Goal: Task Accomplishment & Management: Manage account settings

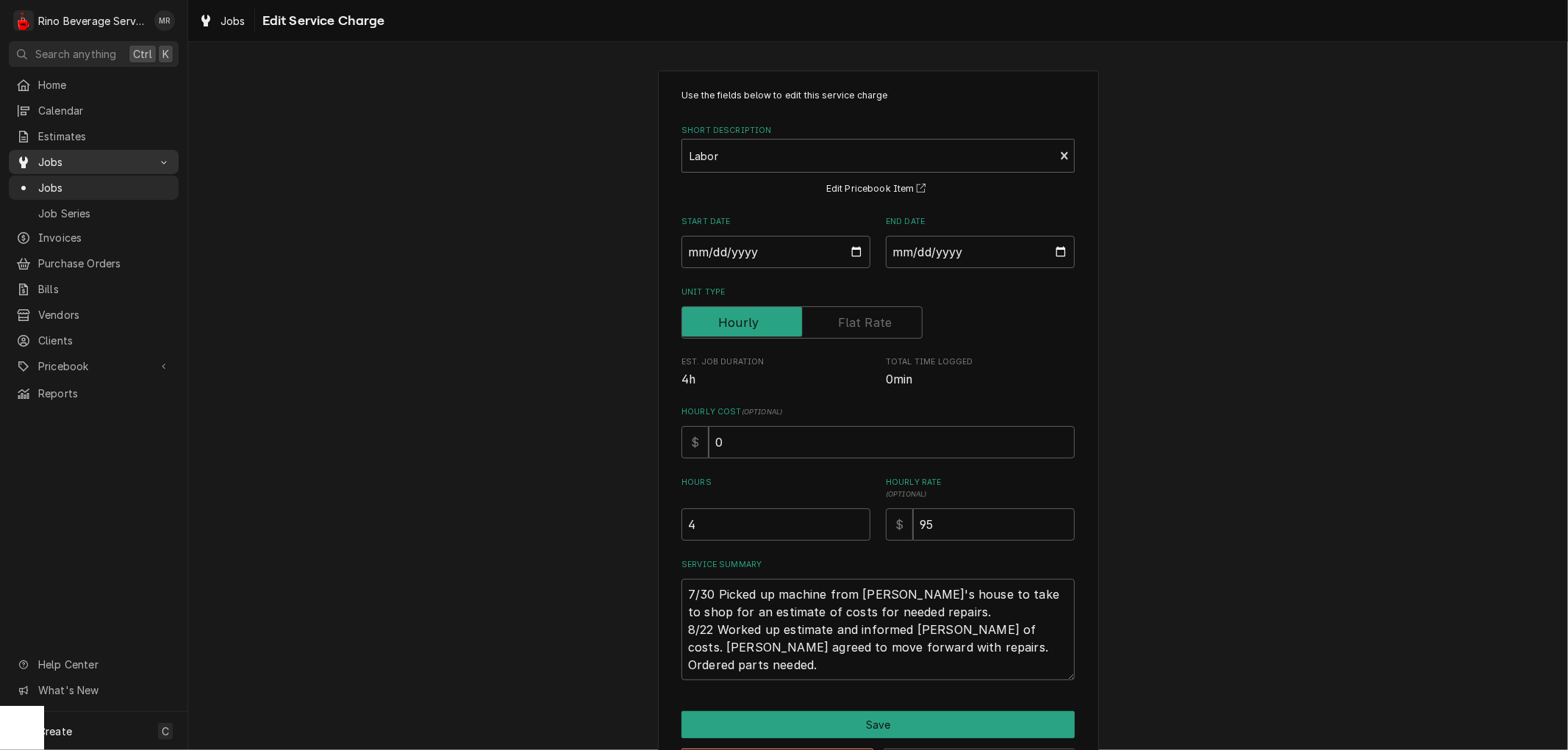
scroll to position [10, 0]
click at [74, 181] on span "Jobs" at bounding box center [105, 188] width 133 height 16
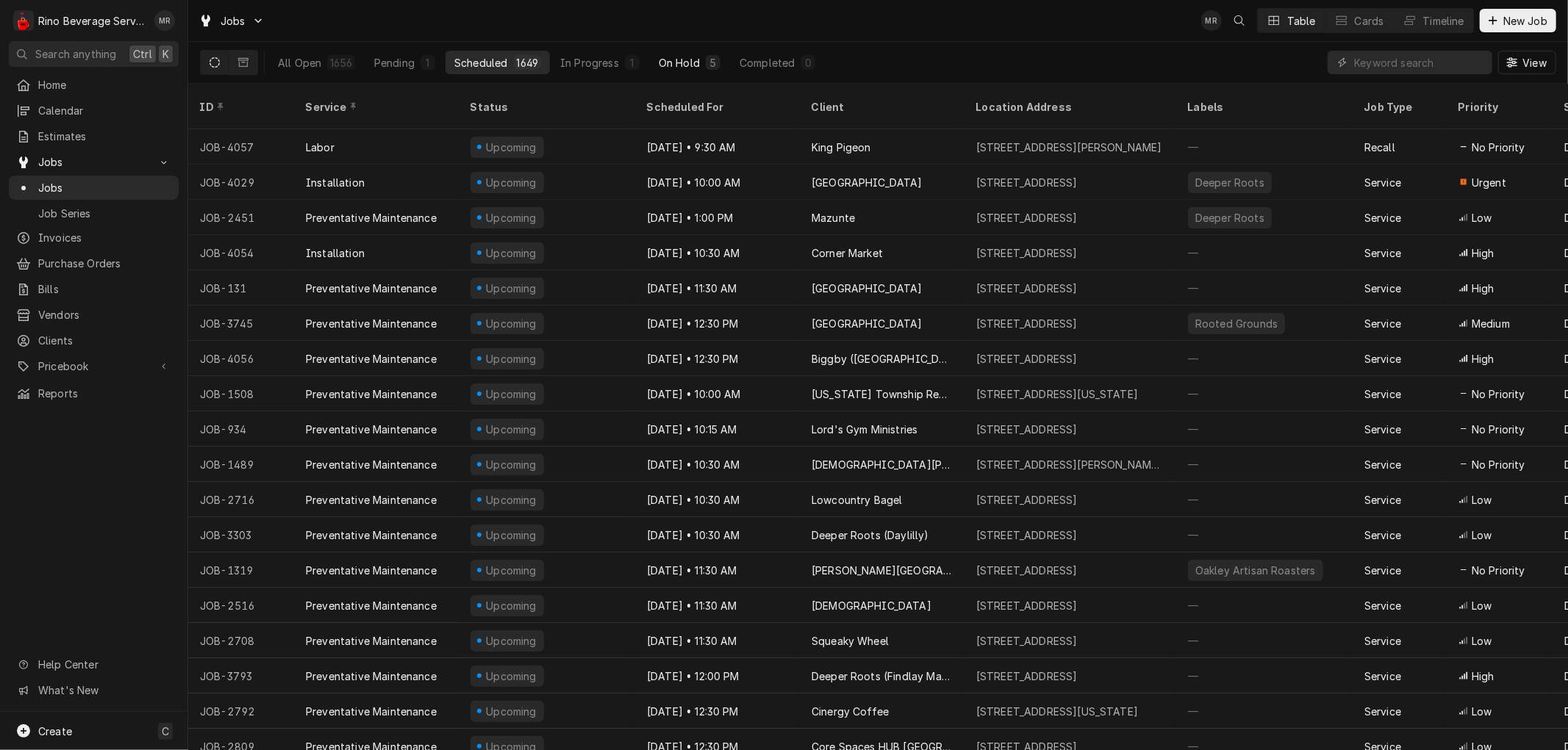
click at [691, 61] on div "On Hold" at bounding box center [680, 62] width 42 height 16
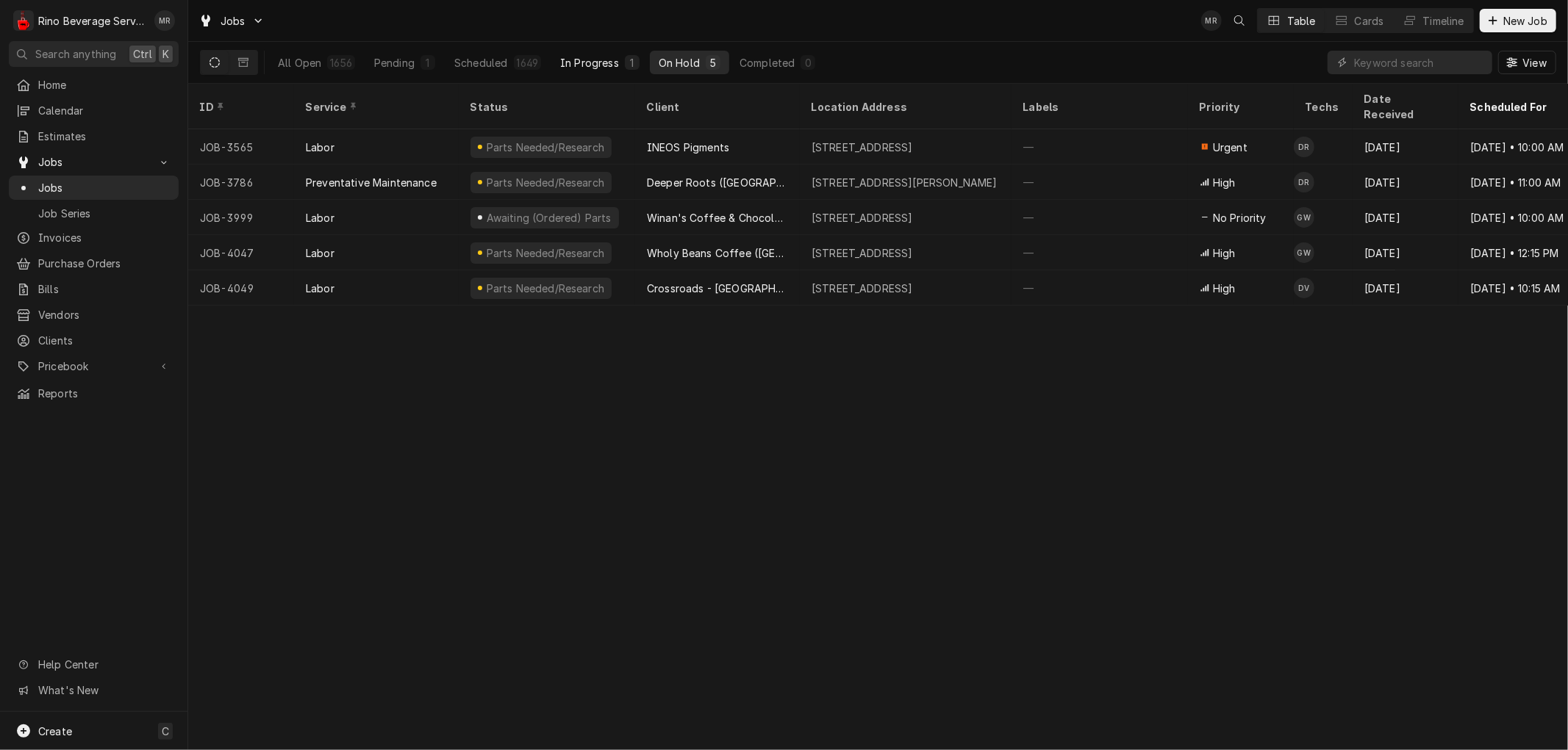
click at [610, 62] on div "In Progress" at bounding box center [589, 62] width 59 height 16
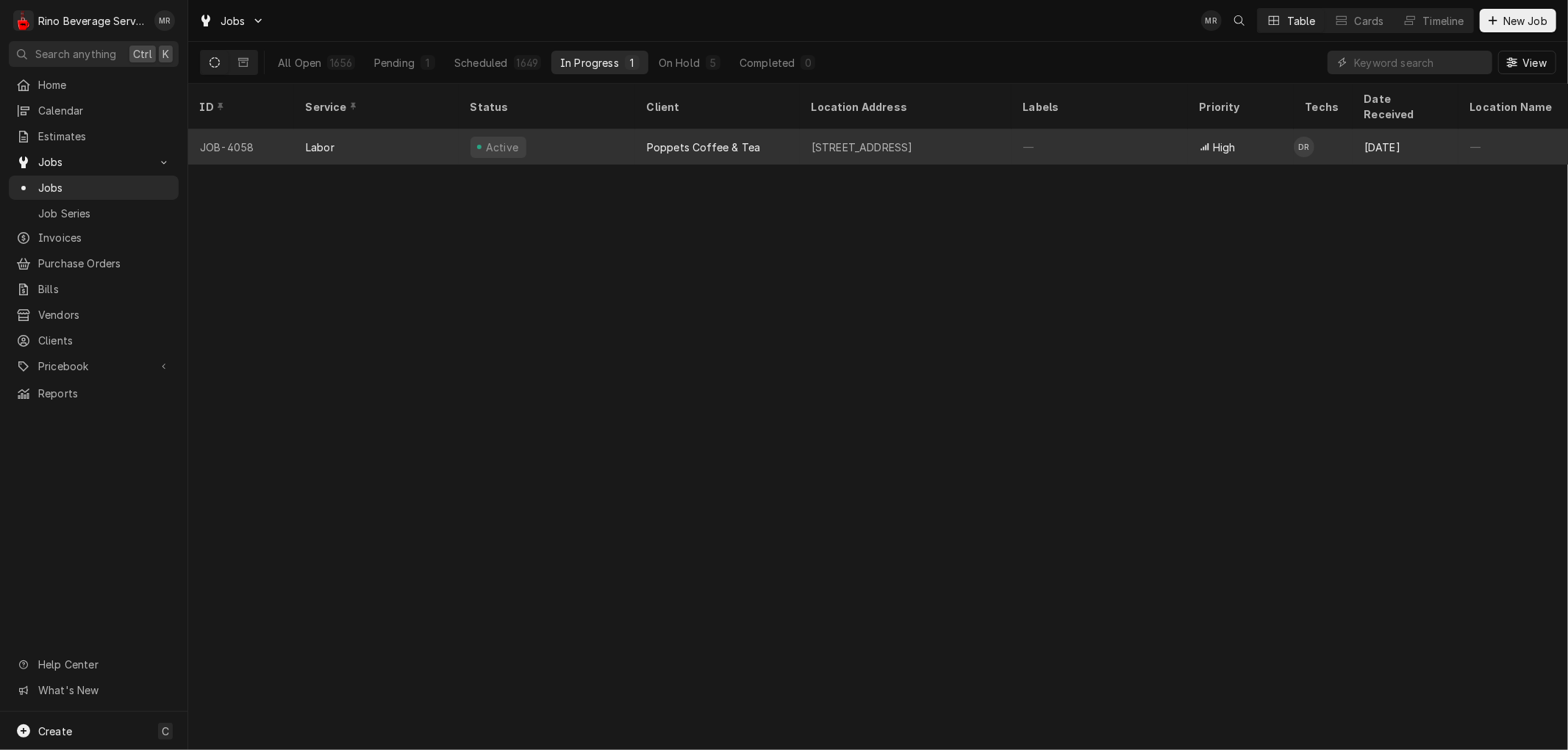
click at [590, 129] on div "Active" at bounding box center [547, 147] width 177 height 36
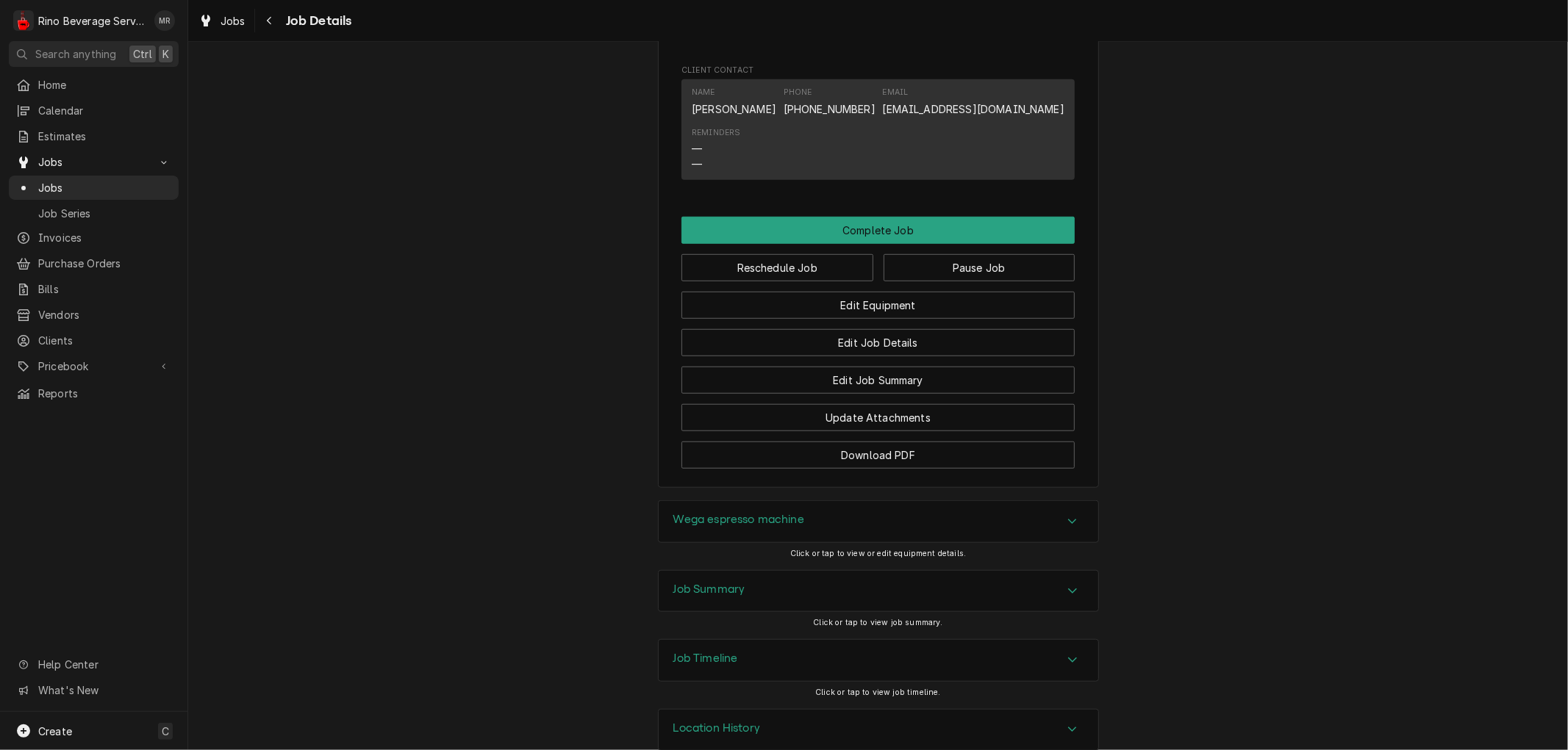
scroll to position [908, 0]
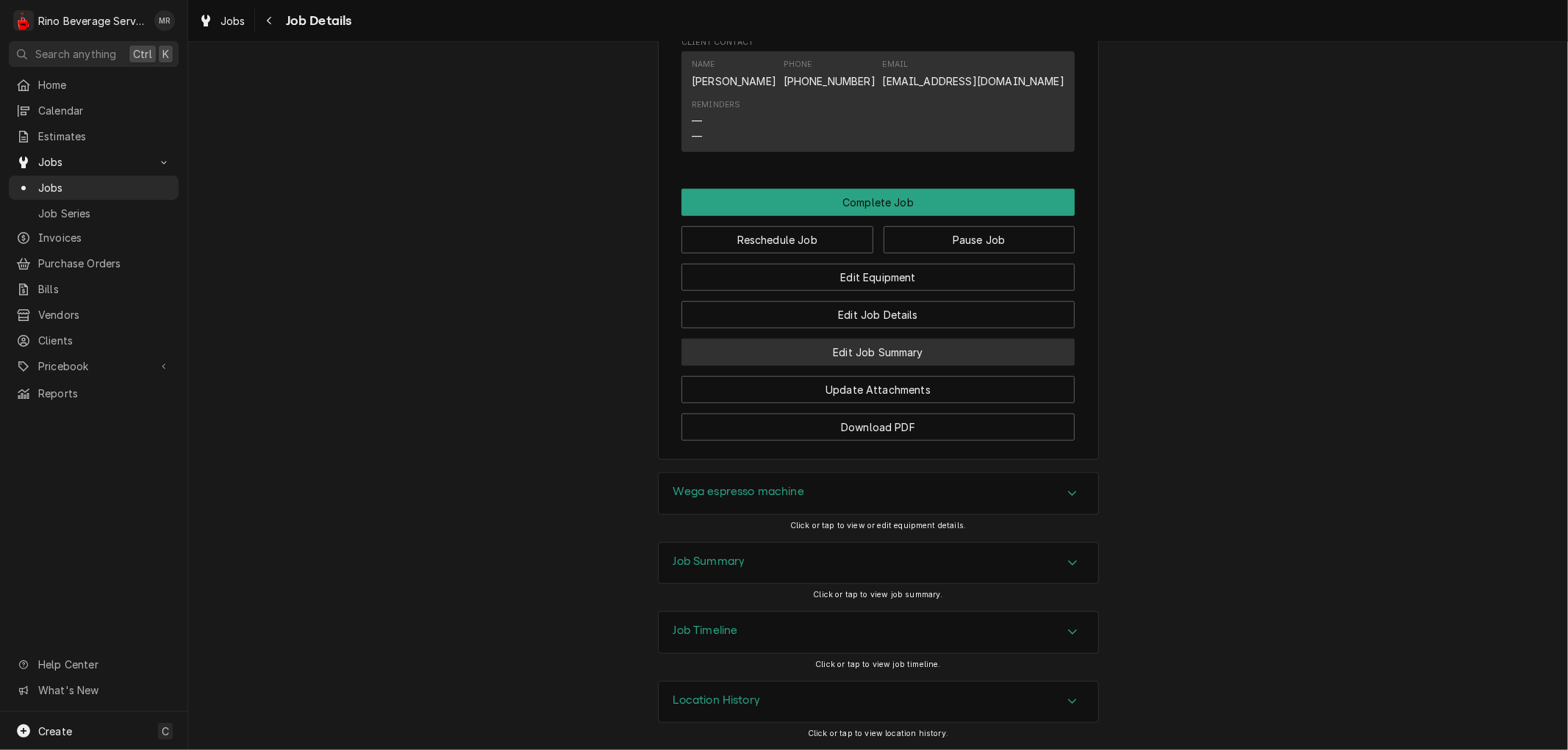
click at [881, 353] on button "Edit Job Summary" at bounding box center [878, 352] width 393 height 27
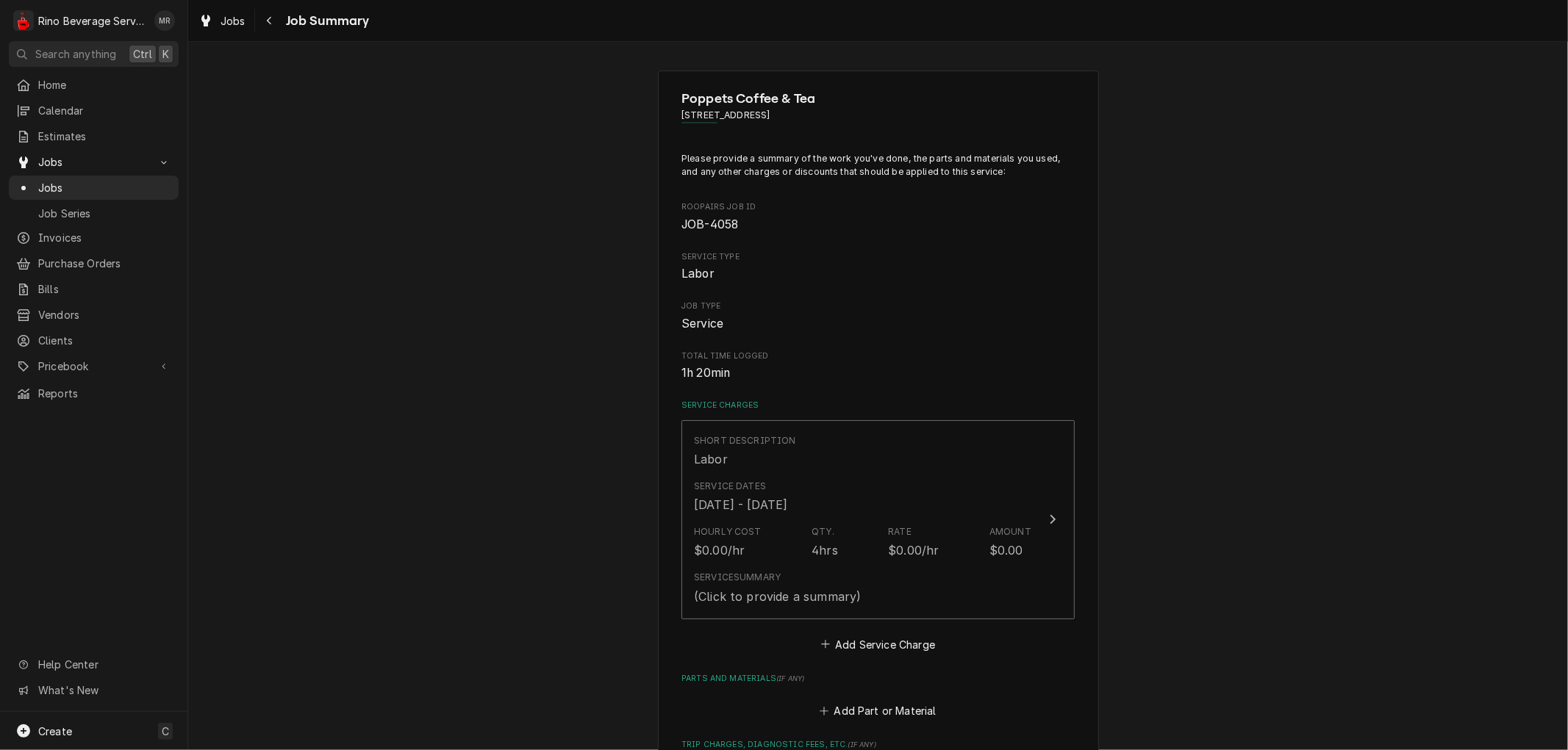
scroll to position [81, 0]
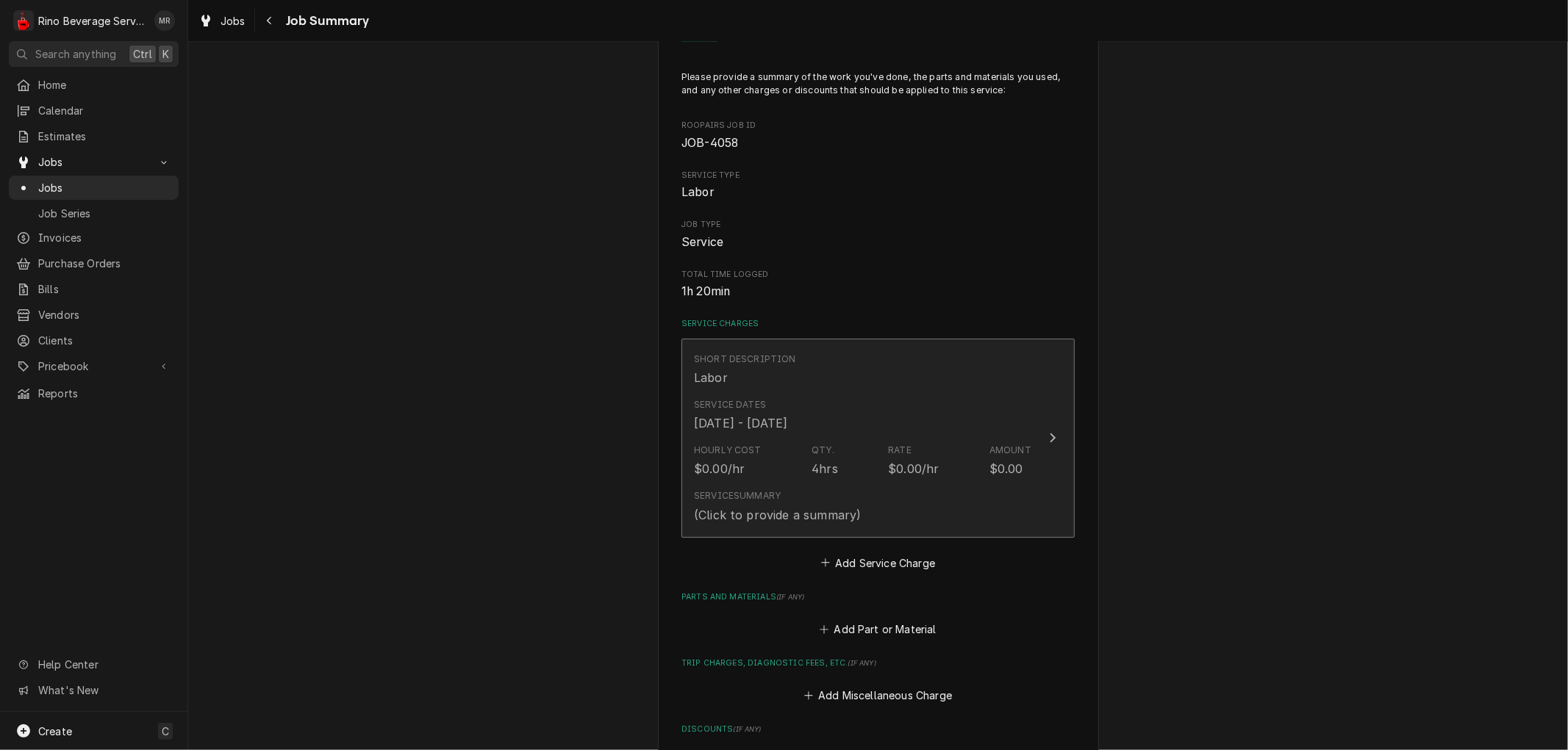
click at [890, 384] on div "Short Description Labor" at bounding box center [862, 369] width 338 height 46
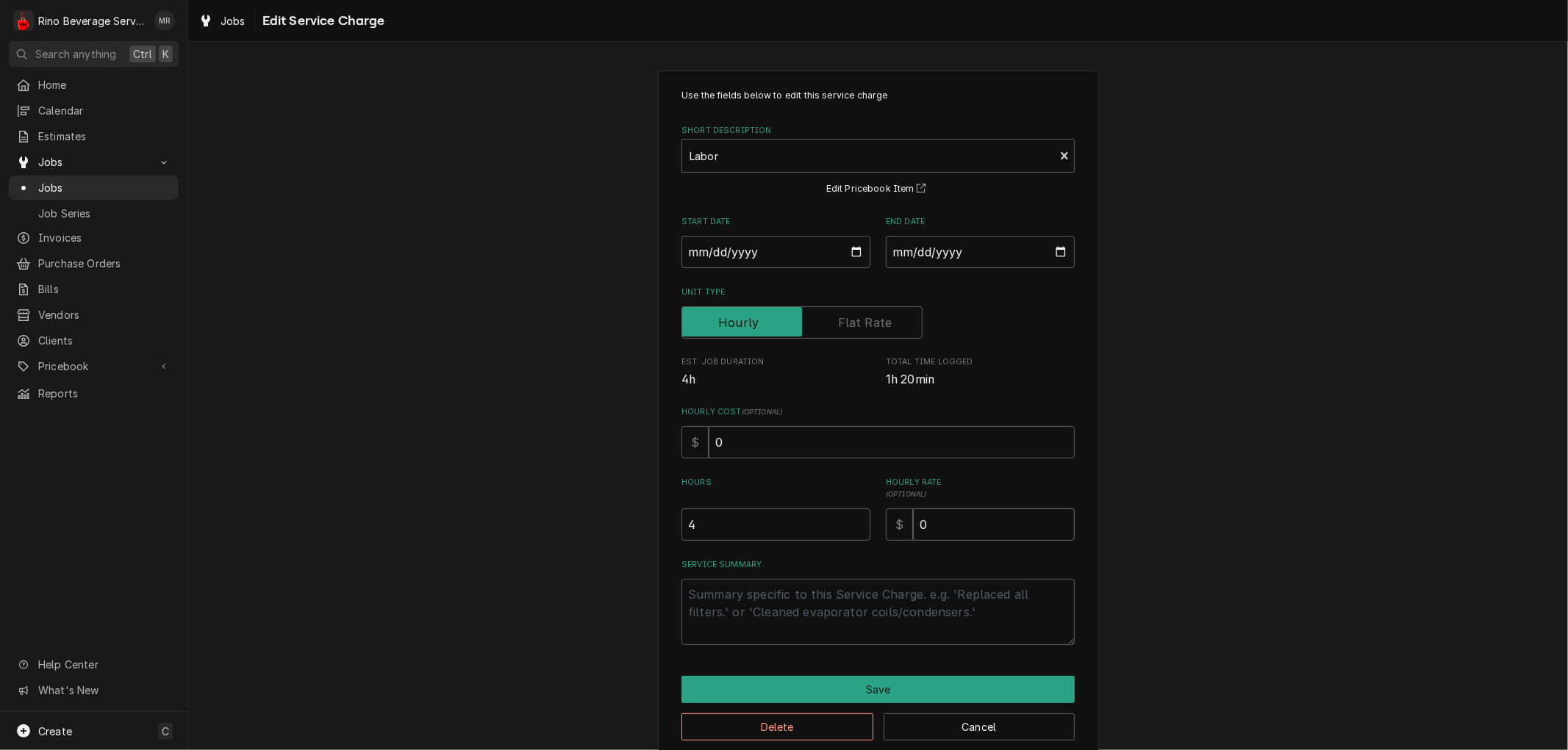
click at [945, 522] on input "0" at bounding box center [994, 524] width 162 height 32
type textarea "x"
type input "9"
type textarea "x"
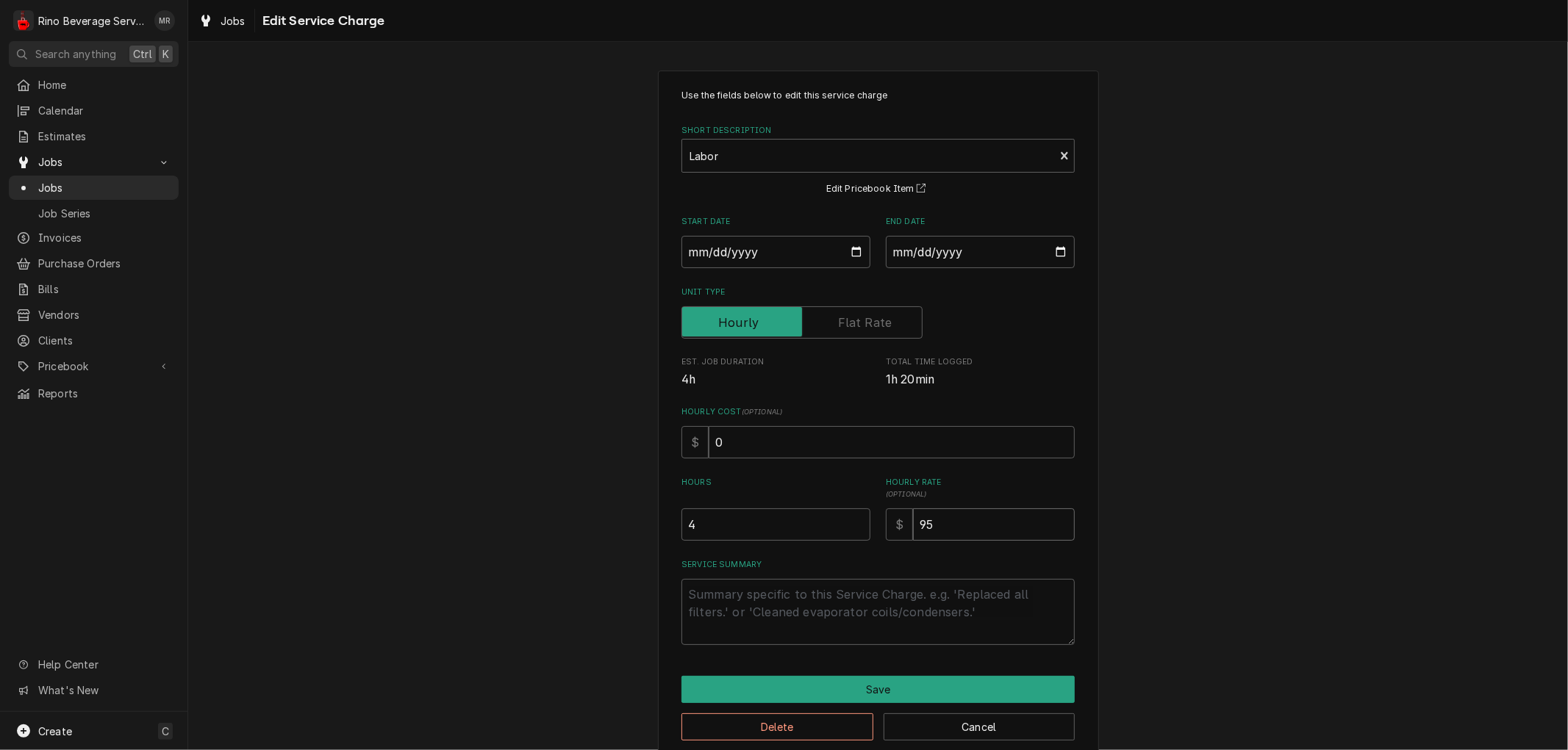
type input "95"
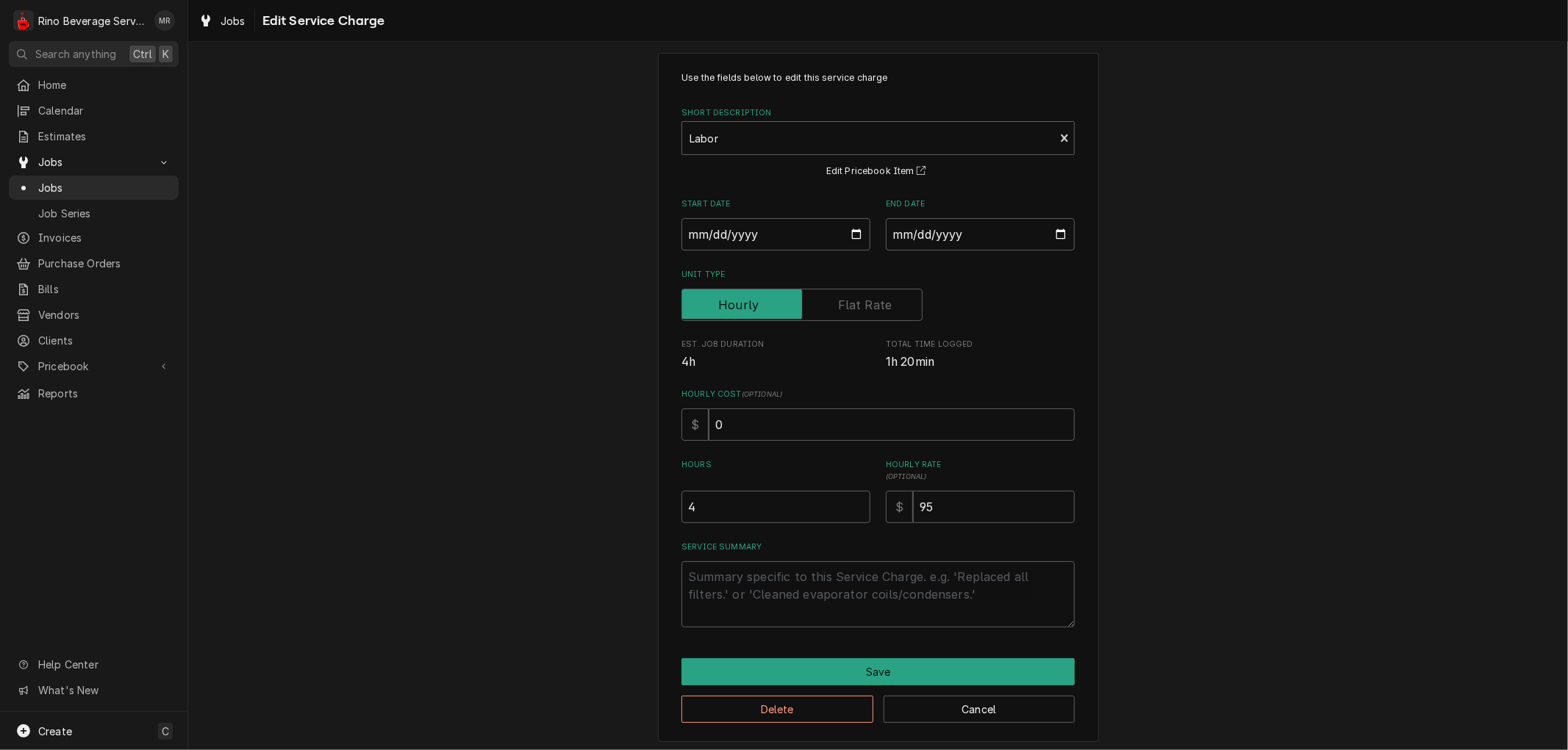
scroll to position [22, 0]
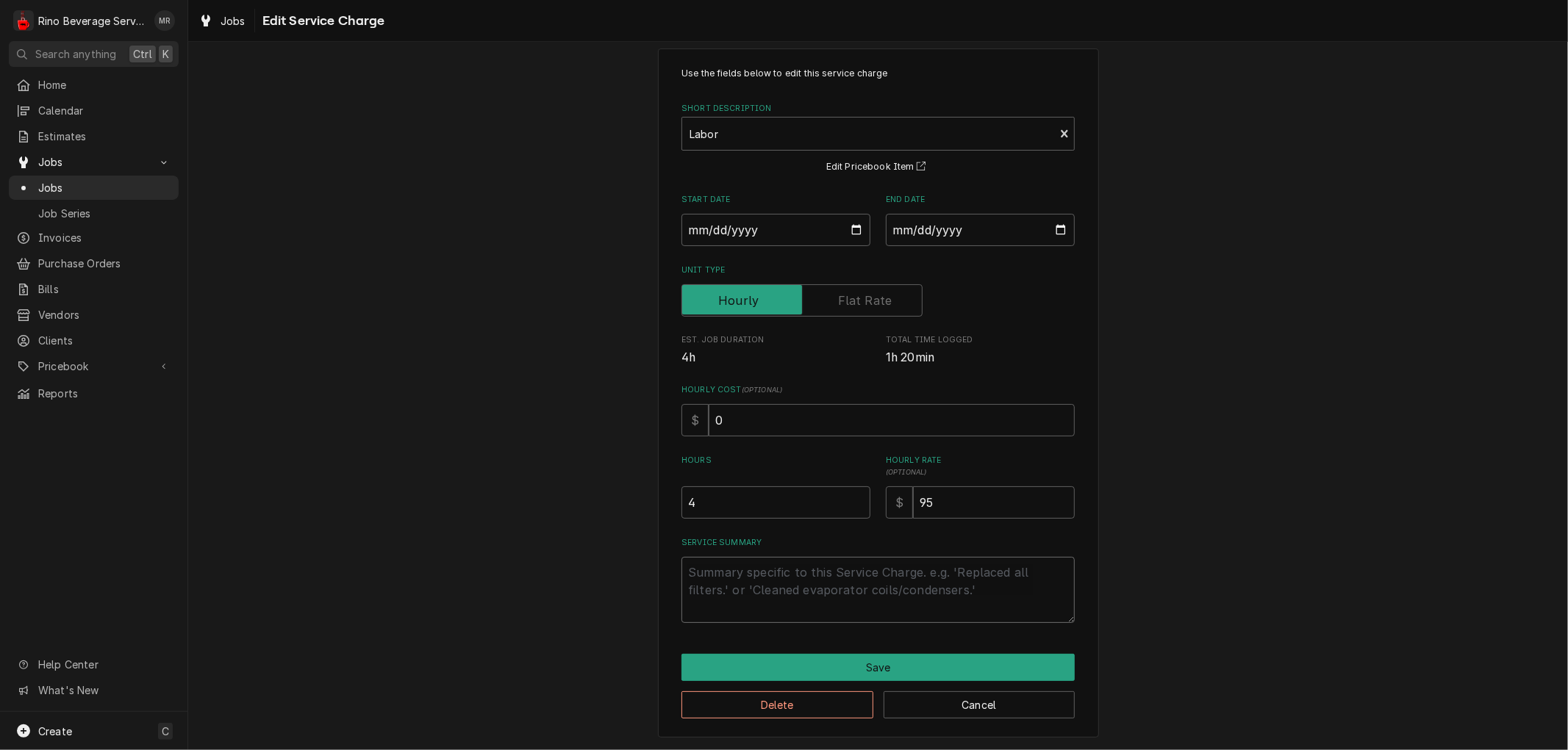
click at [736, 575] on textarea "Service Summary" at bounding box center [878, 590] width 393 height 66
type textarea "b"
type textarea "x"
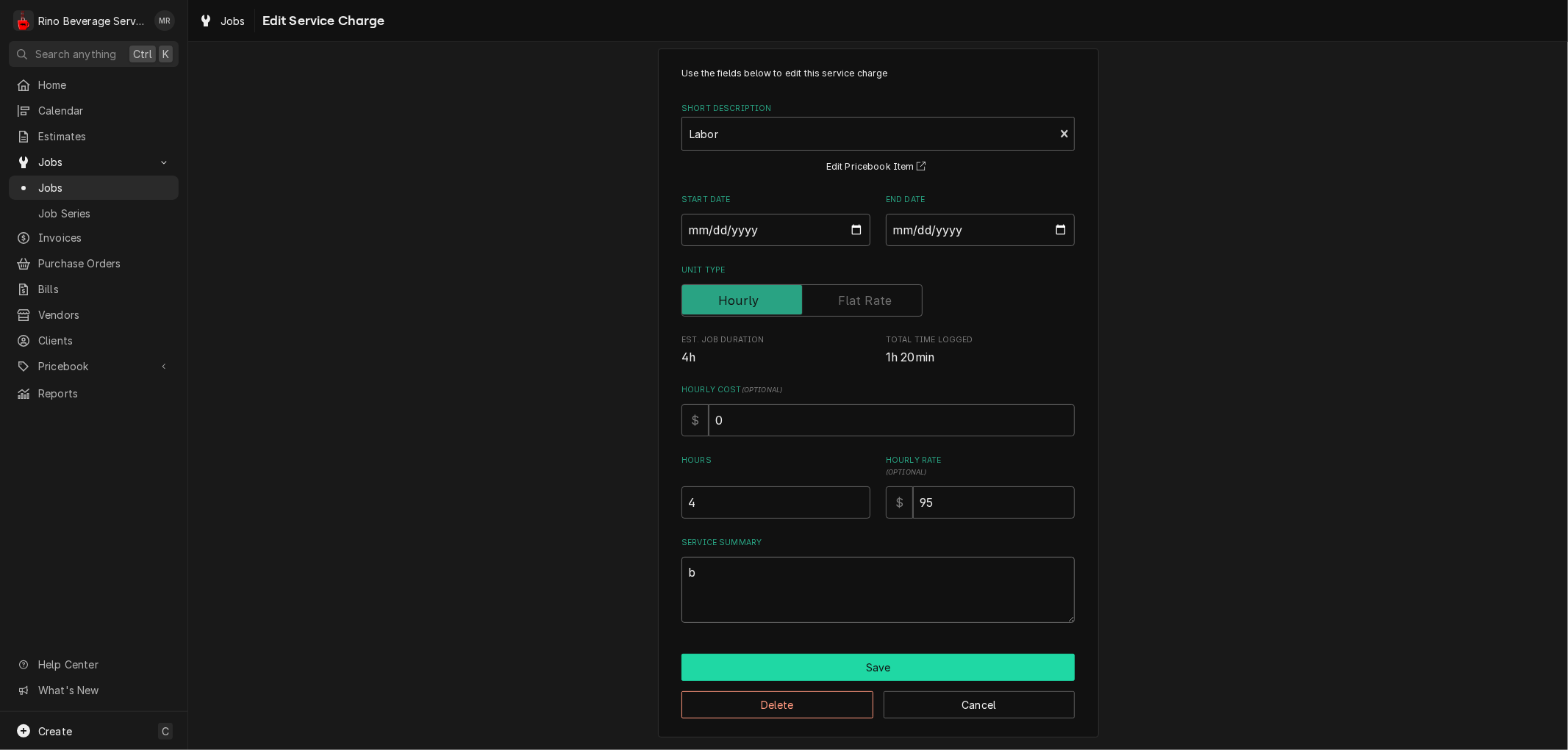
type textarea "b"
click at [804, 660] on button "Save" at bounding box center [878, 667] width 393 height 27
type textarea "x"
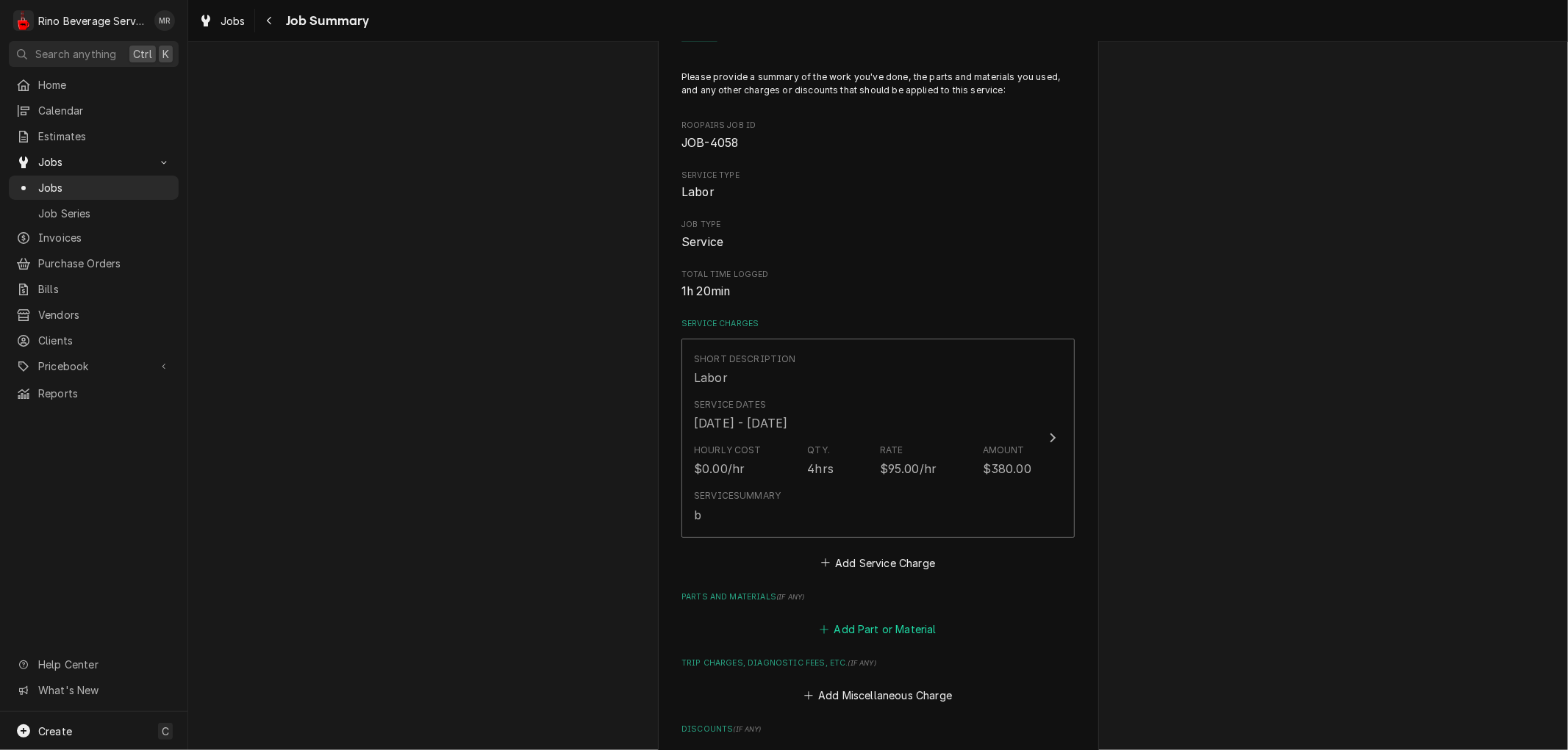
click at [849, 626] on button "Add Part or Material" at bounding box center [878, 630] width 121 height 21
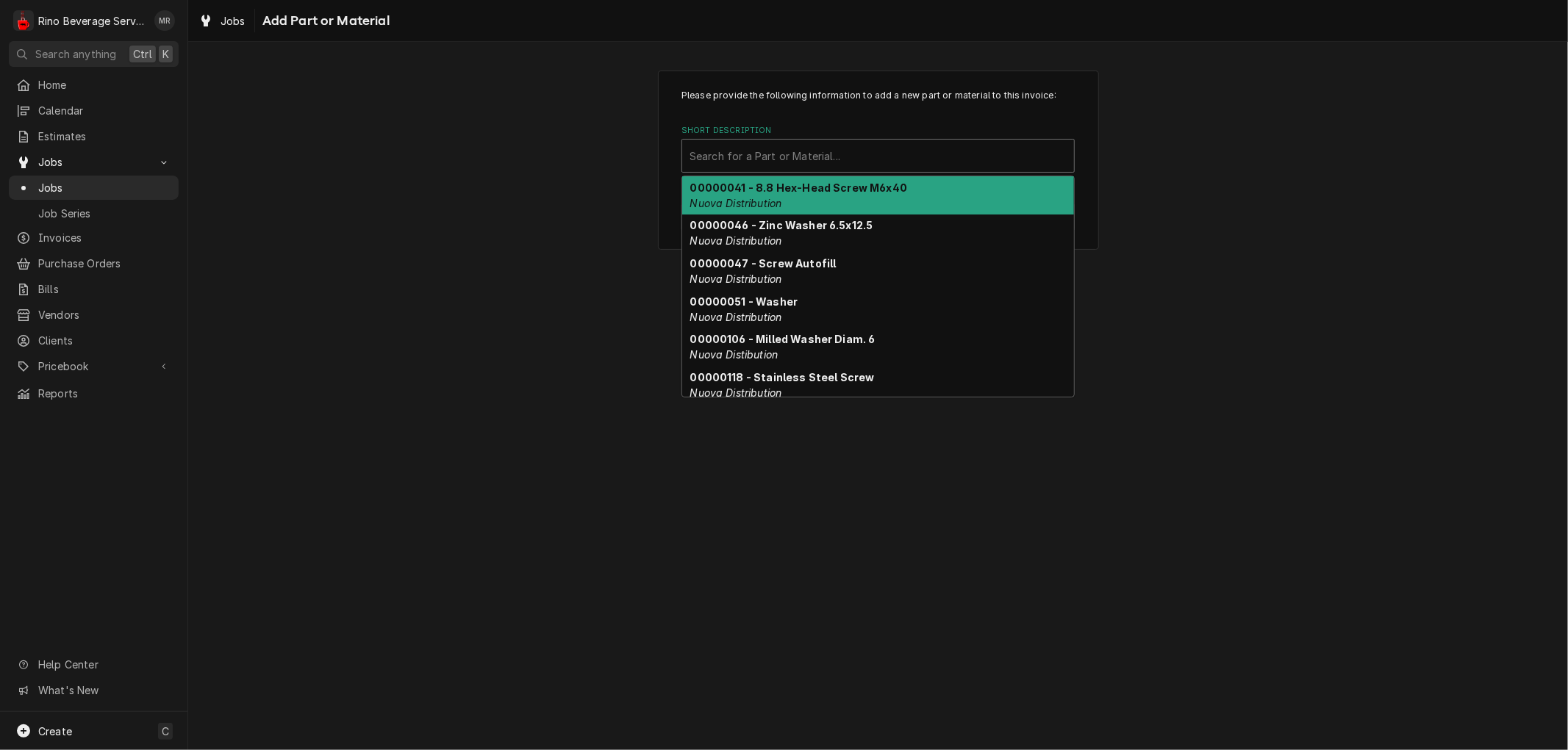
click at [817, 154] on div "Short Description" at bounding box center [878, 156] width 377 height 27
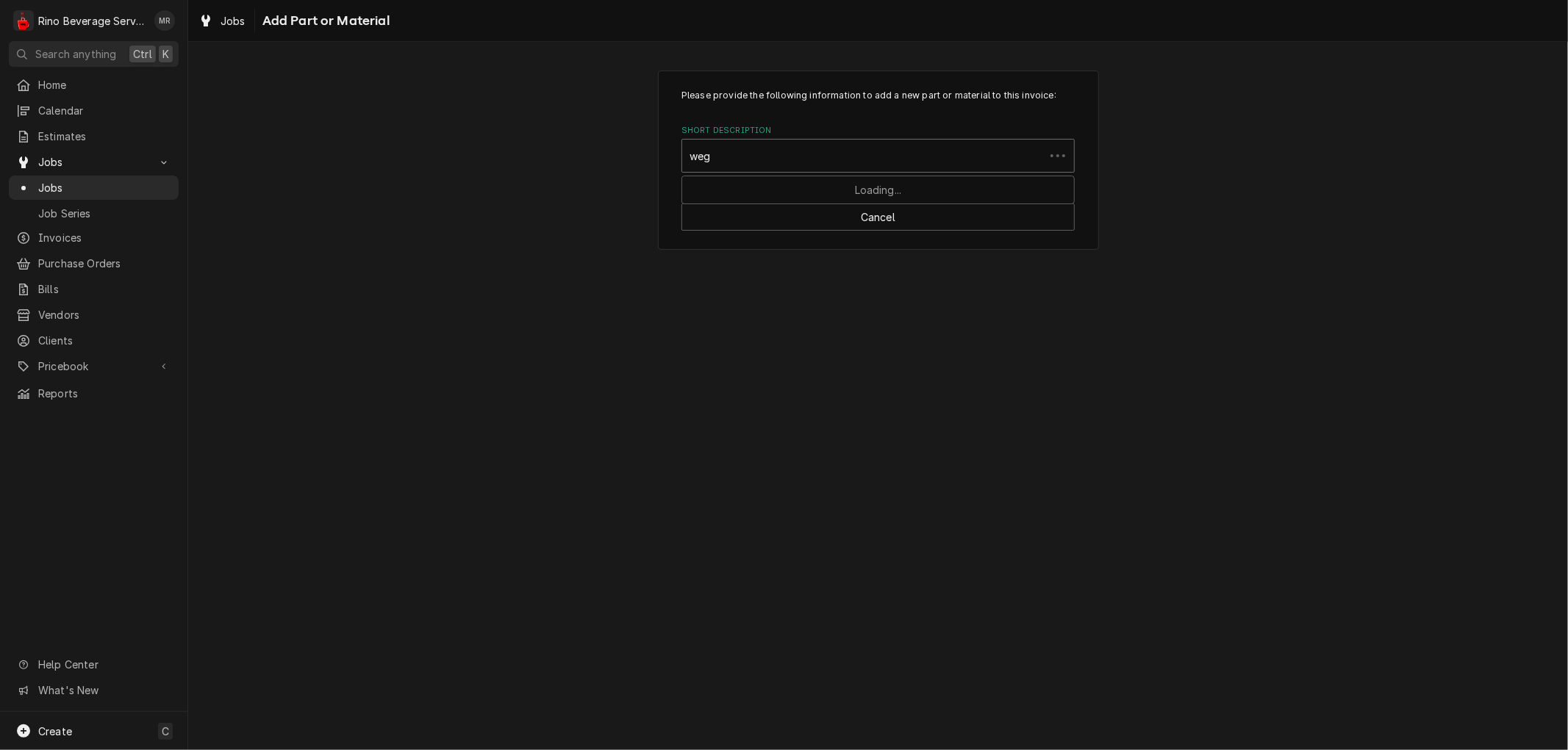
type input "wega"
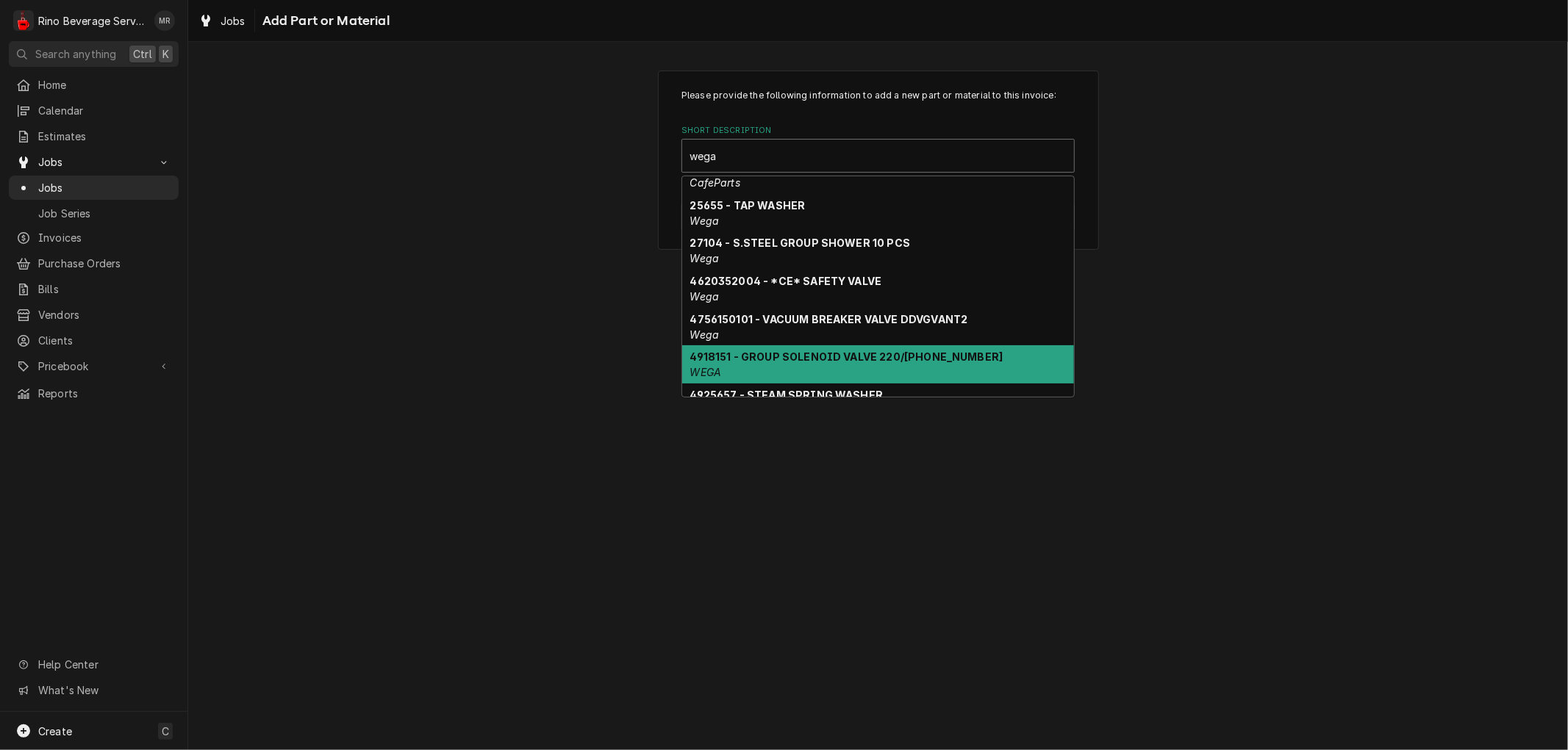
scroll to position [711, 0]
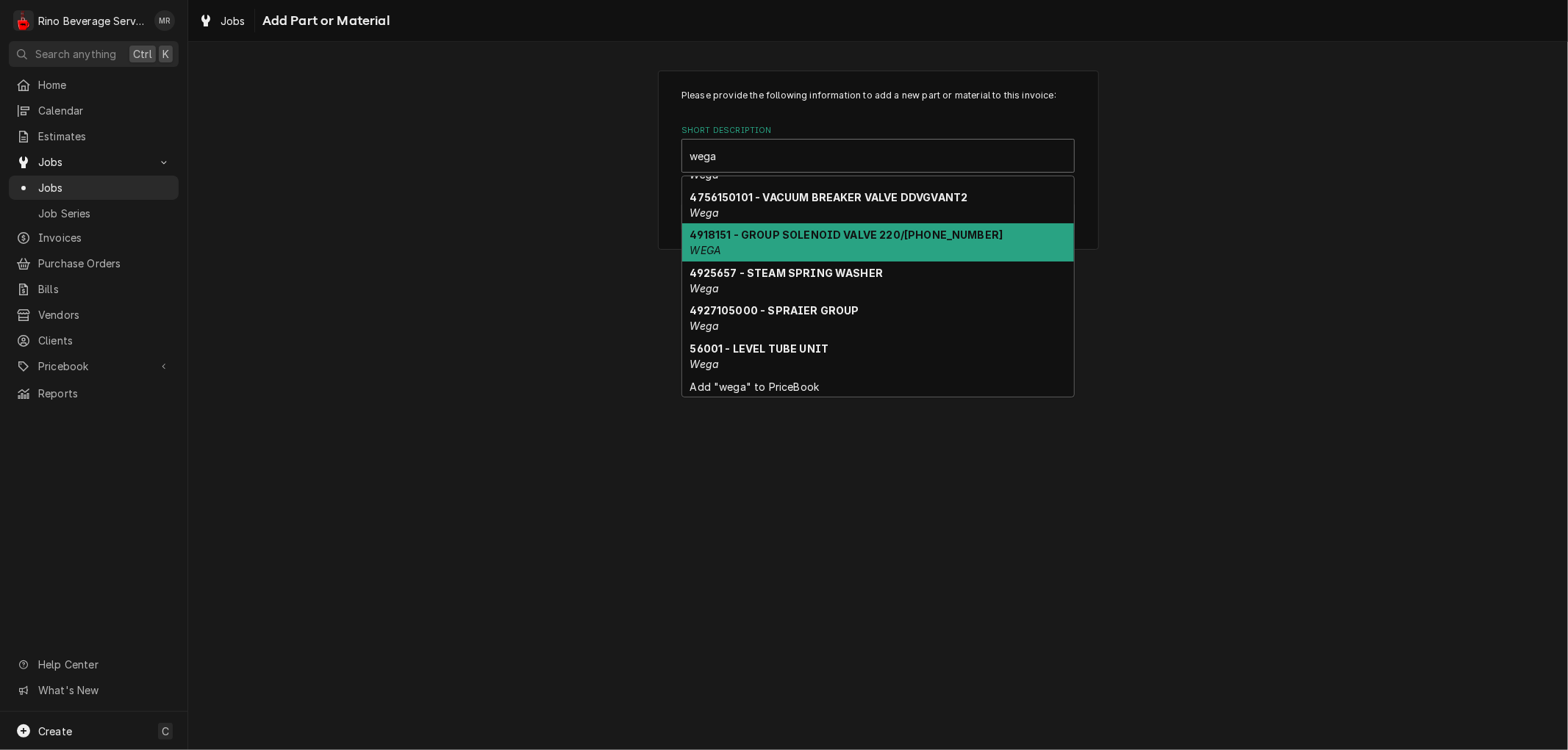
click at [942, 236] on strong "4918151 - GROUP SOLENOID VALVE 220/240 50-60" at bounding box center [847, 234] width 313 height 12
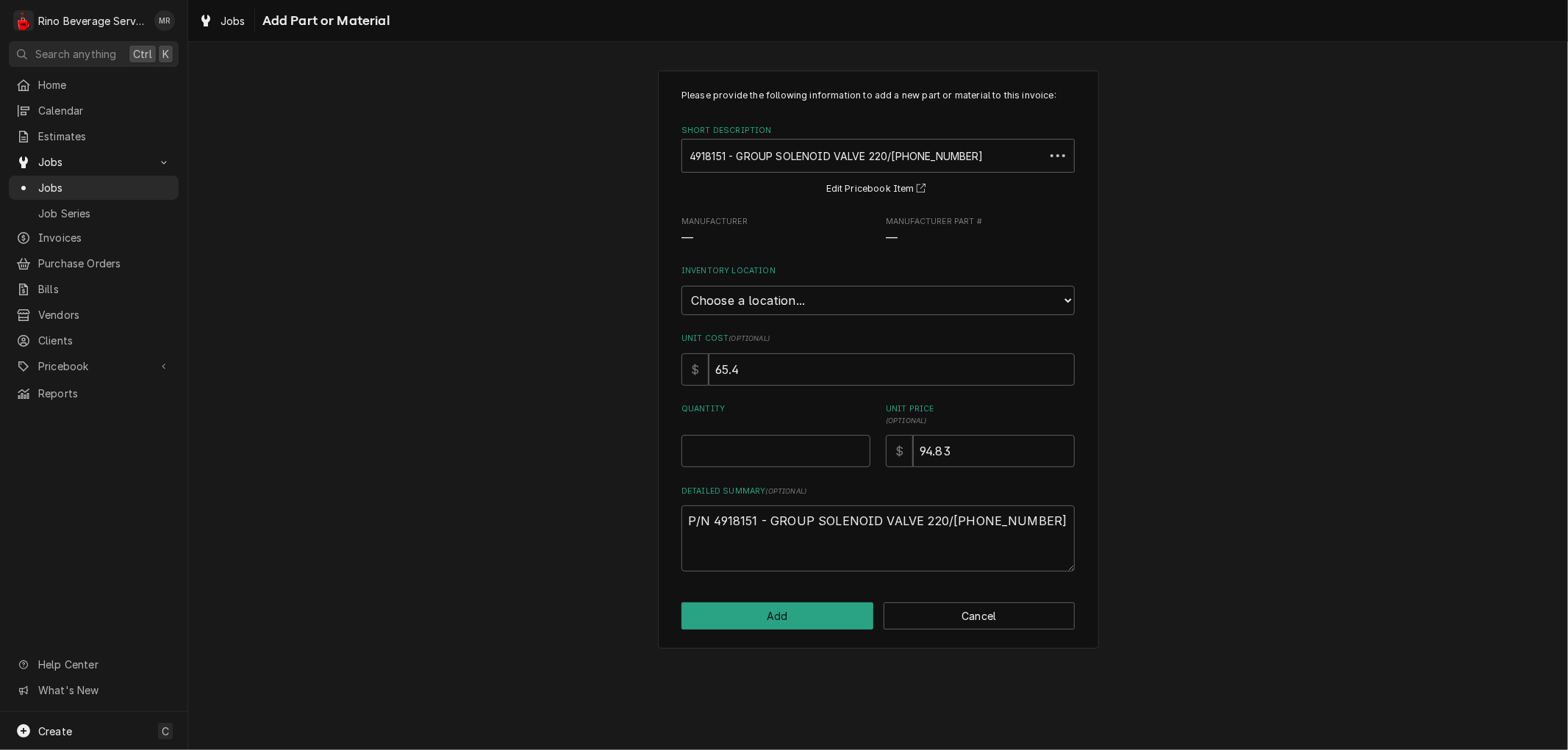
type textarea "x"
click at [897, 294] on select "Choose a location... Damon's Truck Dane's Truck Graham's Truck Main Warehouse" at bounding box center [878, 300] width 393 height 29
select select "157"
click at [681, 286] on select "Choose a location... Damon's Truck Dane's Truck Graham's Truck Main Warehouse" at bounding box center [878, 300] width 393 height 29
type textarea "x"
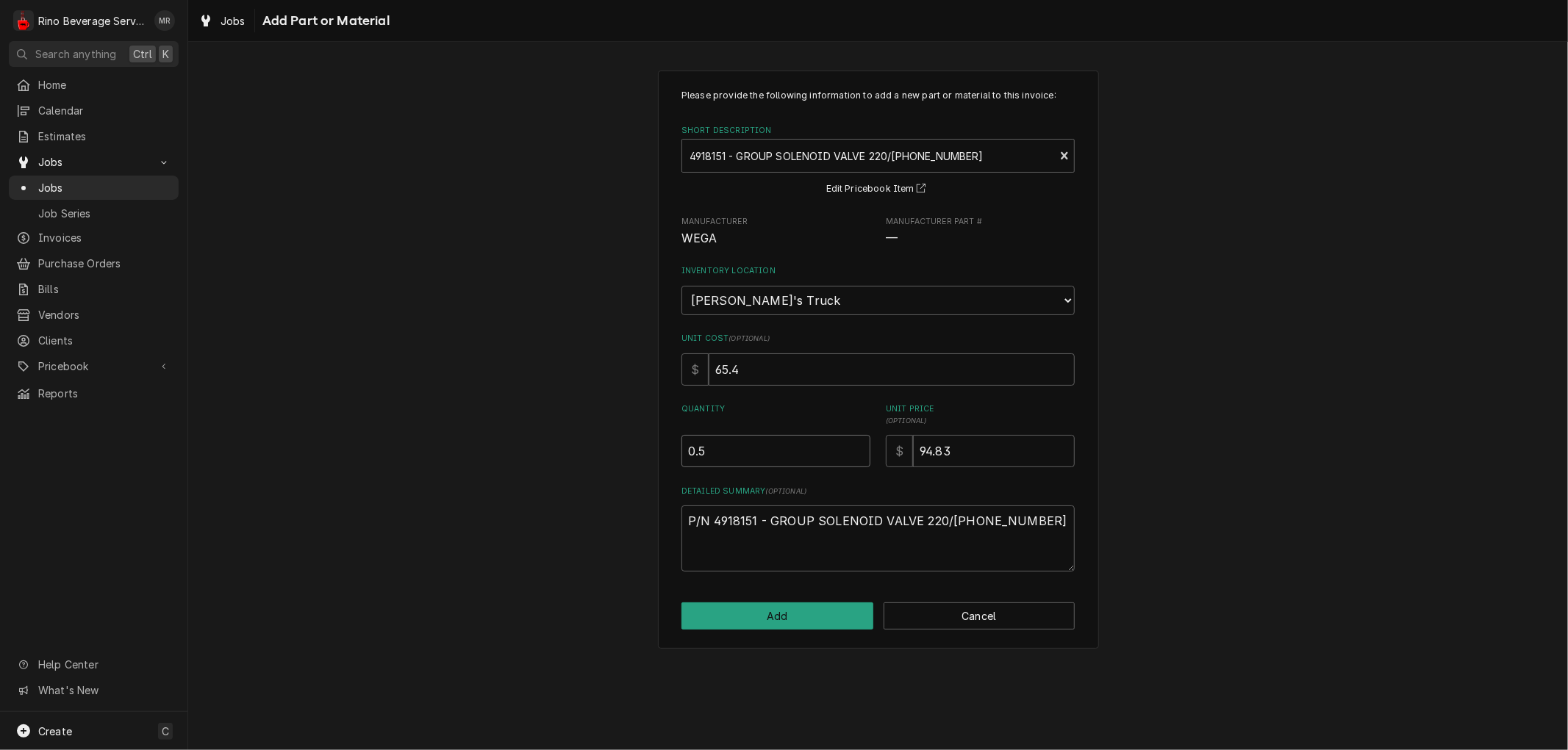
type input "0.5"
click at [858, 444] on input "0.5" at bounding box center [776, 450] width 189 height 32
type textarea "x"
type input "1"
click at [858, 444] on input "1" at bounding box center [776, 450] width 189 height 32
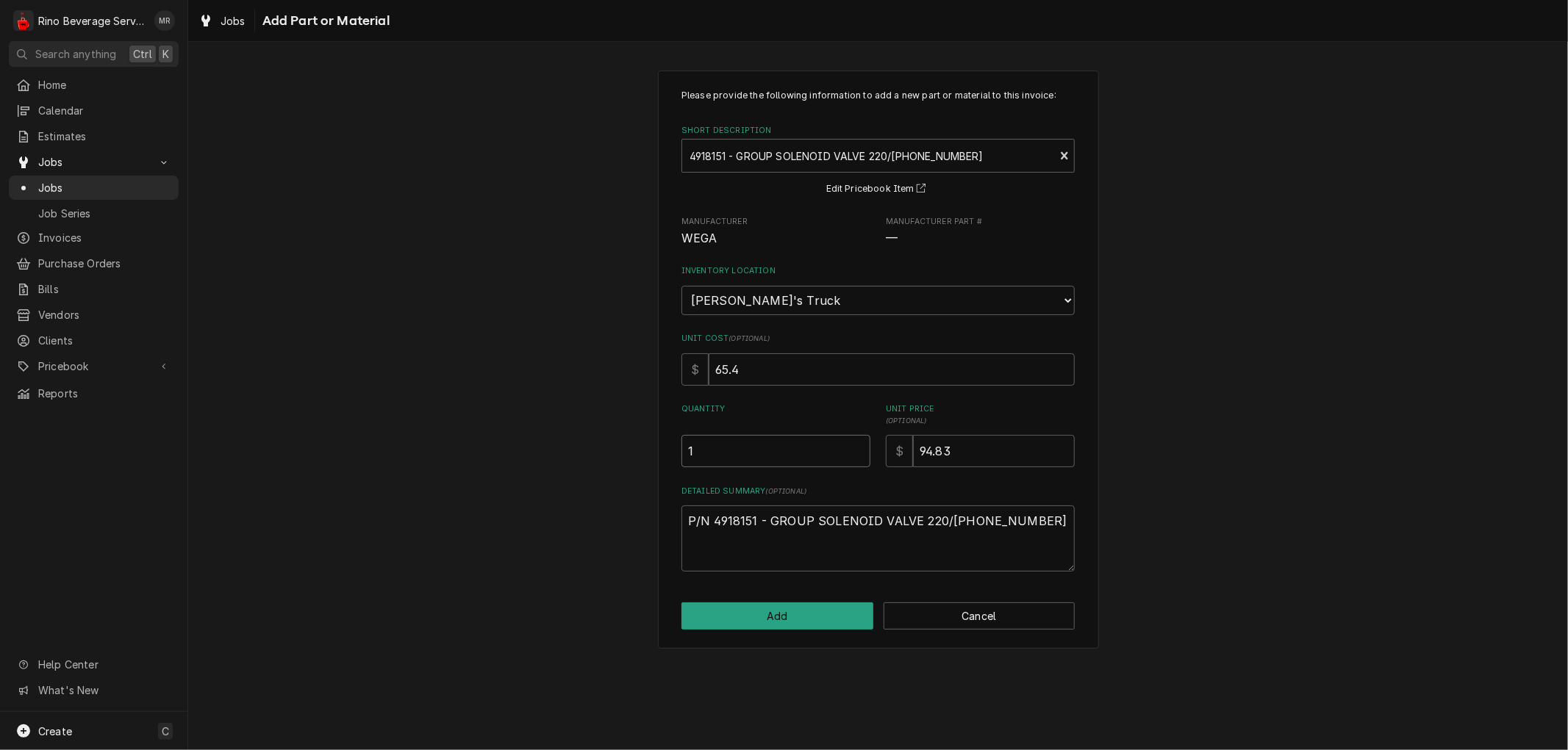
type textarea "x"
type input "1.5"
click at [858, 444] on input "1.5" at bounding box center [776, 450] width 189 height 32
type textarea "x"
type input "2"
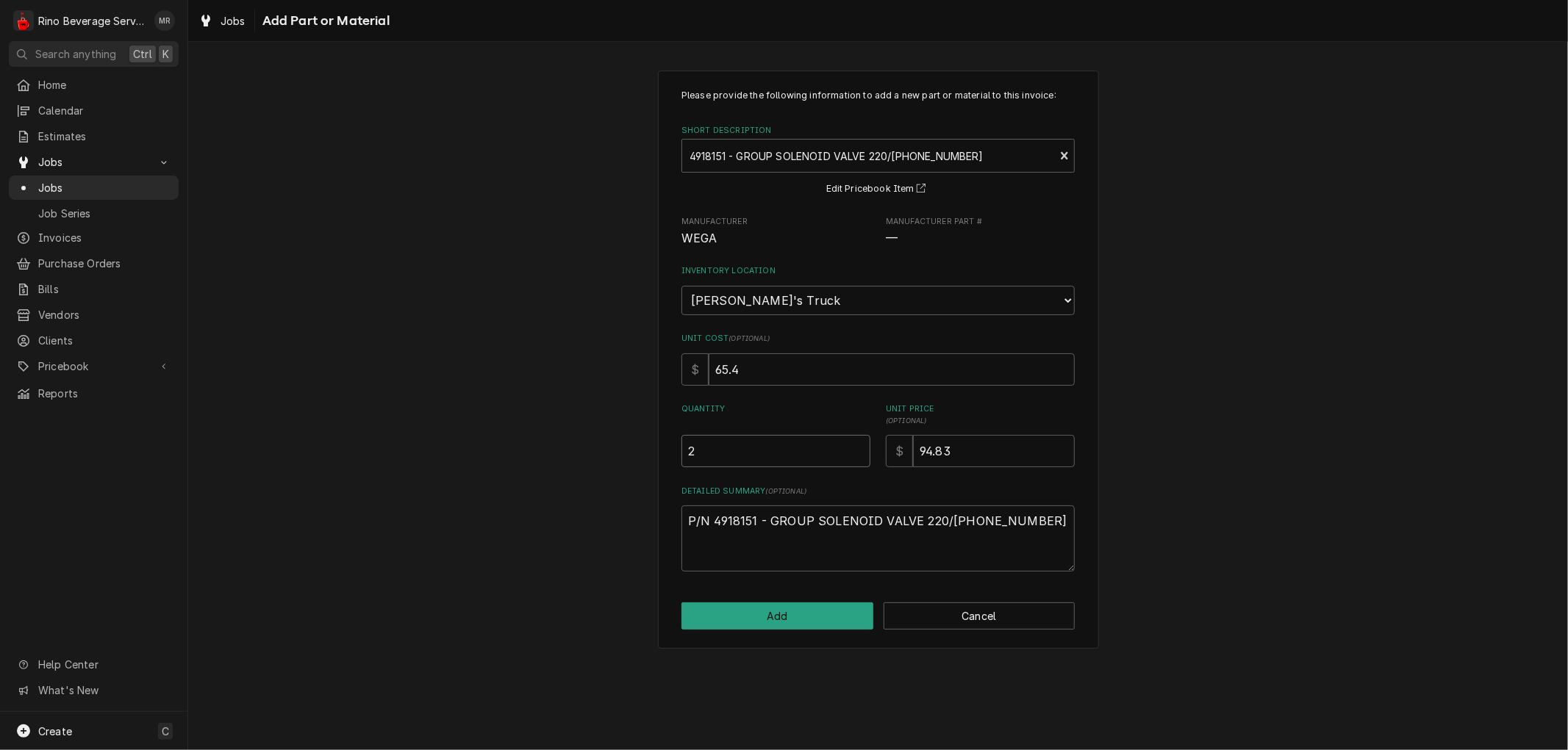
click at [858, 444] on input "2" at bounding box center [776, 450] width 189 height 32
type textarea "x"
type input "2.5"
click at [858, 444] on input "2.5" at bounding box center [776, 450] width 189 height 32
type textarea "x"
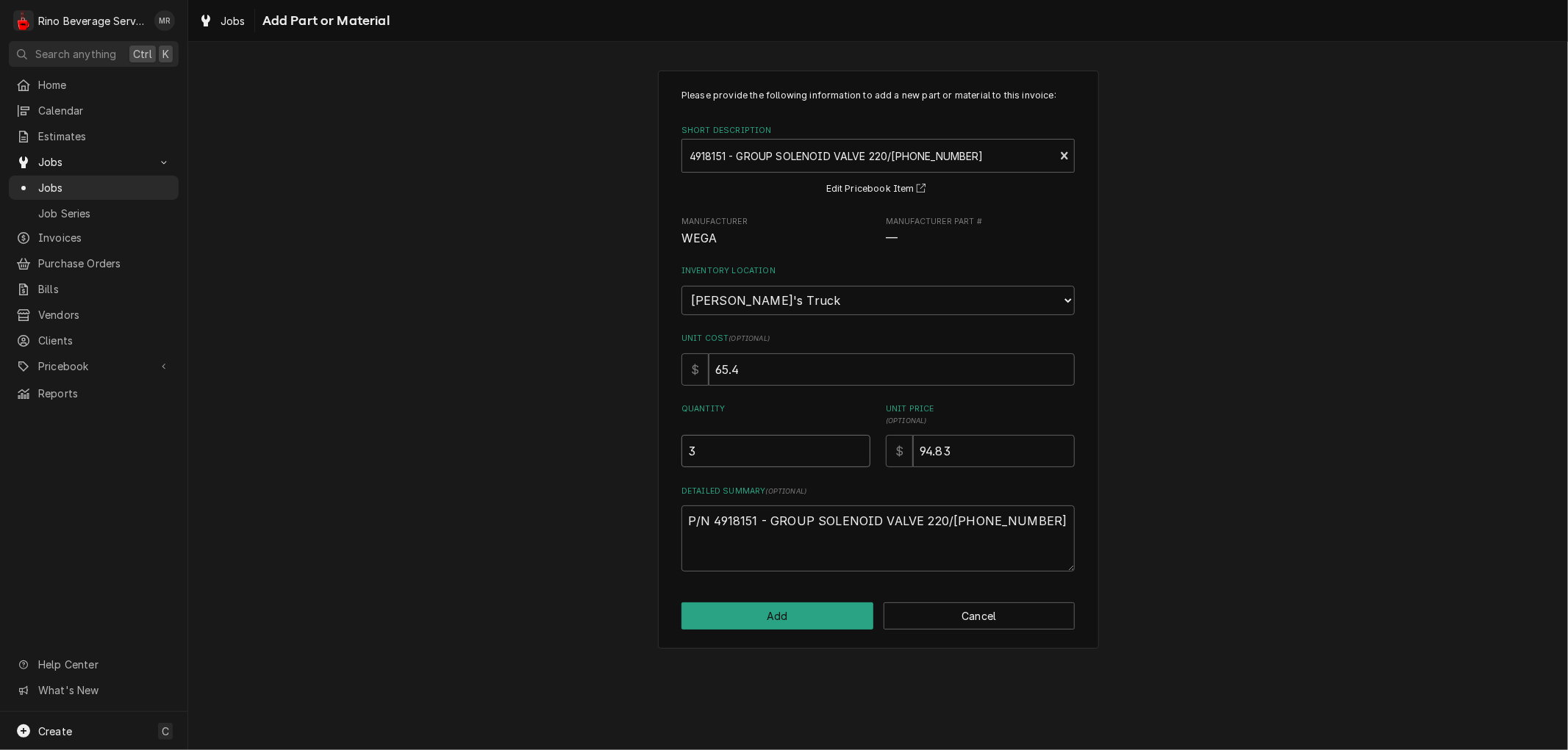
type input "3"
click at [858, 444] on input "3" at bounding box center [776, 450] width 189 height 32
click at [813, 614] on button "Add" at bounding box center [777, 616] width 192 height 27
type textarea "x"
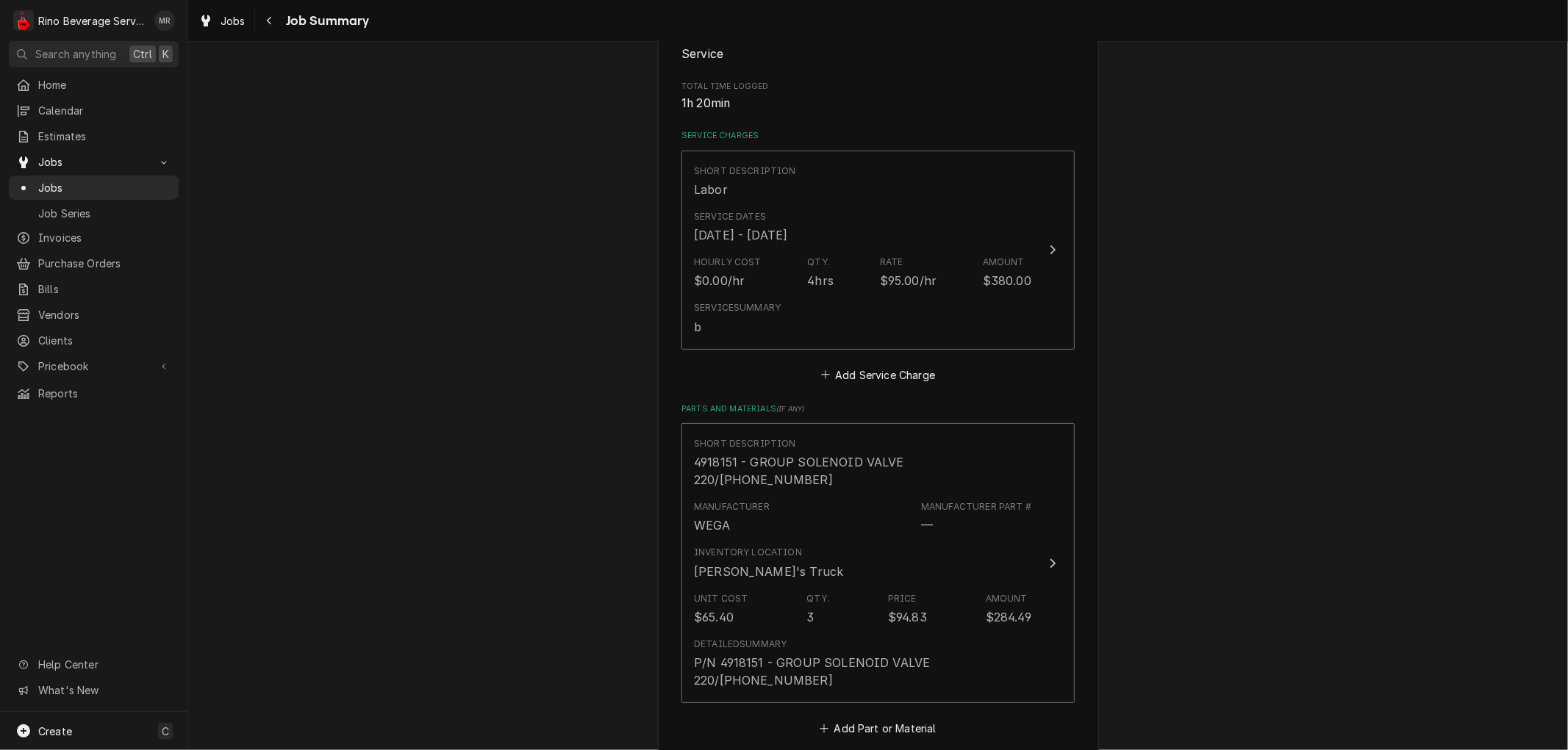
scroll to position [326, 0]
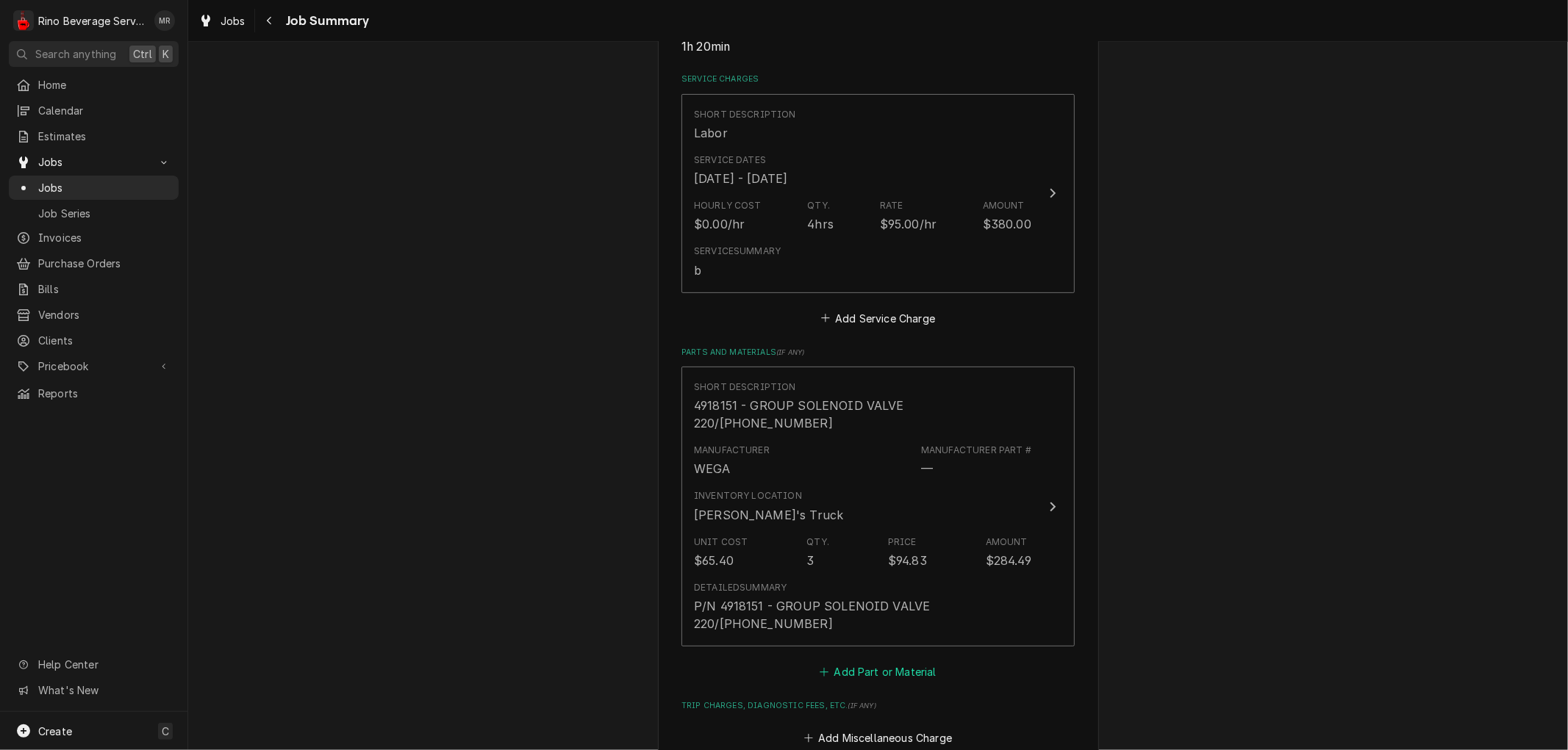
click at [849, 661] on button "Add Part or Material" at bounding box center [878, 671] width 121 height 21
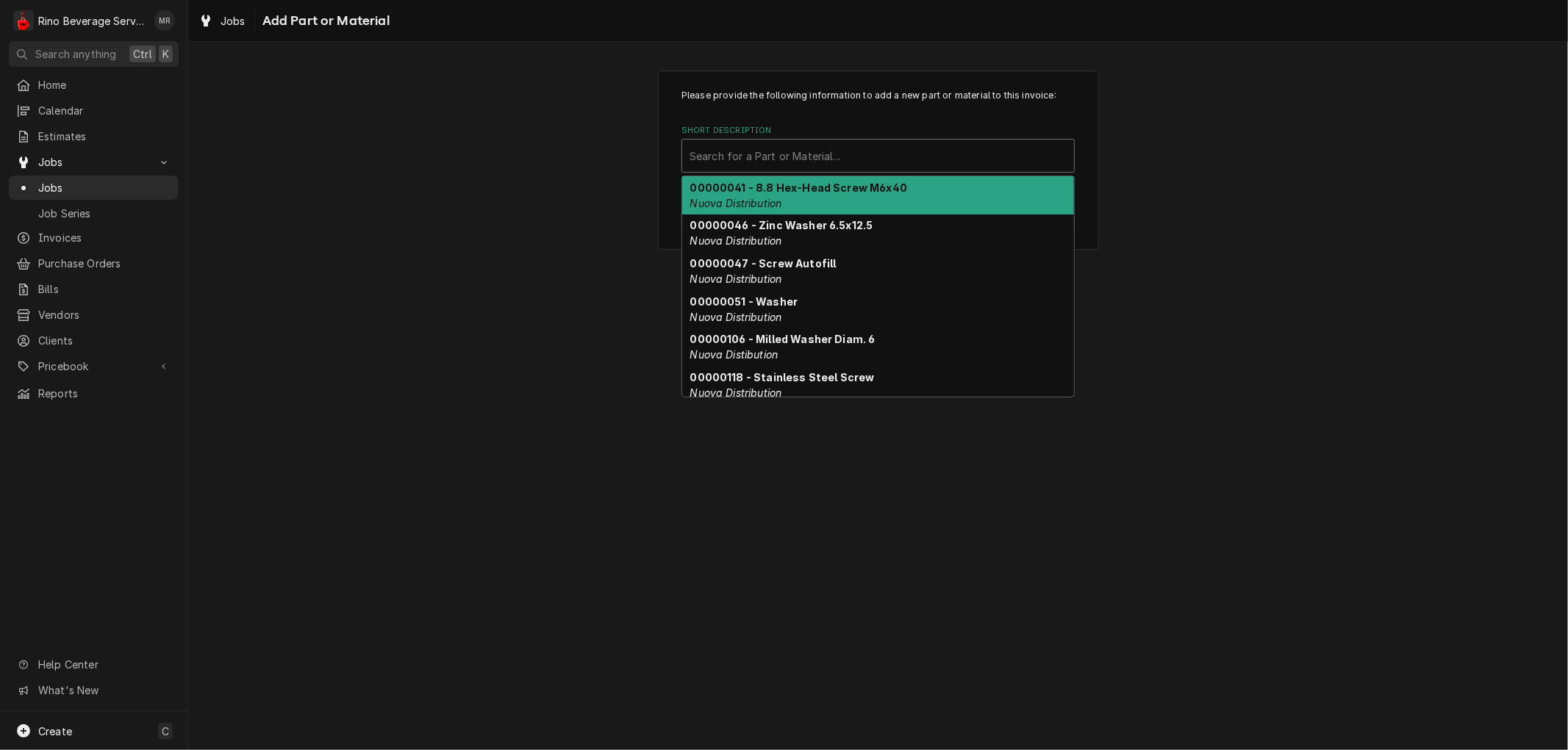
click at [785, 151] on div "Short Description" at bounding box center [878, 156] width 377 height 27
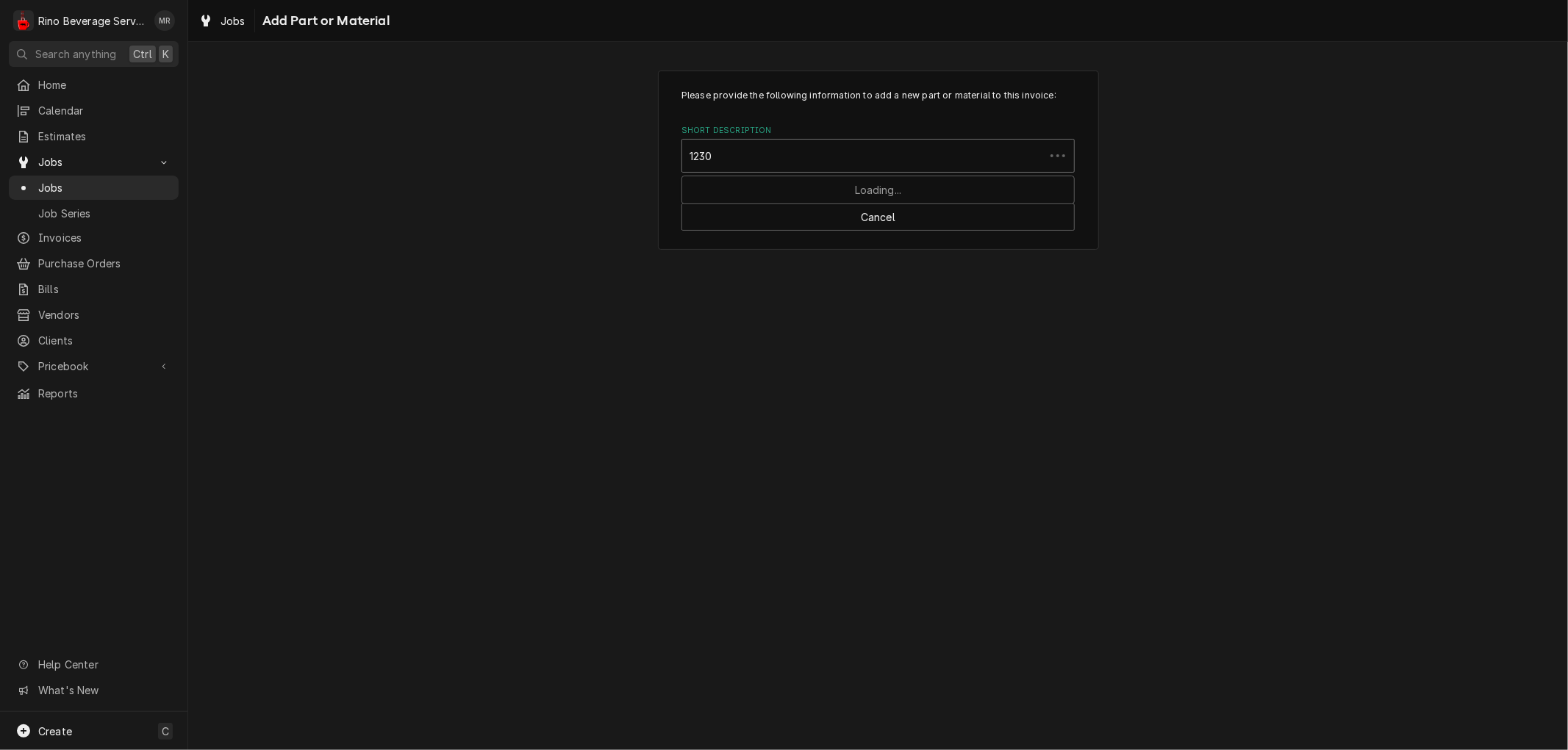
type input "12305"
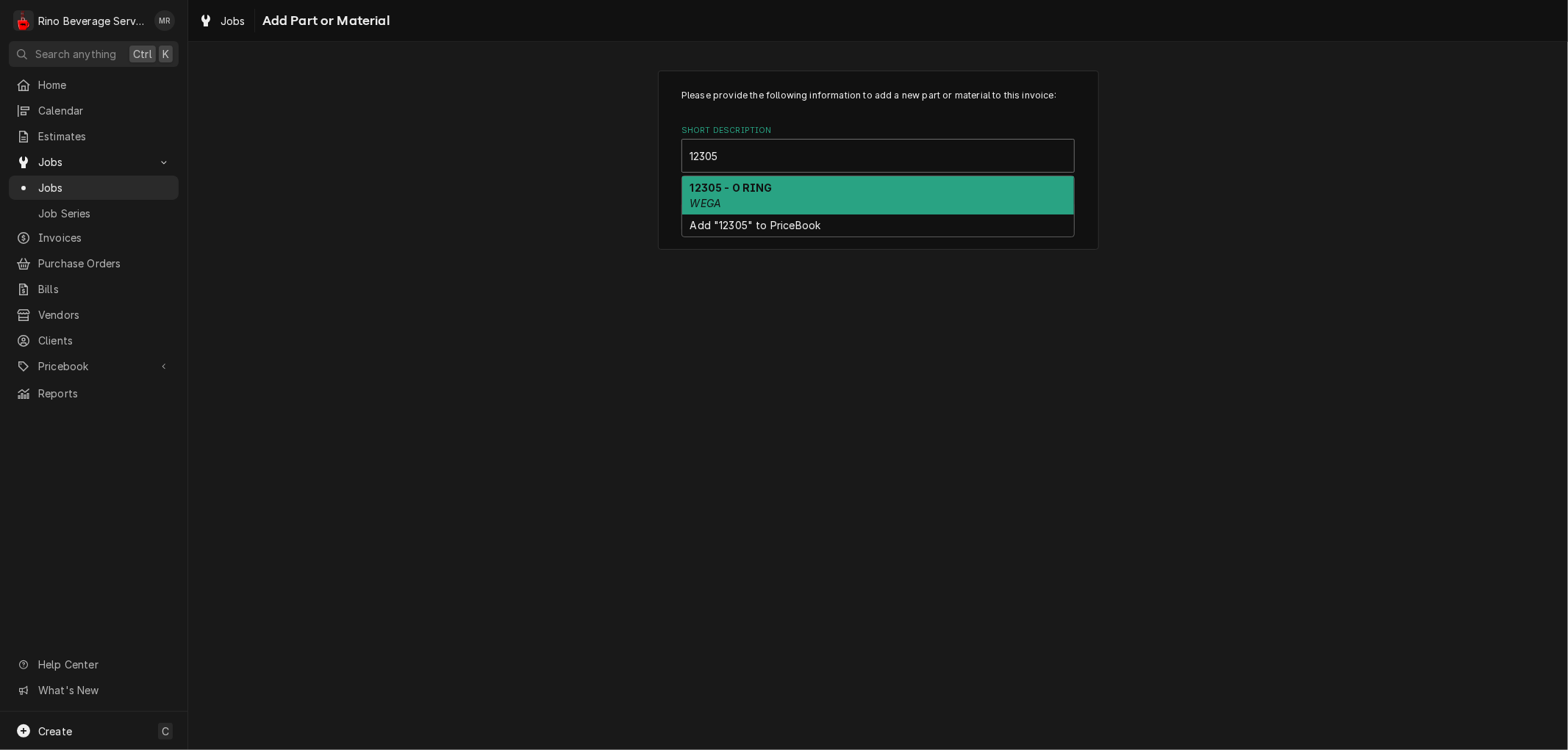
click at [791, 192] on div "12305 - O RING WEGA" at bounding box center [878, 196] width 392 height 38
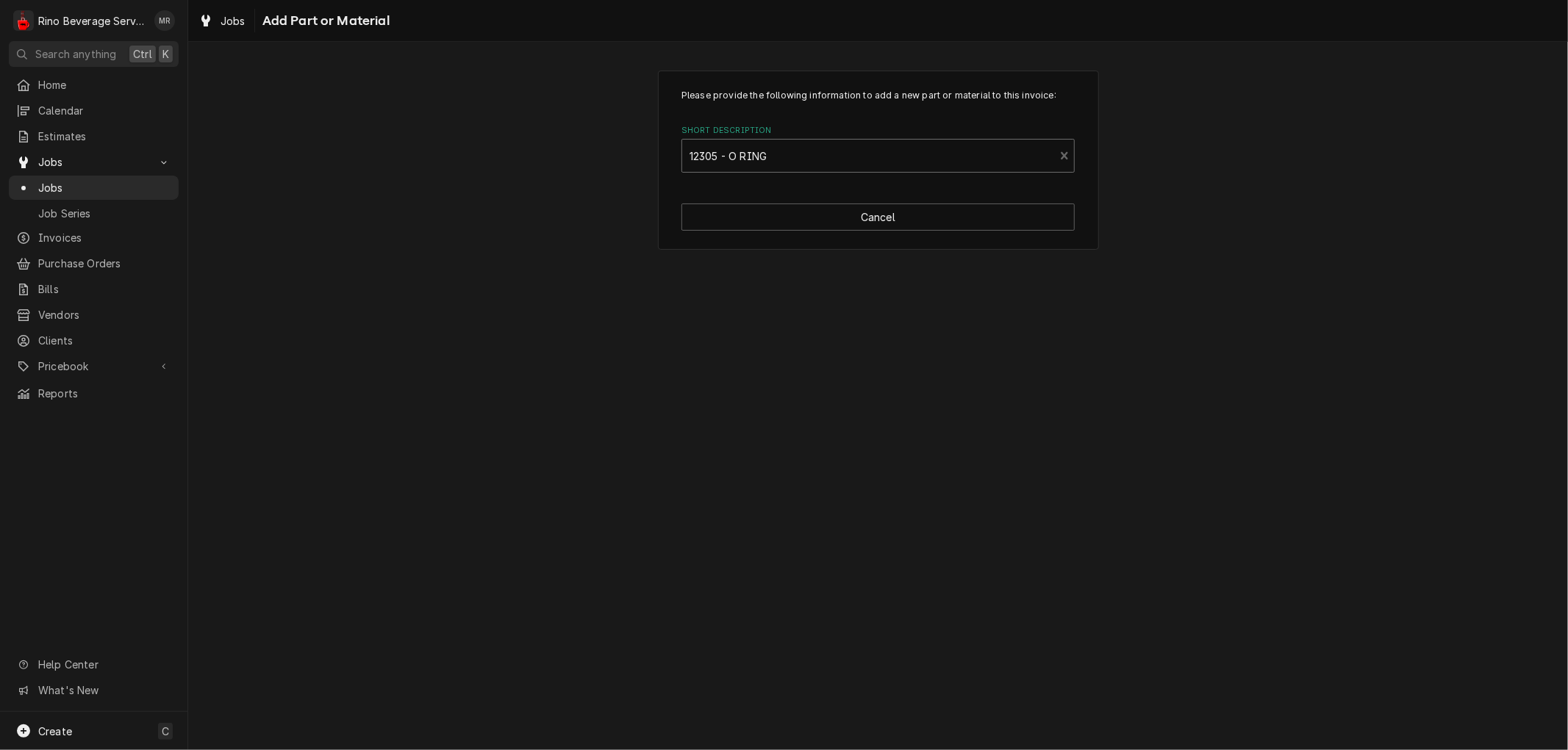
type textarea "x"
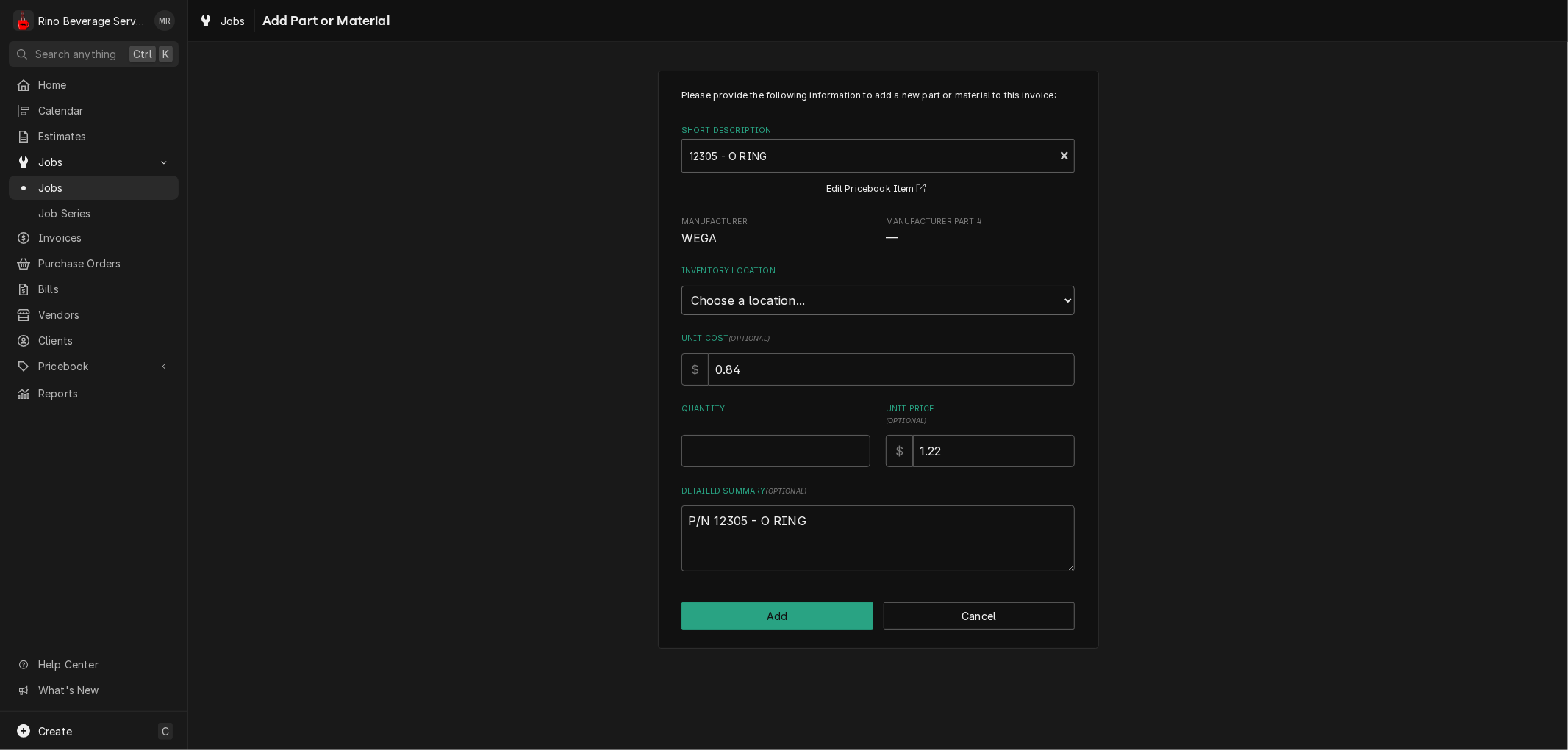
click at [785, 297] on select "Choose a location... Damon's Truck Dane's Truck Graham's Truck Main Warehouse" at bounding box center [878, 300] width 393 height 29
select select "157"
click at [681, 286] on select "Choose a location... Damon's Truck Dane's Truck Graham's Truck Main Warehouse" at bounding box center [878, 300] width 393 height 29
type textarea "x"
type input "0.5"
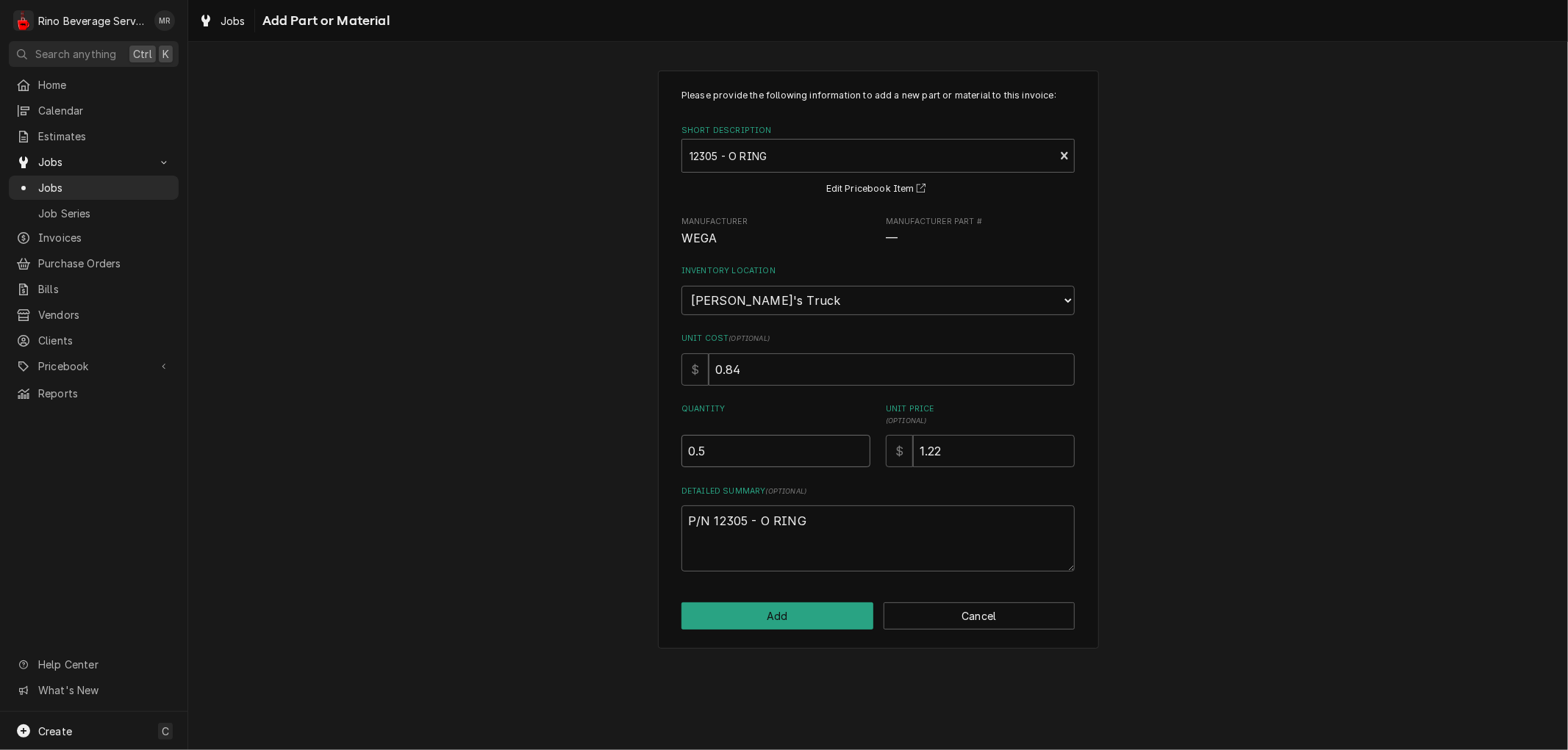
click at [857, 446] on input "0.5" at bounding box center [776, 450] width 189 height 32
type textarea "x"
type input "1"
click at [857, 446] on input "1" at bounding box center [776, 450] width 189 height 32
type textarea "x"
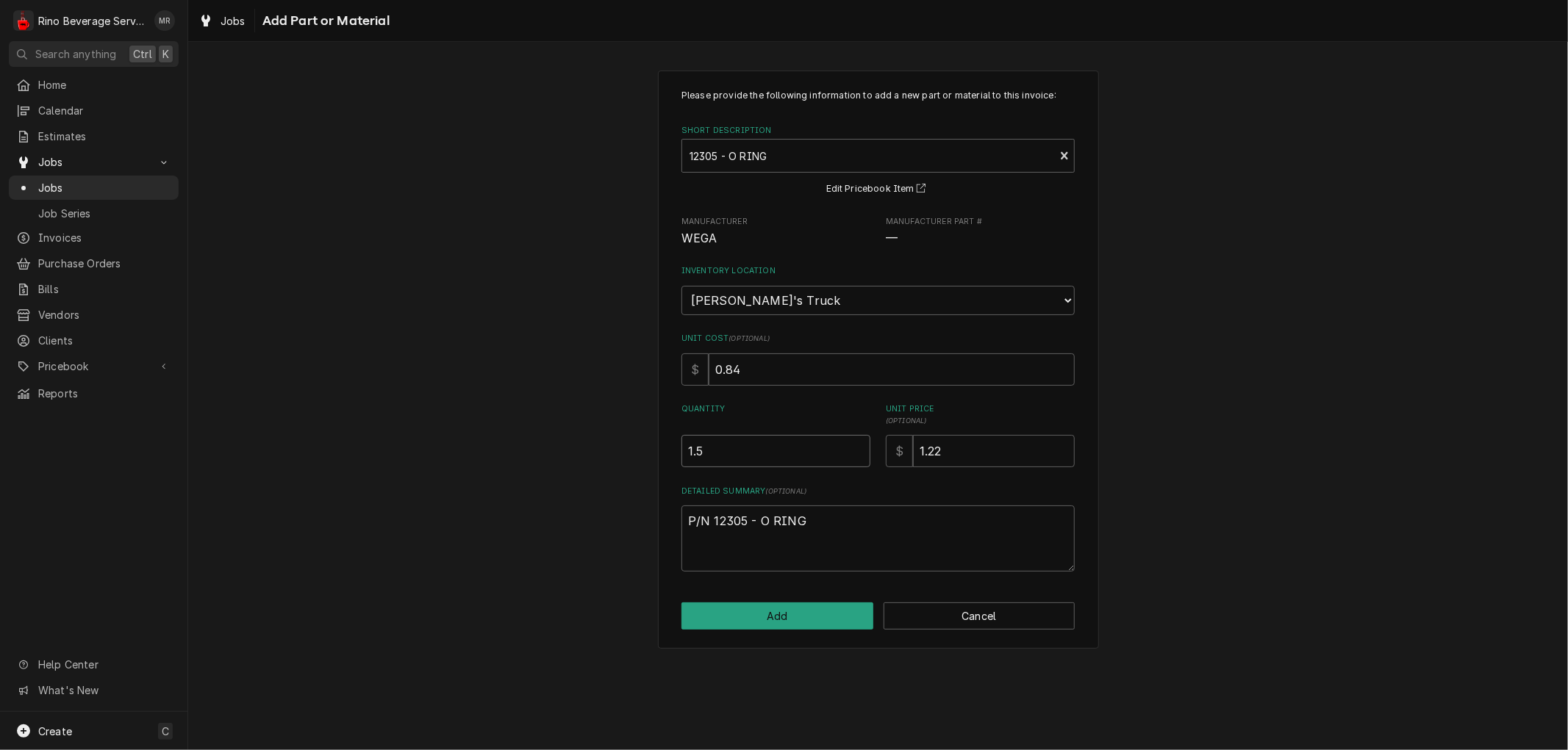
type input "1.5"
click at [857, 446] on input "1.5" at bounding box center [776, 450] width 189 height 32
type textarea "x"
type input "2"
click at [857, 446] on input "2" at bounding box center [776, 450] width 189 height 32
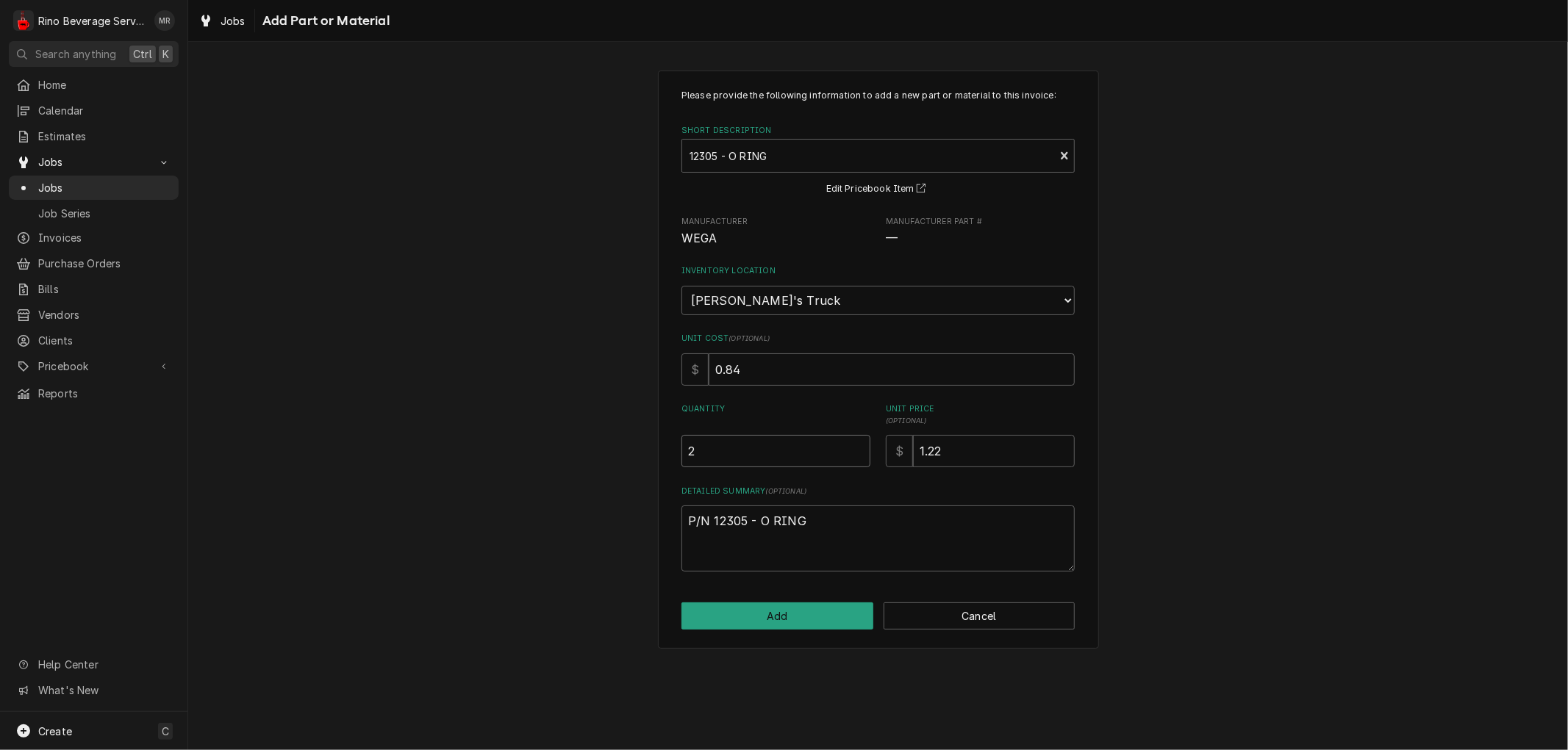
type textarea "x"
type input "2.5"
click at [857, 446] on input "2.5" at bounding box center [776, 450] width 189 height 32
type textarea "x"
type input "3"
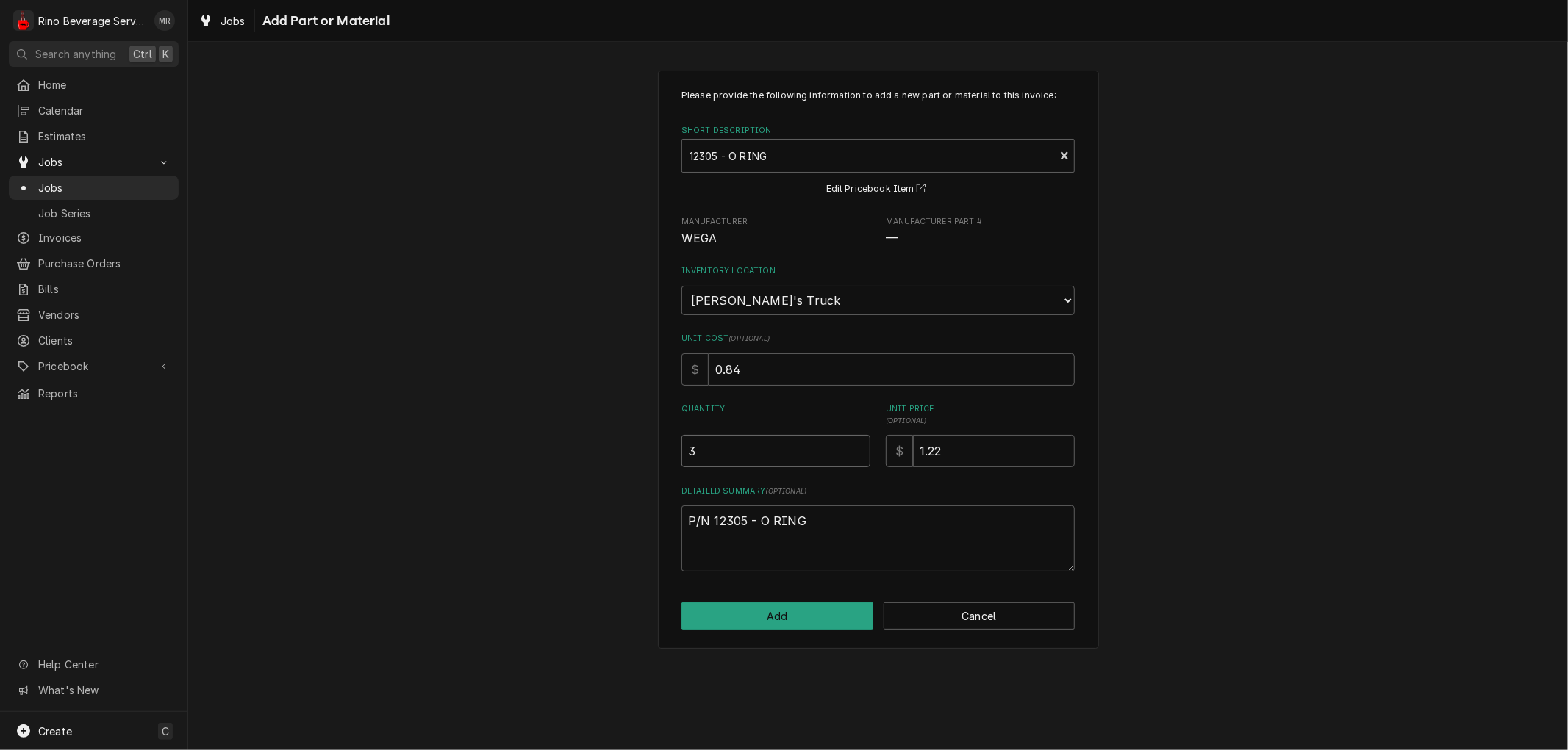
click at [857, 446] on input "3" at bounding box center [776, 450] width 189 height 32
type textarea "x"
type input "3.5"
click at [857, 446] on input "3.5" at bounding box center [776, 450] width 189 height 32
type textarea "x"
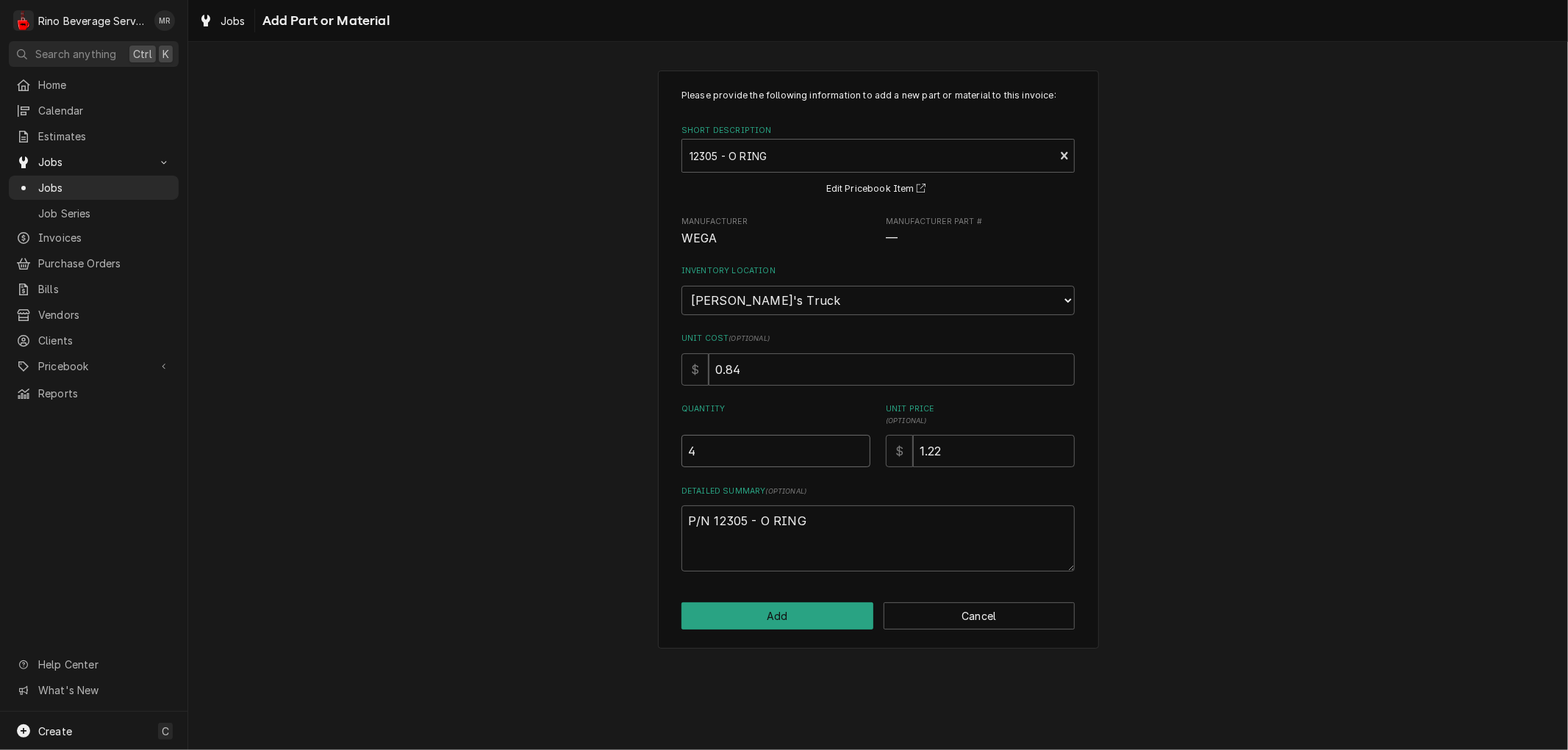
type input "4"
click at [857, 446] on input "4" at bounding box center [776, 450] width 189 height 32
type textarea "x"
type input "4.5"
click at [857, 446] on input "4.5" at bounding box center [776, 450] width 189 height 32
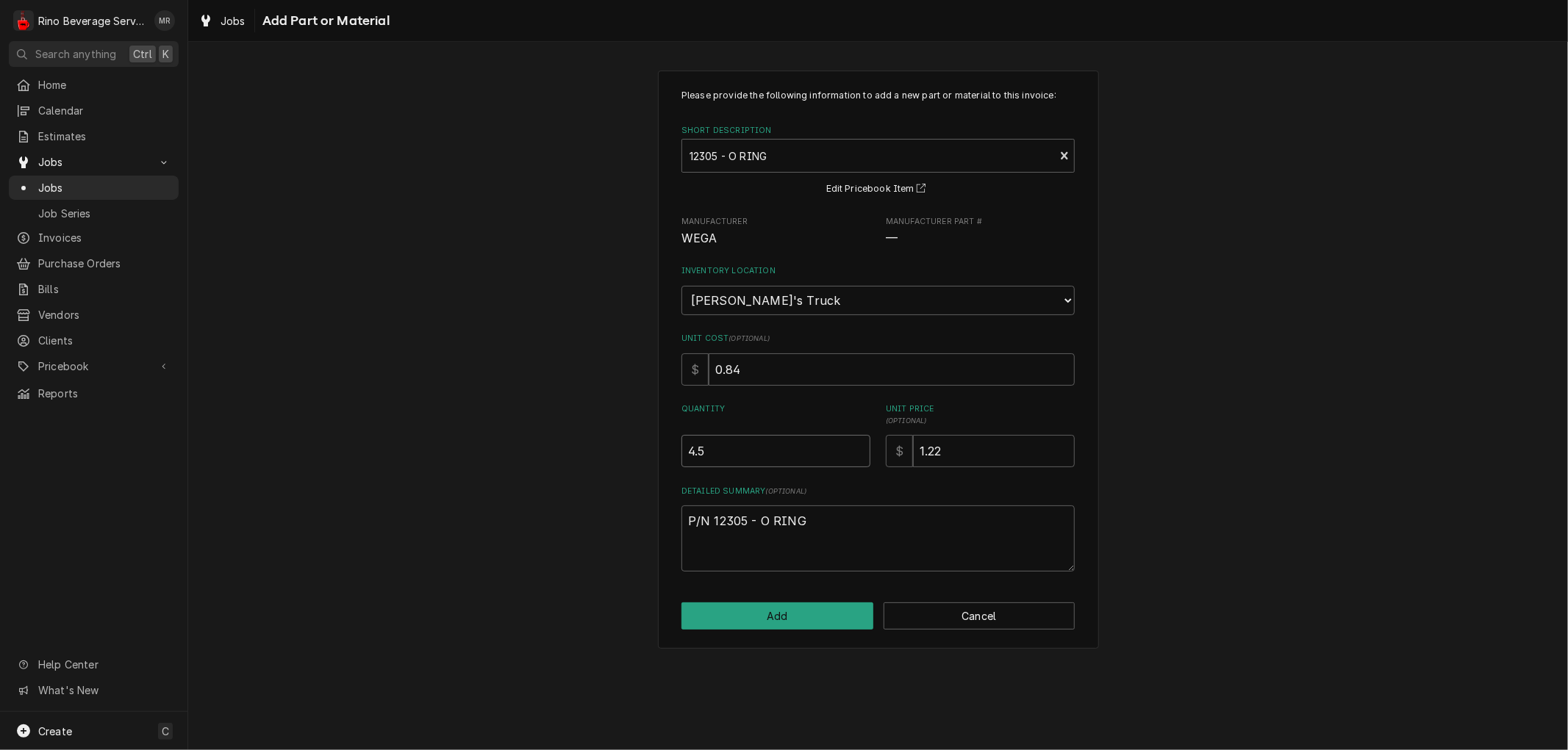
type textarea "x"
type input "5"
click at [857, 446] on input "5" at bounding box center [776, 450] width 189 height 32
type textarea "x"
type input "5.5"
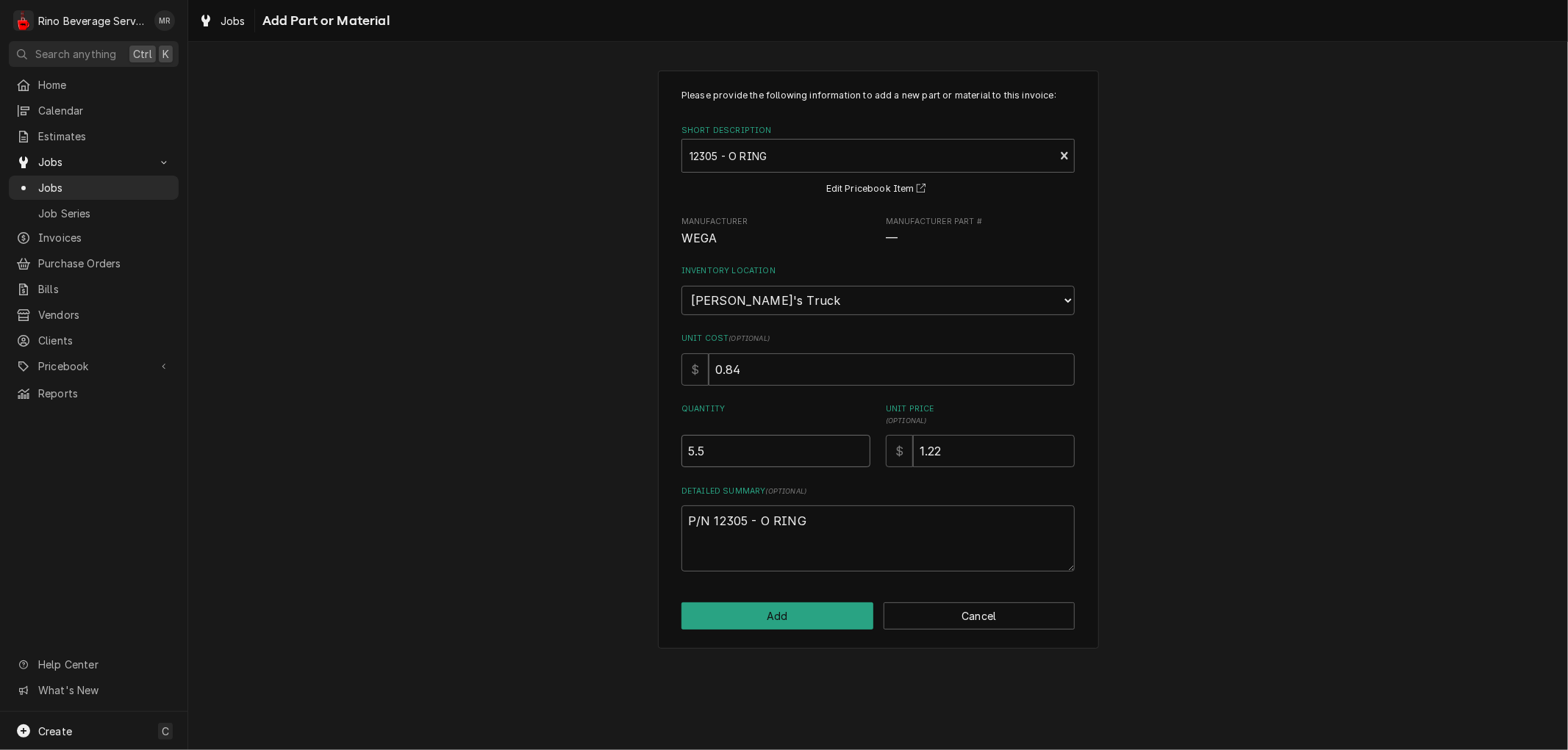
click at [857, 446] on input "5.5" at bounding box center [776, 450] width 189 height 32
type textarea "x"
type input "6"
click at [857, 446] on input "6" at bounding box center [776, 450] width 189 height 32
click at [807, 616] on button "Add" at bounding box center [777, 616] width 192 height 27
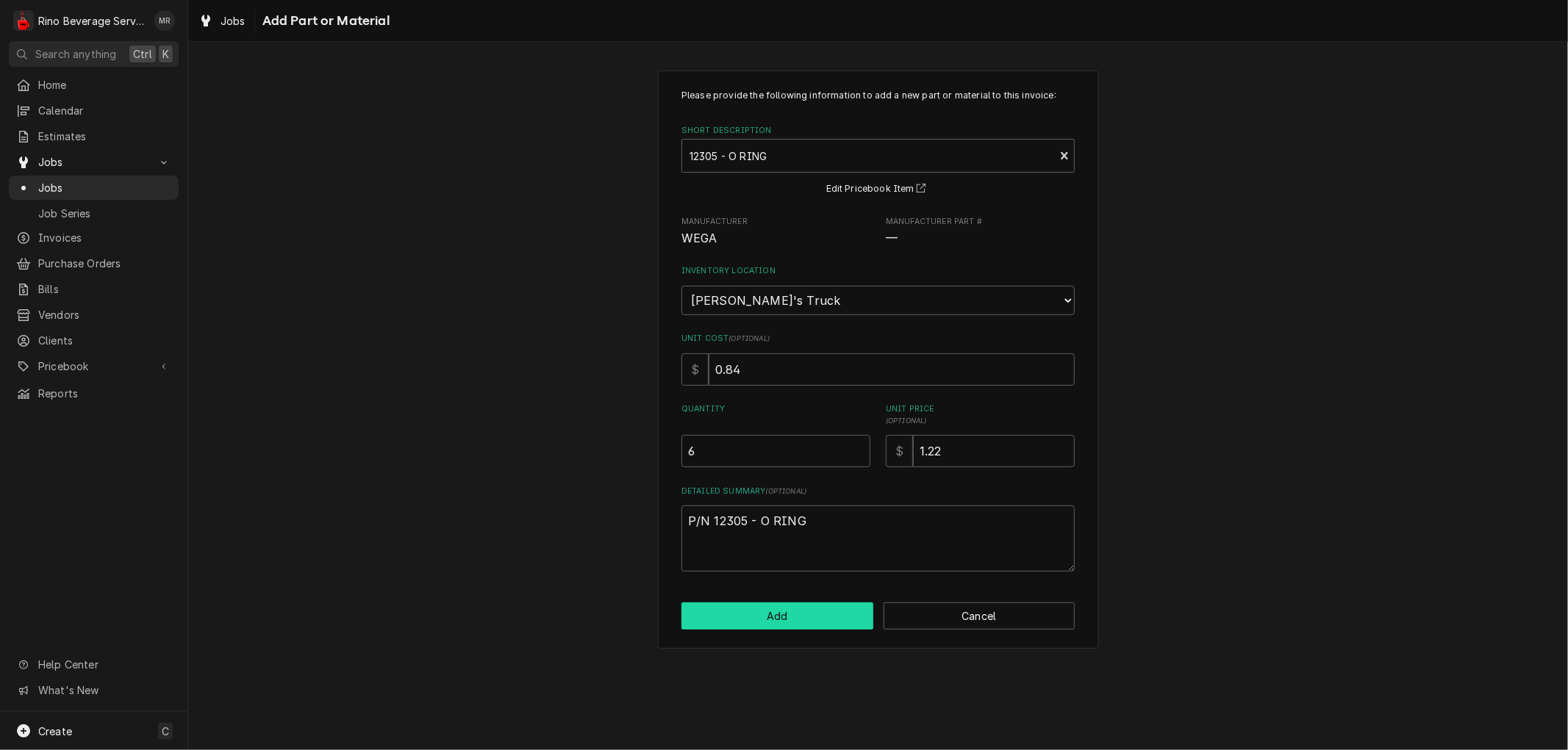
type textarea "x"
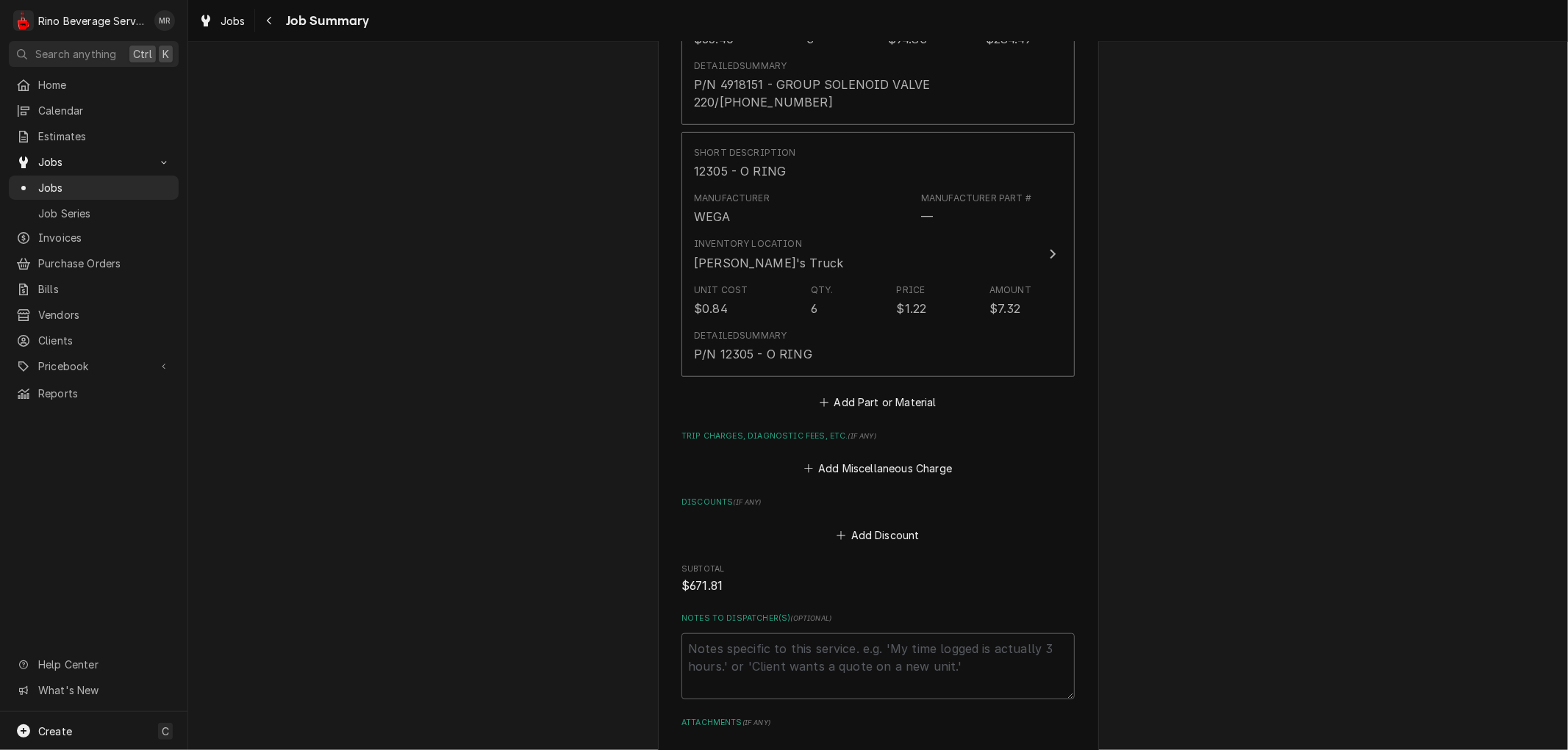
scroll to position [898, 0]
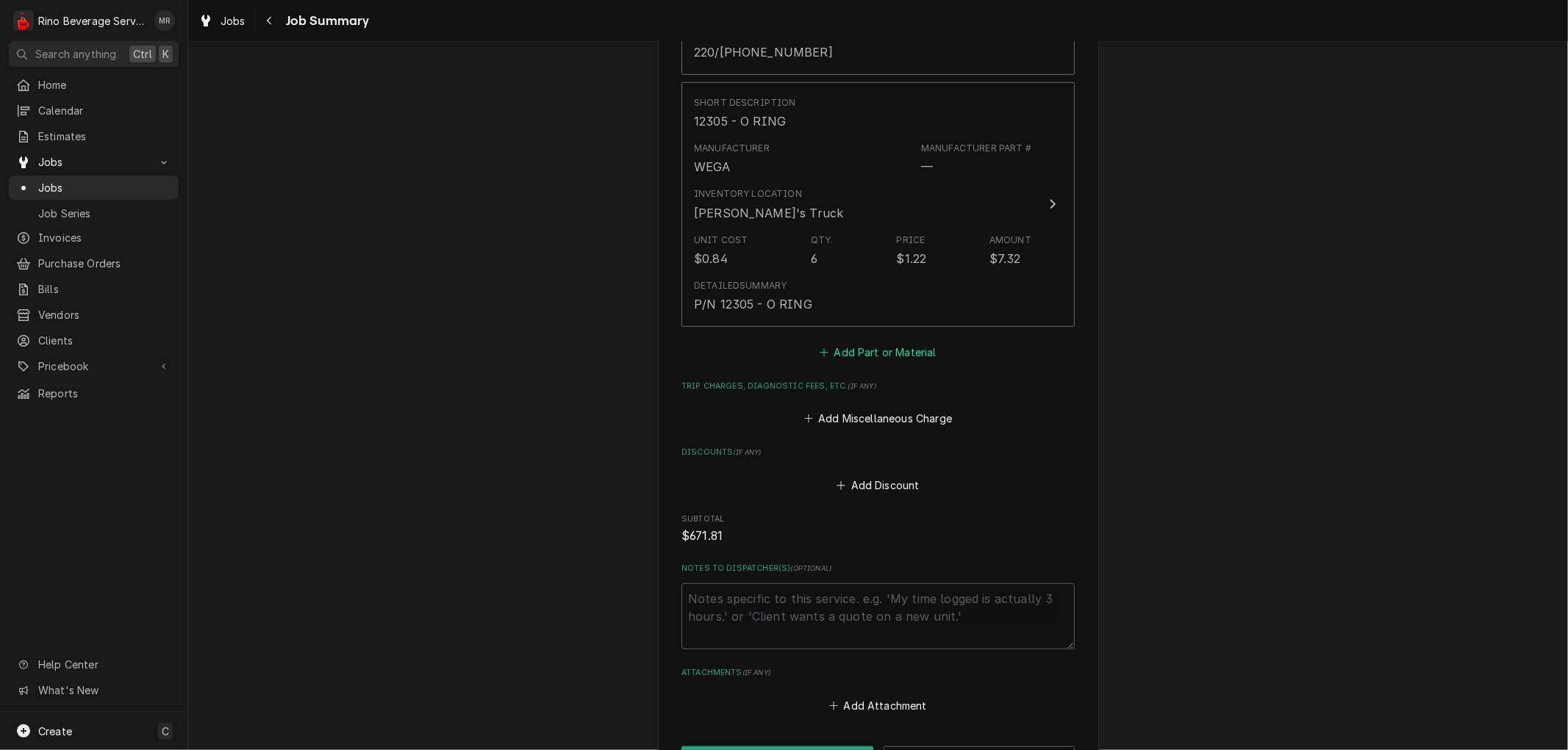
click at [835, 342] on button "Add Part or Material" at bounding box center [878, 352] width 121 height 21
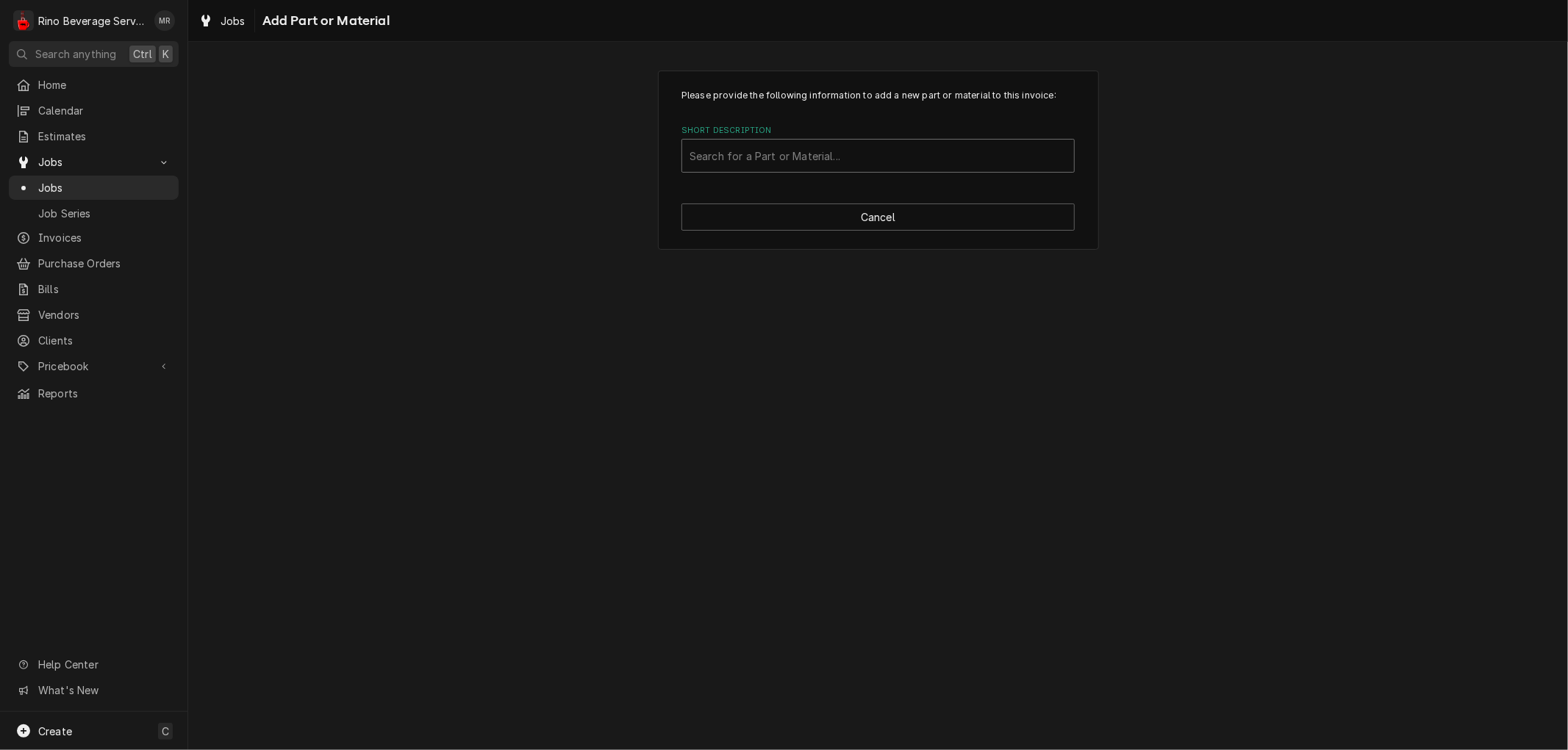
click at [818, 155] on div "Short Description" at bounding box center [878, 156] width 377 height 27
type input "12013"
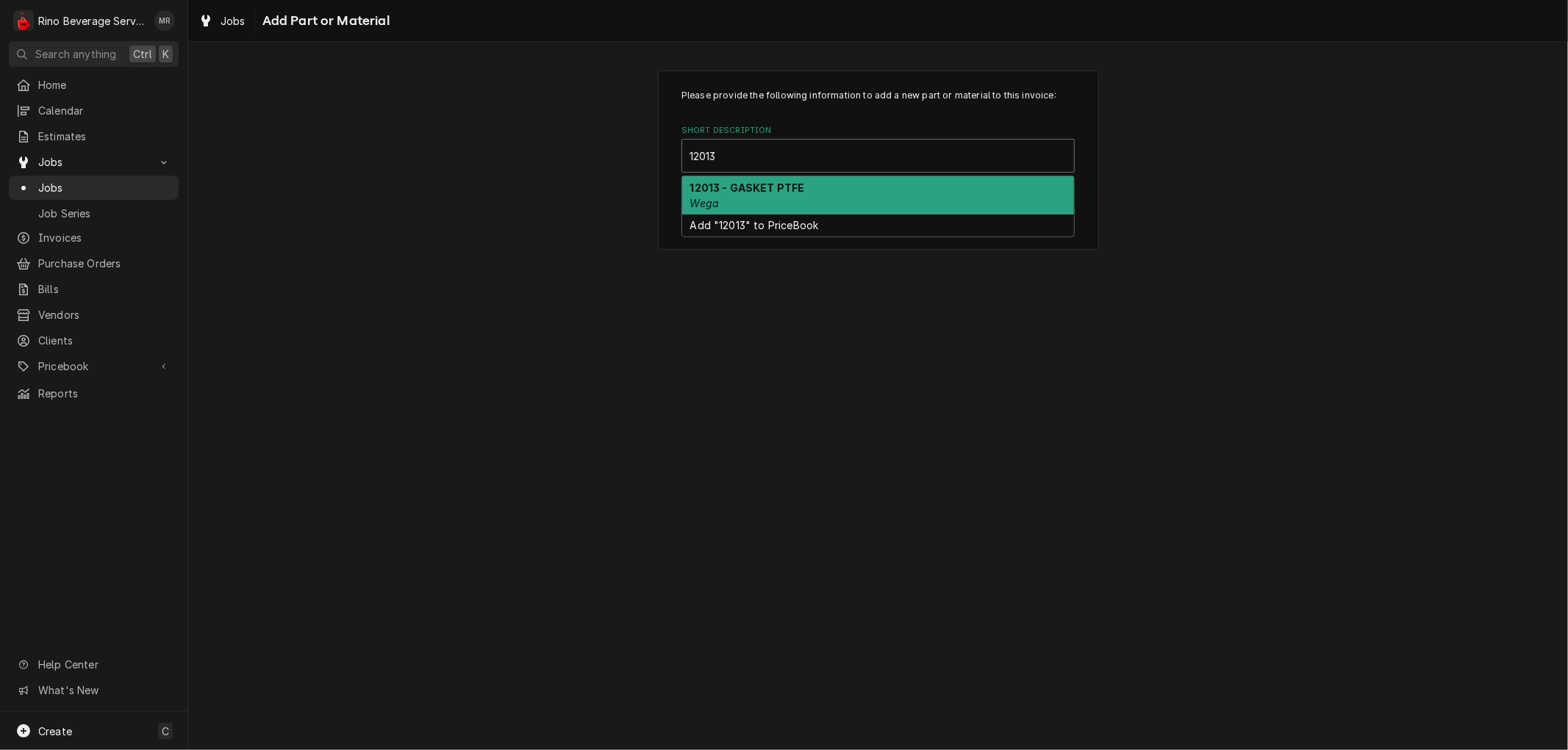
click at [818, 184] on div "12013 - GASKET PTFE Wega" at bounding box center [878, 196] width 392 height 38
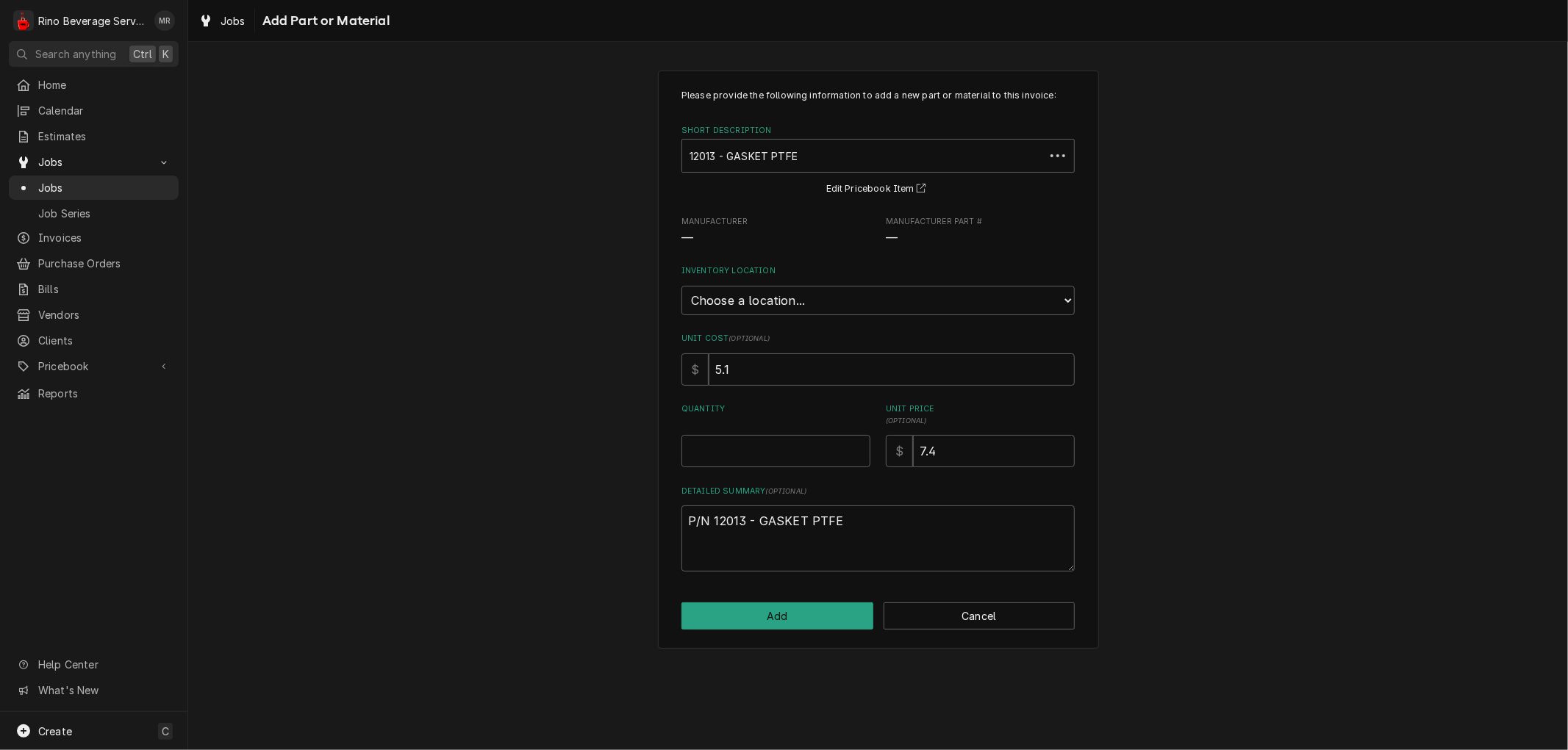
type textarea "x"
click at [804, 294] on select "Choose a location... Damon's Truck Dane's Truck Graham's Truck Main Warehouse" at bounding box center [878, 300] width 393 height 29
select select "157"
click at [681, 286] on select "Choose a location... Damon's Truck Dane's Truck Graham's Truck Main Warehouse" at bounding box center [878, 300] width 393 height 29
type textarea "x"
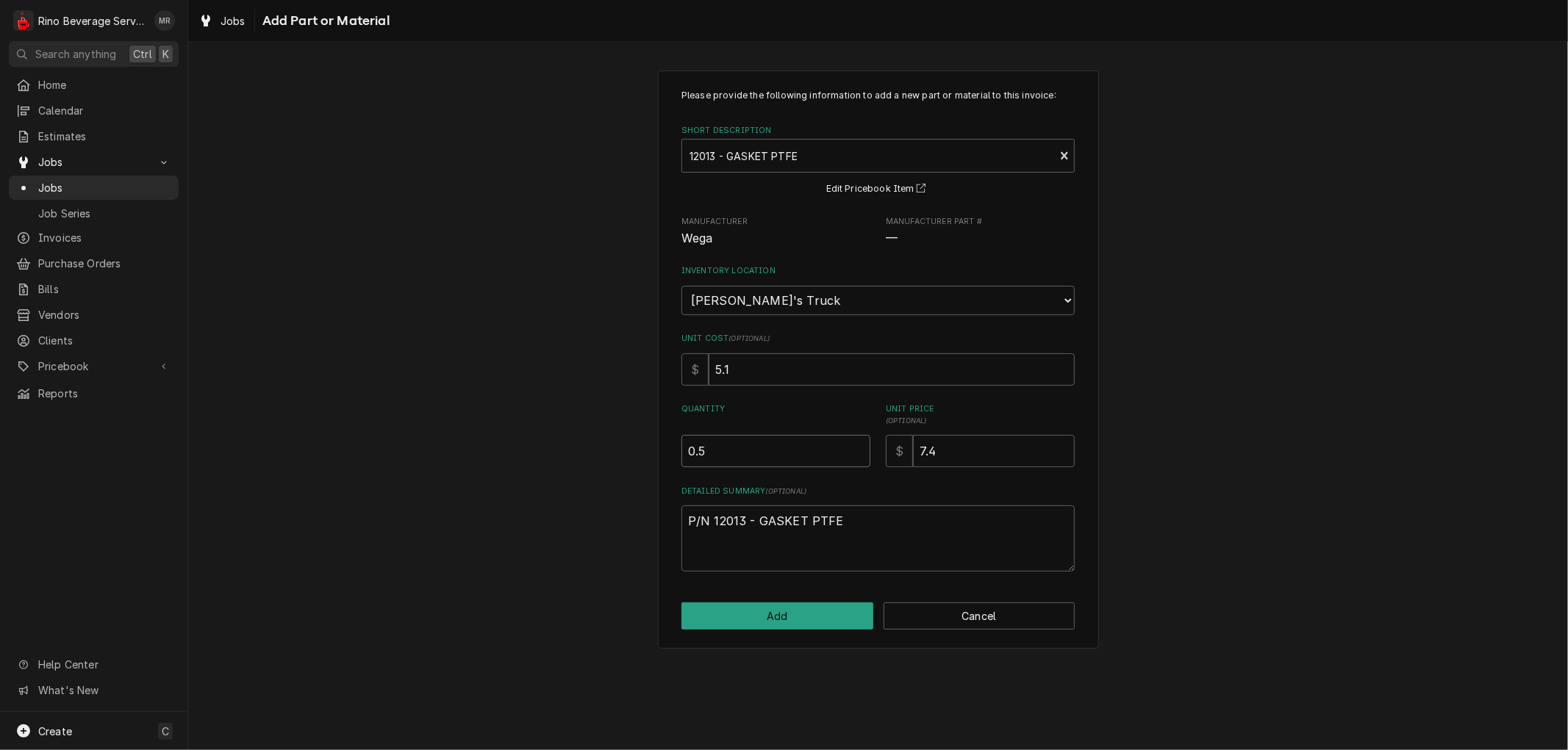
type input "0.5"
click at [860, 444] on input "0.5" at bounding box center [776, 450] width 189 height 32
type textarea "x"
type input "1"
click at [860, 444] on input "1" at bounding box center [776, 450] width 189 height 32
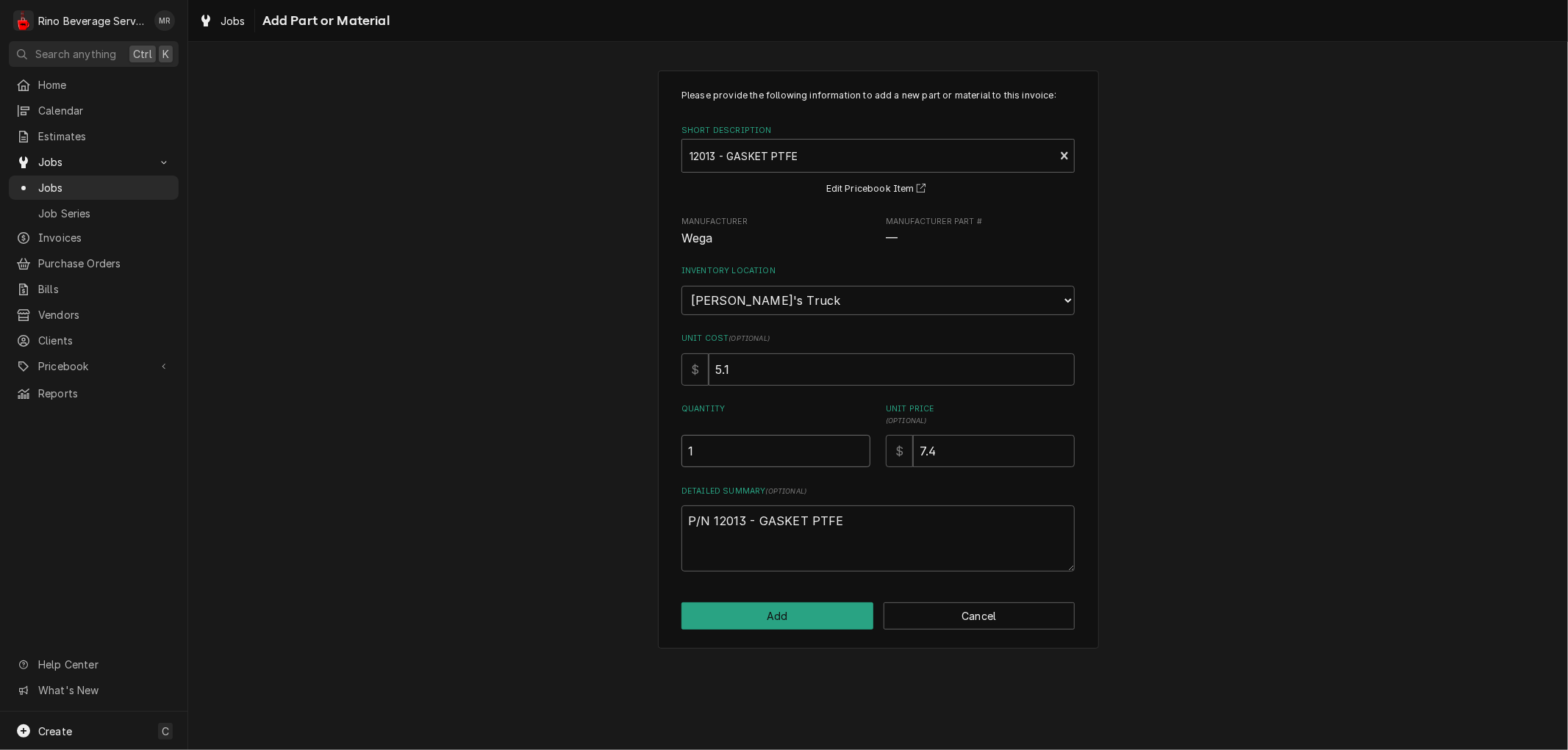
type textarea "x"
type input "1.5"
click at [860, 444] on input "1.5" at bounding box center [776, 450] width 189 height 32
type textarea "x"
type input "2"
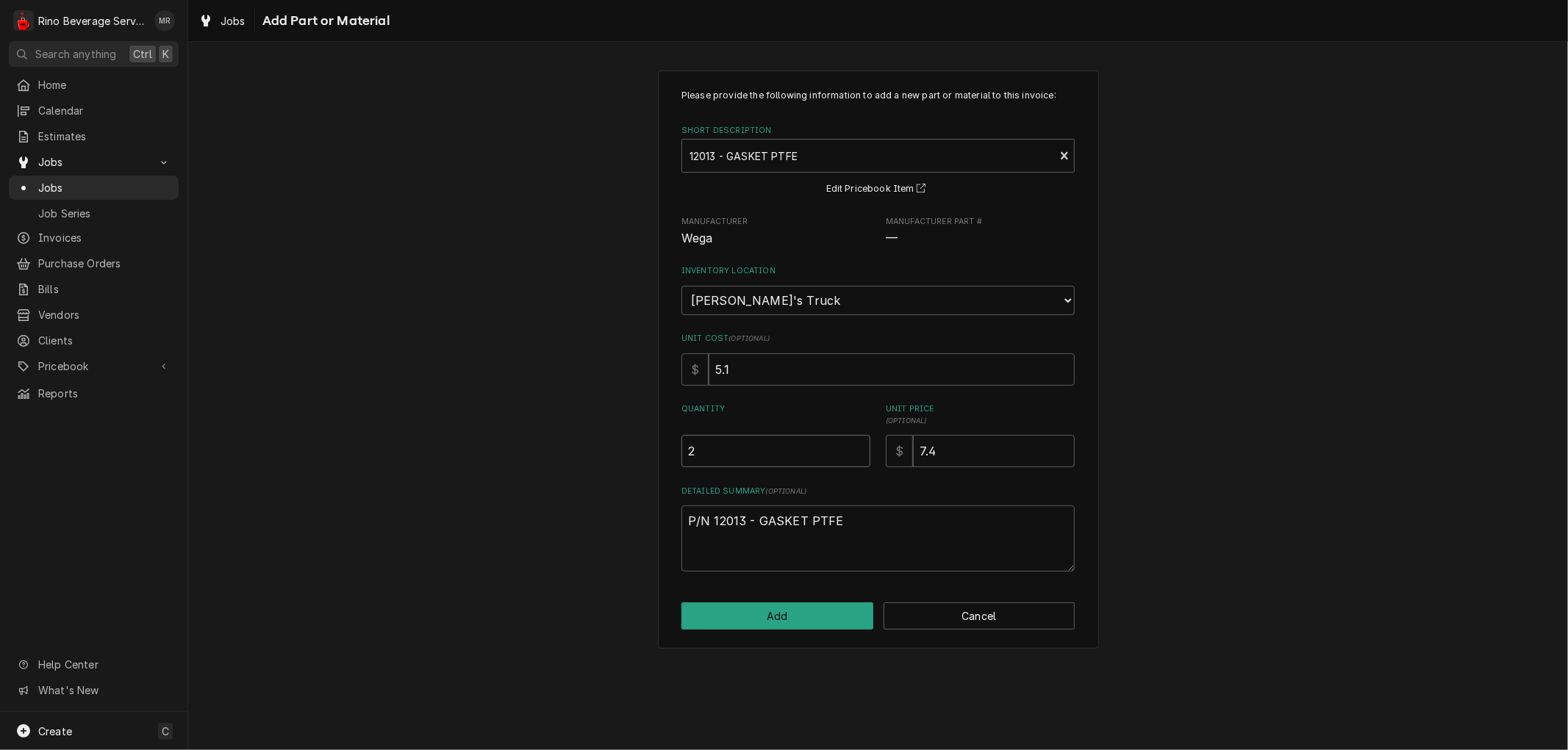
click at [860, 444] on input "2" at bounding box center [776, 450] width 189 height 32
type textarea "x"
type input "2.5"
click at [860, 444] on input "2.5" at bounding box center [776, 450] width 189 height 32
type textarea "x"
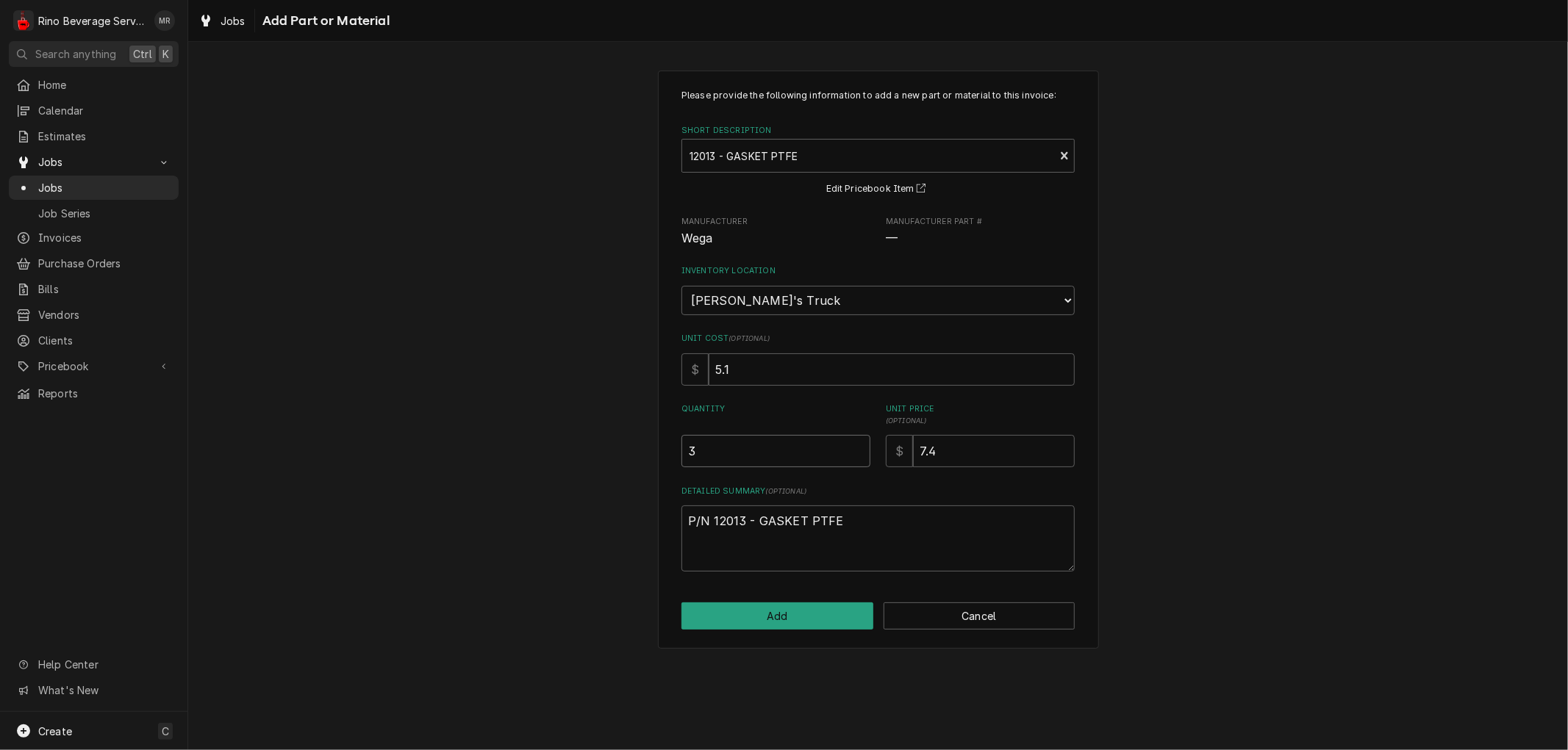
type input "3"
click at [860, 444] on input "3" at bounding box center [776, 450] width 189 height 32
click at [781, 620] on button "Add" at bounding box center [777, 616] width 192 height 27
type textarea "x"
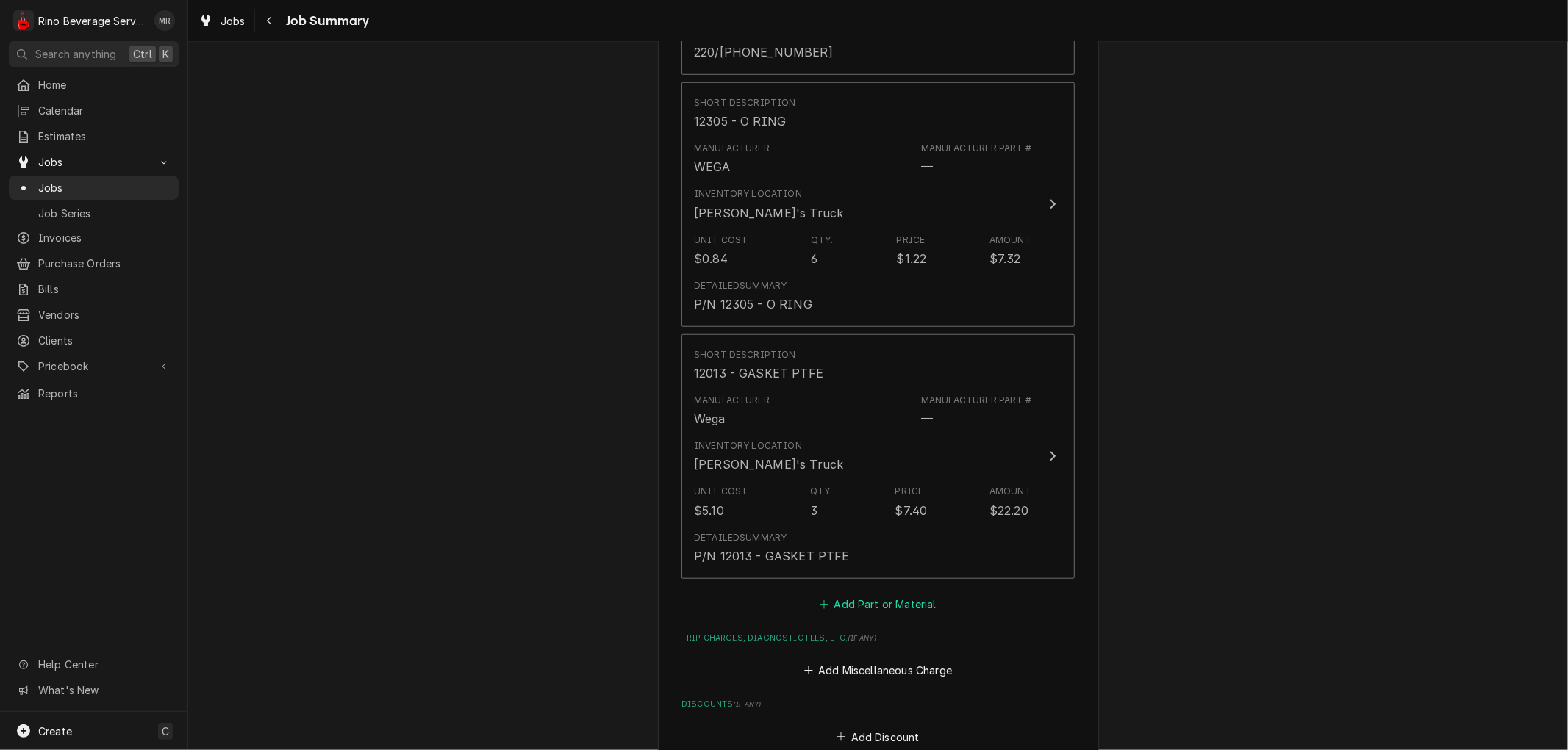
click at [885, 594] on button "Add Part or Material" at bounding box center [878, 604] width 121 height 21
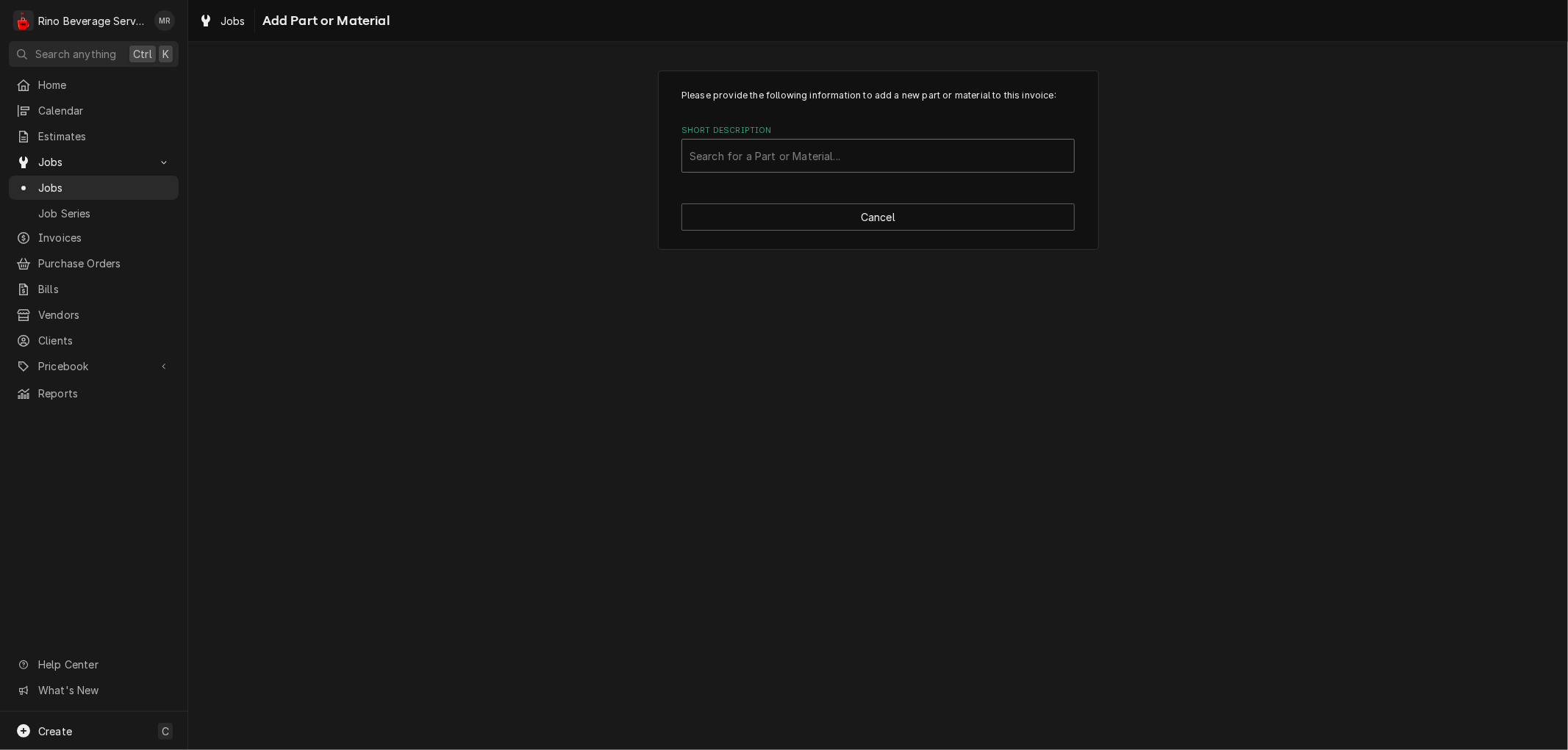
click at [749, 162] on div "Short Description" at bounding box center [878, 156] width 377 height 27
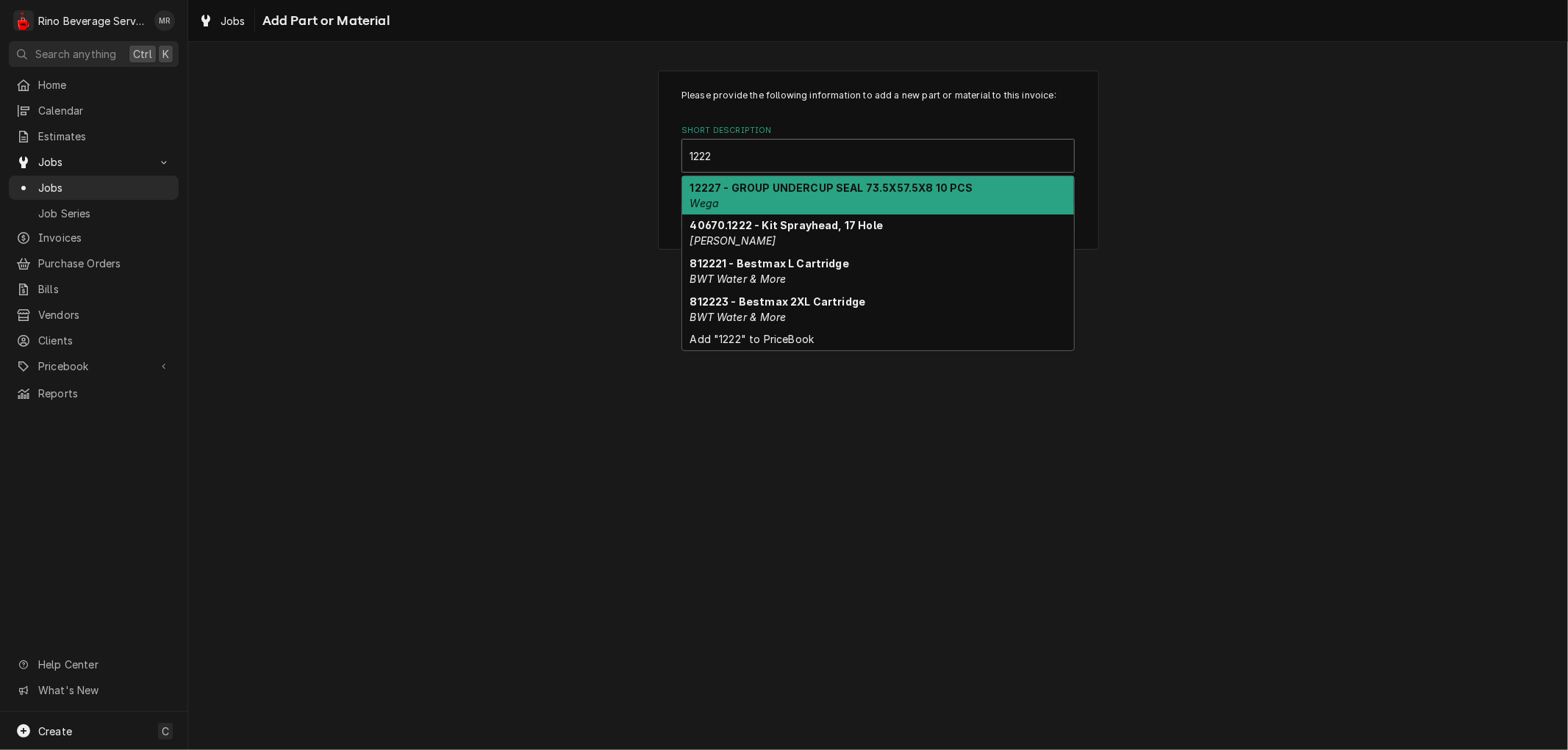
type input "12227"
click at [748, 189] on strong "12227 - GROUP UNDERCUP SEAL 73.5X57.5X8 10 PCS" at bounding box center [832, 188] width 283 height 12
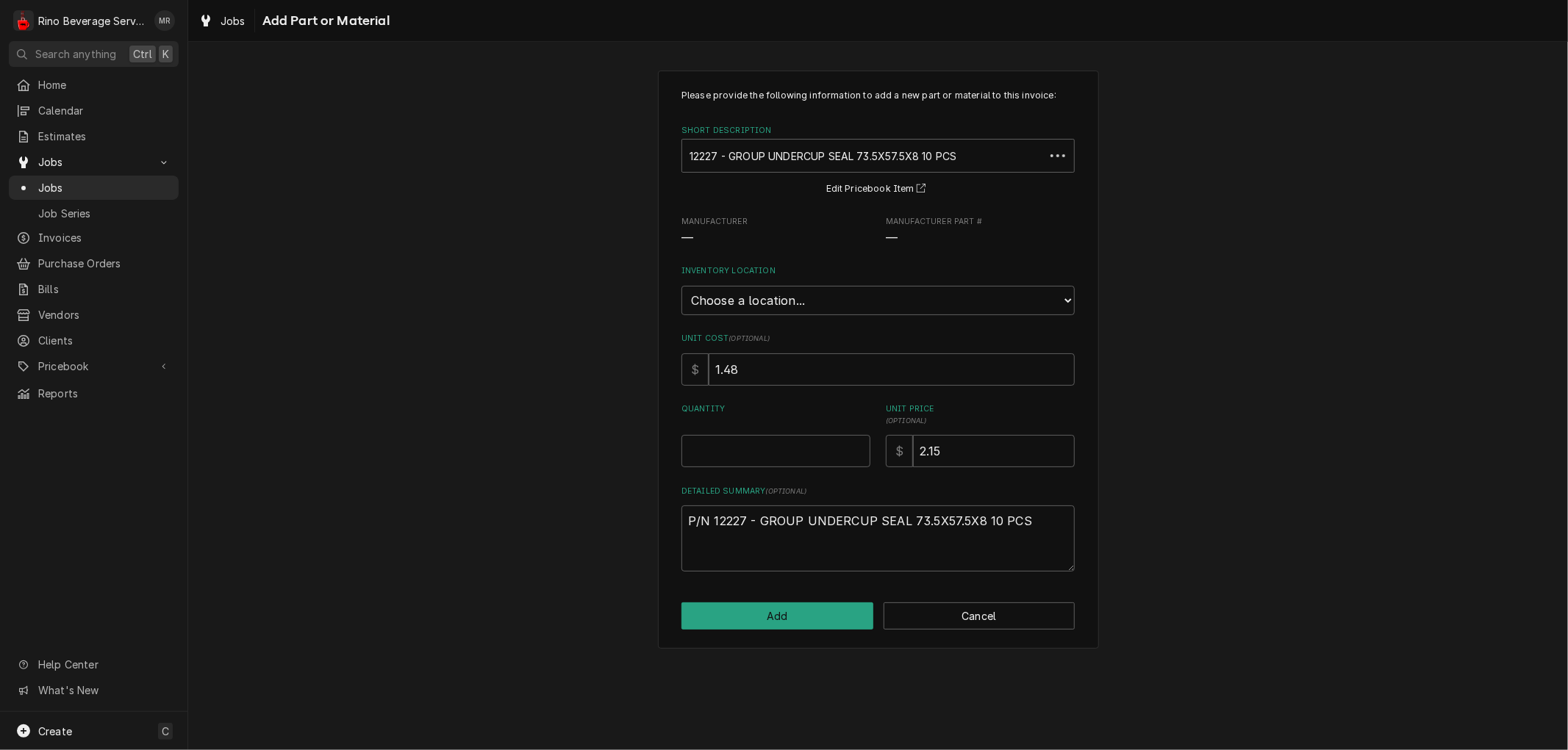
type textarea "x"
click at [747, 297] on select "Choose a location... Damon's Truck Dane's Truck Graham's Truck Main Warehouse" at bounding box center [878, 300] width 393 height 29
select select "157"
click at [681, 286] on select "Choose a location... Damon's Truck Dane's Truck Graham's Truck Main Warehouse" at bounding box center [878, 300] width 393 height 29
type textarea "x"
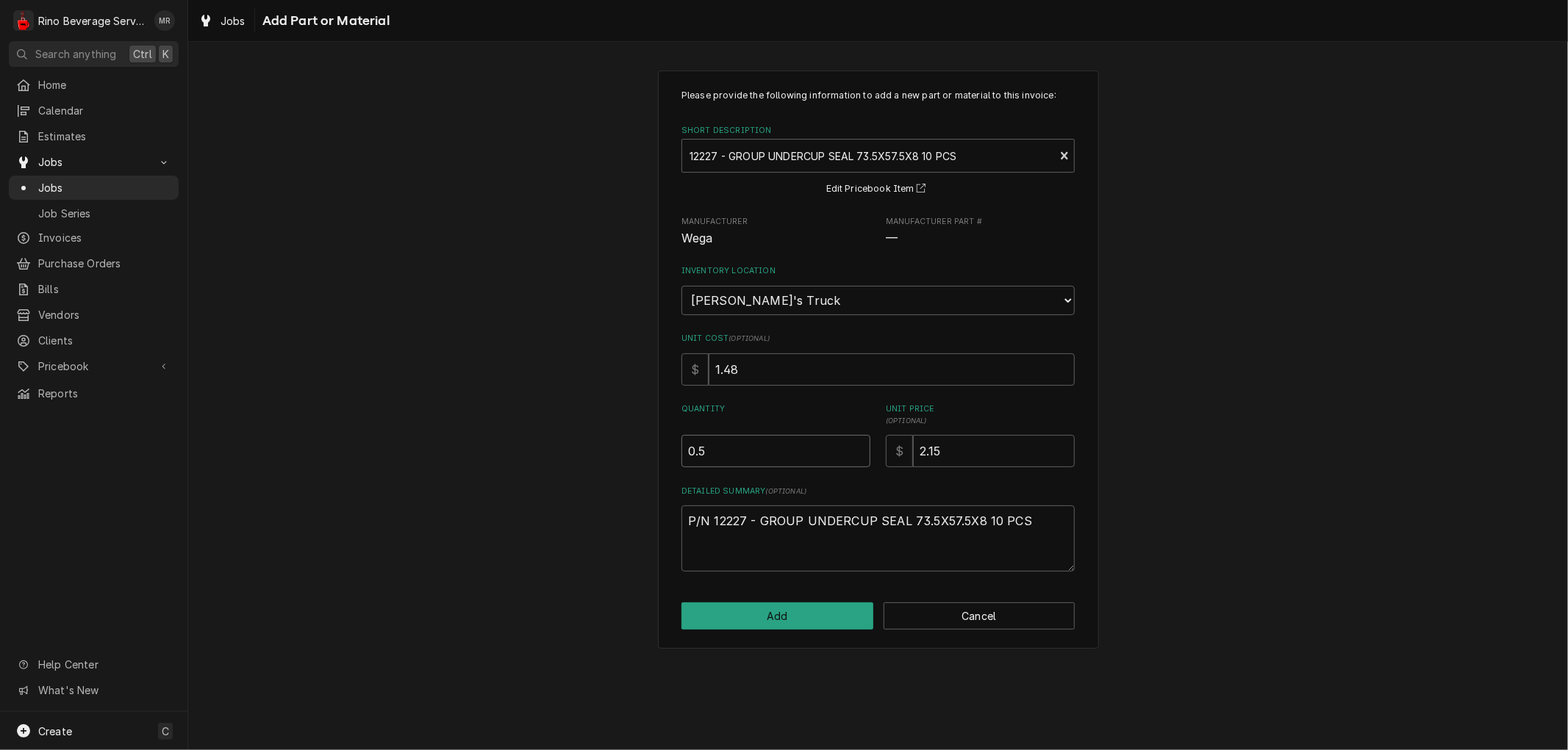
type input "0.5"
click at [857, 445] on input "0.5" at bounding box center [776, 450] width 189 height 32
type textarea "x"
type input "1"
click at [857, 445] on input "1" at bounding box center [776, 450] width 189 height 32
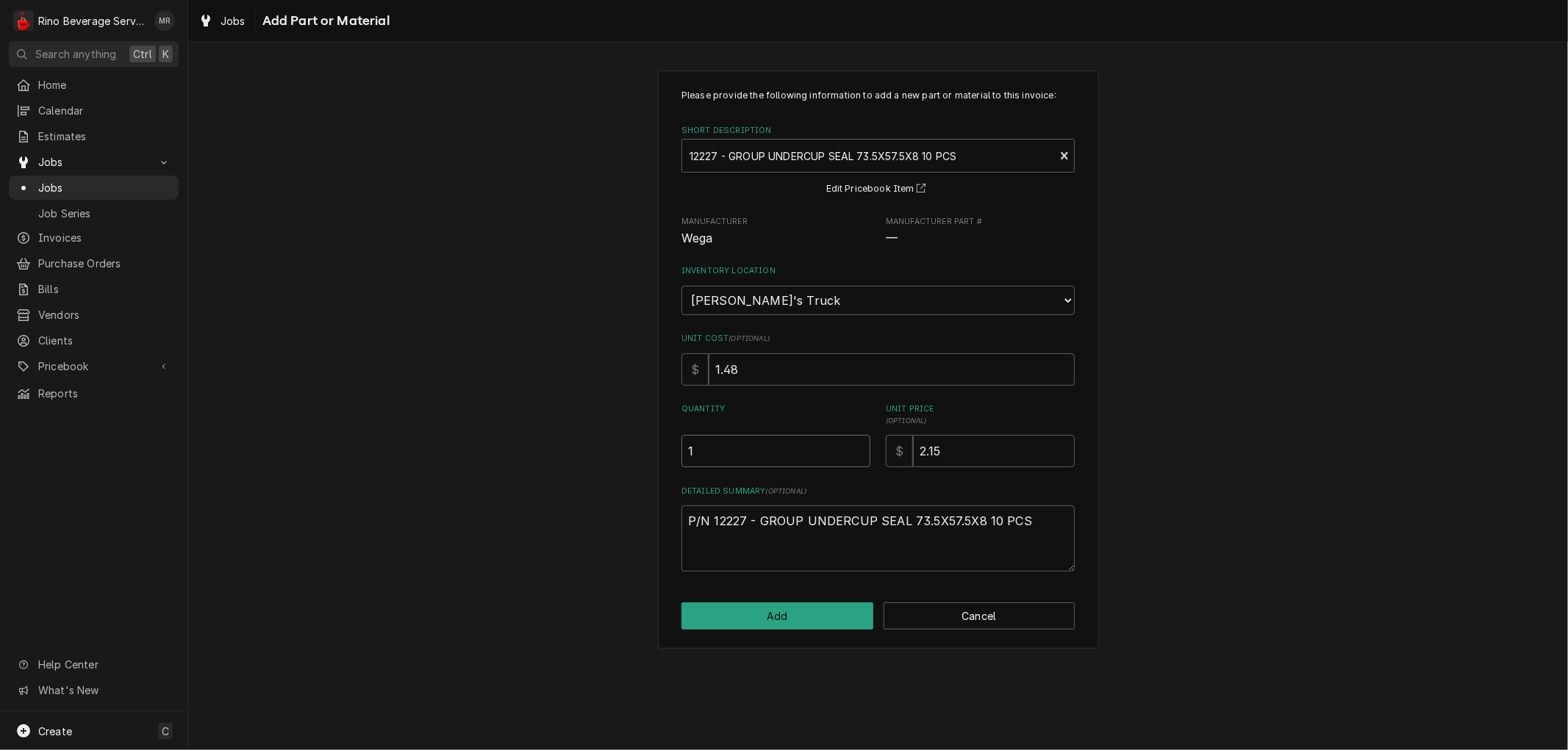
type textarea "x"
type input "1.5"
click at [857, 445] on input "1.5" at bounding box center [776, 450] width 189 height 32
type textarea "x"
type input "2"
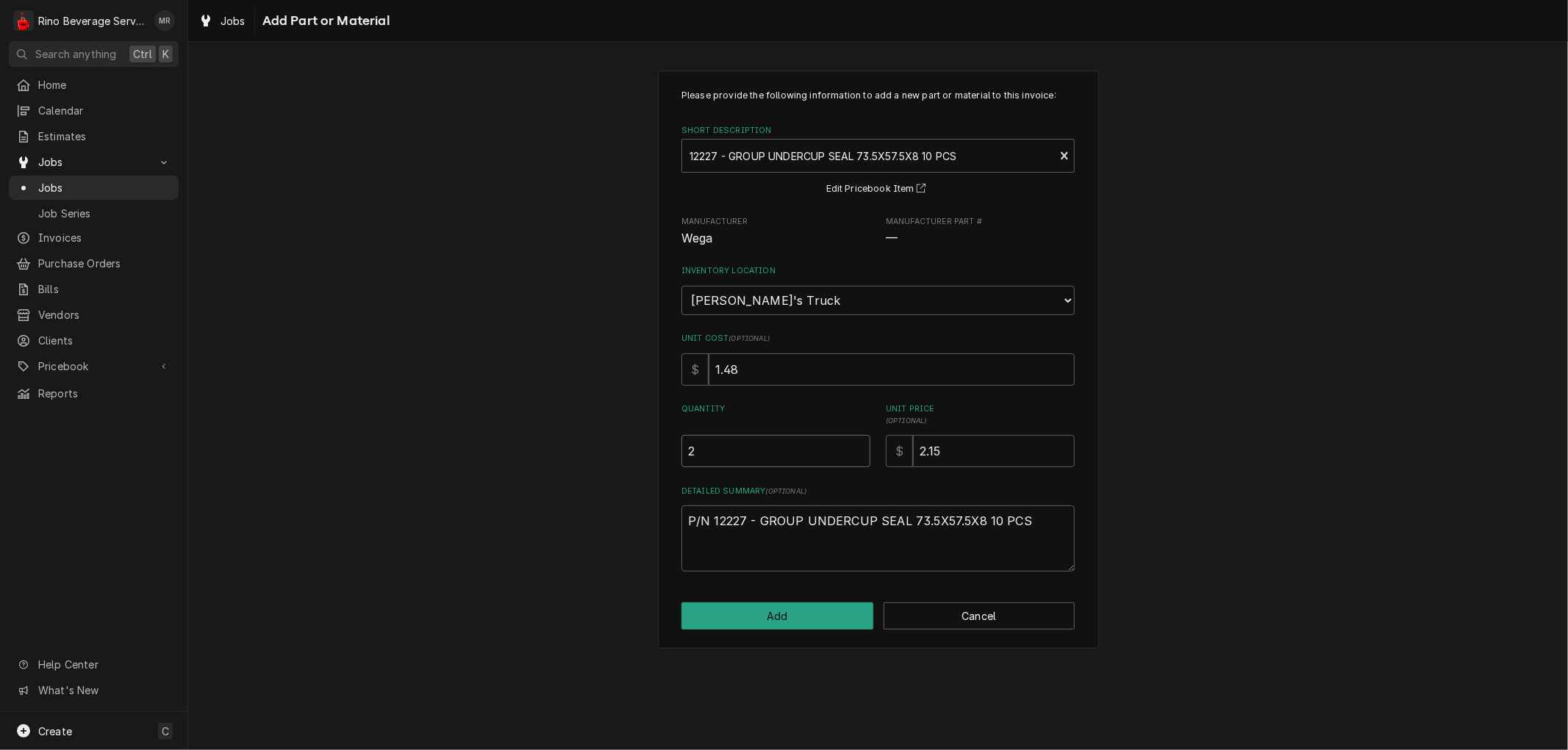
click at [857, 445] on input "2" at bounding box center [776, 450] width 189 height 32
type textarea "x"
type input "2.5"
click at [857, 445] on input "2.5" at bounding box center [776, 450] width 189 height 32
type textarea "x"
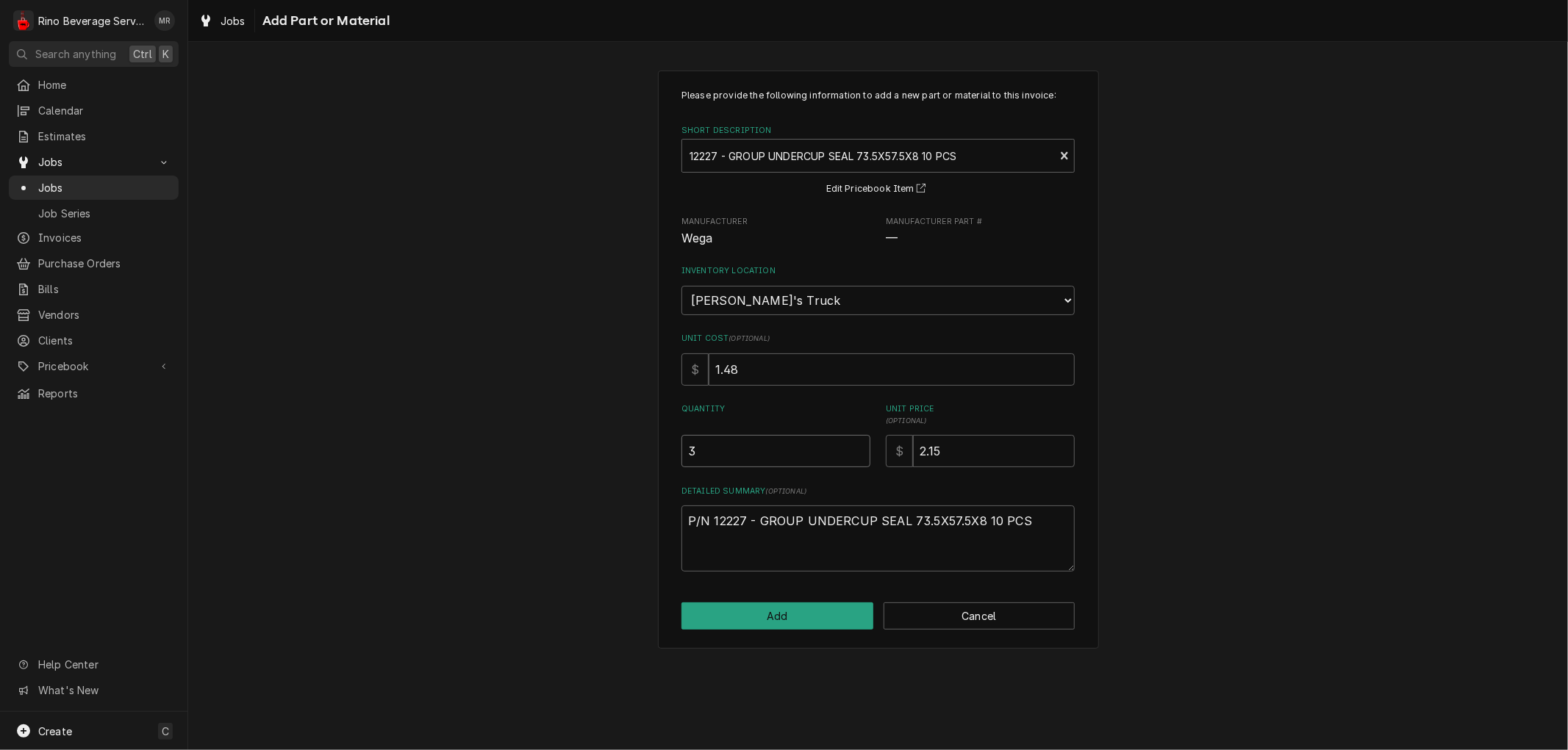
type input "3"
click at [857, 445] on input "3" at bounding box center [776, 450] width 189 height 32
click at [778, 616] on button "Add" at bounding box center [777, 616] width 192 height 27
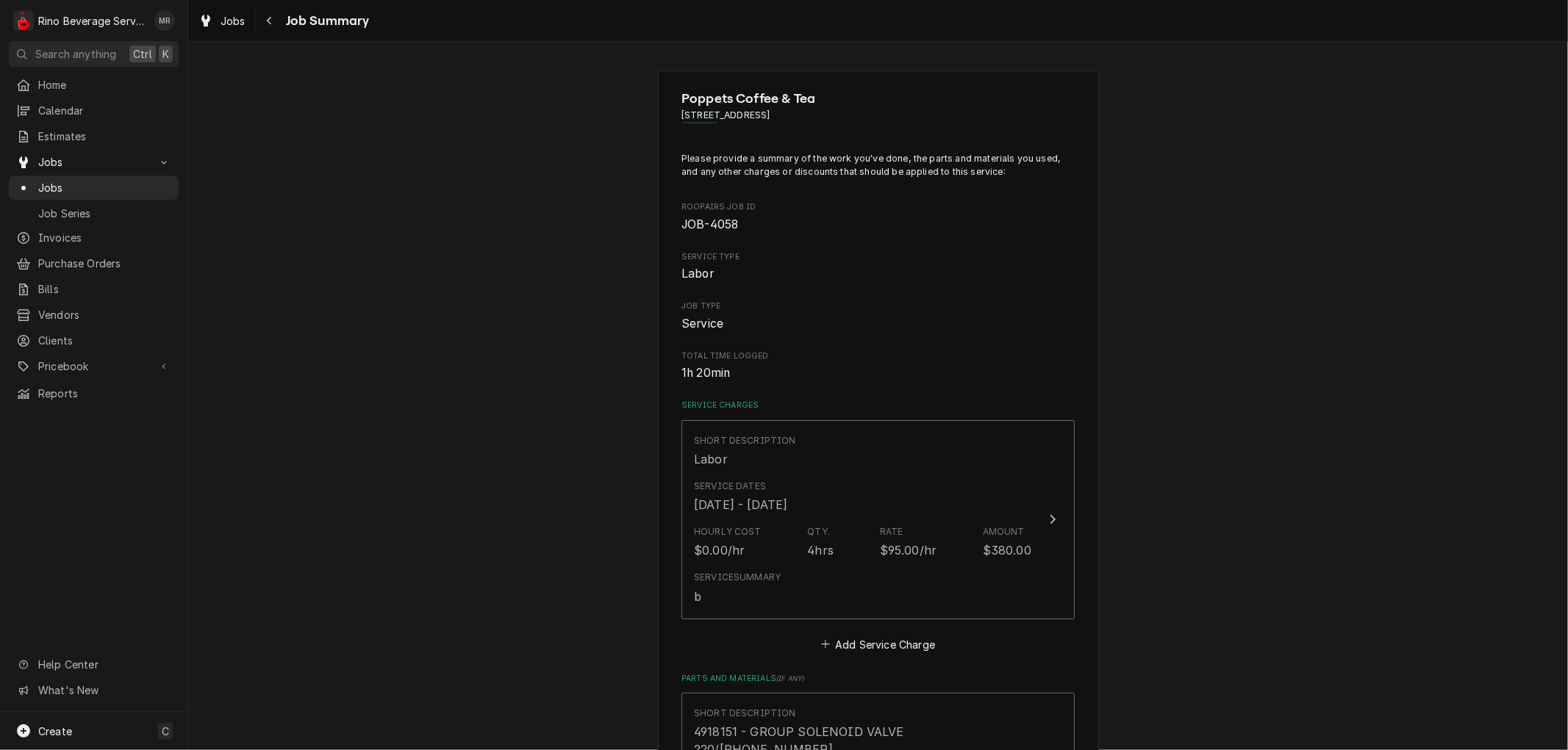
type textarea "x"
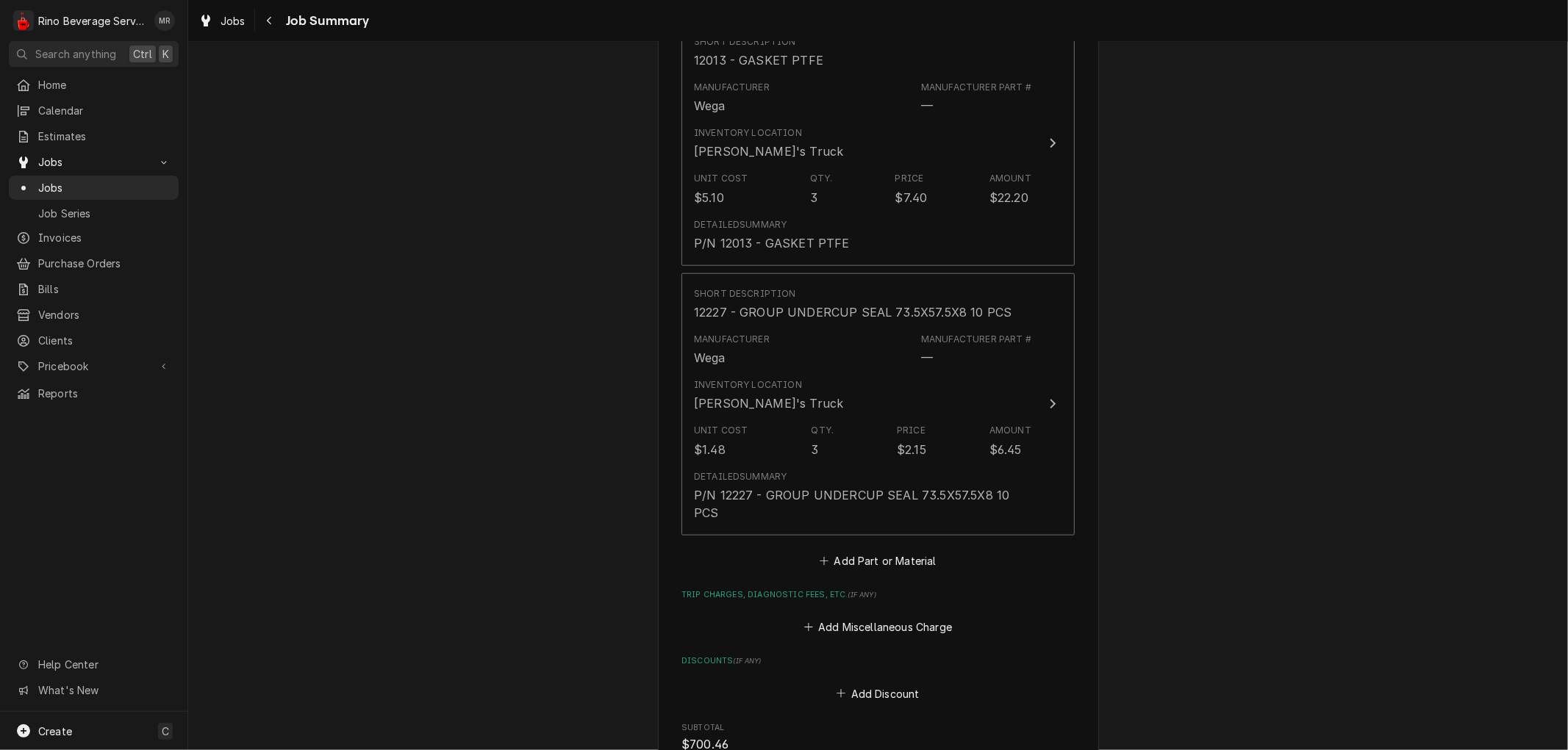
scroll to position [1225, 0]
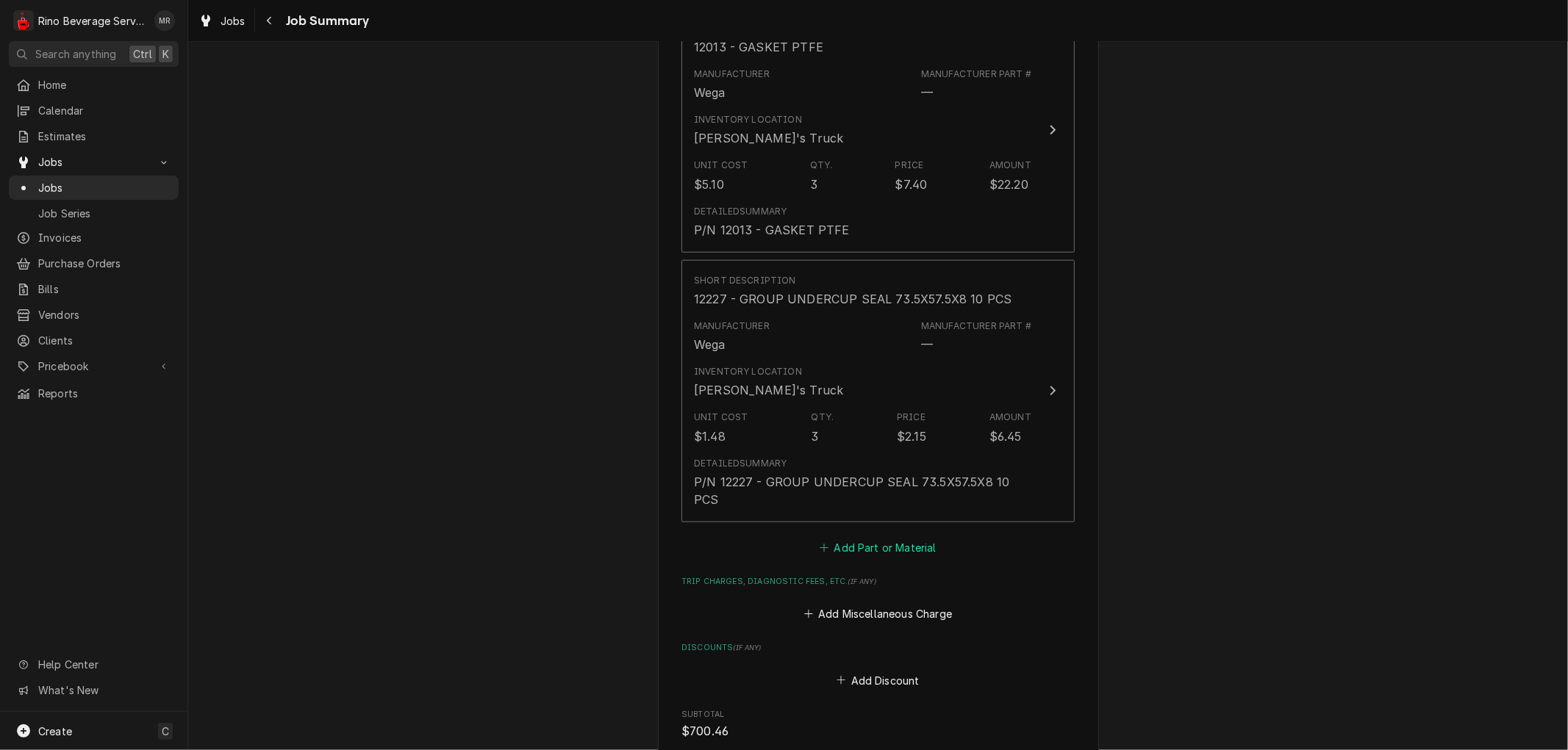
click at [867, 537] on button "Add Part or Material" at bounding box center [878, 547] width 121 height 21
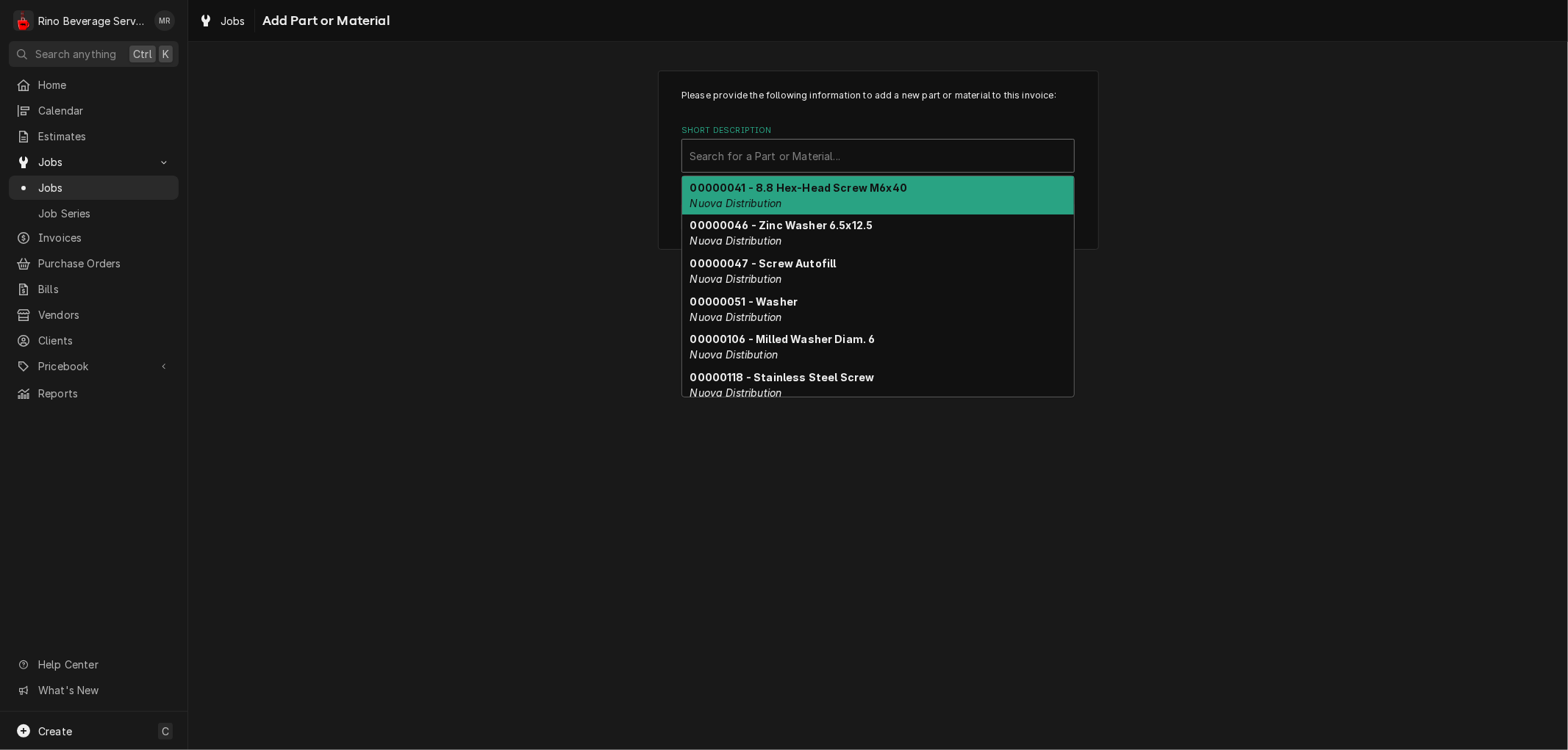
click at [758, 157] on div "Short Description" at bounding box center [878, 156] width 377 height 27
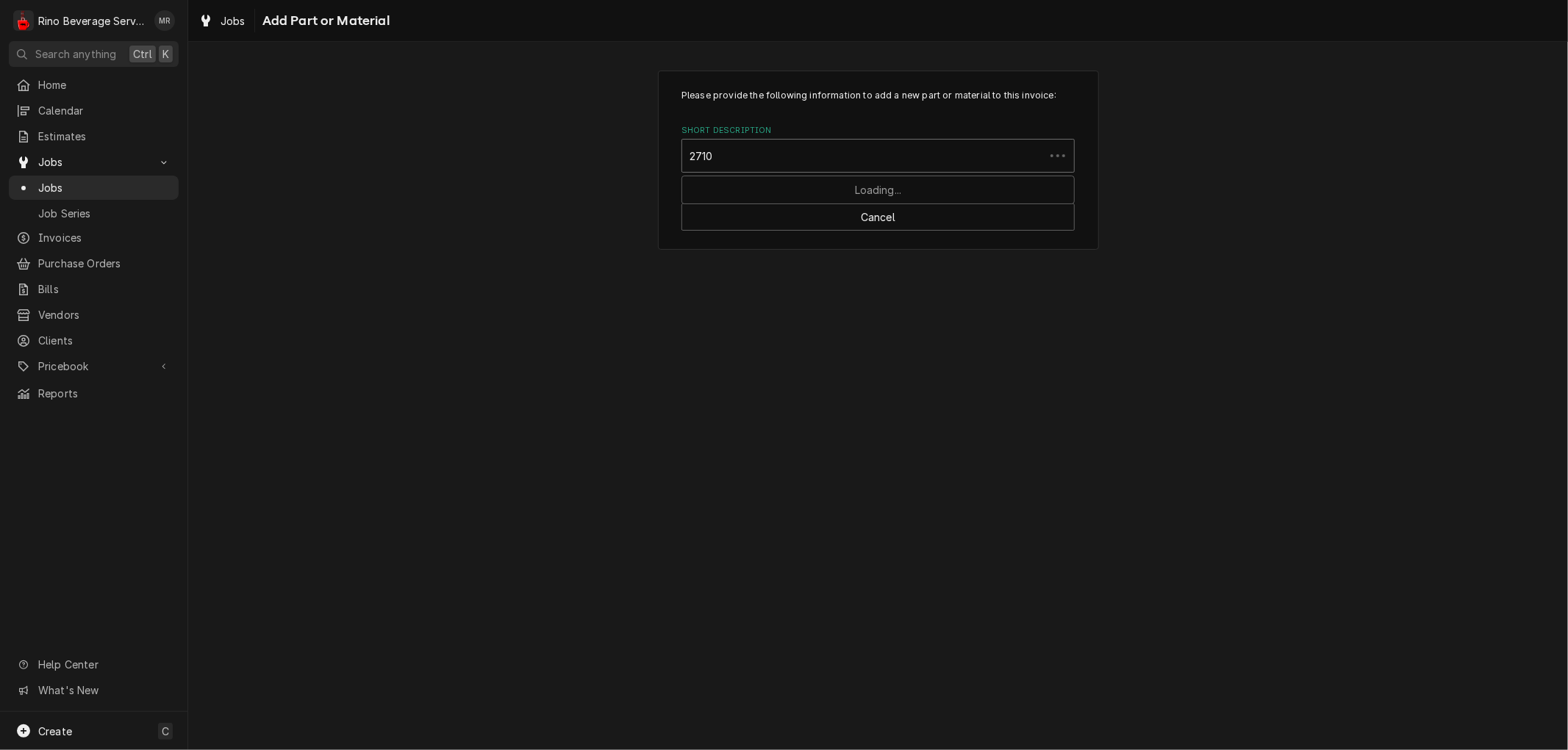
type input "27104"
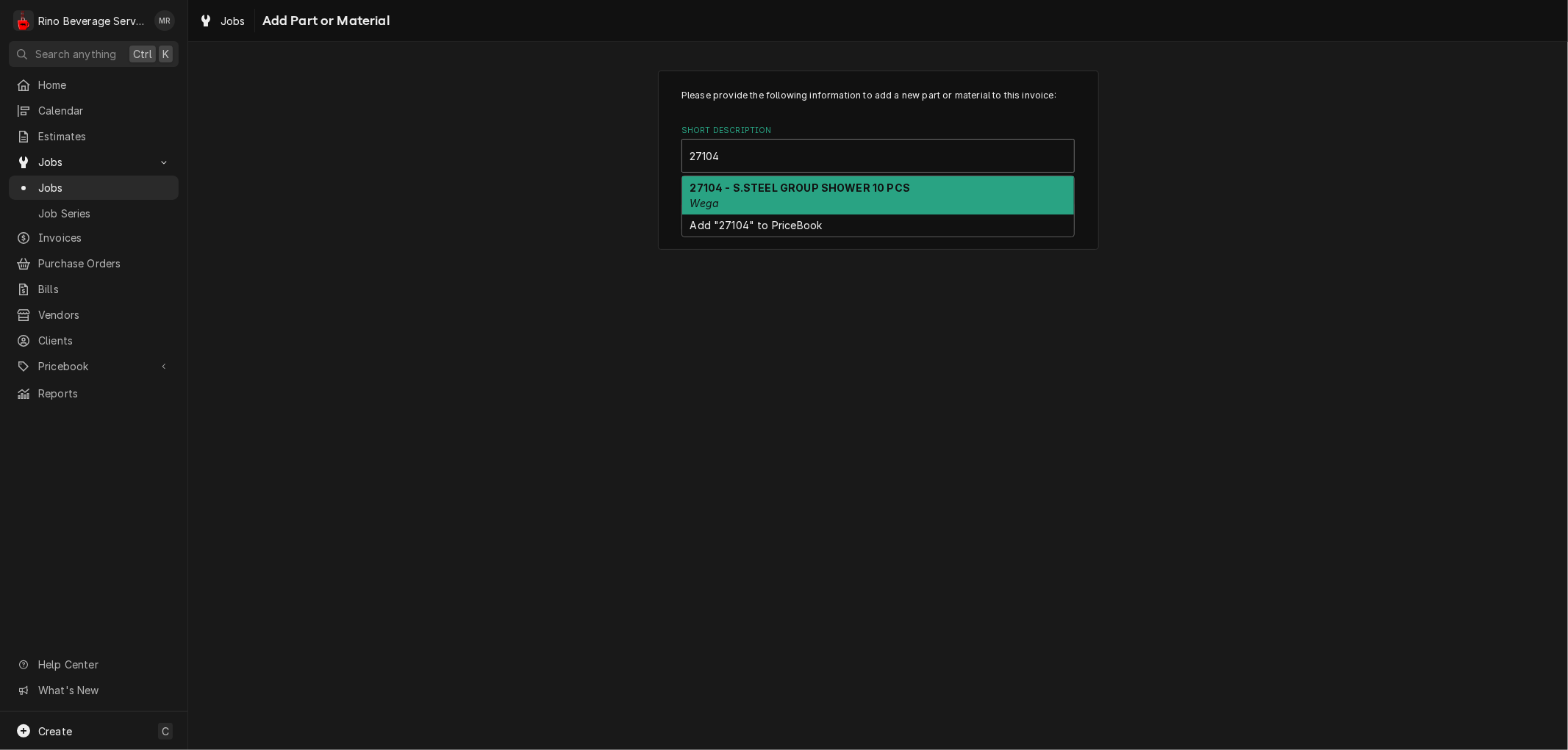
click at [793, 202] on div "27104 - S.STEEL GROUP SHOWER 10 PCS Wega" at bounding box center [878, 196] width 392 height 38
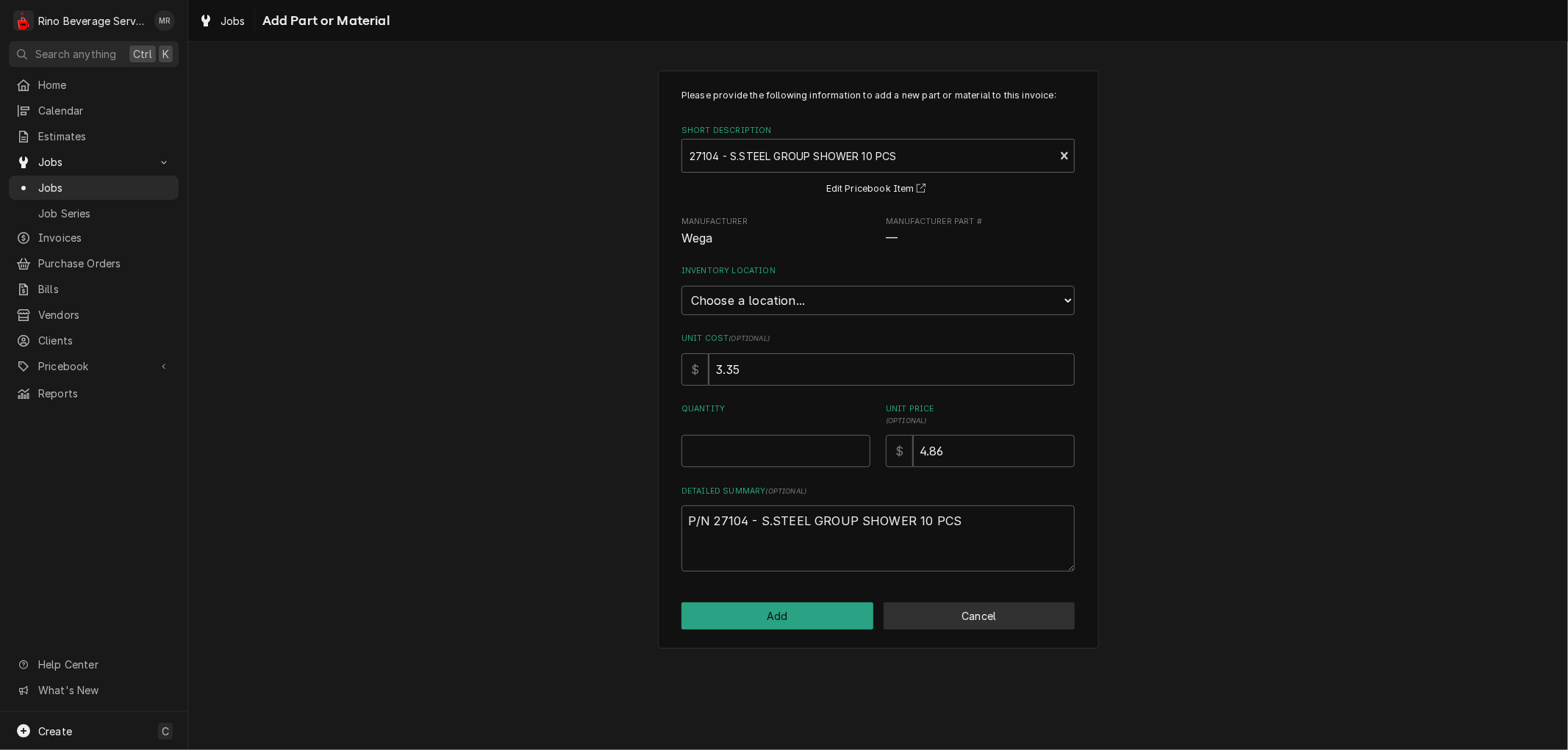
click at [964, 613] on button "Cancel" at bounding box center [979, 616] width 192 height 27
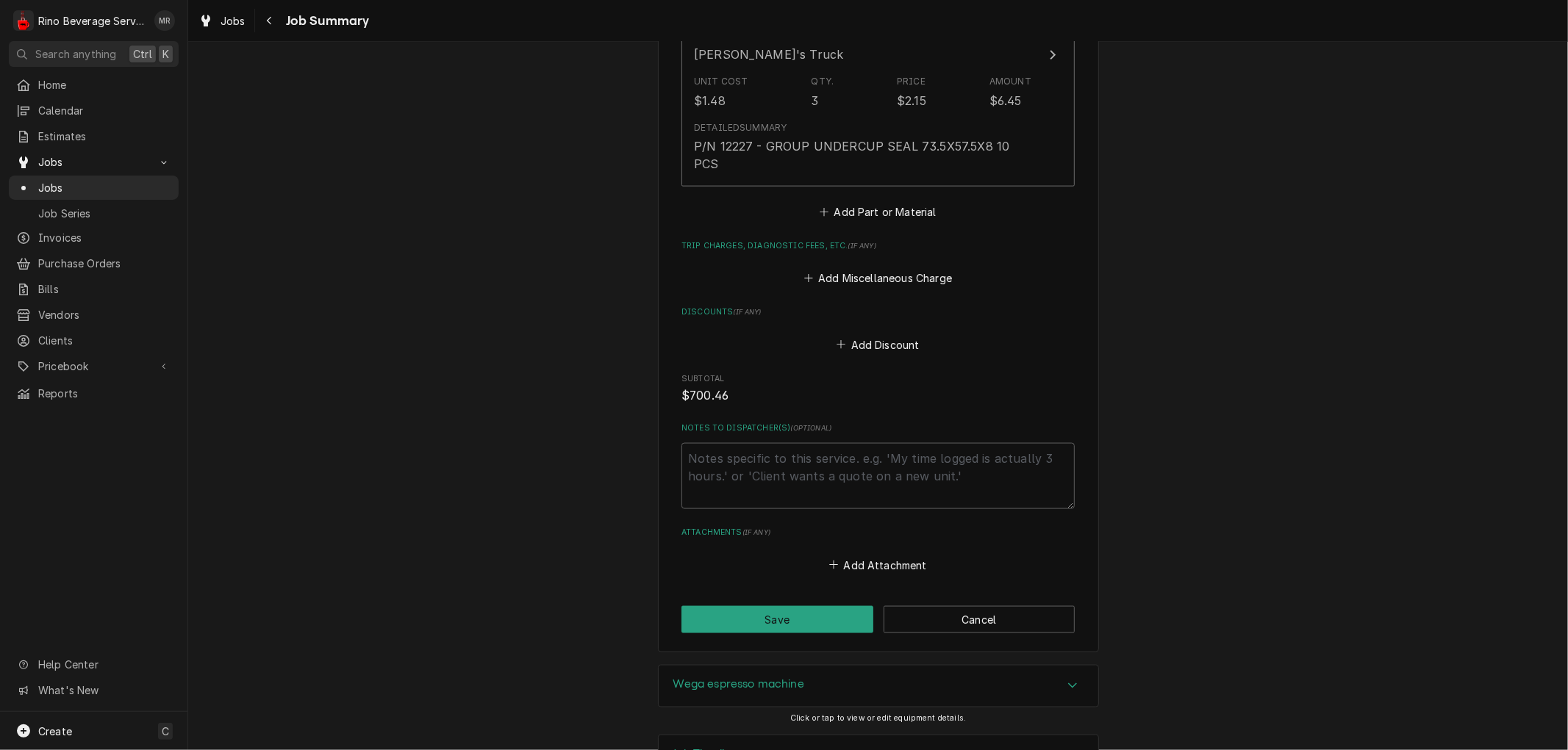
scroll to position [1561, 0]
click at [747, 606] on button "Save" at bounding box center [777, 619] width 192 height 27
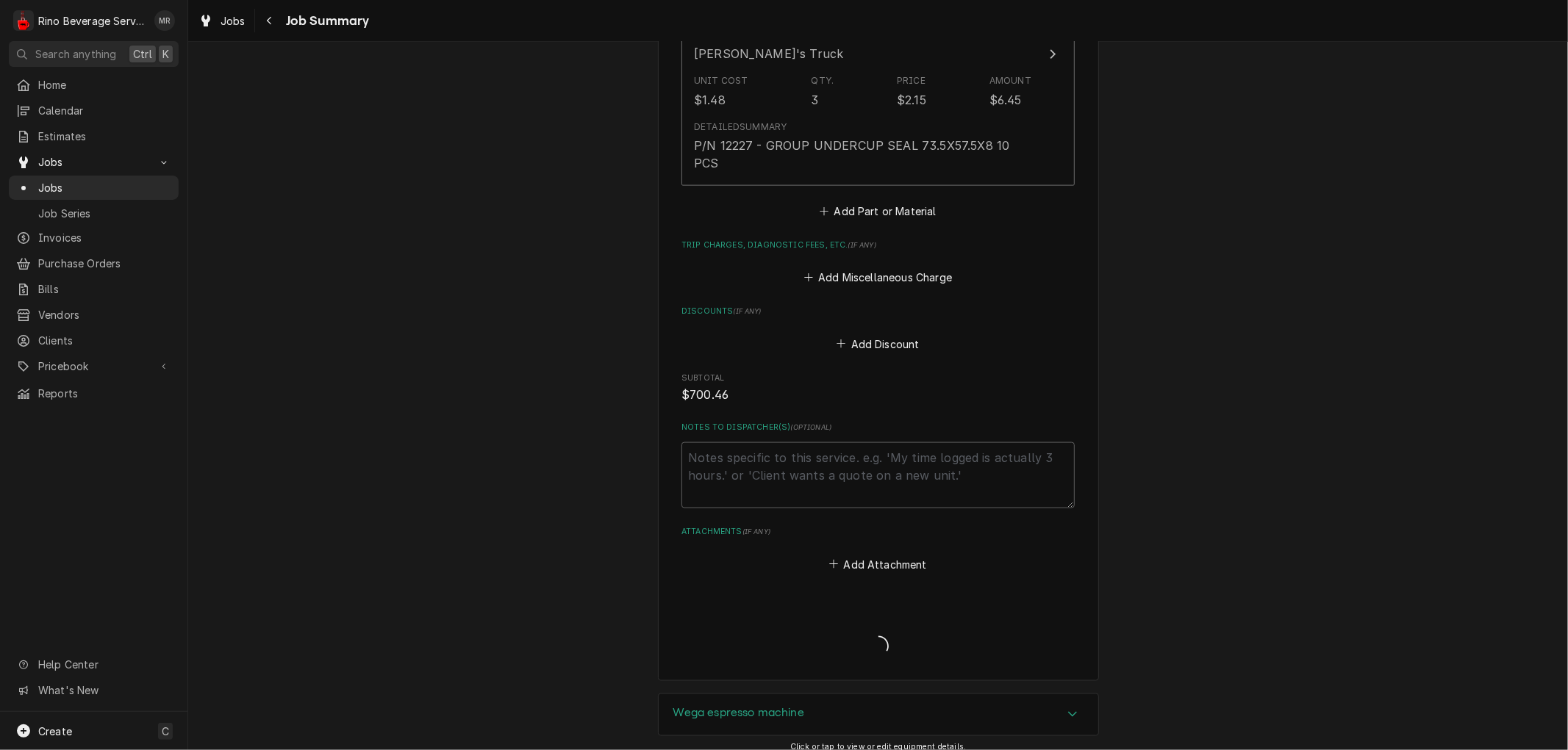
type textarea "x"
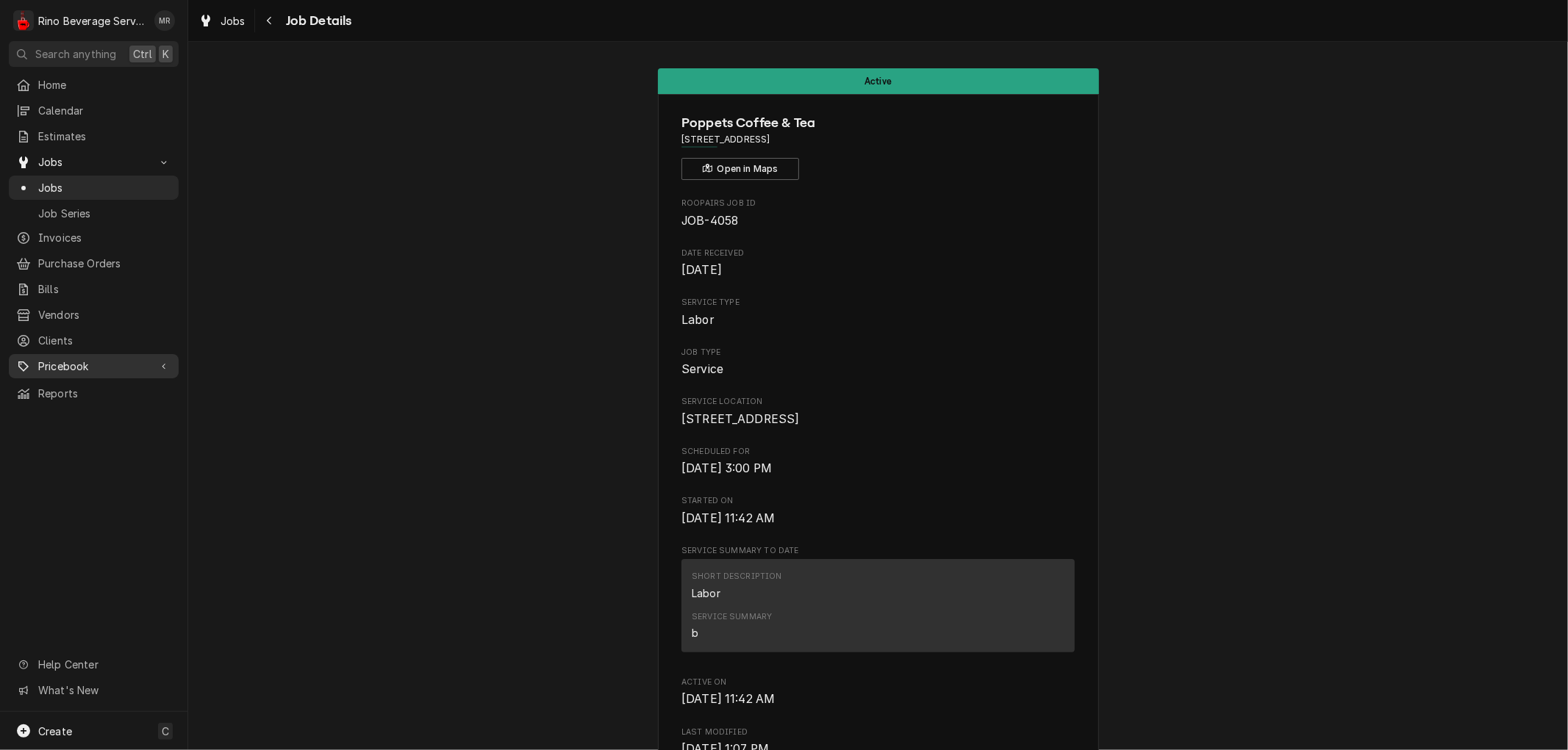
click at [113, 358] on span "Pricebook" at bounding box center [94, 366] width 111 height 16
click at [115, 410] on span "Parts & Materials" at bounding box center [105, 417] width 133 height 16
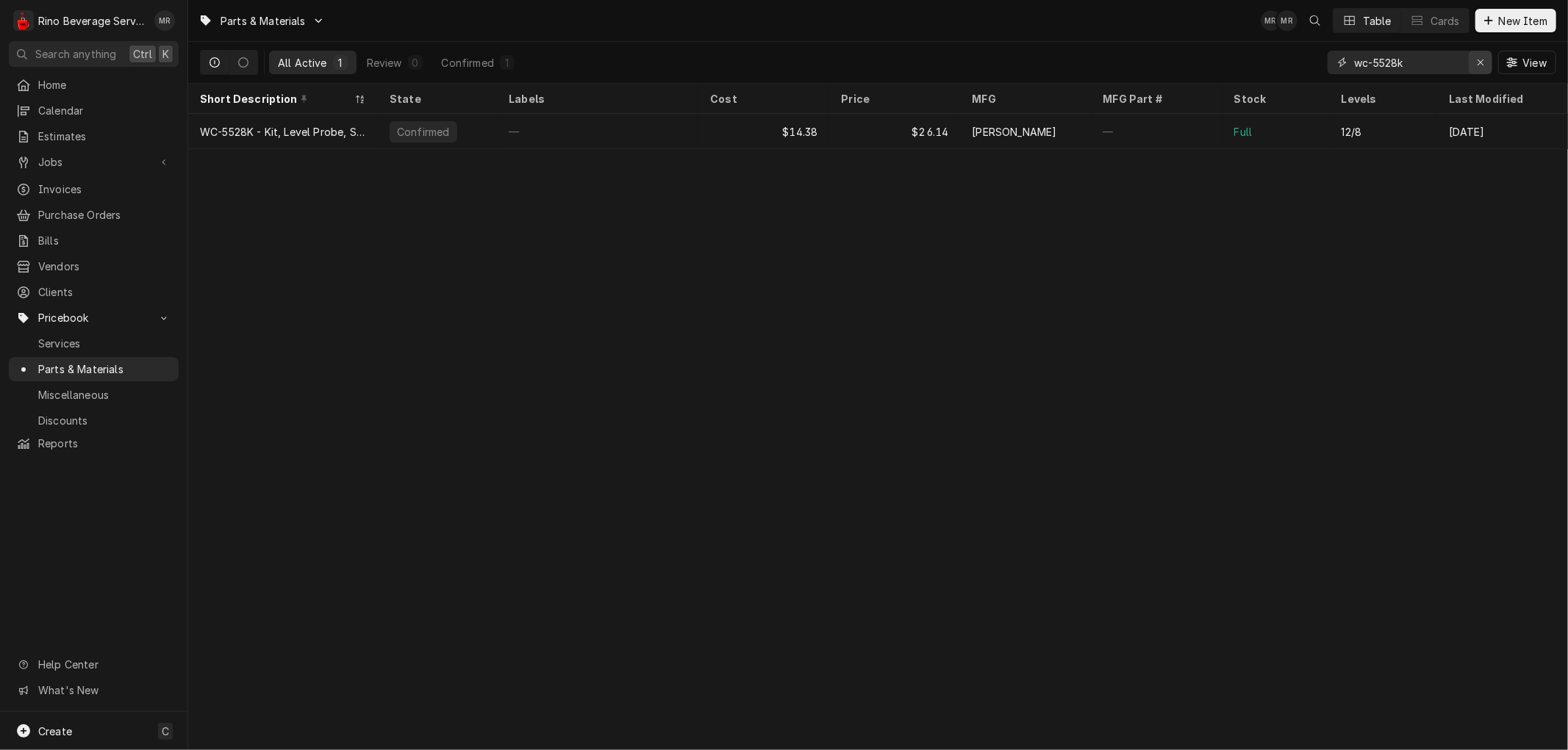
click at [1479, 55] on div "Erase input" at bounding box center [1481, 62] width 15 height 15
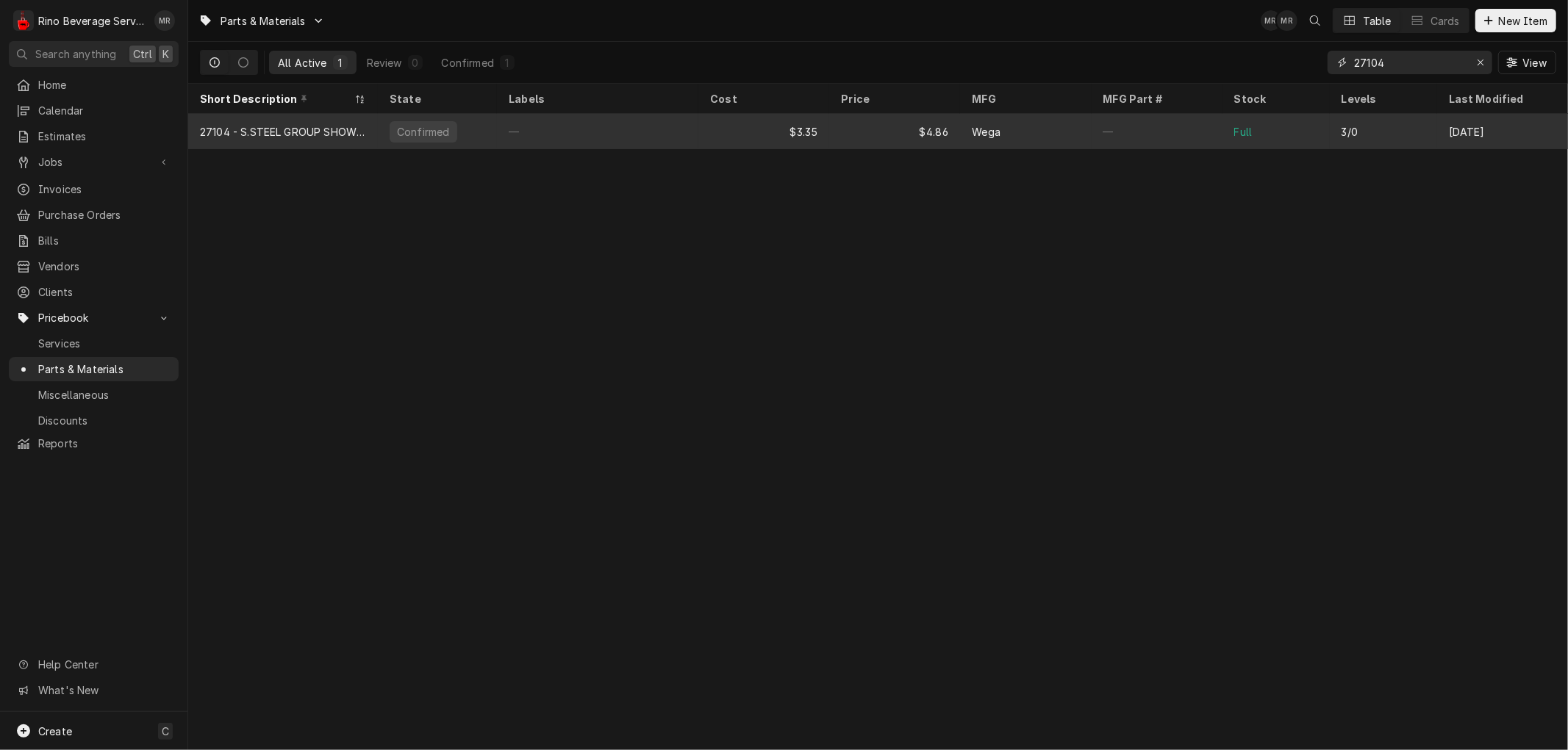
type input "27104"
click at [766, 131] on div "$3.35" at bounding box center [764, 131] width 131 height 36
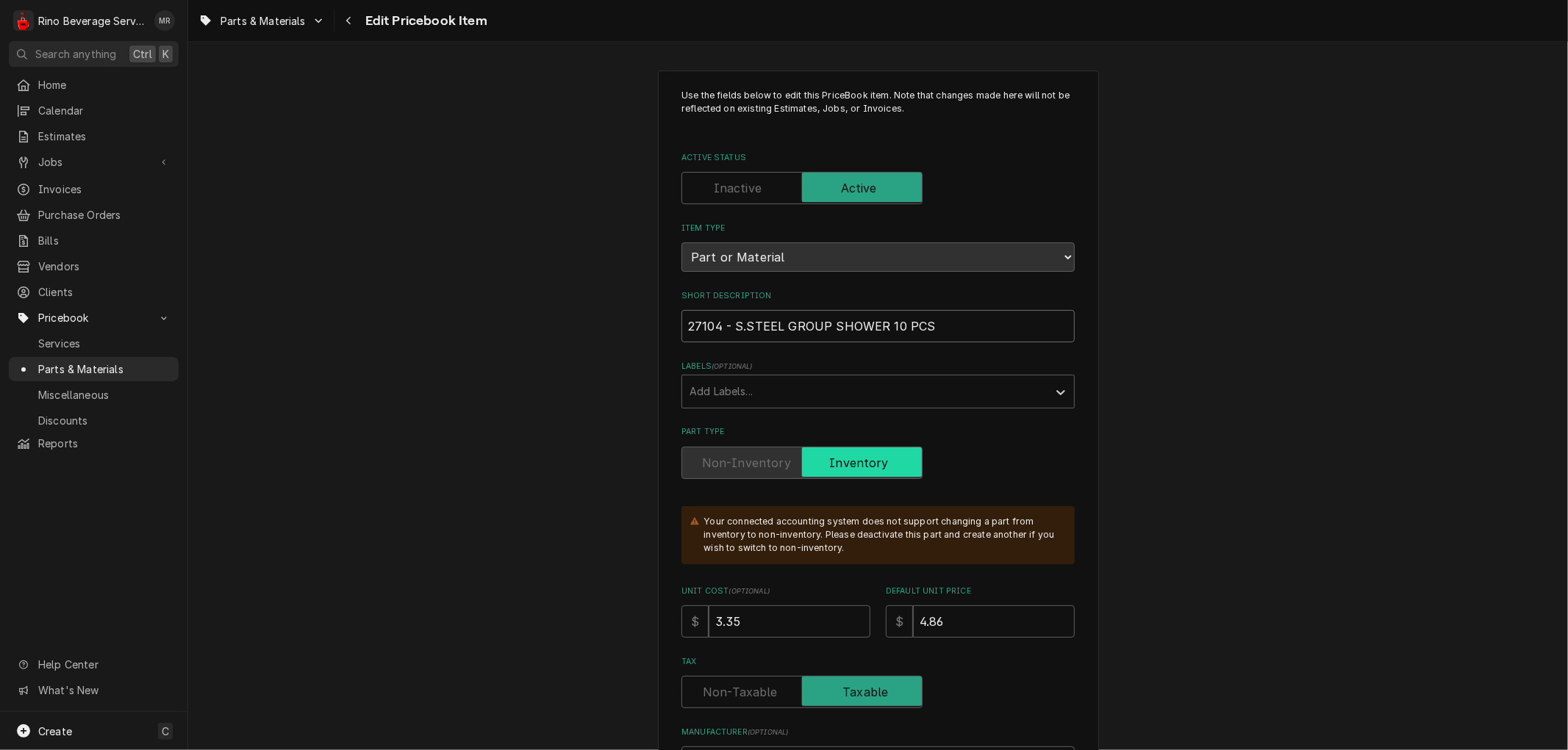
click at [923, 326] on input "27104 - S.STEEL GROUP SHOWER 10 PCS" at bounding box center [878, 326] width 393 height 32
type textarea "x"
type input "27104 - S.STEEL GROUP SHOWER 10 PC"
type textarea "x"
type input "27104 - S.STEEL GROUP SHOWER 10 P"
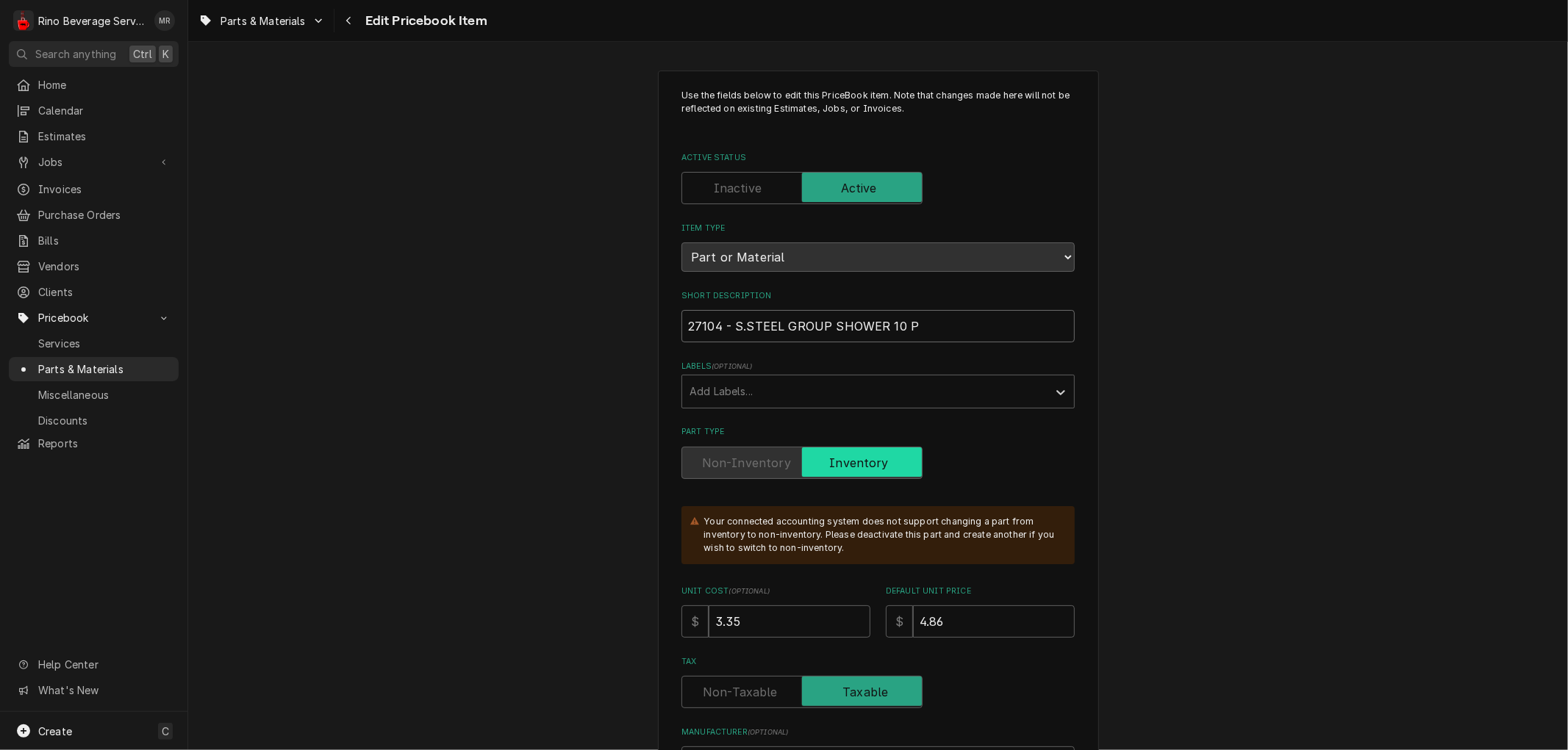
type textarea "x"
type input "27104 - S.STEEL GROUP SHOWER 10"
type textarea "x"
type input "27104 - S.STEEL GROUP SHOWER 10"
type textarea "x"
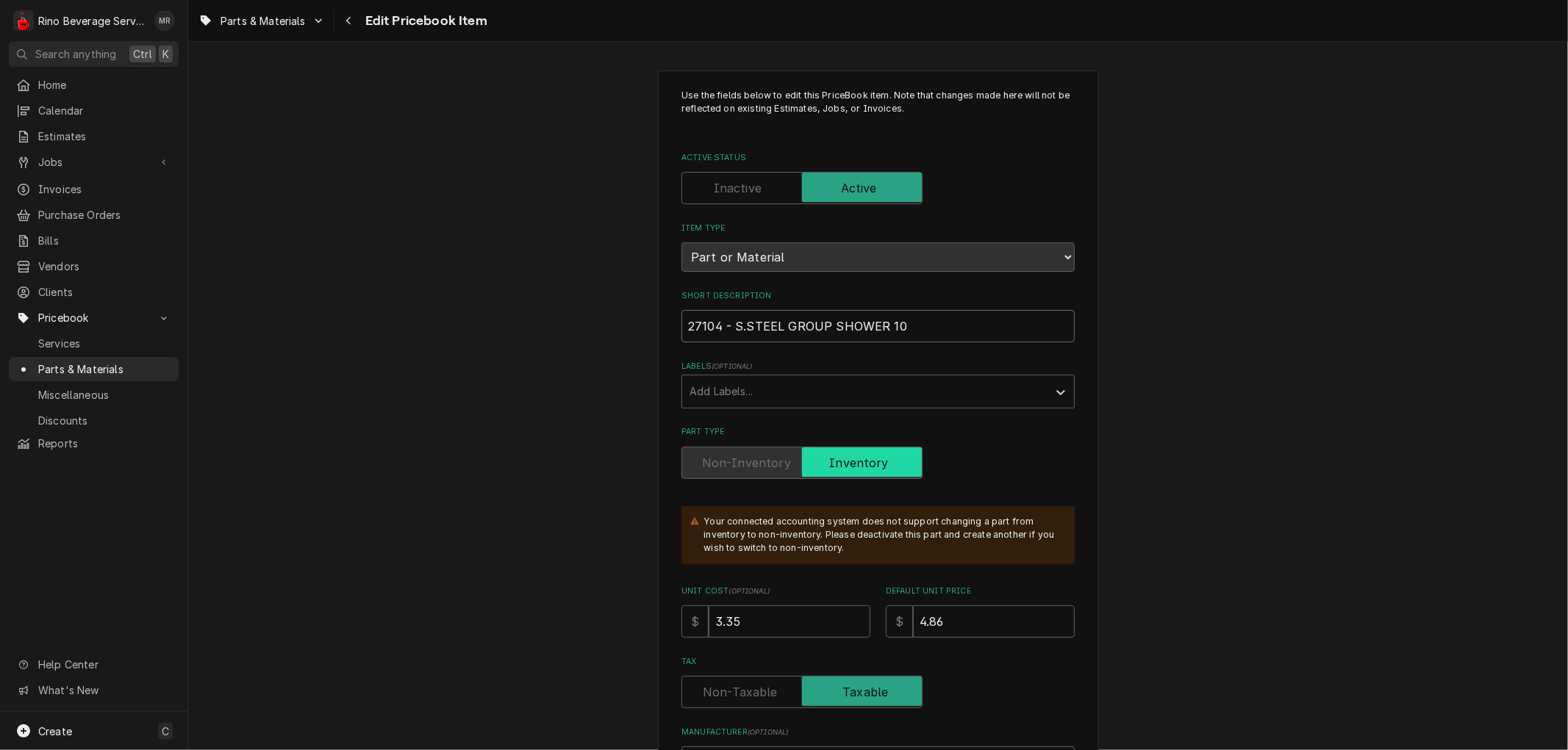
type input "27104 - S.STEEL GROUP SHOWER 1"
type textarea "x"
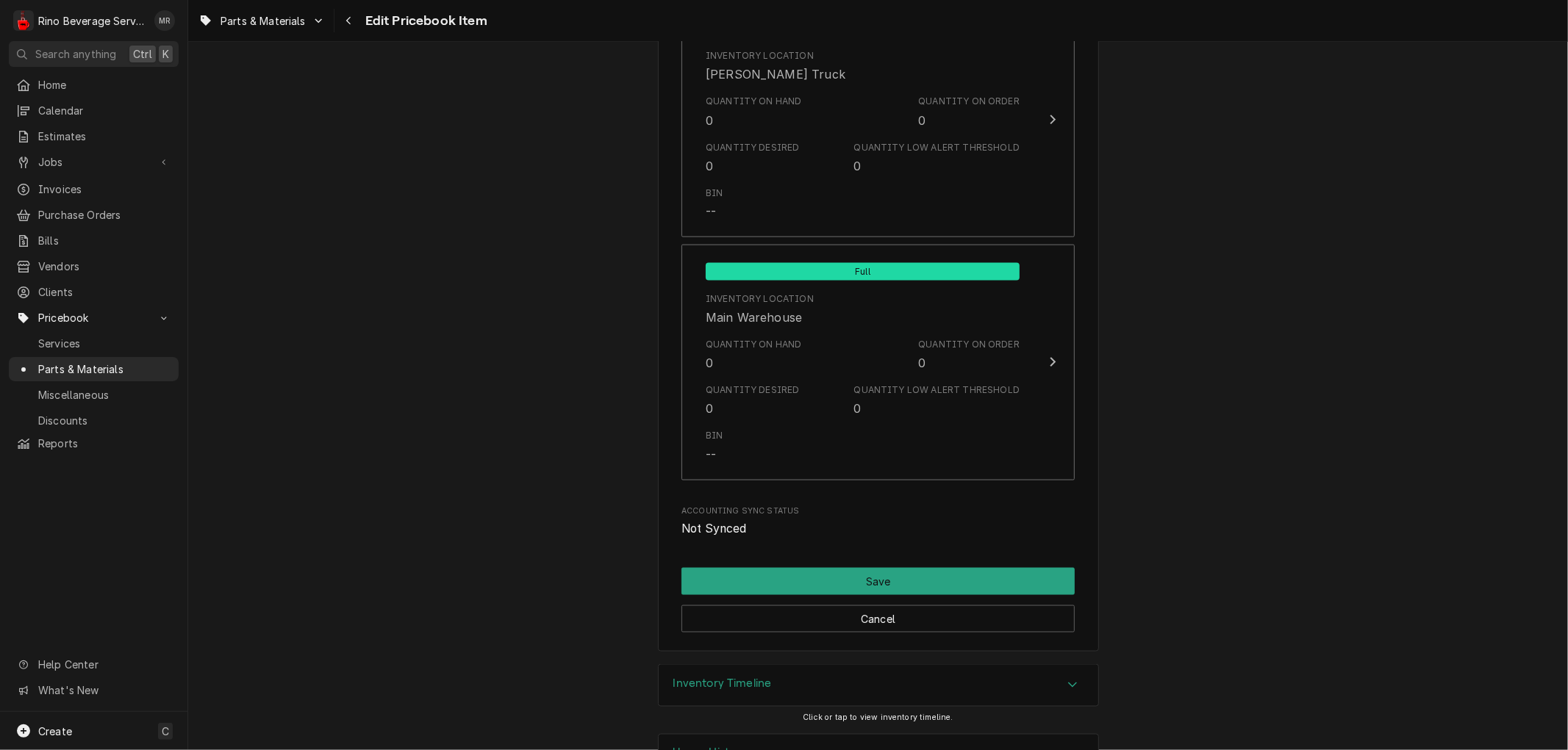
scroll to position [1700, 0]
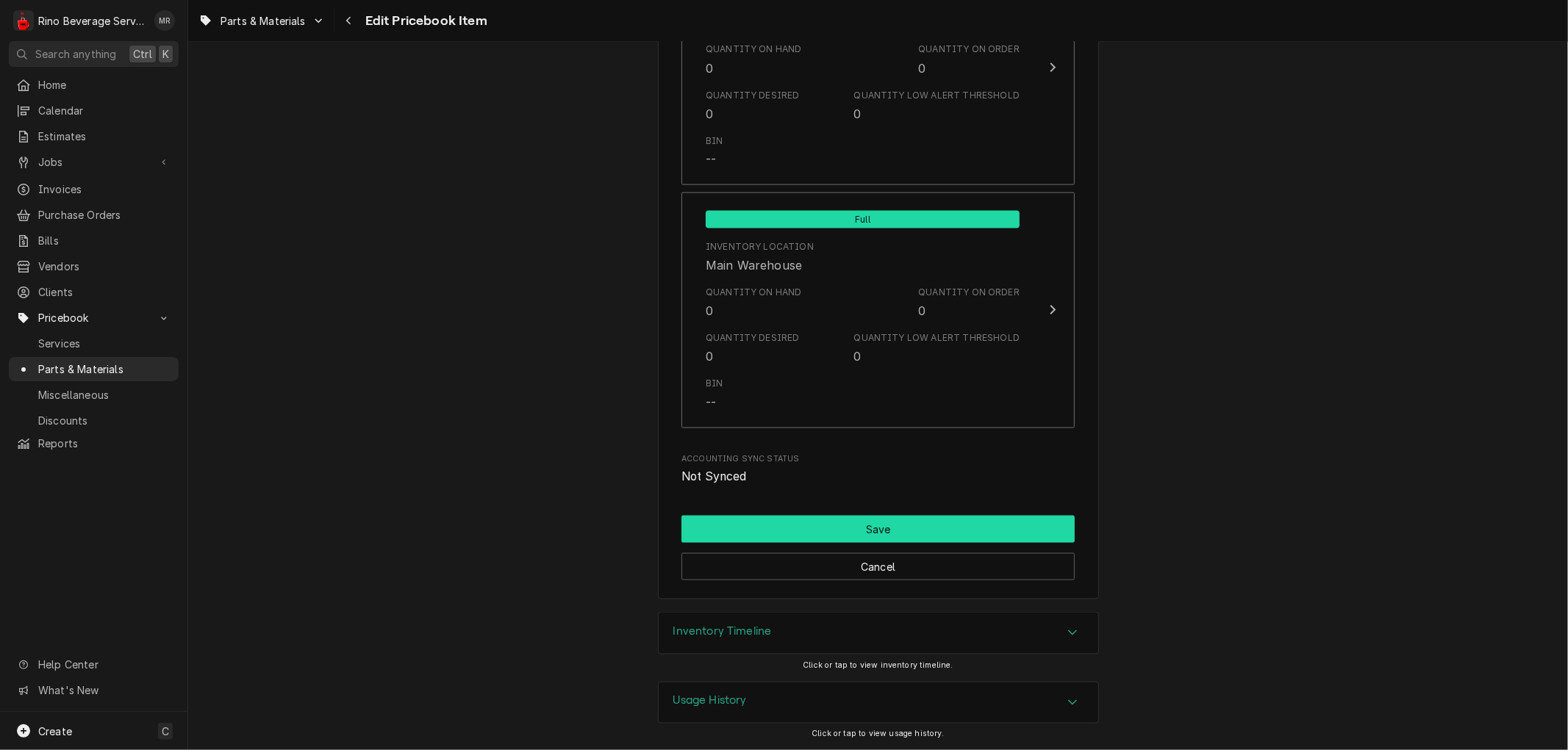
type input "27104 - S.STEEL GROUP SHOWER"
click at [857, 527] on button "Save" at bounding box center [878, 529] width 393 height 27
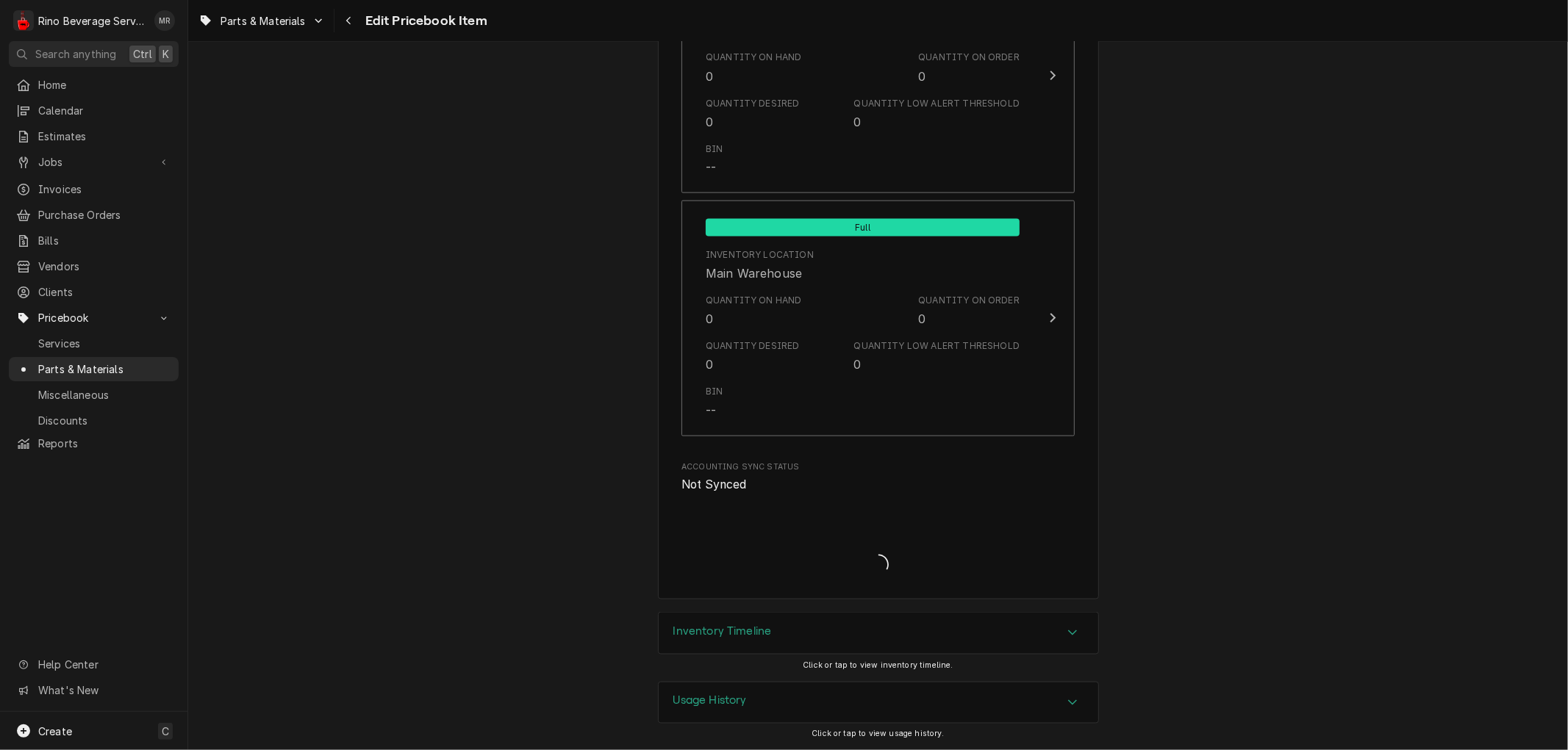
type textarea "x"
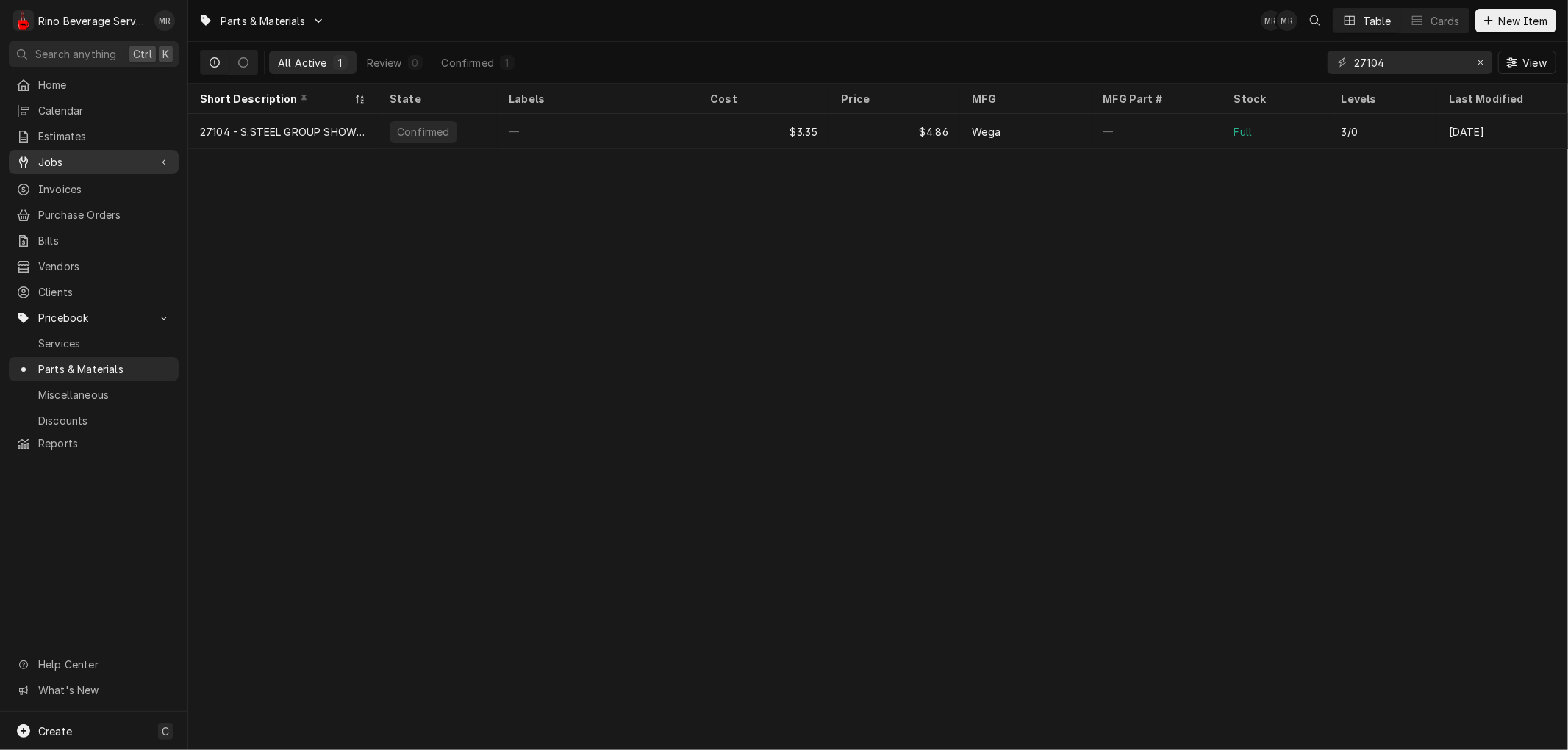
click at [83, 158] on span "Jobs" at bounding box center [94, 162] width 111 height 16
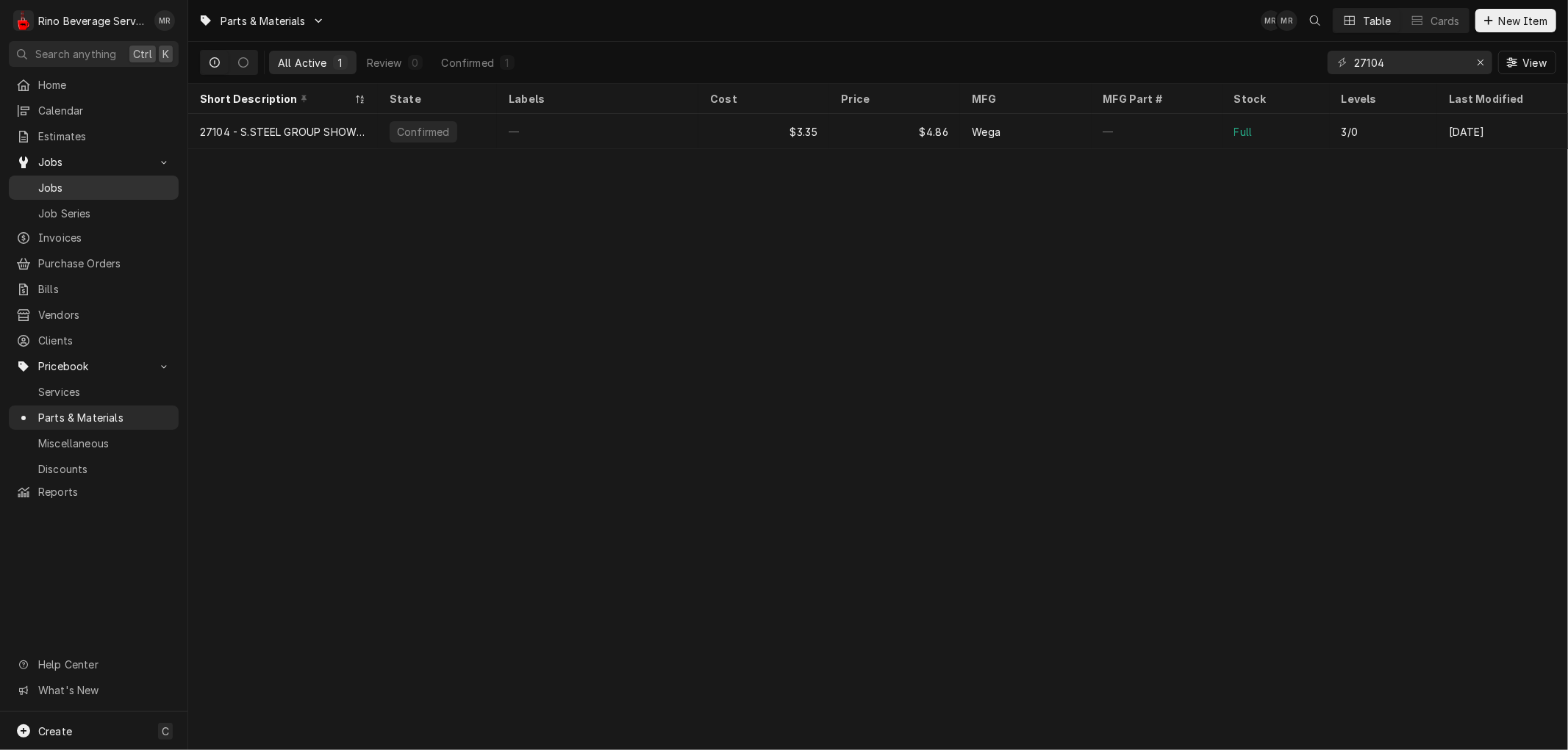
click at [82, 180] on span "Jobs" at bounding box center [105, 188] width 133 height 16
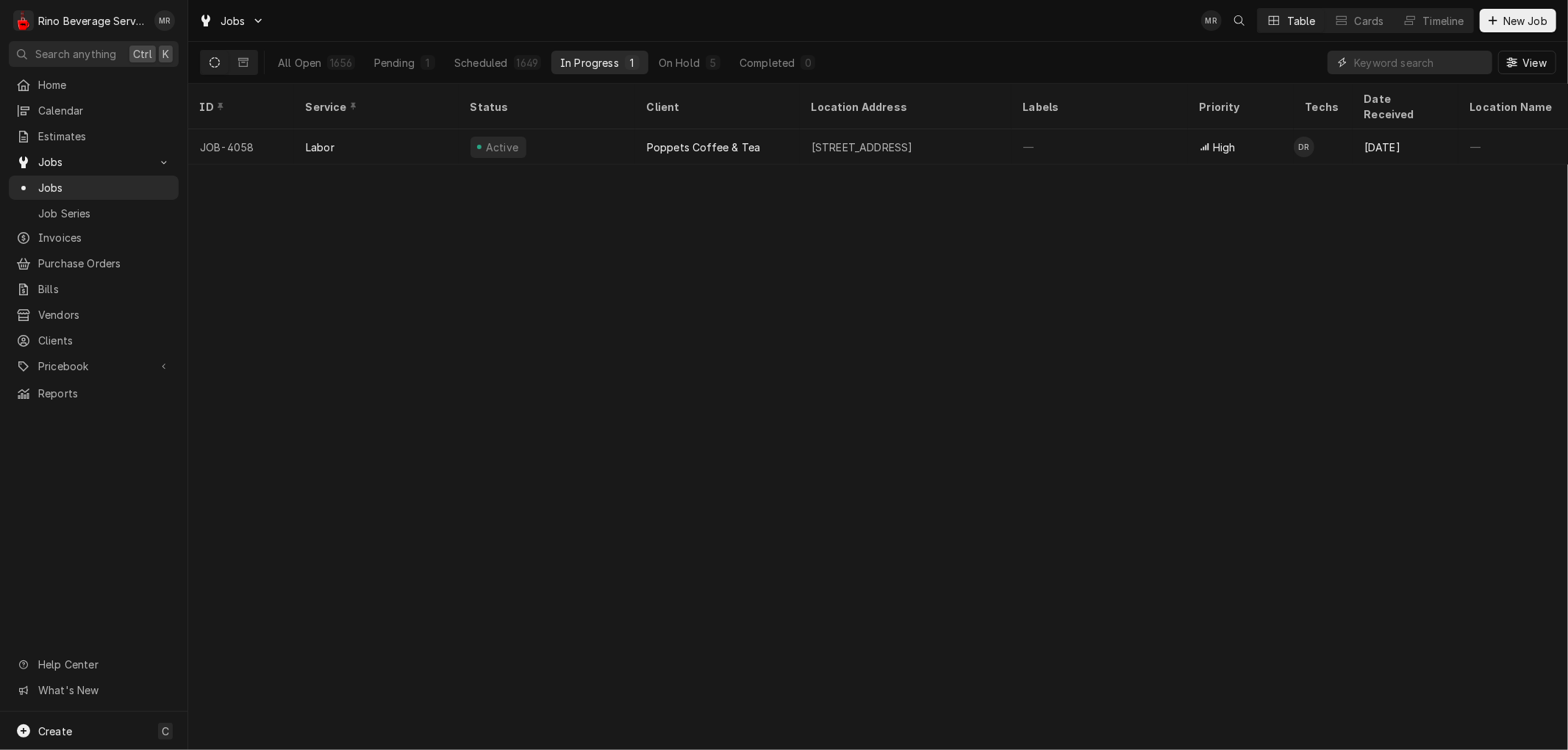
click at [1365, 65] on input "Dynamic Content Wrapper" at bounding box center [1419, 62] width 131 height 23
click at [593, 61] on div "In Progress" at bounding box center [589, 62] width 59 height 16
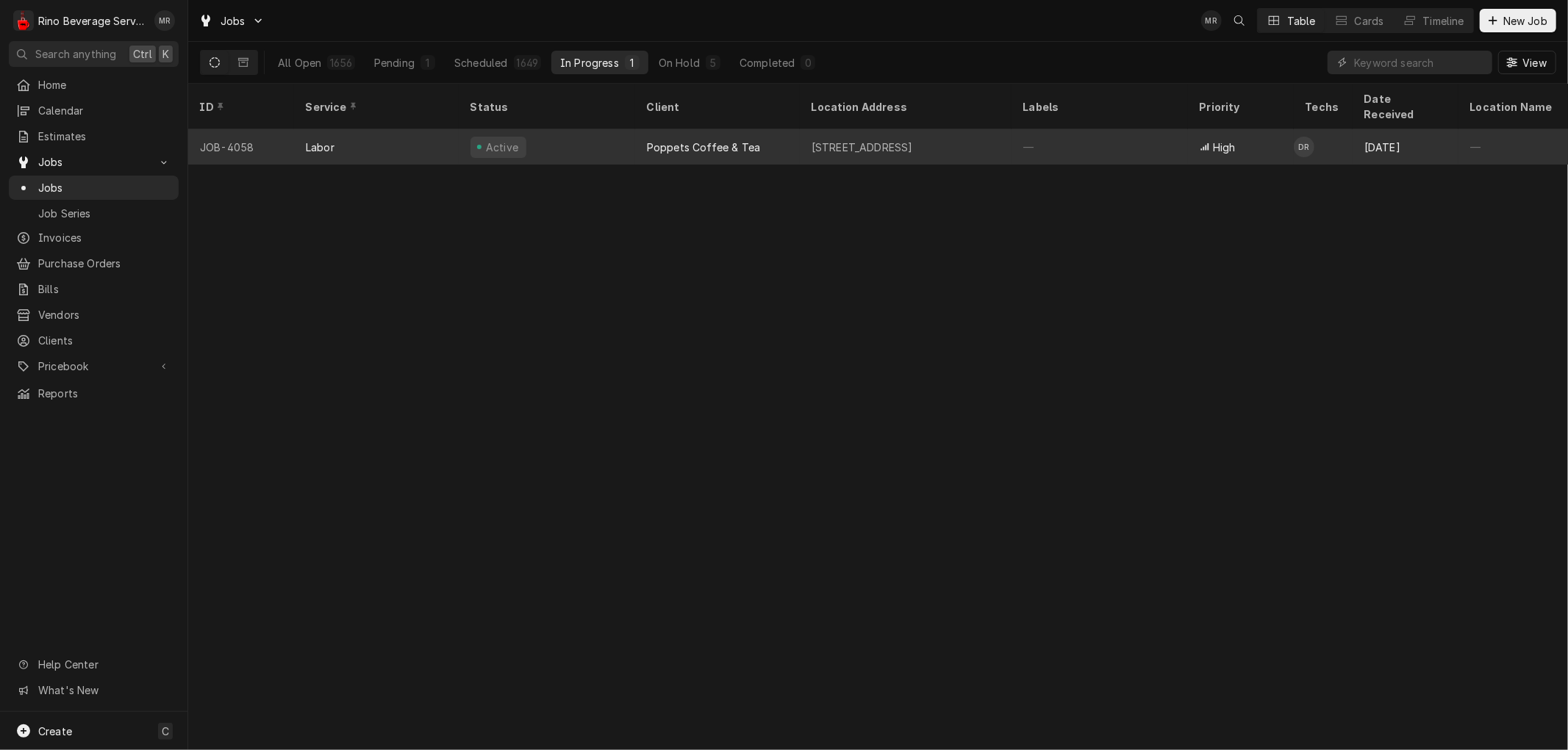
click at [589, 129] on div "Active" at bounding box center [547, 147] width 177 height 36
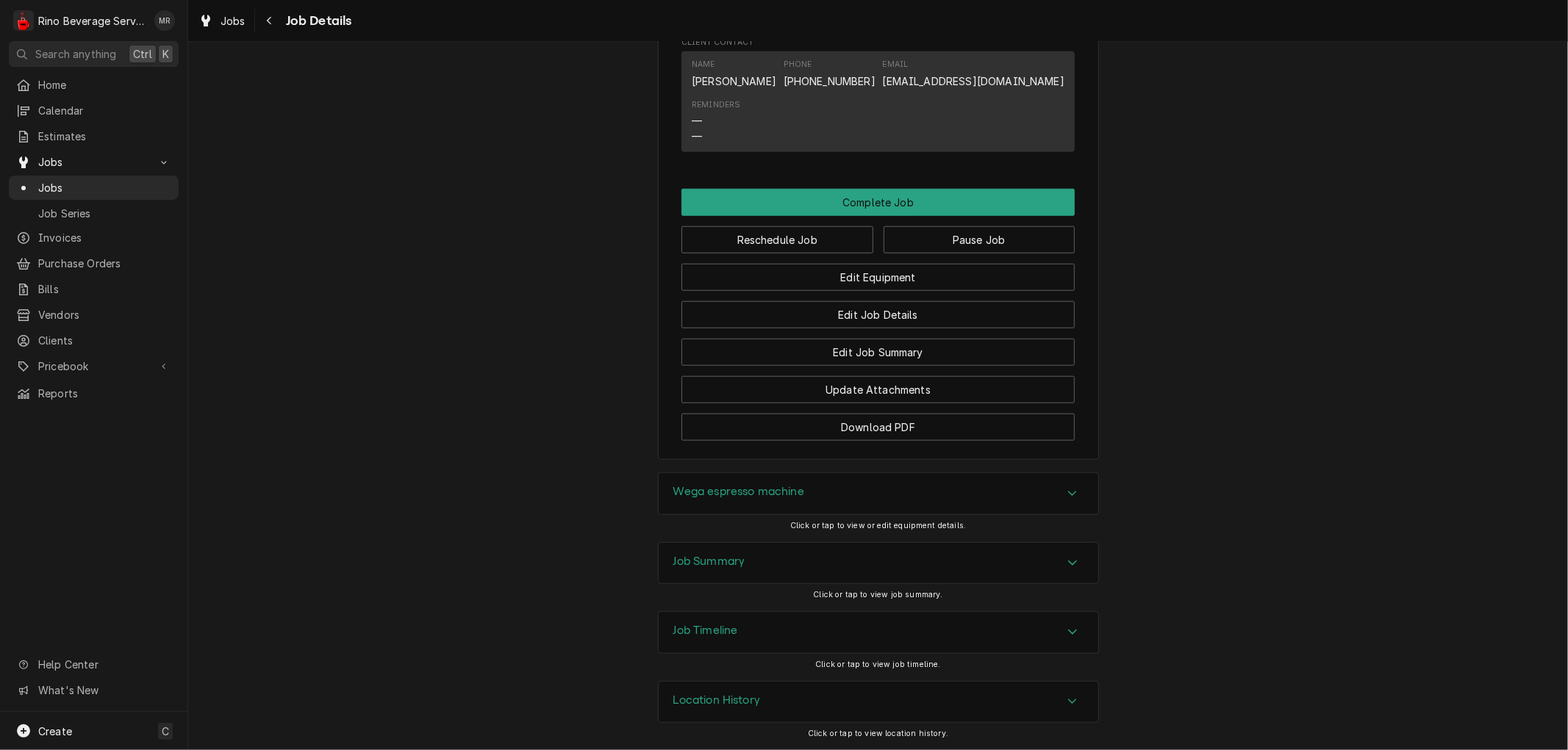
scroll to position [1039, 0]
click at [783, 350] on button "Edit Job Summary" at bounding box center [878, 352] width 393 height 27
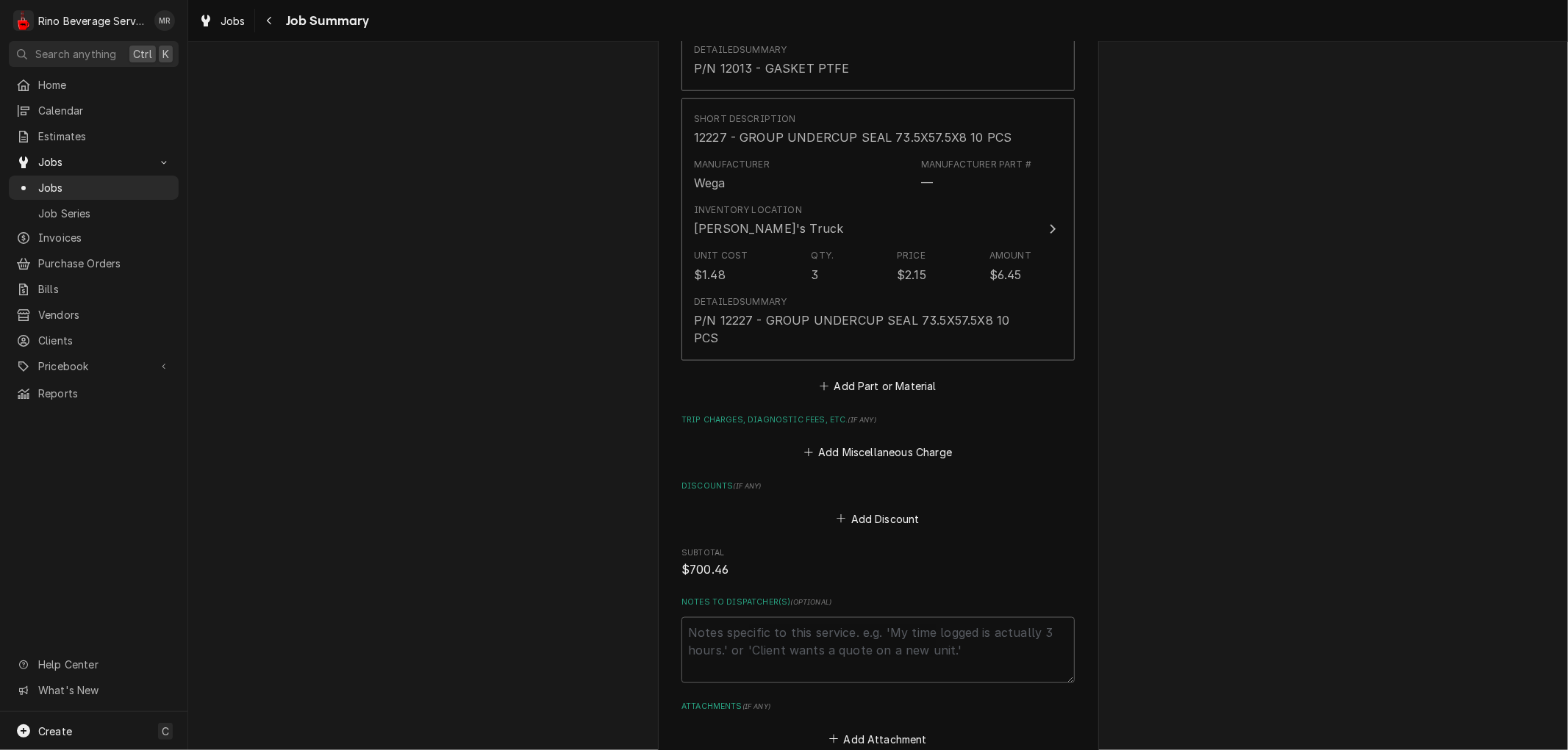
scroll to position [1387, 0]
click at [850, 374] on button "Add Part or Material" at bounding box center [878, 384] width 121 height 21
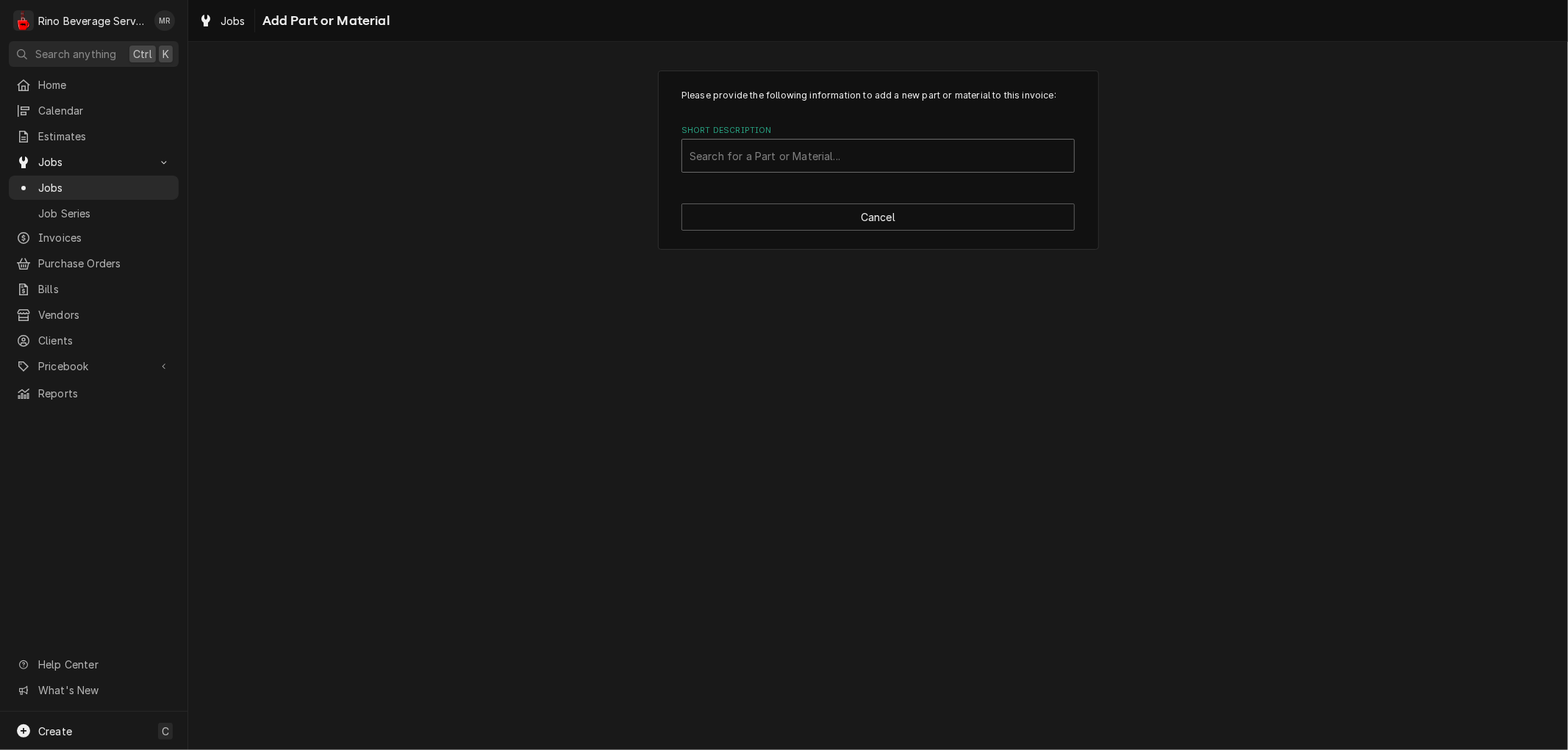
click at [801, 157] on div "Short Description" at bounding box center [878, 156] width 377 height 27
type input "27104"
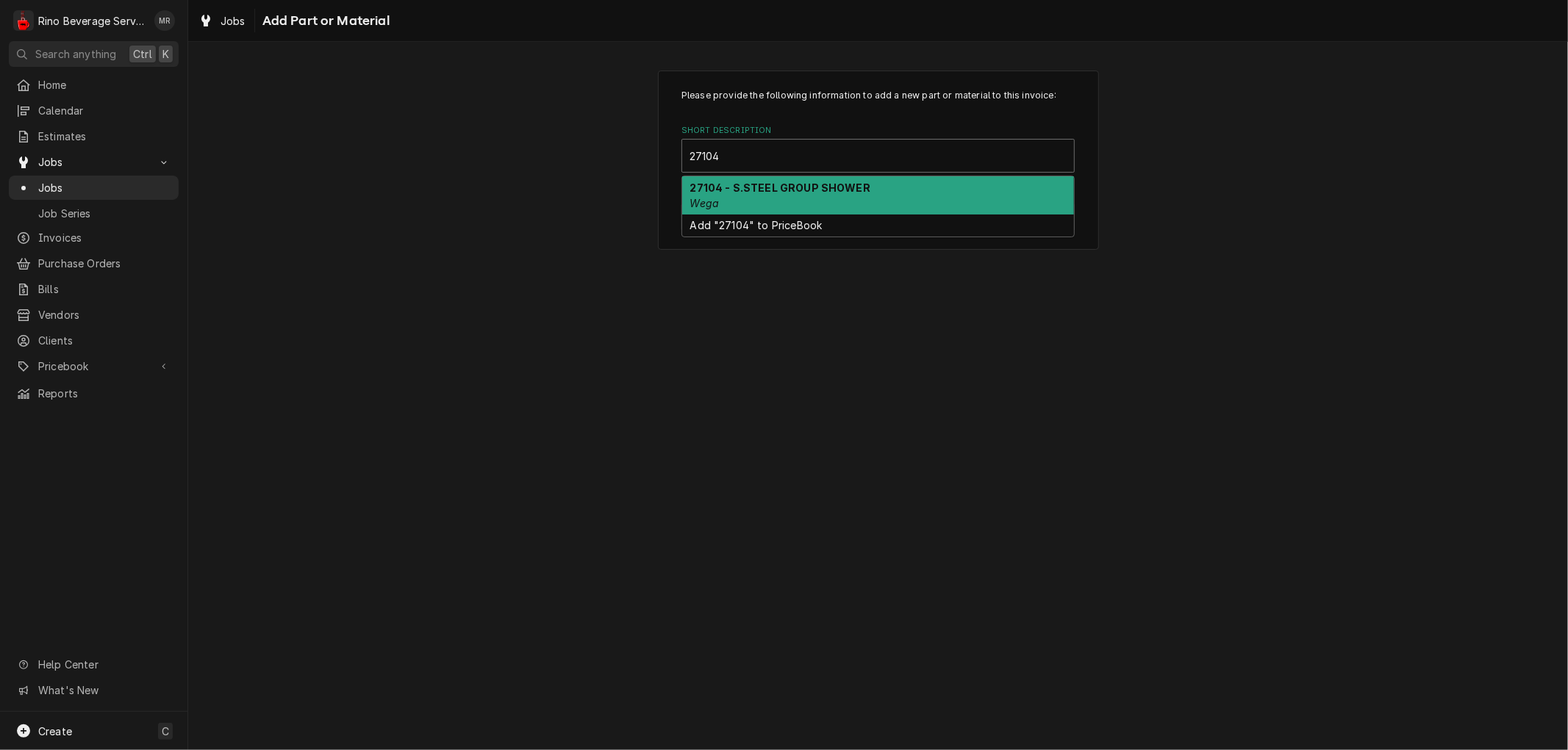
click at [814, 198] on div "27104 - S.STEEL GROUP SHOWER Wega" at bounding box center [878, 196] width 392 height 38
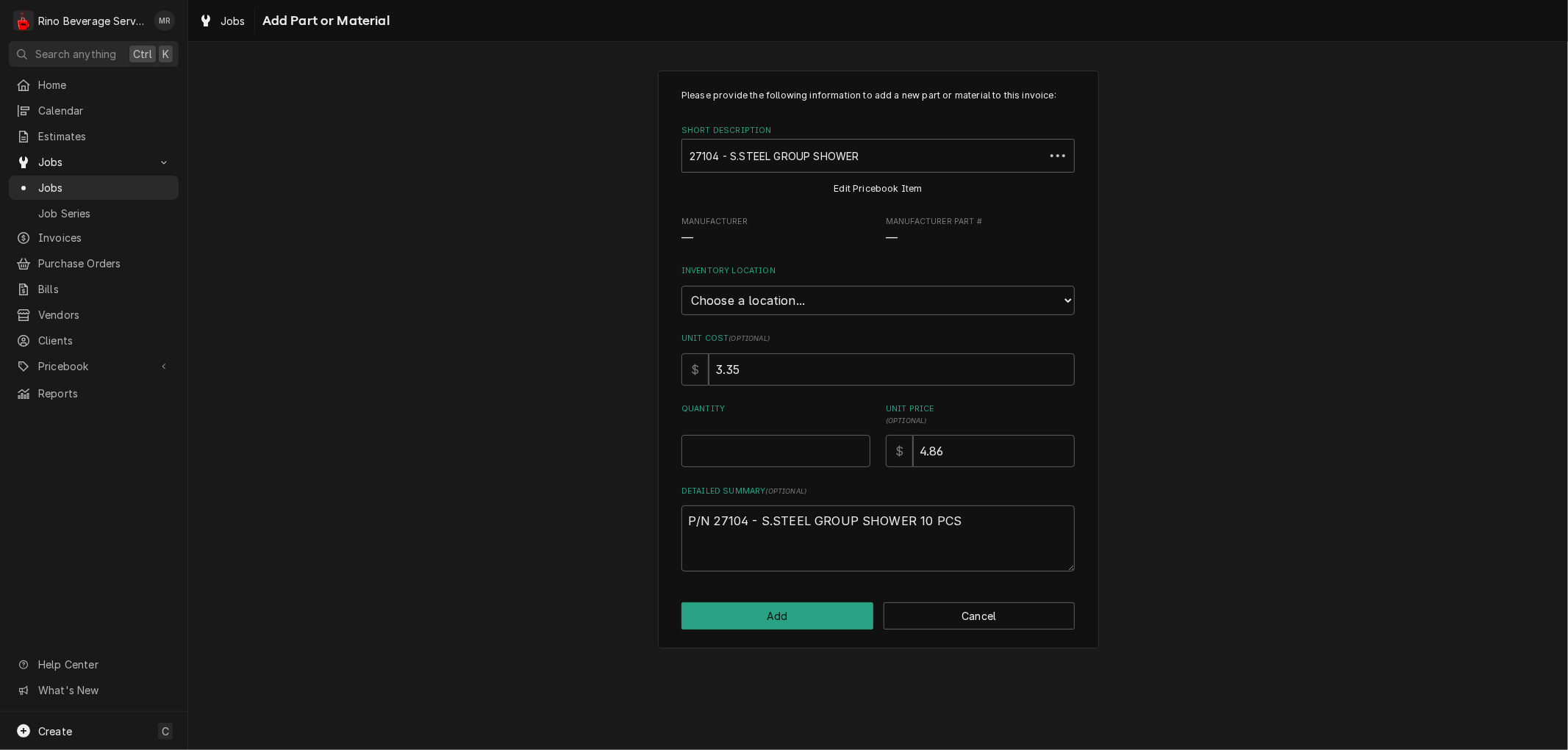
type textarea "x"
click at [865, 300] on select "Choose a location... Damon's Truck Dane's Truck Graham's Truck Main Warehouse" at bounding box center [878, 300] width 393 height 29
select select "157"
click at [681, 286] on select "Choose a location... Damon's Truck Dane's Truck Graham's Truck Main Warehouse" at bounding box center [878, 300] width 393 height 29
type textarea "x"
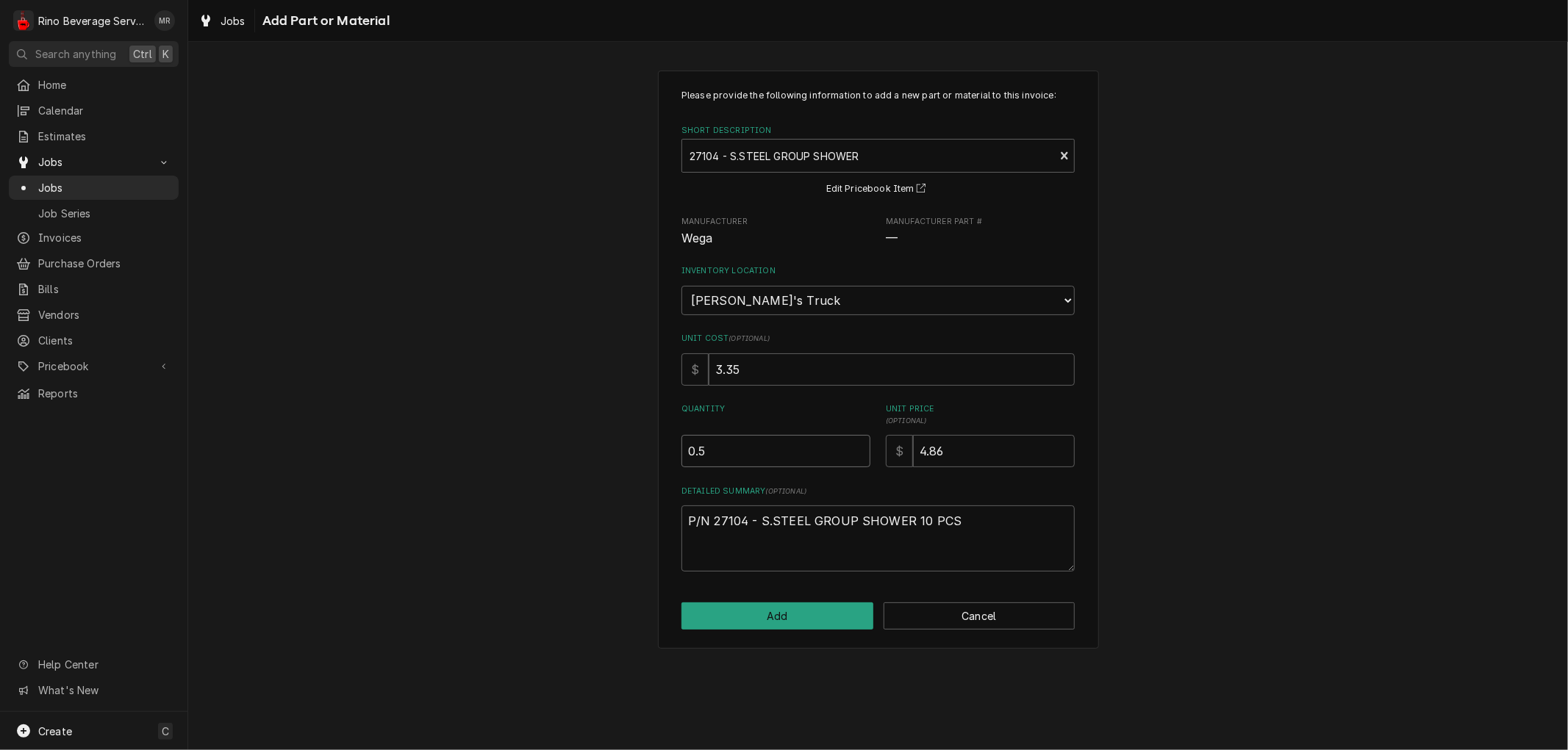
type input "0.5"
click at [860, 446] on input "0.5" at bounding box center [776, 450] width 189 height 32
type textarea "x"
type input "1"
click at [860, 446] on input "1" at bounding box center [776, 450] width 189 height 32
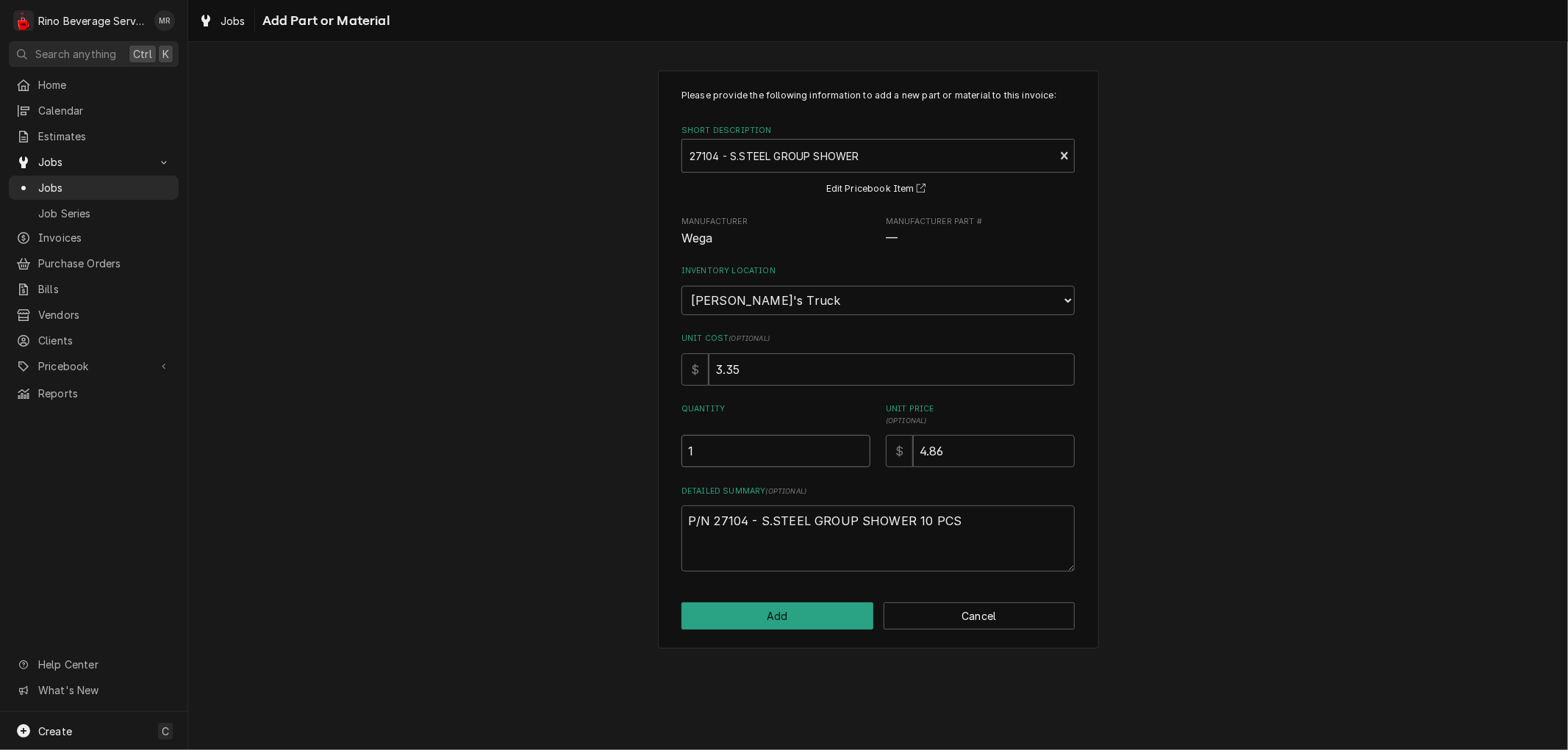
type textarea "x"
type input "1.5"
click at [860, 446] on input "1.5" at bounding box center [776, 450] width 189 height 32
type textarea "x"
type input "2"
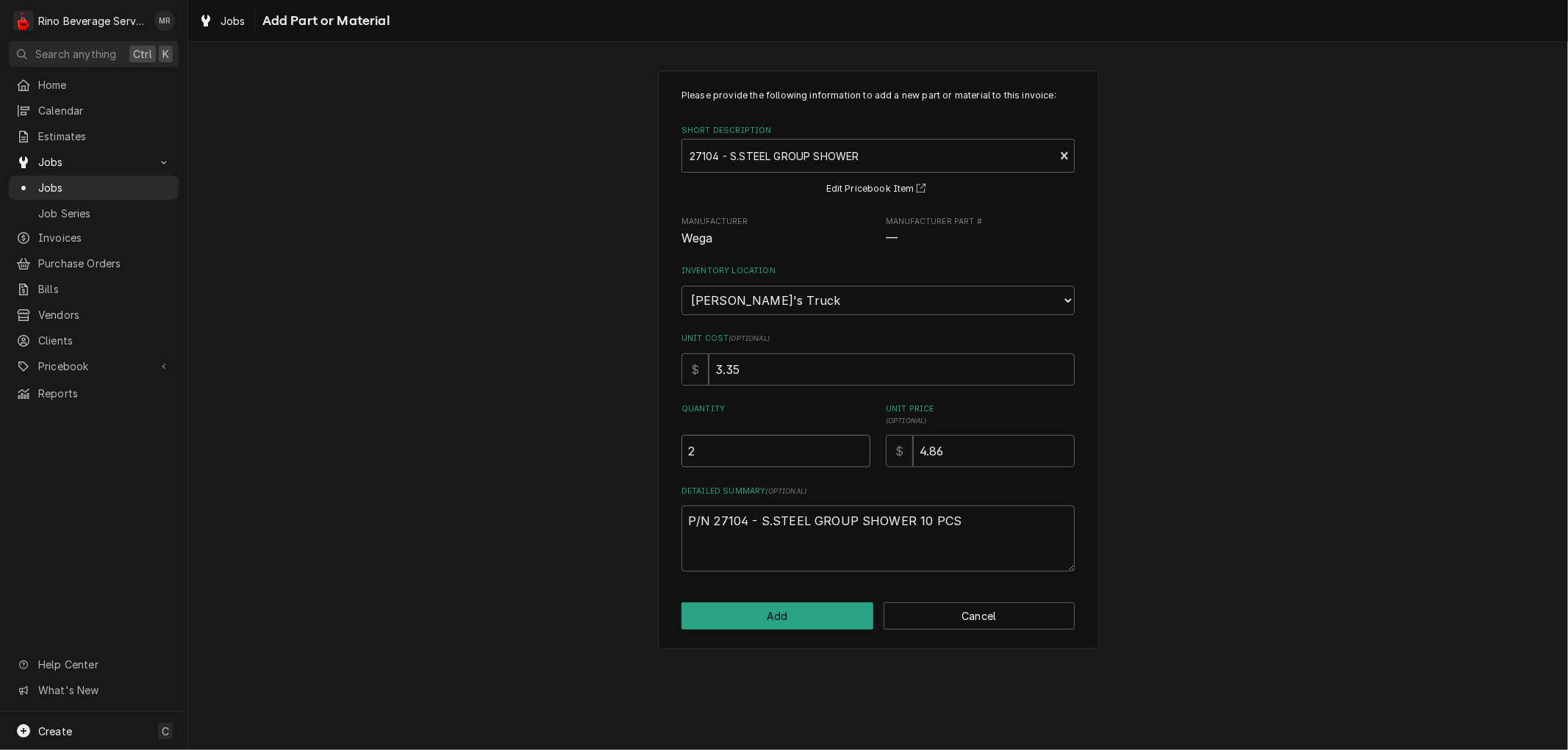
click at [860, 446] on input "2" at bounding box center [776, 450] width 189 height 32
type textarea "x"
type input "2.5"
click at [860, 446] on input "2.5" at bounding box center [776, 450] width 189 height 32
type textarea "x"
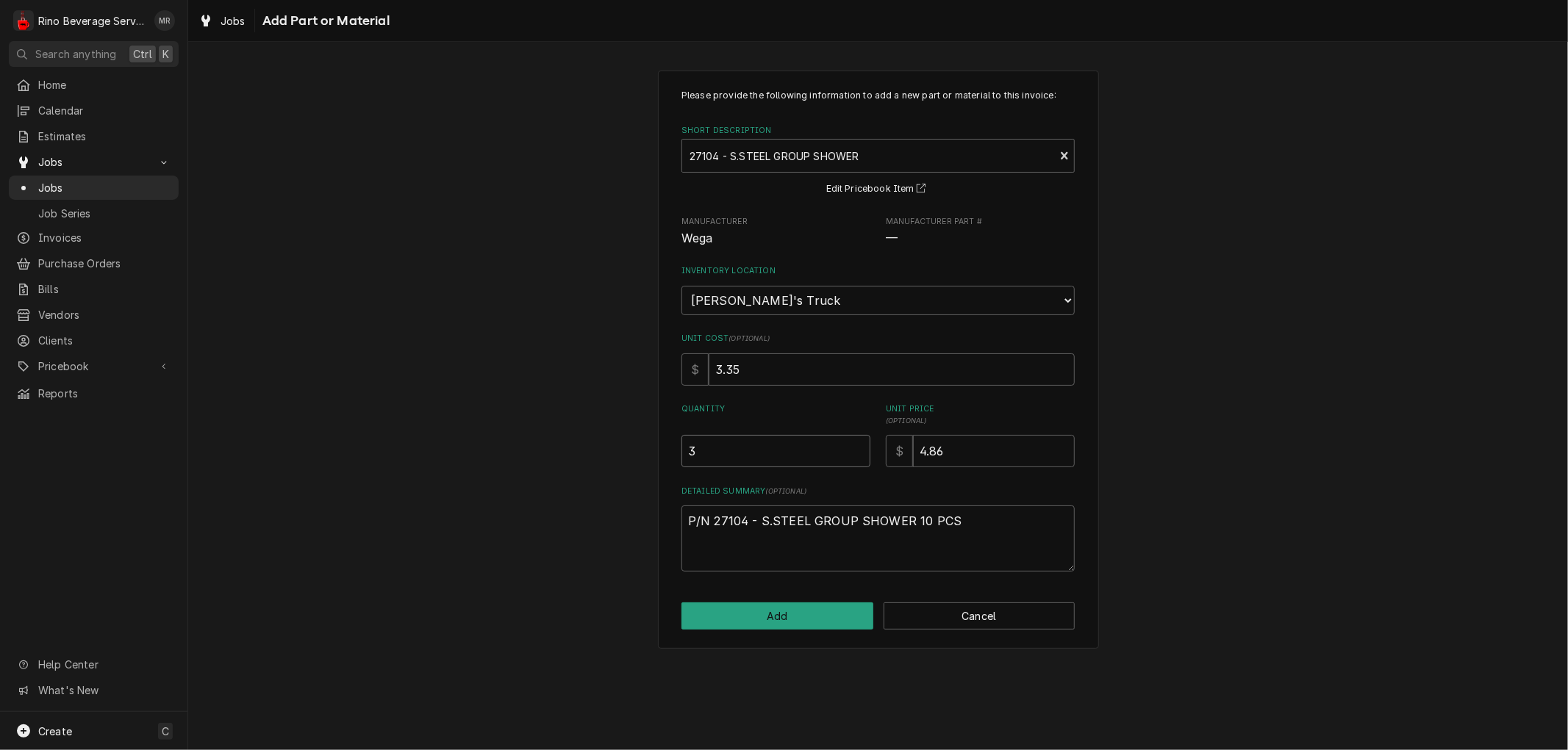
type input "3"
click at [860, 446] on input "3" at bounding box center [776, 450] width 189 height 32
click at [820, 607] on button "Add" at bounding box center [777, 616] width 192 height 27
type textarea "x"
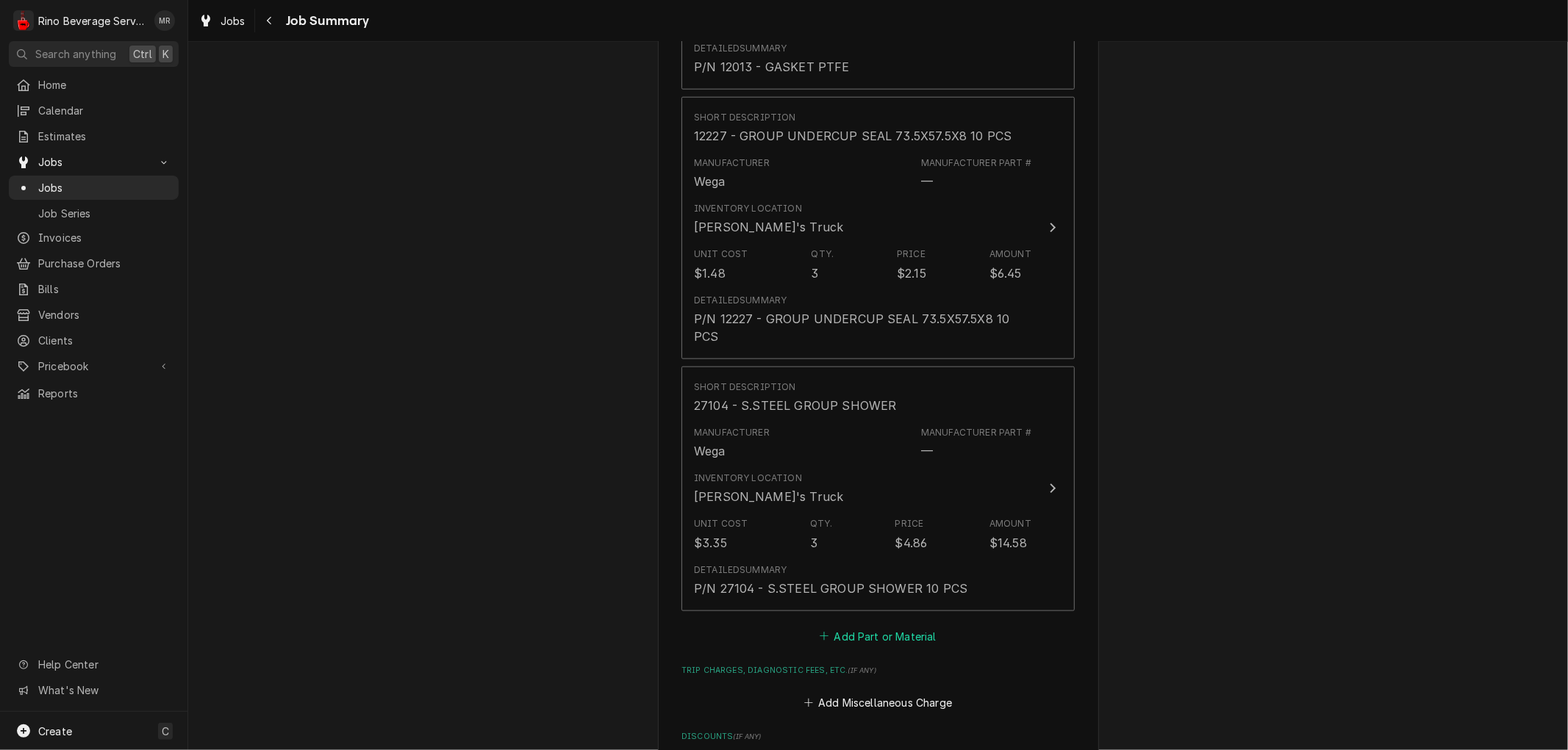
click at [849, 626] on button "Add Part or Material" at bounding box center [878, 636] width 121 height 21
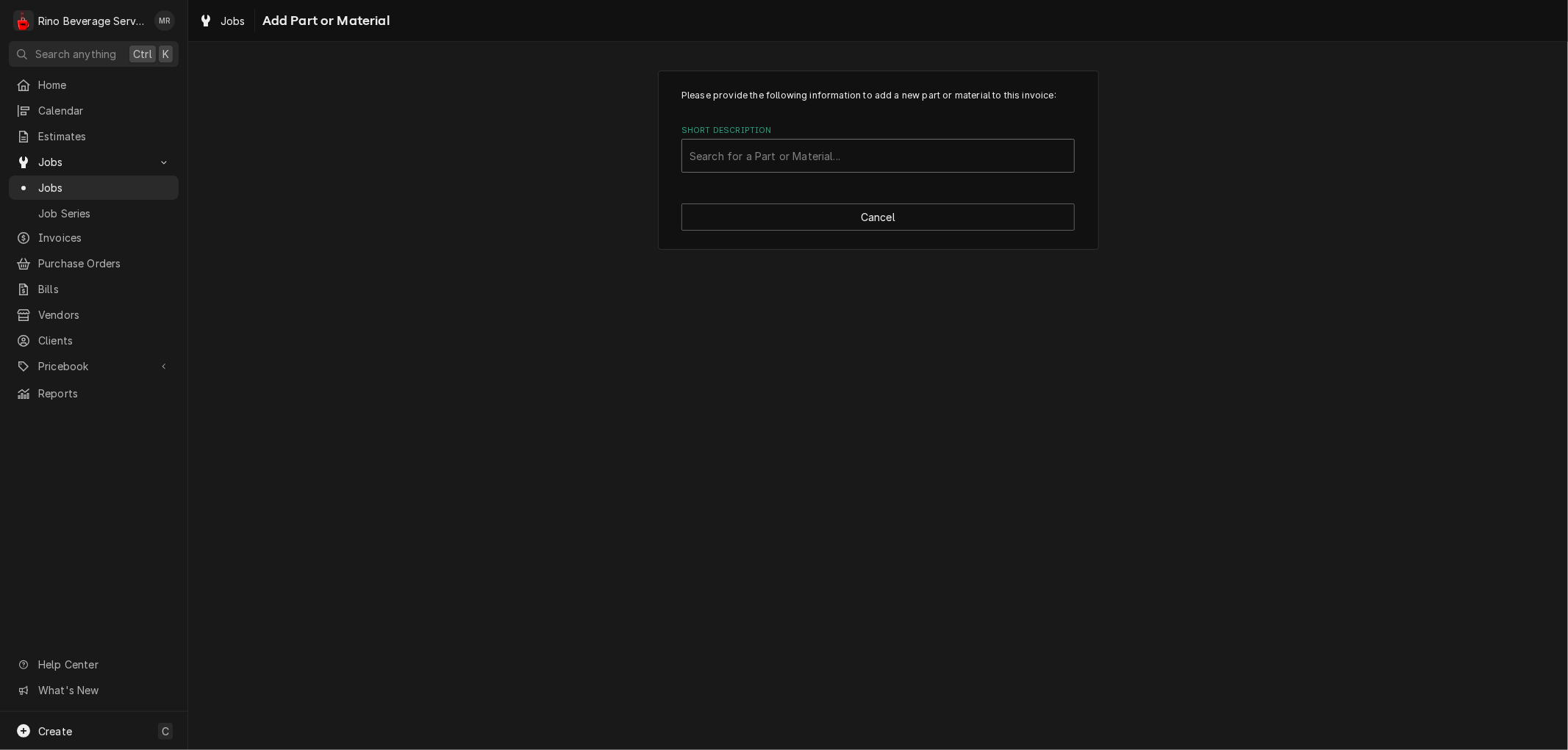
click at [862, 150] on div "Short Description" at bounding box center [878, 156] width 377 height 27
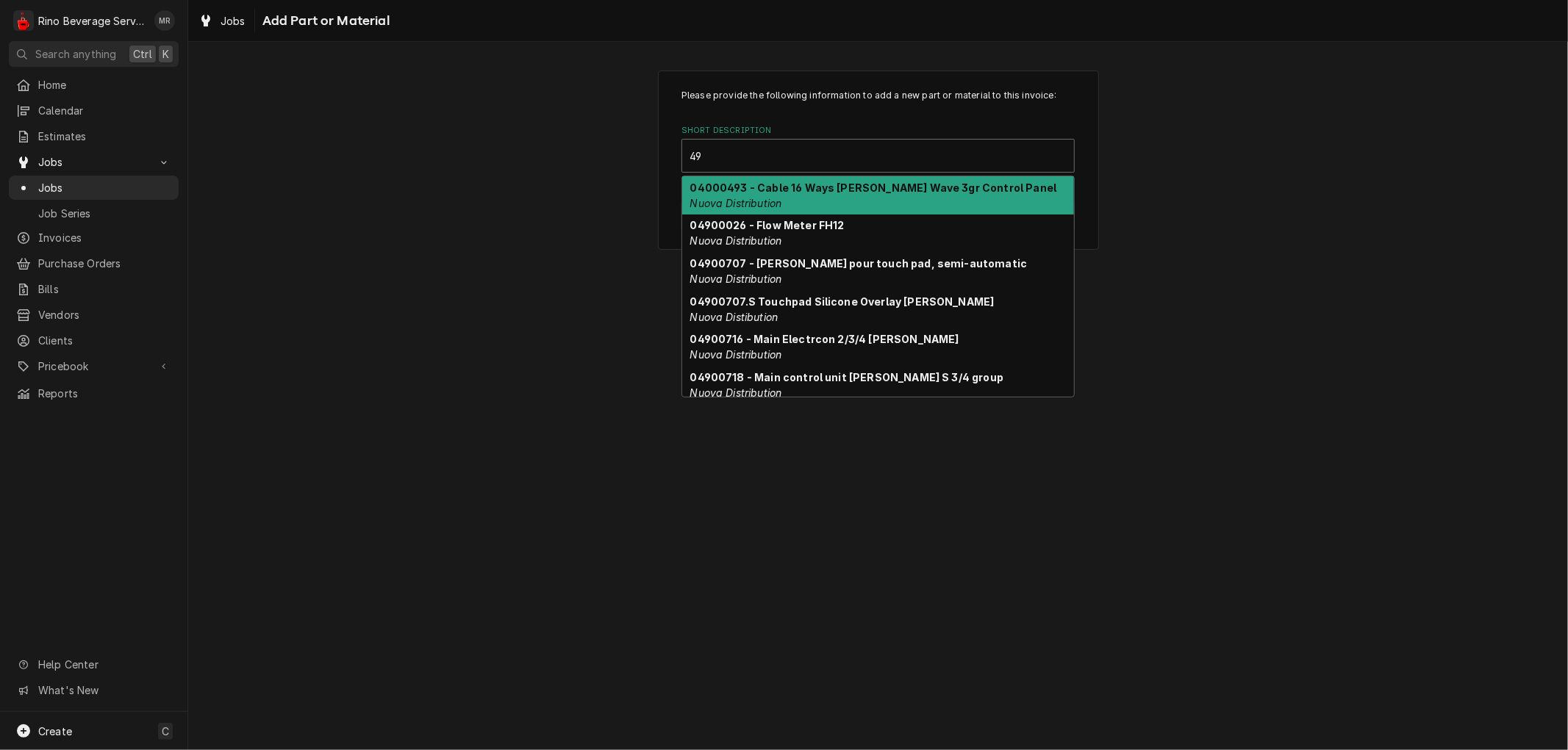
type input "492"
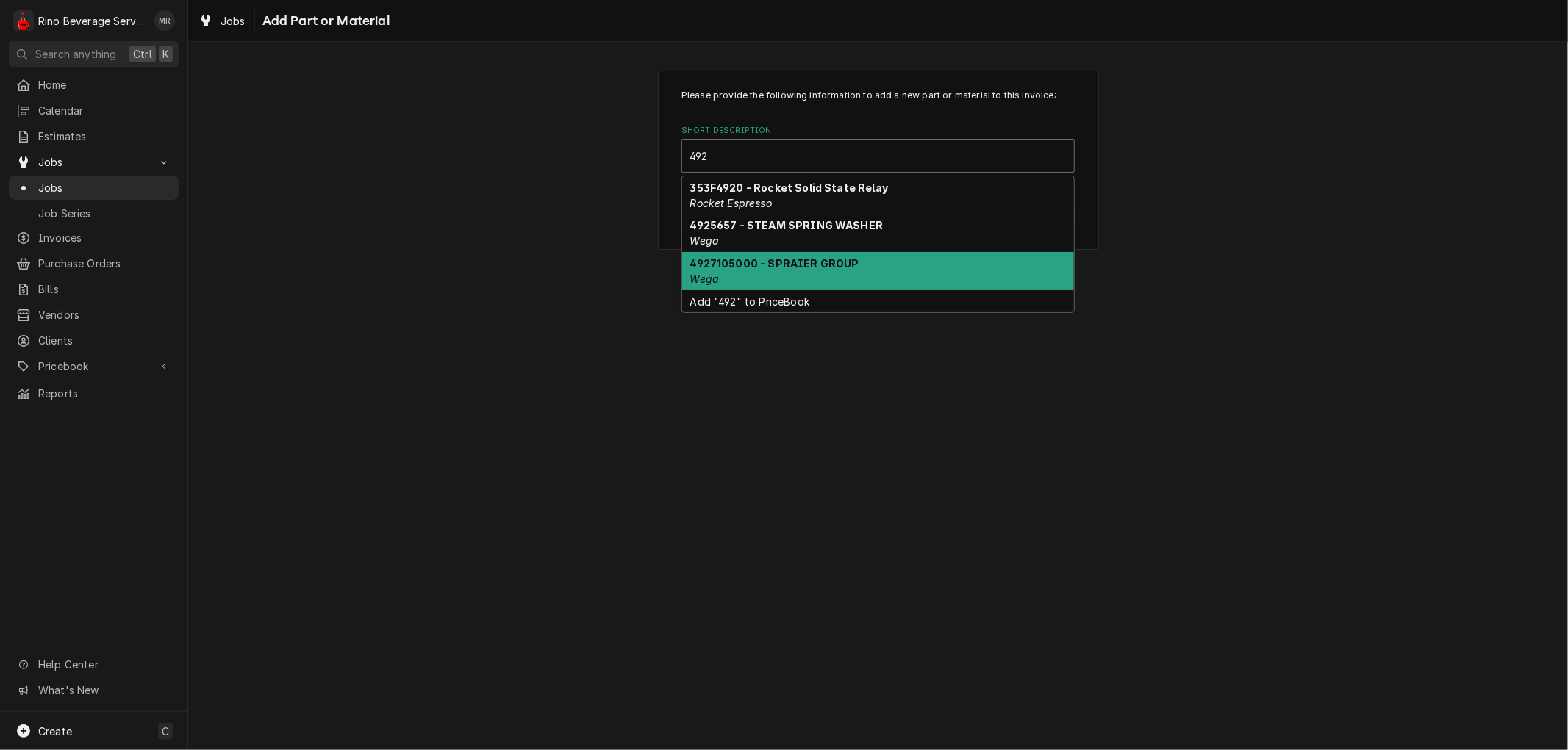
click at [864, 261] on div "4927105000 - SPRAIER GROUP Wega" at bounding box center [878, 271] width 392 height 38
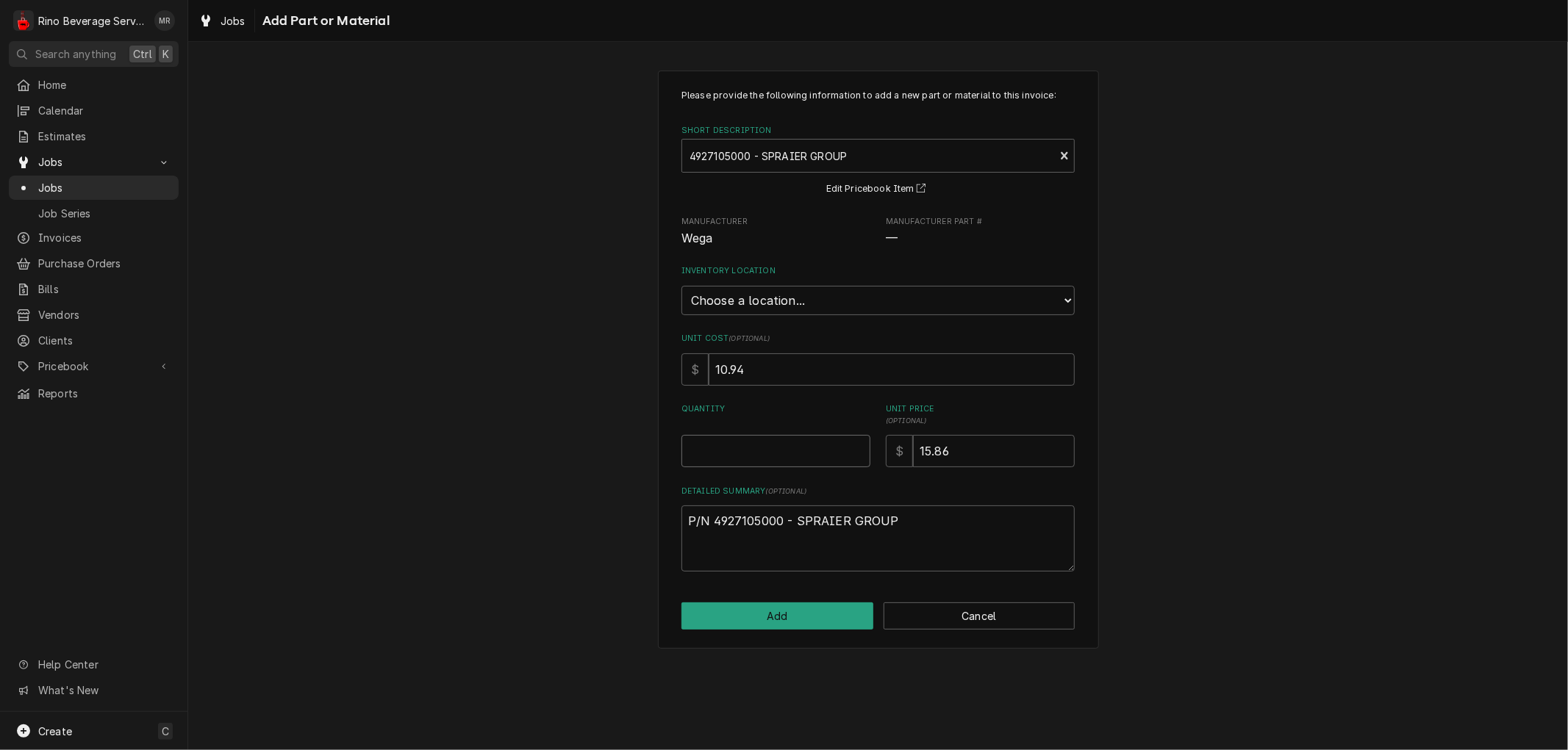
type textarea "x"
type input "0.5"
click at [858, 443] on input "0.5" at bounding box center [776, 450] width 189 height 32
type textarea "x"
type input "1"
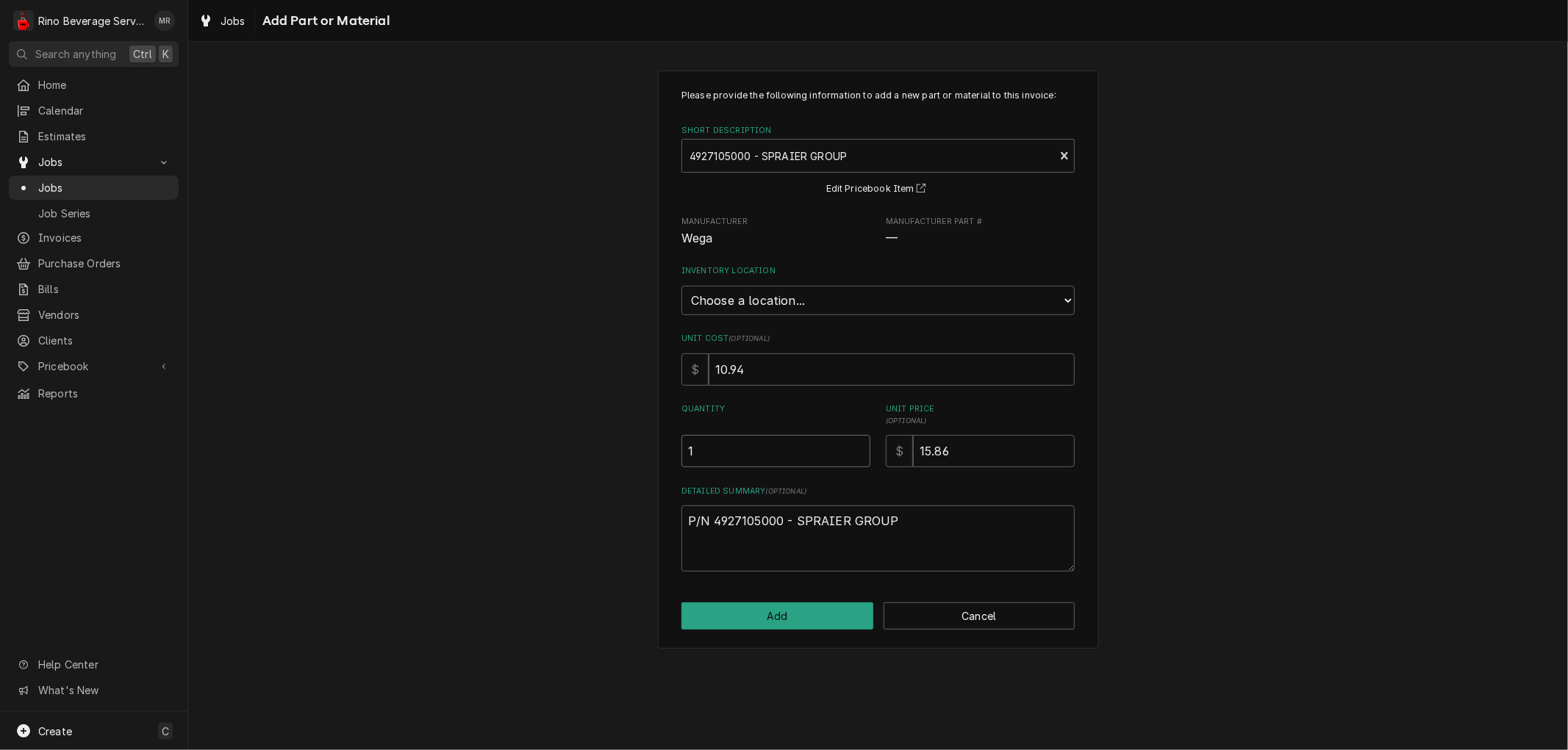
click at [858, 443] on input "1" at bounding box center [776, 450] width 189 height 32
type textarea "x"
type input "1.5"
click at [858, 443] on input "1.5" at bounding box center [776, 450] width 189 height 32
type textarea "x"
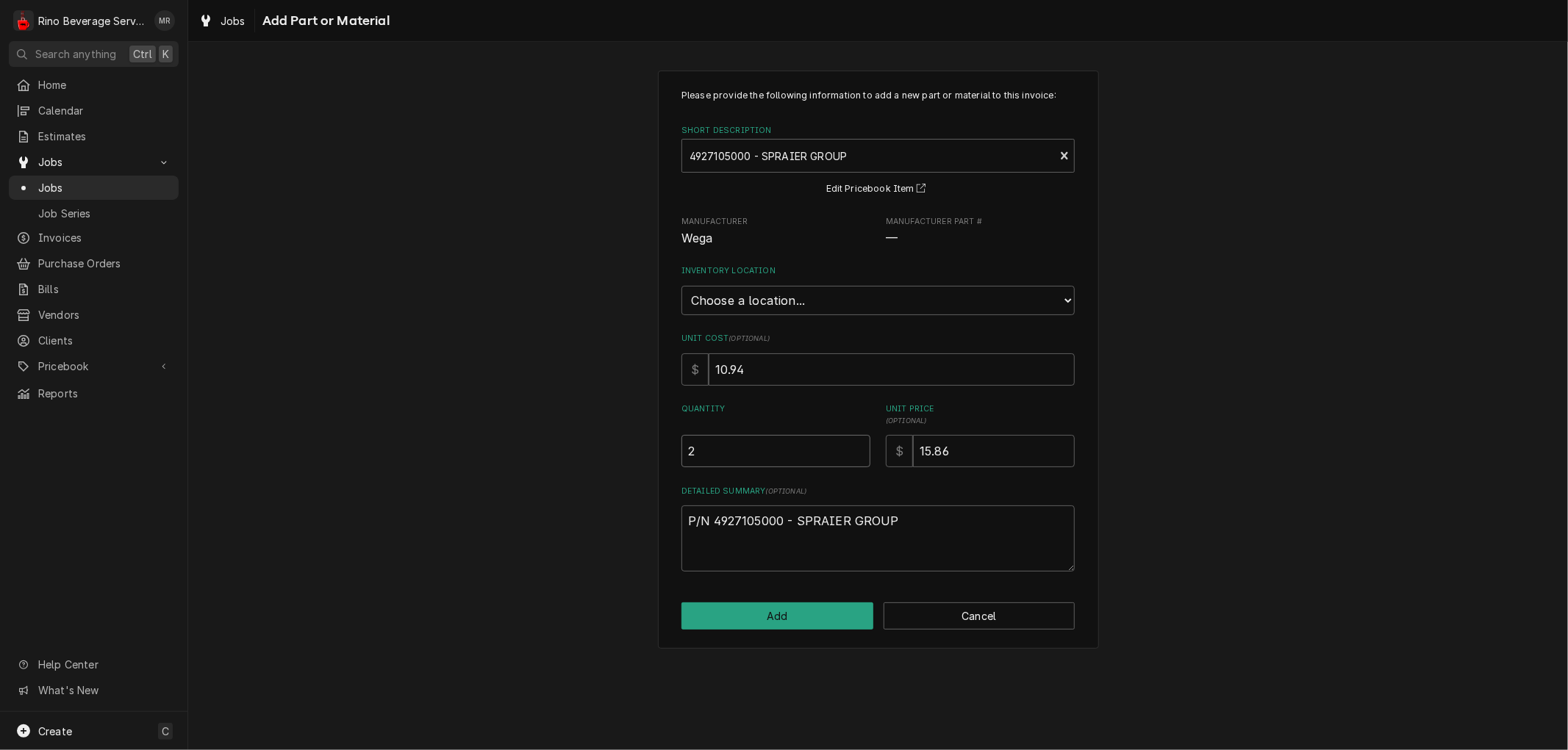
type input "2"
click at [858, 443] on input "2" at bounding box center [776, 450] width 189 height 32
type textarea "x"
type input "2.5"
click at [858, 443] on input "2.5" at bounding box center [776, 450] width 189 height 32
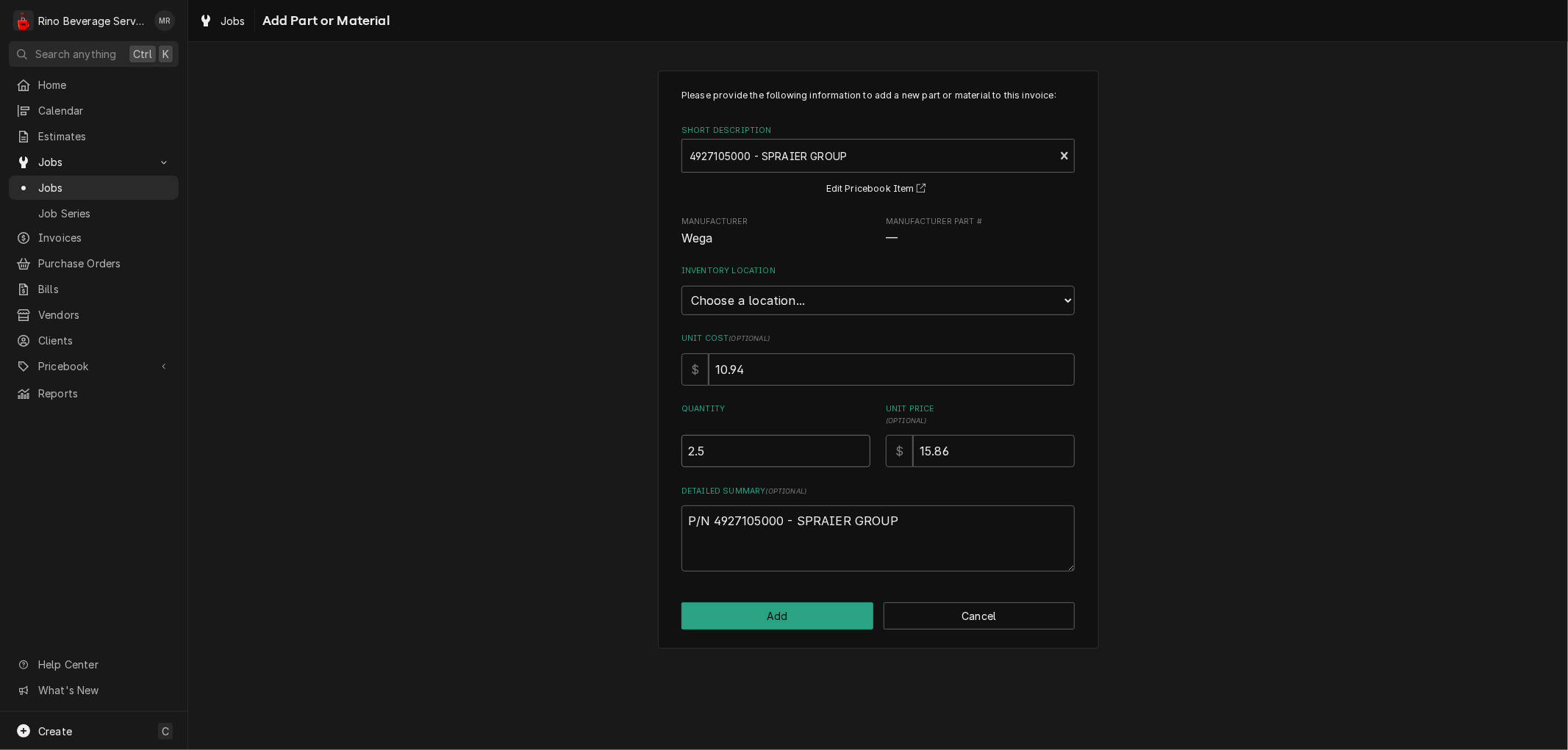
type textarea "x"
type input "3"
click at [858, 443] on input "3" at bounding box center [776, 450] width 189 height 32
click at [759, 607] on button "Add" at bounding box center [777, 616] width 192 height 27
type textarea "x"
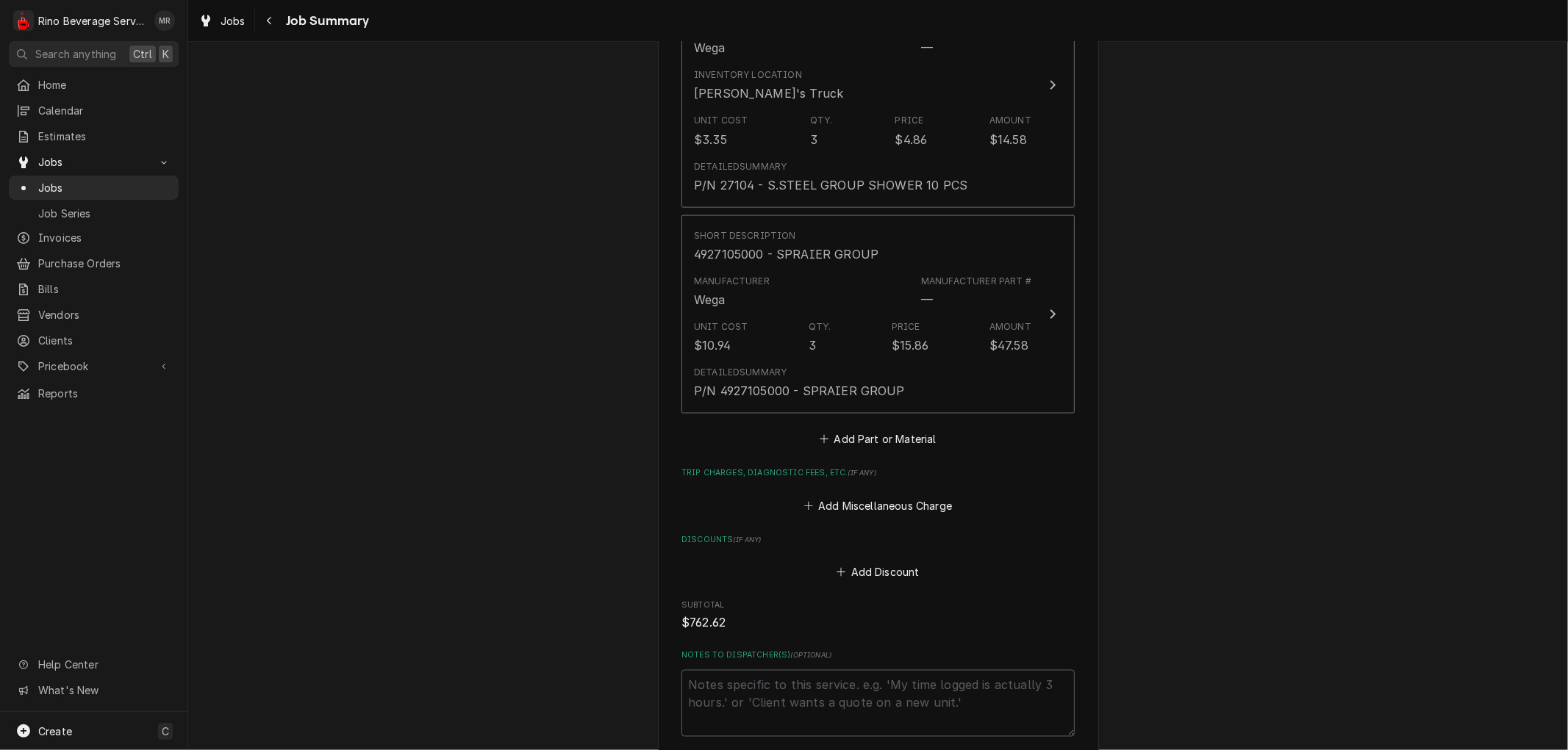
scroll to position [1796, 0]
click at [855, 424] on button "Add Part or Material" at bounding box center [878, 434] width 121 height 21
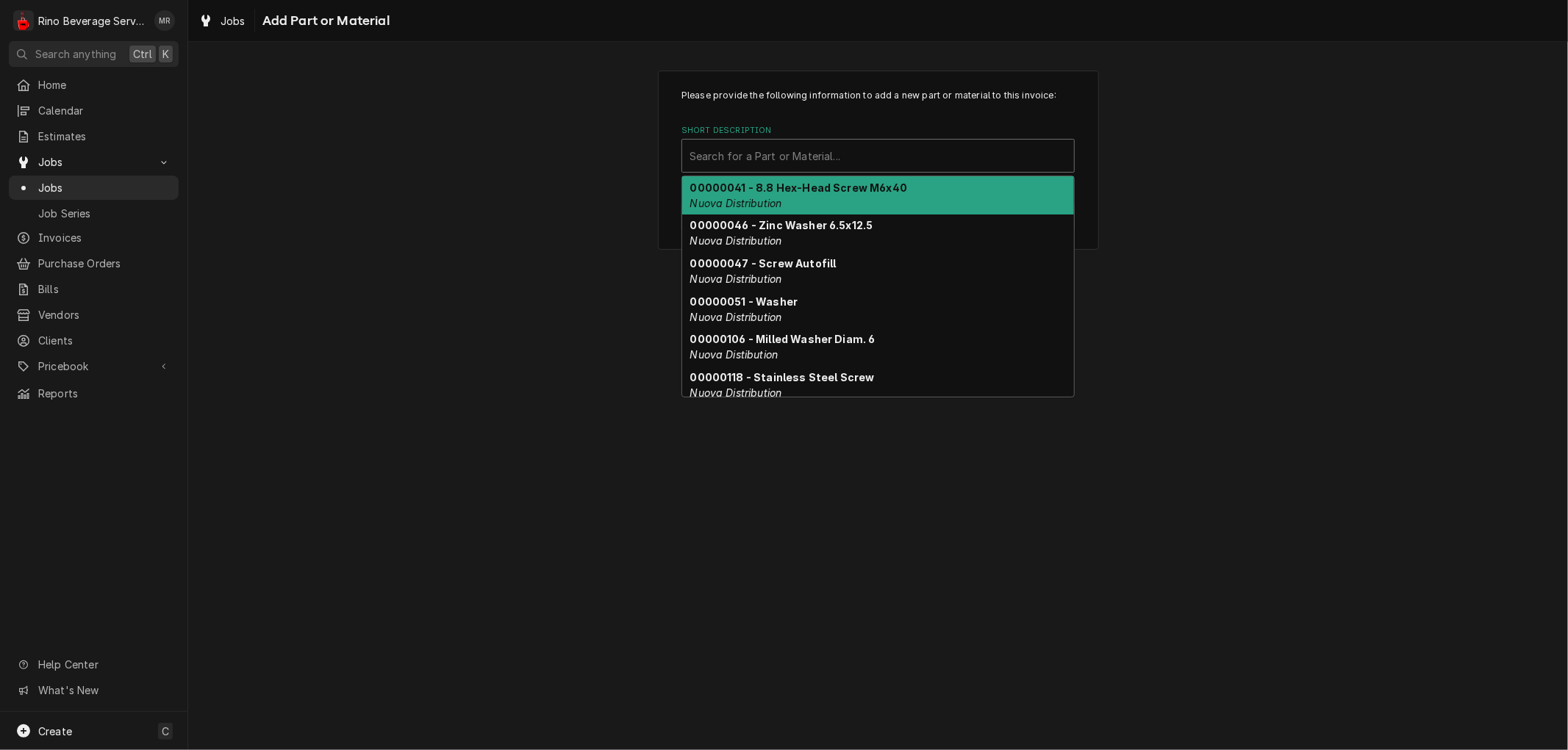
click at [807, 155] on div "Short Description" at bounding box center [878, 156] width 377 height 27
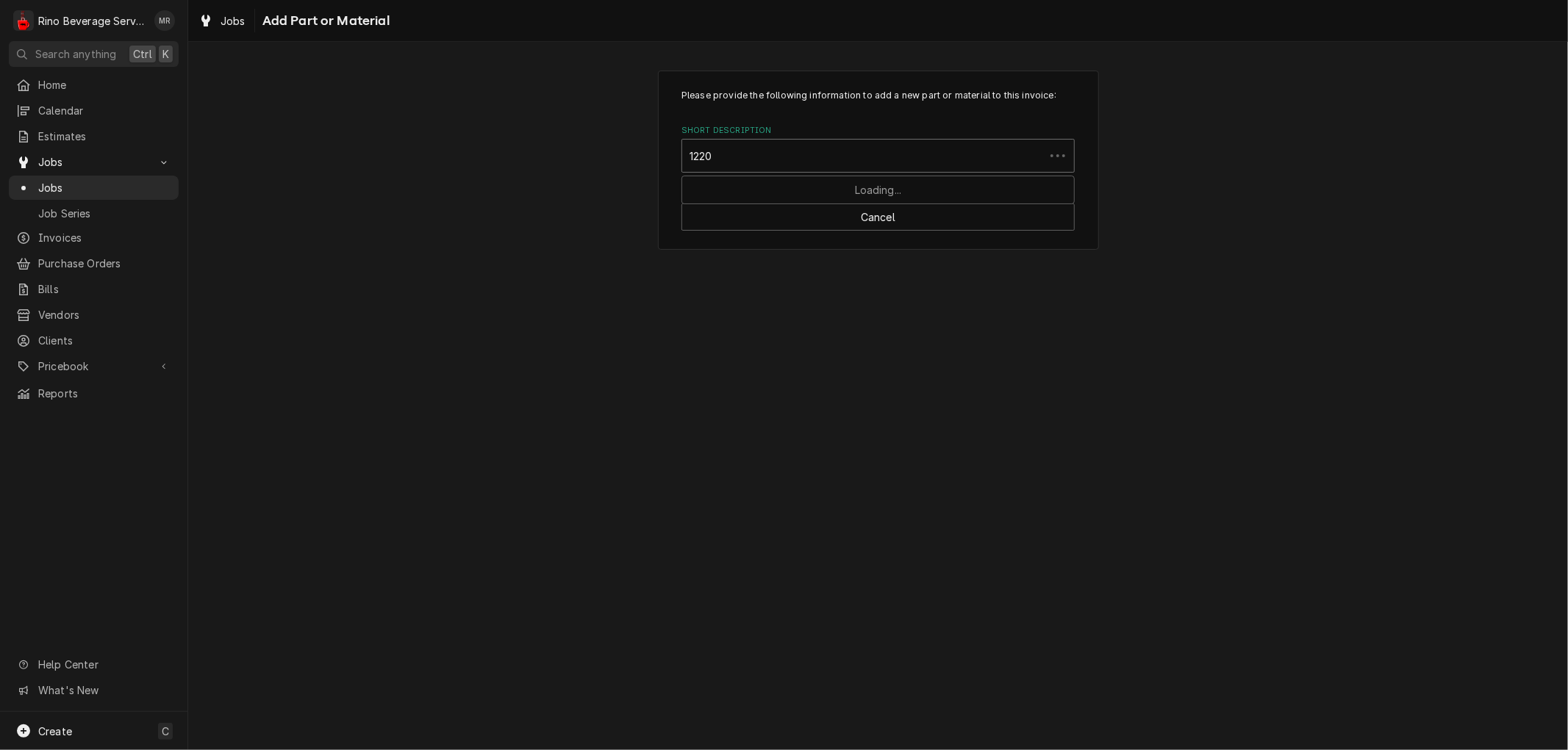
type input "12203"
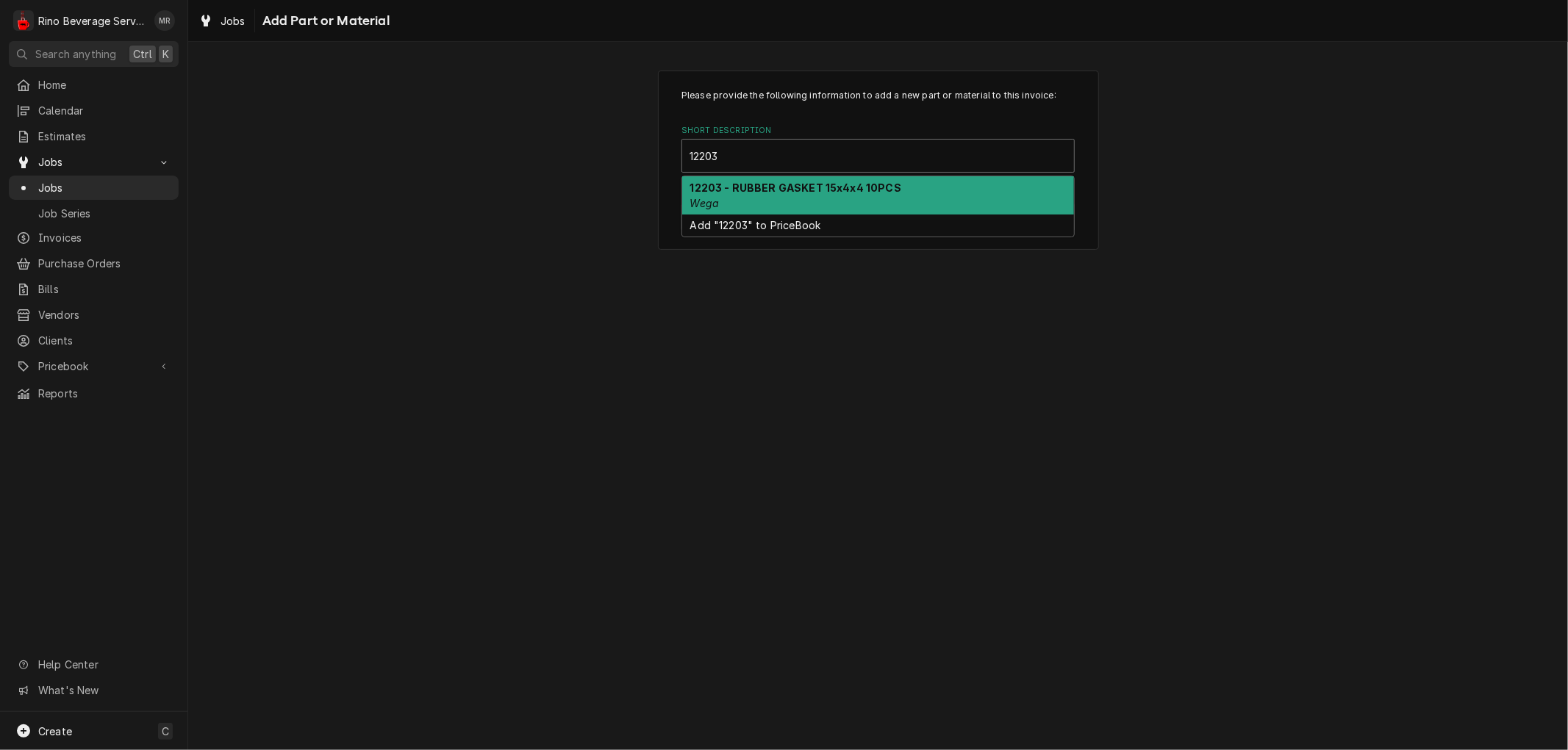
click at [798, 188] on strong "12203 - RUBBER GASKET 15x4x4 10PCS" at bounding box center [796, 188] width 211 height 12
type textarea "x"
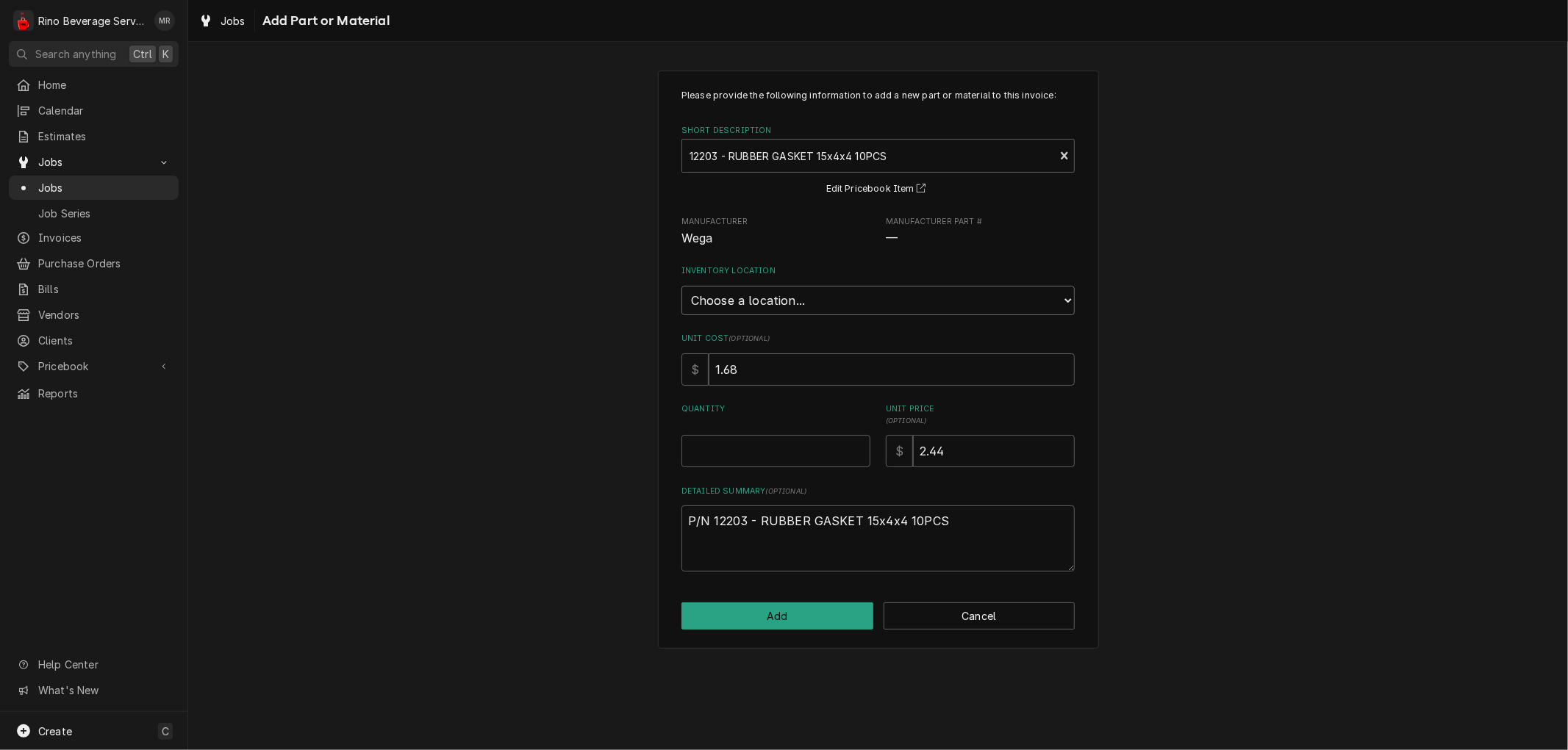
click at [769, 301] on select "Choose a location... Damon's Truck Dane's Truck Graham's Truck Main Warehouse" at bounding box center [878, 300] width 393 height 29
select select "157"
click at [681, 286] on select "Choose a location... Damon's Truck Dane's Truck Graham's Truck Main Warehouse" at bounding box center [878, 300] width 393 height 29
type textarea "x"
type input "0.5"
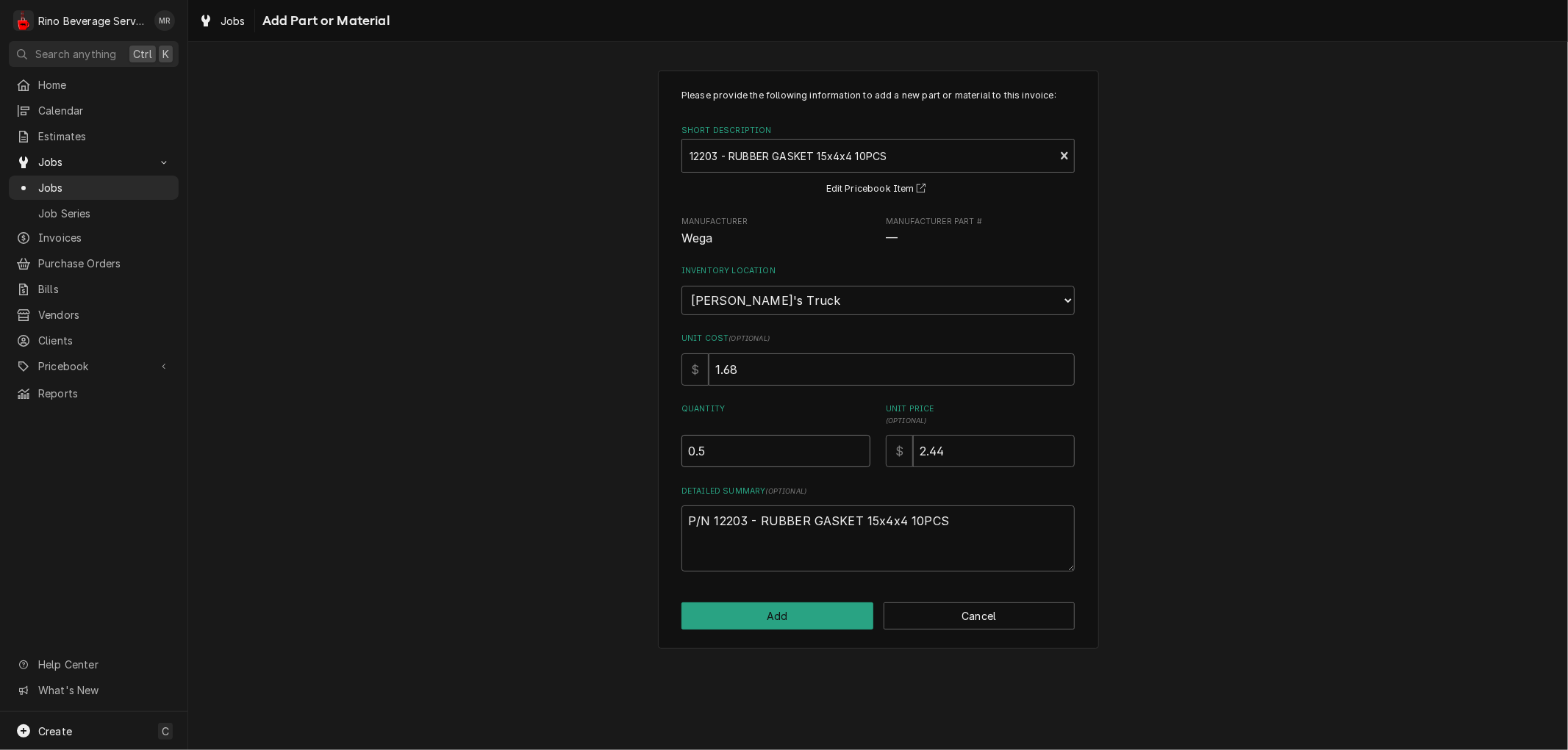
click at [857, 444] on input "0.5" at bounding box center [776, 450] width 189 height 32
type textarea "x"
type input "1"
click at [857, 444] on input "1" at bounding box center [776, 450] width 189 height 32
type textarea "x"
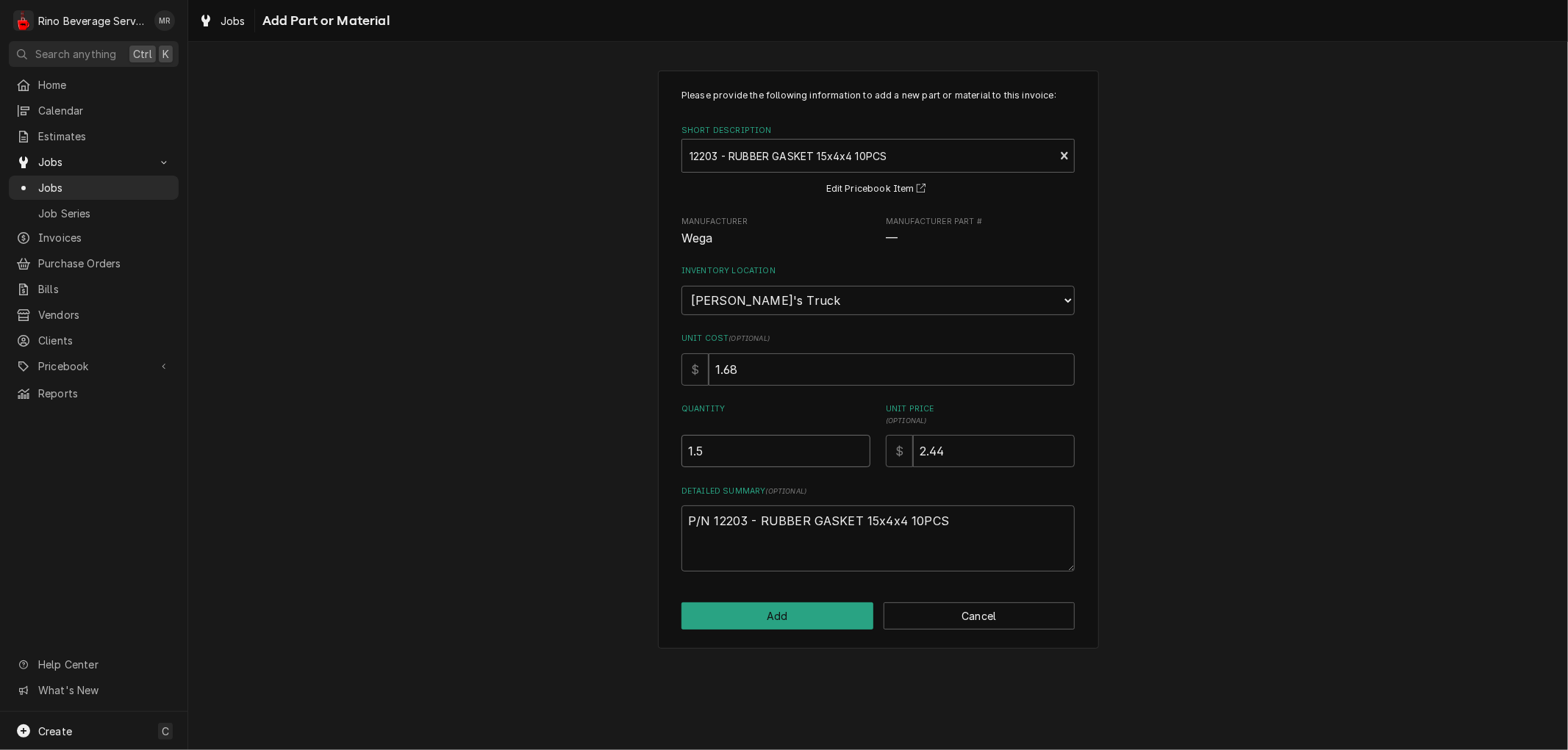
type input "1.5"
click at [857, 444] on input "1.5" at bounding box center [776, 450] width 189 height 32
type textarea "x"
type input "2"
click at [857, 444] on input "2" at bounding box center [776, 450] width 189 height 32
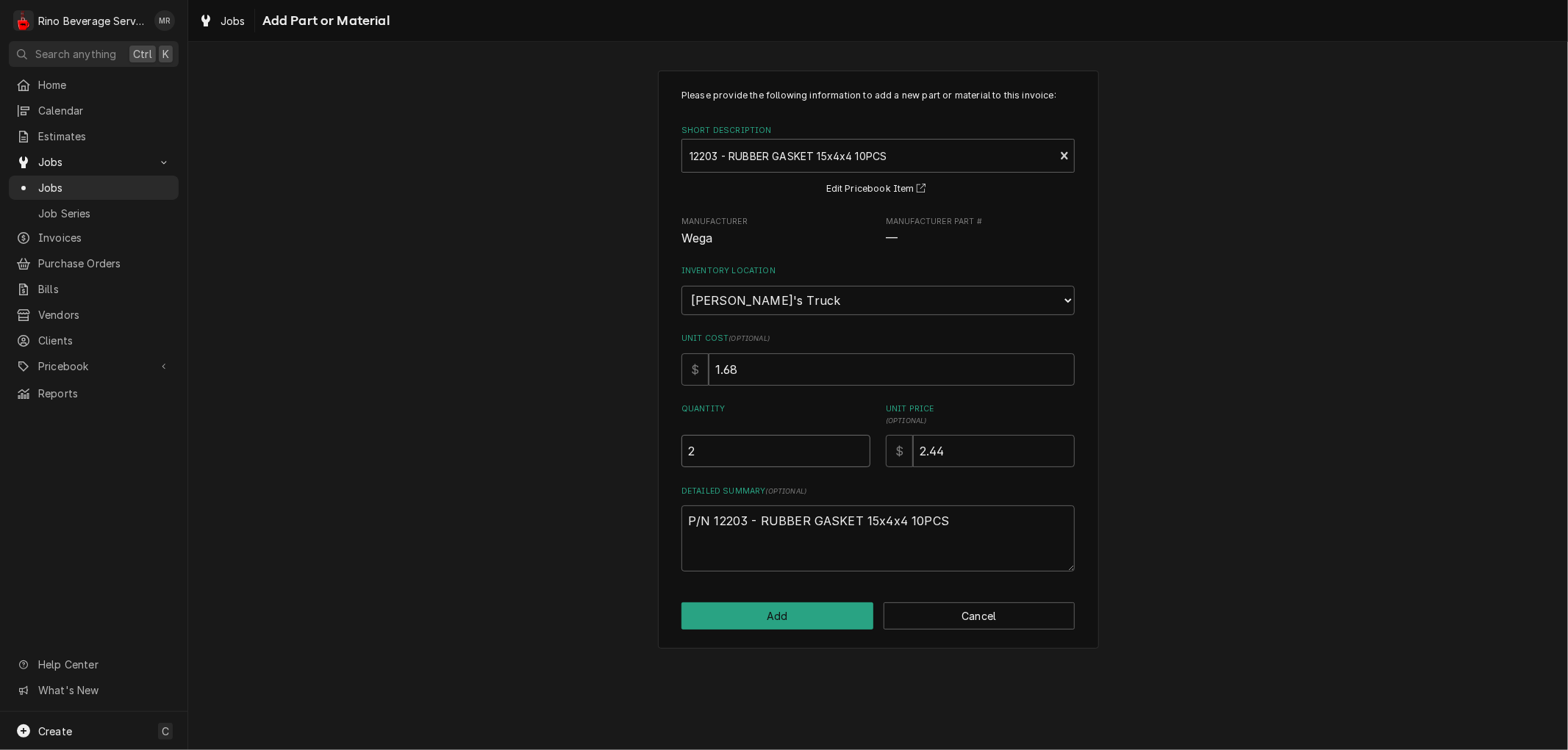
type textarea "x"
type input "2.5"
click at [857, 444] on input "2.5" at bounding box center [776, 450] width 189 height 32
type textarea "x"
type input "3"
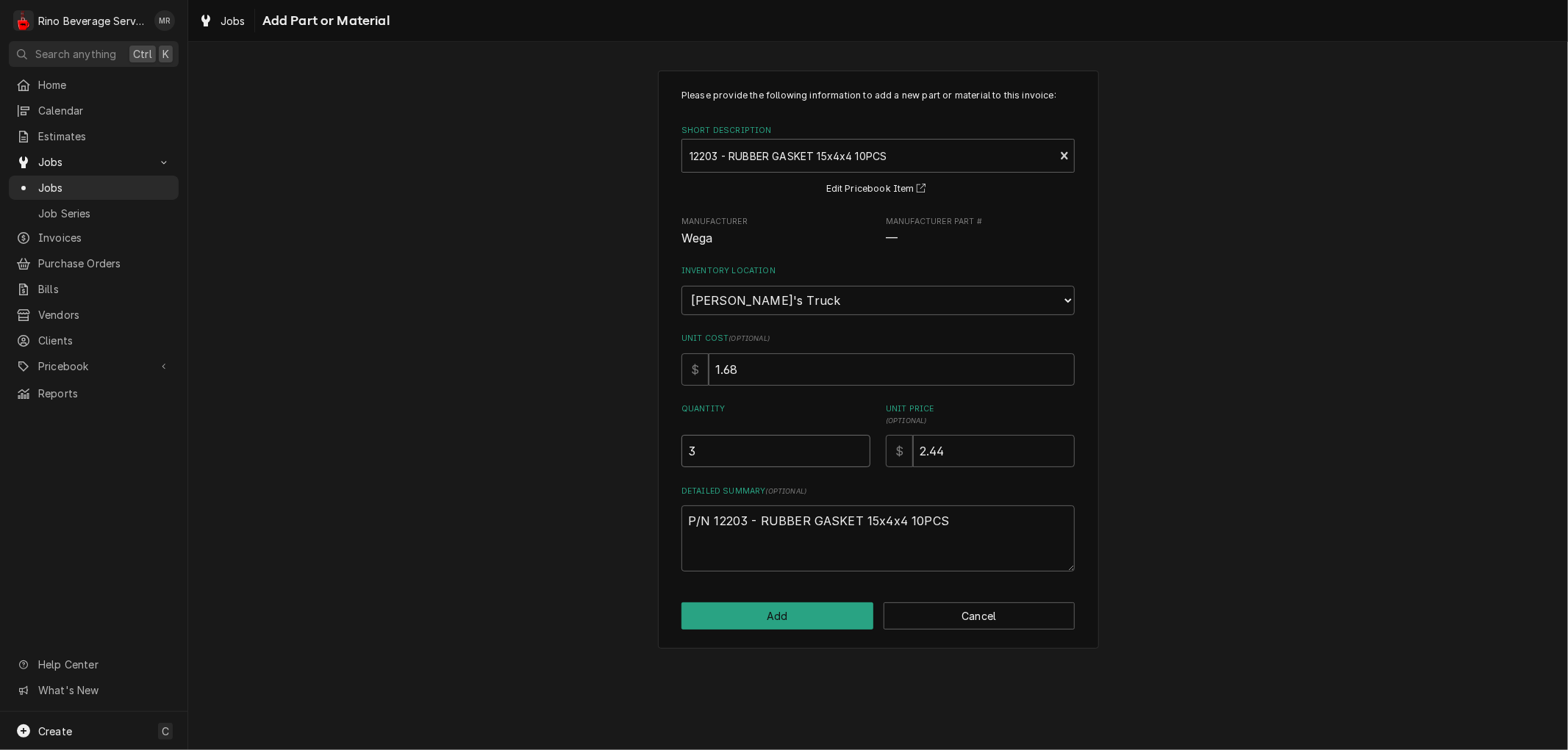
click at [857, 444] on input "3" at bounding box center [776, 450] width 189 height 32
click at [760, 611] on button "Add" at bounding box center [777, 616] width 192 height 27
type textarea "x"
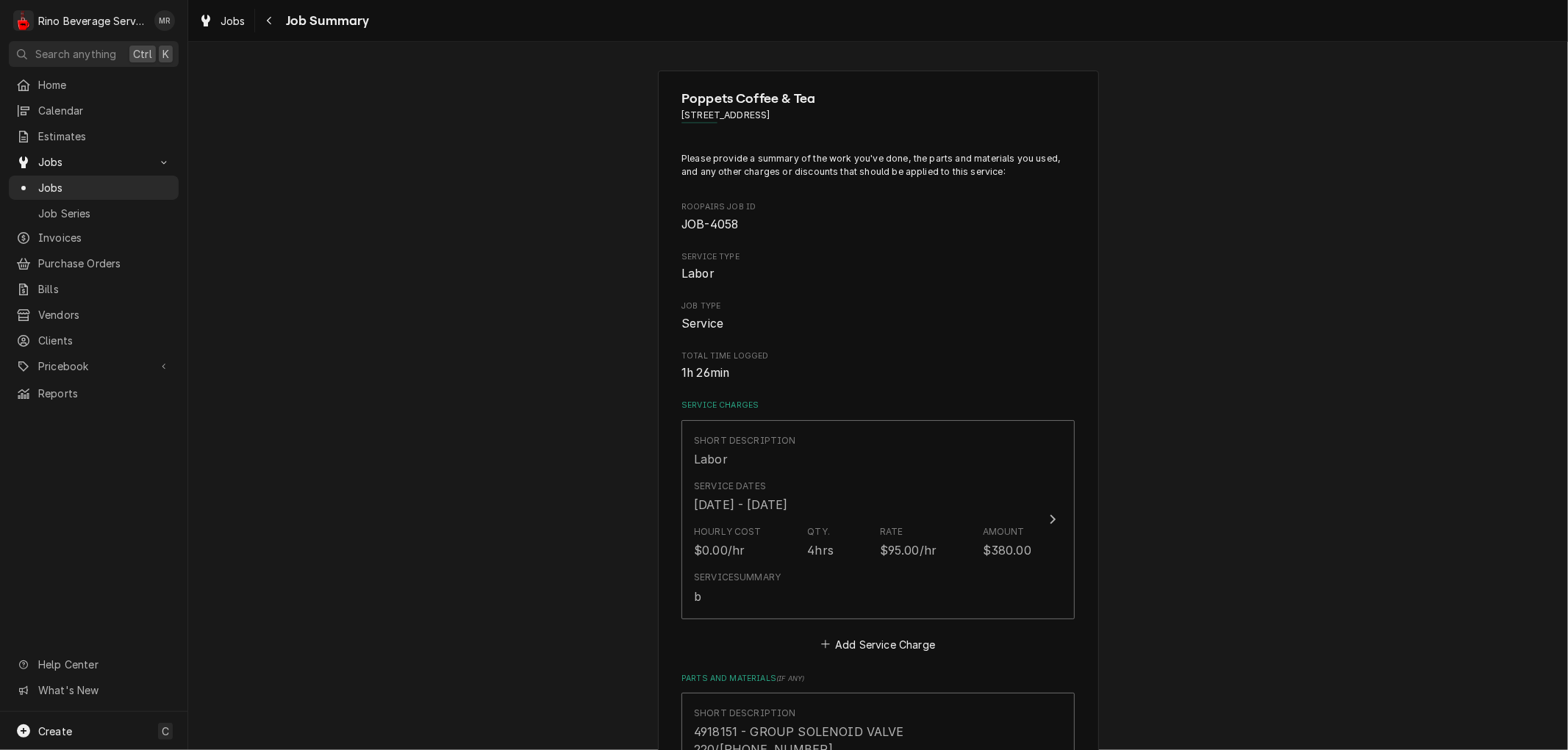
scroll to position [1796, 0]
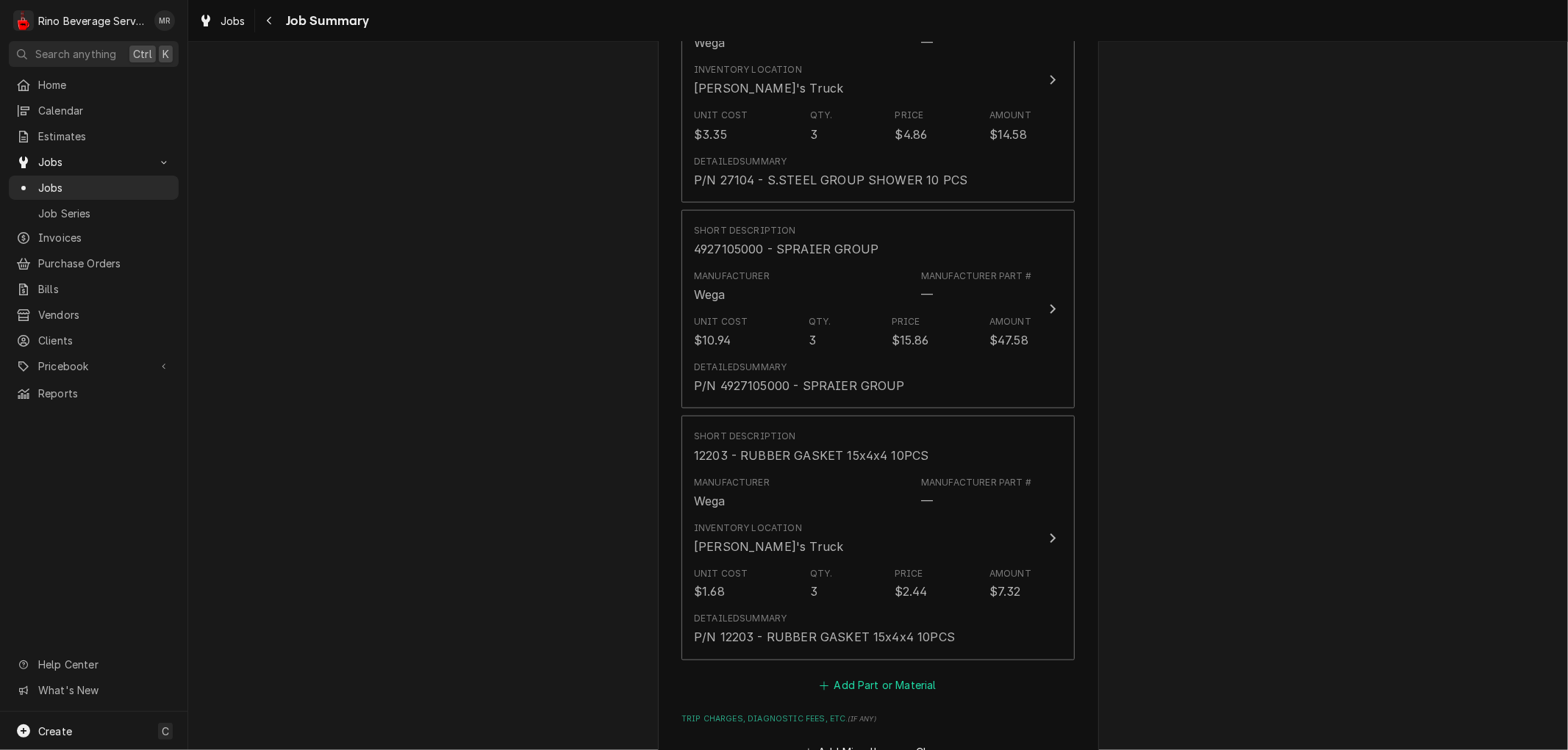
click at [828, 676] on button "Add Part or Material" at bounding box center [878, 686] width 121 height 21
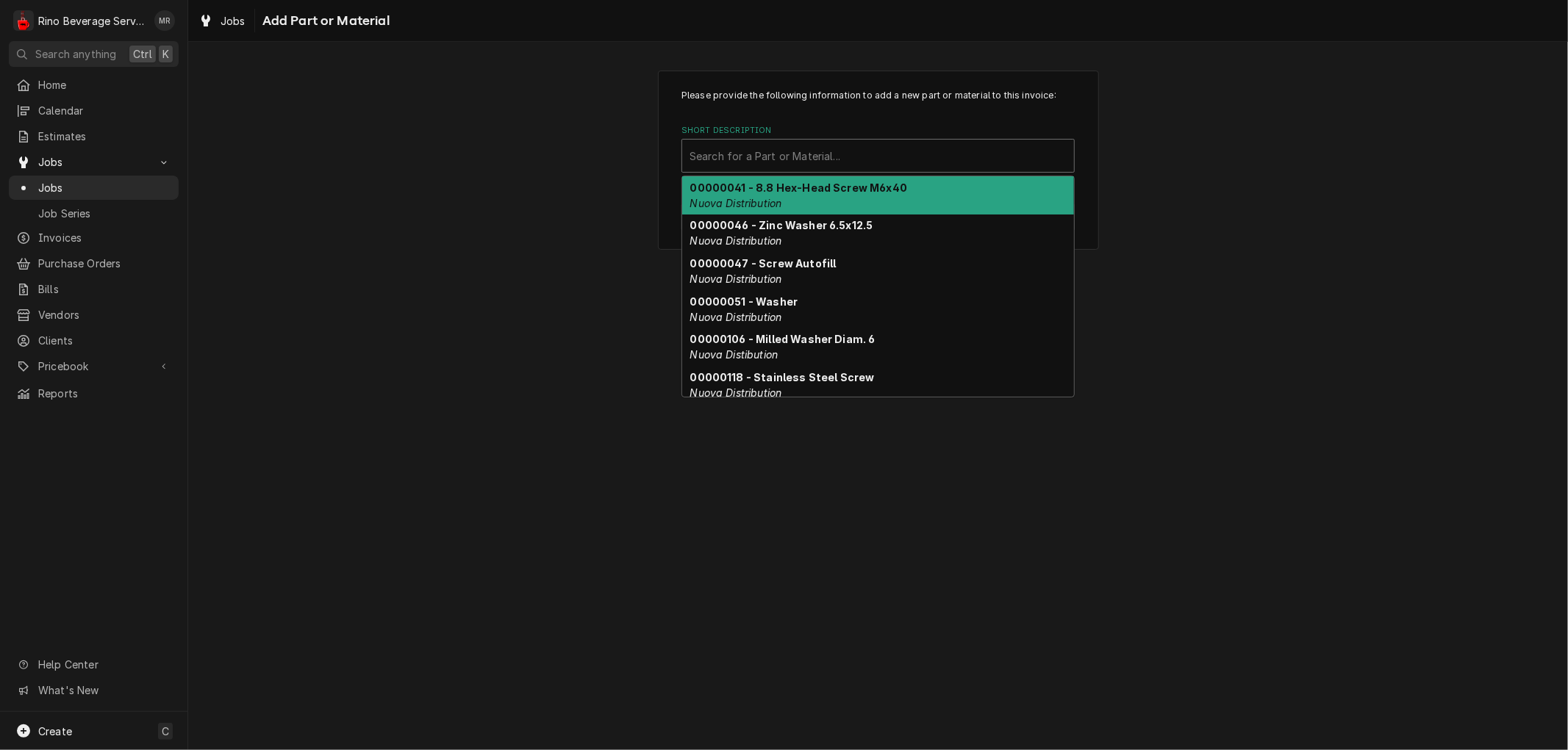
click at [749, 160] on div "Short Description" at bounding box center [878, 156] width 377 height 27
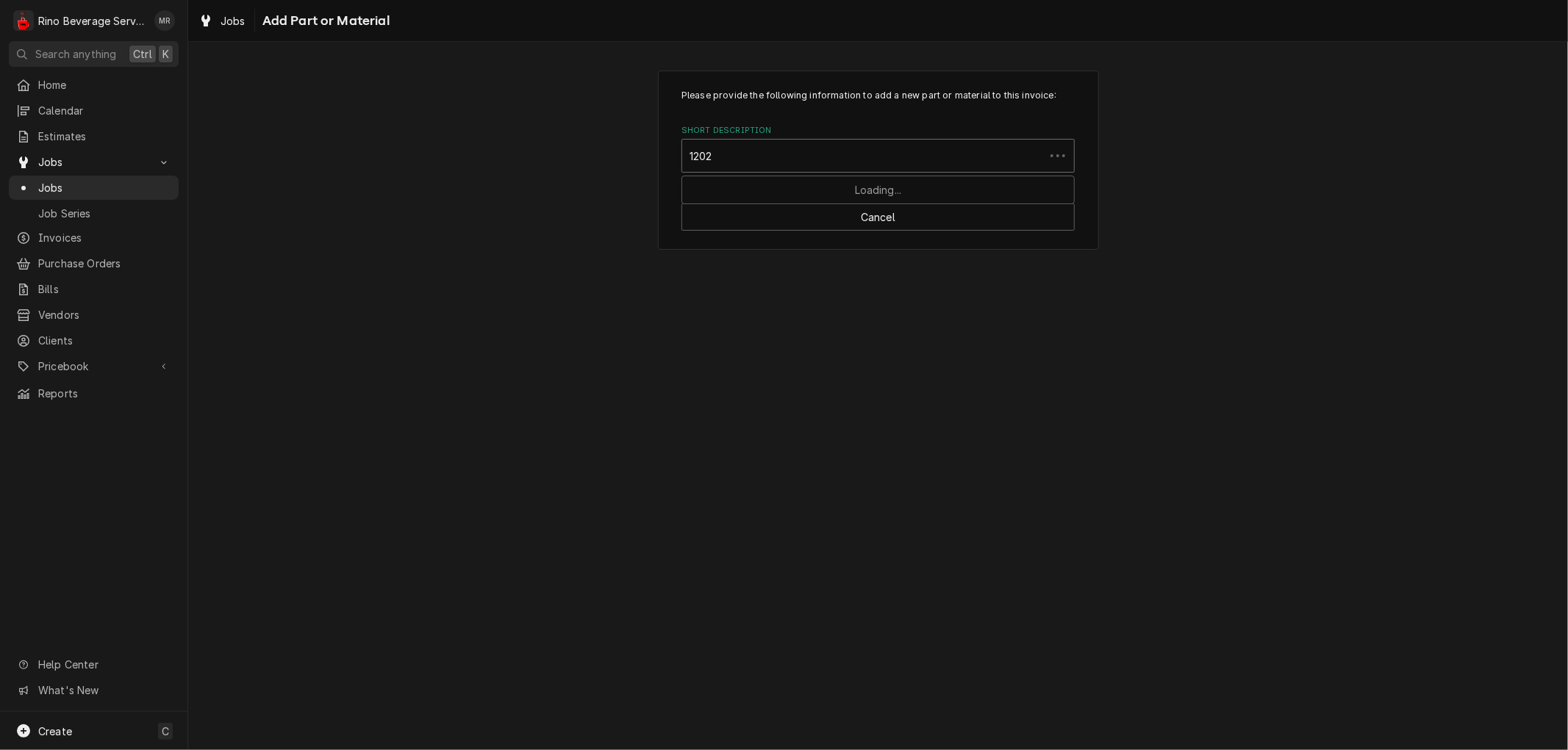
type input "12024"
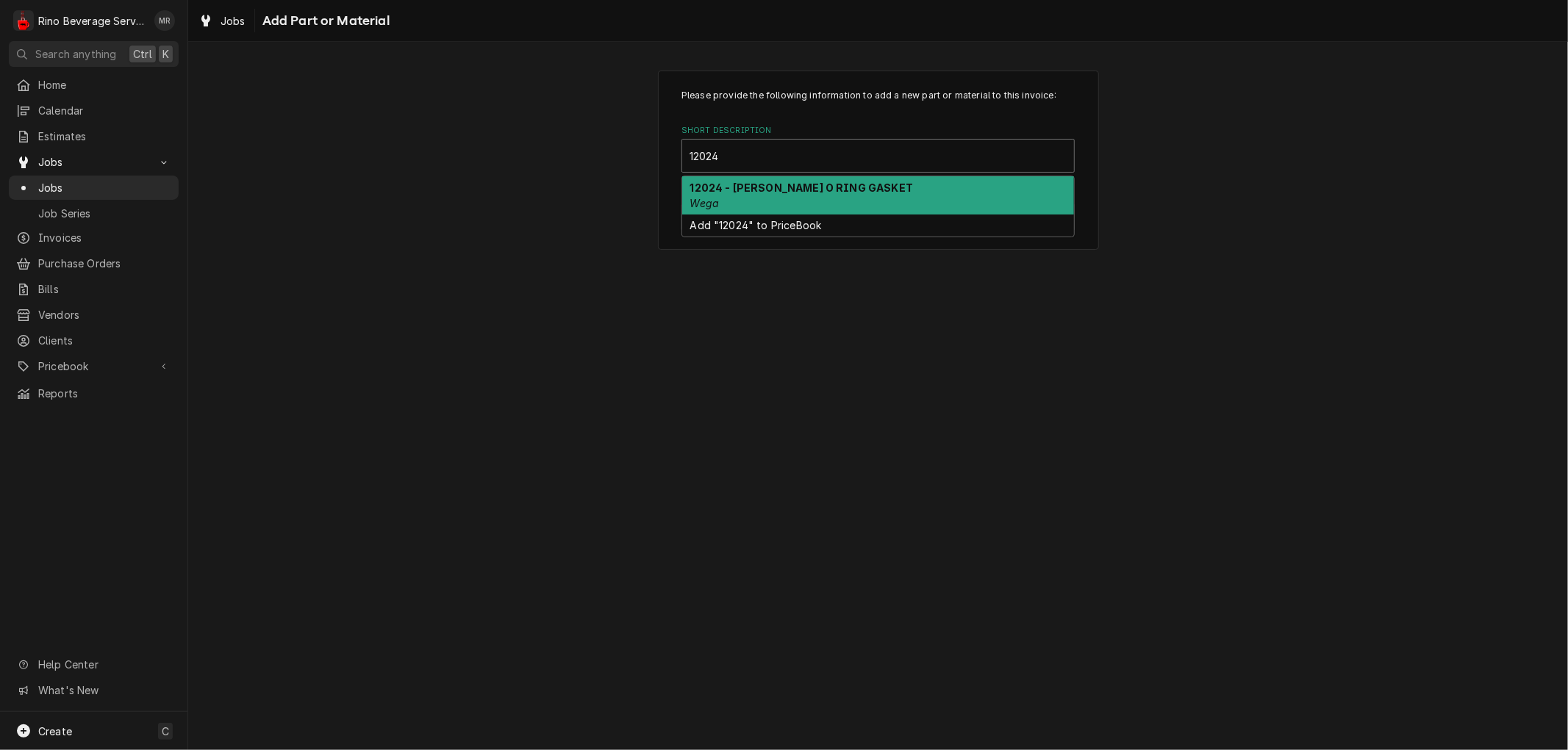
click at [759, 183] on strong "12024 - VITON O RING GASKET" at bounding box center [802, 188] width 223 height 12
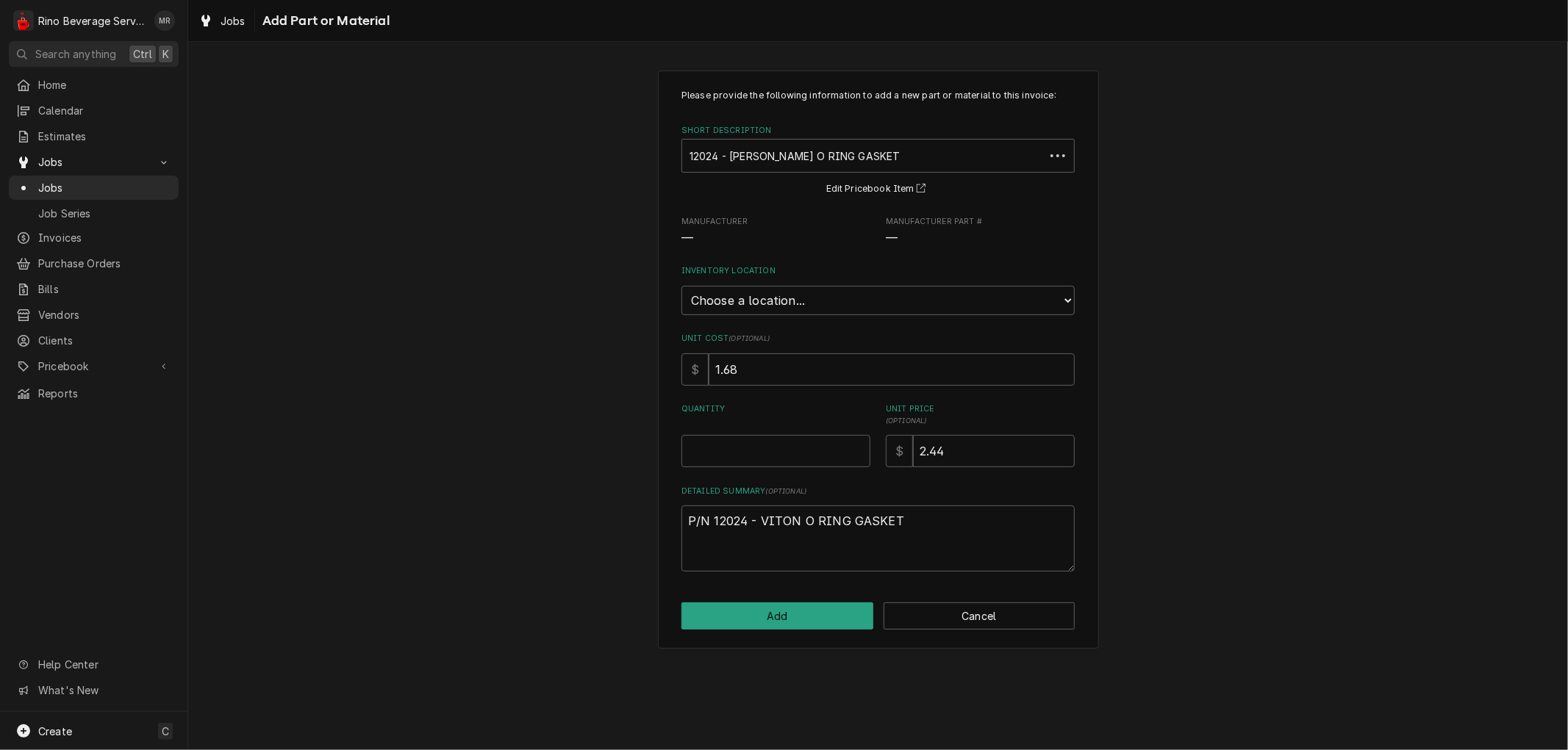
type textarea "x"
click at [825, 297] on select "Choose a location... Damon's Truck Dane's Truck Graham's Truck Main Warehouse" at bounding box center [878, 300] width 393 height 29
select select "157"
click at [681, 286] on select "Choose a location... Damon's Truck Dane's Truck Graham's Truck Main Warehouse" at bounding box center [878, 300] width 393 height 29
type textarea "x"
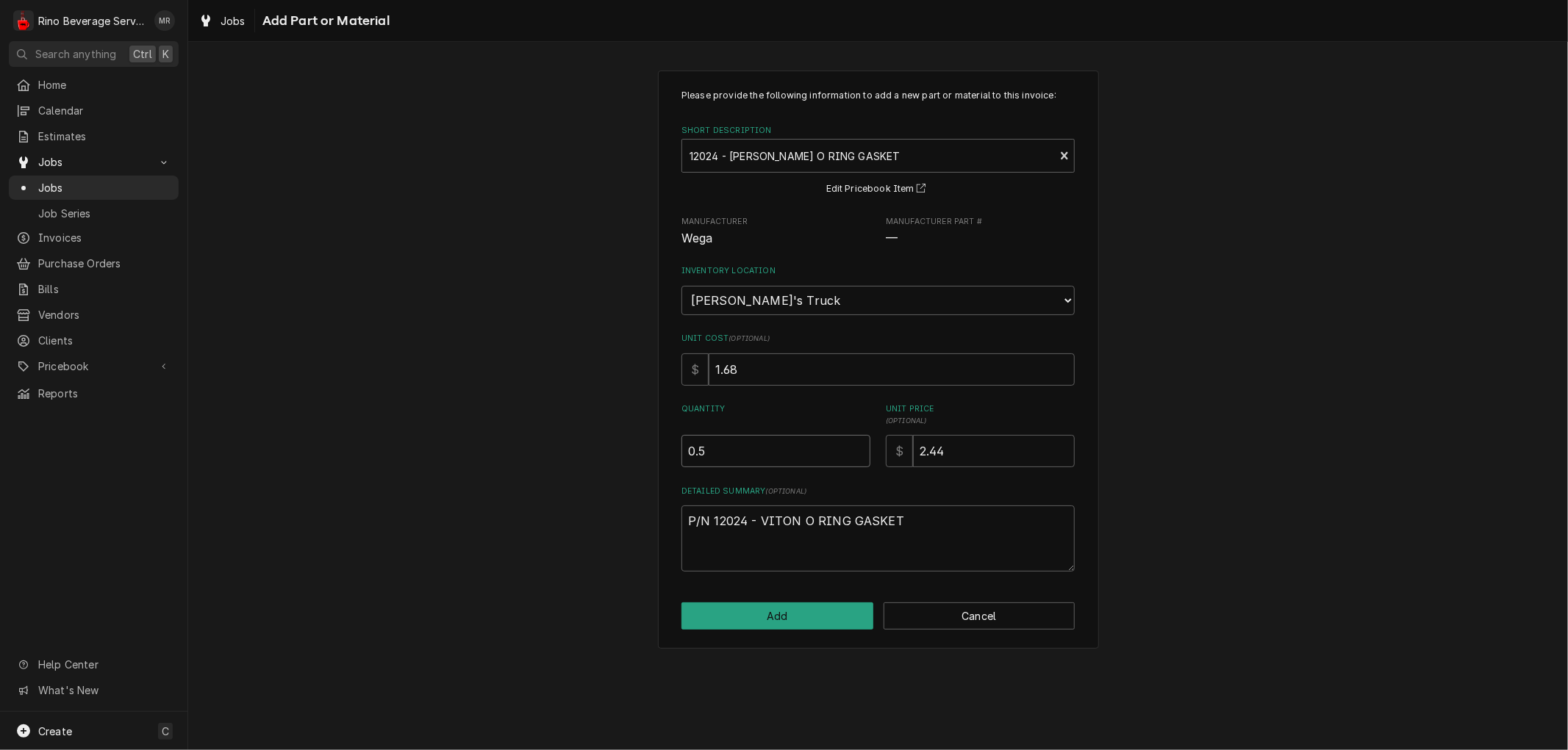
type input "0.5"
click at [858, 445] on input "0.5" at bounding box center [776, 450] width 189 height 32
type textarea "x"
type input "1"
click at [858, 445] on input "1" at bounding box center [776, 450] width 189 height 32
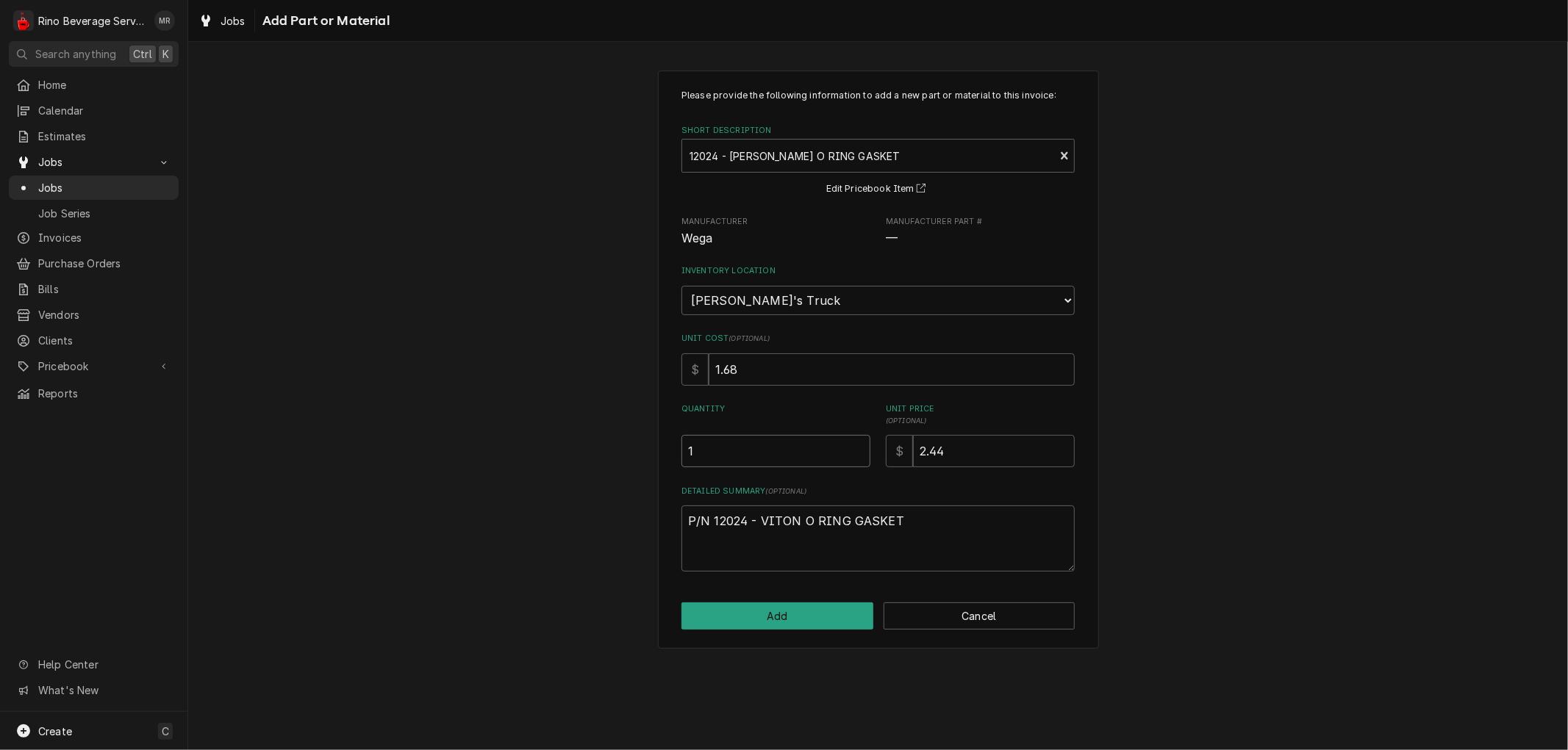
type textarea "x"
type input "1.5"
click at [858, 445] on input "1.5" at bounding box center [776, 450] width 189 height 32
type textarea "x"
type input "2"
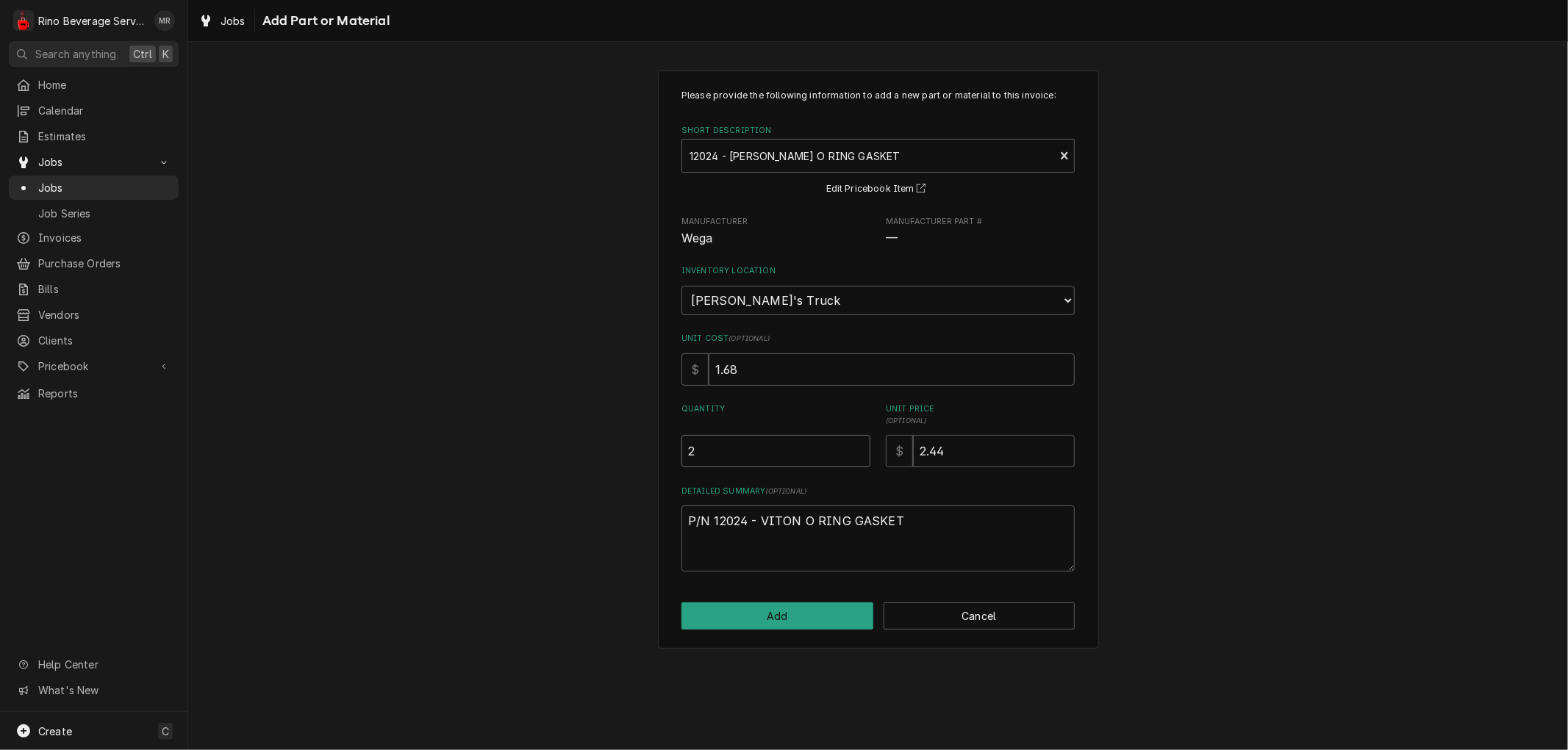
click at [858, 445] on input "2" at bounding box center [776, 450] width 189 height 32
type textarea "x"
type input "2.5"
click at [858, 445] on input "2.5" at bounding box center [776, 450] width 189 height 32
type textarea "x"
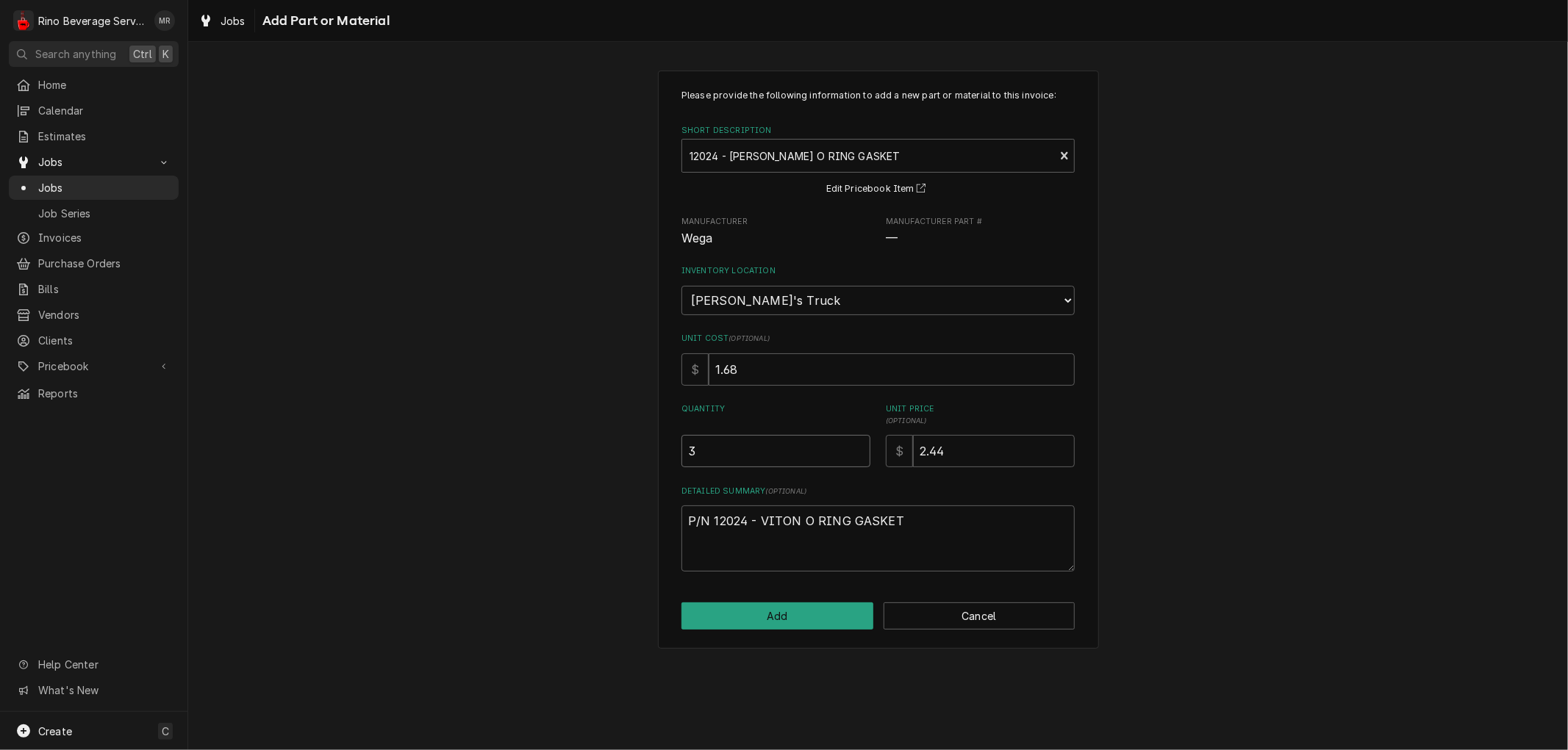
type input "3"
click at [858, 445] on input "3" at bounding box center [776, 450] width 189 height 32
click at [804, 616] on button "Add" at bounding box center [777, 616] width 192 height 27
type textarea "x"
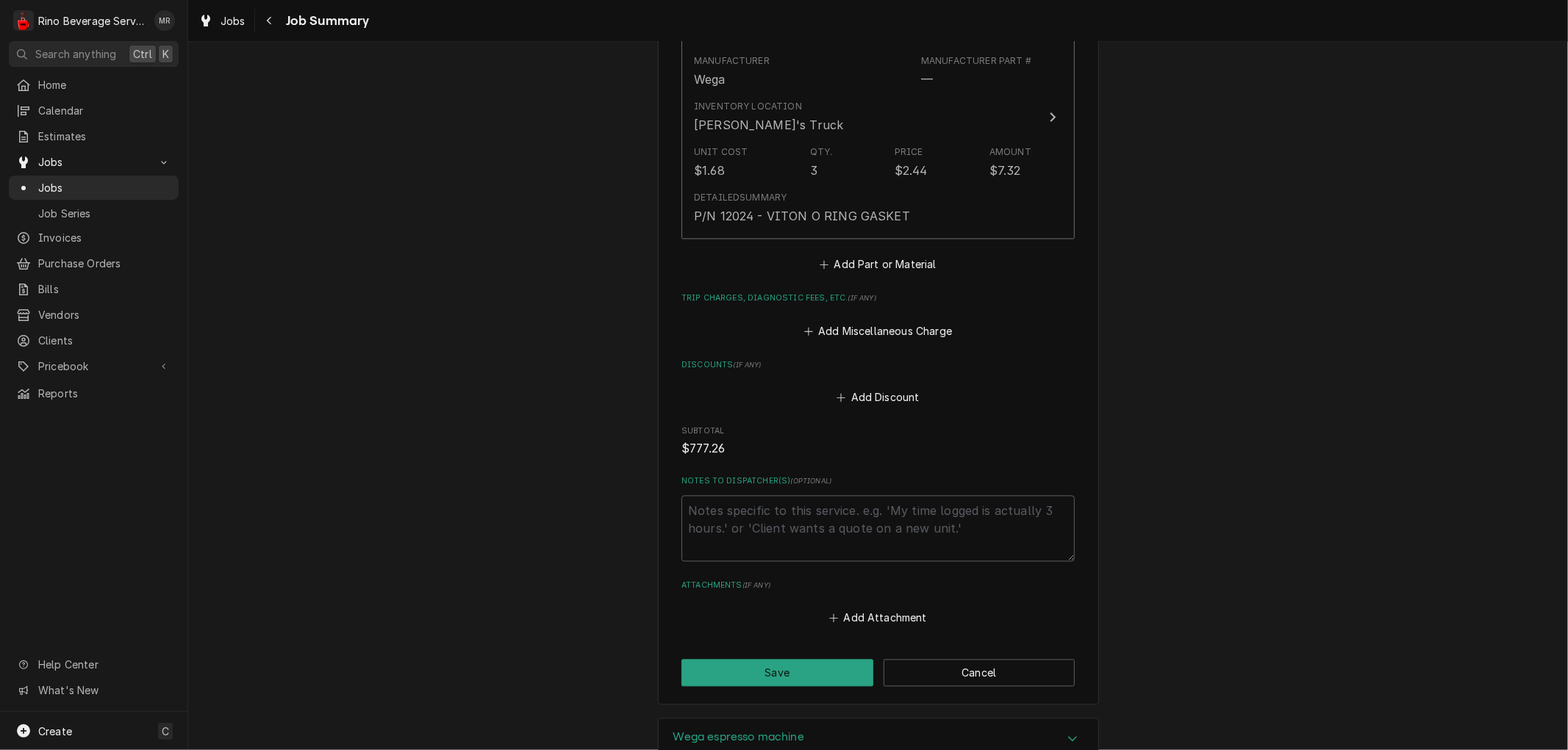
scroll to position [2523, 0]
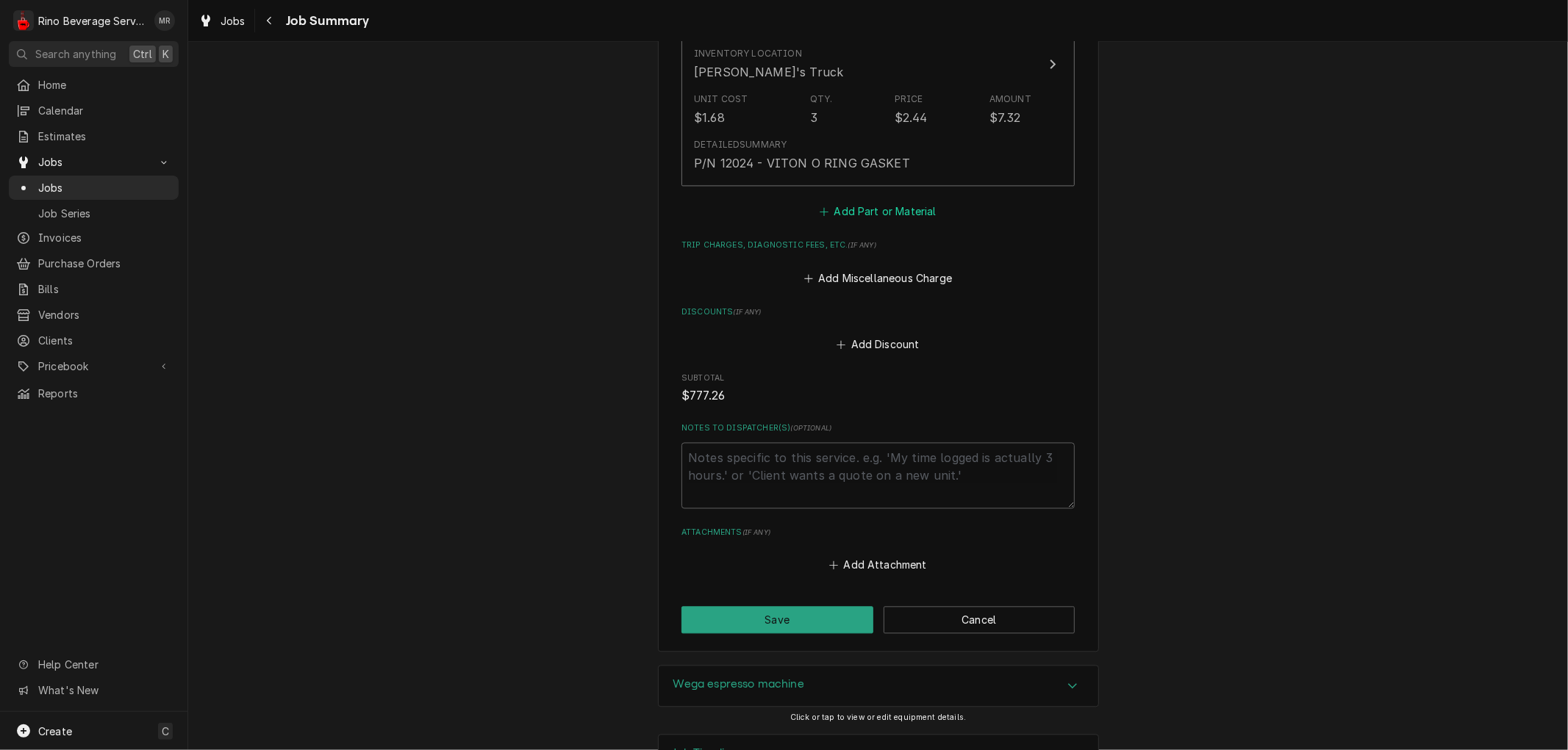
click at [881, 202] on button "Add Part or Material" at bounding box center [878, 212] width 121 height 21
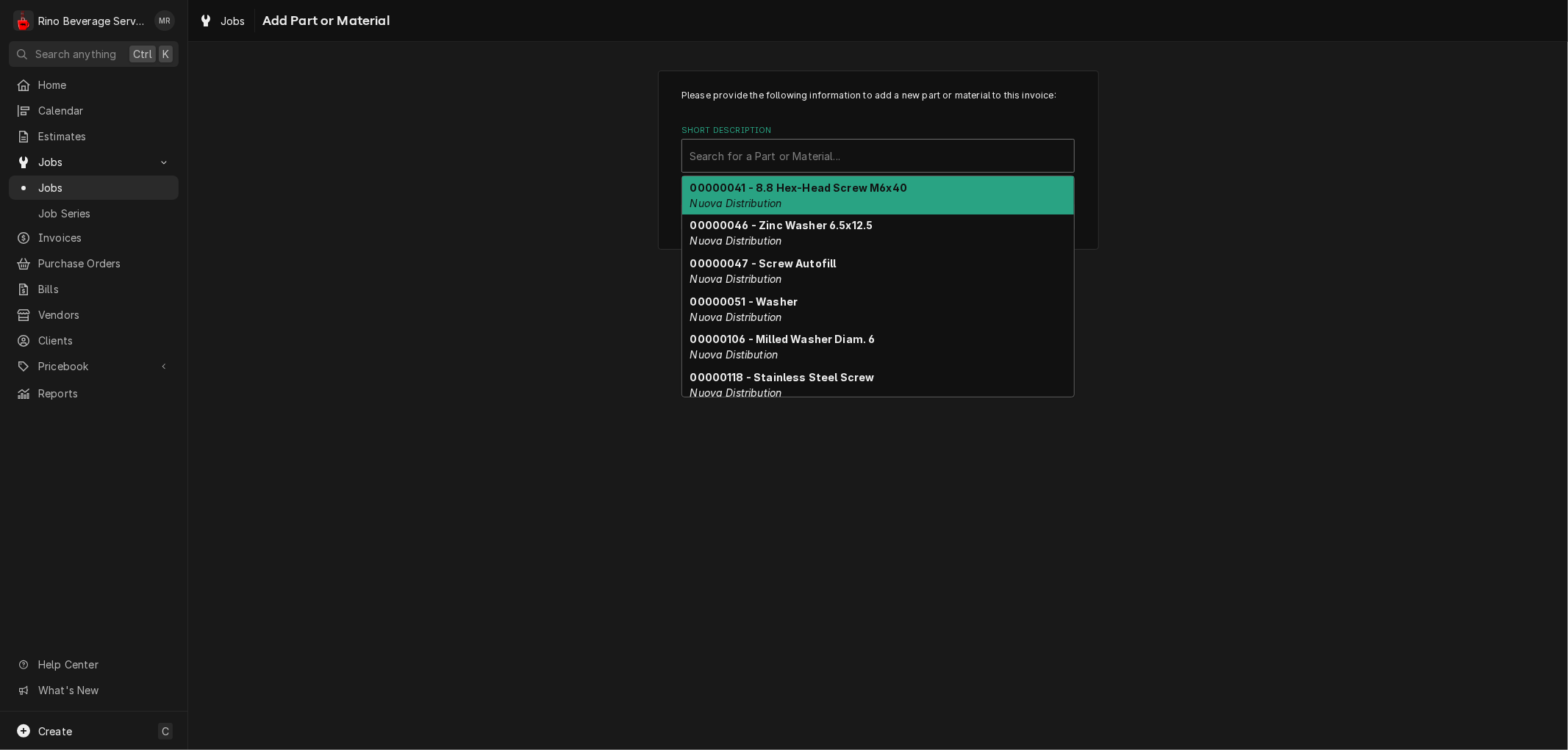
click at [881, 158] on div "Short Description" at bounding box center [878, 156] width 377 height 27
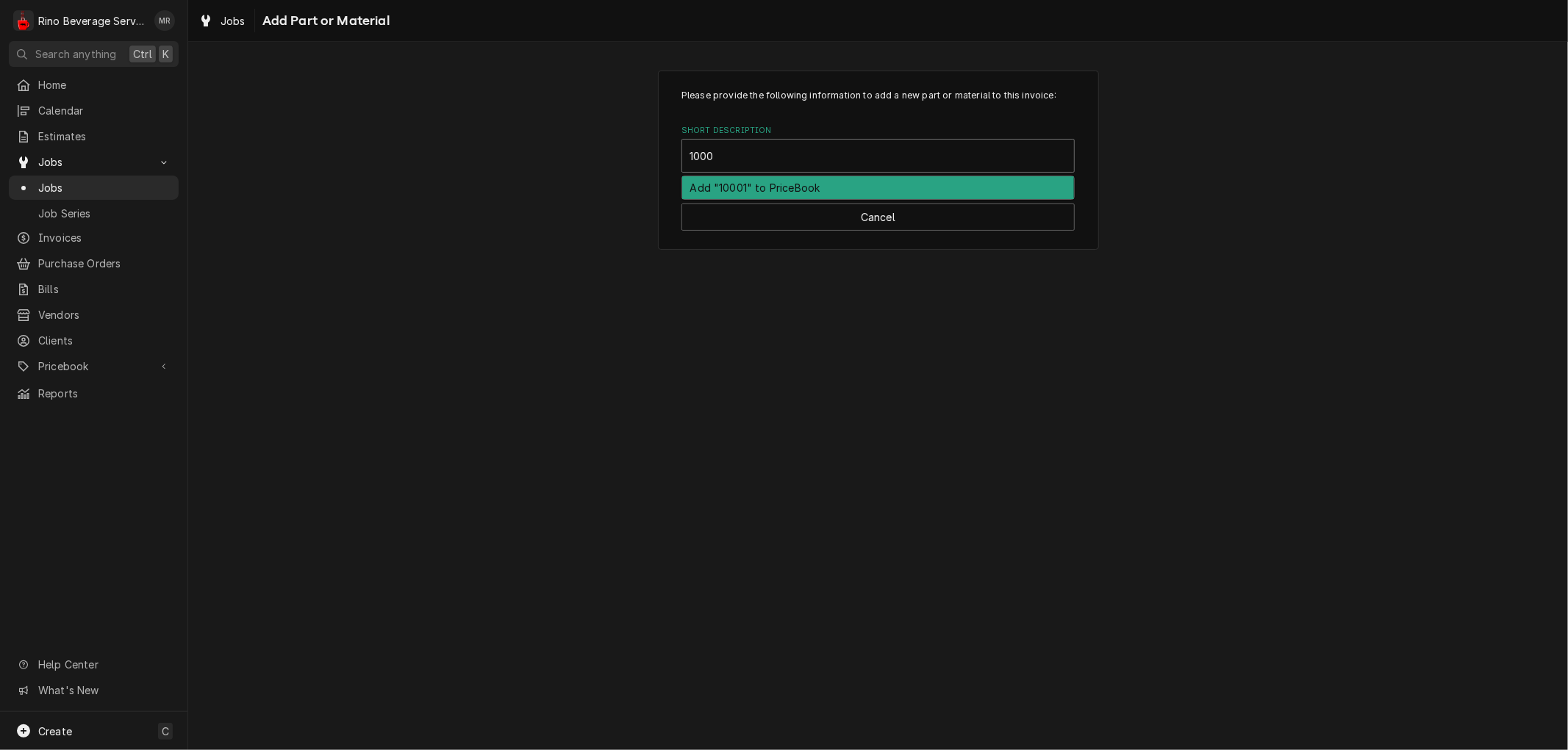
type input "10001"
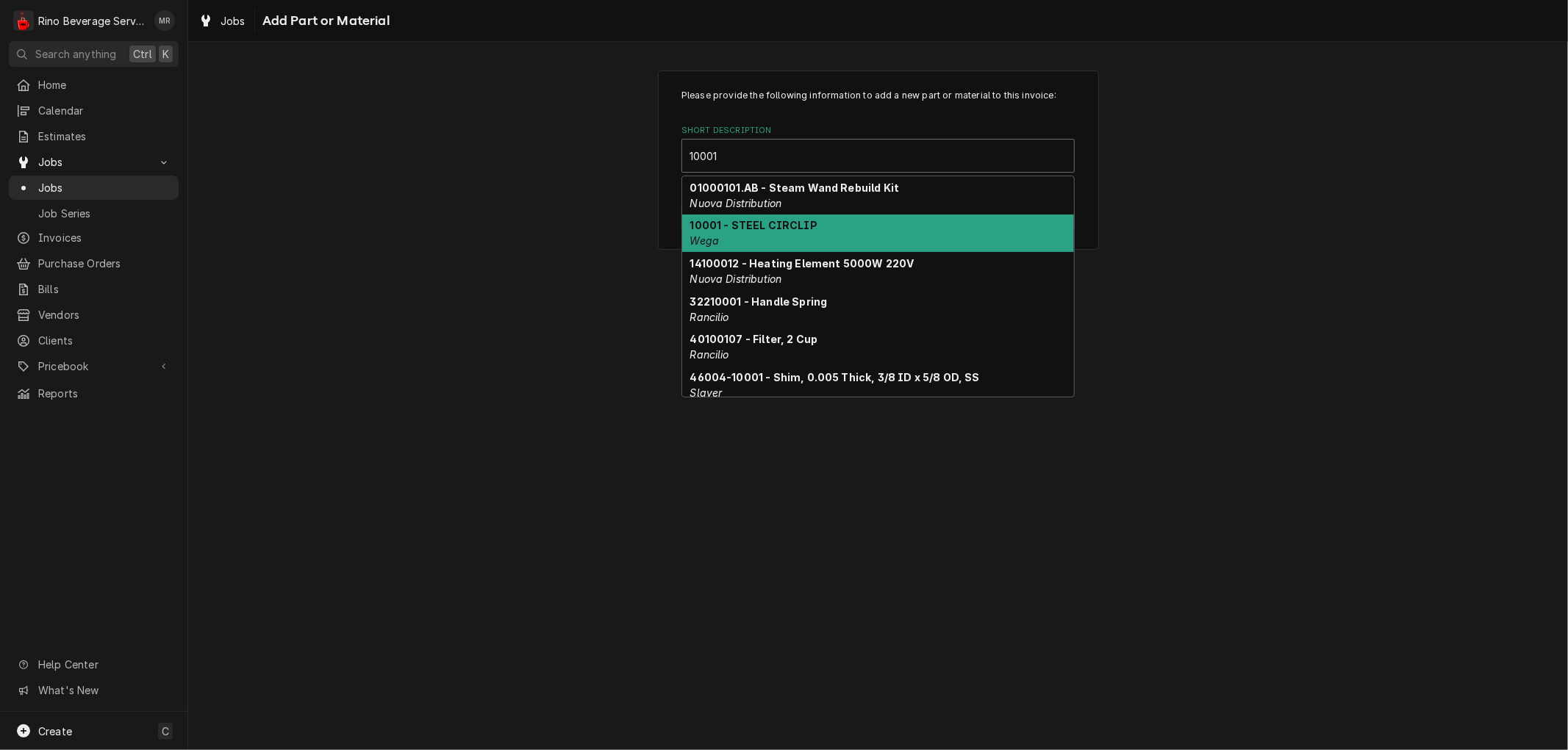
click at [869, 226] on div "10001 - STEEL CIRCLIP Wega" at bounding box center [878, 234] width 392 height 38
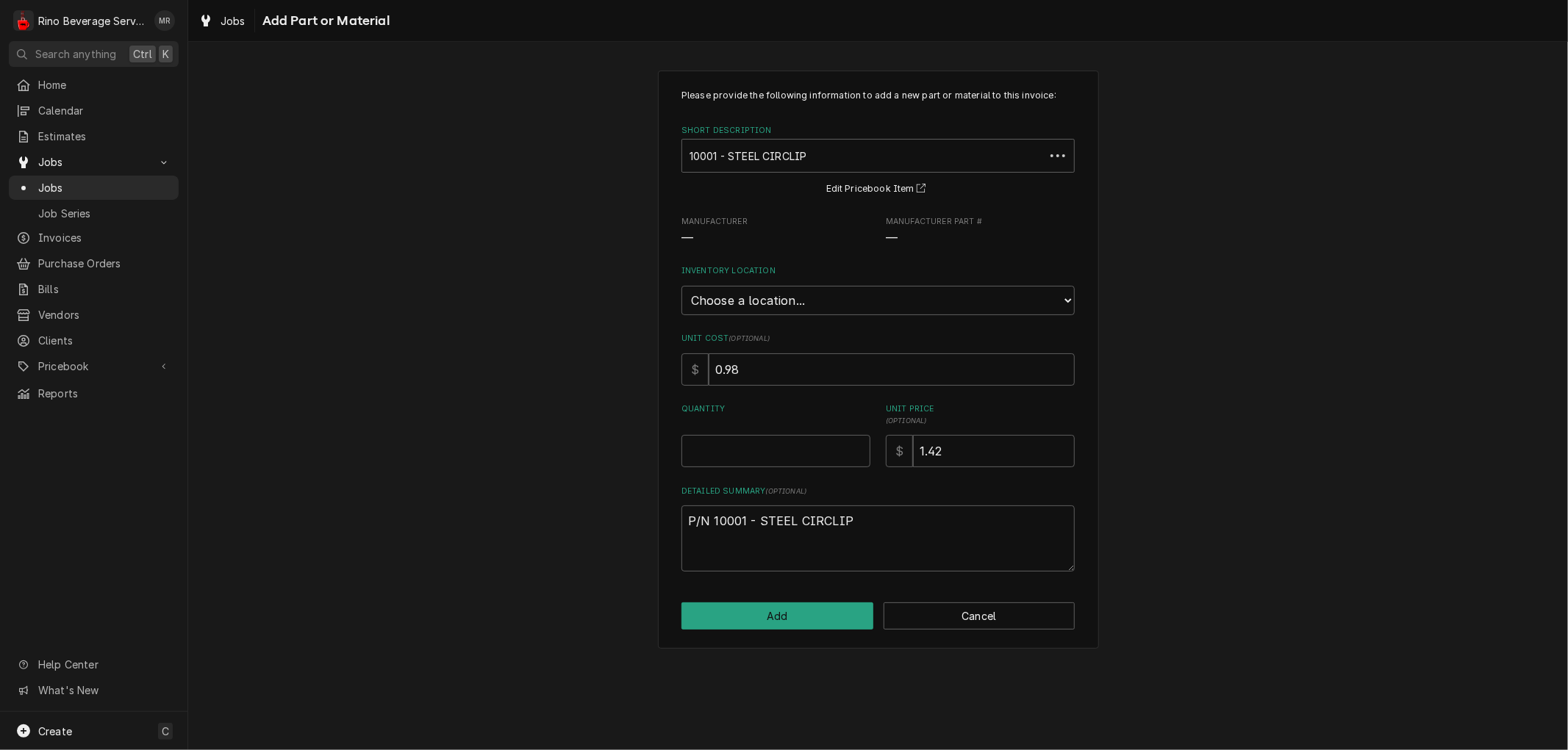
type textarea "x"
click at [853, 294] on select "Choose a location... Damon's Truck Dane's Truck Graham's Truck Main Warehouse" at bounding box center [878, 300] width 393 height 29
select select "157"
click at [681, 286] on select "Choose a location... Damon's Truck Dane's Truck Graham's Truck Main Warehouse" at bounding box center [878, 300] width 393 height 29
type textarea "x"
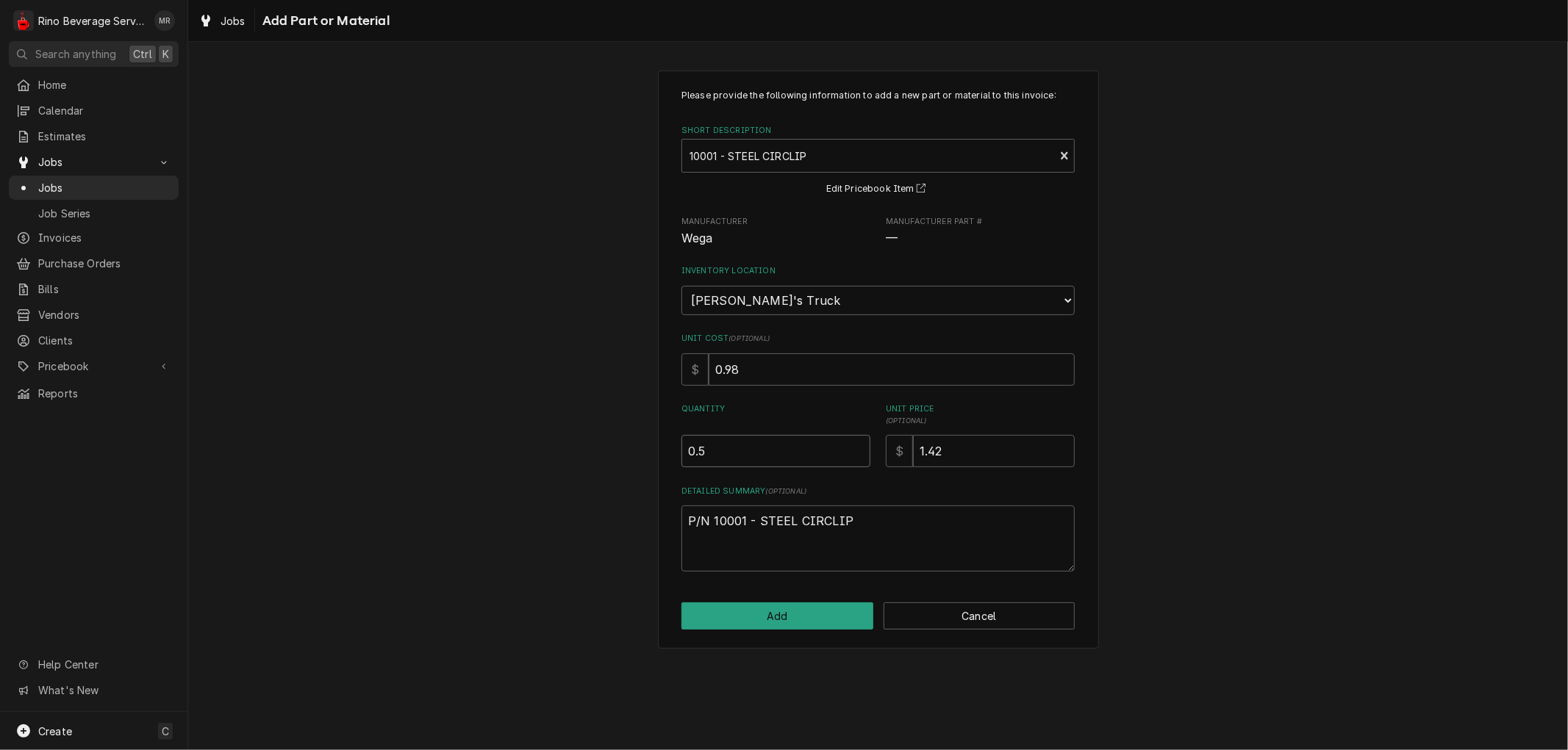
type input "0.5"
click at [856, 444] on input "0.5" at bounding box center [776, 450] width 189 height 32
type textarea "x"
type input "1"
click at [856, 444] on input "1" at bounding box center [776, 450] width 189 height 32
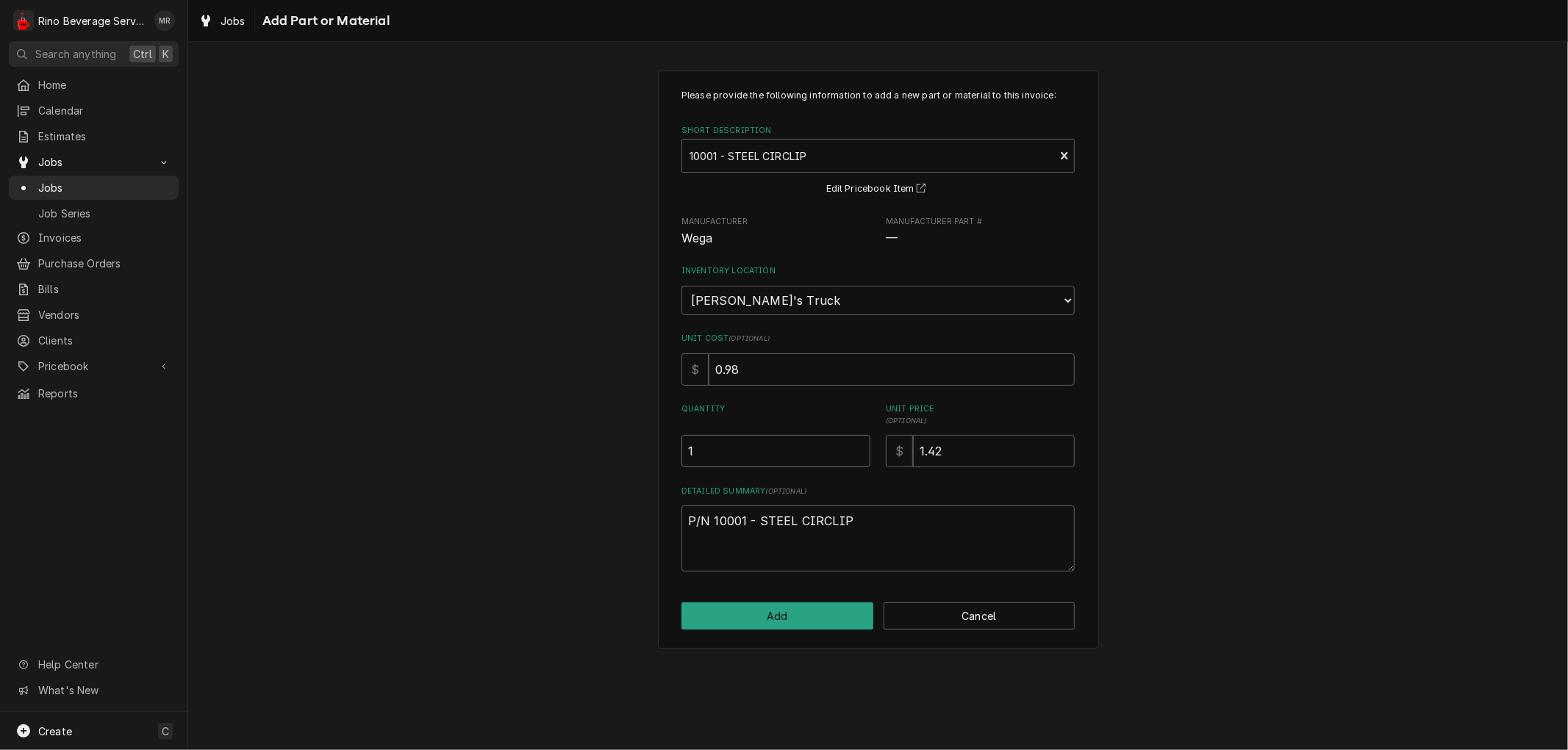
type textarea "x"
type input "1.5"
click at [856, 444] on input "1.5" at bounding box center [776, 450] width 189 height 32
type textarea "x"
type input "2"
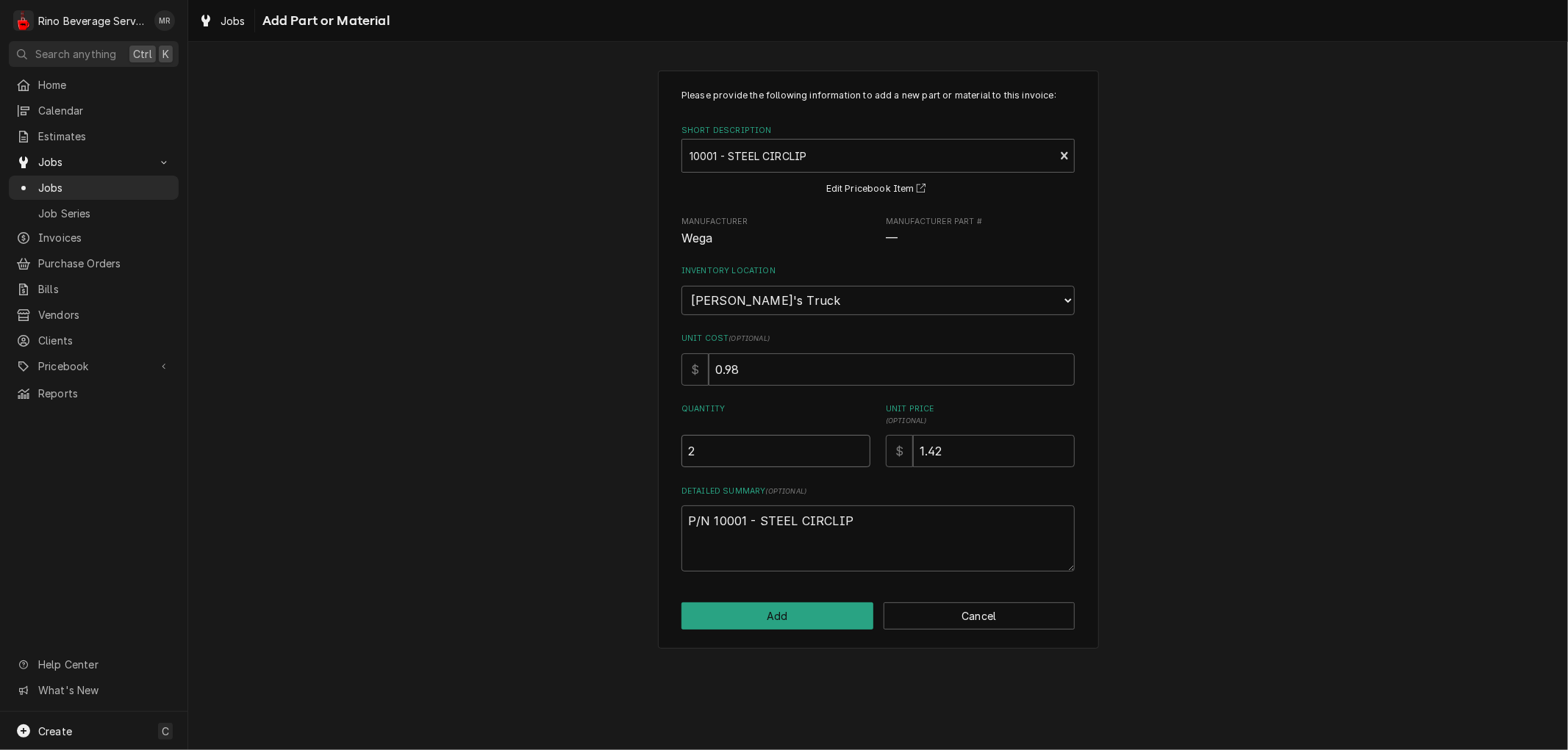
click at [856, 444] on input "2" at bounding box center [776, 450] width 189 height 32
type textarea "x"
type input "2.5"
type textarea "x"
type input "3"
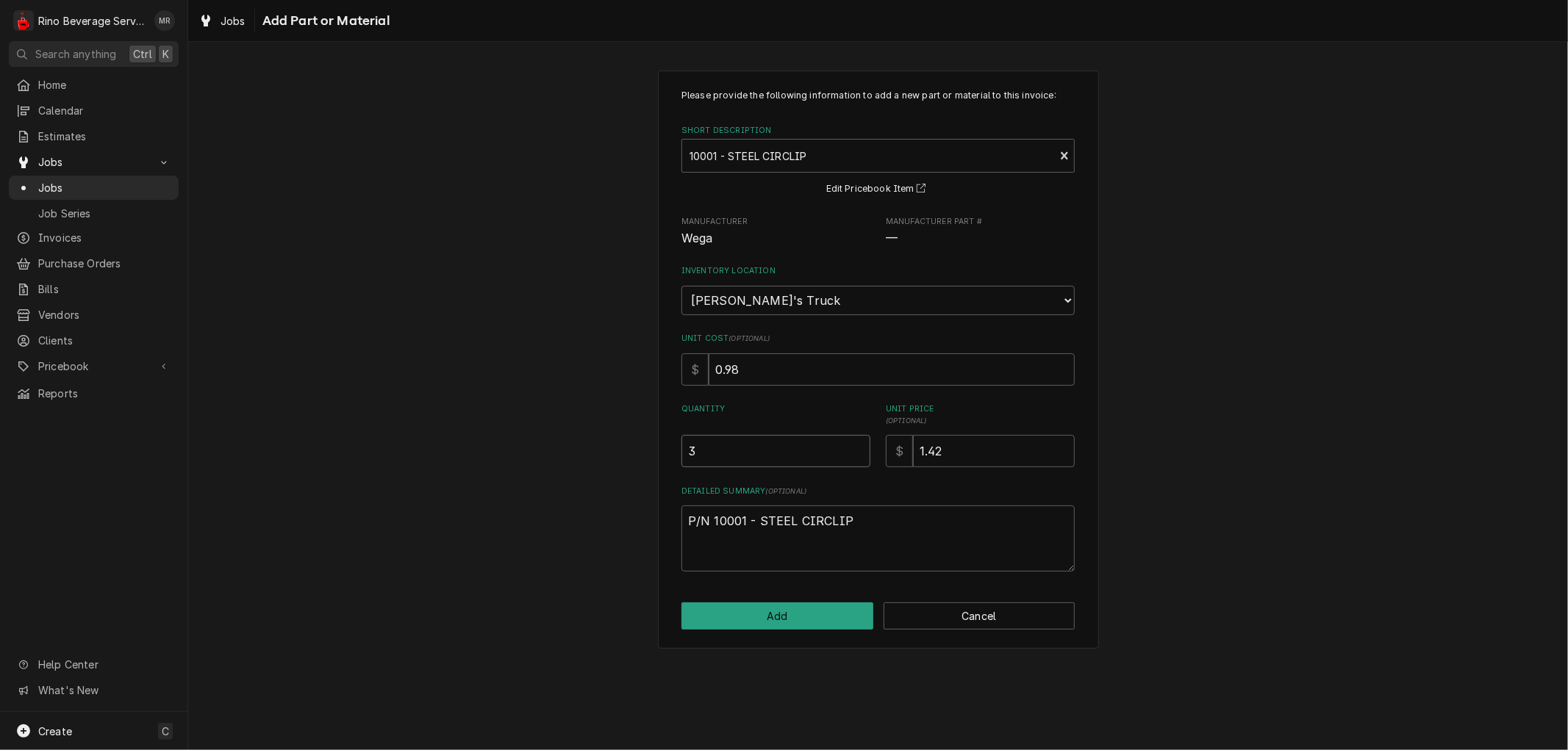
type textarea "x"
type input "3.5"
click at [856, 444] on input "3.5" at bounding box center [776, 450] width 189 height 32
type textarea "x"
type input "3"
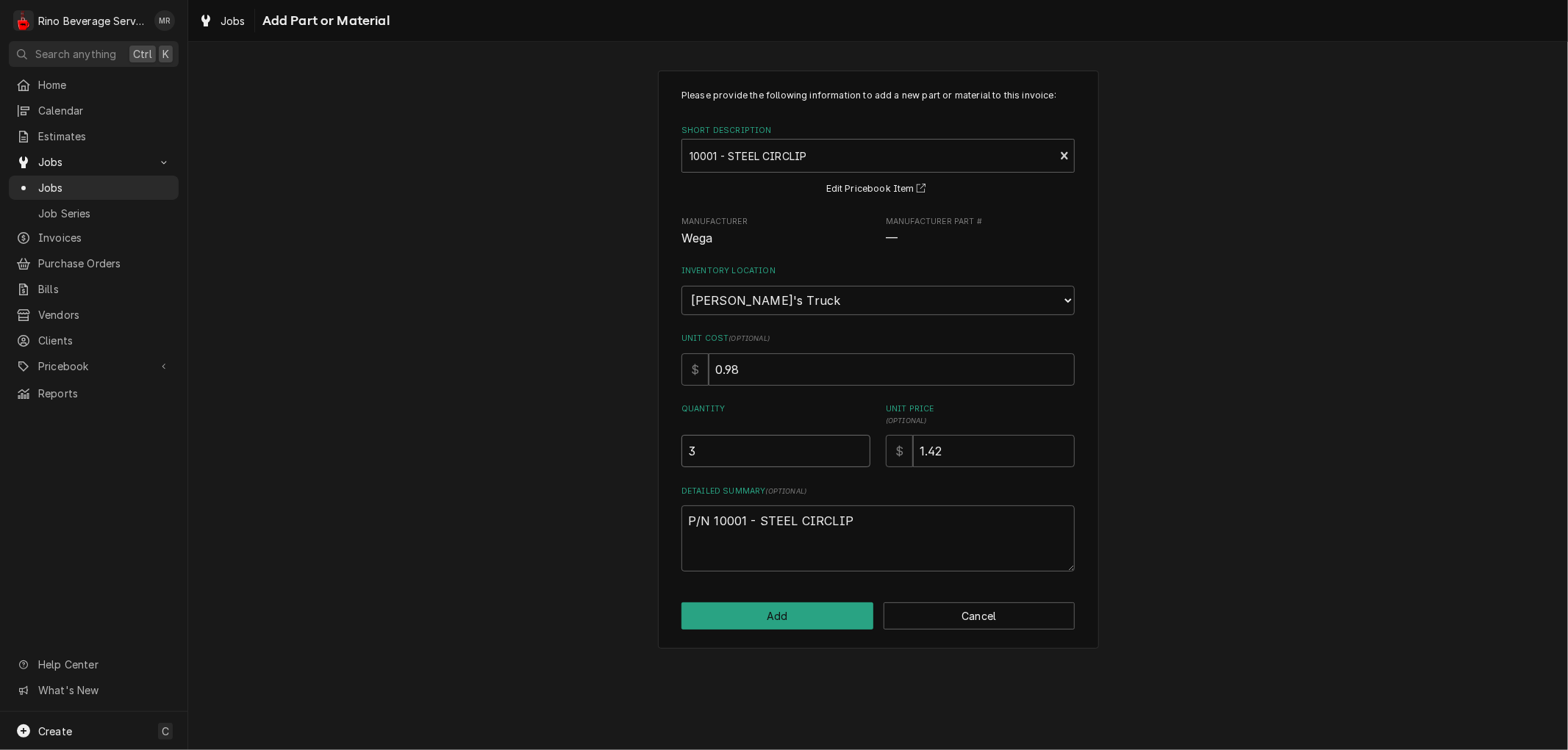
click at [858, 453] on input "3" at bounding box center [776, 450] width 189 height 32
click at [806, 606] on button "Add" at bounding box center [777, 616] width 192 height 27
type textarea "x"
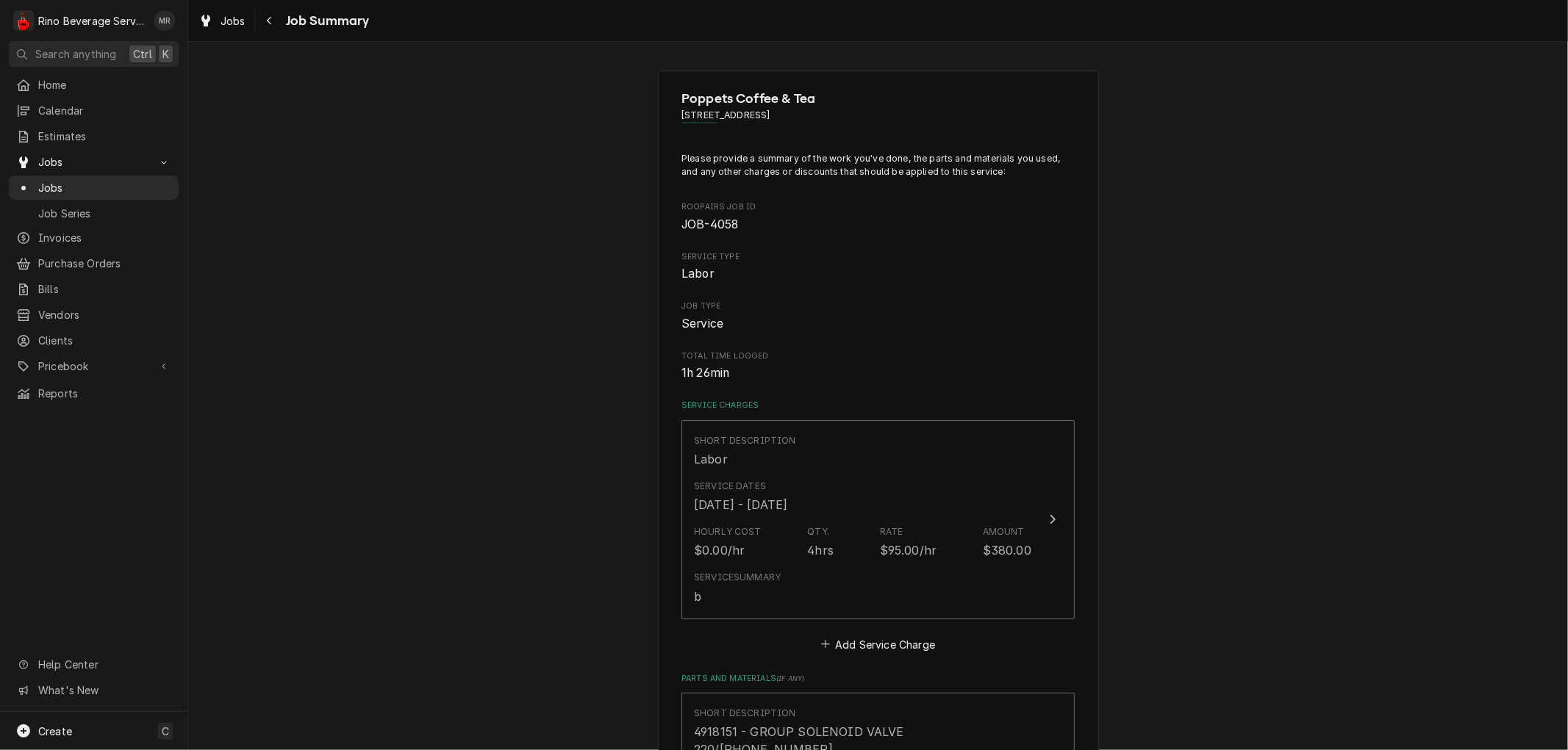
scroll to position [2523, 0]
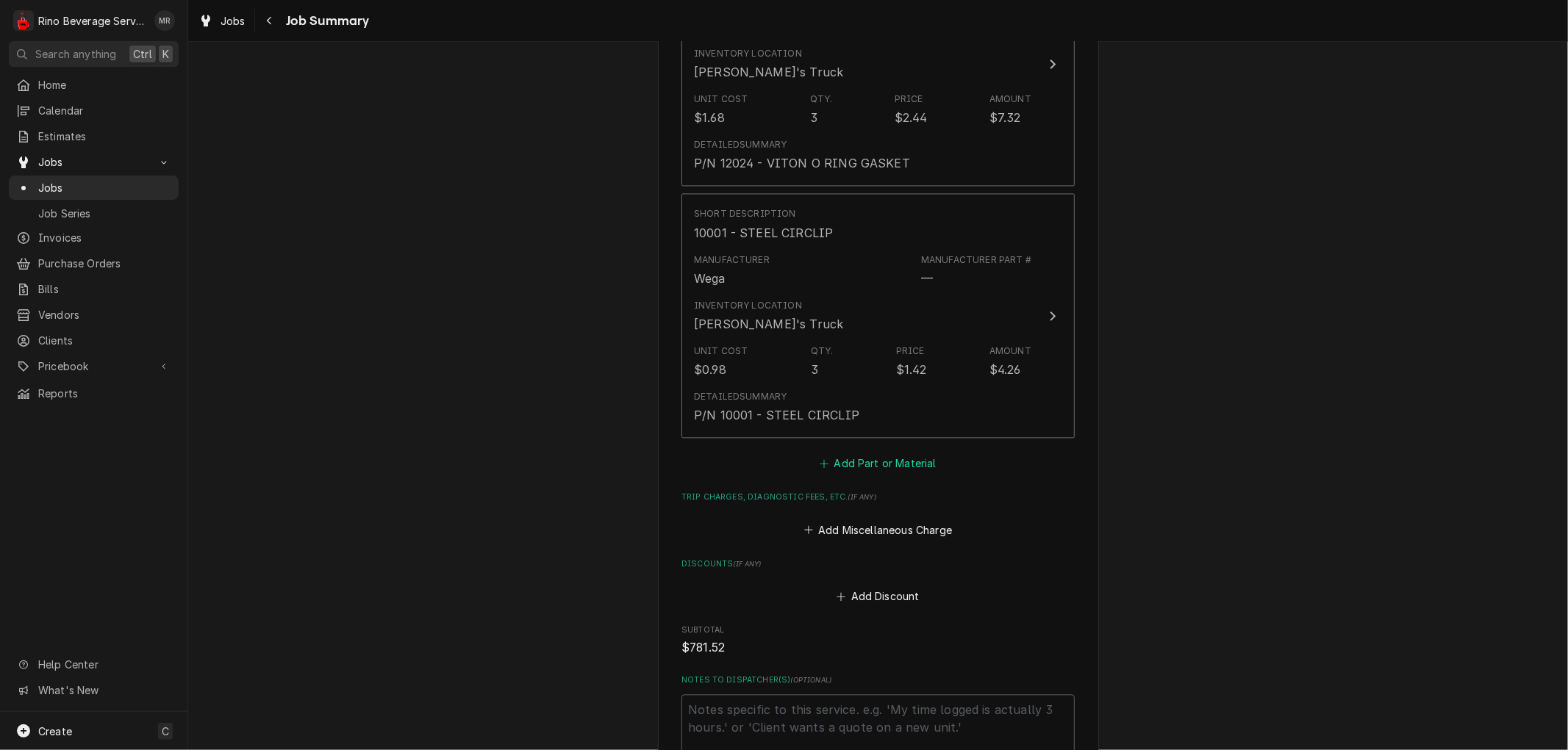
click at [872, 453] on button "Add Part or Material" at bounding box center [878, 463] width 121 height 21
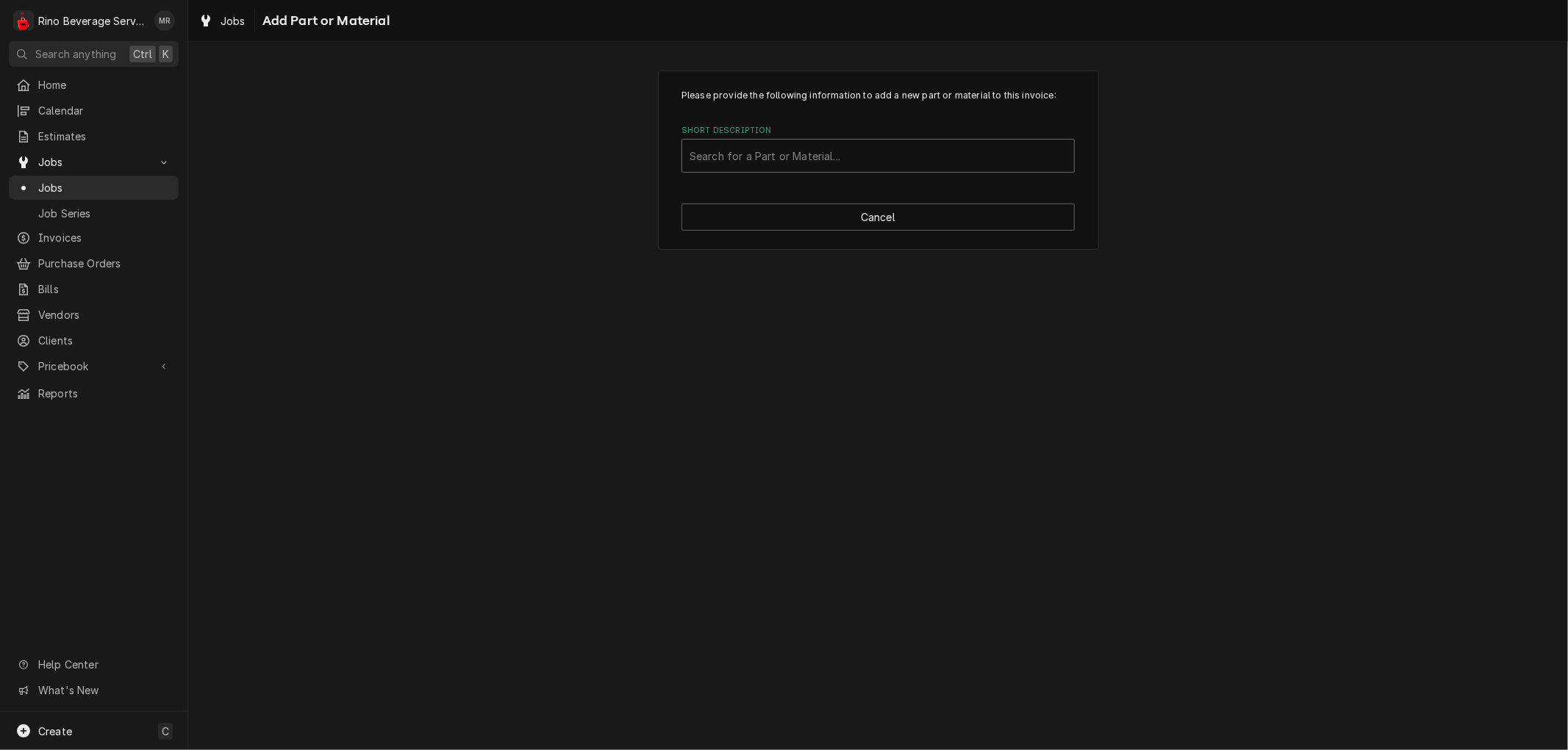
click at [812, 156] on div "Short Description" at bounding box center [878, 156] width 377 height 27
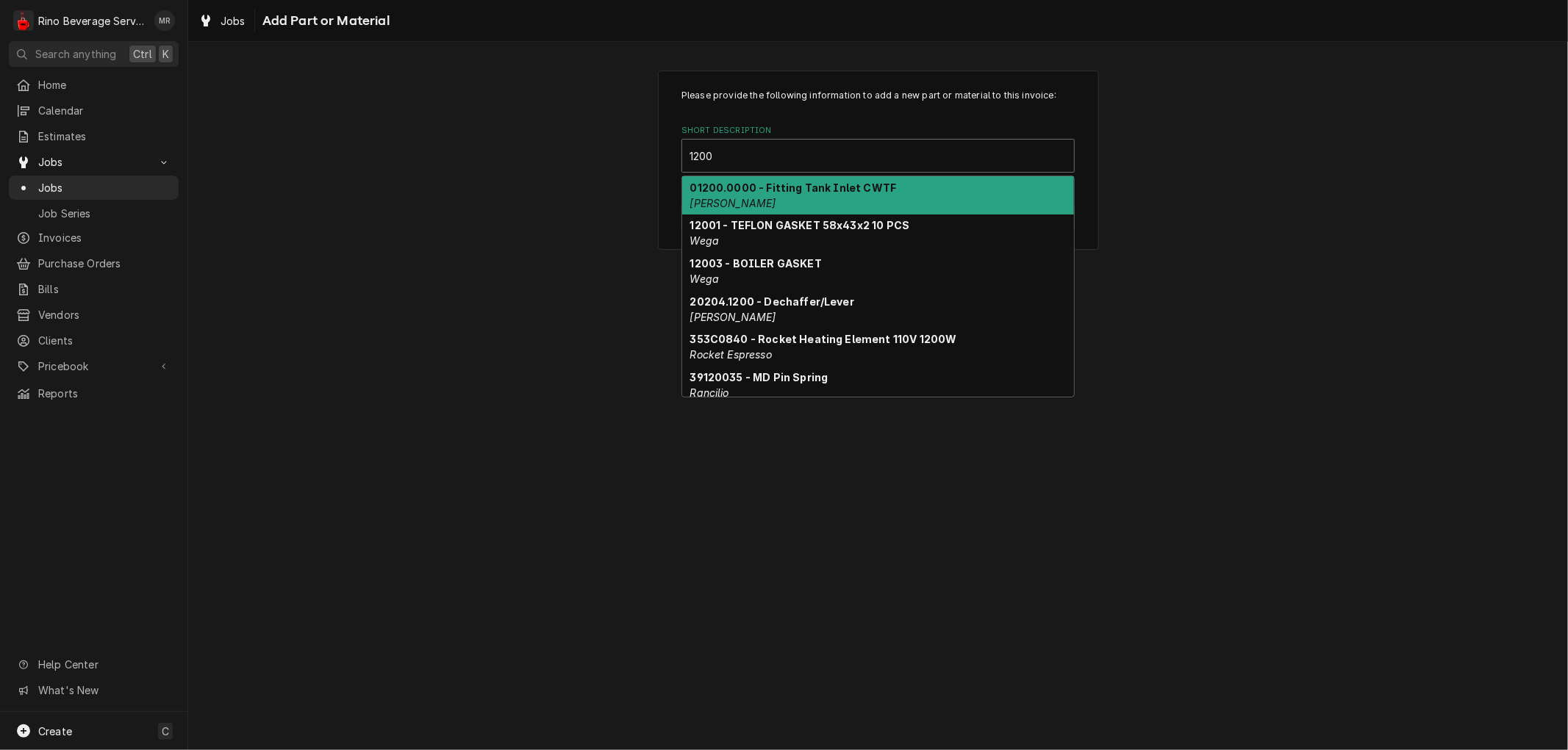
type input "12001"
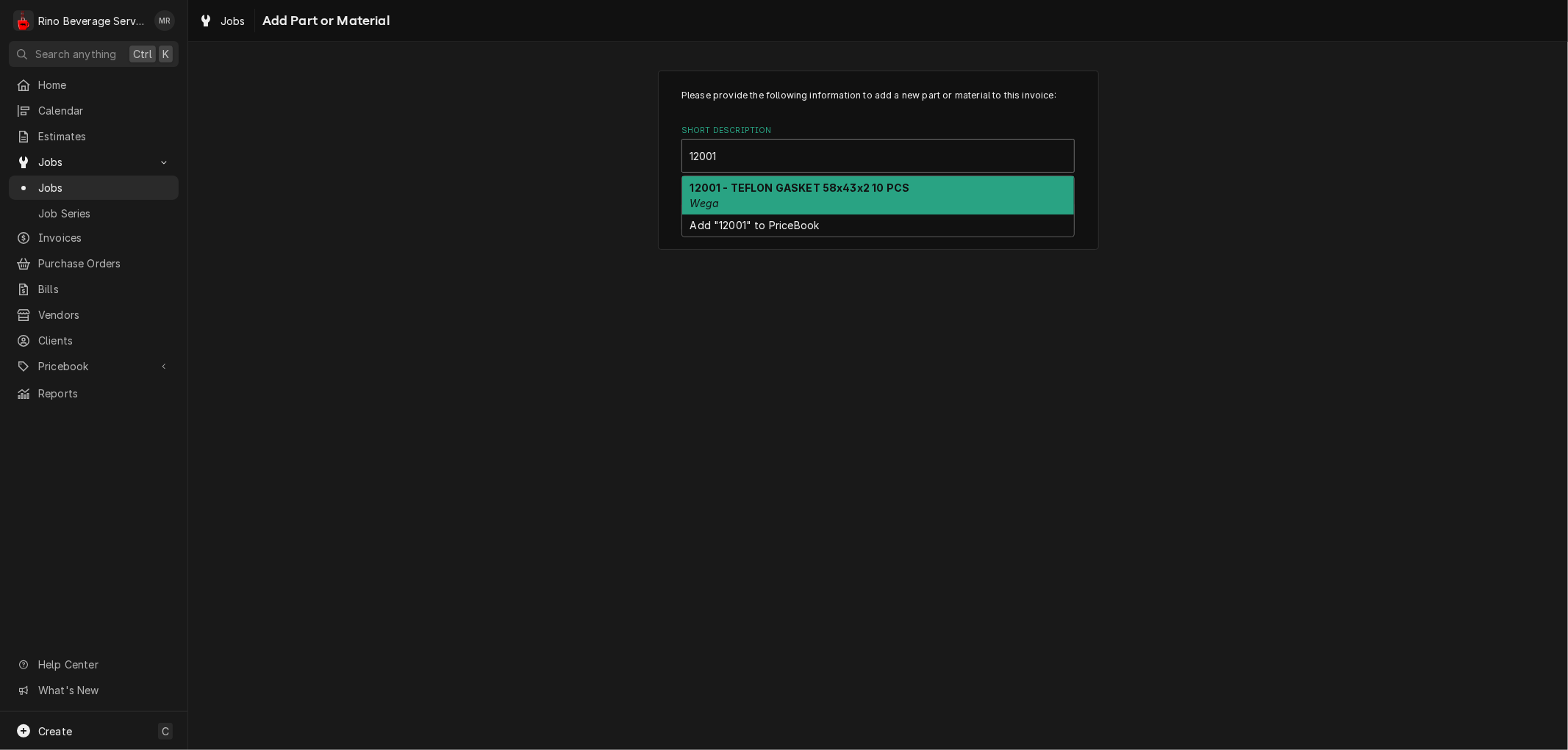
click at [813, 192] on strong "12001 - TEFLON GASKET 58x43x2 10 PCS" at bounding box center [800, 188] width 220 height 12
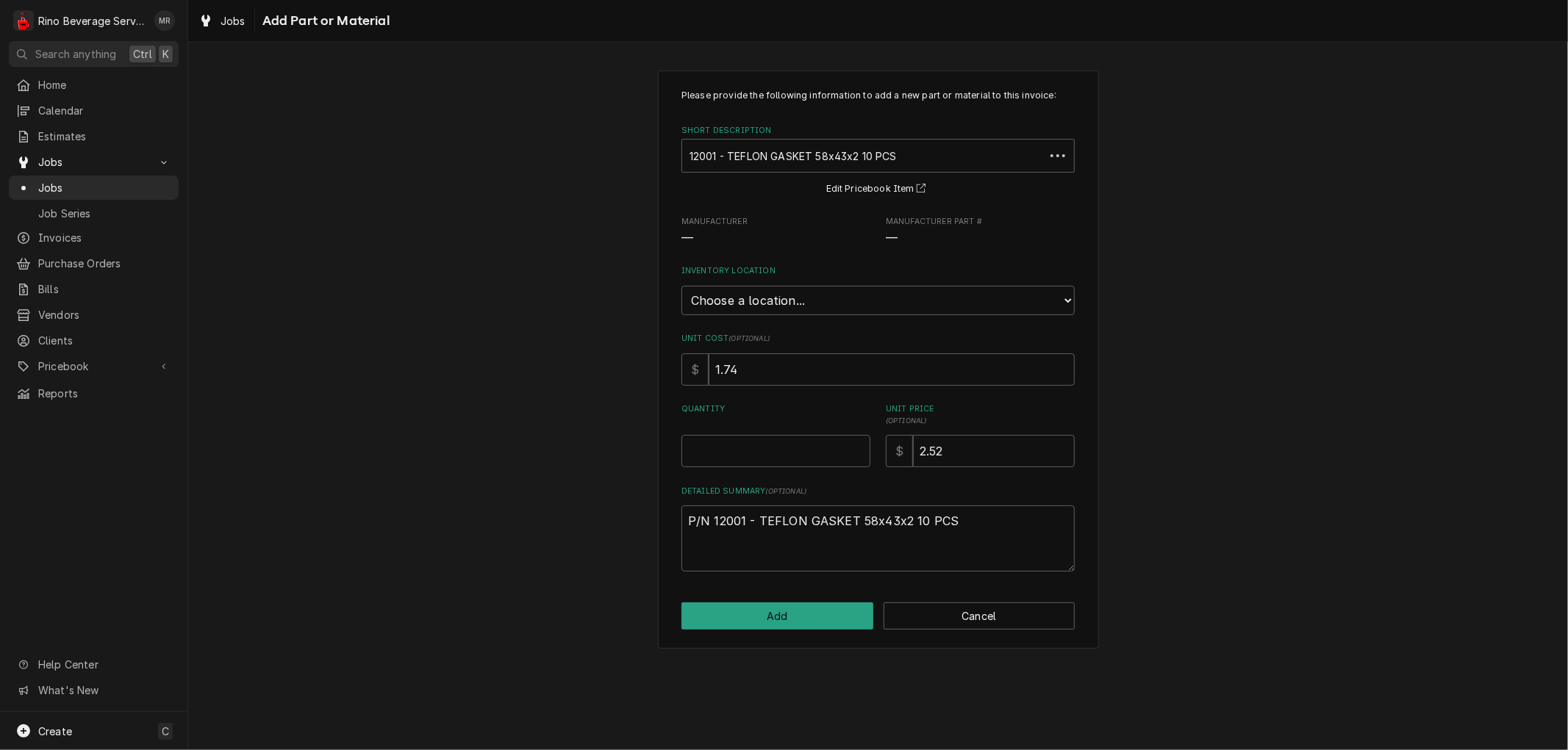
type textarea "x"
click at [790, 299] on select "Choose a location... Damon's Truck Dane's Truck Graham's Truck Main Warehouse" at bounding box center [878, 300] width 393 height 29
select select "157"
click at [681, 286] on select "Choose a location... Damon's Truck Dane's Truck Graham's Truck Main Warehouse" at bounding box center [878, 300] width 393 height 29
type textarea "x"
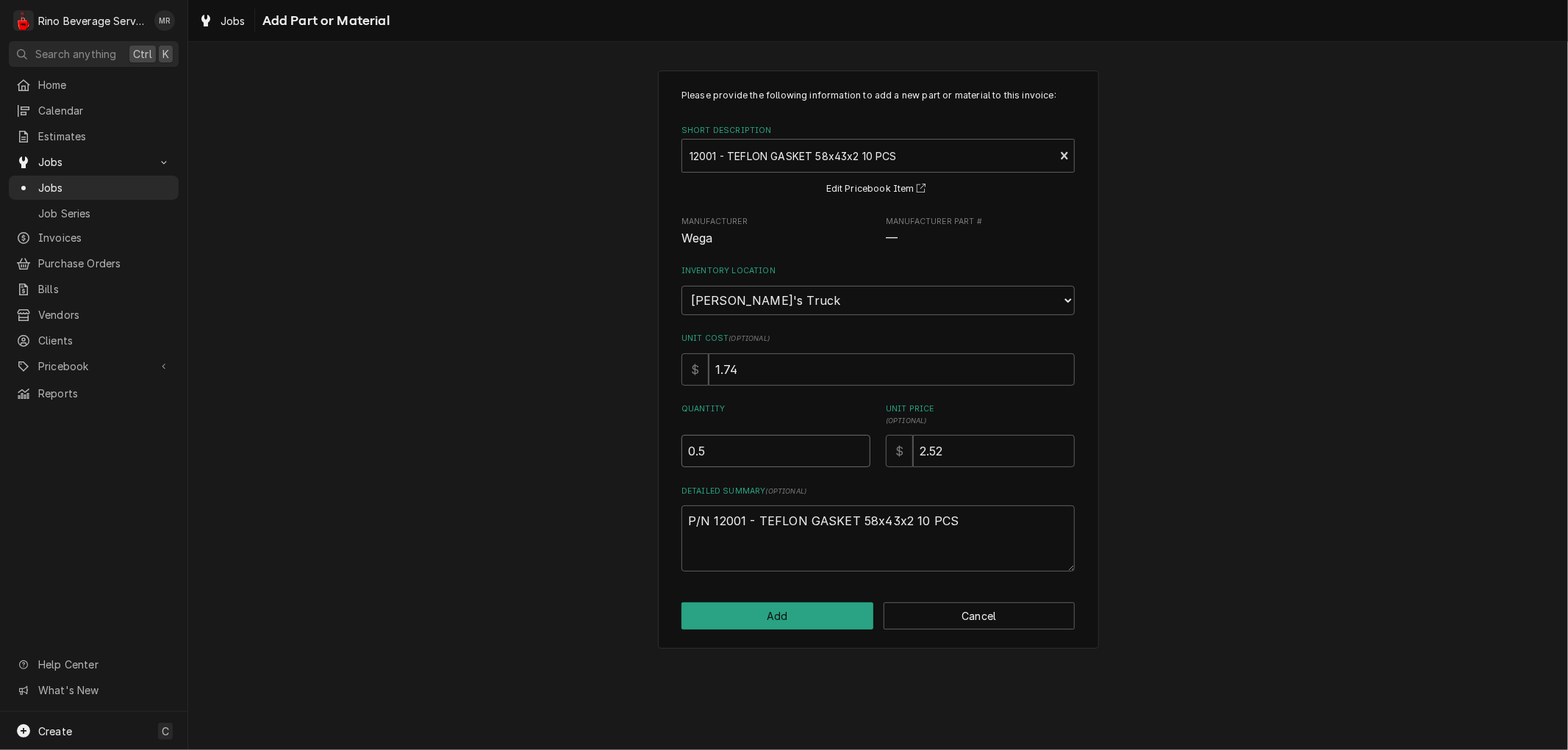
type input "0.5"
click at [858, 445] on input "0.5" at bounding box center [776, 450] width 189 height 32
type textarea "x"
type input "1"
click at [858, 445] on input "1" at bounding box center [776, 450] width 189 height 32
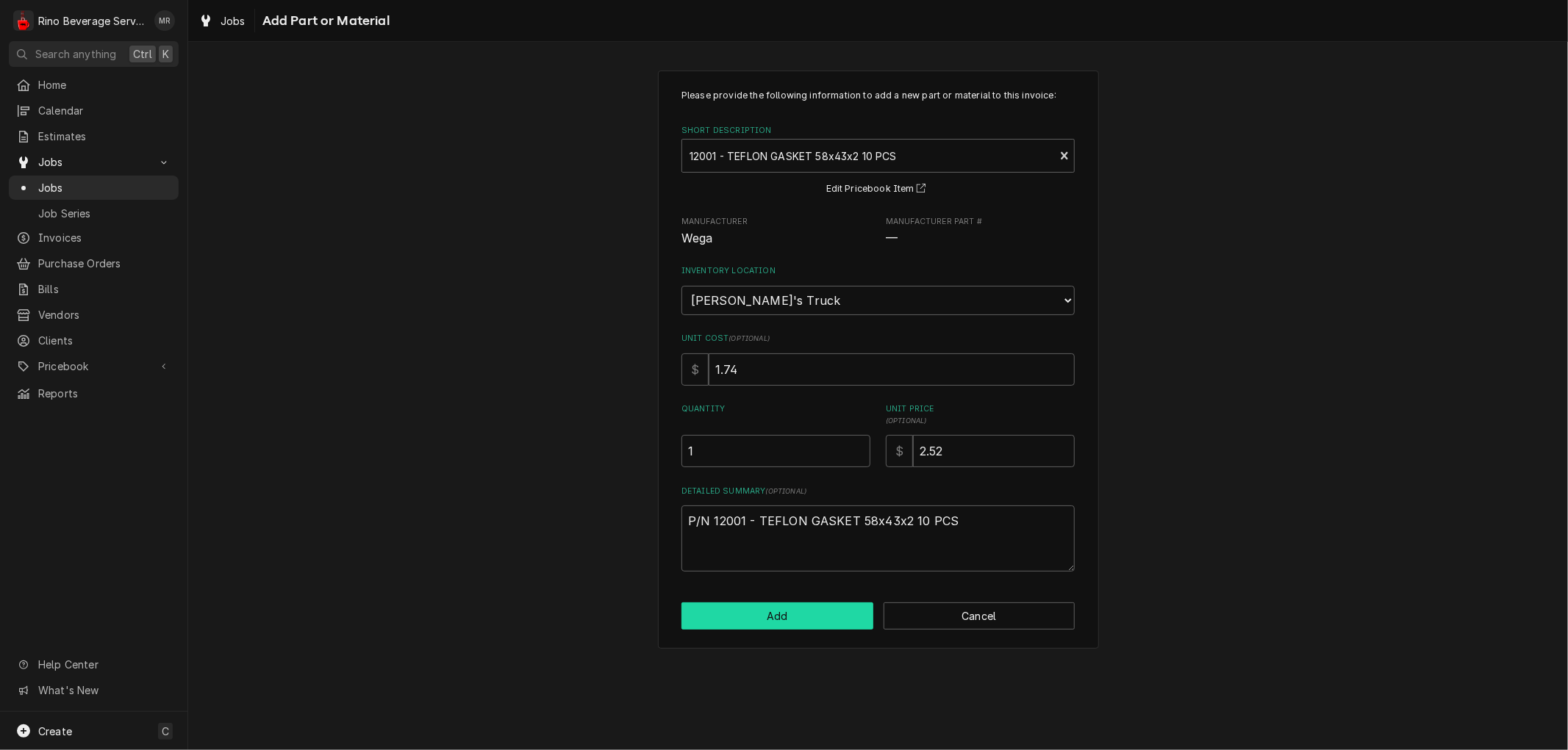
click at [752, 602] on button "Add" at bounding box center [777, 616] width 192 height 27
type textarea "x"
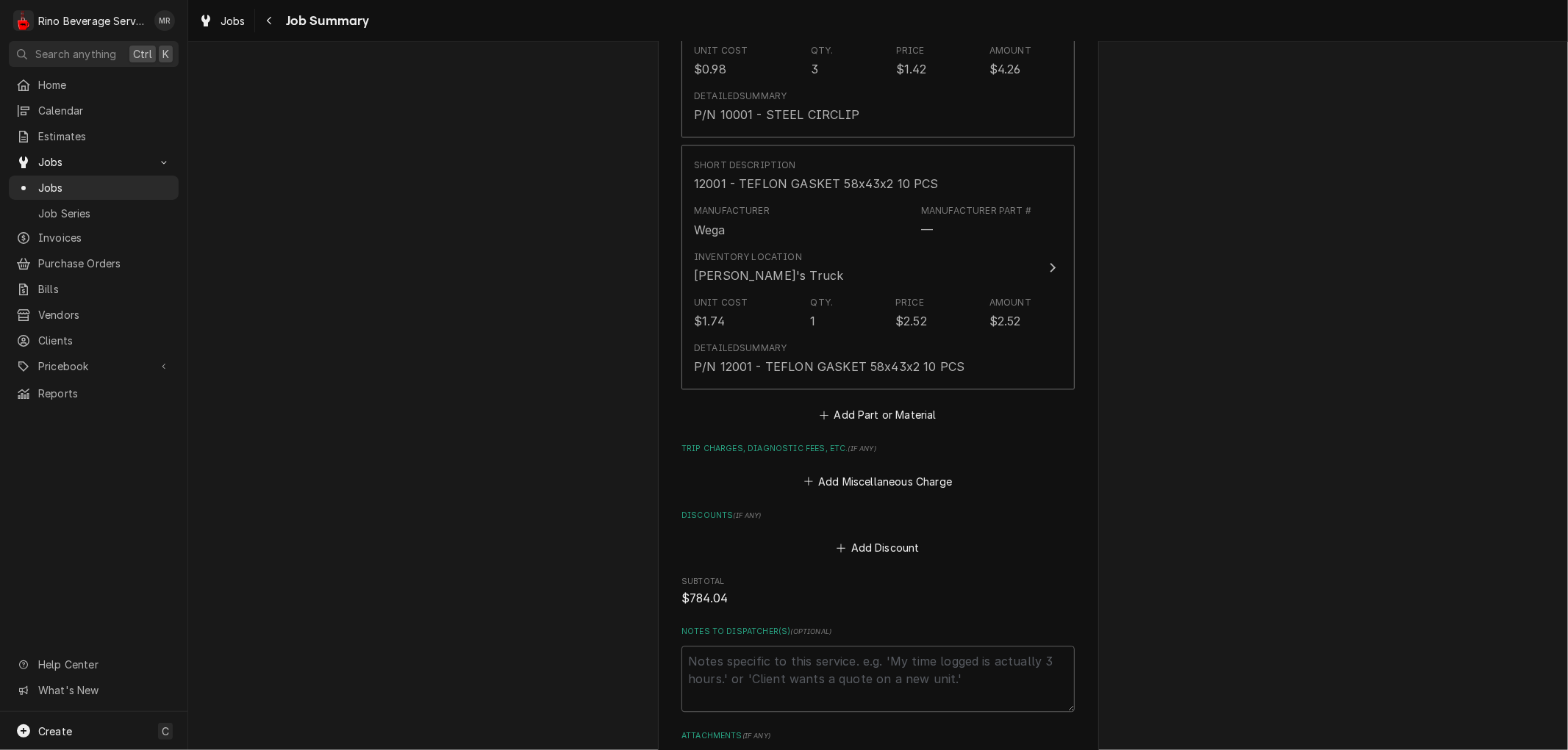
scroll to position [2849, 0]
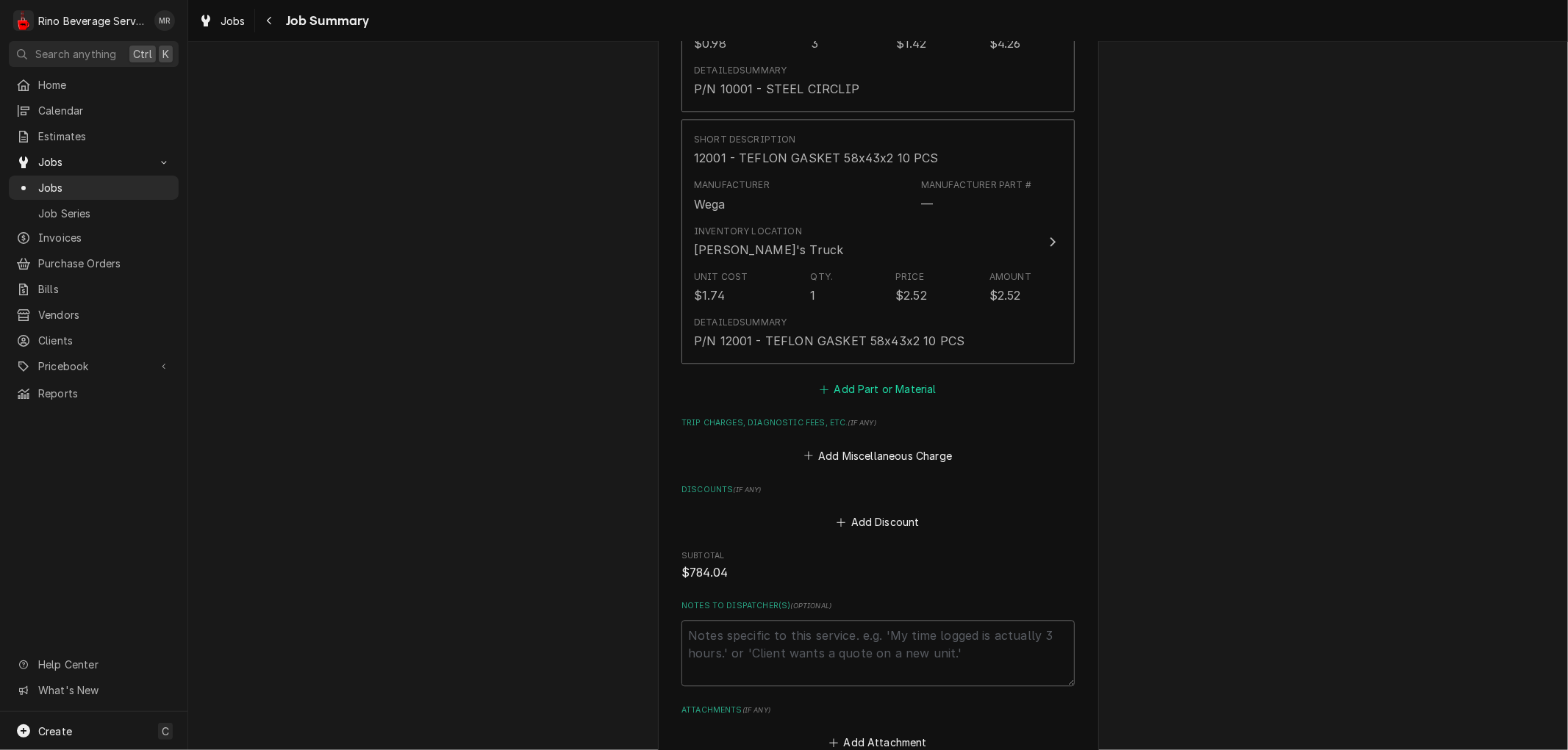
click at [833, 379] on button "Add Part or Material" at bounding box center [878, 389] width 121 height 21
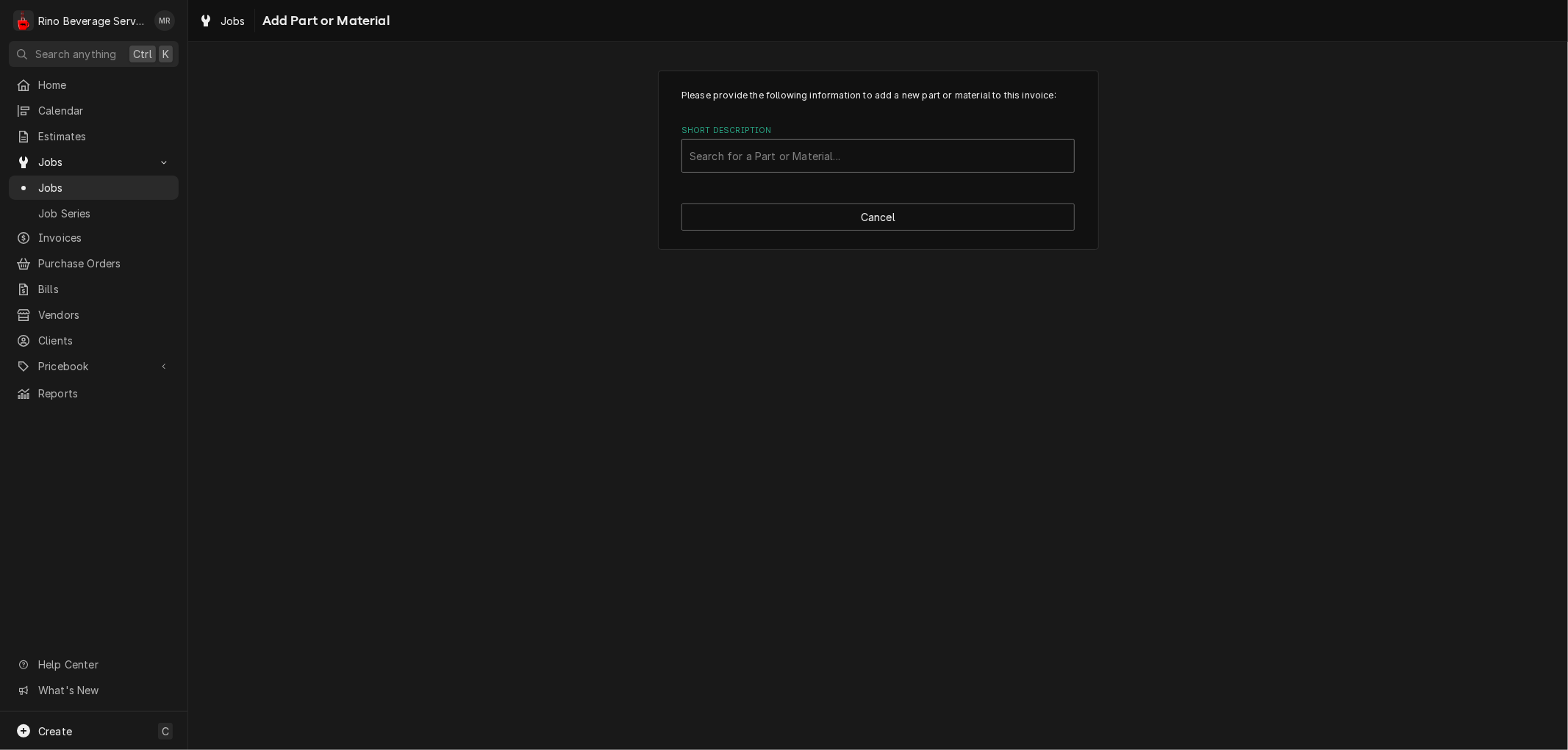
click at [813, 156] on div "Short Description" at bounding box center [878, 156] width 377 height 27
type input "12003"
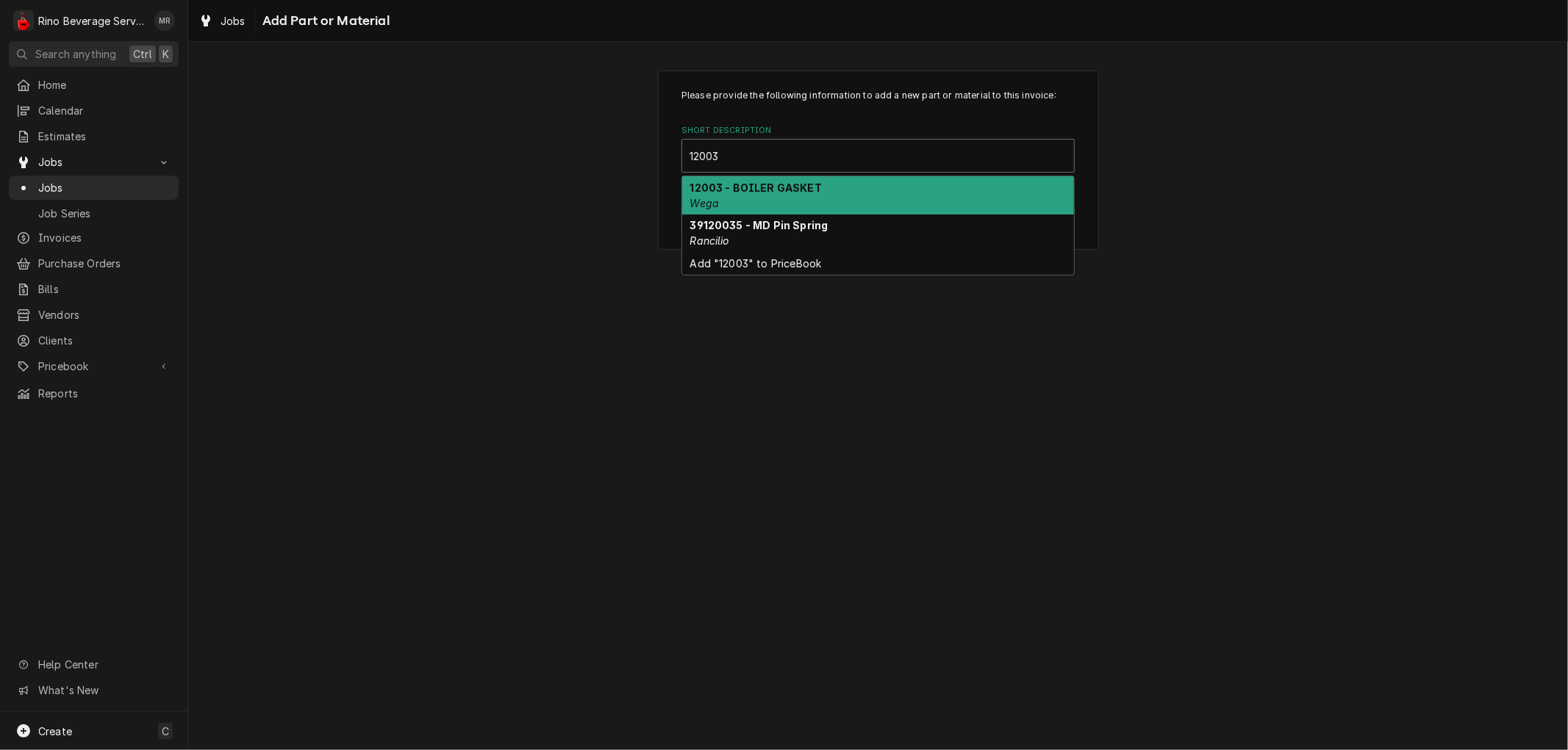
click at [811, 183] on strong "12003 - BOILER GASKET" at bounding box center [756, 188] width 132 height 12
type textarea "x"
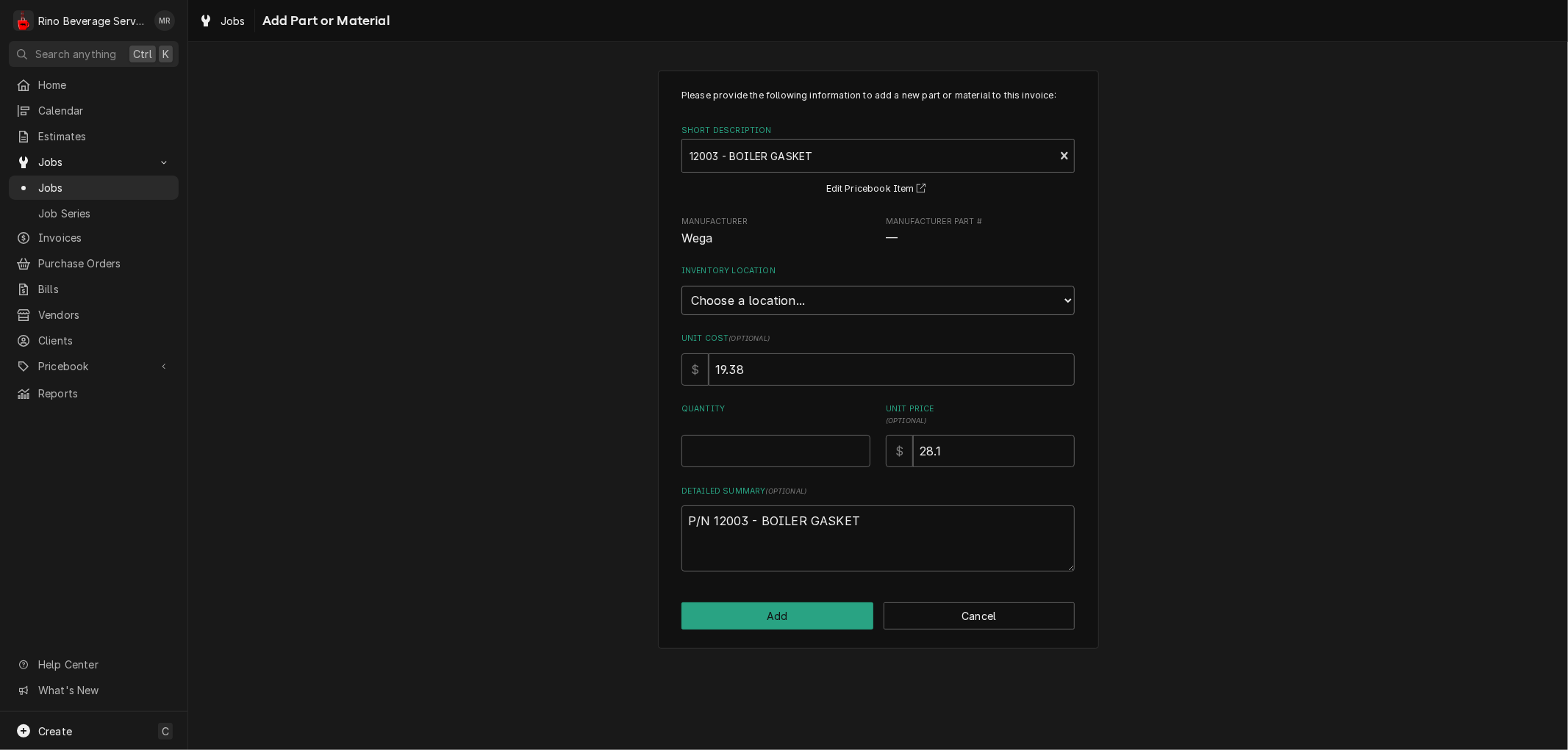
click at [813, 297] on select "Choose a location... Damon's Truck Dane's Truck Graham's Truck Main Warehouse" at bounding box center [878, 300] width 393 height 29
select select "157"
click at [681, 286] on select "Choose a location... Damon's Truck Dane's Truck Graham's Truck Main Warehouse" at bounding box center [878, 300] width 393 height 29
type textarea "x"
type input "0.5"
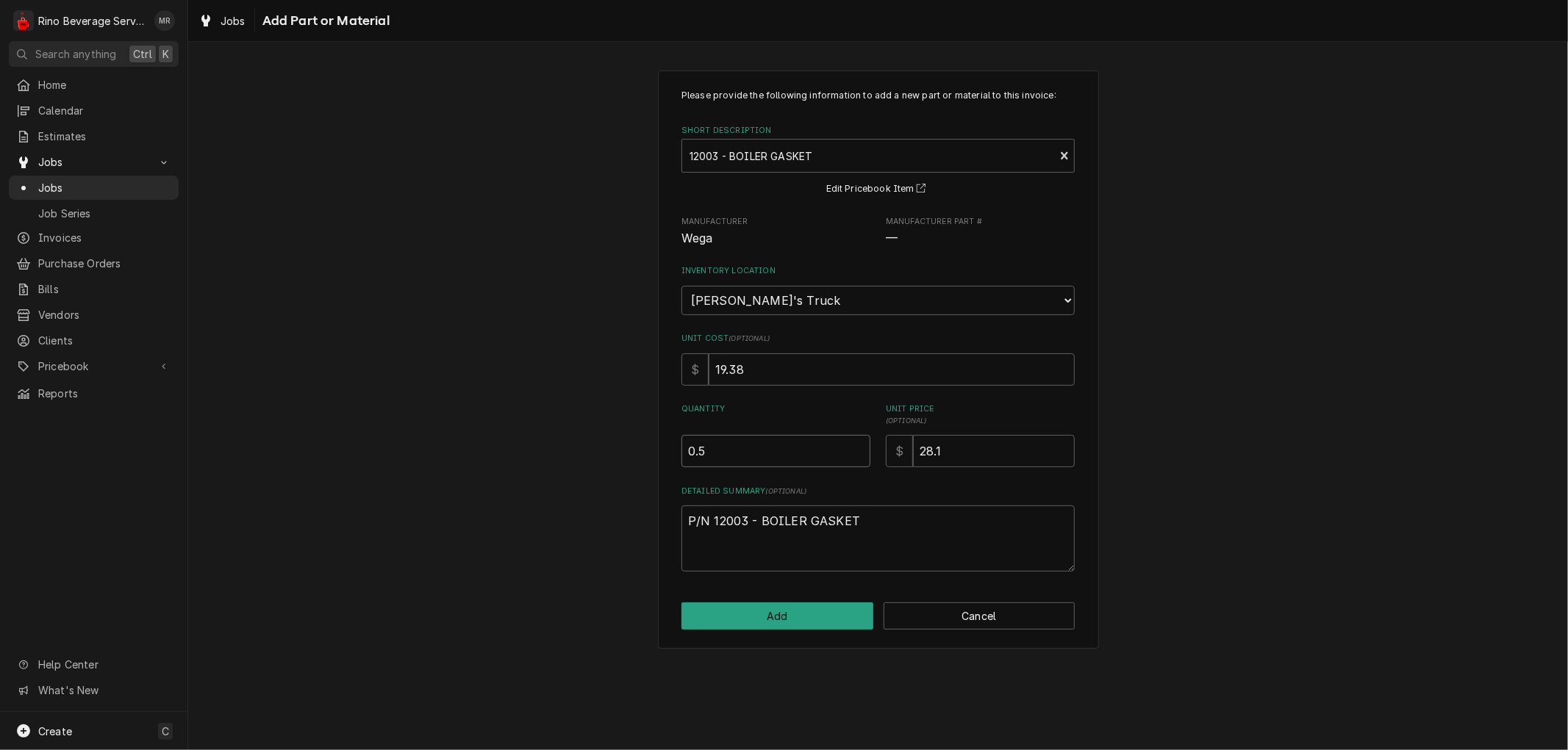
click at [860, 445] on input "0.5" at bounding box center [776, 450] width 189 height 32
type textarea "x"
type input "1"
click at [860, 445] on input "1" at bounding box center [776, 450] width 189 height 32
click at [789, 607] on button "Add" at bounding box center [777, 616] width 192 height 27
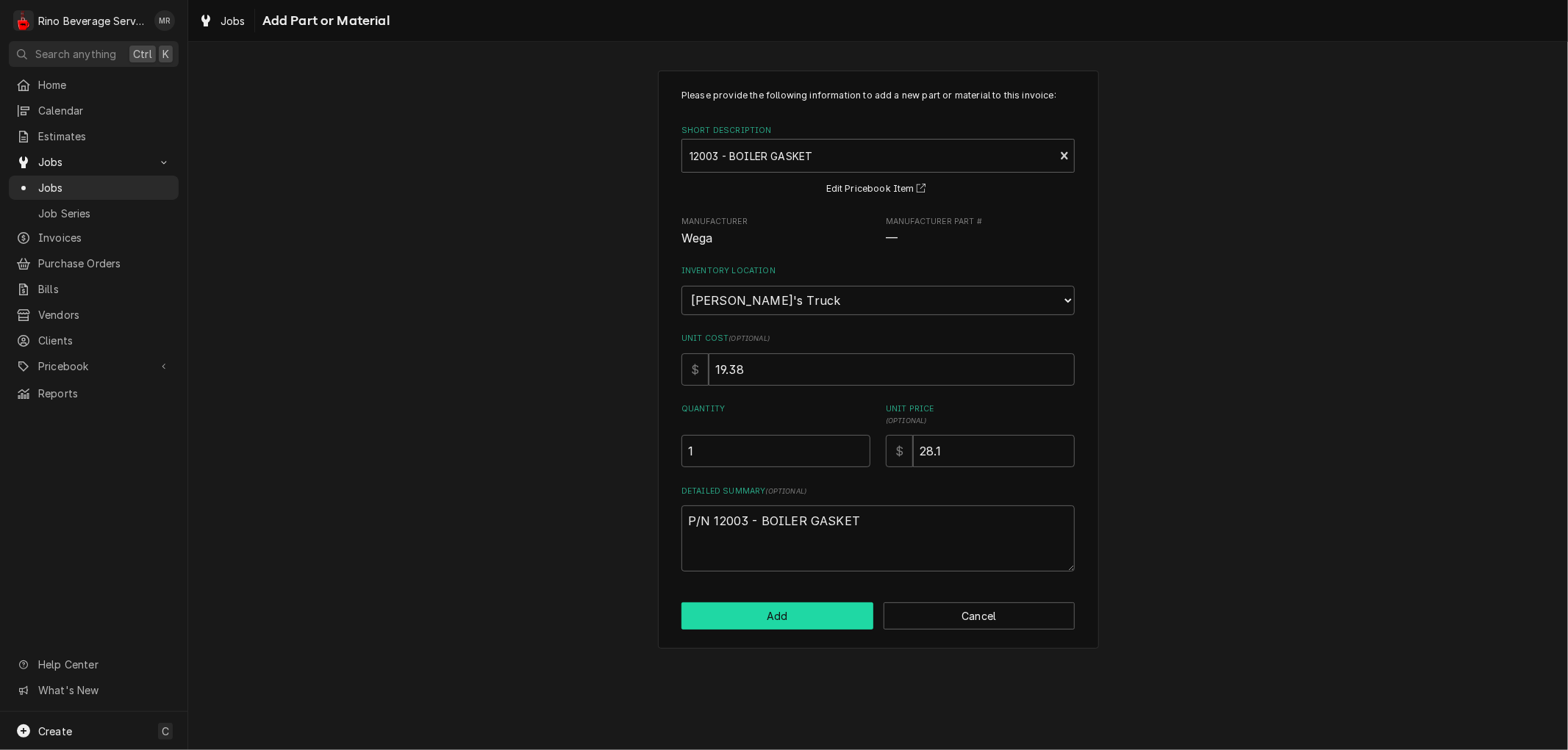
type textarea "x"
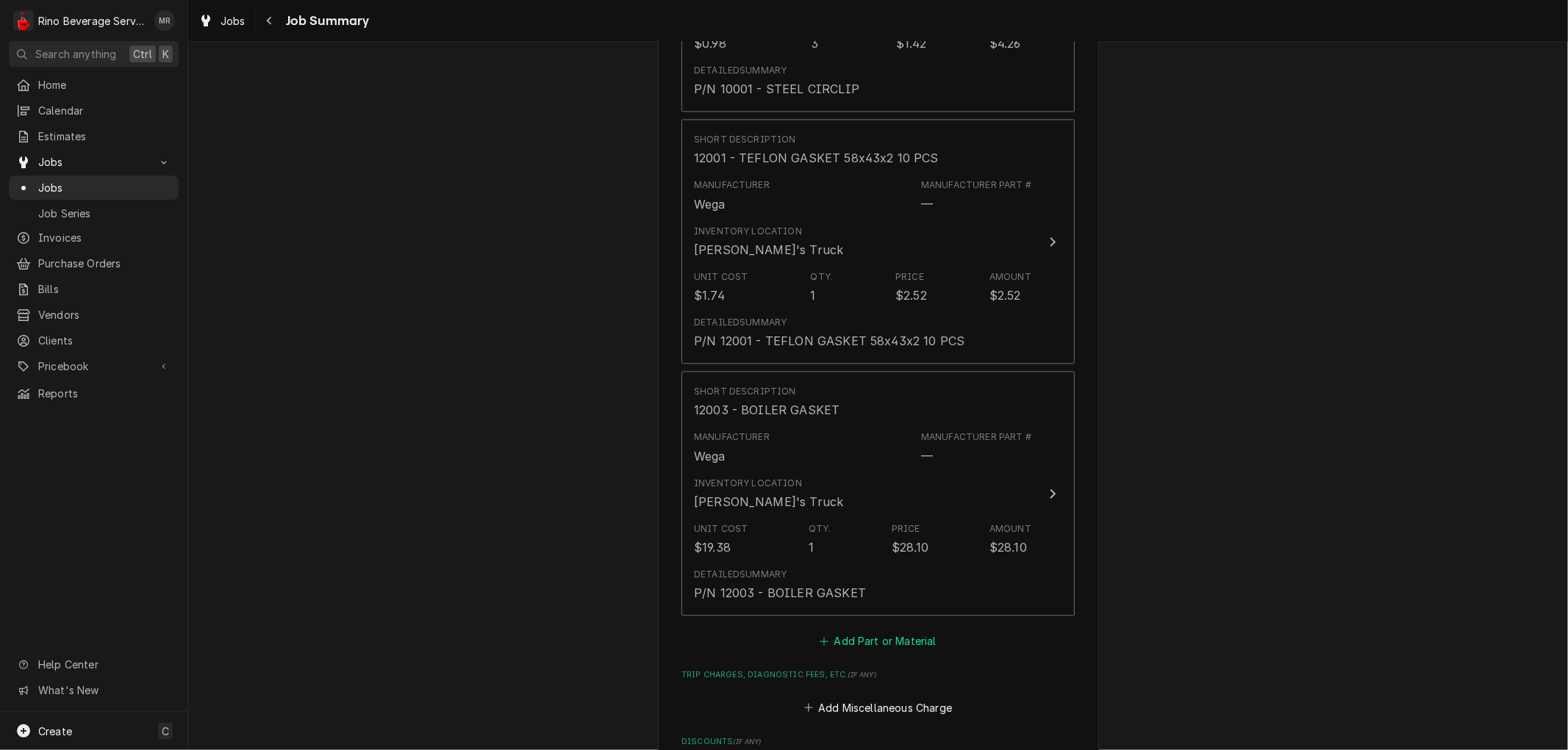
click at [848, 631] on button "Add Part or Material" at bounding box center [878, 641] width 121 height 21
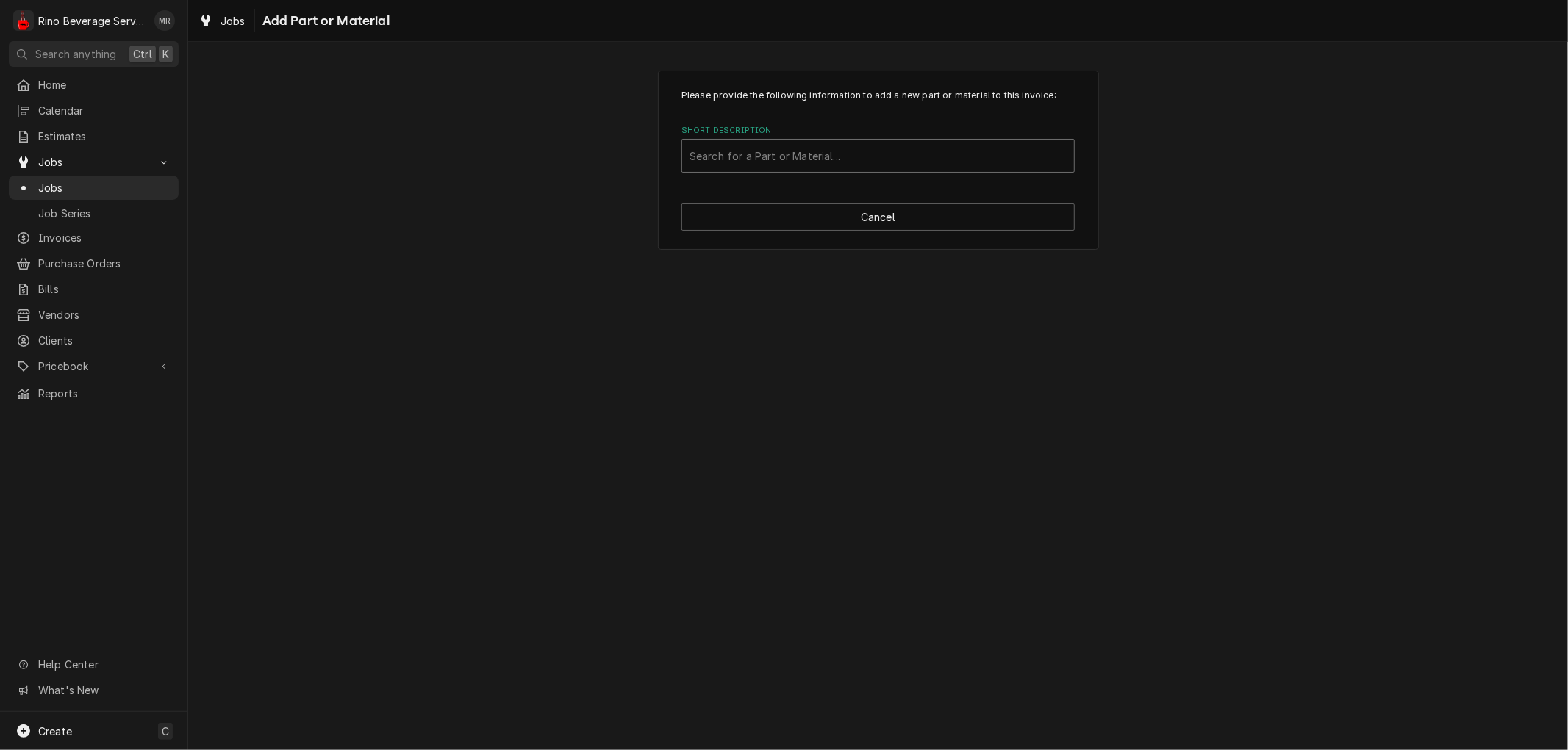
click at [716, 159] on div "Short Description" at bounding box center [878, 156] width 377 height 27
type input "12101"
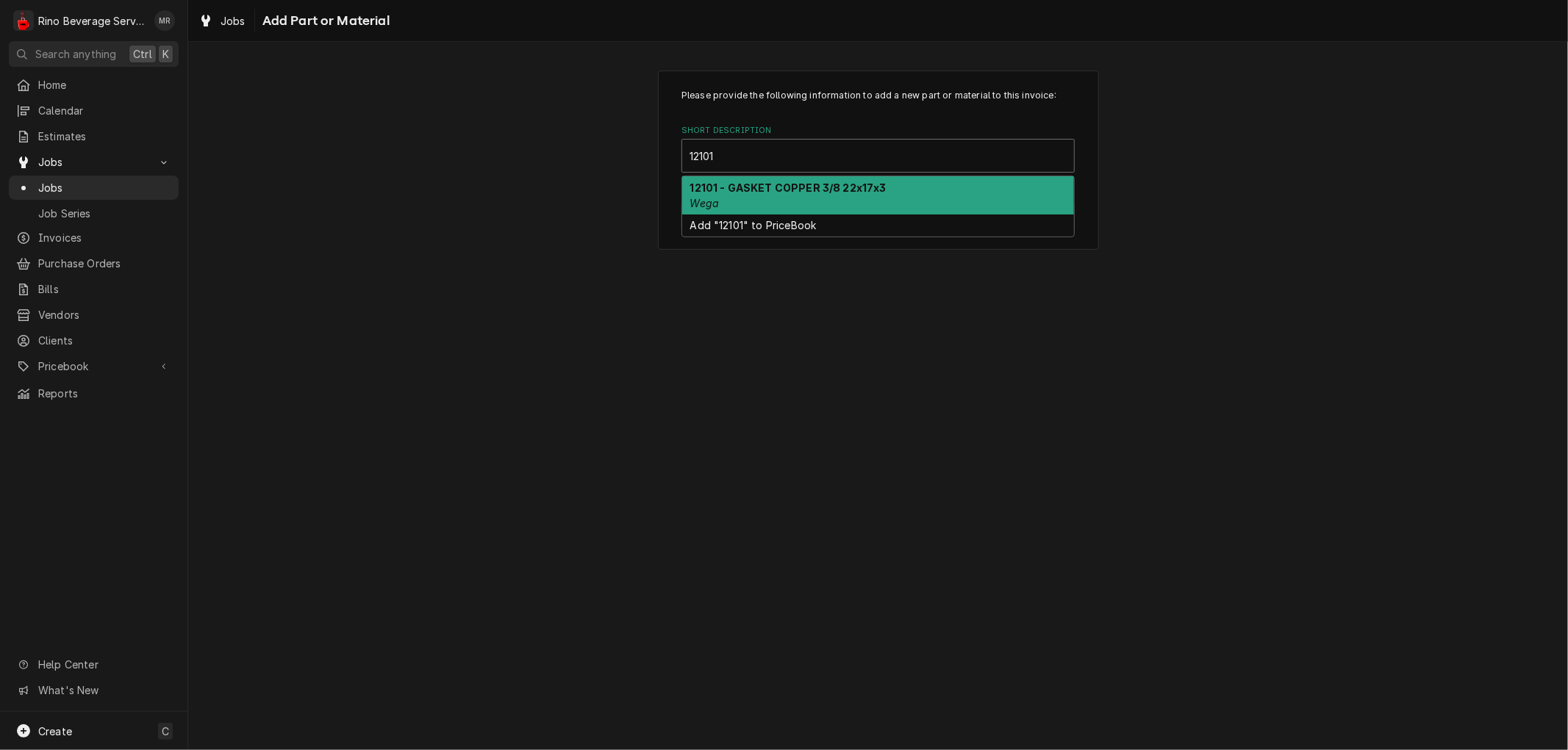
click at [737, 188] on strong "12101 - GASKET COPPER 3/8 22x17x3" at bounding box center [789, 188] width 196 height 12
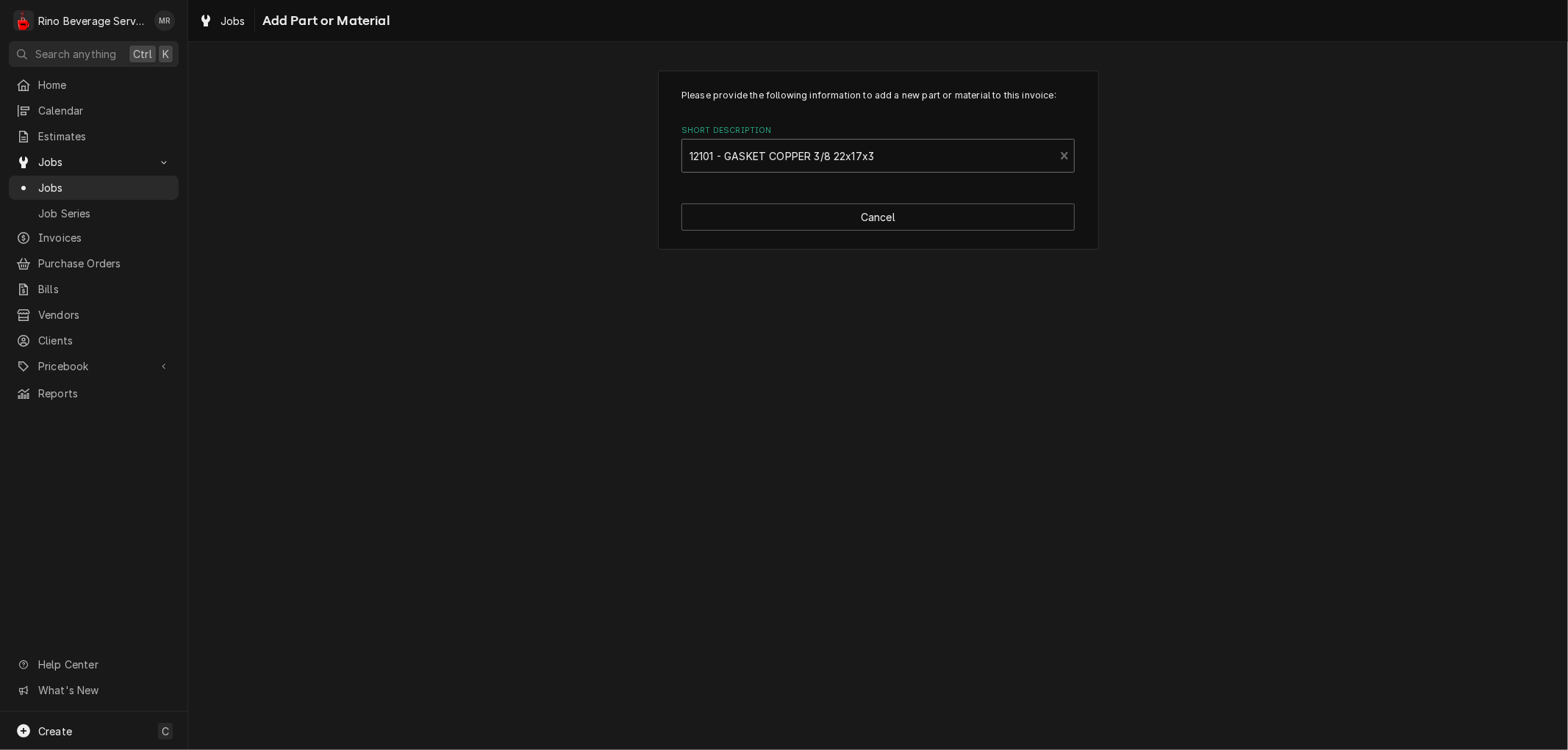
type textarea "x"
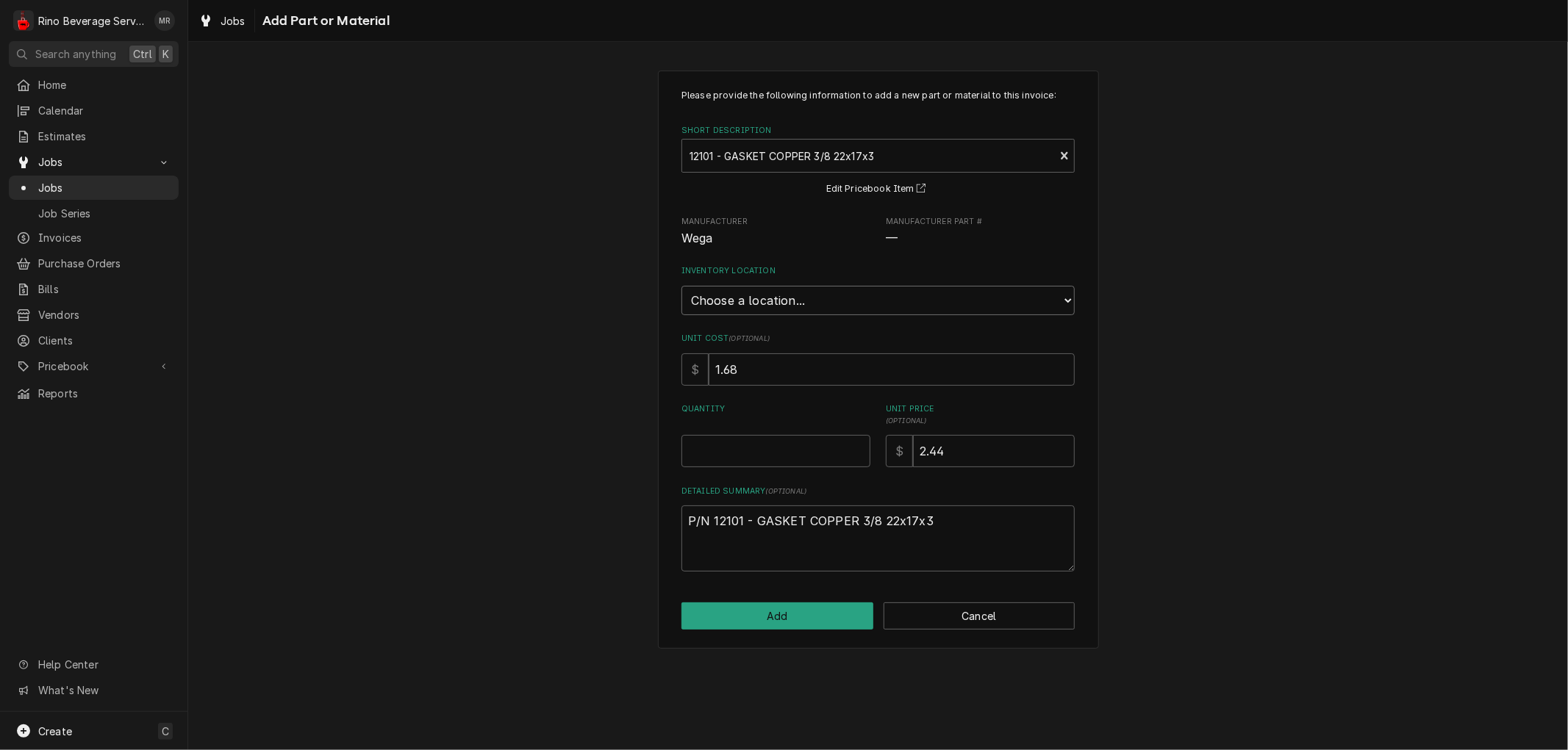
click at [792, 298] on select "Choose a location... Damon's Truck Dane's Truck Graham's Truck Main Warehouse" at bounding box center [878, 300] width 393 height 29
select select "157"
click at [681, 286] on select "Choose a location... Damon's Truck Dane's Truck Graham's Truck Main Warehouse" at bounding box center [878, 300] width 393 height 29
type textarea "x"
type input "0.5"
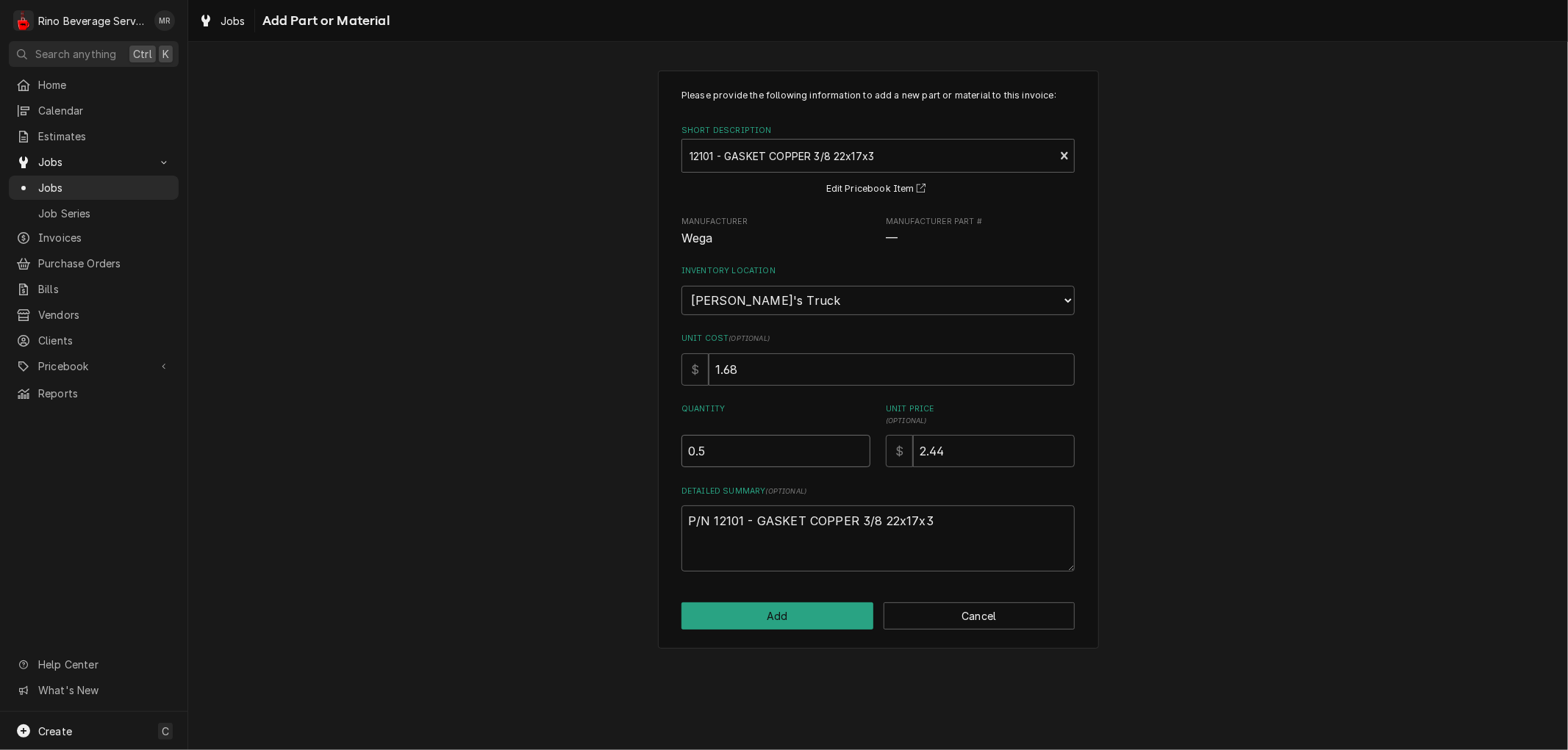
click at [857, 443] on input "0.5" at bounding box center [776, 450] width 189 height 32
type textarea "x"
type input "1"
click at [857, 443] on input "1" at bounding box center [776, 450] width 189 height 32
click at [794, 614] on button "Add" at bounding box center [777, 616] width 192 height 27
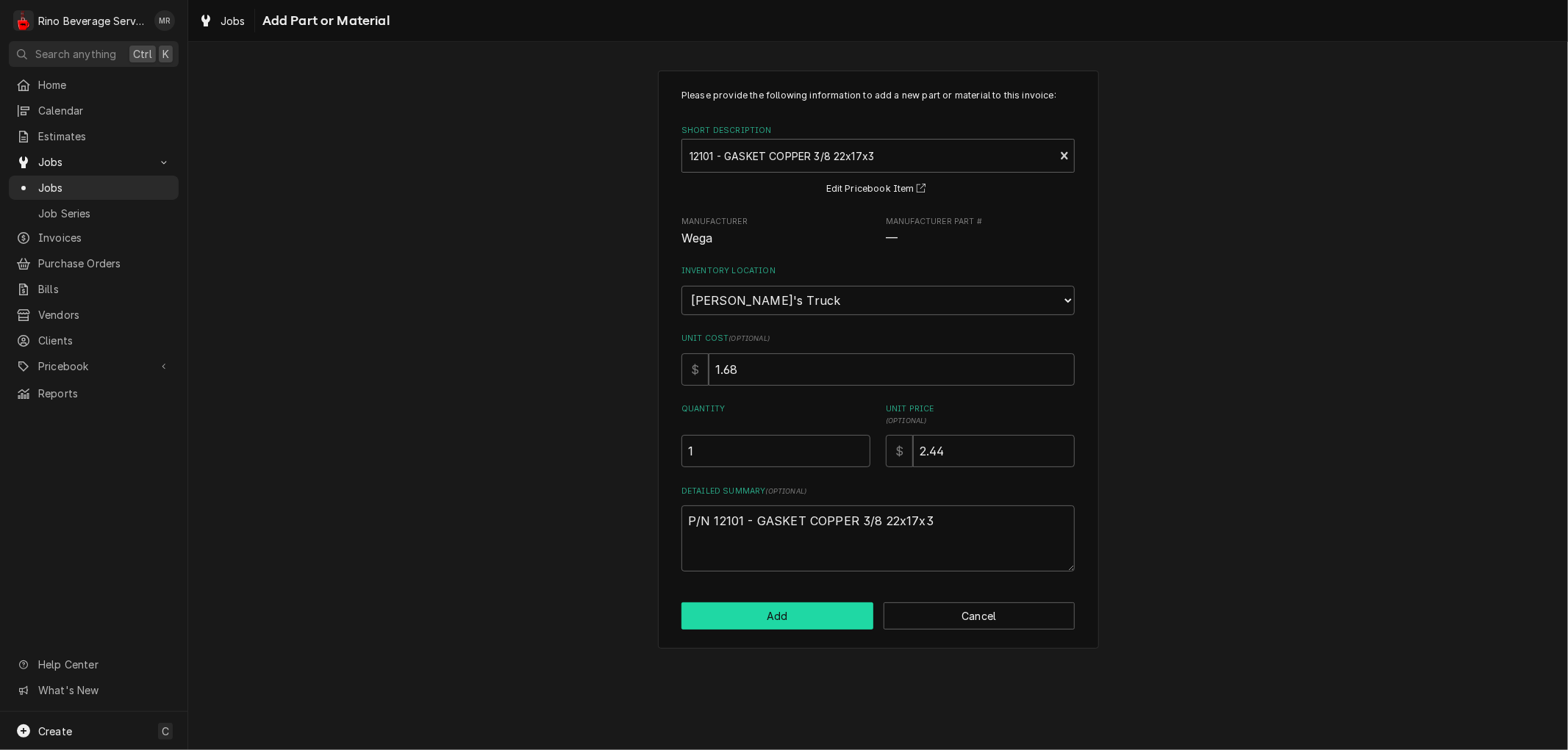
type textarea "x"
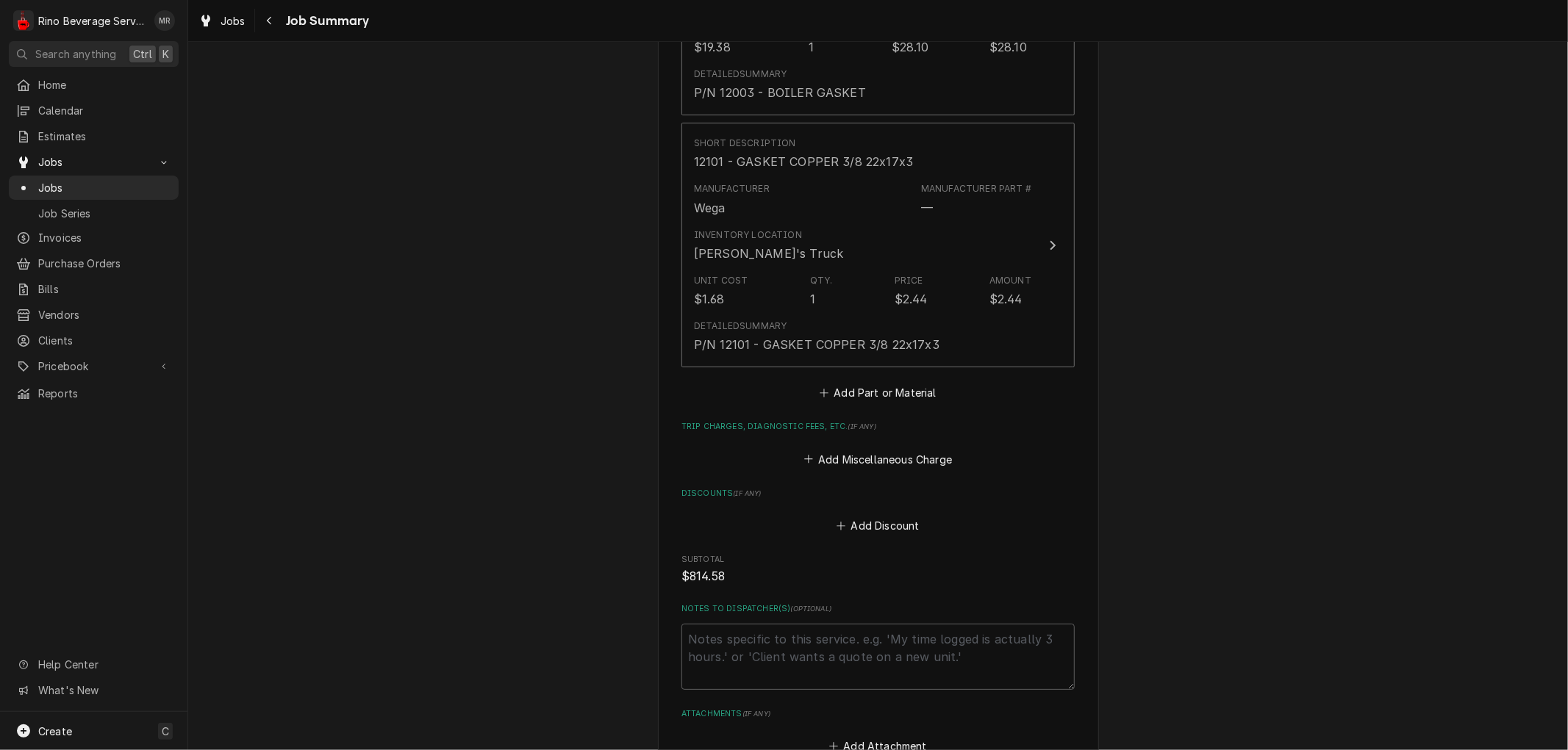
scroll to position [3257, 0]
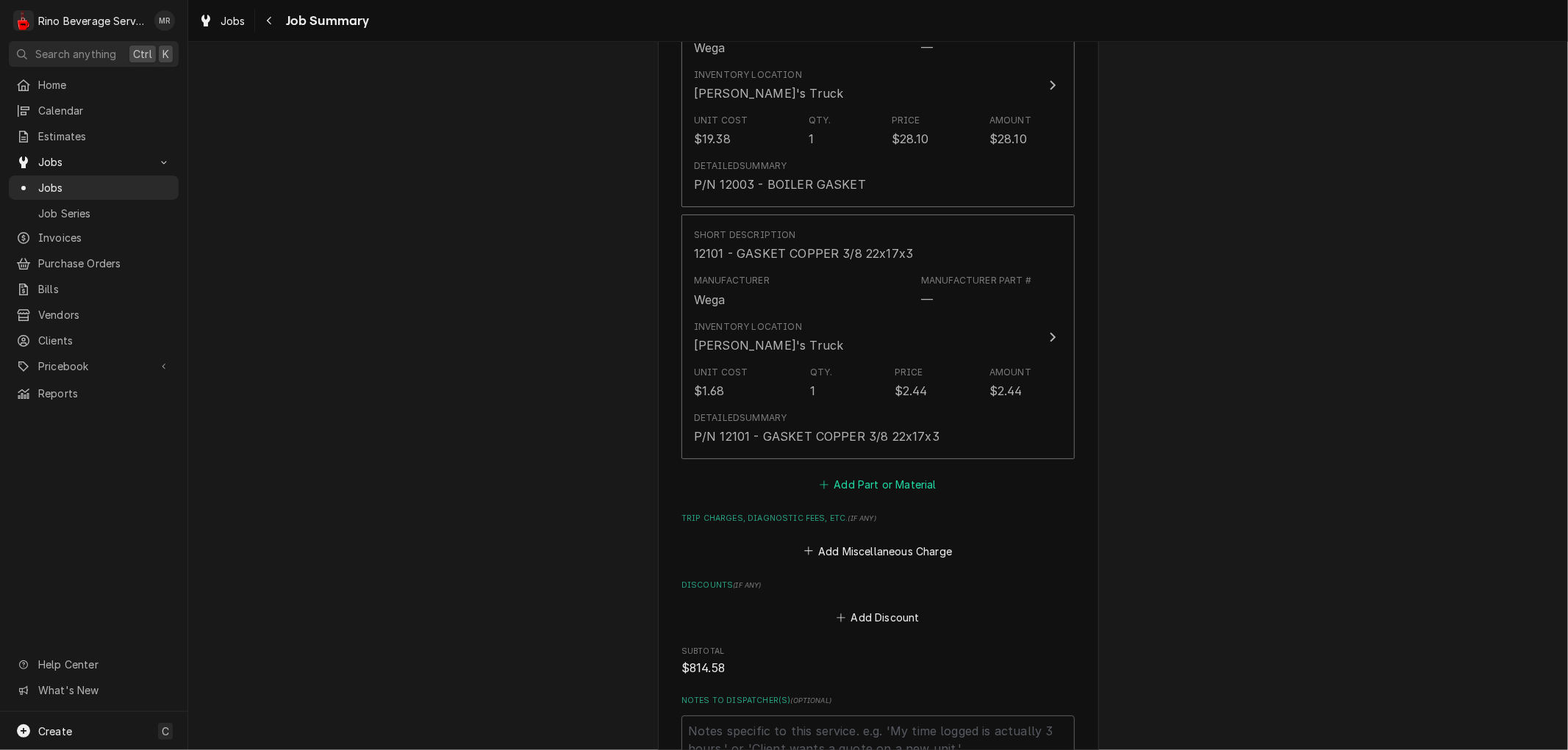
click at [846, 475] on button "Add Part or Material" at bounding box center [878, 485] width 121 height 21
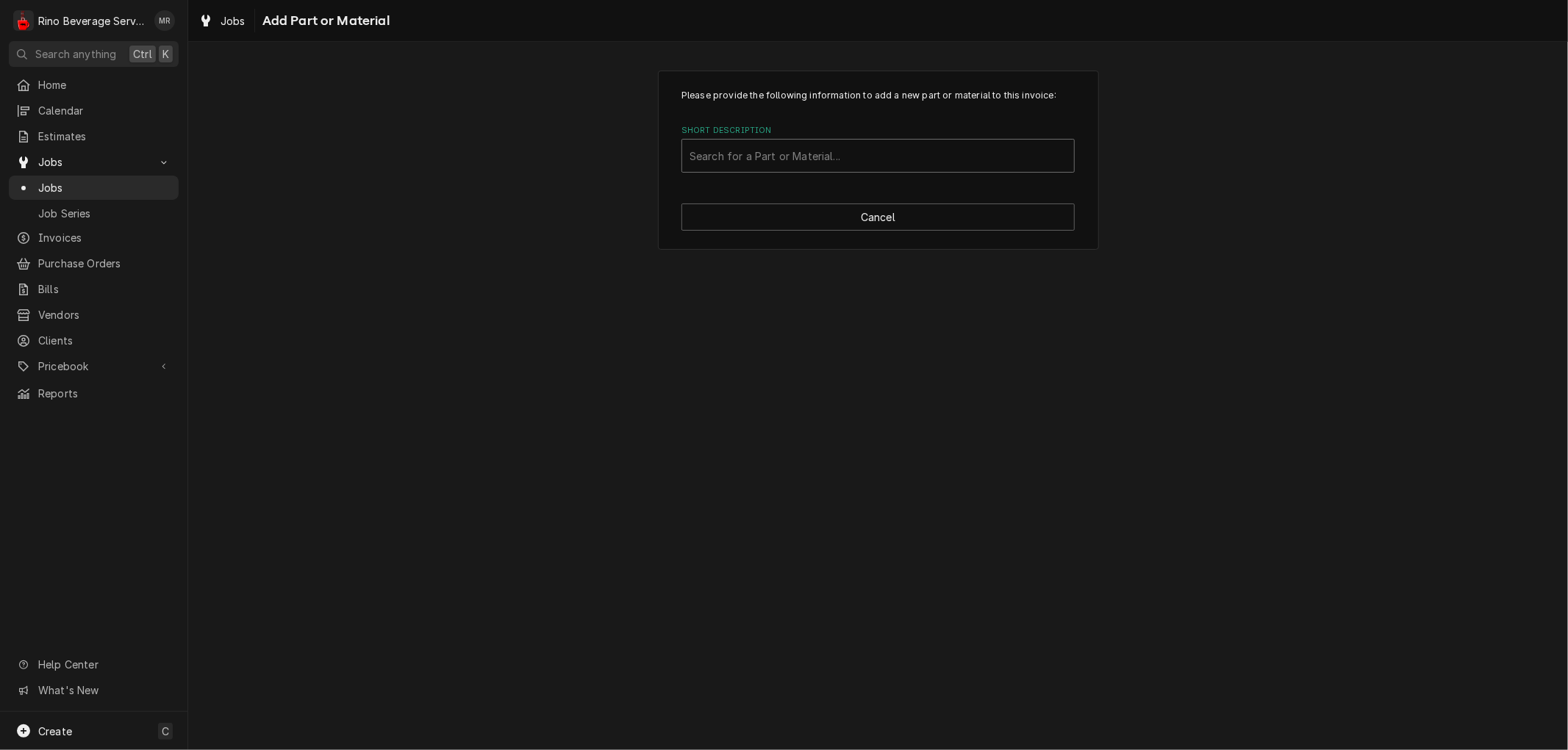
click at [784, 157] on div "Short Description" at bounding box center [878, 156] width 377 height 27
type input "12158"
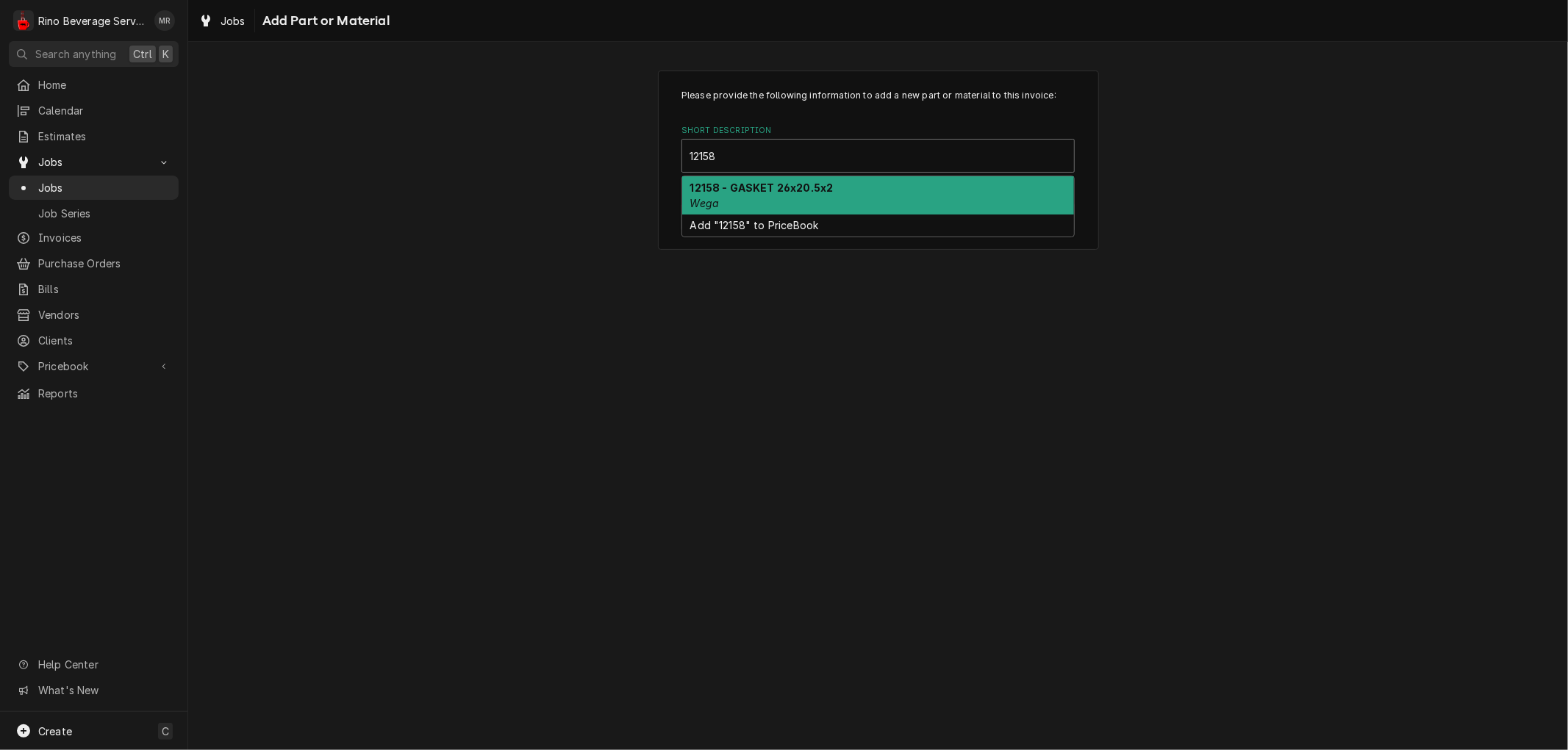
click at [783, 183] on strong "12158 - GASKET 26x20.5x2" at bounding box center [762, 188] width 144 height 12
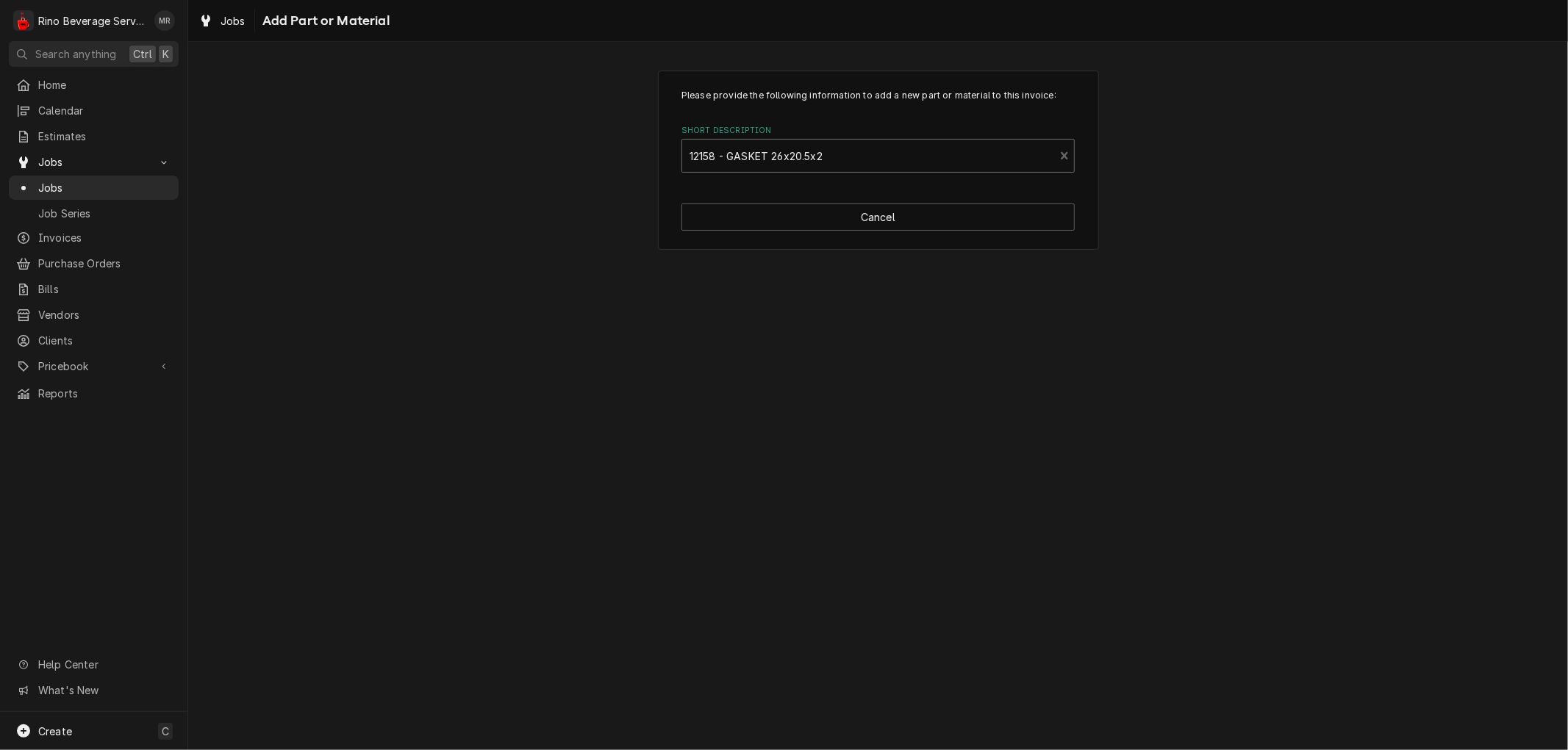
type textarea "x"
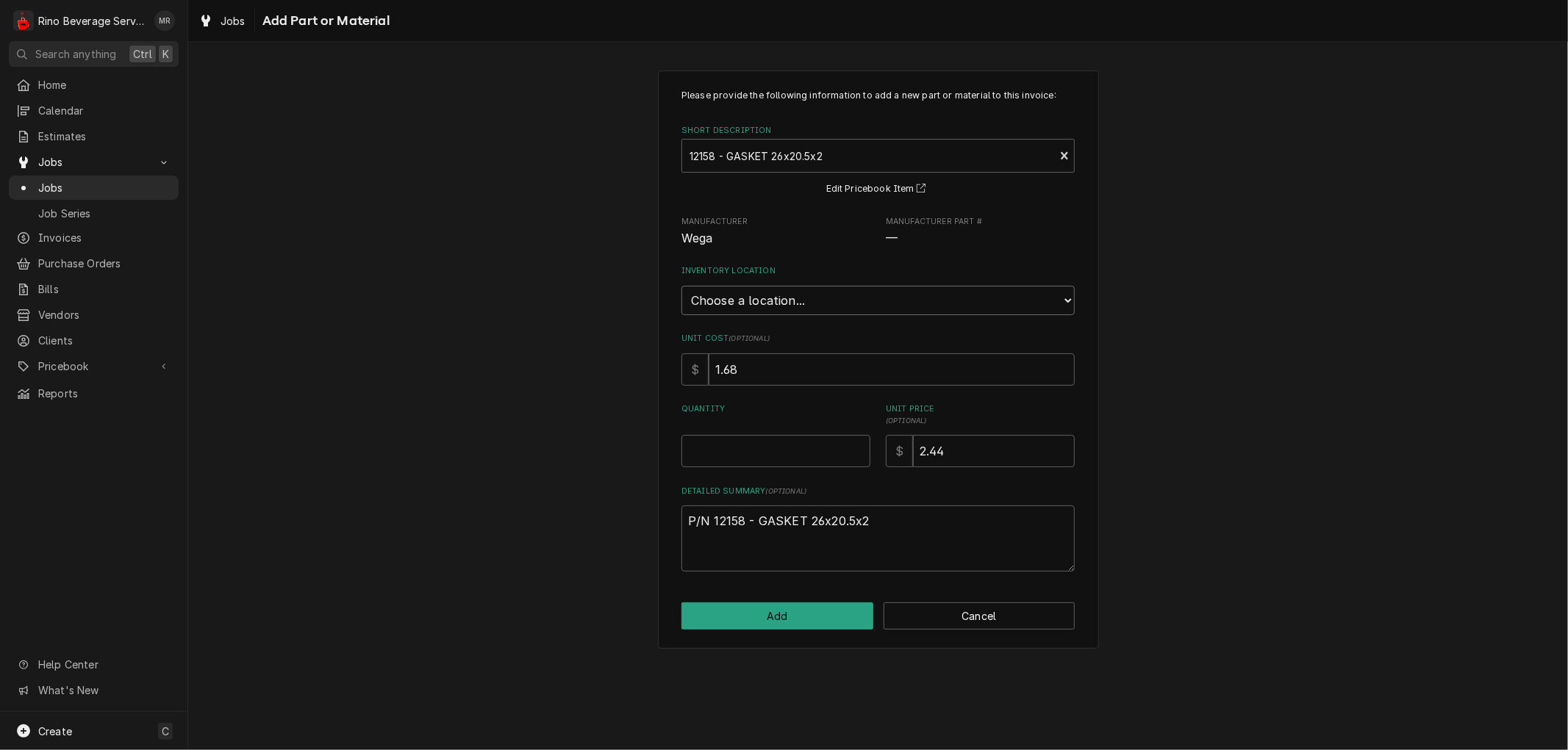
click at [813, 295] on select "Choose a location... Damon's Truck Dane's Truck Graham's Truck Main Warehouse" at bounding box center [878, 300] width 393 height 29
select select "157"
click at [681, 286] on select "Choose a location... Damon's Truck Dane's Truck Graham's Truck Main Warehouse" at bounding box center [878, 300] width 393 height 29
type textarea "x"
type input "0.5"
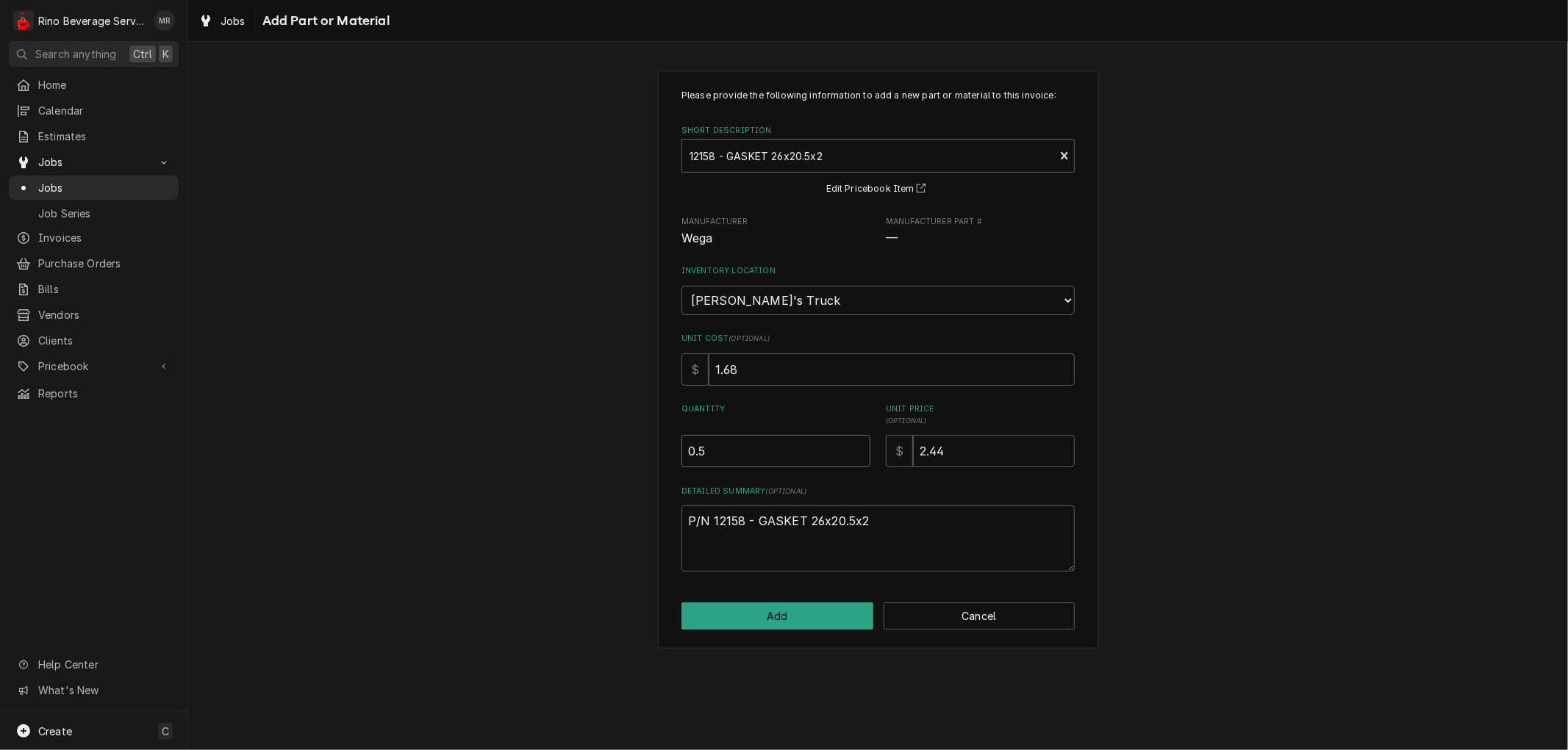
click at [857, 443] on input "0.5" at bounding box center [776, 450] width 189 height 32
type textarea "x"
type input "1"
click at [857, 443] on input "1" at bounding box center [776, 450] width 189 height 32
type textarea "x"
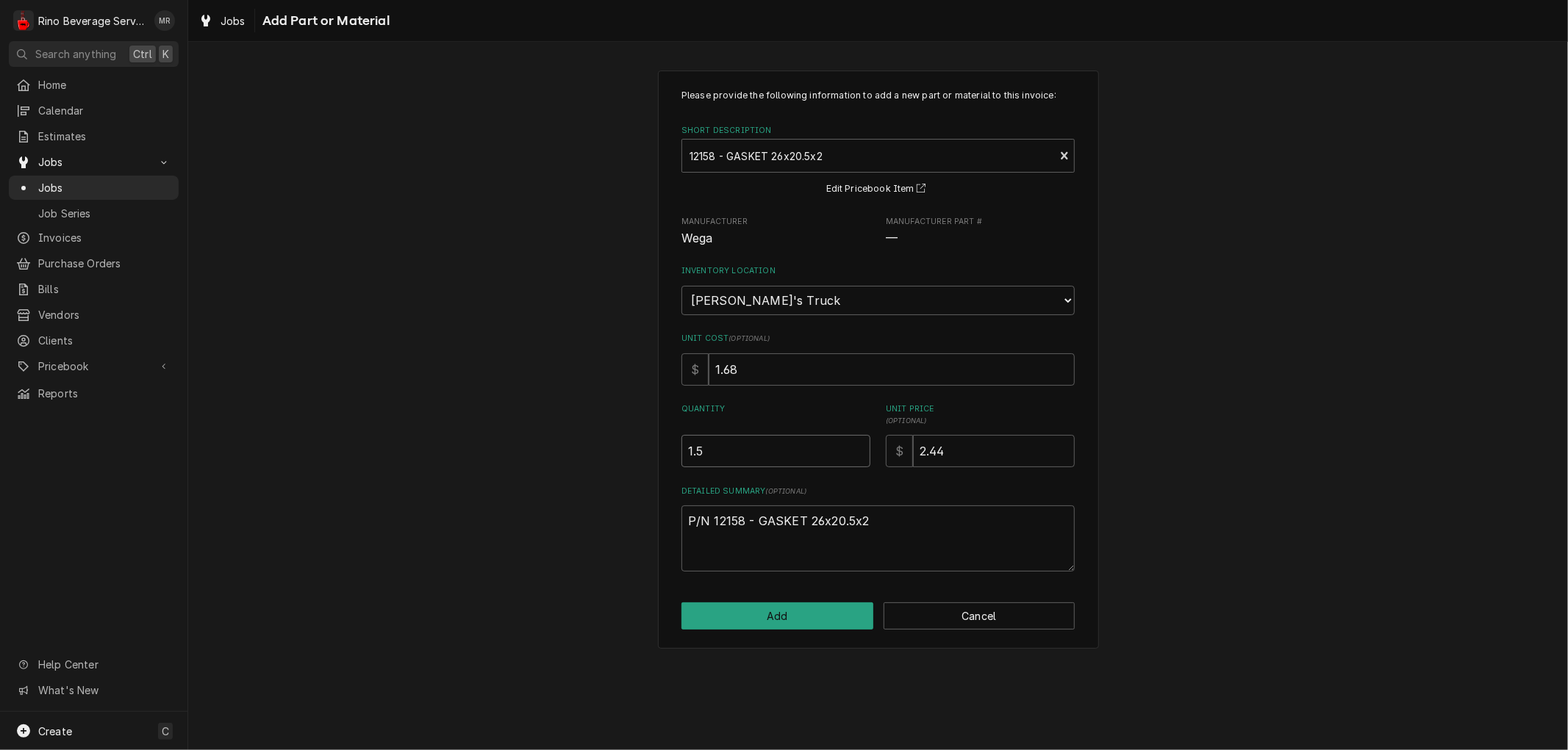
type input "1.5"
click at [857, 443] on input "1.5" at bounding box center [776, 450] width 189 height 32
type textarea "x"
type input "2"
click at [857, 443] on input "2" at bounding box center [776, 450] width 189 height 32
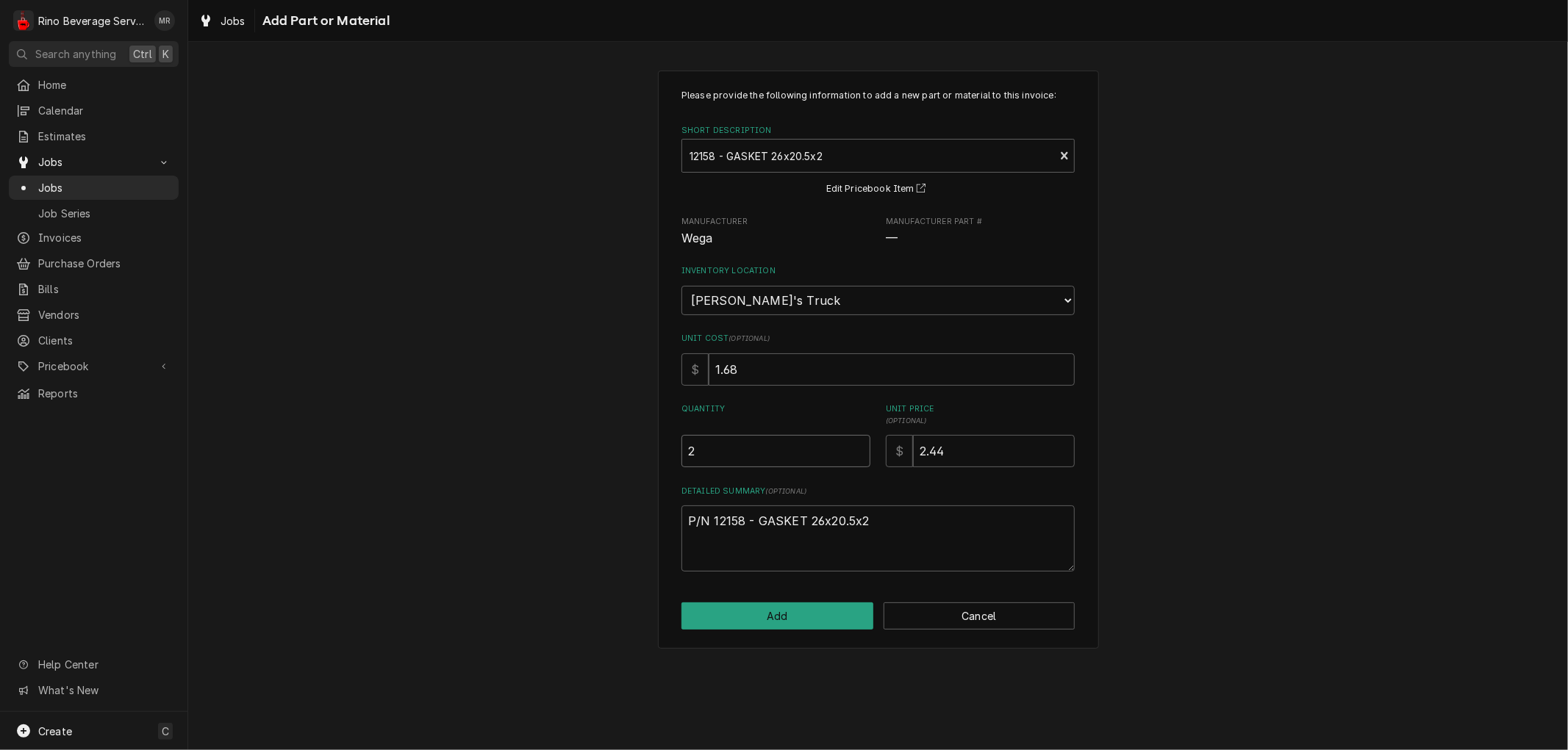
type textarea "x"
type input "2.5"
click at [857, 443] on input "2.5" at bounding box center [776, 450] width 189 height 32
type textarea "x"
type input "3"
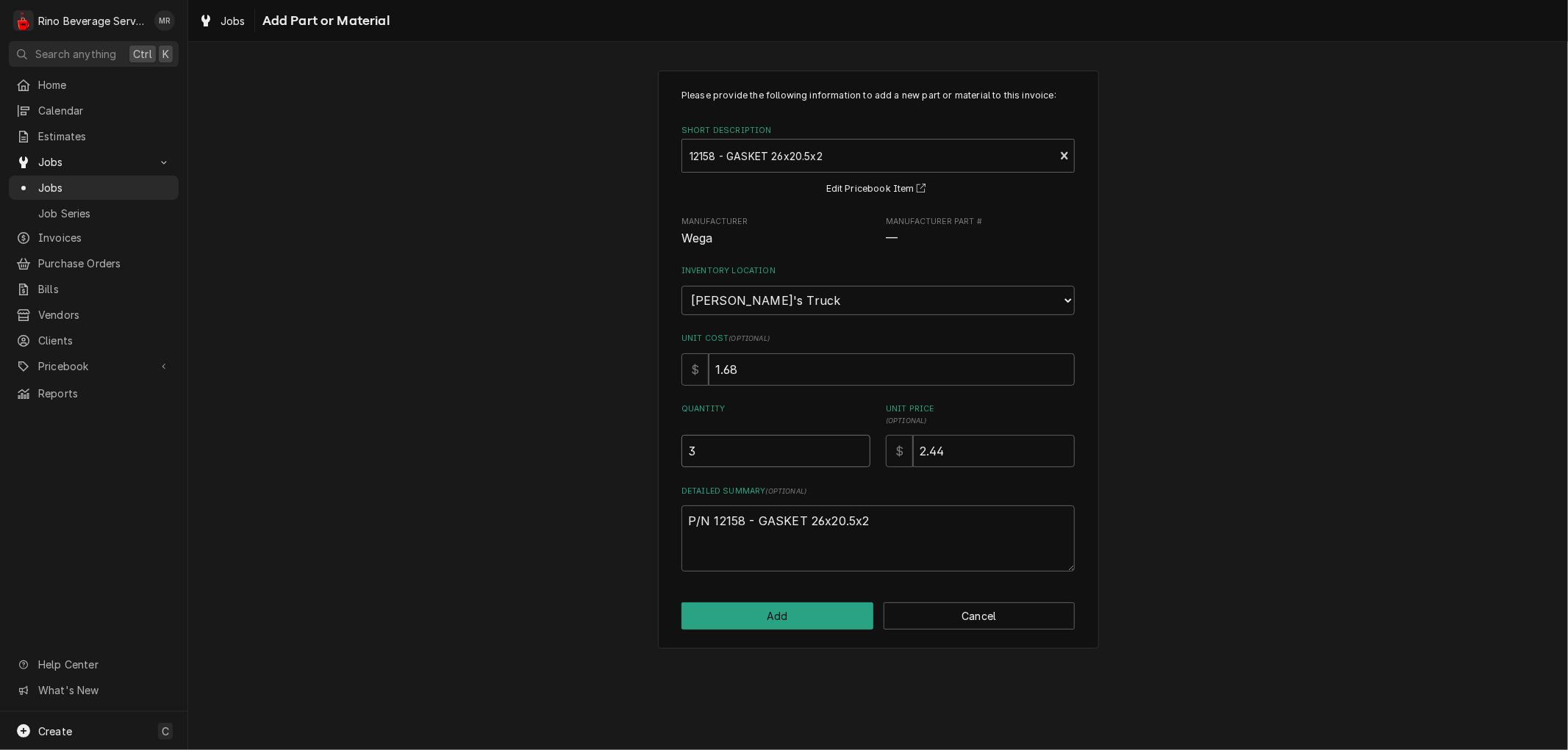
click at [857, 443] on input "3" at bounding box center [776, 450] width 189 height 32
click at [788, 613] on button "Add" at bounding box center [777, 616] width 192 height 27
type textarea "x"
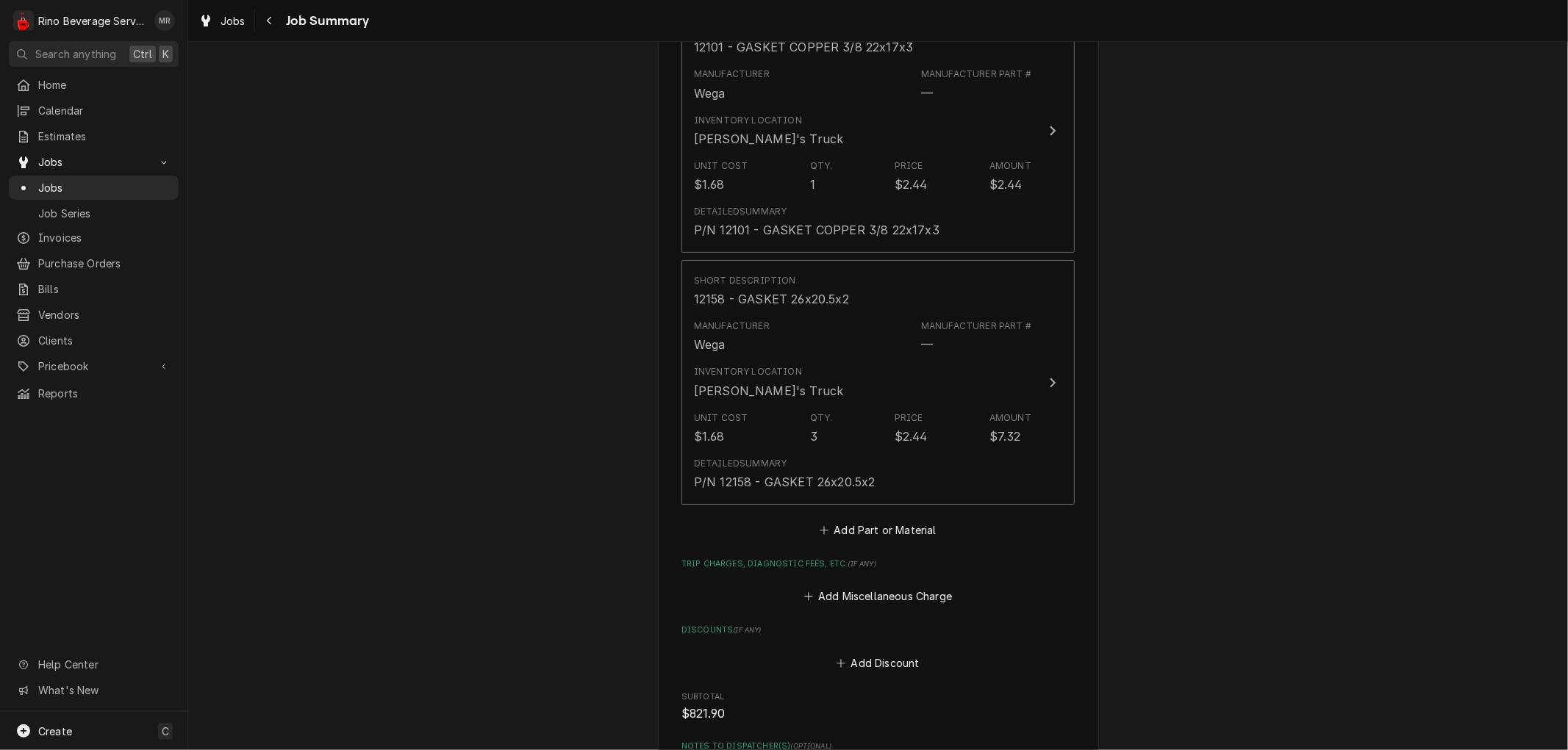
scroll to position [3583, 0]
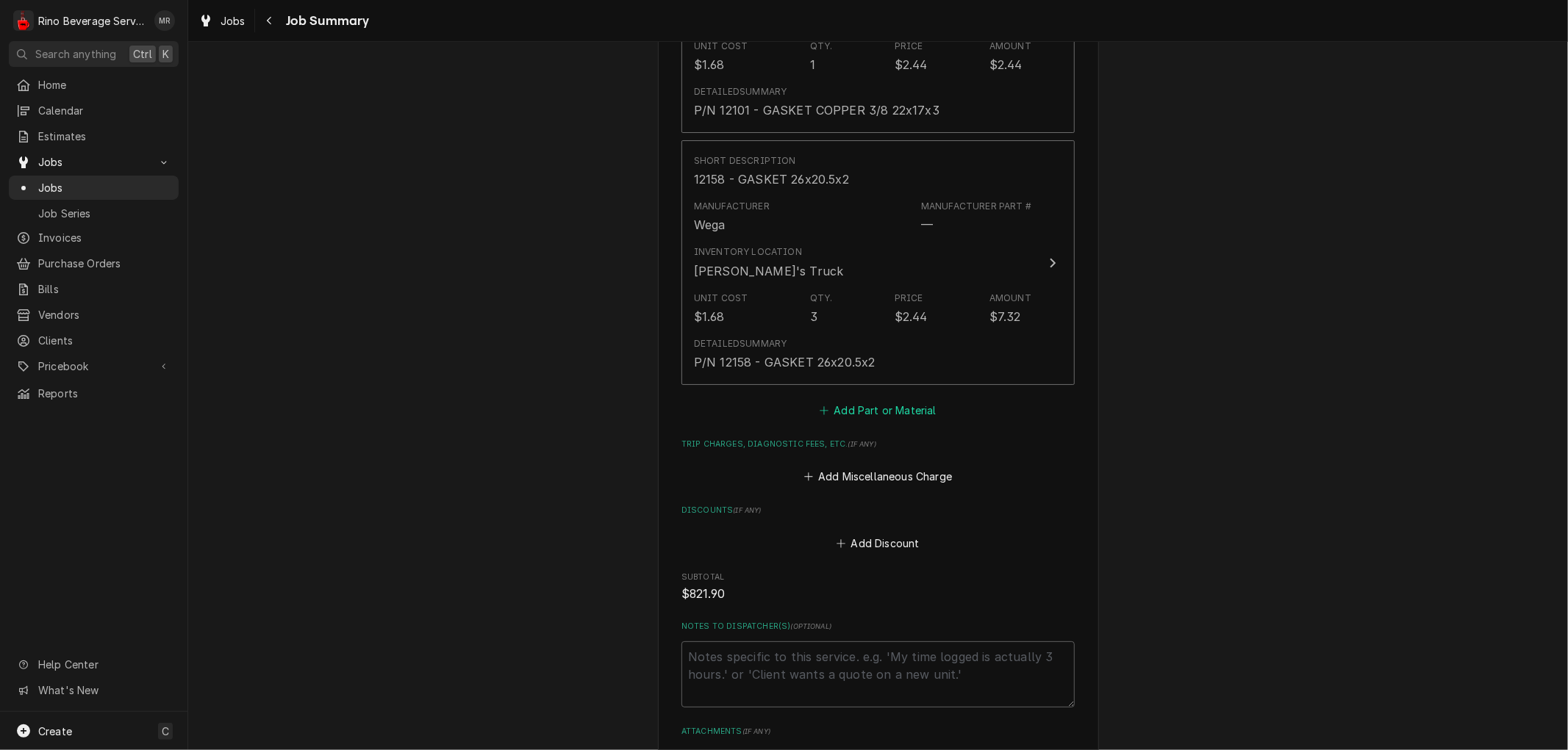
click at [860, 401] on button "Add Part or Material" at bounding box center [878, 411] width 121 height 21
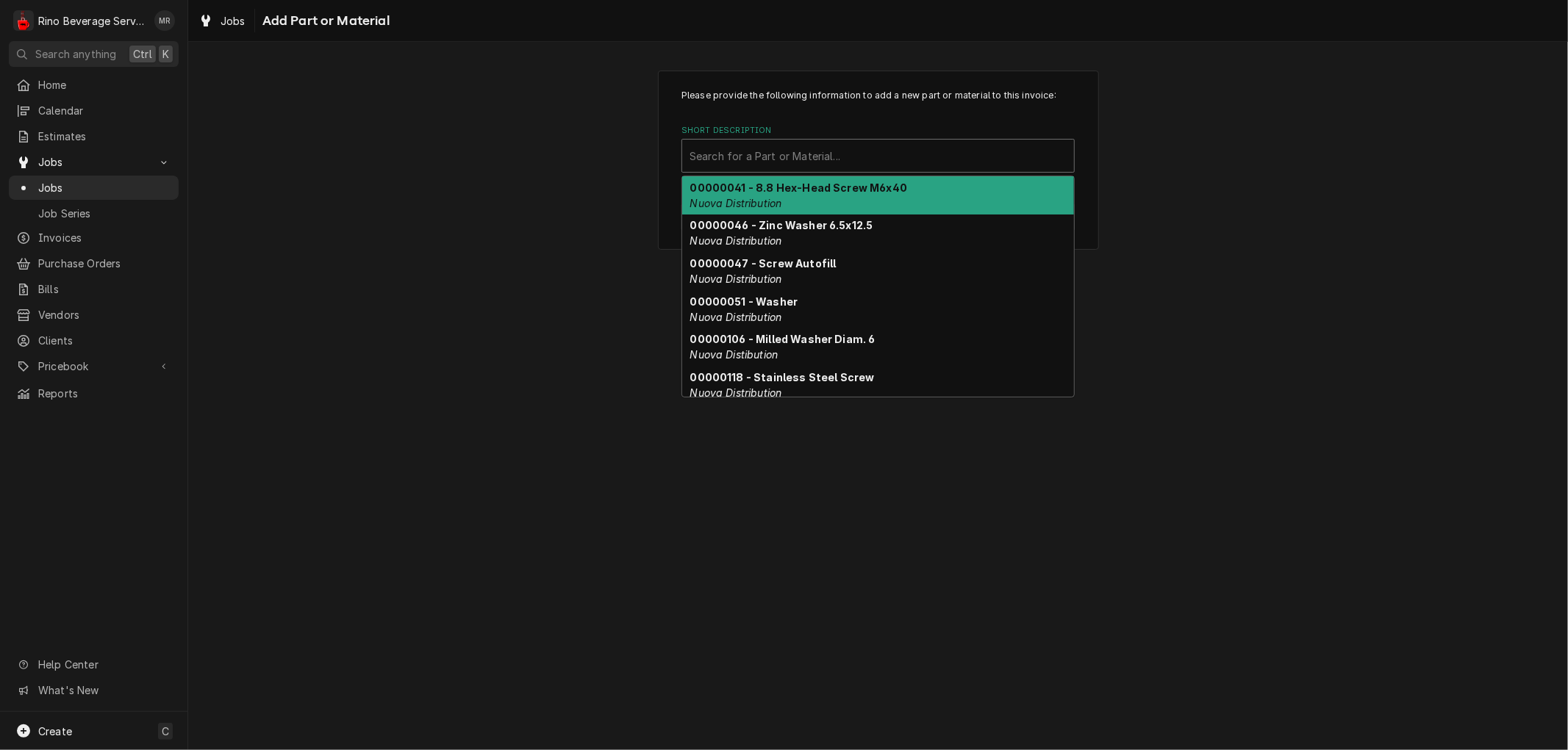
click at [783, 153] on div "Short Description" at bounding box center [878, 156] width 377 height 27
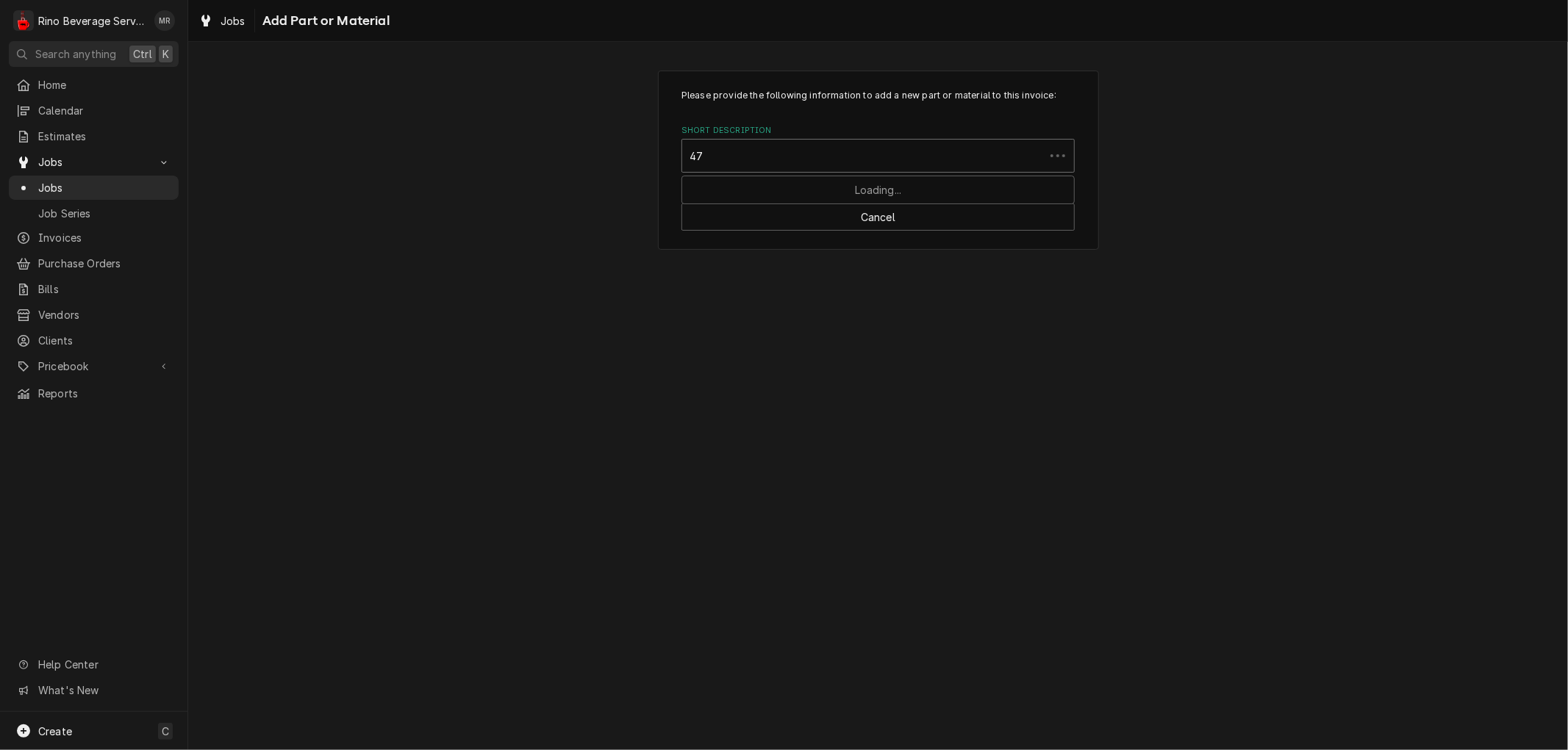
type input "475"
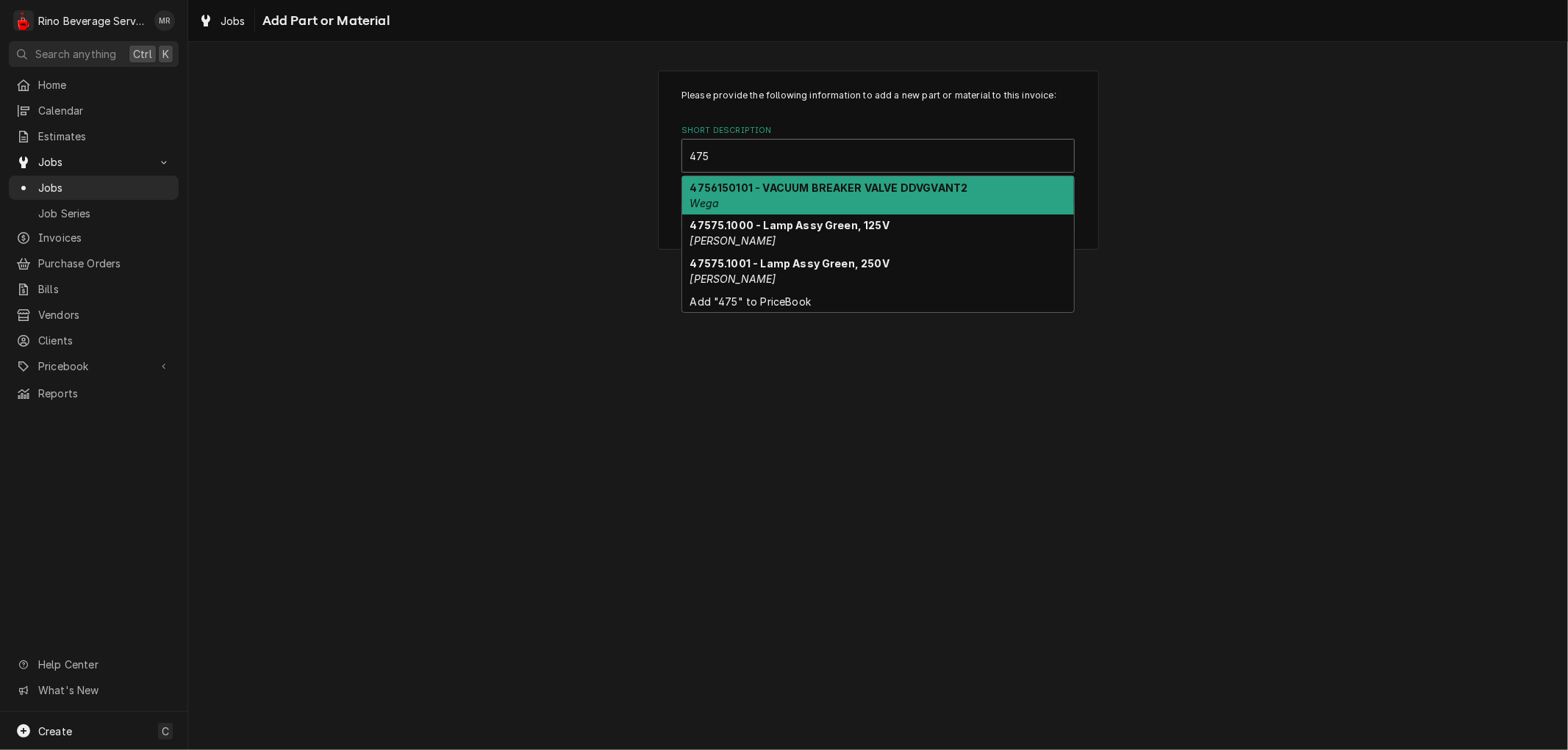
click at [788, 182] on strong "4756150101 - VACUUM BREAKER VALVE DDVGVANT2" at bounding box center [829, 188] width 278 height 12
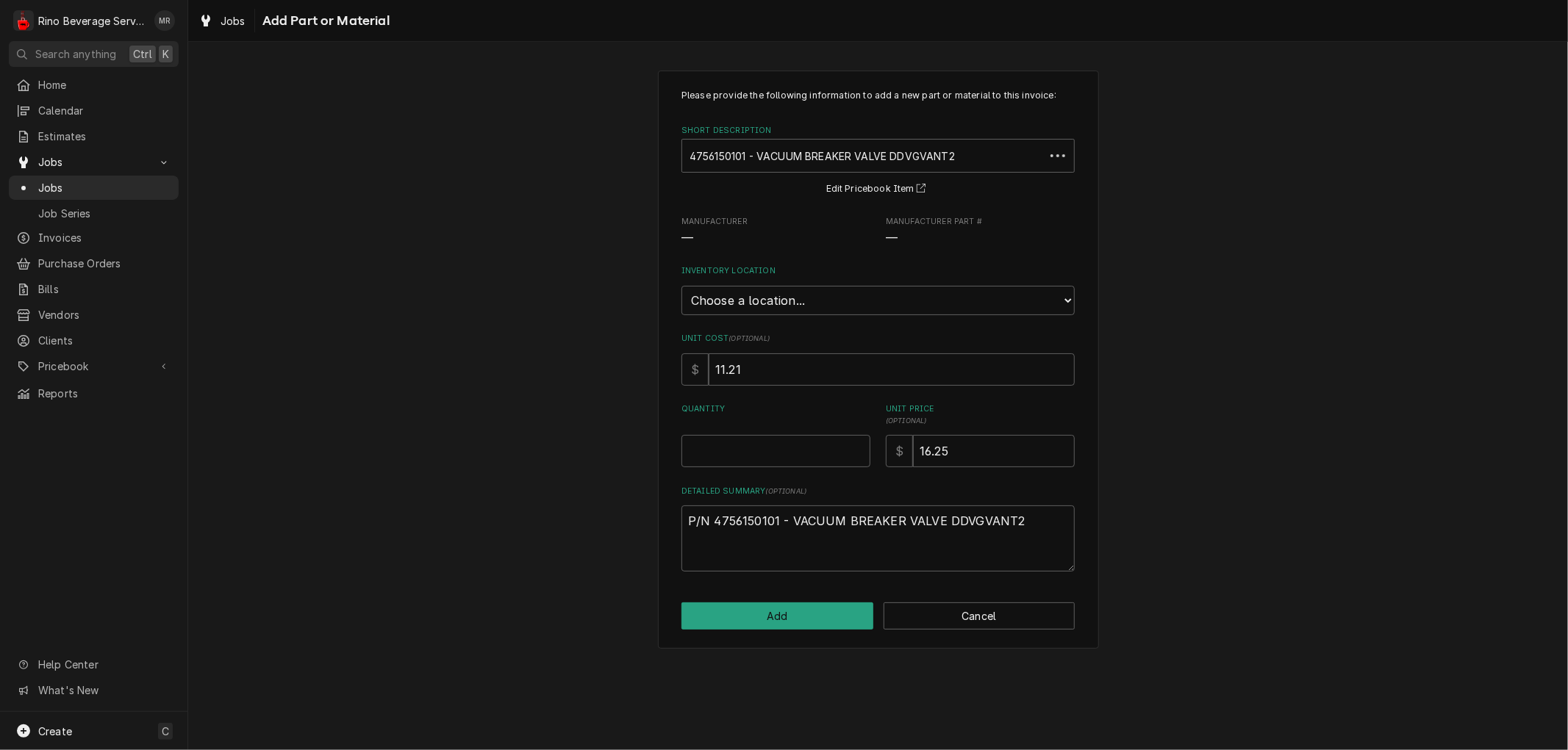
type textarea "x"
click at [804, 299] on select "Choose a location... Damon's Truck Dane's Truck Graham's Truck Main Warehouse" at bounding box center [878, 300] width 393 height 29
select select "157"
click at [681, 286] on select "Choose a location... Damon's Truck Dane's Truck Graham's Truck Main Warehouse" at bounding box center [878, 300] width 393 height 29
type textarea "x"
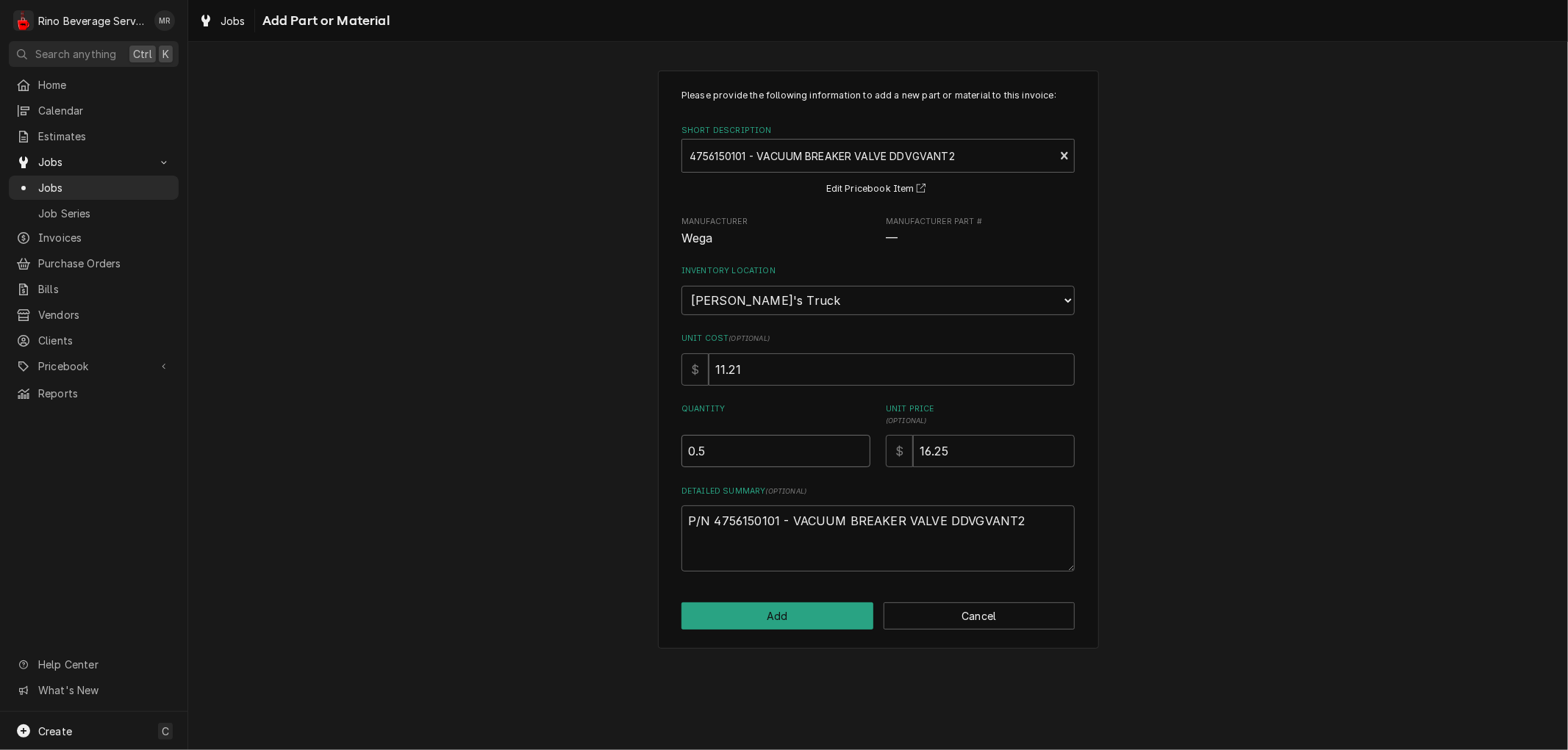
type input "0.5"
click at [857, 444] on input "0.5" at bounding box center [776, 450] width 189 height 32
type textarea "x"
type input "1"
click at [857, 444] on input "1" at bounding box center [776, 450] width 189 height 32
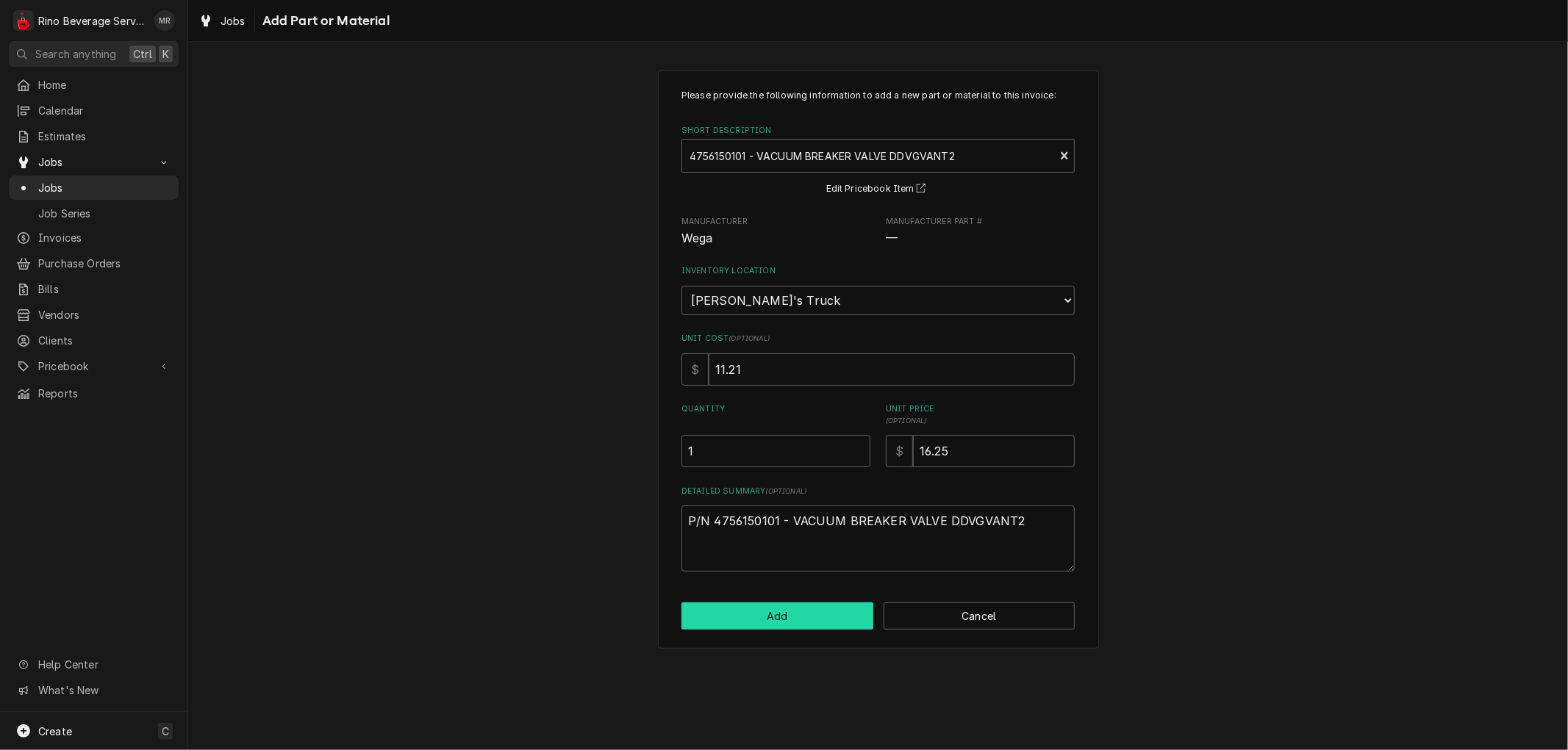
click at [738, 615] on button "Add" at bounding box center [777, 616] width 192 height 27
type textarea "x"
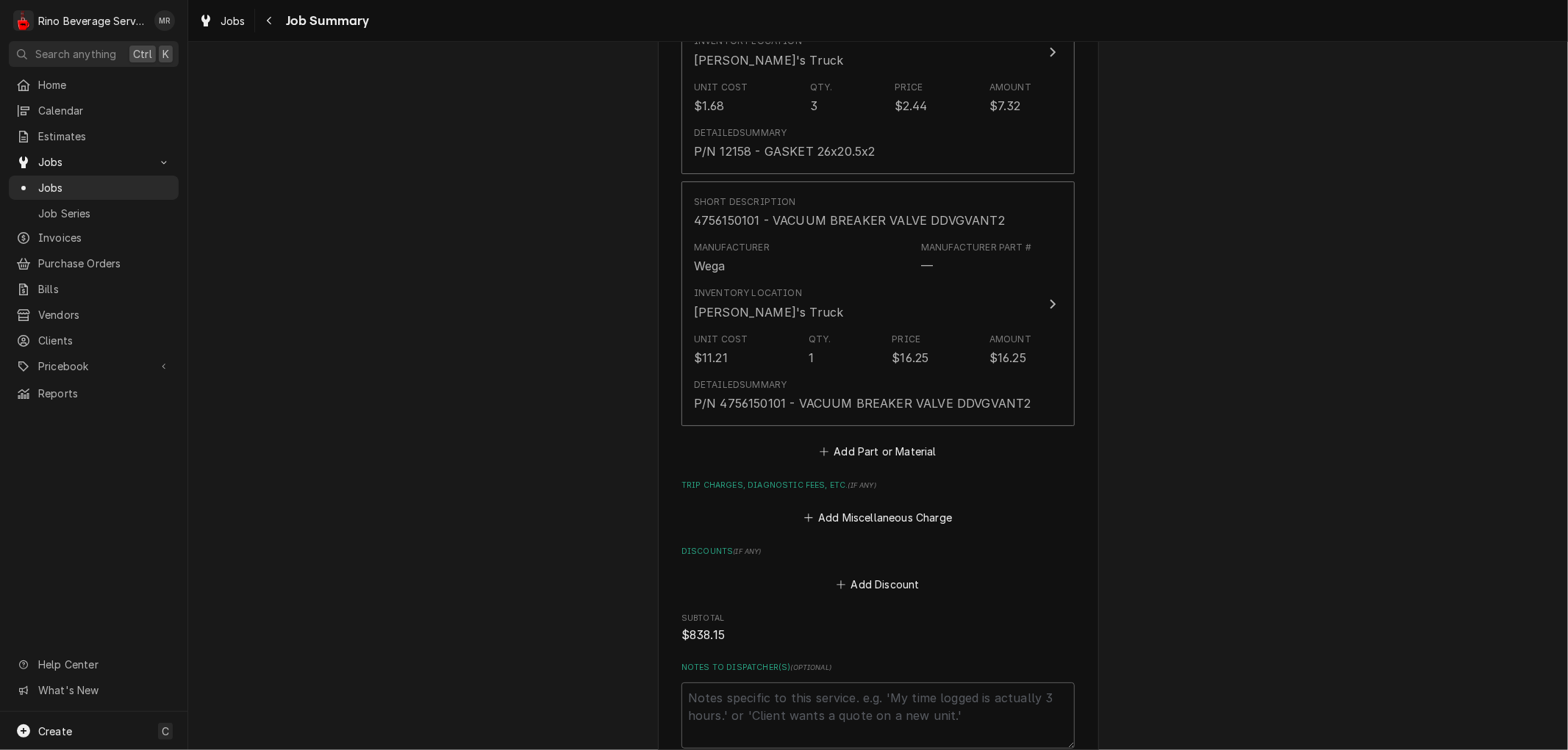
scroll to position [3829, 0]
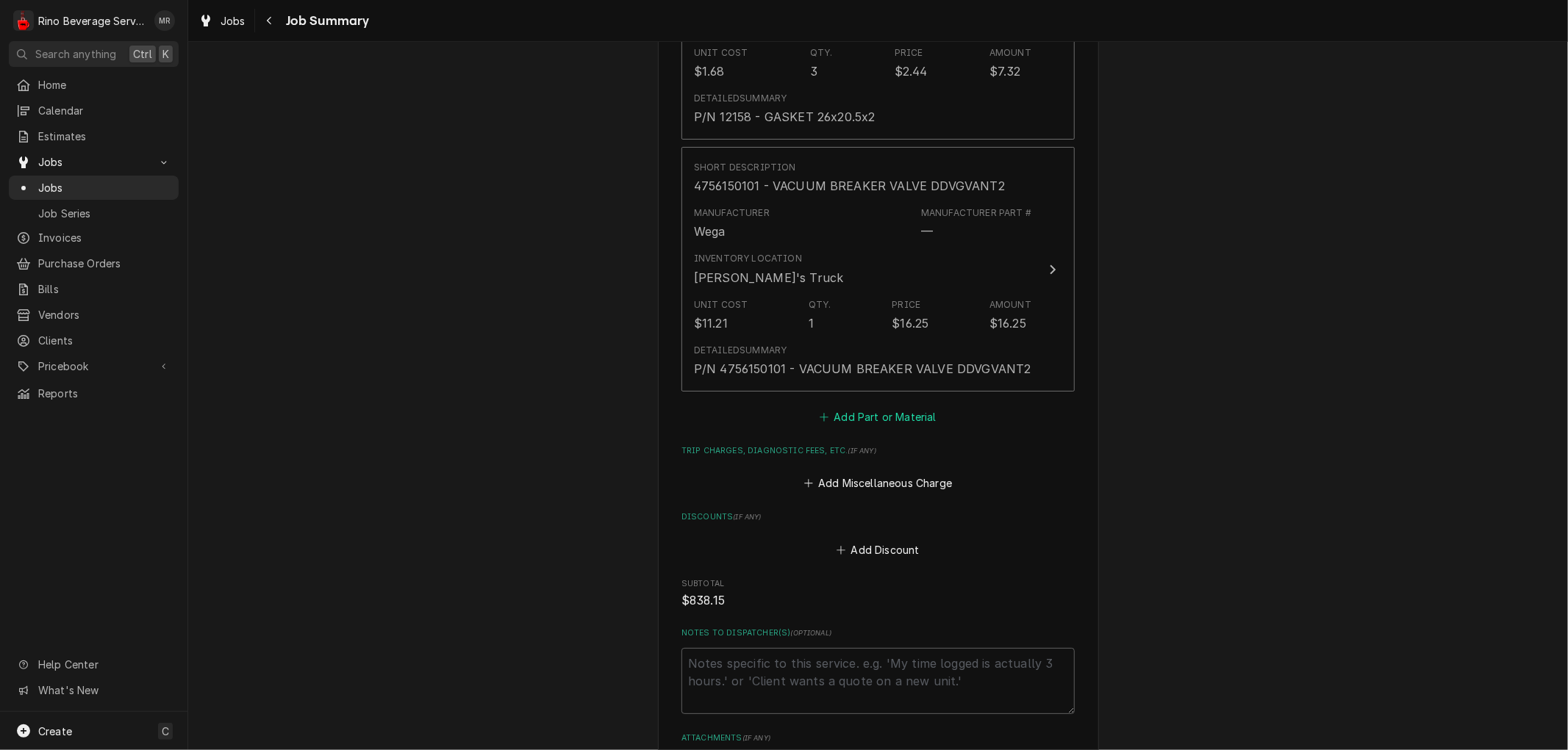
click at [858, 407] on button "Add Part or Material" at bounding box center [878, 416] width 121 height 21
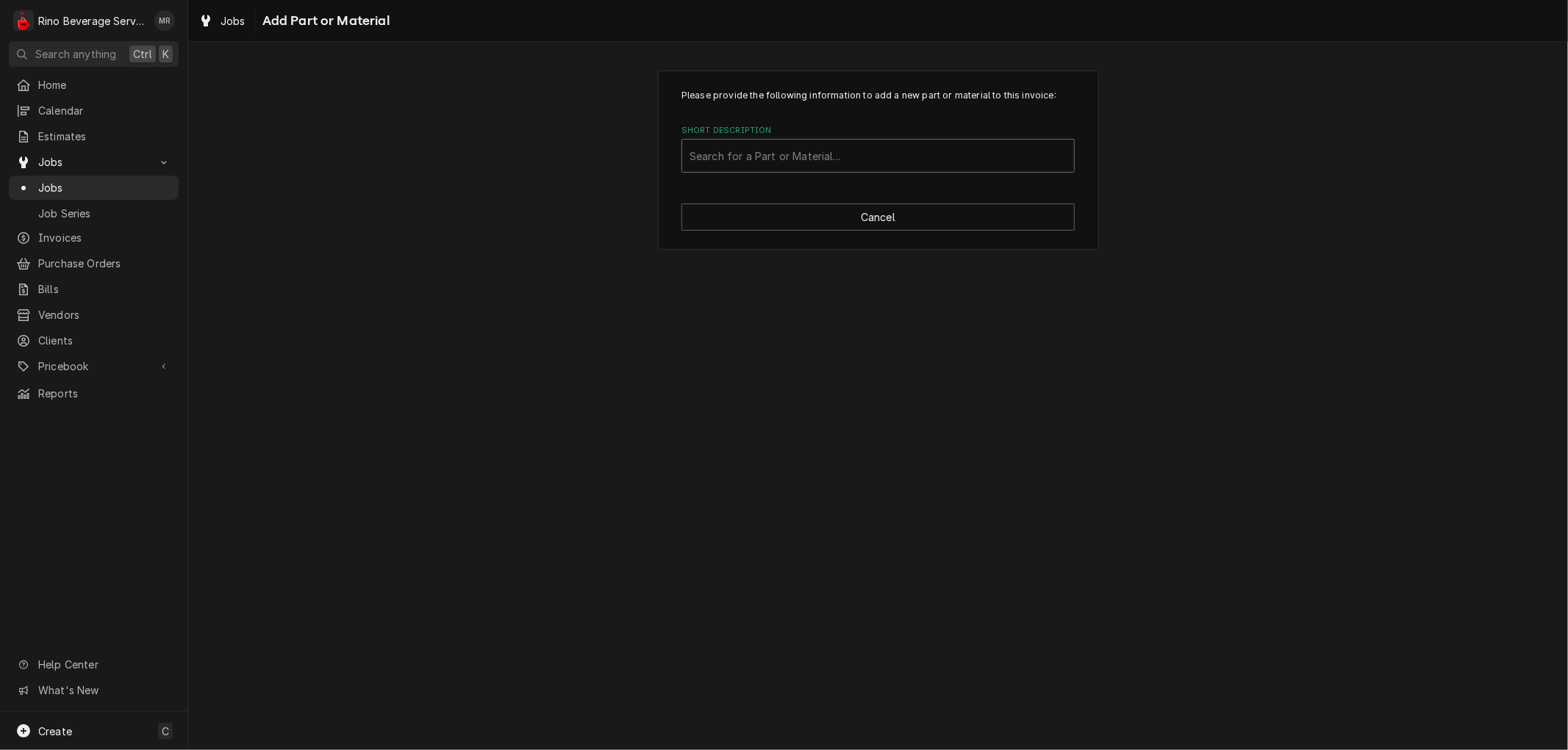
click at [823, 154] on div "Short Description" at bounding box center [878, 156] width 377 height 27
type input "462"
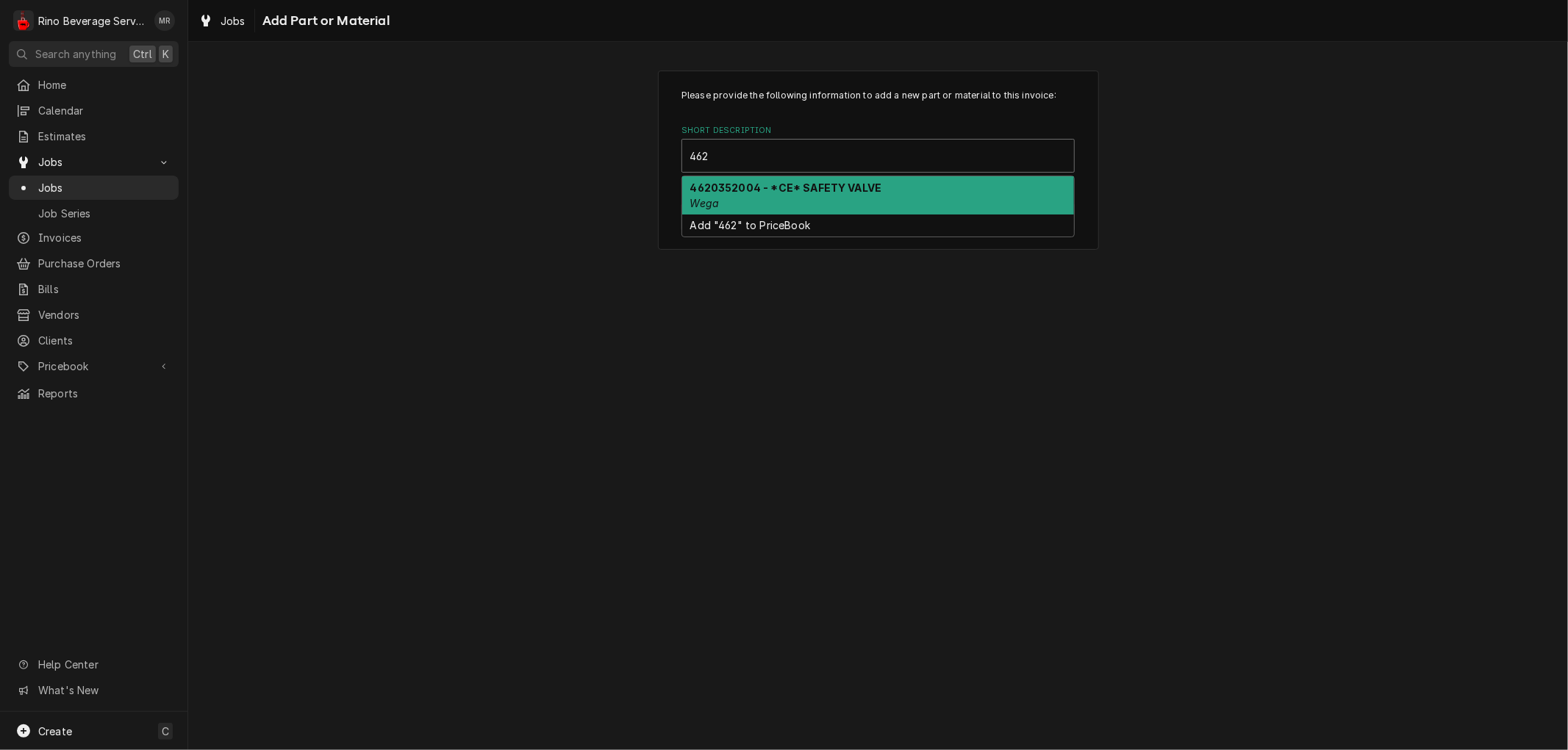
click at [820, 186] on strong "4620352004 - *CE* SAFETY VALVE" at bounding box center [786, 188] width 192 height 12
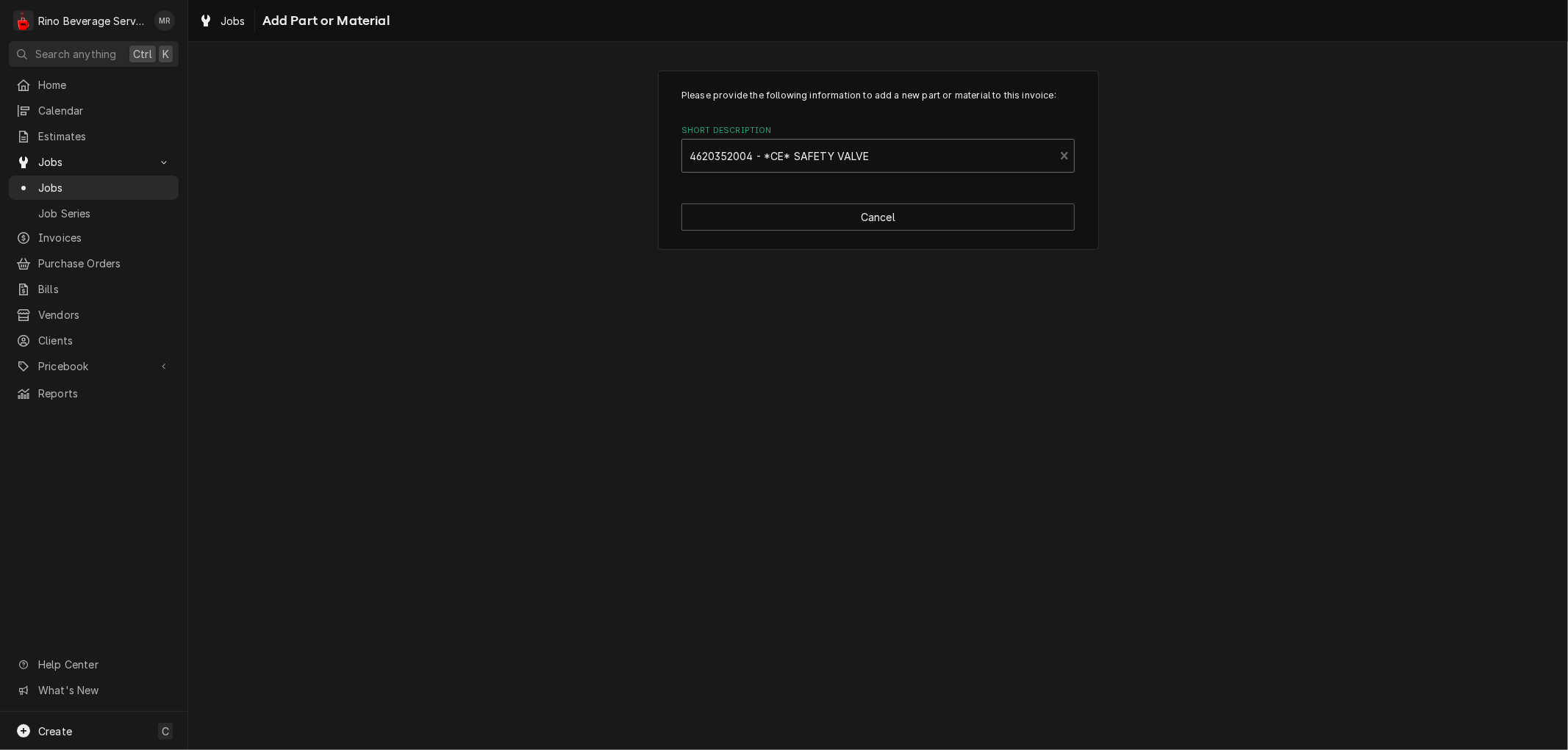
type textarea "x"
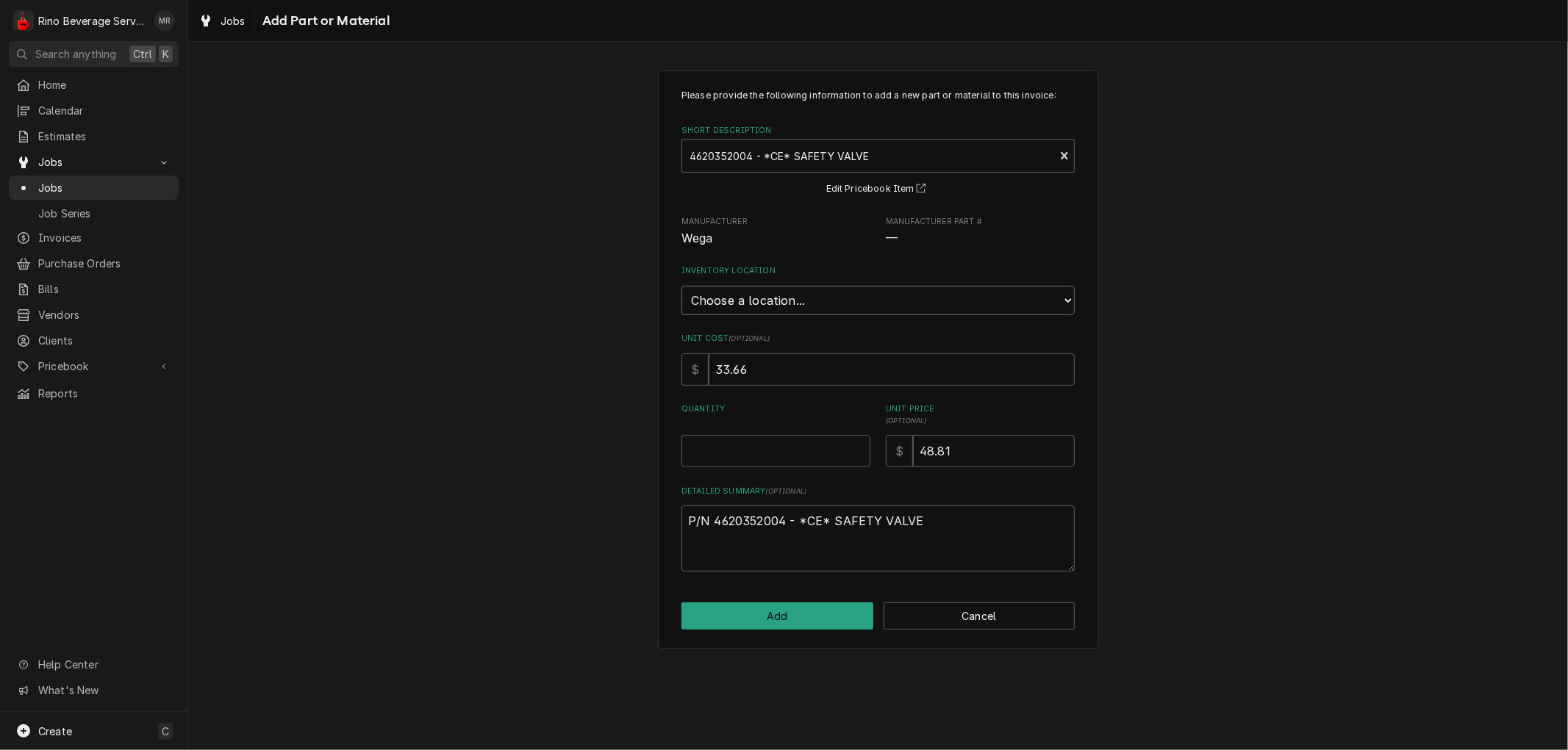
click at [818, 302] on select "Choose a location... Damon's Truck Dane's Truck Graham's Truck Main Warehouse" at bounding box center [878, 300] width 393 height 29
select select "157"
click at [681, 286] on select "Choose a location... Damon's Truck Dane's Truck Graham's Truck Main Warehouse" at bounding box center [878, 300] width 393 height 29
type textarea "x"
type input "0.5"
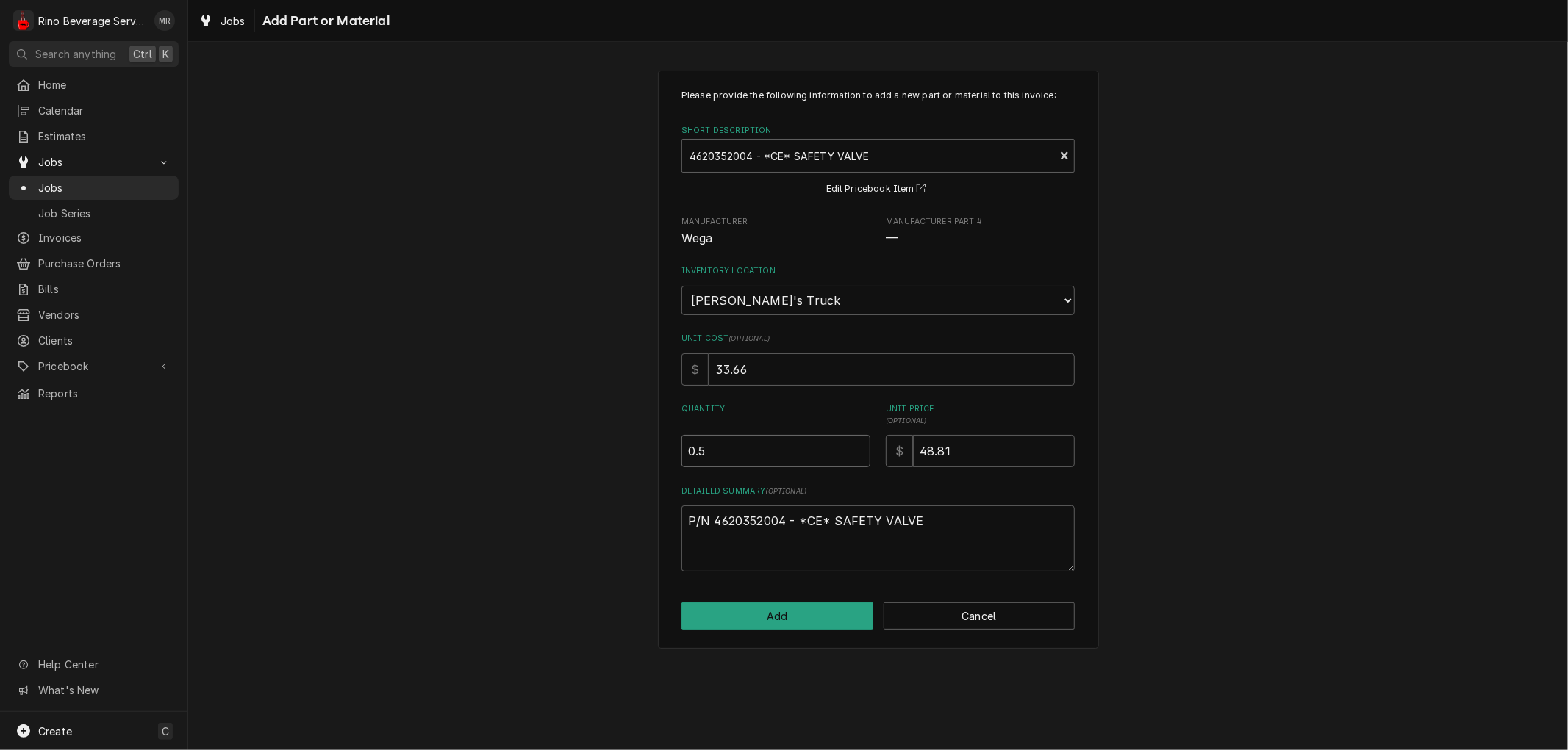
click at [857, 446] on input "0.5" at bounding box center [776, 450] width 189 height 32
type textarea "x"
type input "1"
click at [857, 446] on input "1" at bounding box center [776, 450] width 189 height 32
click at [813, 616] on button "Add" at bounding box center [777, 616] width 192 height 27
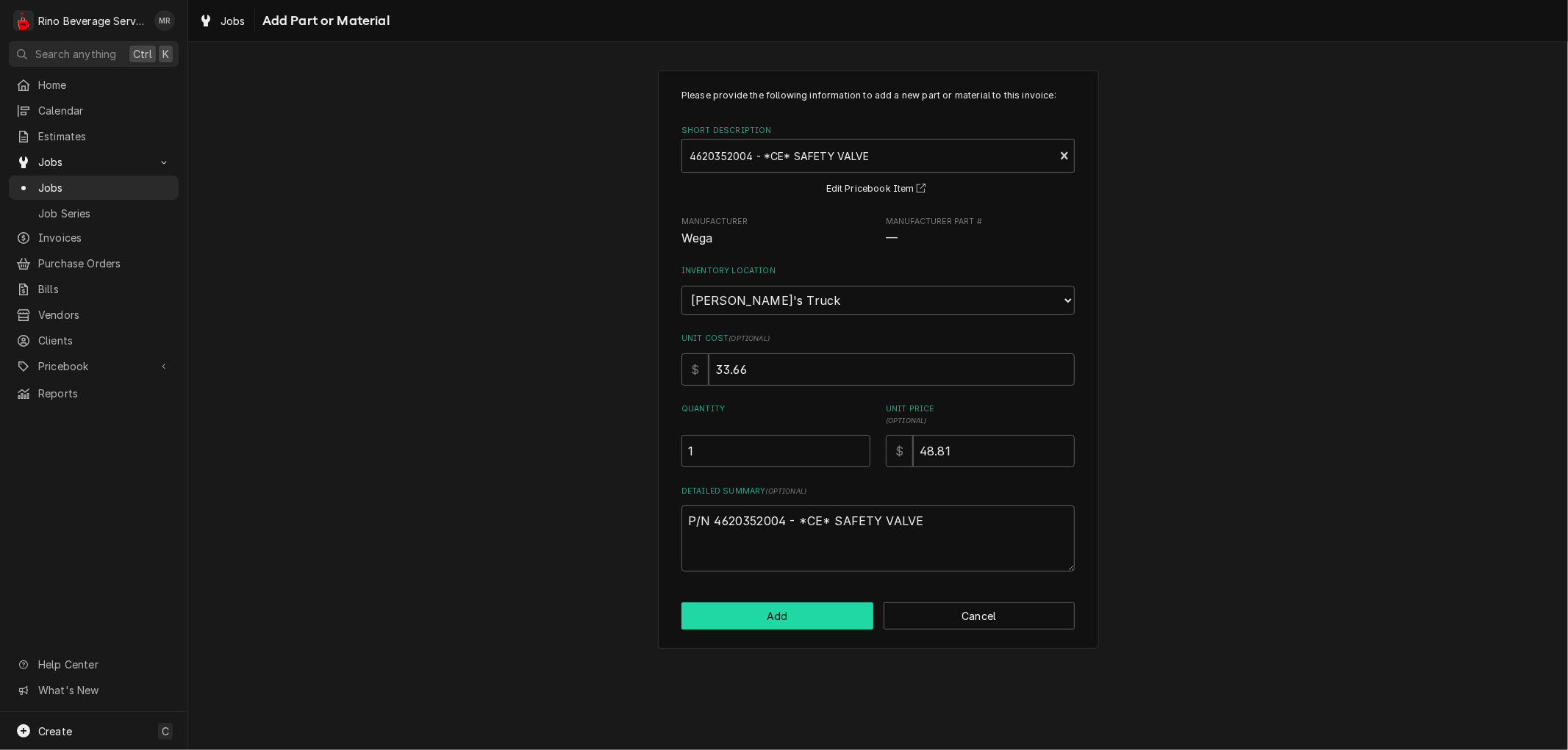
type textarea "x"
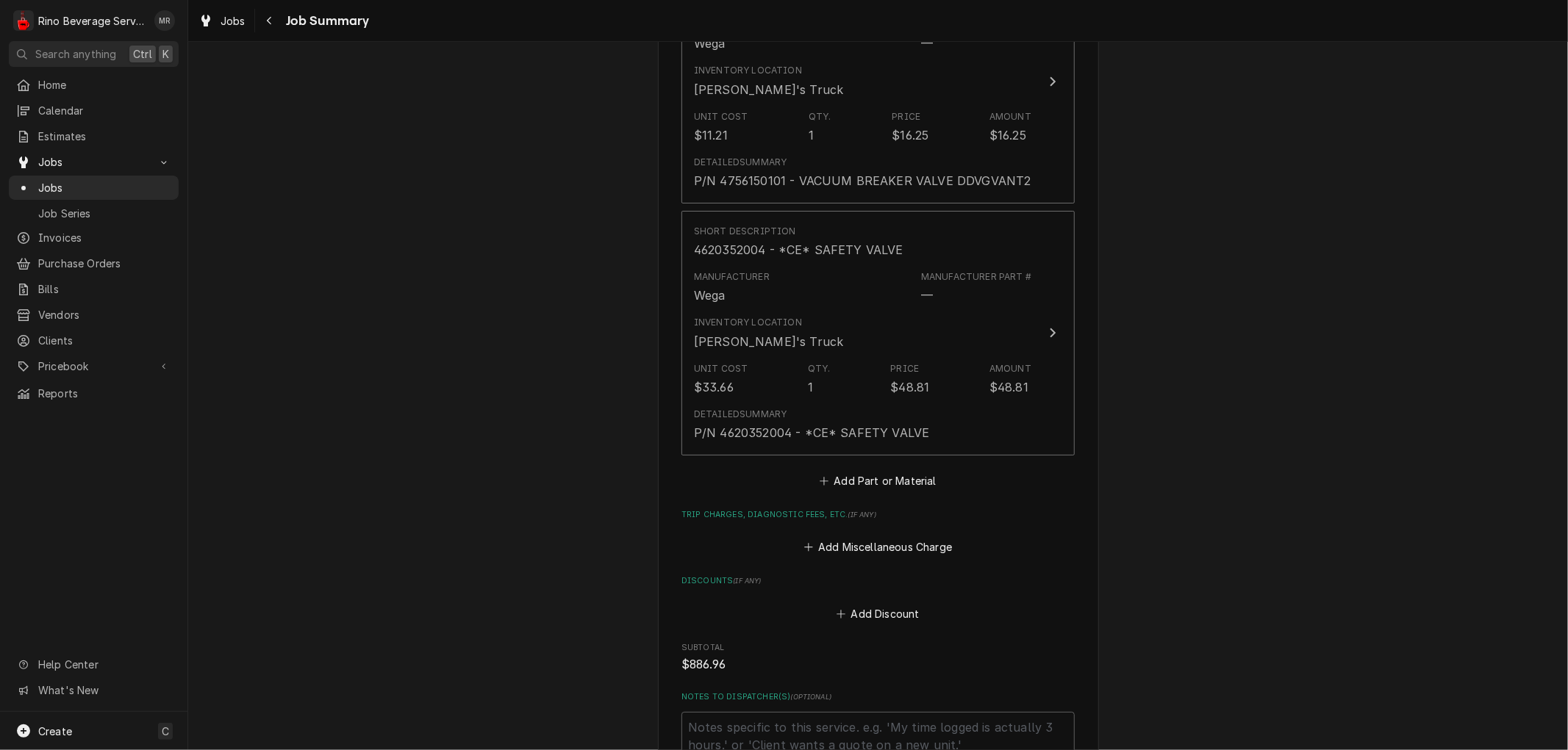
scroll to position [4074, 0]
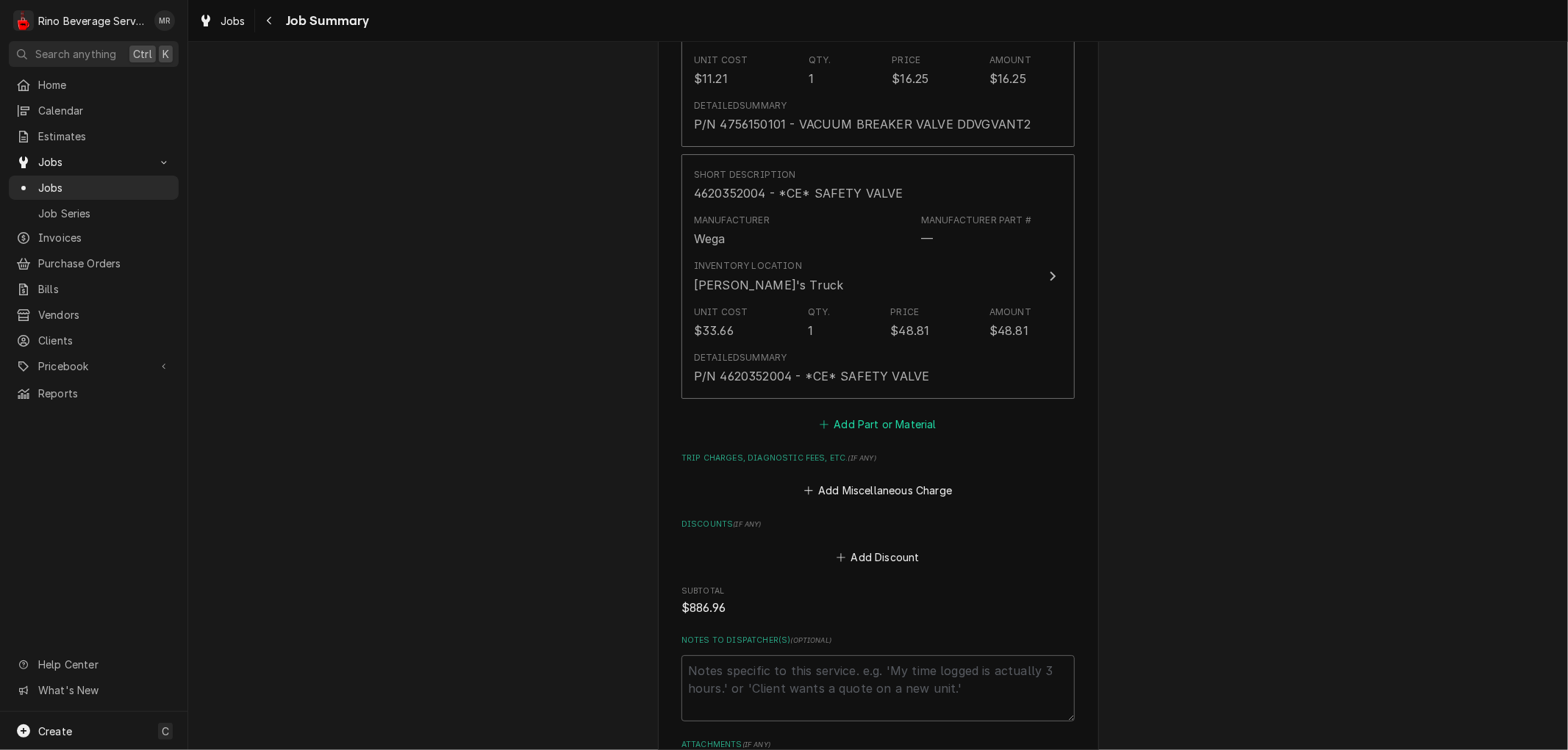
click at [843, 414] on button "Add Part or Material" at bounding box center [878, 424] width 121 height 21
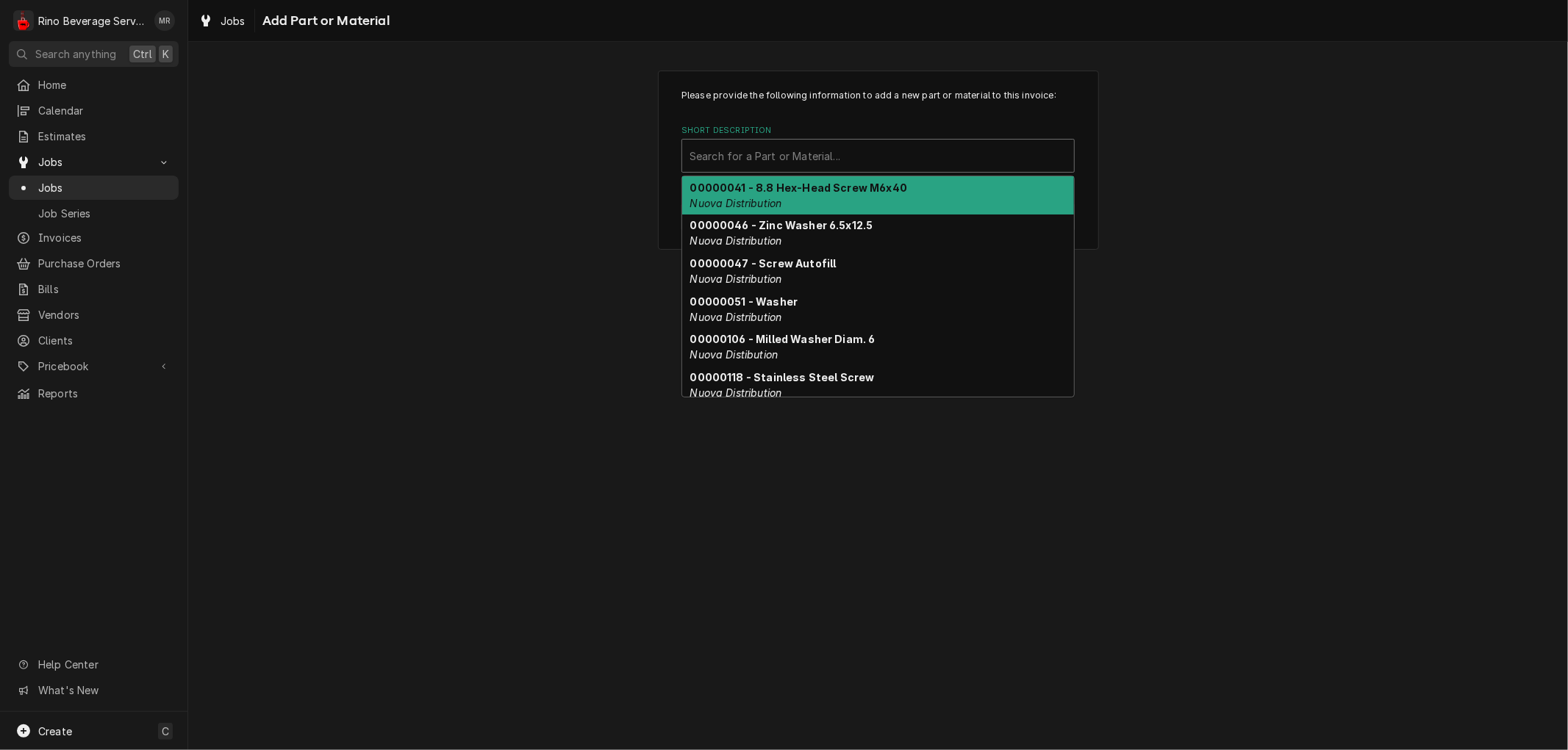
click at [864, 155] on div "Short Description" at bounding box center [878, 156] width 377 height 27
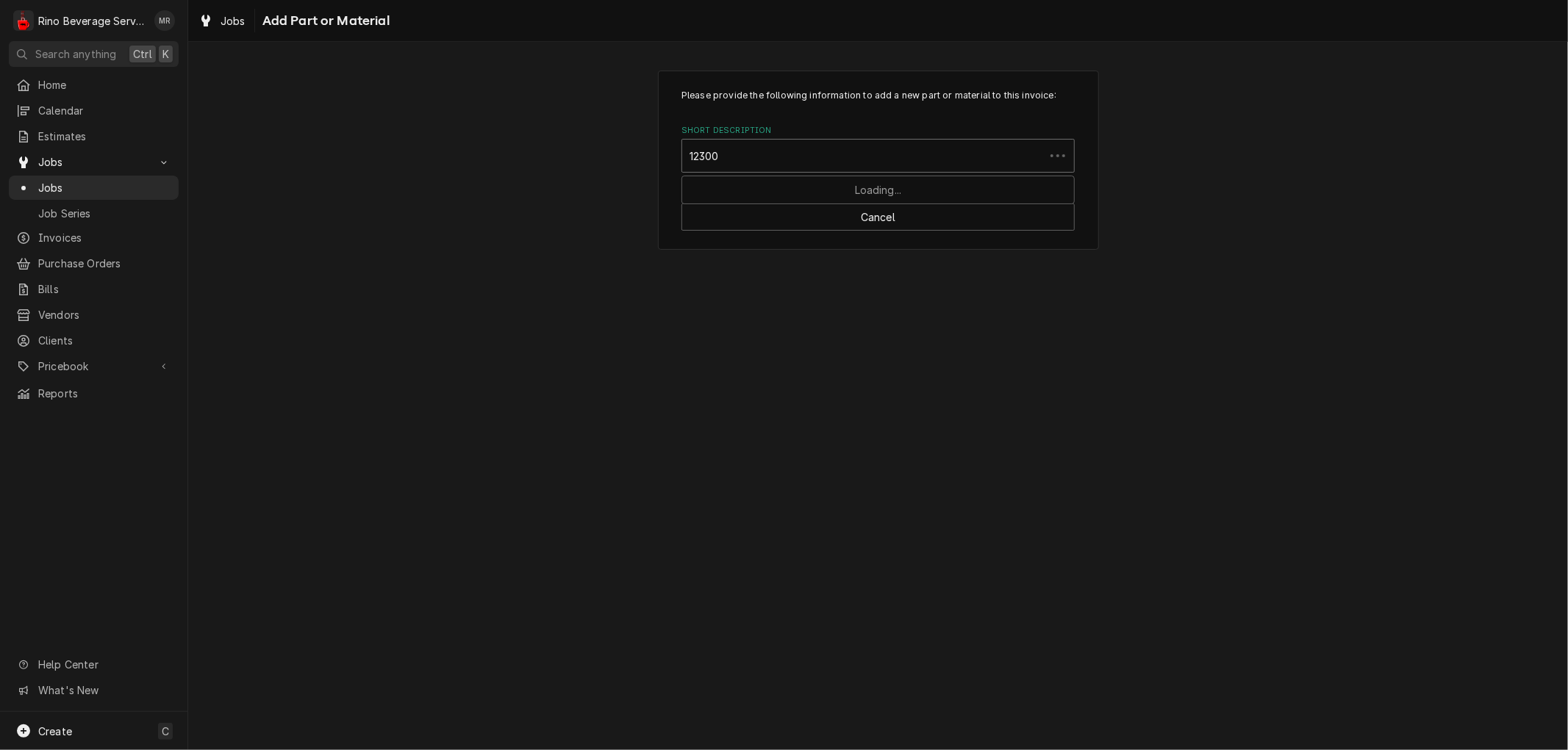
type input "123000"
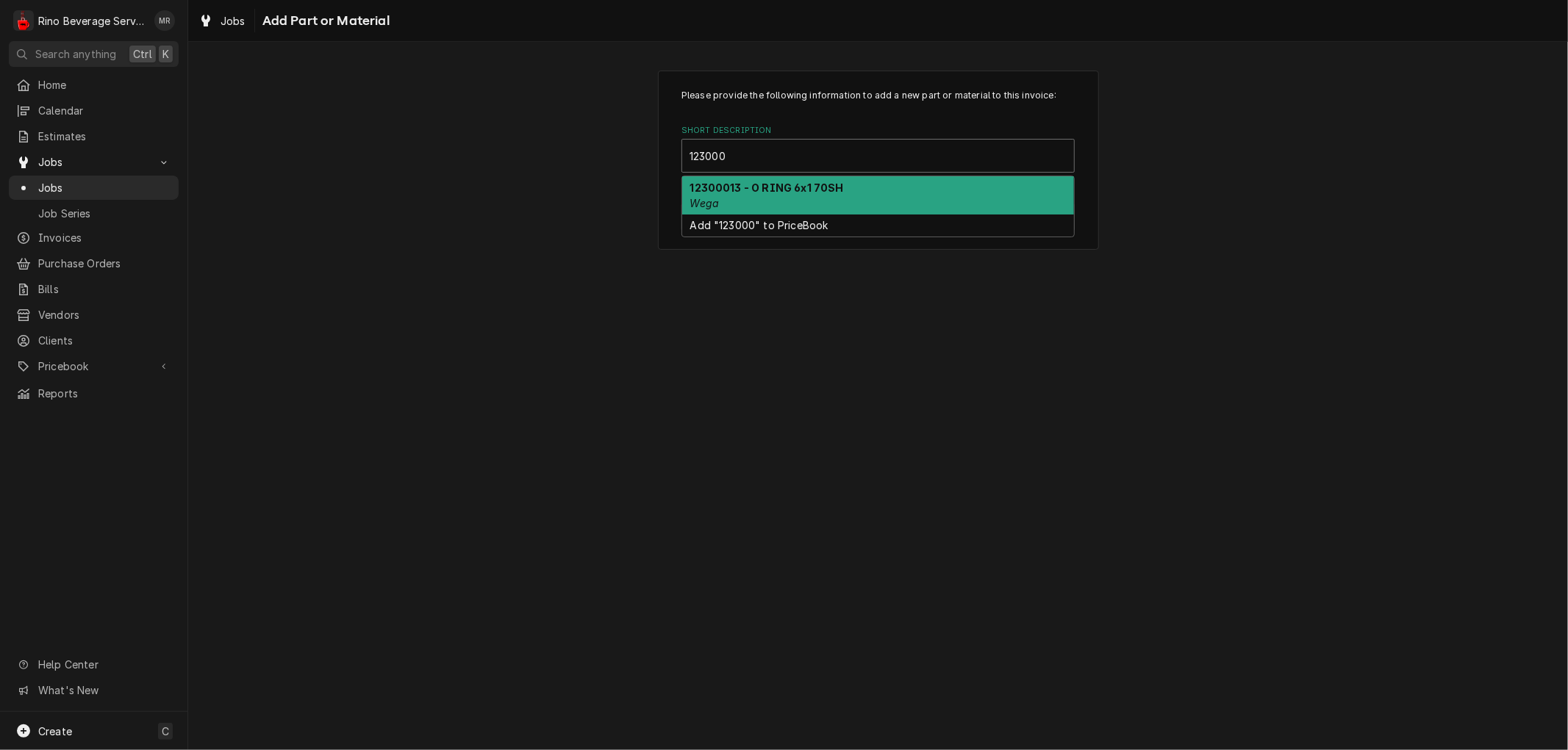
click at [864, 189] on div "12300013 - O RING 6x1 70SH Wega" at bounding box center [878, 196] width 392 height 38
type textarea "x"
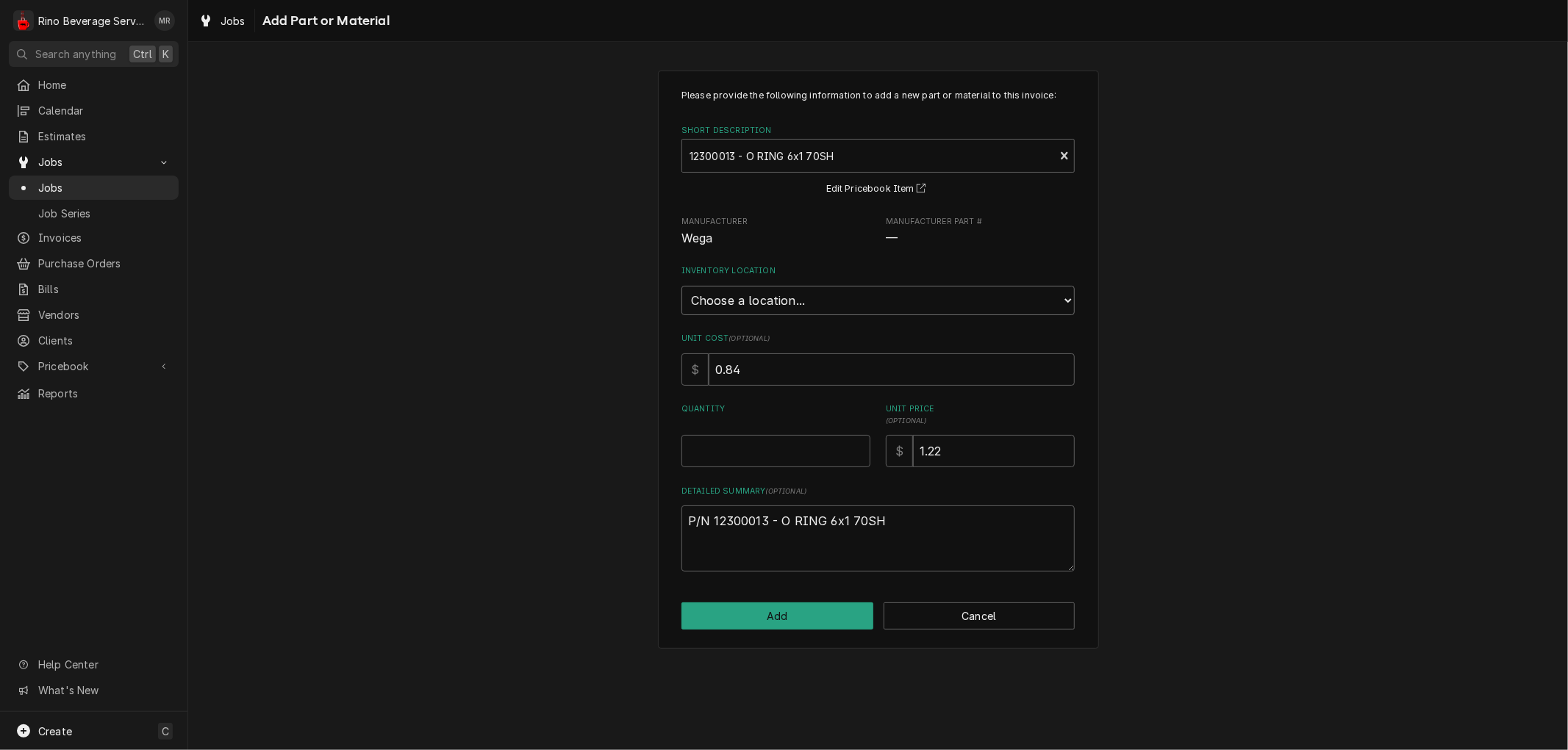
click at [829, 295] on select "Choose a location... Damon's Truck Dane's Truck Graham's Truck Main Warehouse" at bounding box center [878, 300] width 393 height 29
select select "157"
click at [681, 286] on select "Choose a location... Damon's Truck Dane's Truck Graham's Truck Main Warehouse" at bounding box center [878, 300] width 393 height 29
type textarea "x"
type input "0.5"
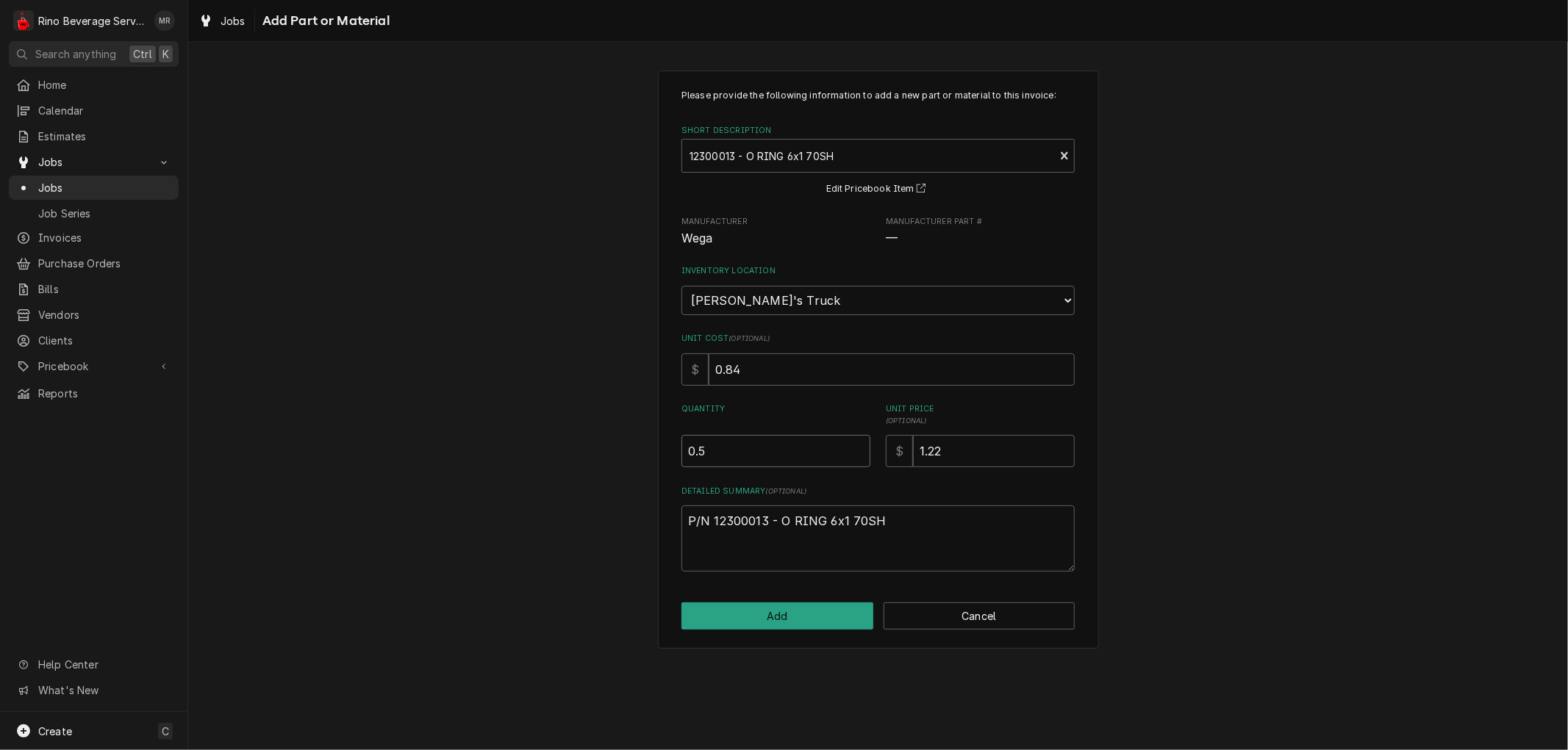
click at [857, 445] on input "0.5" at bounding box center [776, 450] width 189 height 32
type textarea "x"
type input "1"
click at [857, 445] on input "1" at bounding box center [776, 450] width 189 height 32
type textarea "x"
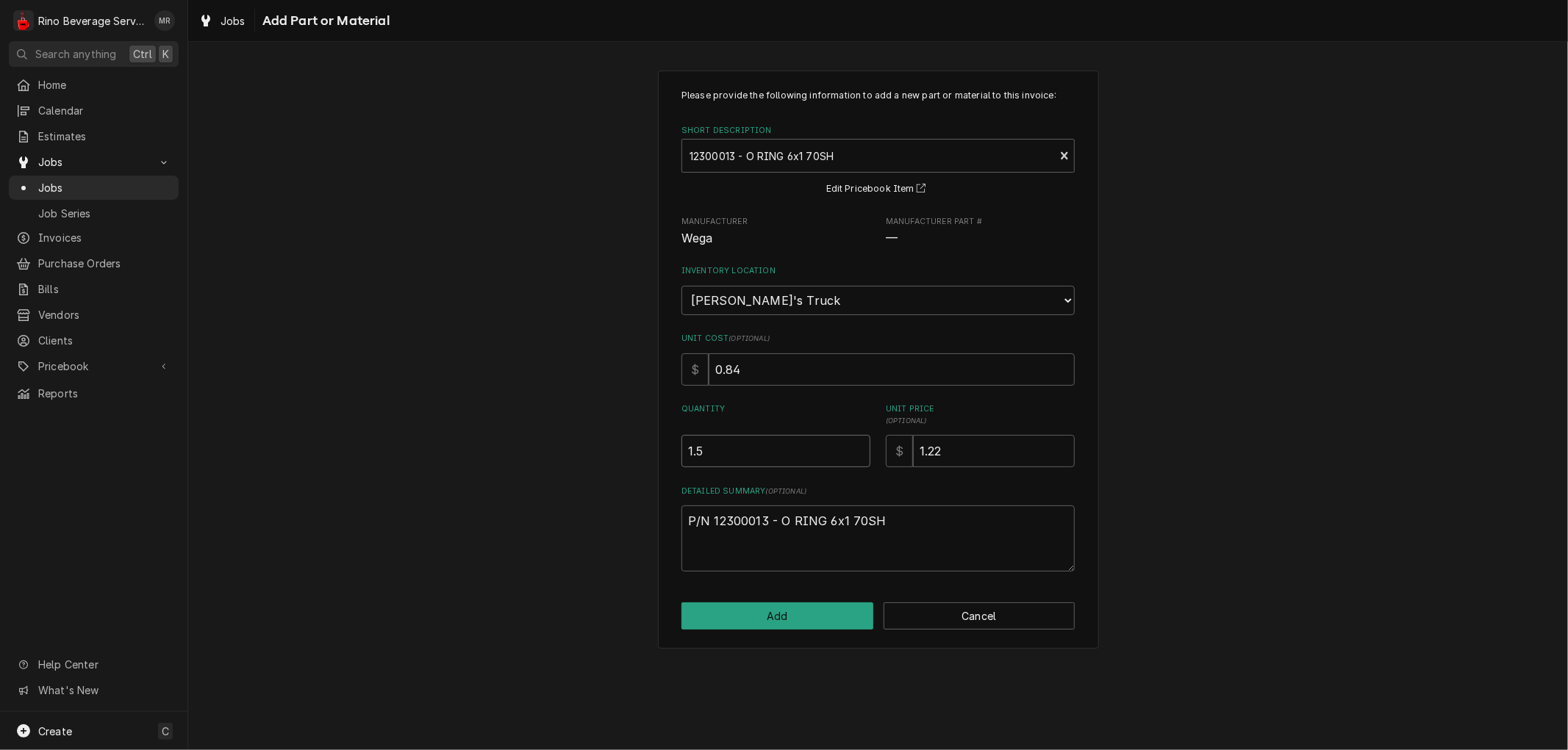
type input "1.5"
click at [857, 445] on input "1.5" at bounding box center [776, 450] width 189 height 32
type textarea "x"
type input "2"
click at [857, 445] on input "2" at bounding box center [776, 450] width 189 height 32
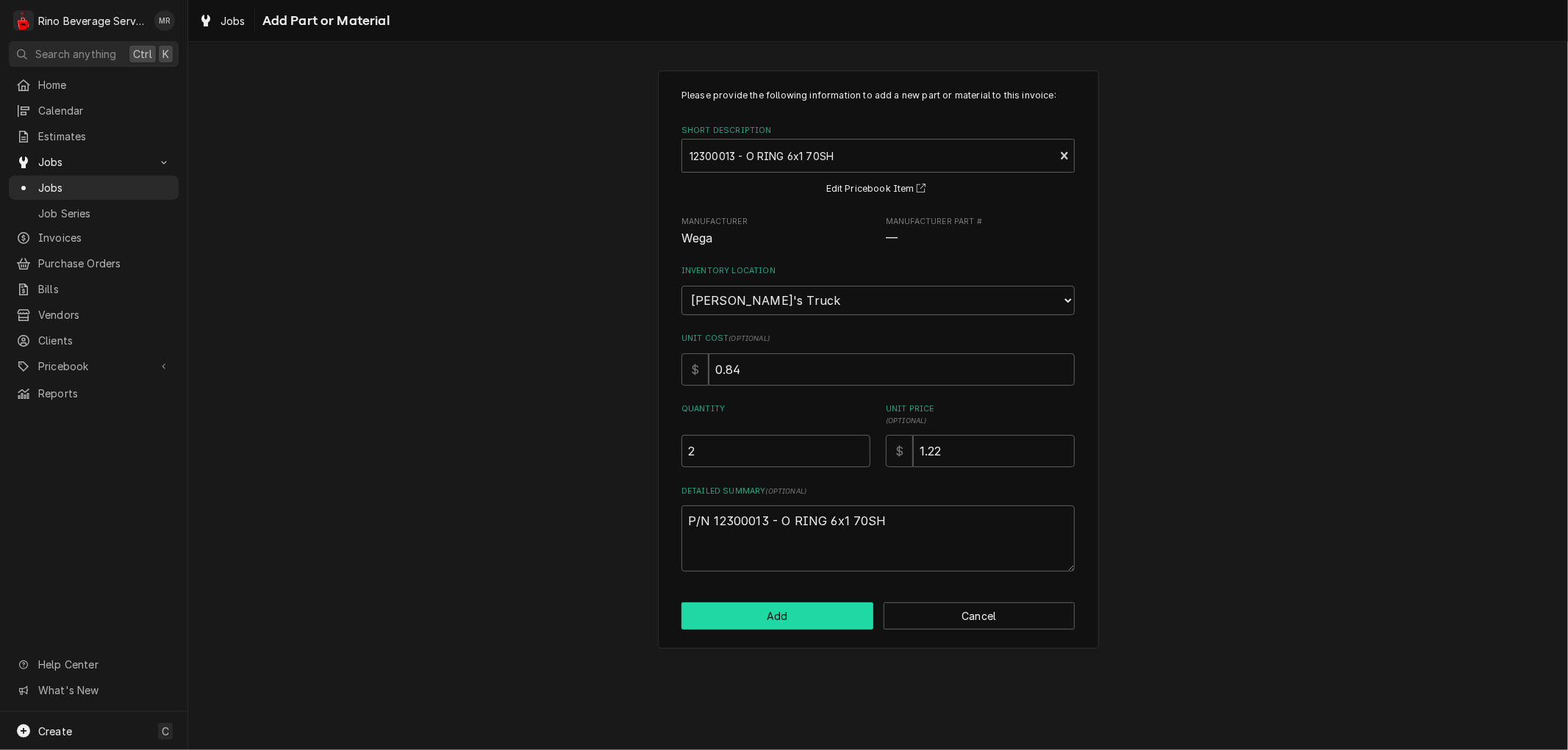
click at [799, 614] on button "Add" at bounding box center [777, 616] width 192 height 27
type textarea "x"
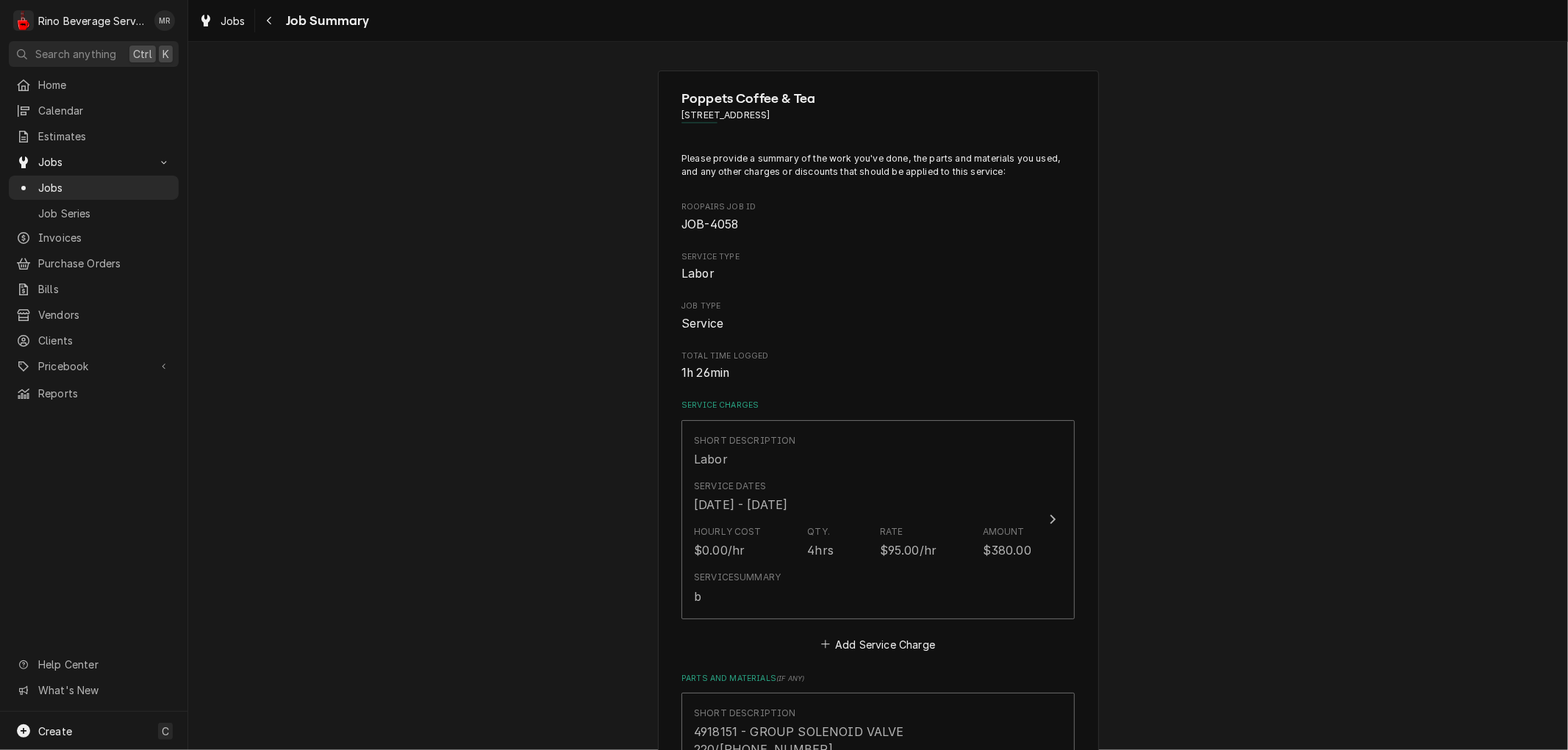
scroll to position [4074, 0]
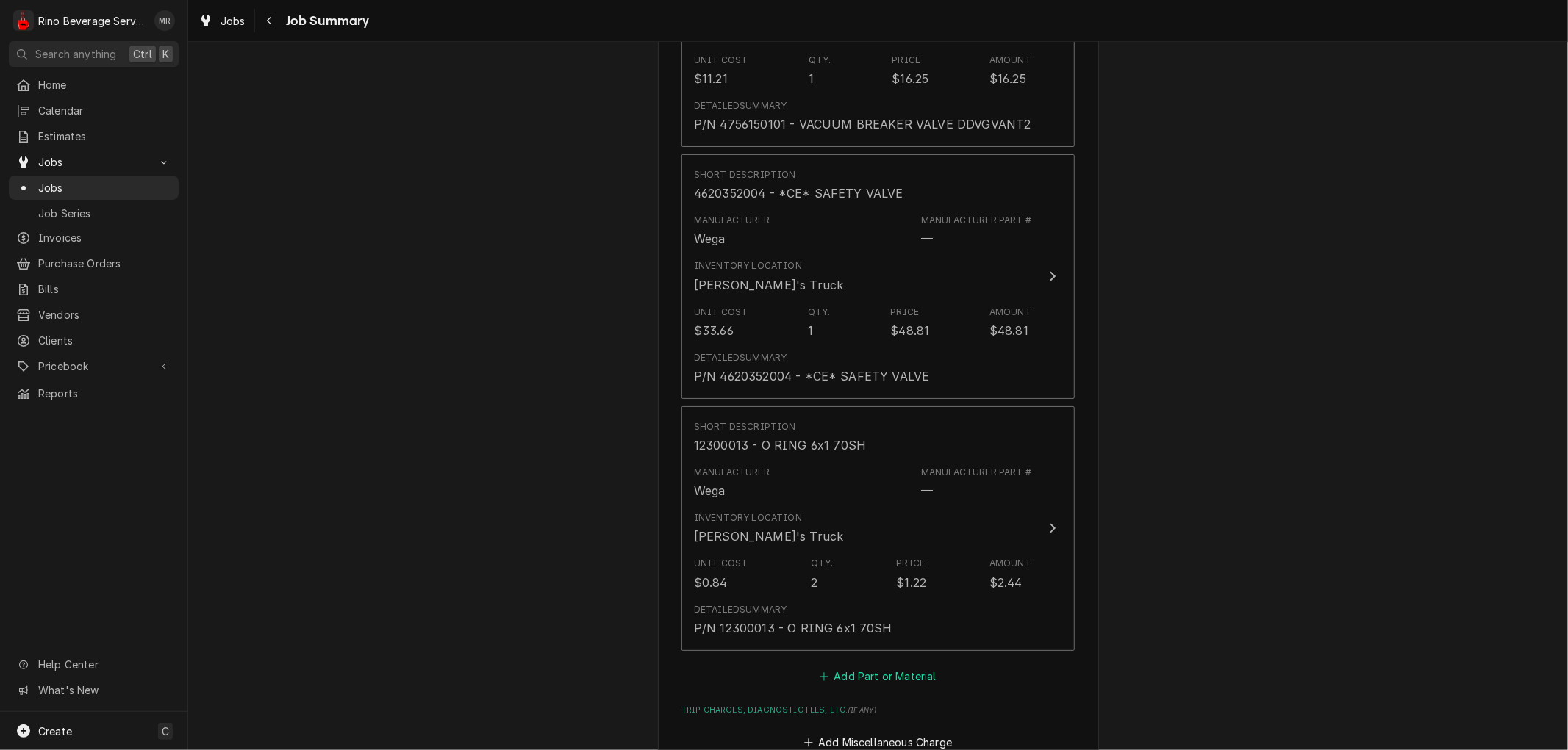
click at [842, 665] on button "Add Part or Material" at bounding box center [878, 675] width 121 height 21
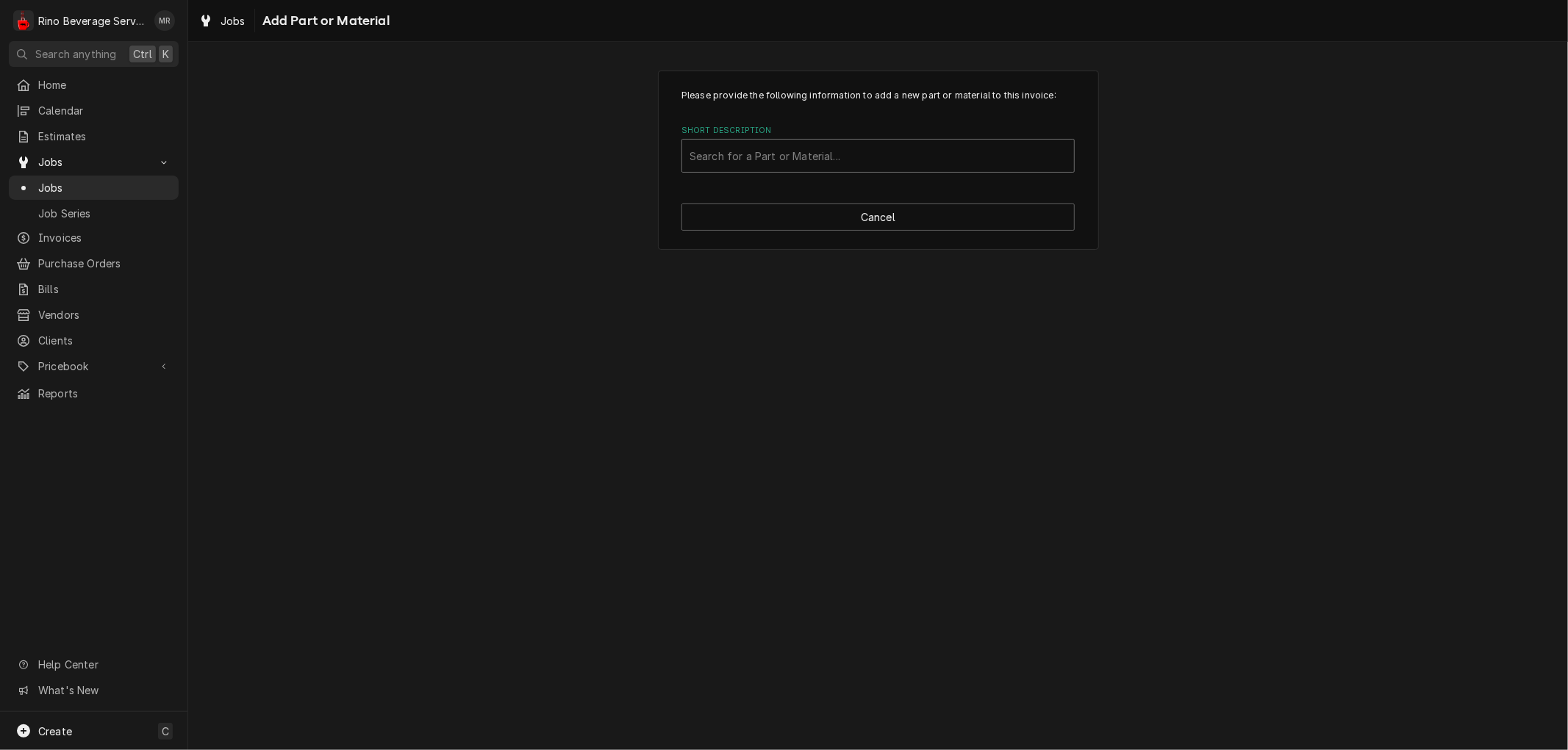
click at [717, 158] on div "Short Description" at bounding box center [878, 156] width 377 height 27
type input "12300"
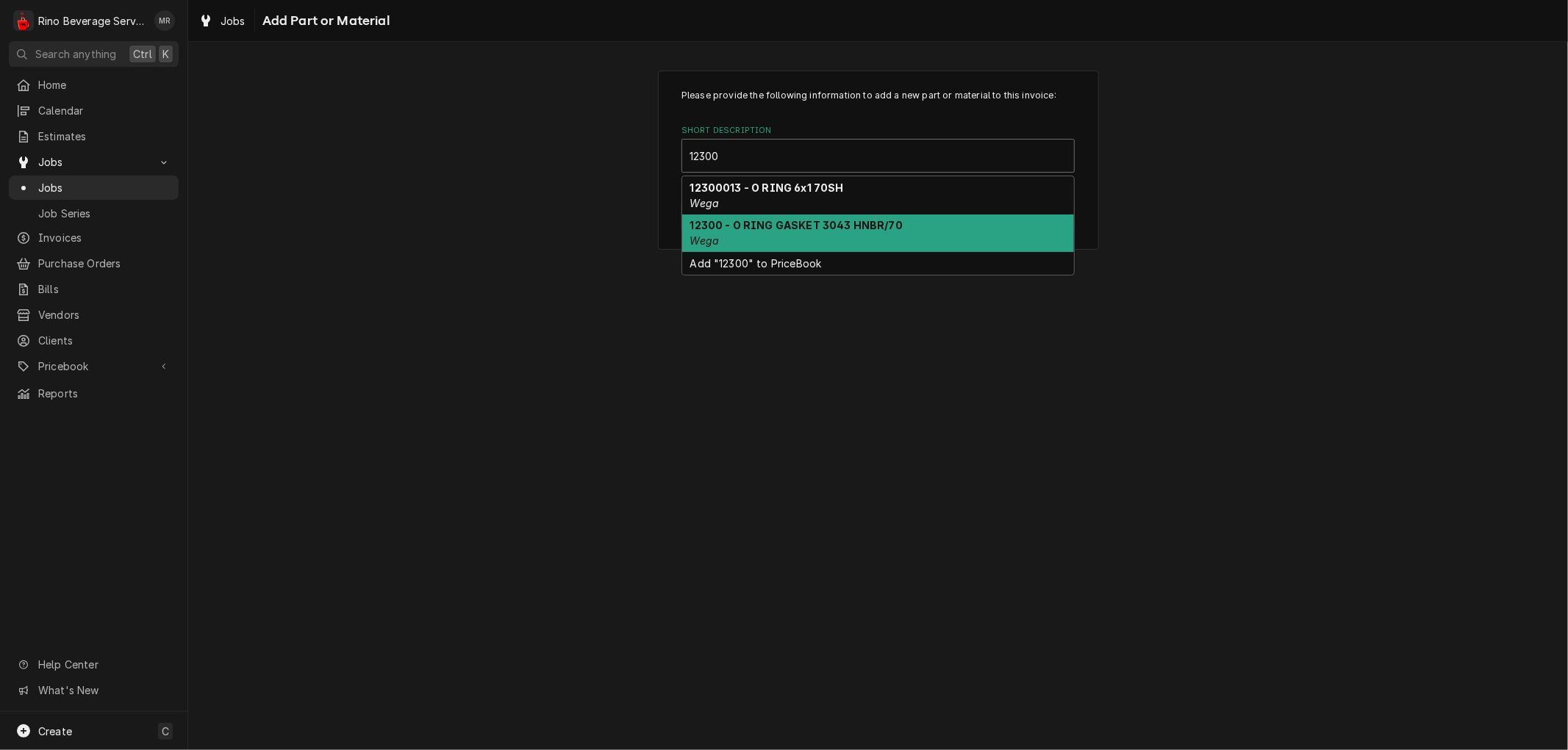
click at [740, 226] on strong "12300 - O RING GASKET 3043 HNBR/70" at bounding box center [797, 225] width 212 height 12
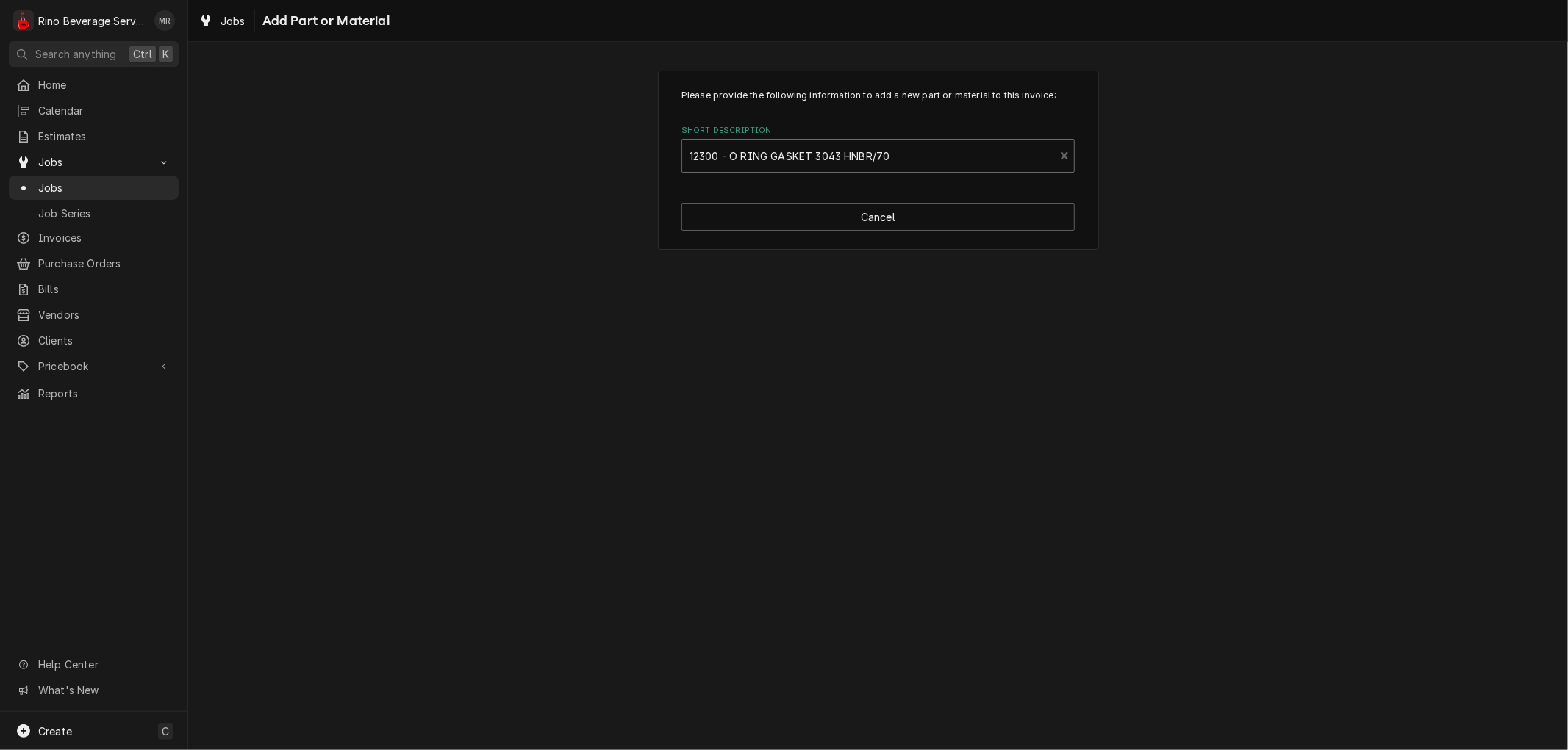
type textarea "x"
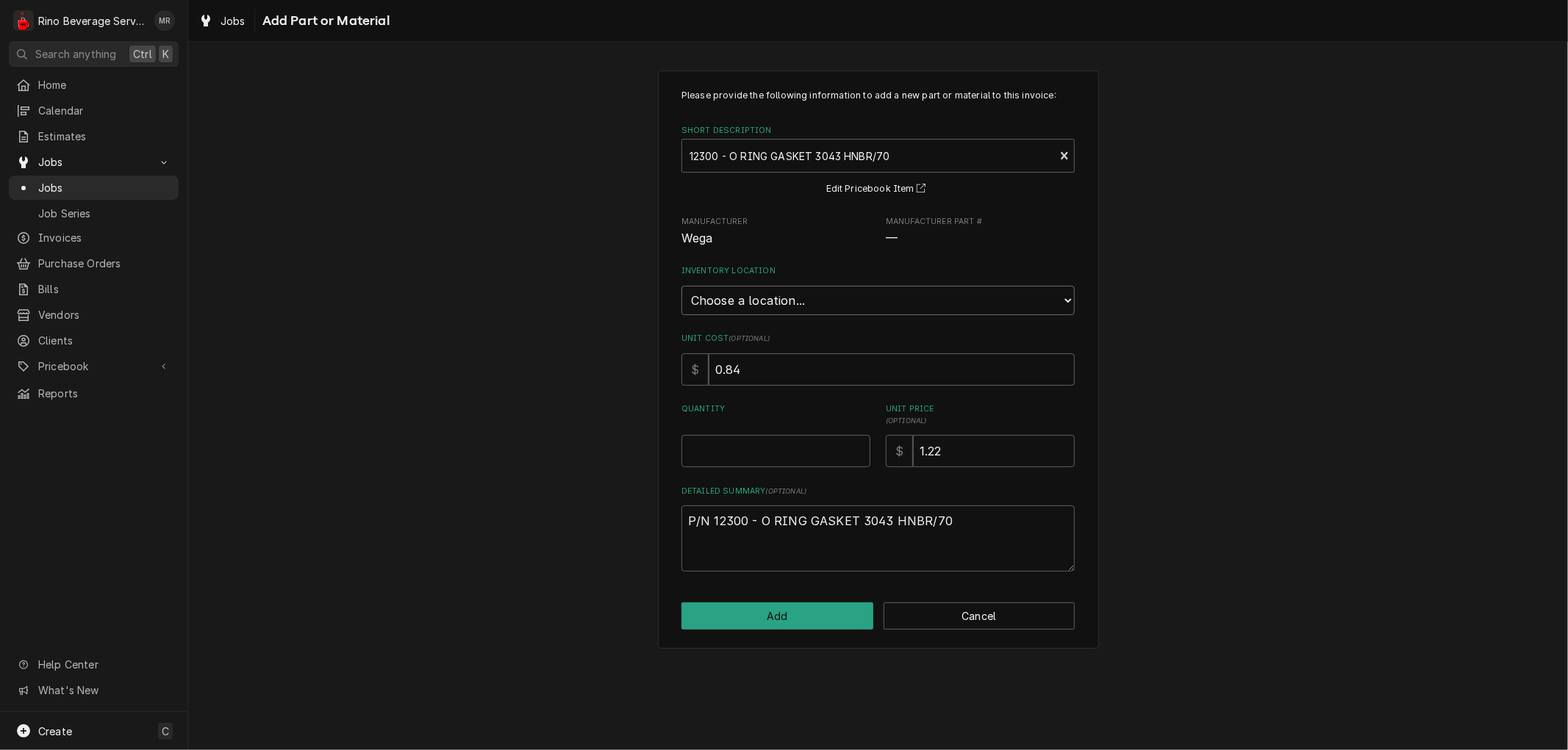
click at [755, 296] on select "Choose a location... Damon's Truck Dane's Truck Graham's Truck Main Warehouse" at bounding box center [878, 300] width 393 height 29
select select "157"
click at [681, 286] on select "Choose a location... Damon's Truck Dane's Truck Graham's Truck Main Warehouse" at bounding box center [878, 300] width 393 height 29
type textarea "x"
type input "0.5"
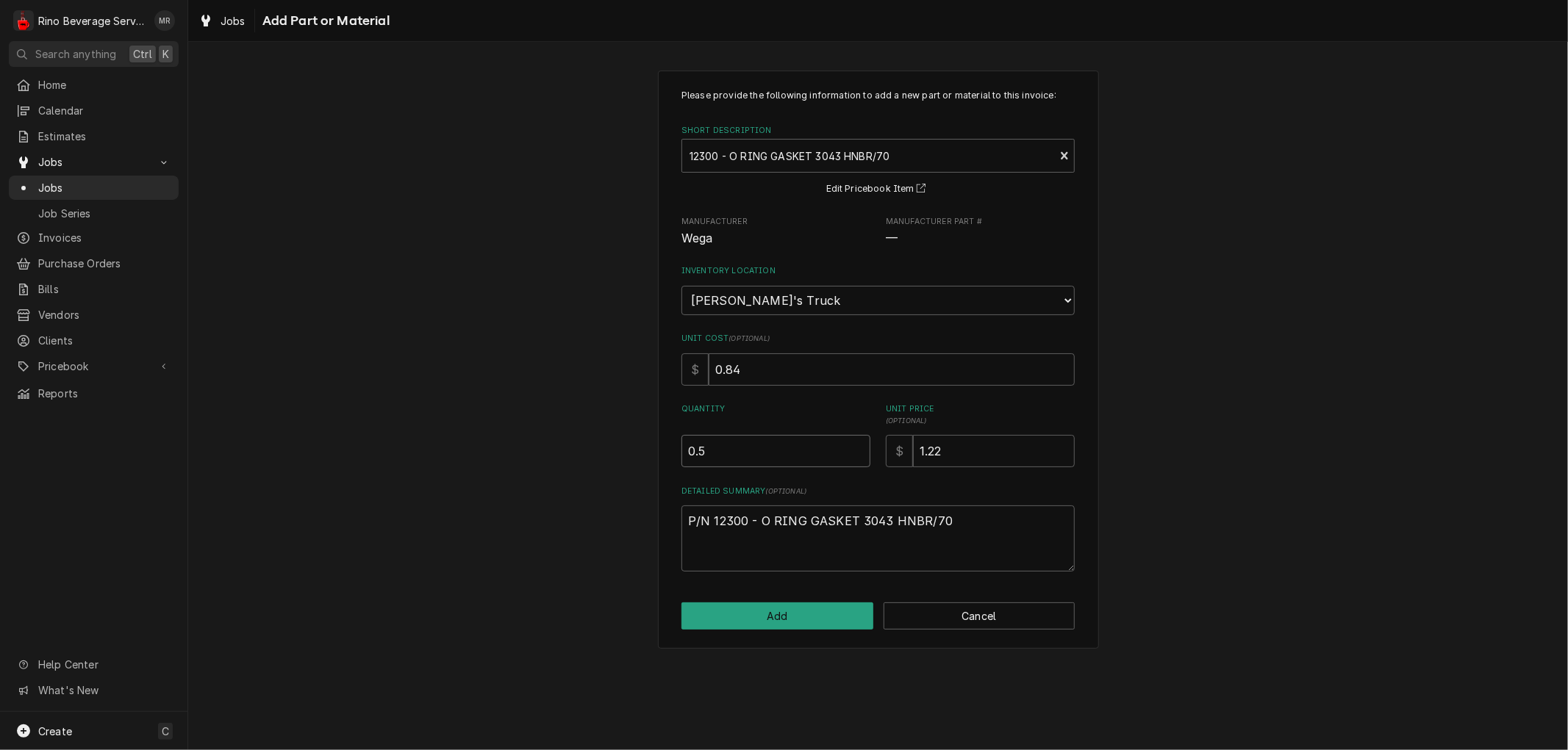
click at [856, 442] on input "0.5" at bounding box center [776, 450] width 189 height 32
type textarea "x"
type input "1"
click at [856, 442] on input "1" at bounding box center [776, 450] width 189 height 32
type textarea "x"
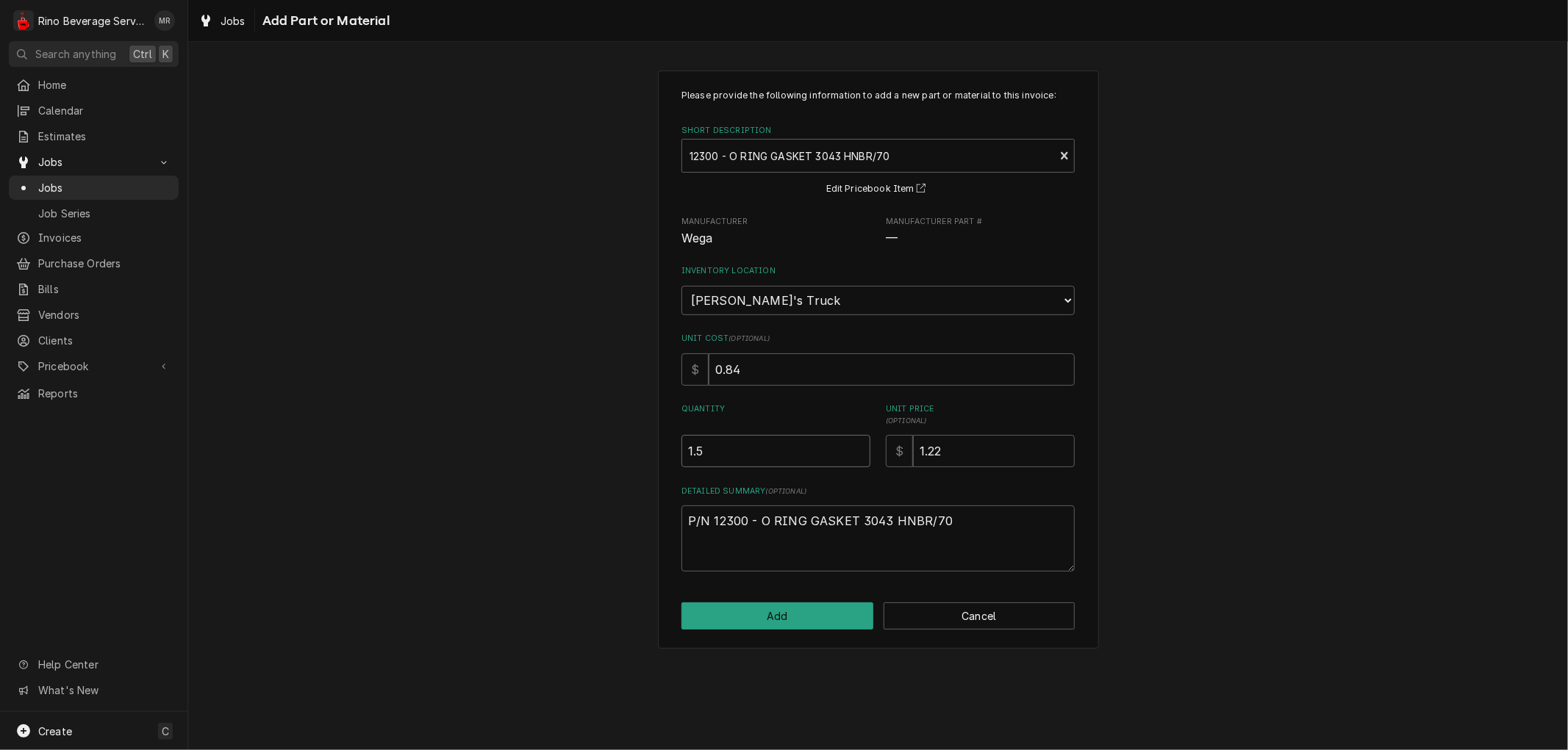
type input "1.5"
click at [856, 442] on input "1.5" at bounding box center [776, 450] width 189 height 32
type textarea "x"
type input "2"
click at [856, 442] on input "2" at bounding box center [776, 450] width 189 height 32
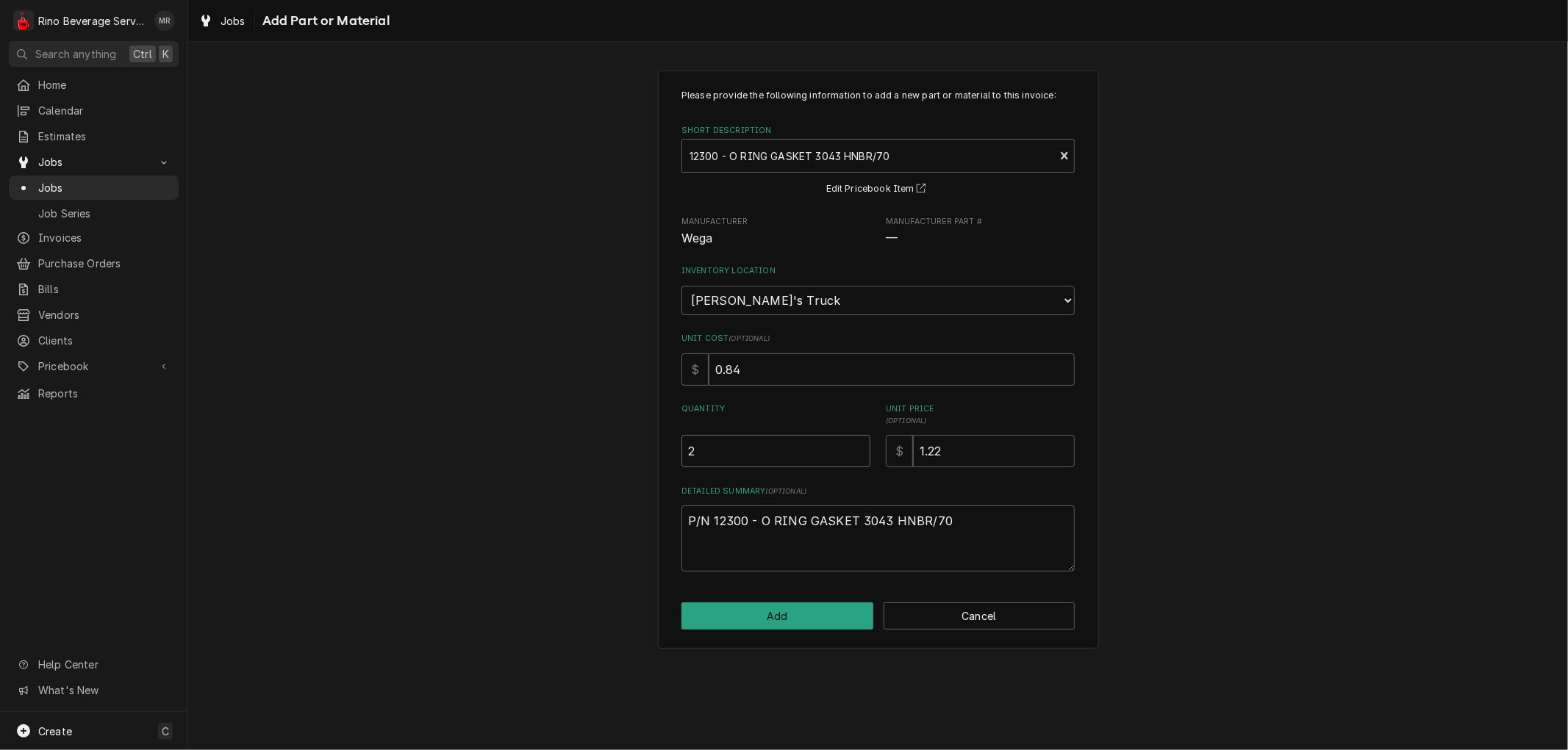
type textarea "x"
type input "2.5"
click at [856, 442] on input "2.5" at bounding box center [776, 450] width 189 height 32
type textarea "x"
type input "3"
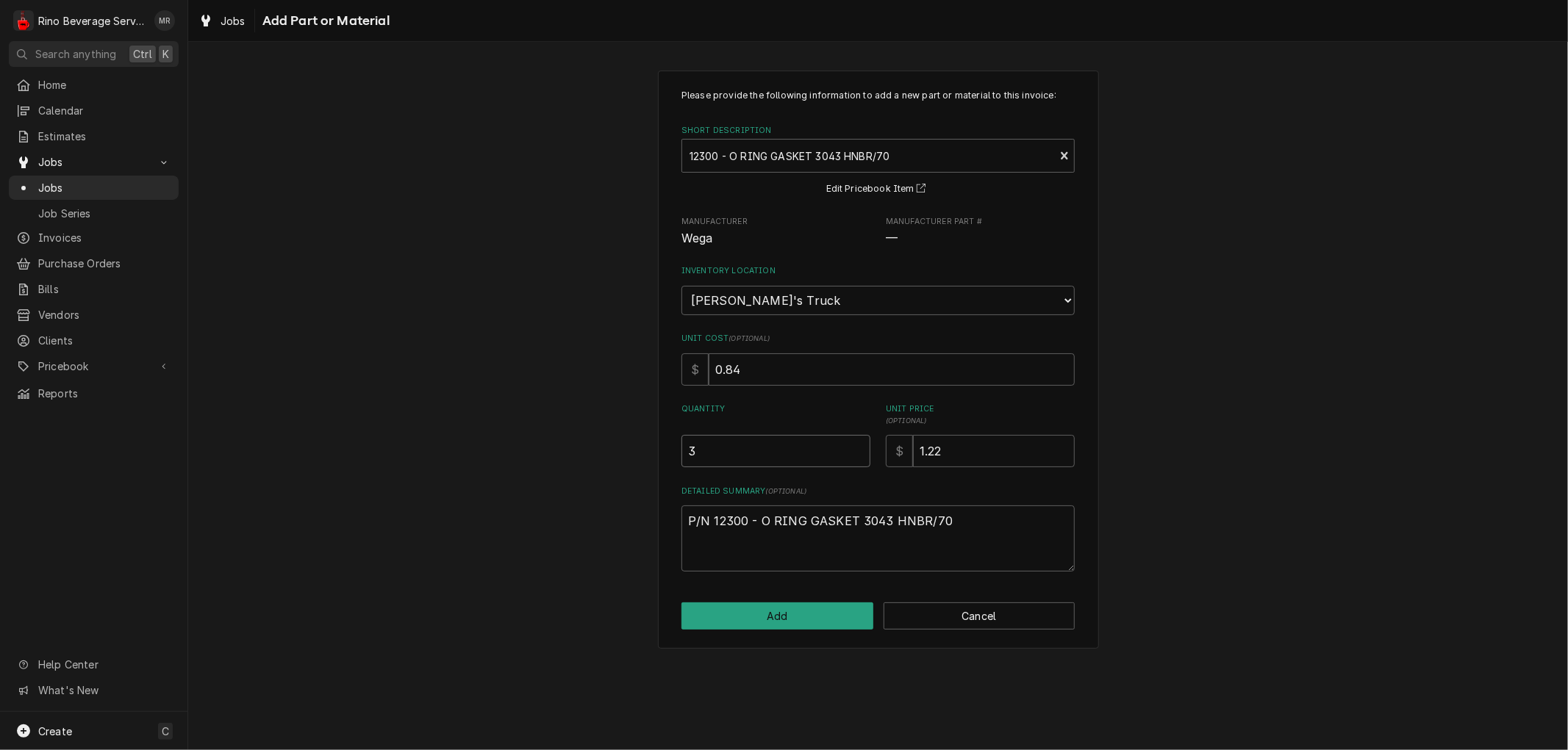
click at [856, 442] on input "3" at bounding box center [776, 450] width 189 height 32
click at [781, 613] on button "Add" at bounding box center [777, 616] width 192 height 27
type textarea "x"
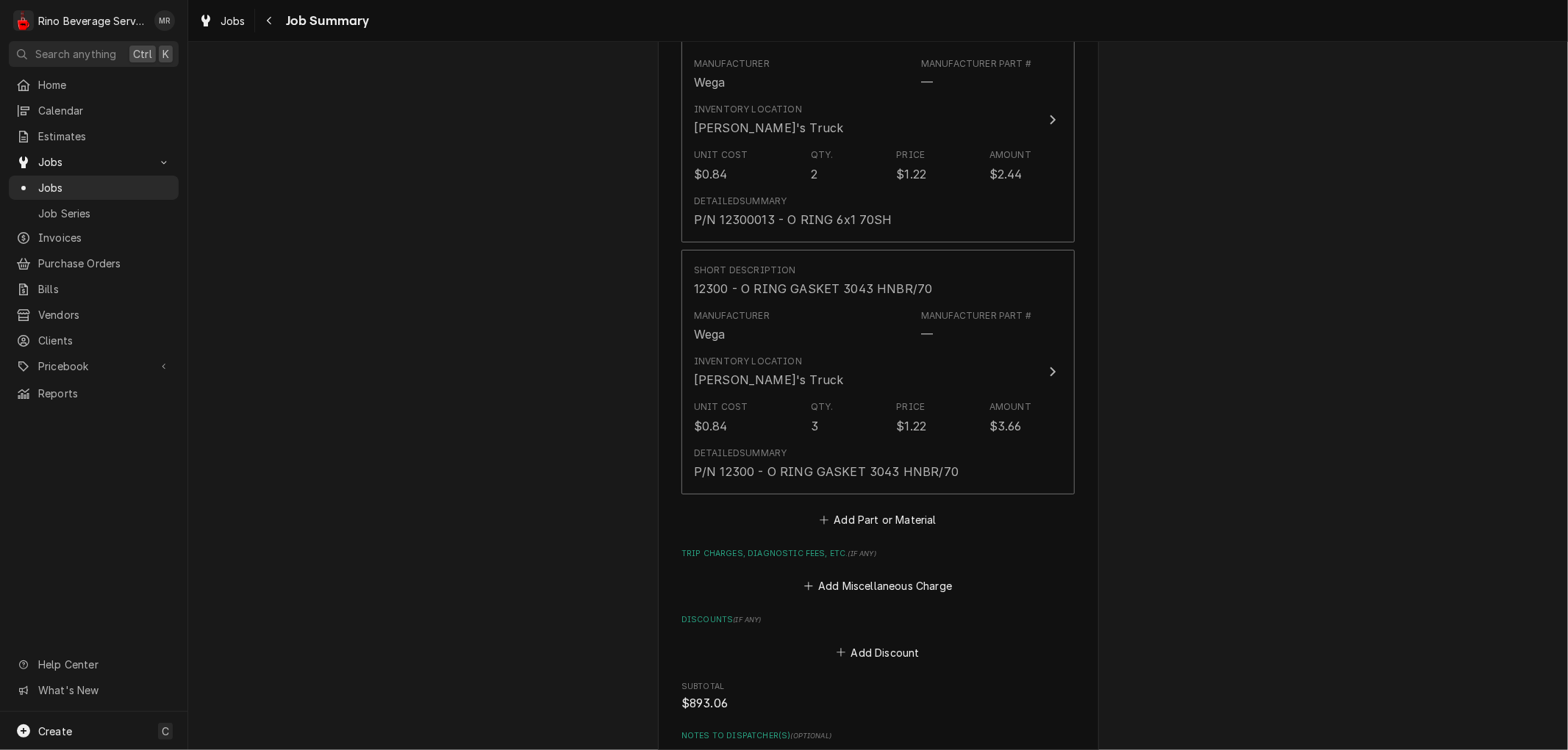
scroll to position [4564, 0]
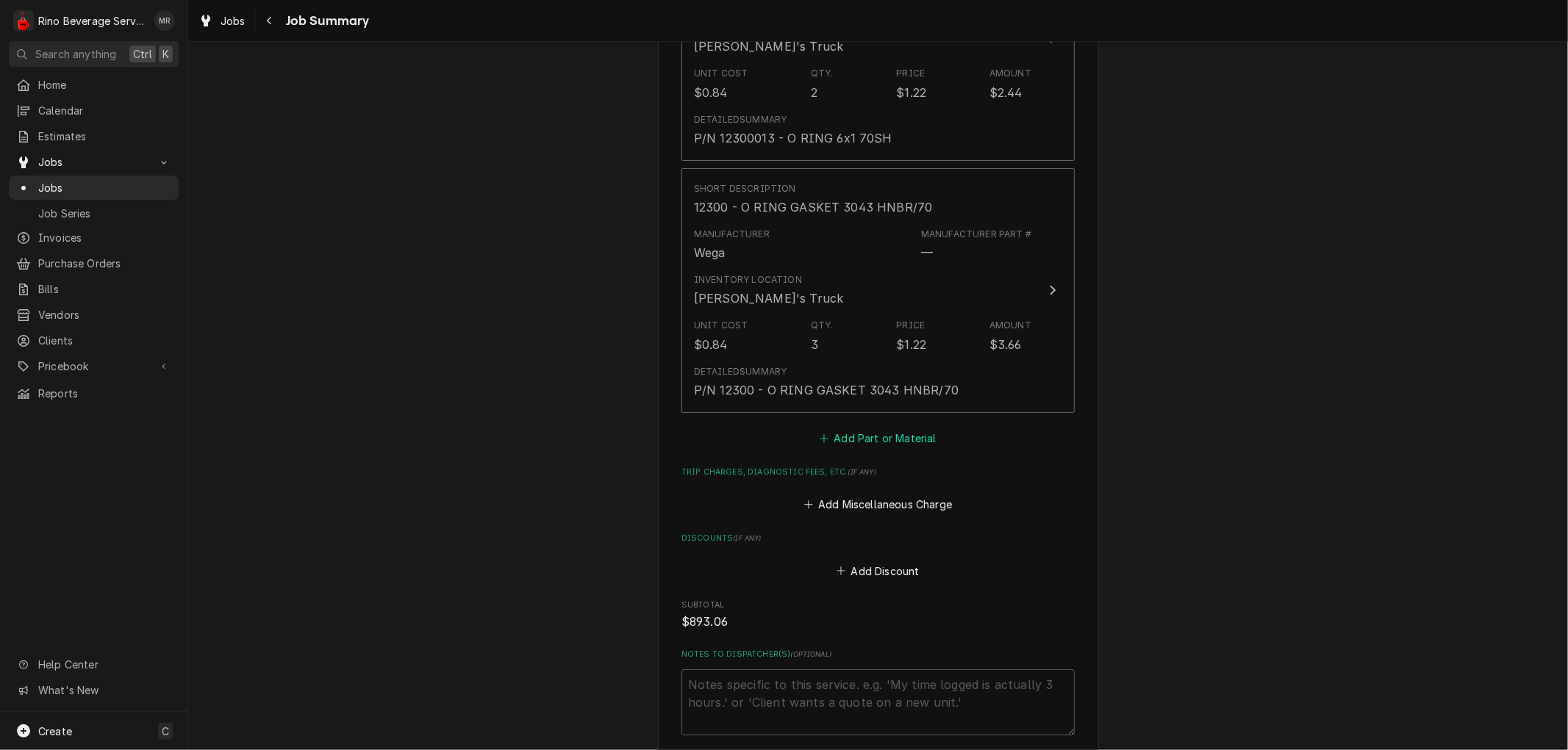
click at [883, 427] on button "Add Part or Material" at bounding box center [878, 437] width 121 height 21
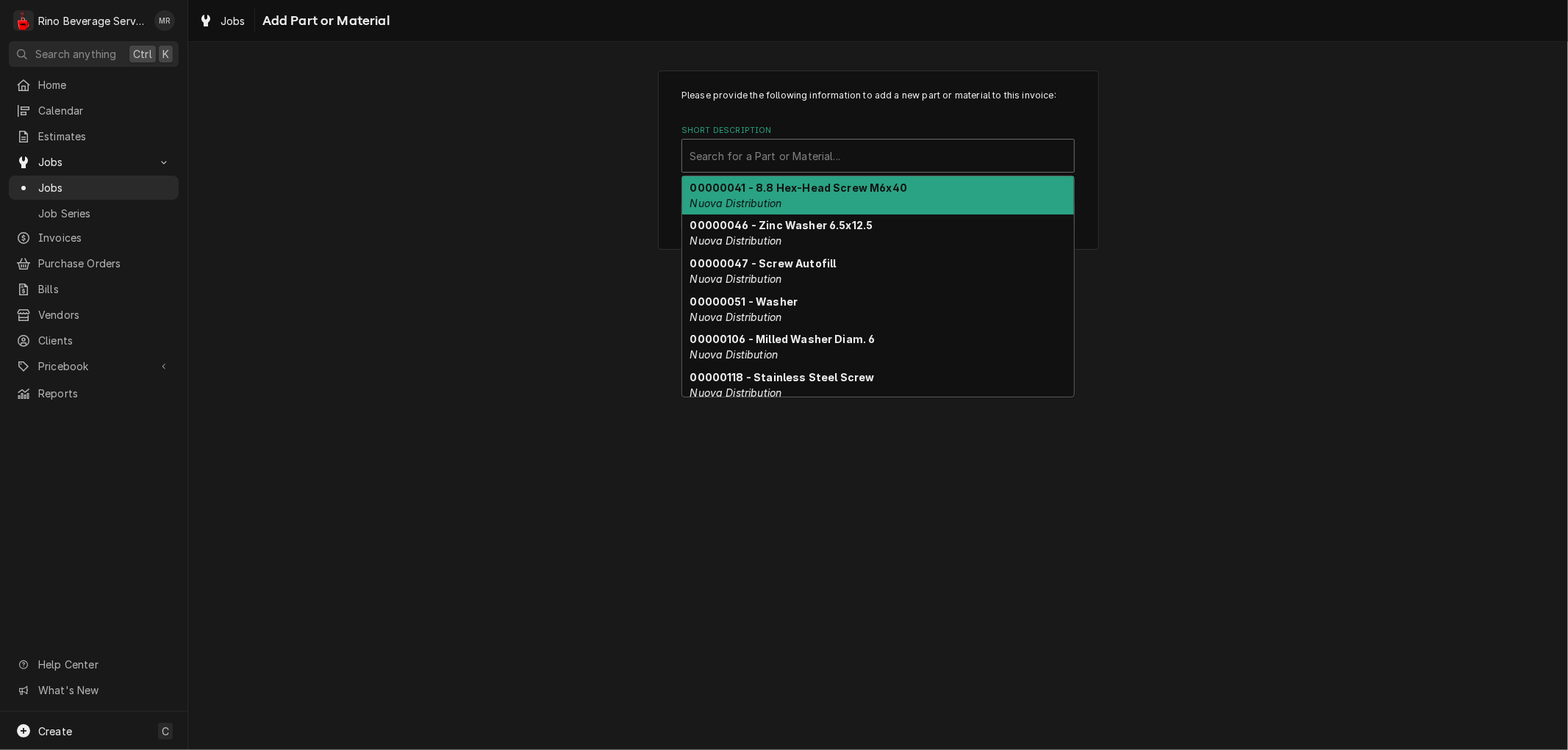
click at [834, 158] on div "Short Description" at bounding box center [878, 156] width 377 height 27
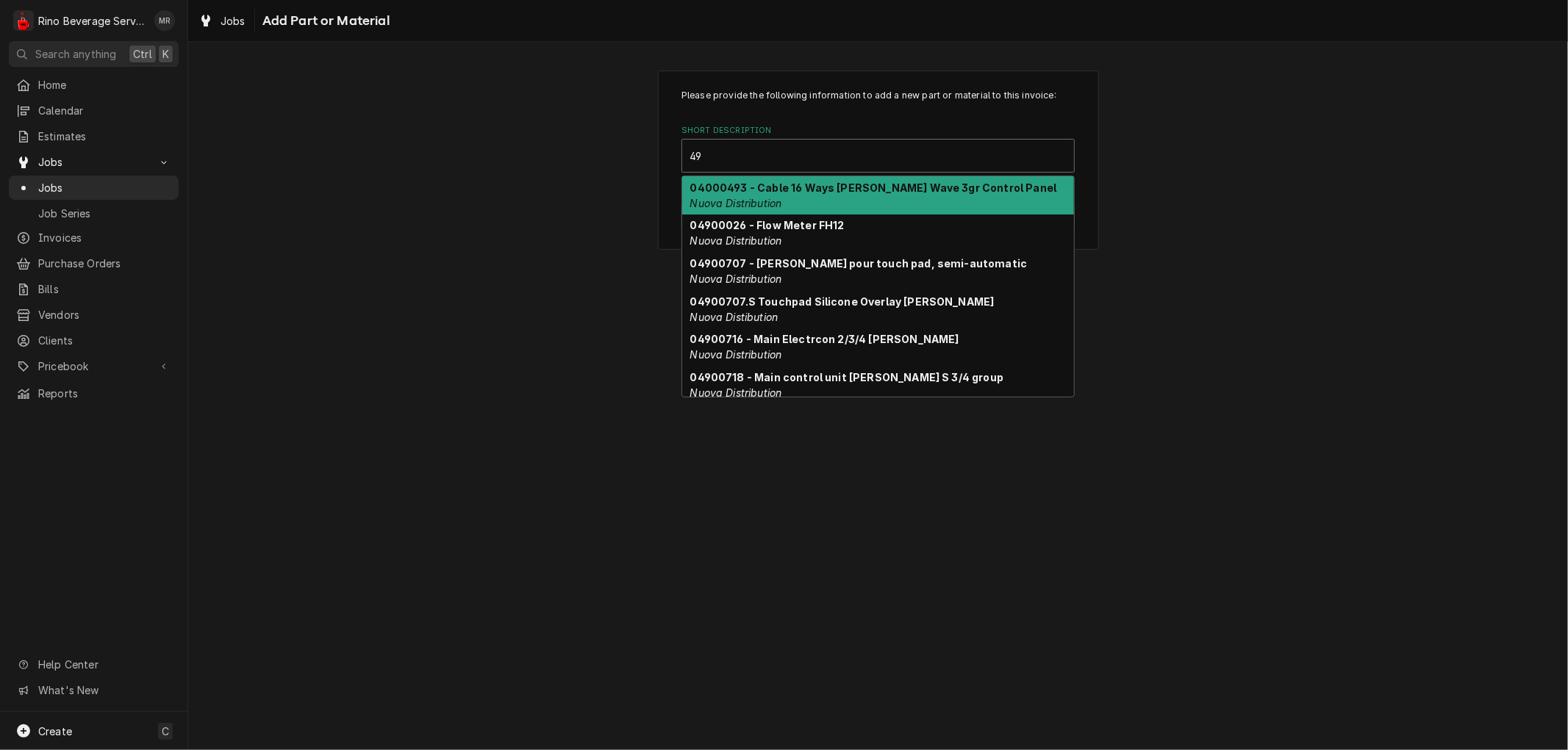
type input "492"
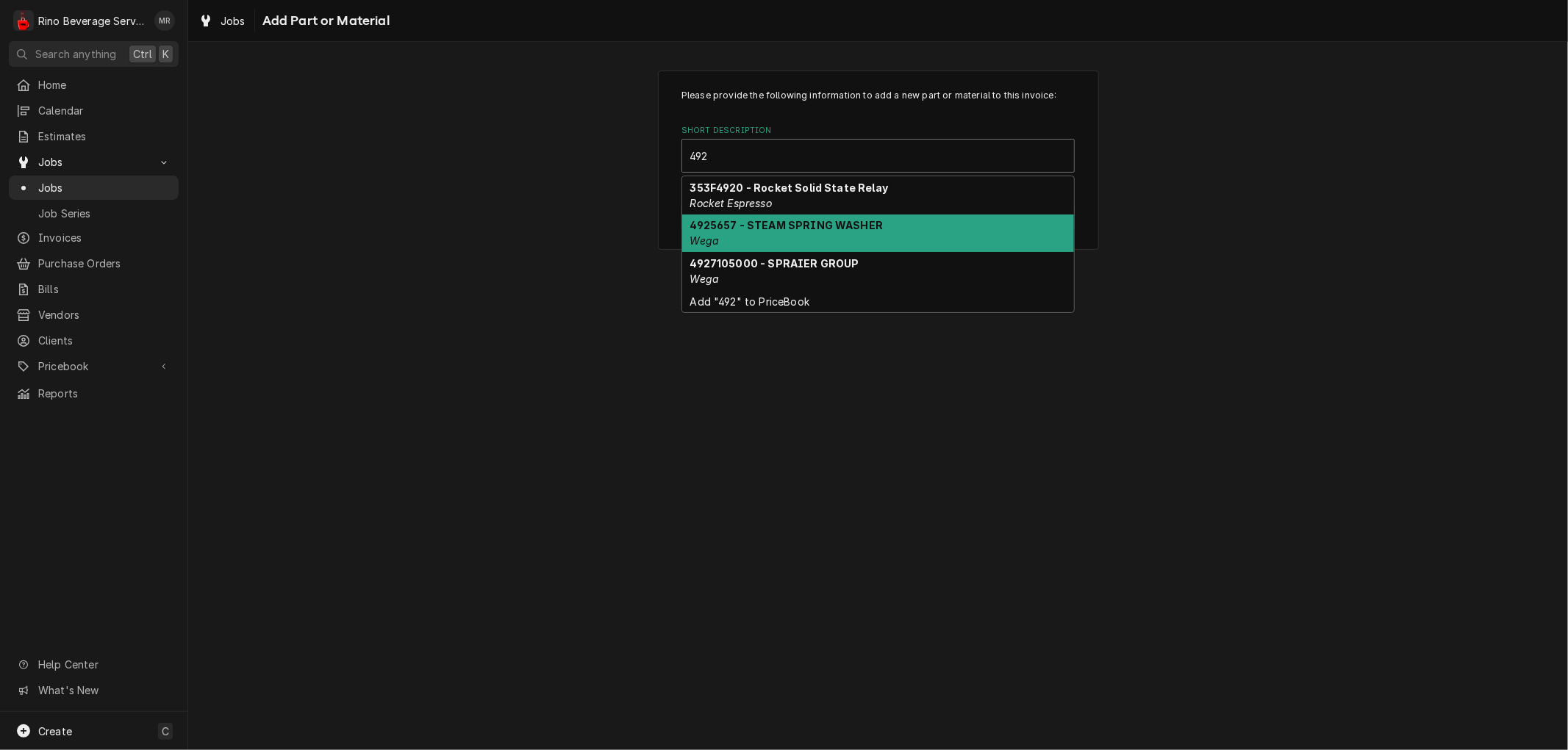
click at [838, 219] on strong "4925657 - STEAM SPRING WASHER" at bounding box center [787, 225] width 193 height 12
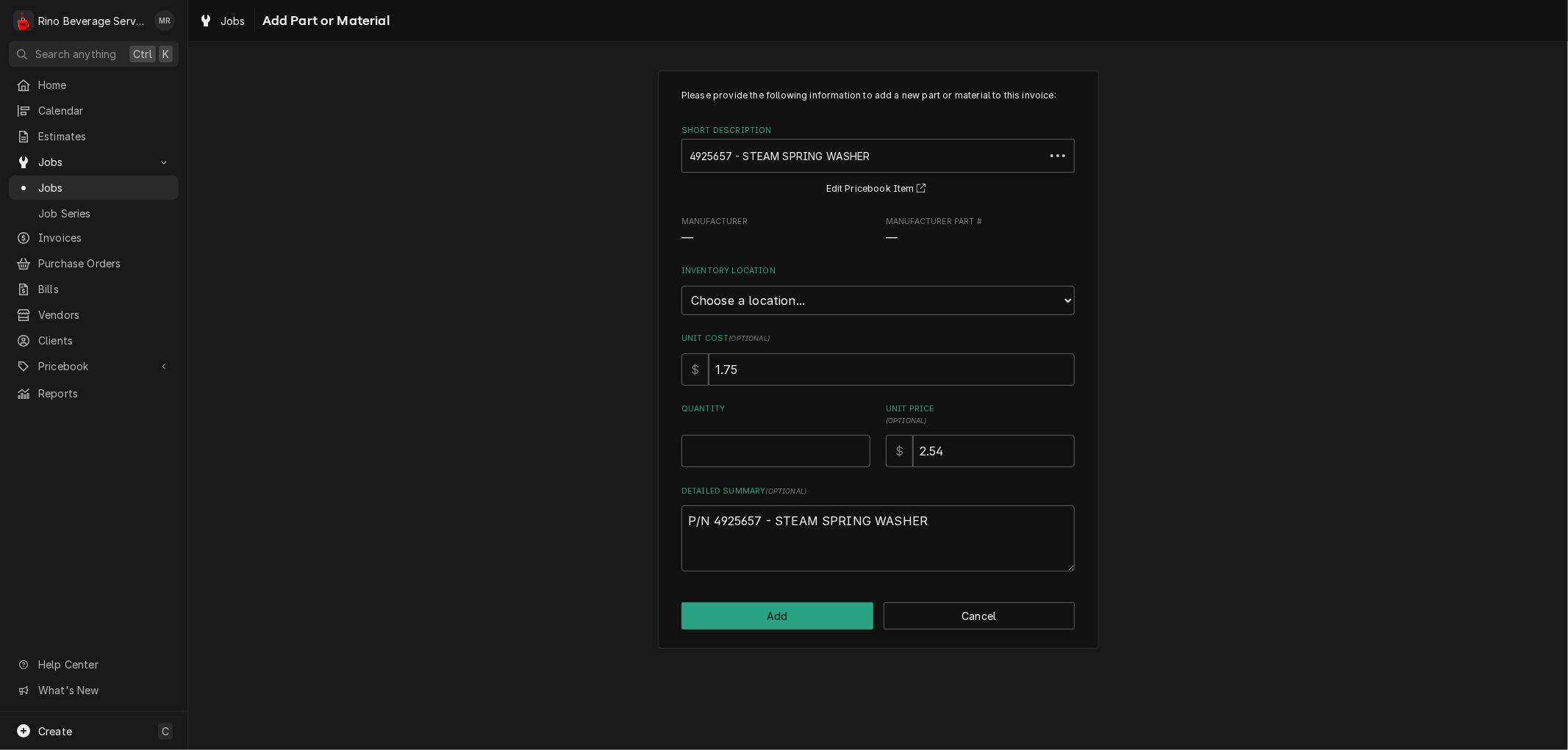
type textarea "x"
click at [816, 299] on select "Choose a location... Damon's Truck Dane's Truck Graham's Truck Main Warehouse" at bounding box center [878, 300] width 393 height 29
select select "157"
click at [681, 286] on select "Choose a location... Damon's Truck Dane's Truck Graham's Truck Main Warehouse" at bounding box center [878, 300] width 393 height 29
type textarea "x"
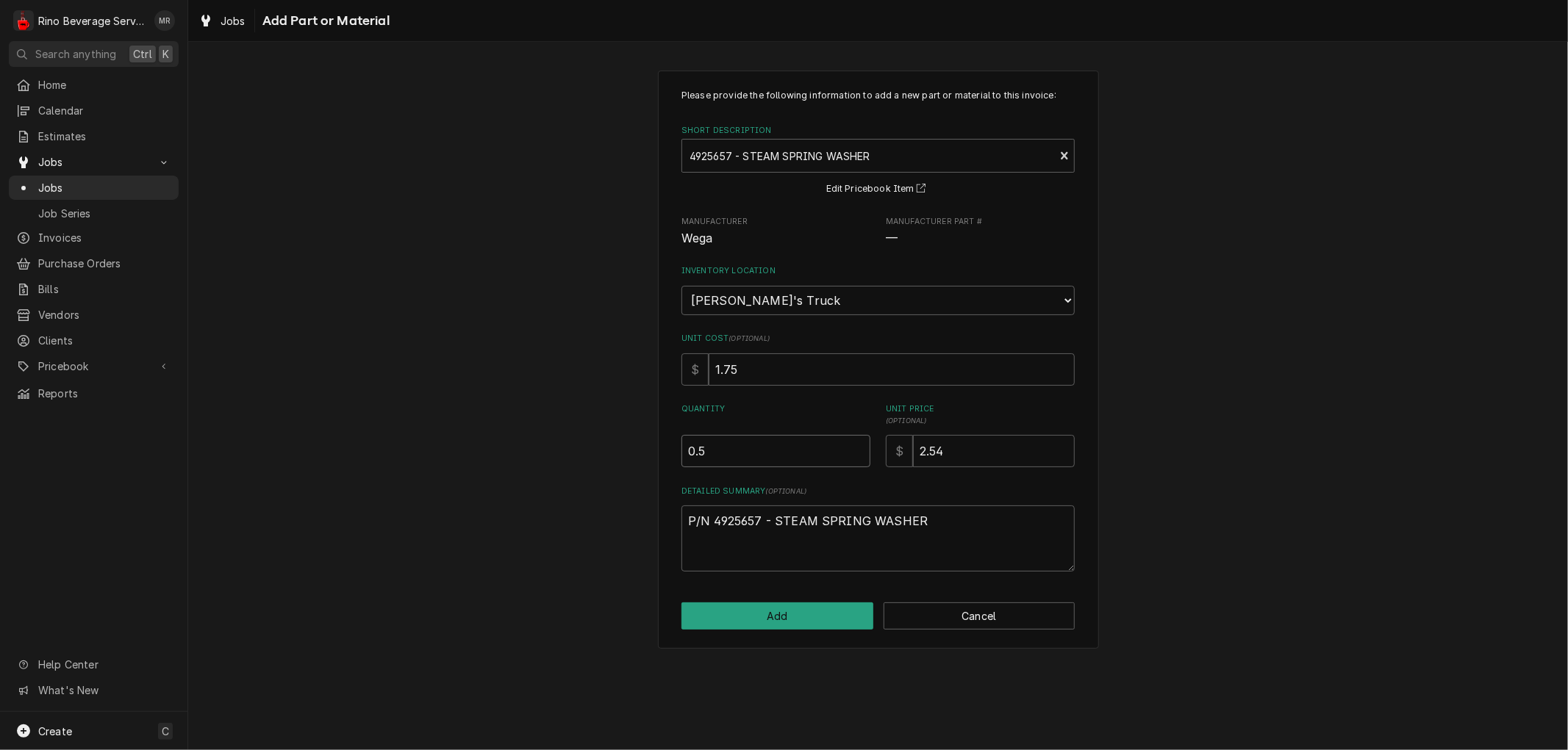
type input "0.5"
click at [856, 446] on input "0.5" at bounding box center [776, 450] width 189 height 32
type textarea "x"
type input "1"
click at [856, 446] on input "1" at bounding box center [776, 450] width 189 height 32
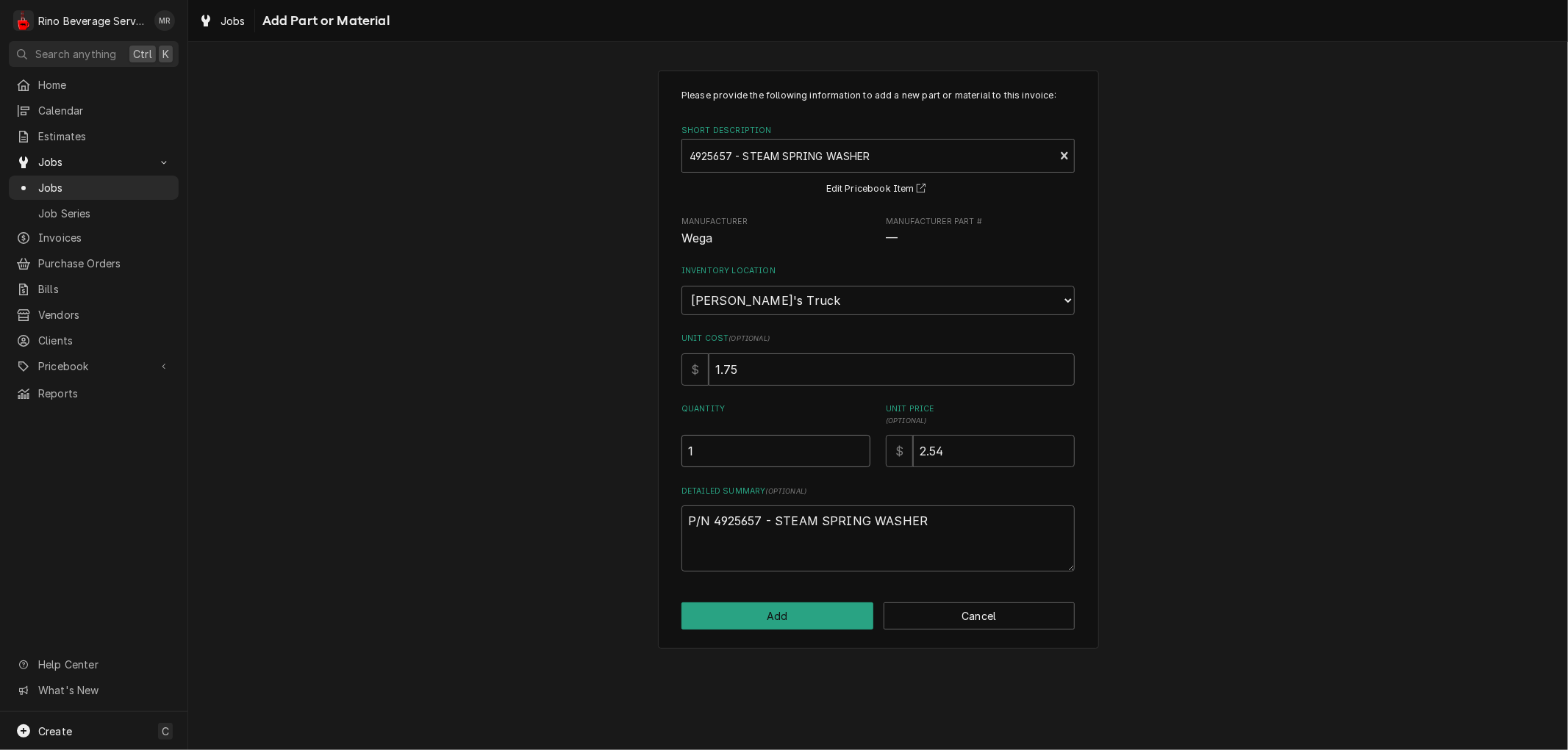
type textarea "x"
type input "1.5"
click at [856, 446] on input "1.5" at bounding box center [776, 450] width 189 height 32
type textarea "x"
type input "2"
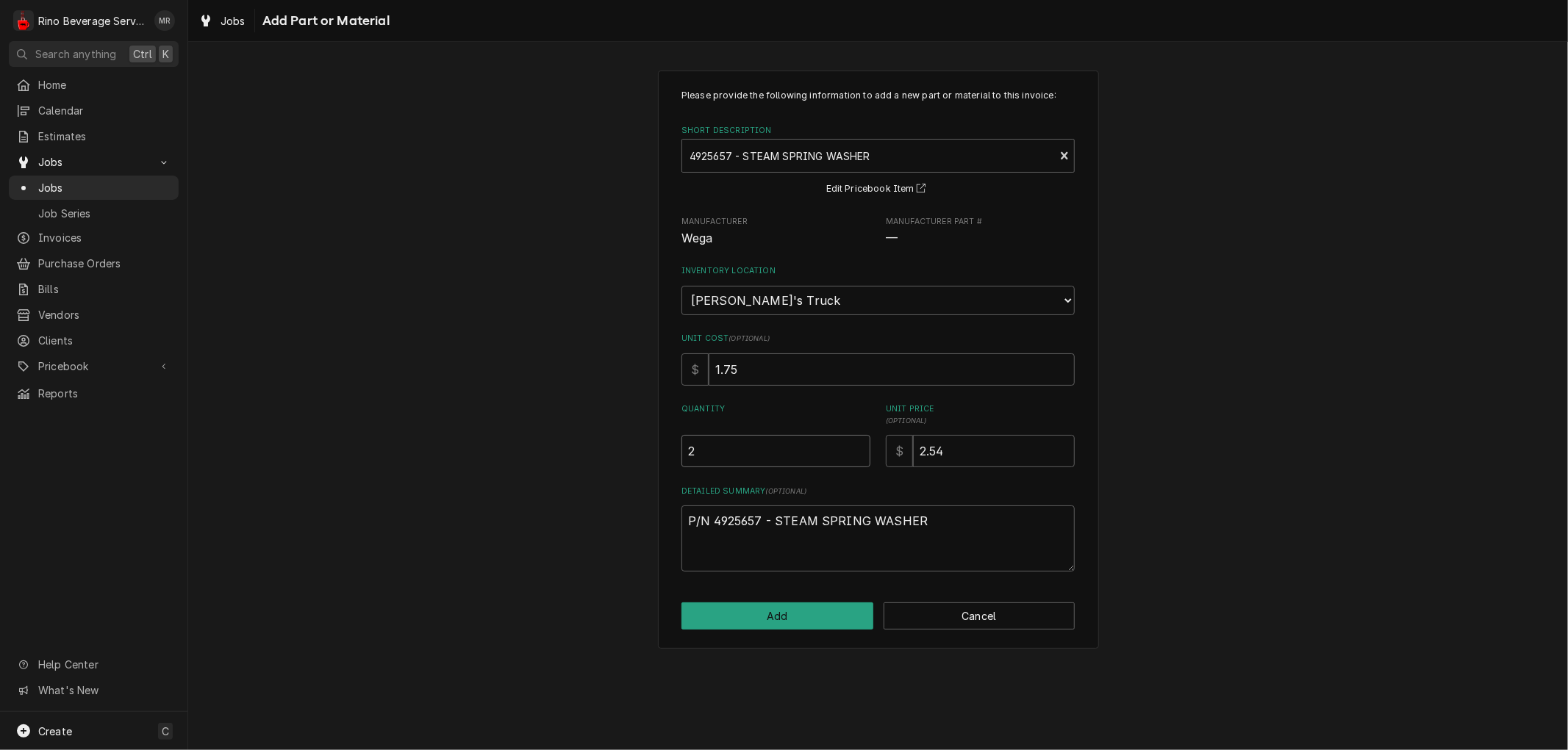
click at [856, 446] on input "2" at bounding box center [776, 450] width 189 height 32
type textarea "x"
type input "2.5"
click at [856, 446] on input "2.5" at bounding box center [776, 450] width 189 height 32
type textarea "x"
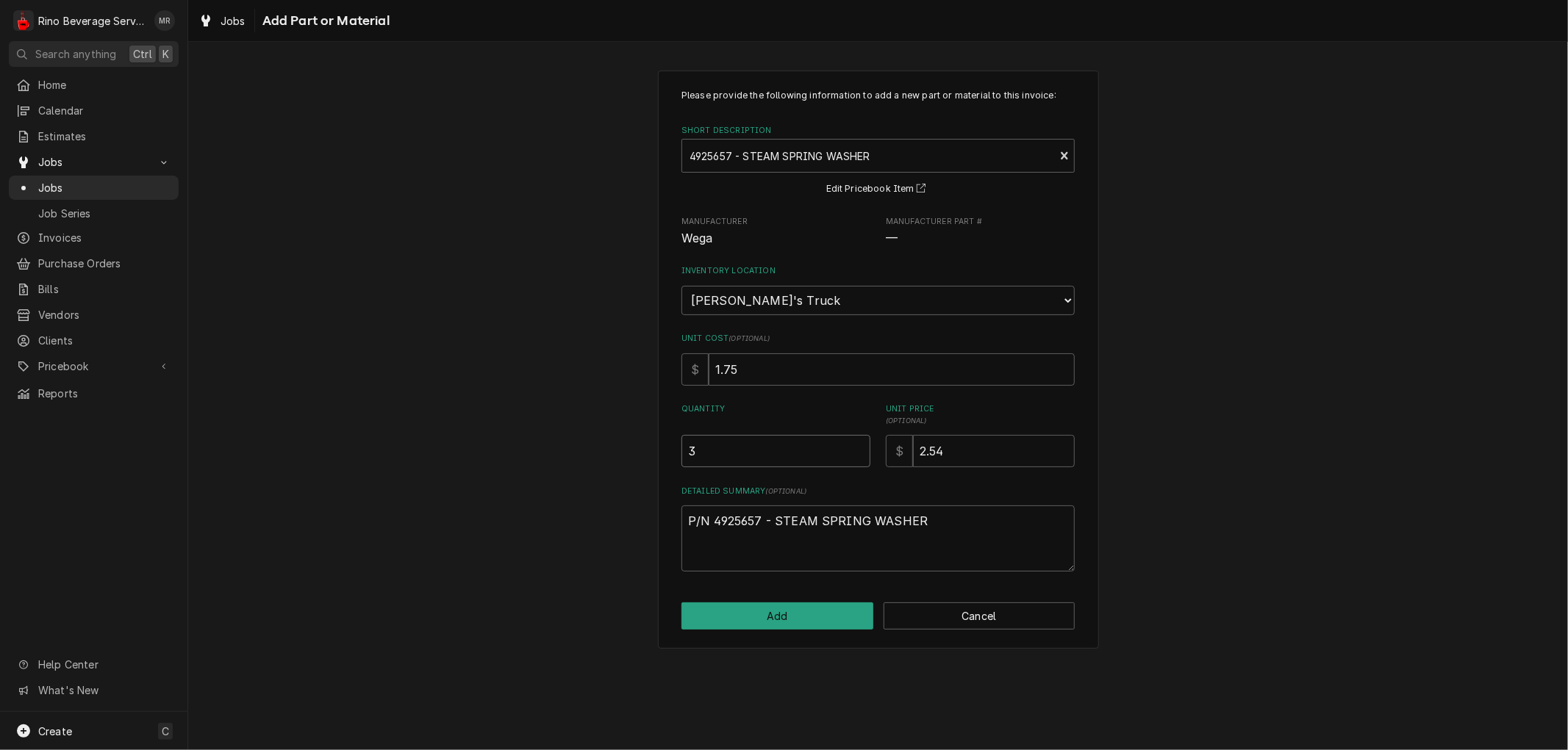
type input "3"
click at [856, 446] on input "3" at bounding box center [776, 450] width 189 height 32
click at [812, 615] on button "Add" at bounding box center [777, 616] width 192 height 27
type textarea "x"
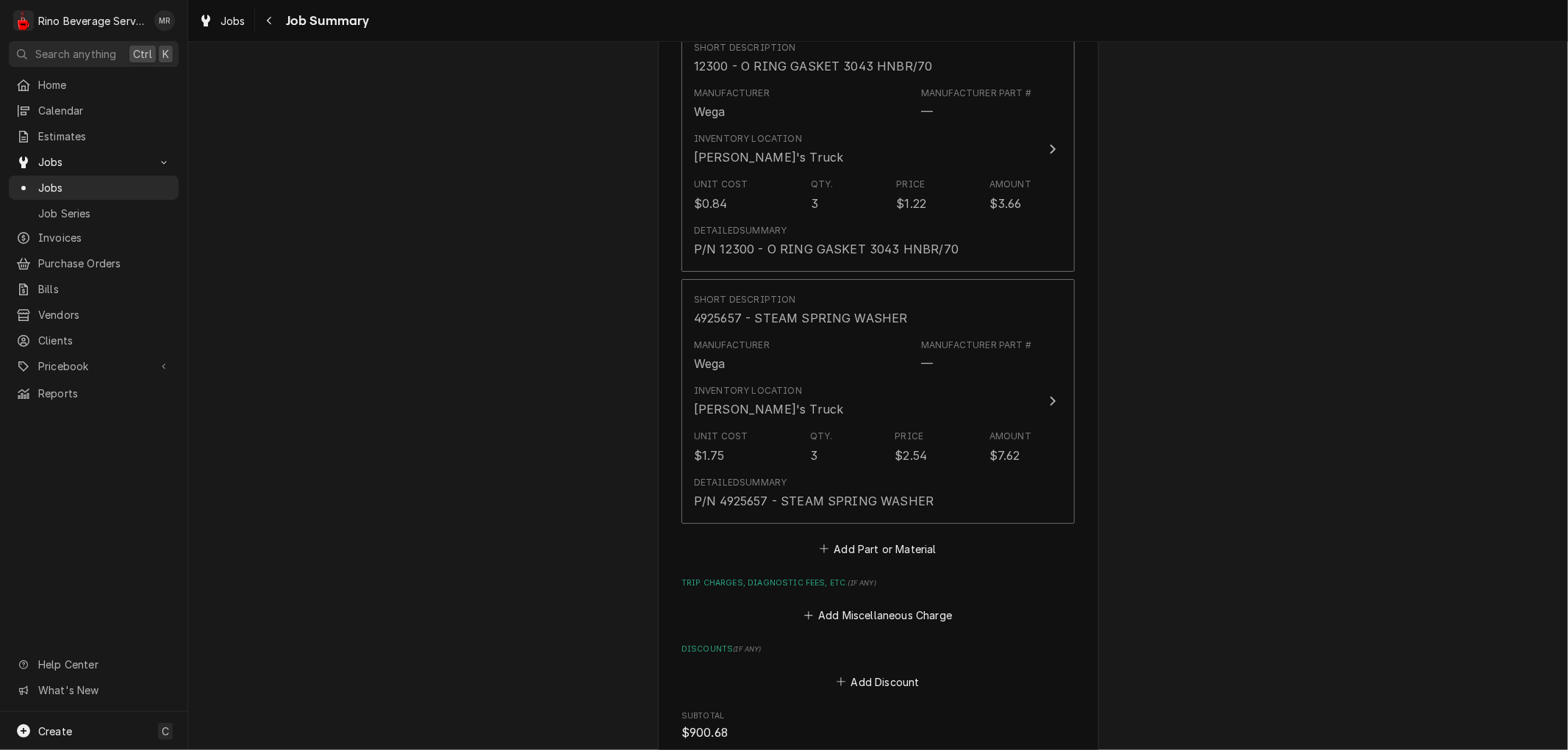
scroll to position [4727, 0]
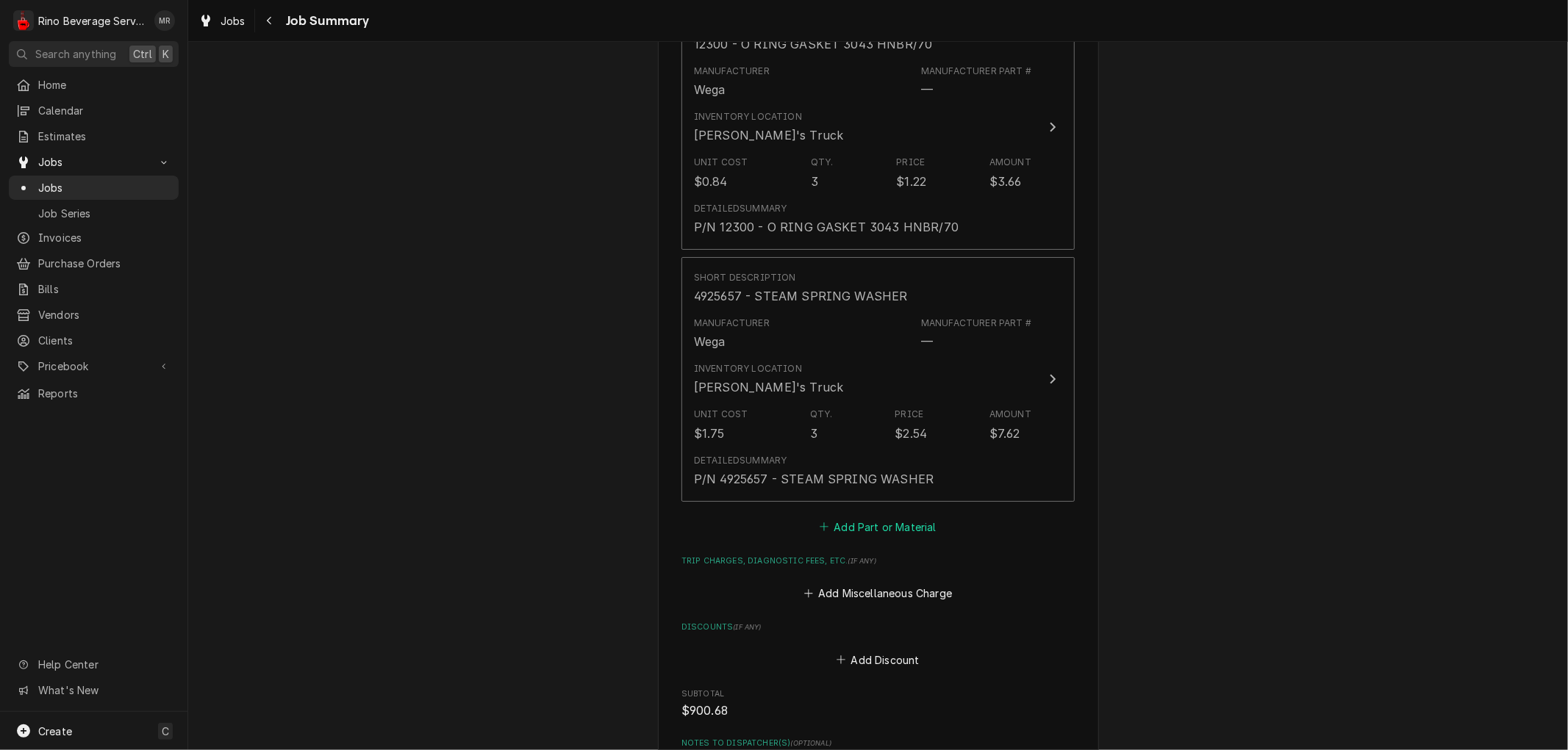
click at [848, 517] on button "Add Part or Material" at bounding box center [878, 527] width 121 height 21
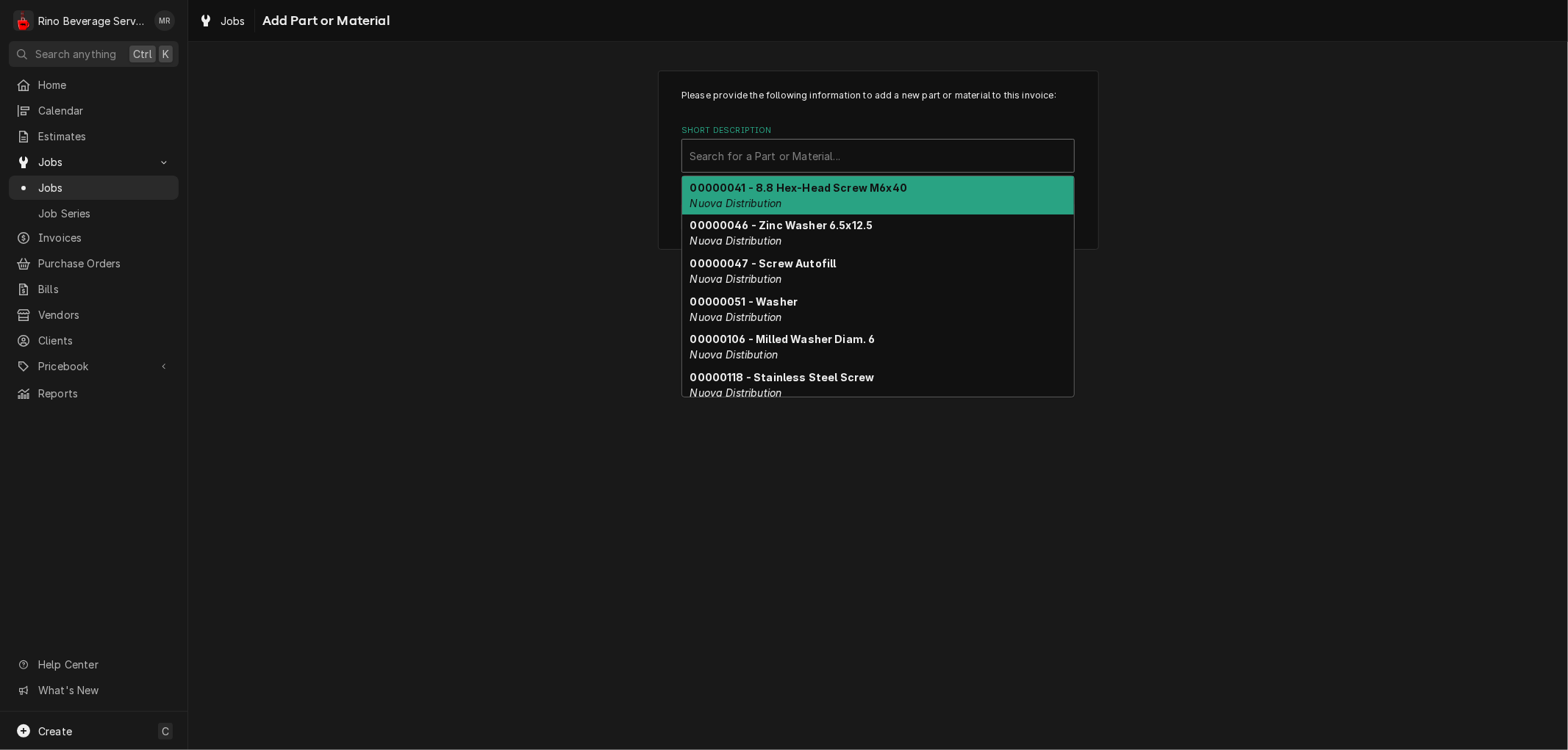
click at [784, 151] on div "Short Description" at bounding box center [878, 156] width 377 height 27
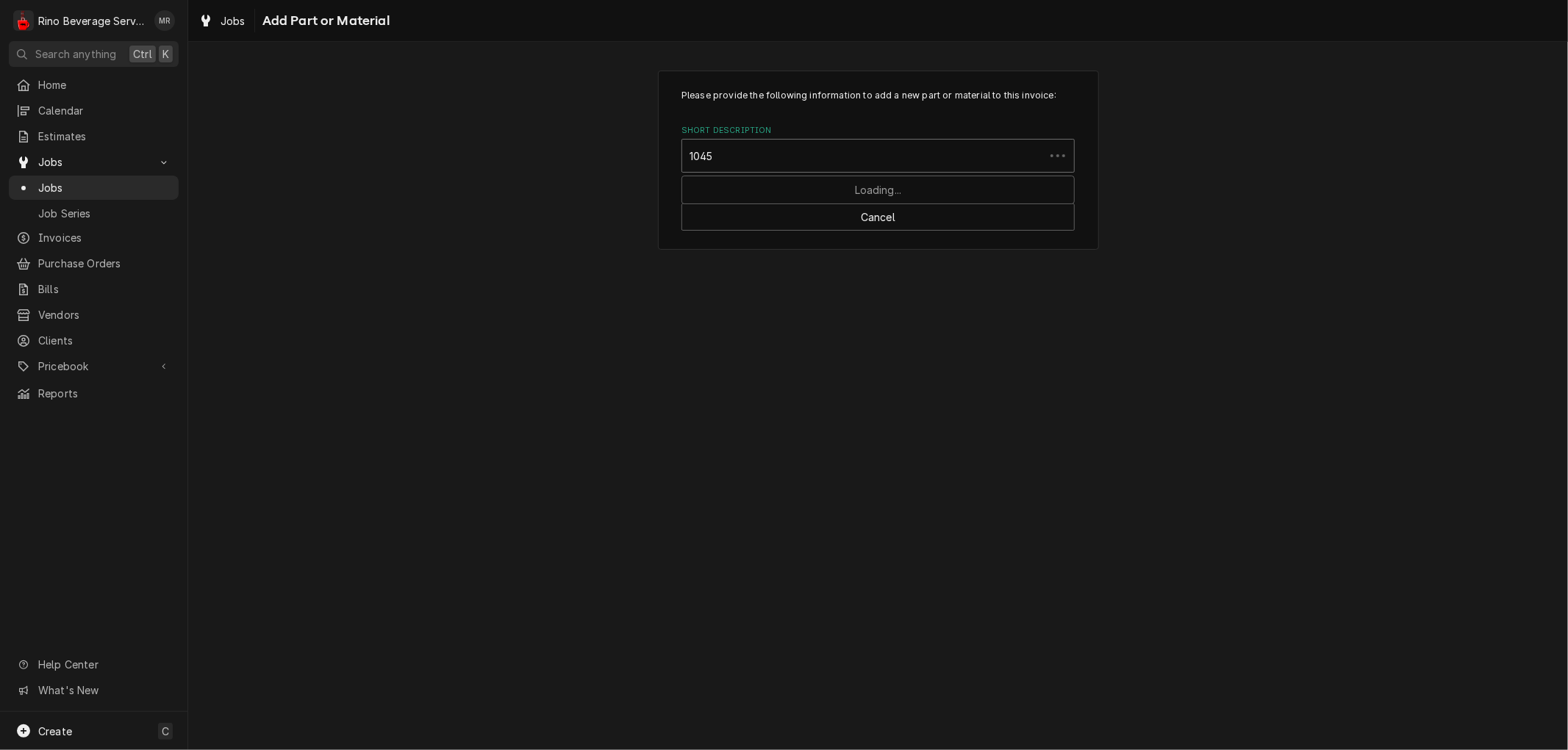
type input "10452"
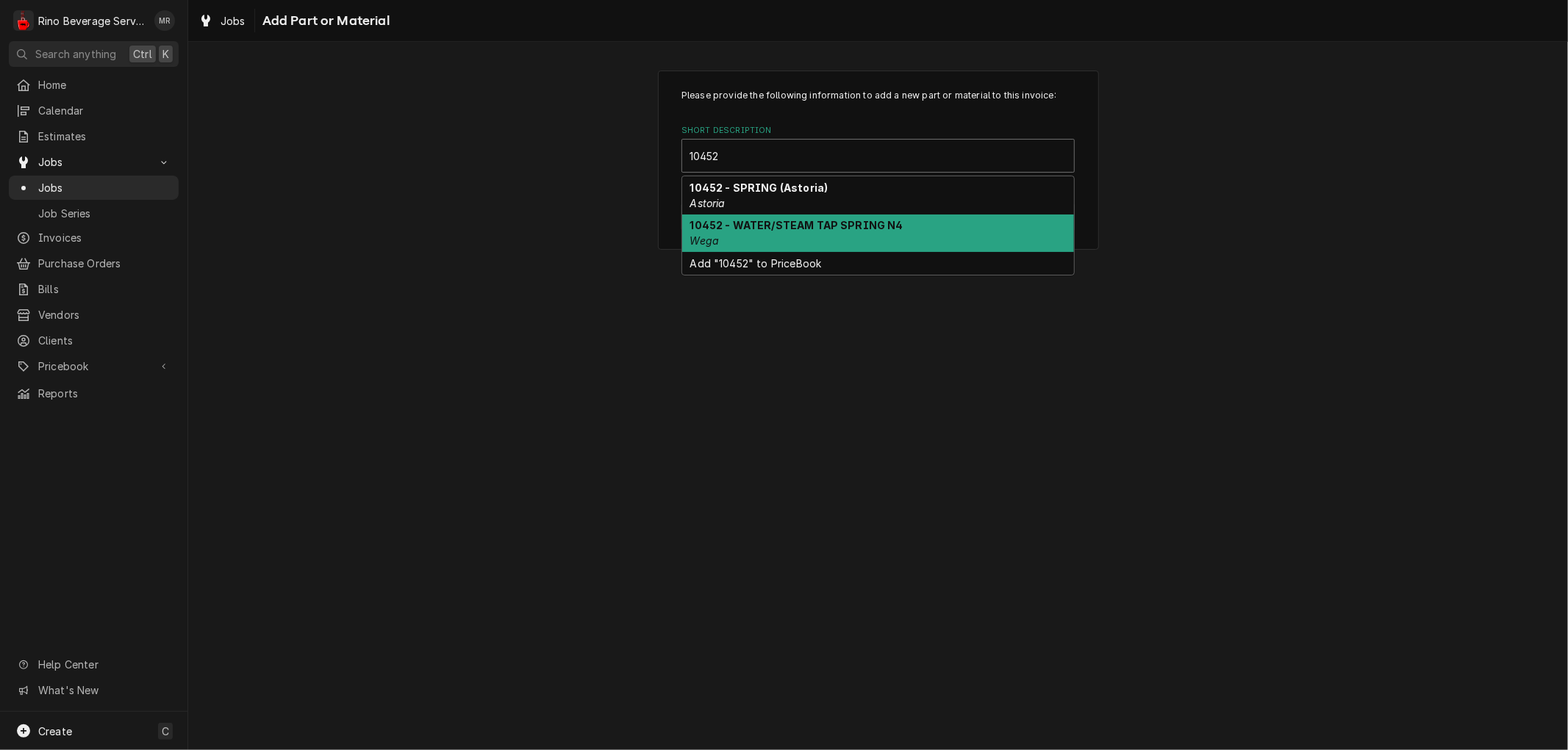
click at [779, 228] on strong "10452 - WATER/STEAM TAP SPRING N4" at bounding box center [797, 225] width 213 height 12
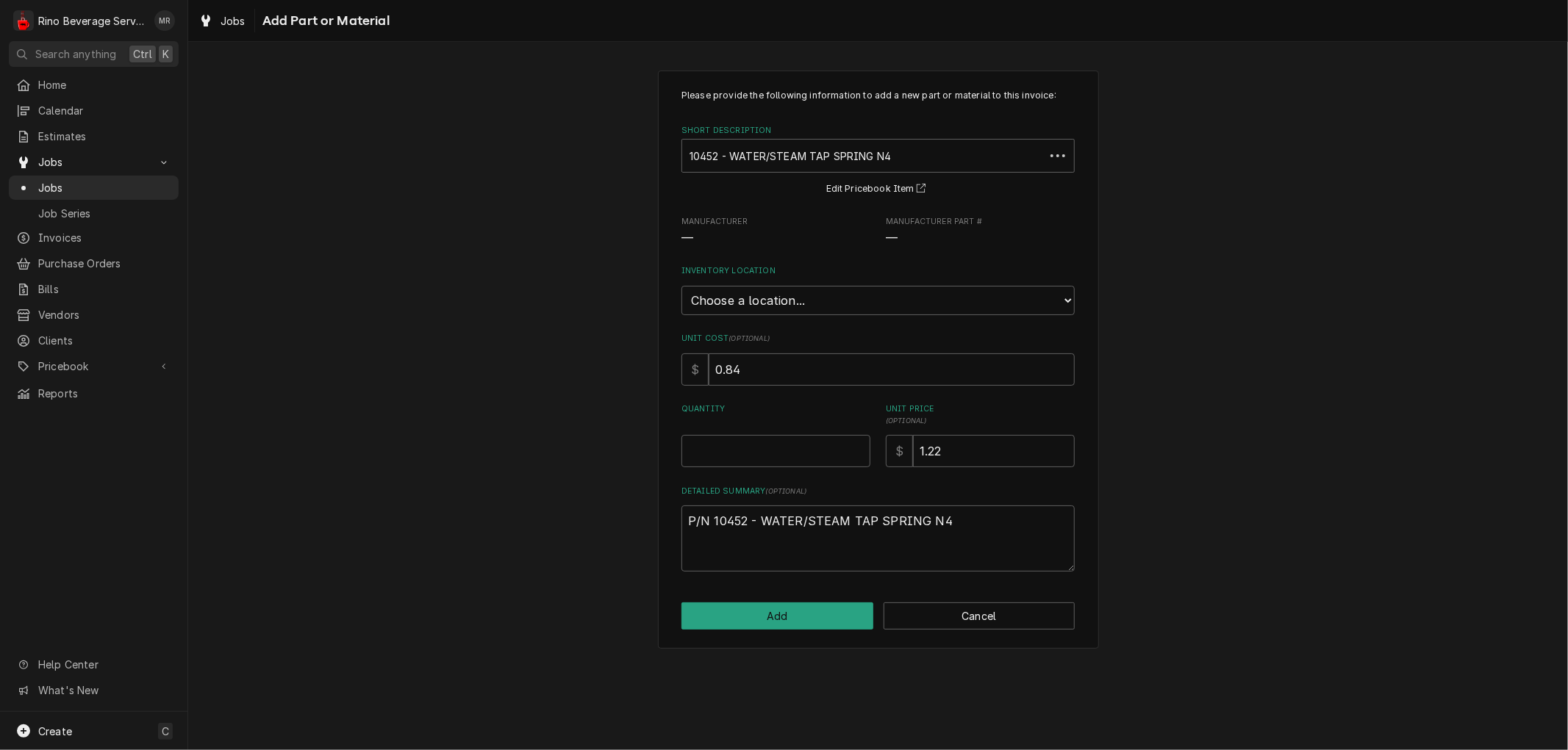
type textarea "x"
click at [774, 299] on select "Choose a location... Damon's Truck Dane's Truck Graham's Truck Main Warehouse" at bounding box center [878, 300] width 393 height 29
select select "157"
click at [681, 286] on select "Choose a location... Damon's Truck Dane's Truck Graham's Truck Main Warehouse" at bounding box center [878, 300] width 393 height 29
click at [857, 444] on input "0.5" at bounding box center [776, 450] width 189 height 32
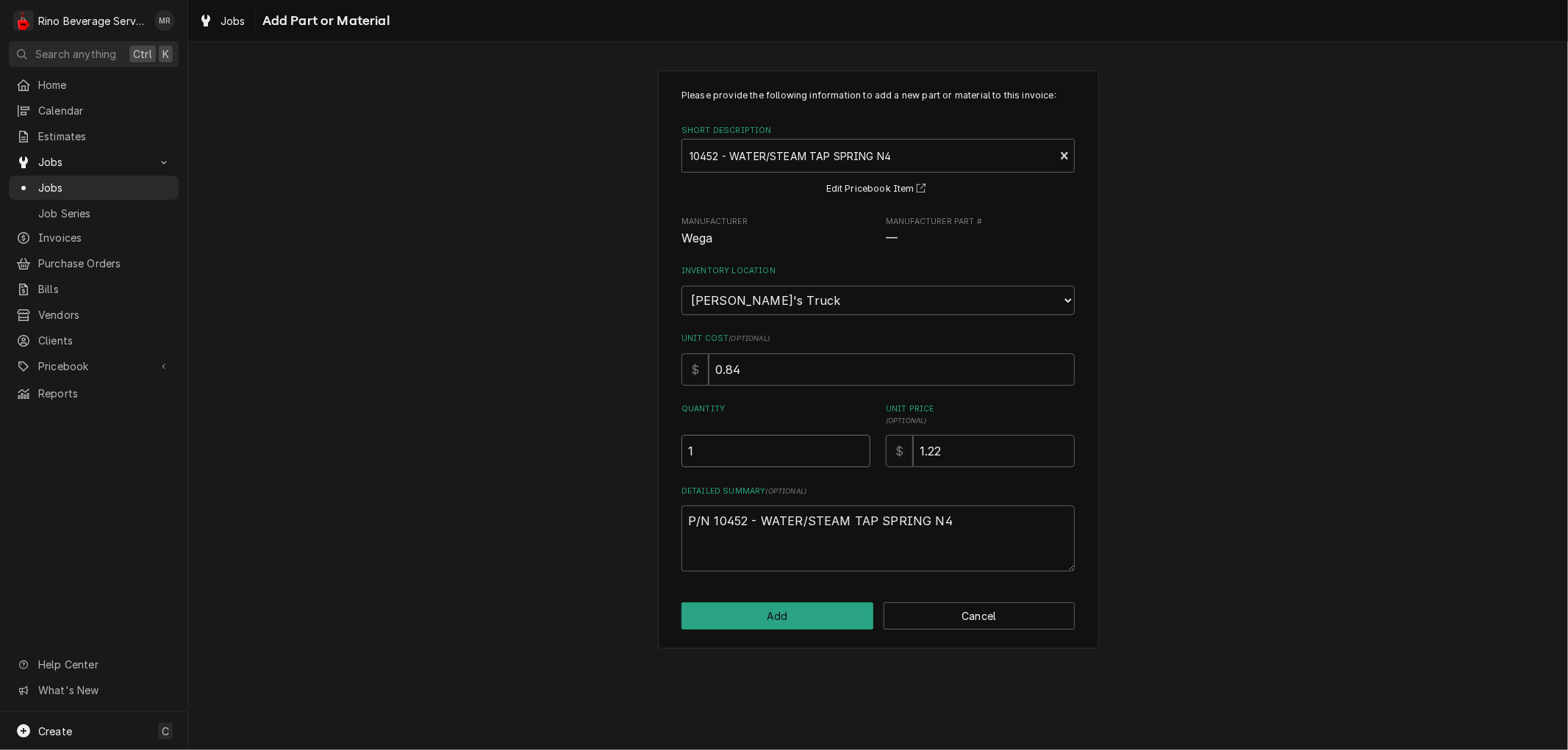
click at [857, 444] on input "1" at bounding box center [776, 450] width 189 height 32
click at [857, 444] on input "1.5" at bounding box center [776, 450] width 189 height 32
click at [857, 444] on input "2" at bounding box center [776, 450] width 189 height 32
click at [857, 444] on input "2.5" at bounding box center [776, 450] width 189 height 32
click at [857, 444] on input "3" at bounding box center [776, 450] width 189 height 32
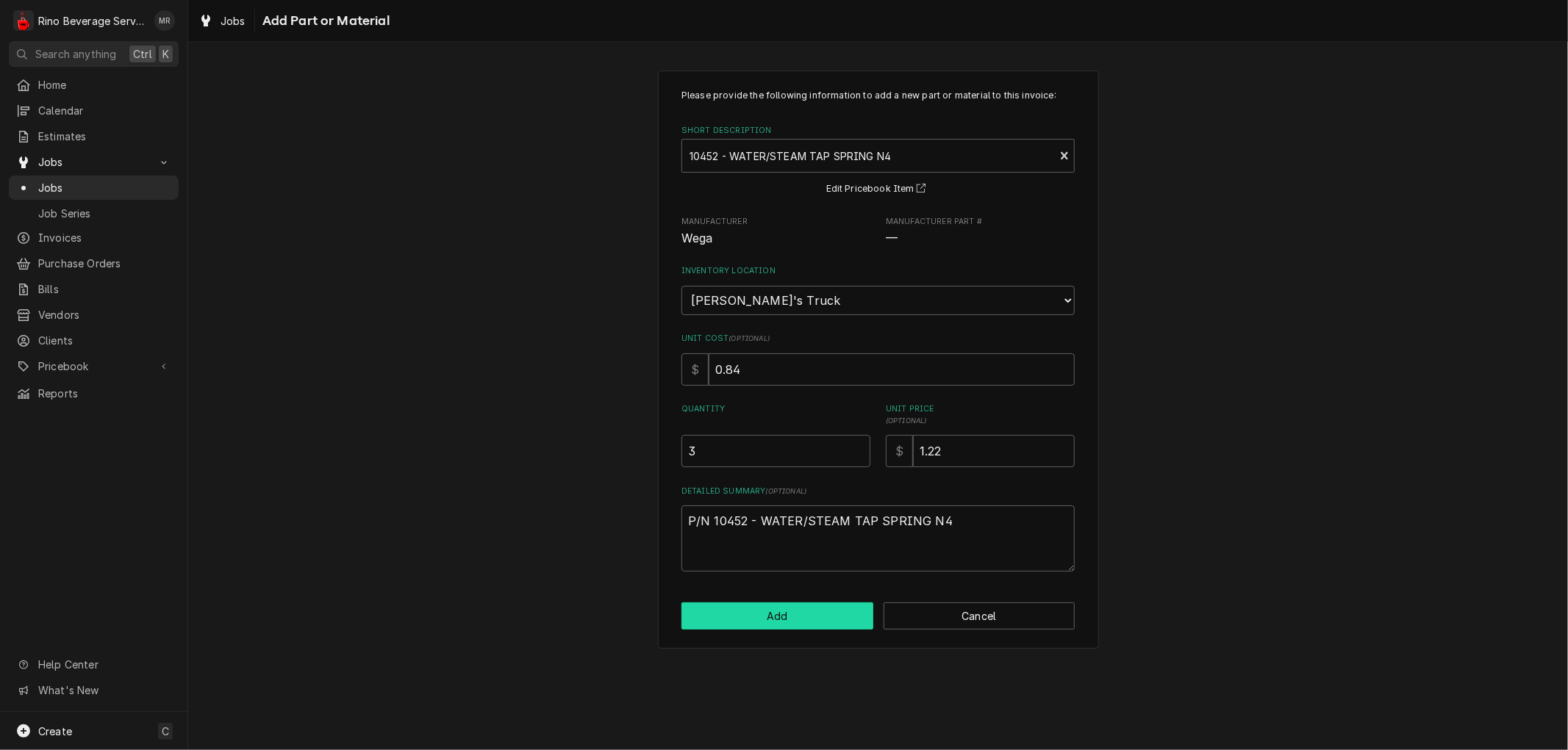
click at [814, 606] on button "Add" at bounding box center [777, 616] width 192 height 27
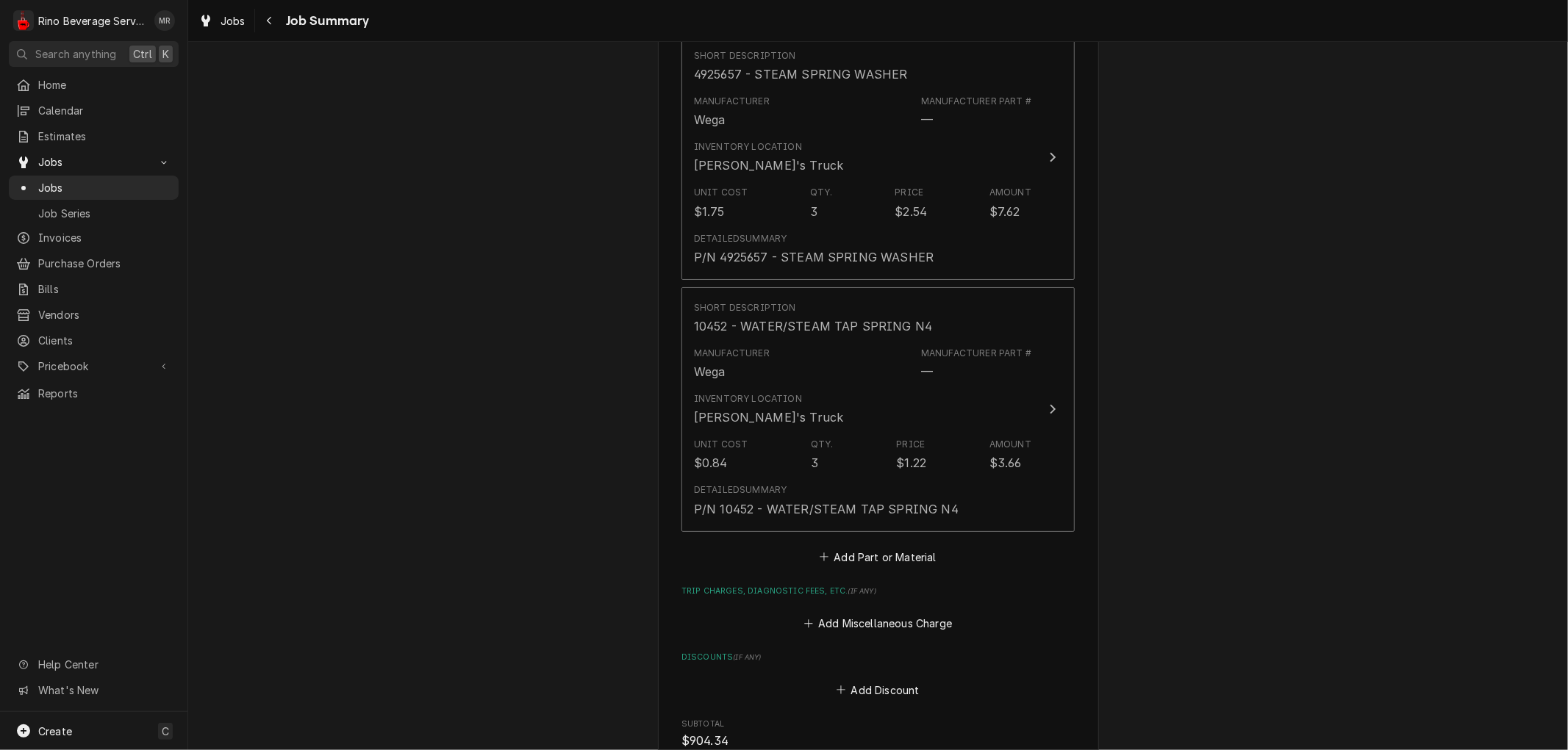
scroll to position [4971, 0]
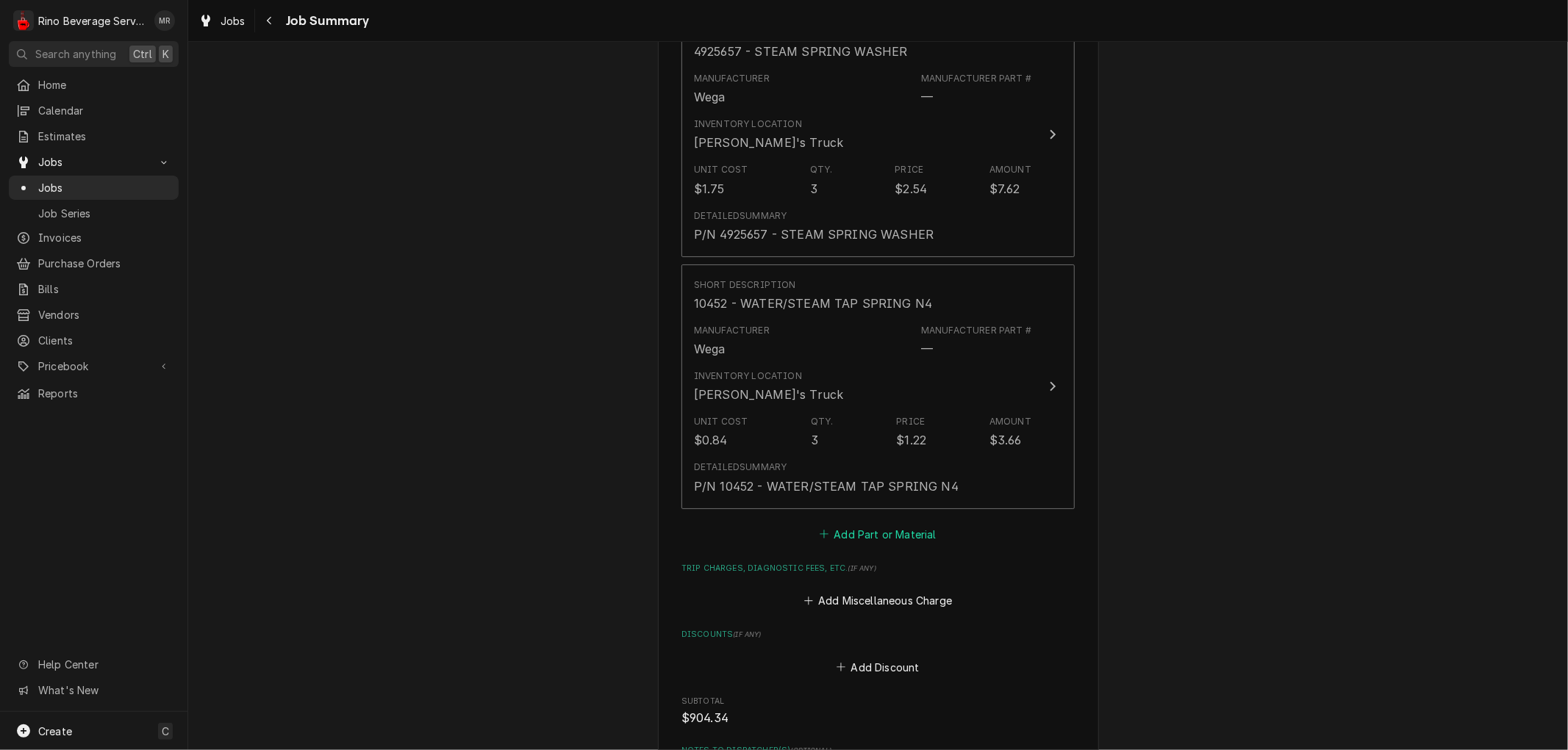
click at [839, 524] on button "Add Part or Material" at bounding box center [878, 533] width 121 height 21
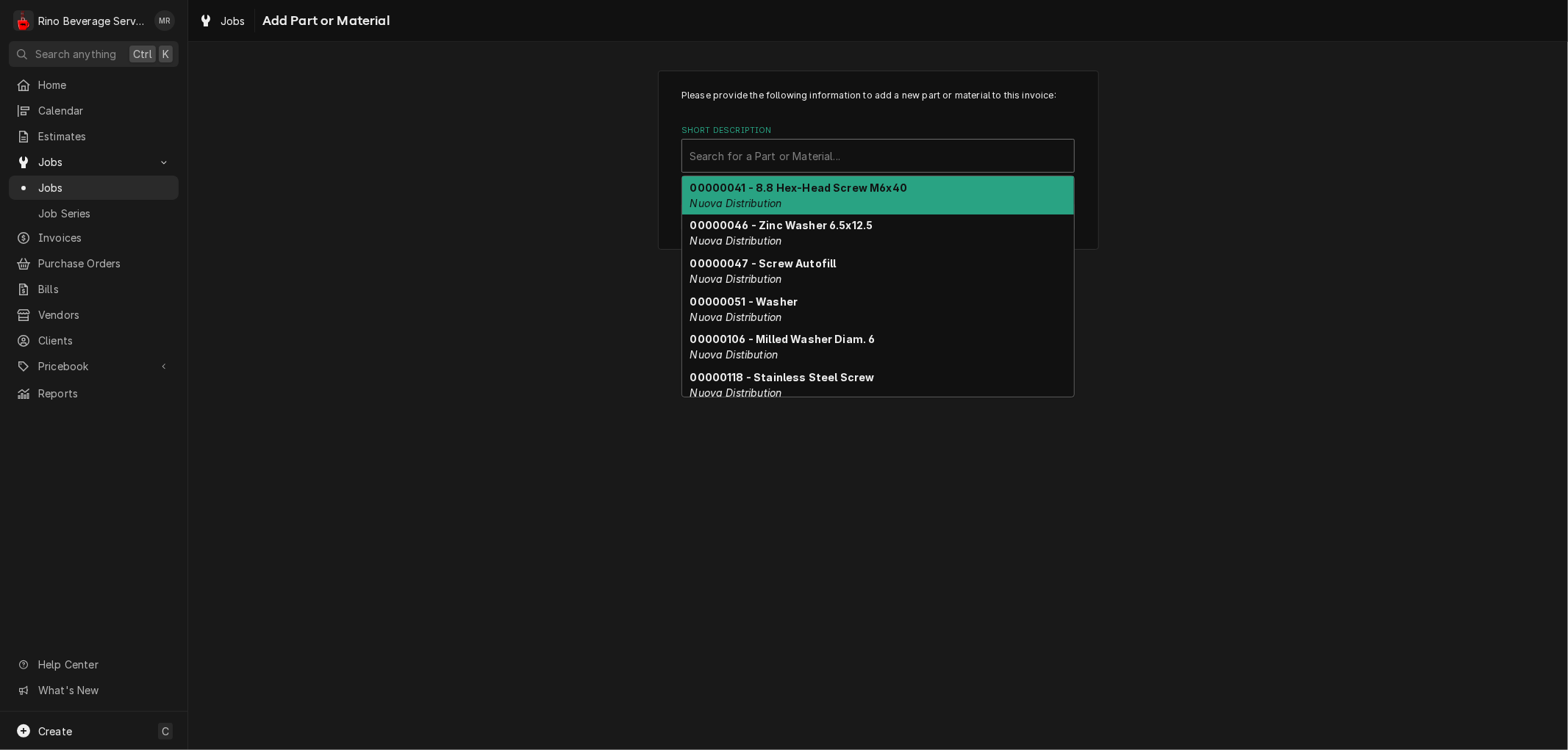
click at [750, 164] on div "Short Description" at bounding box center [878, 156] width 377 height 27
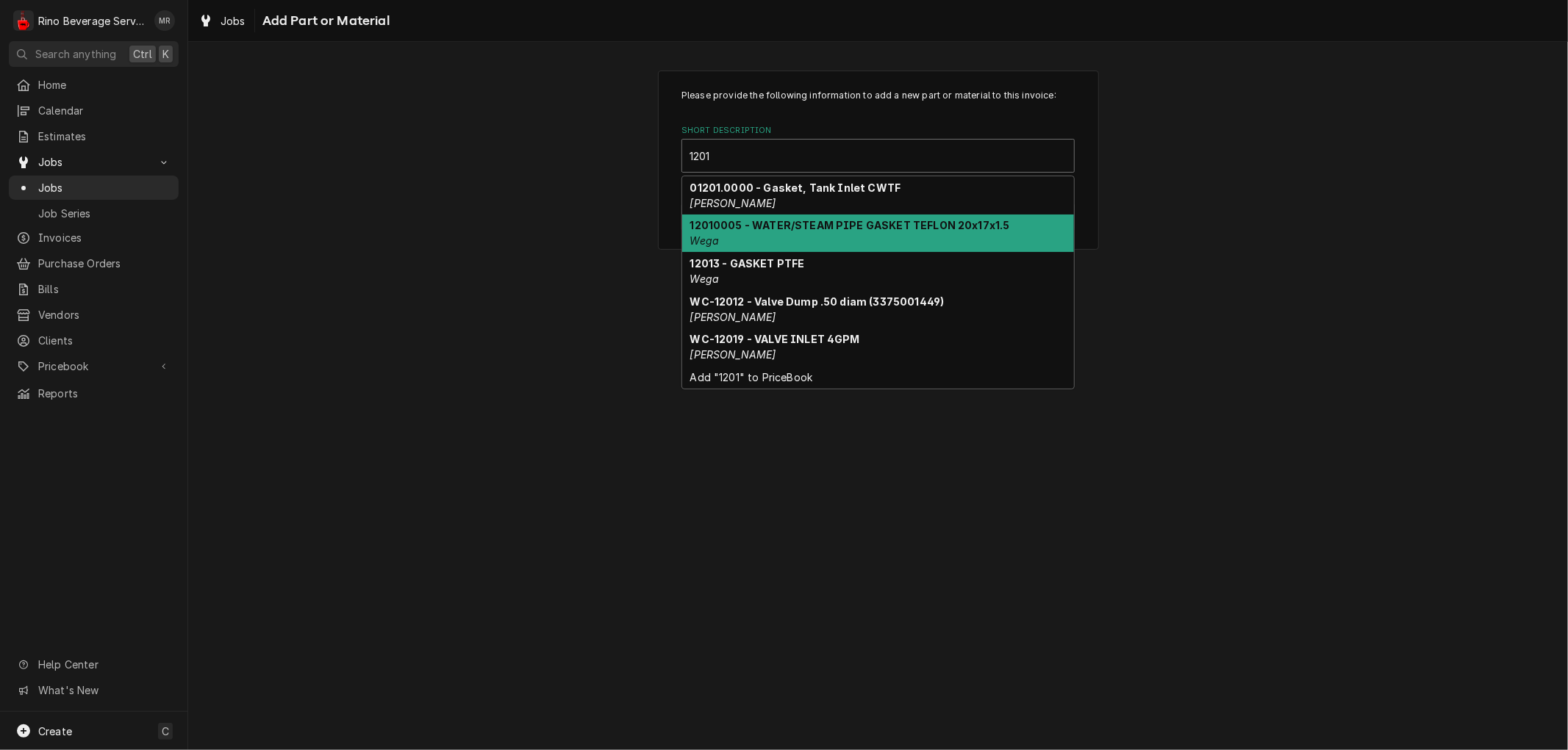
click at [761, 226] on strong "12010005 - WATER/STEAM PIPE GASKET TEFLON 20x17x1.5" at bounding box center [850, 225] width 320 height 12
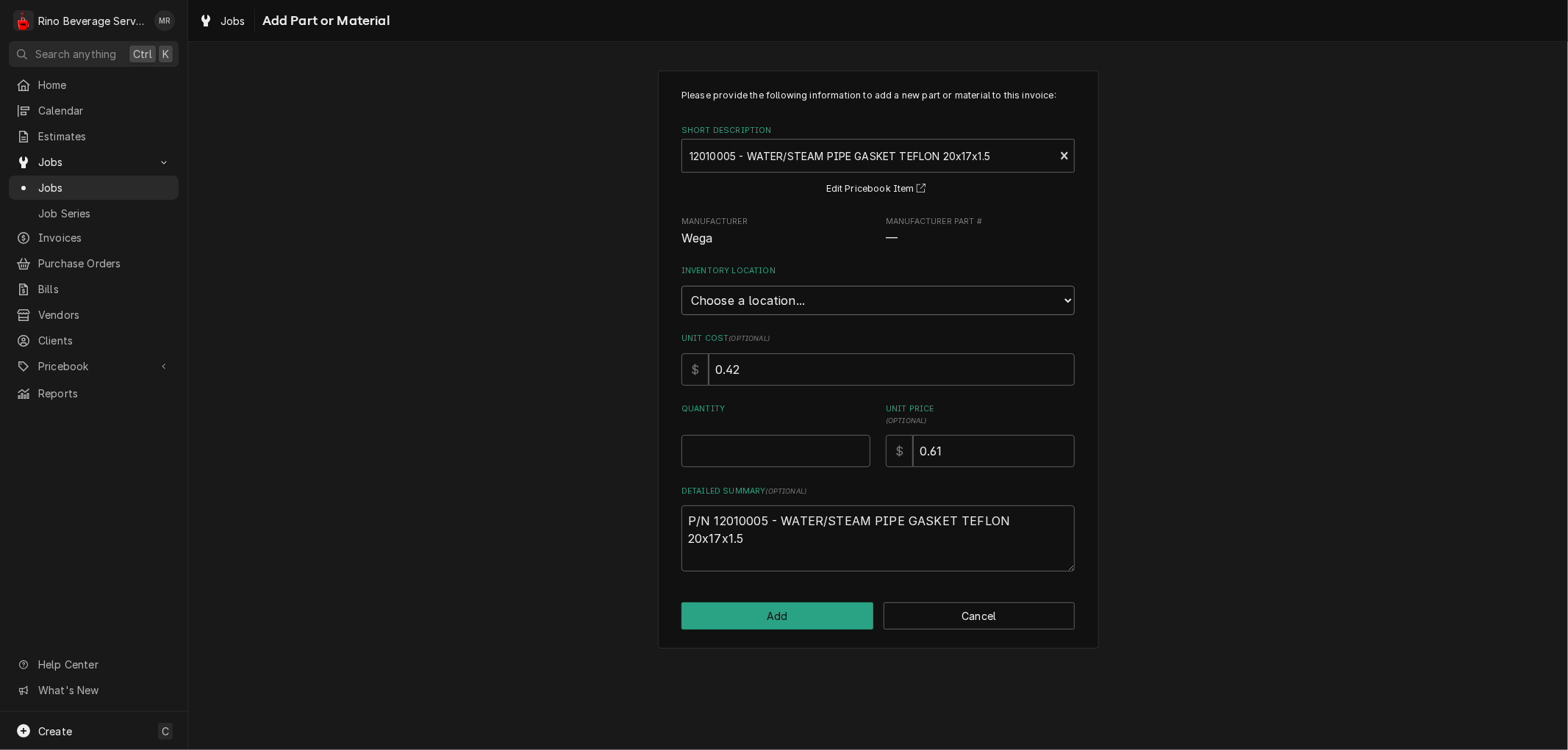
click at [781, 304] on select "Choose a location... Damon's Truck Dane's Truck Graham's Truck Main Warehouse" at bounding box center [878, 300] width 393 height 29
click at [681, 286] on select "Choose a location... Damon's Truck Dane's Truck Graham's Truck Main Warehouse" at bounding box center [878, 300] width 393 height 29
click at [857, 444] on input "0.5" at bounding box center [776, 450] width 189 height 32
click at [857, 444] on input "1" at bounding box center [776, 450] width 189 height 32
click at [857, 444] on input "1.5" at bounding box center [776, 450] width 189 height 32
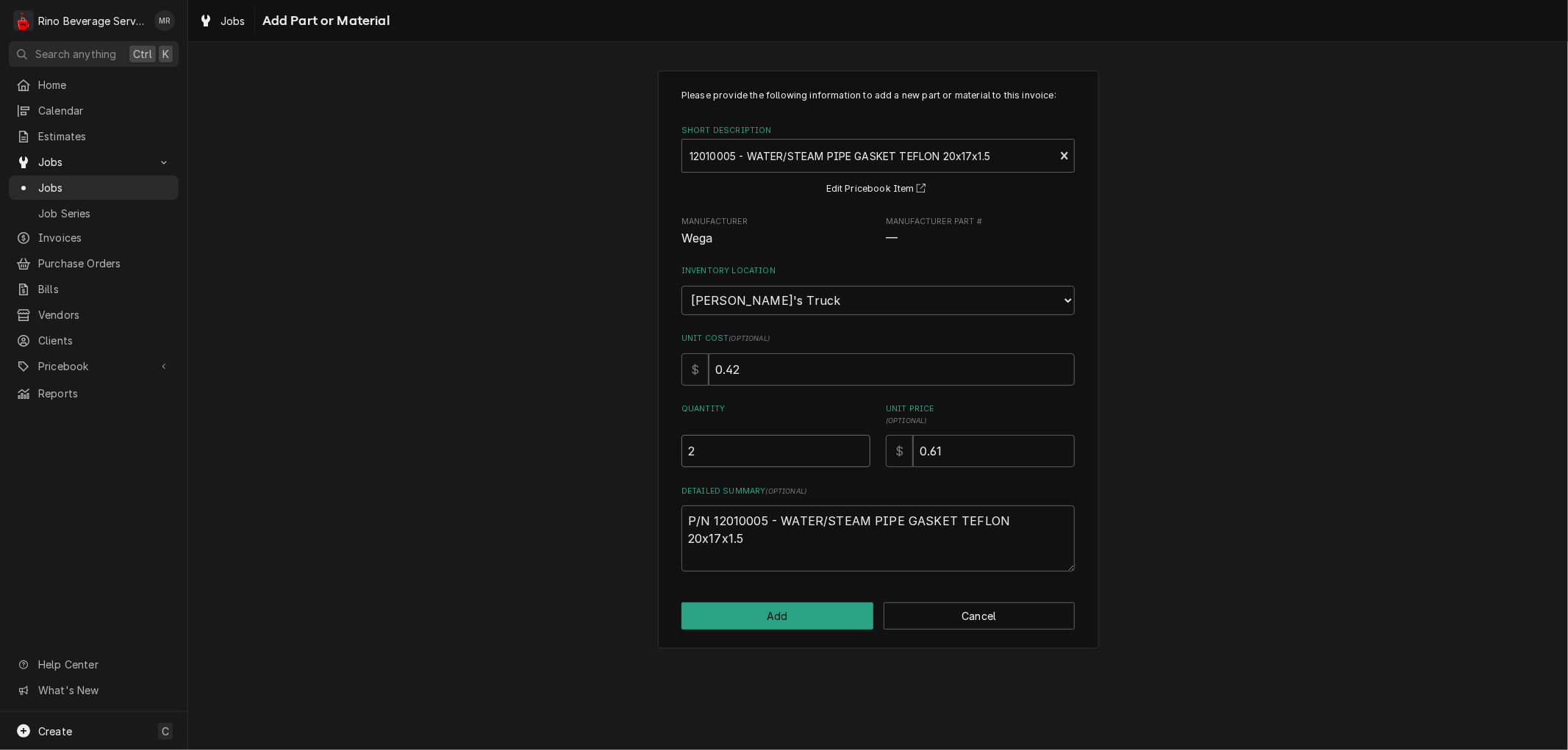
click at [857, 443] on input "2" at bounding box center [776, 450] width 189 height 32
click at [809, 606] on button "Add" at bounding box center [777, 616] width 192 height 27
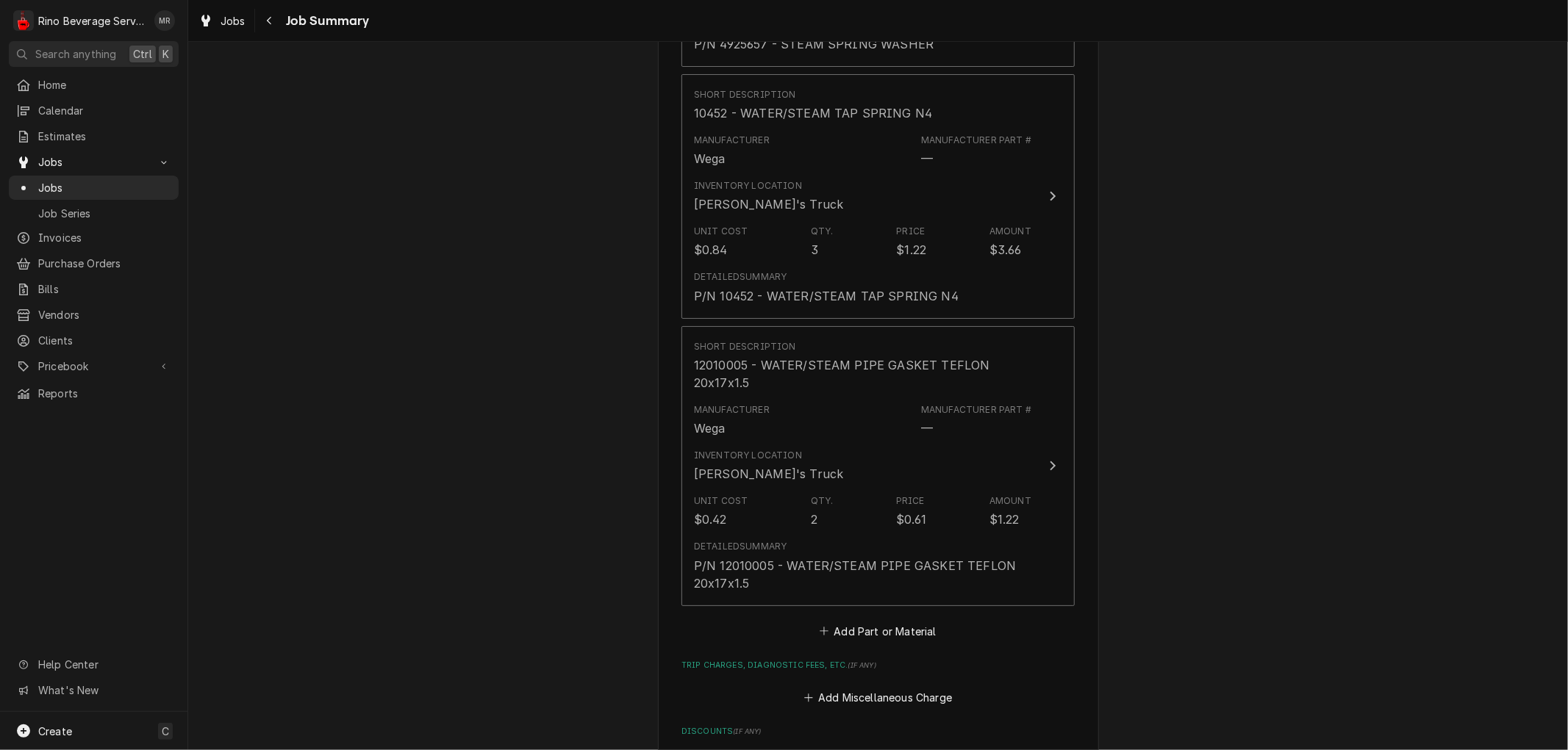
scroll to position [5217, 0]
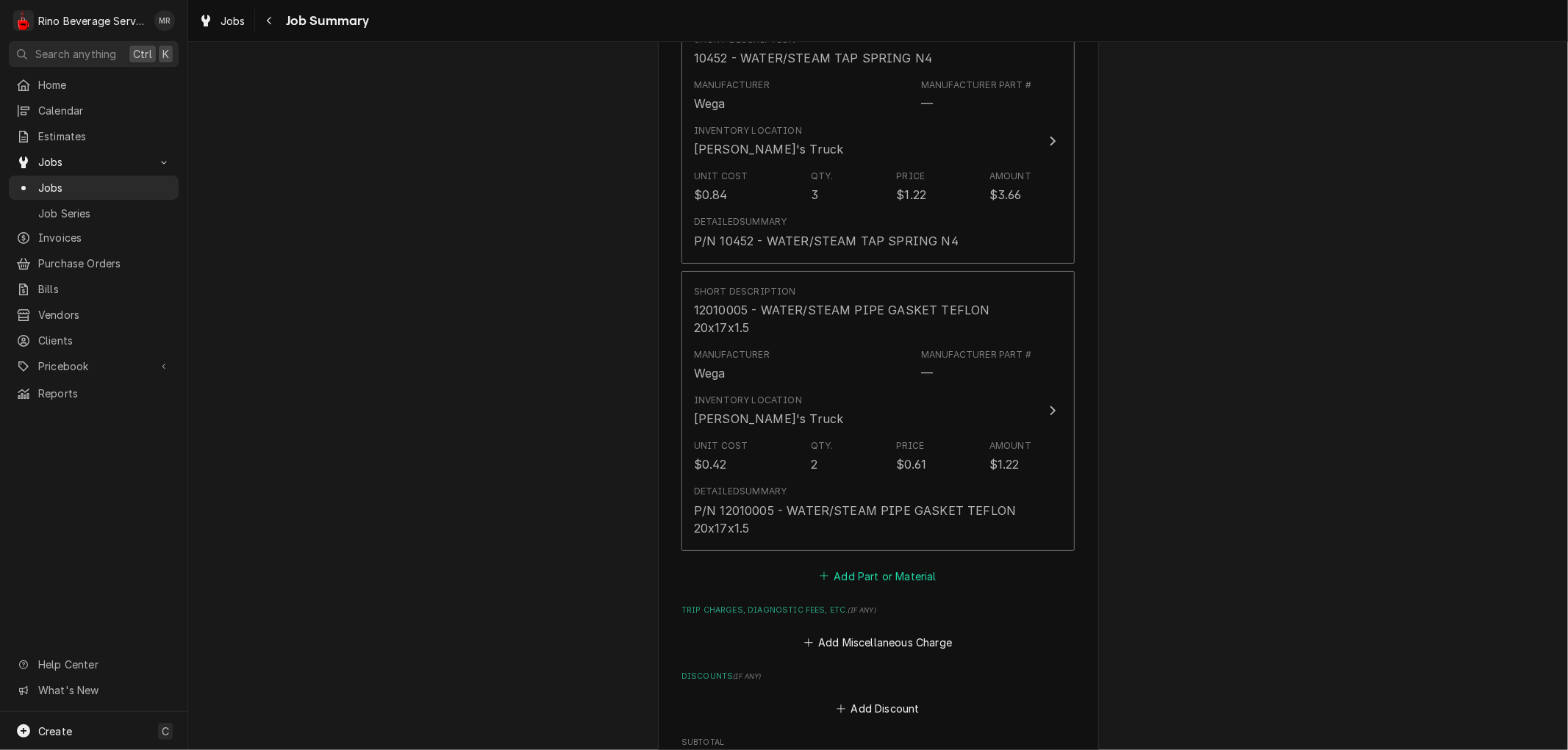
click at [849, 566] on button "Add Part or Material" at bounding box center [878, 576] width 121 height 21
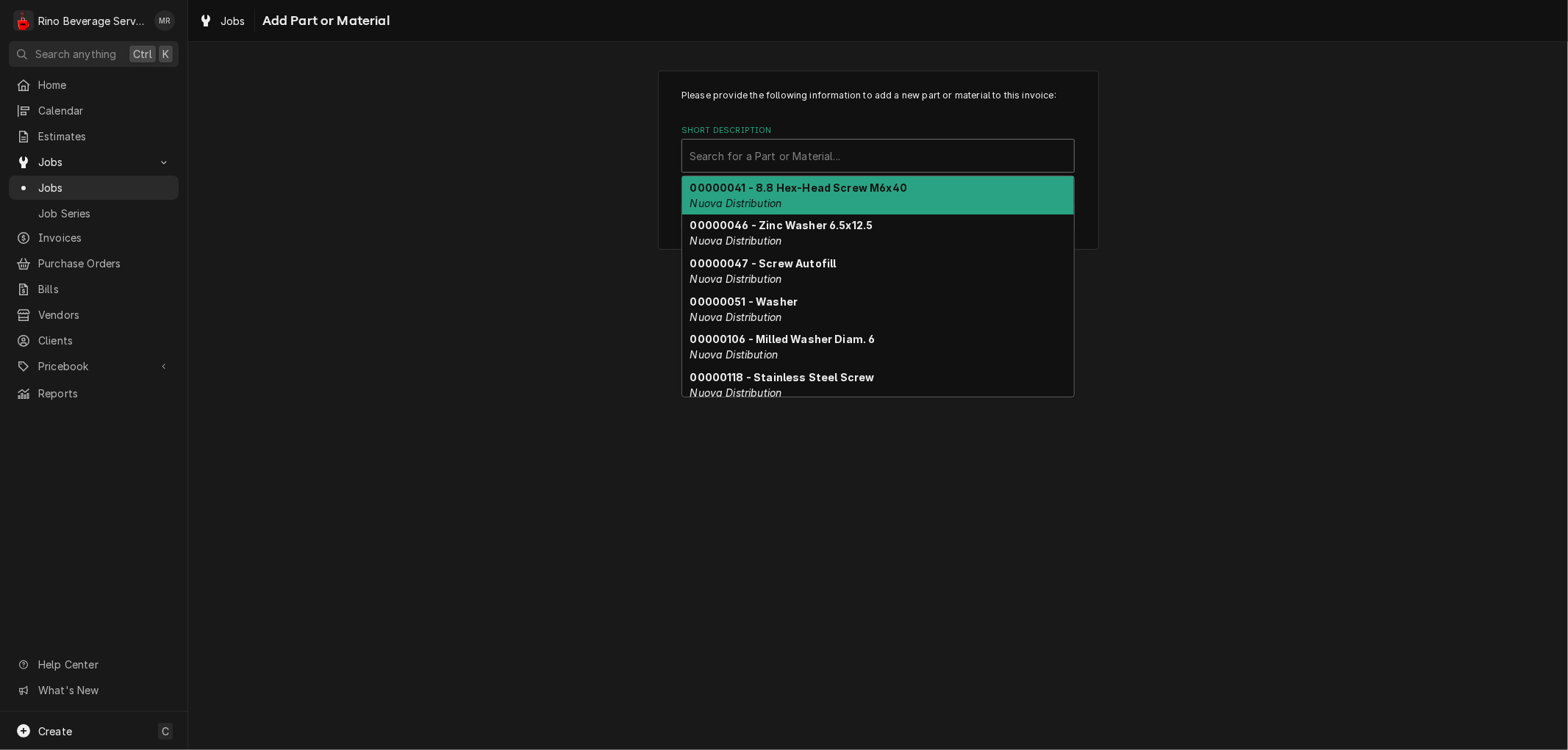
click at [761, 158] on div "Short Description" at bounding box center [878, 156] width 377 height 27
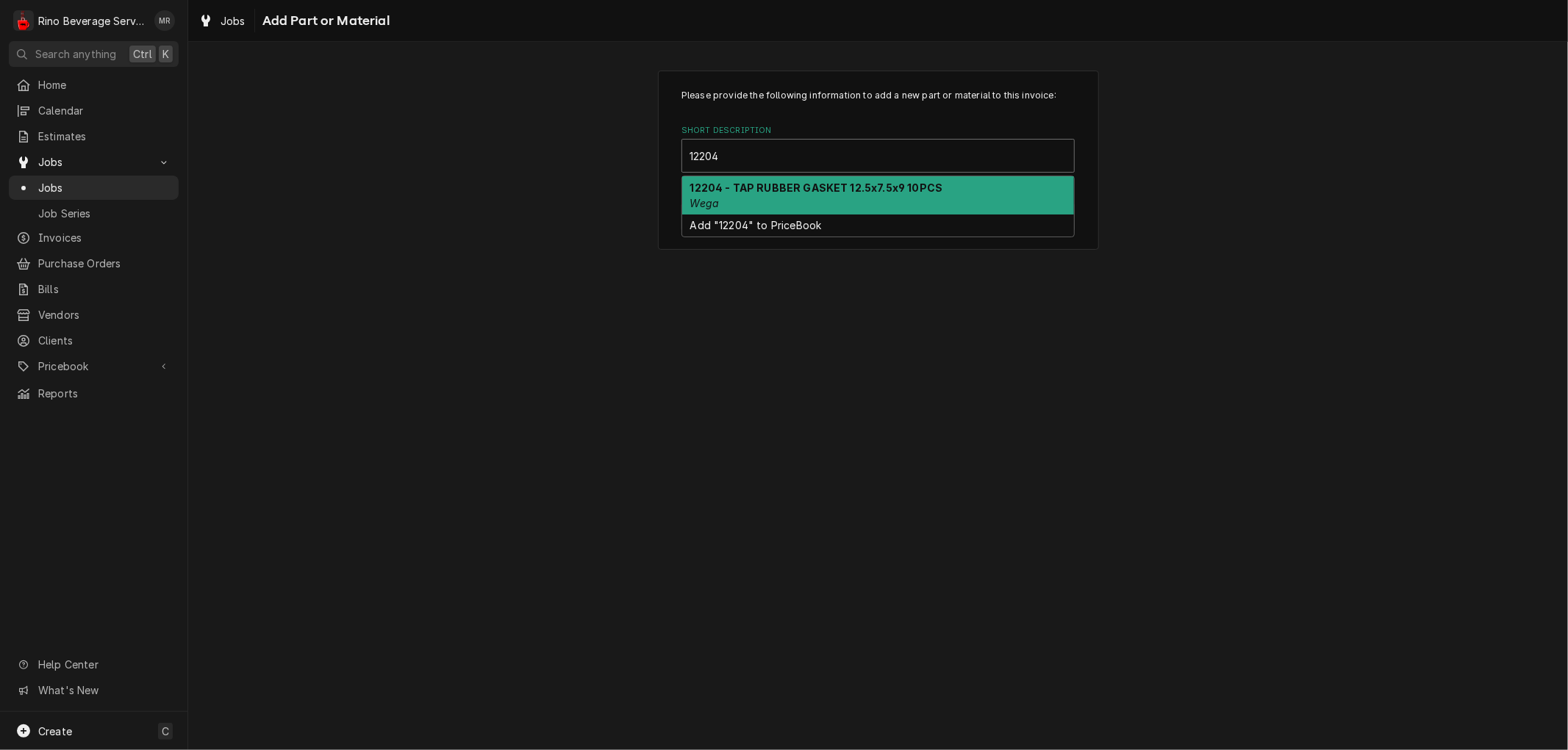
click at [772, 188] on strong "12204 - TAP RUBBER GASKET 12.5x7.5x9 10PCS" at bounding box center [817, 188] width 253 height 12
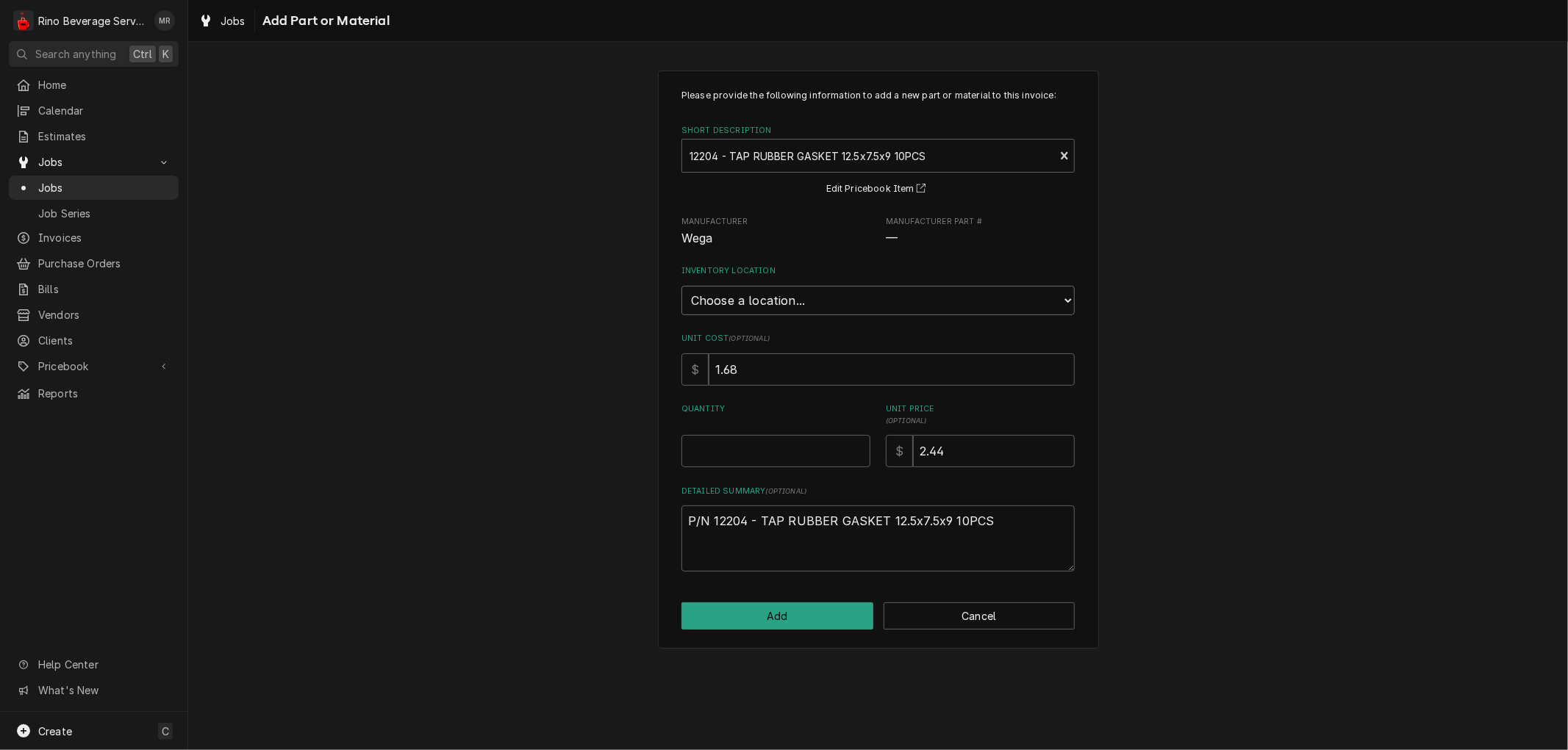
click at [798, 299] on select "Choose a location... Damon's Truck Dane's Truck Graham's Truck Main Warehouse" at bounding box center [878, 300] width 393 height 29
click at [681, 286] on select "Choose a location... Damon's Truck Dane's Truck Graham's Truck Main Warehouse" at bounding box center [878, 300] width 393 height 29
click at [856, 444] on input "0.5" at bounding box center [776, 450] width 189 height 32
click at [856, 444] on input "1" at bounding box center [776, 450] width 189 height 32
click at [856, 444] on input "1.5" at bounding box center [776, 450] width 189 height 32
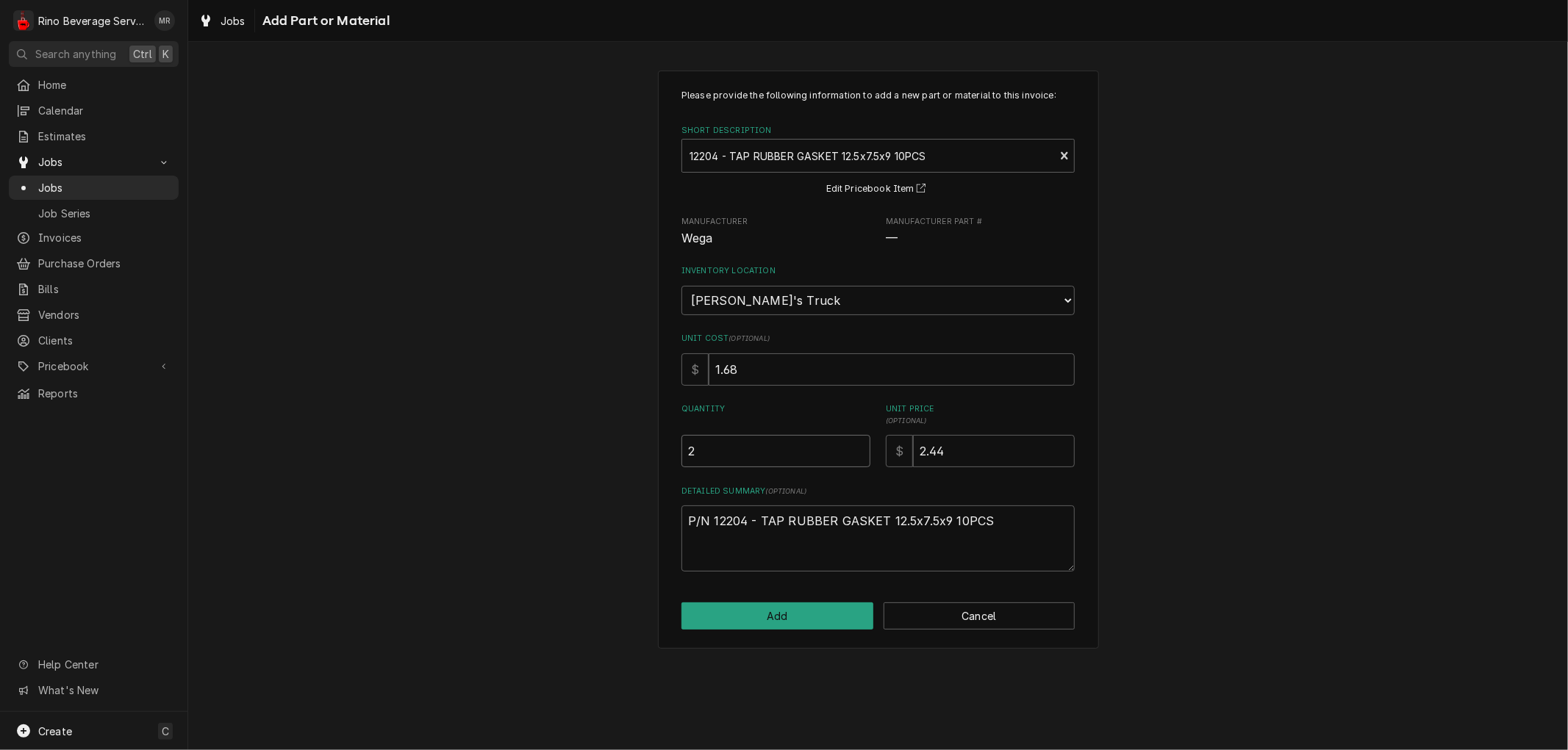
click at [856, 444] on input "2" at bounding box center [776, 450] width 189 height 32
click at [856, 444] on input "2.5" at bounding box center [776, 450] width 189 height 32
click at [856, 444] on input "3" at bounding box center [776, 450] width 189 height 32
click at [806, 606] on button "Add" at bounding box center [777, 616] width 192 height 27
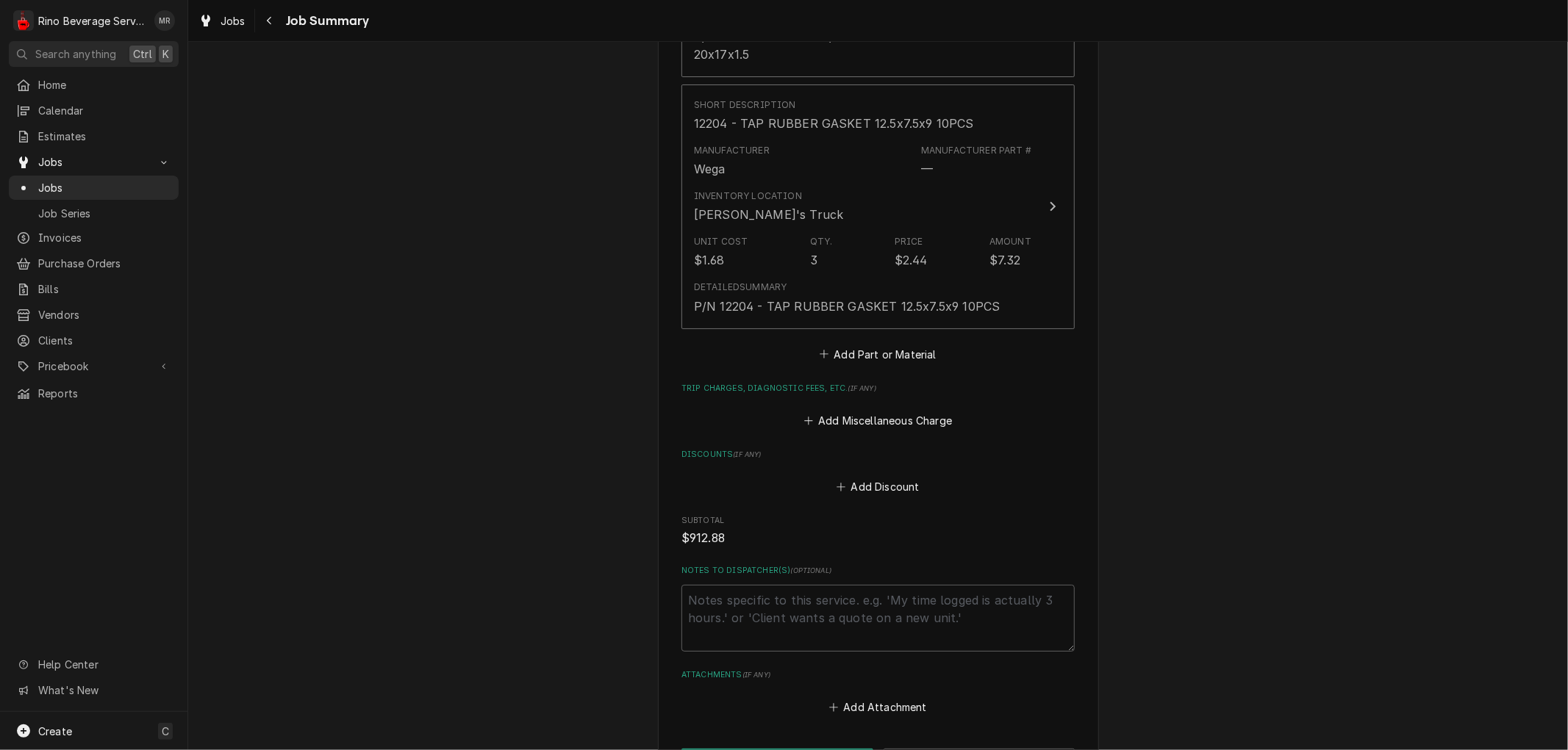
scroll to position [5706, 0]
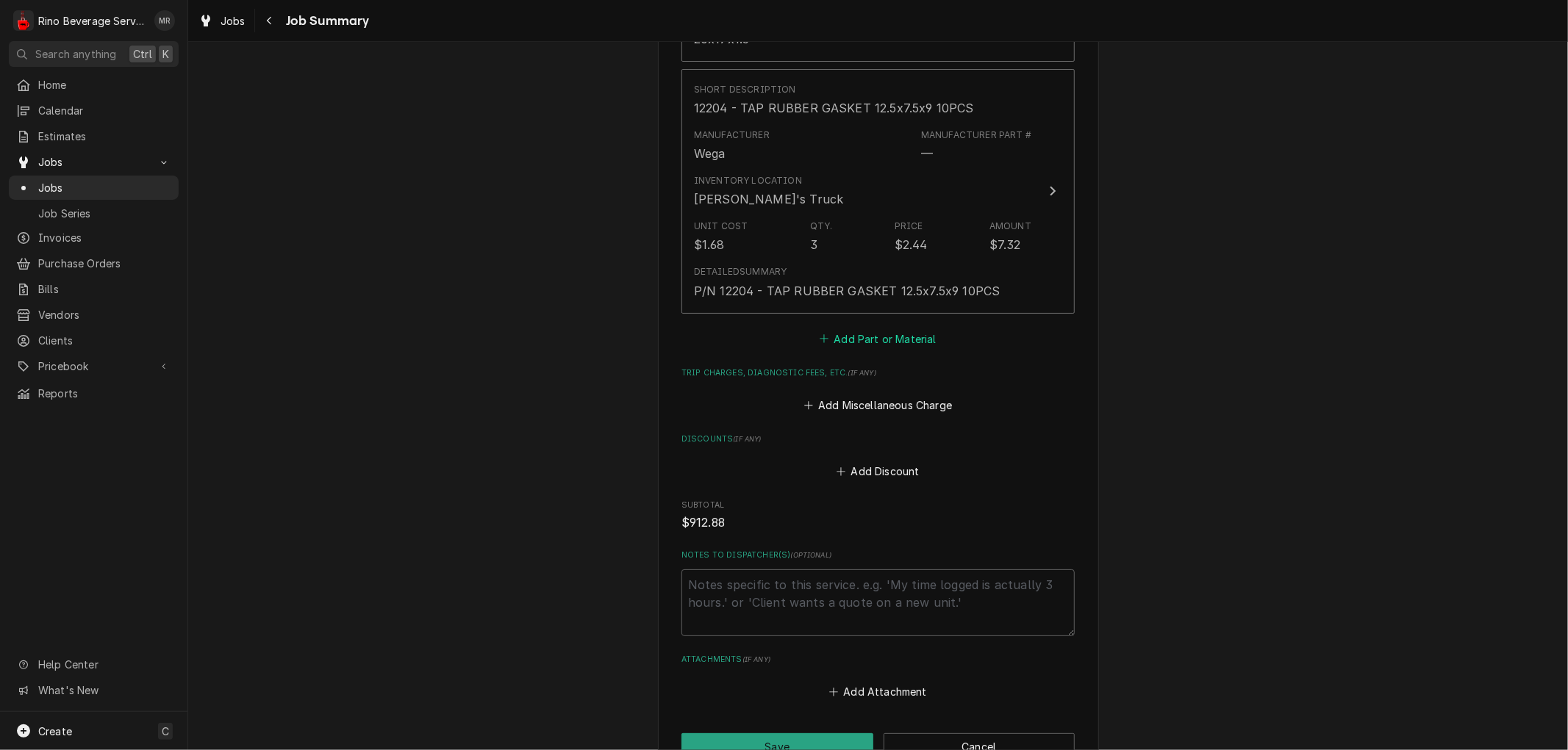
click at [843, 329] on button "Add Part or Material" at bounding box center [878, 338] width 121 height 21
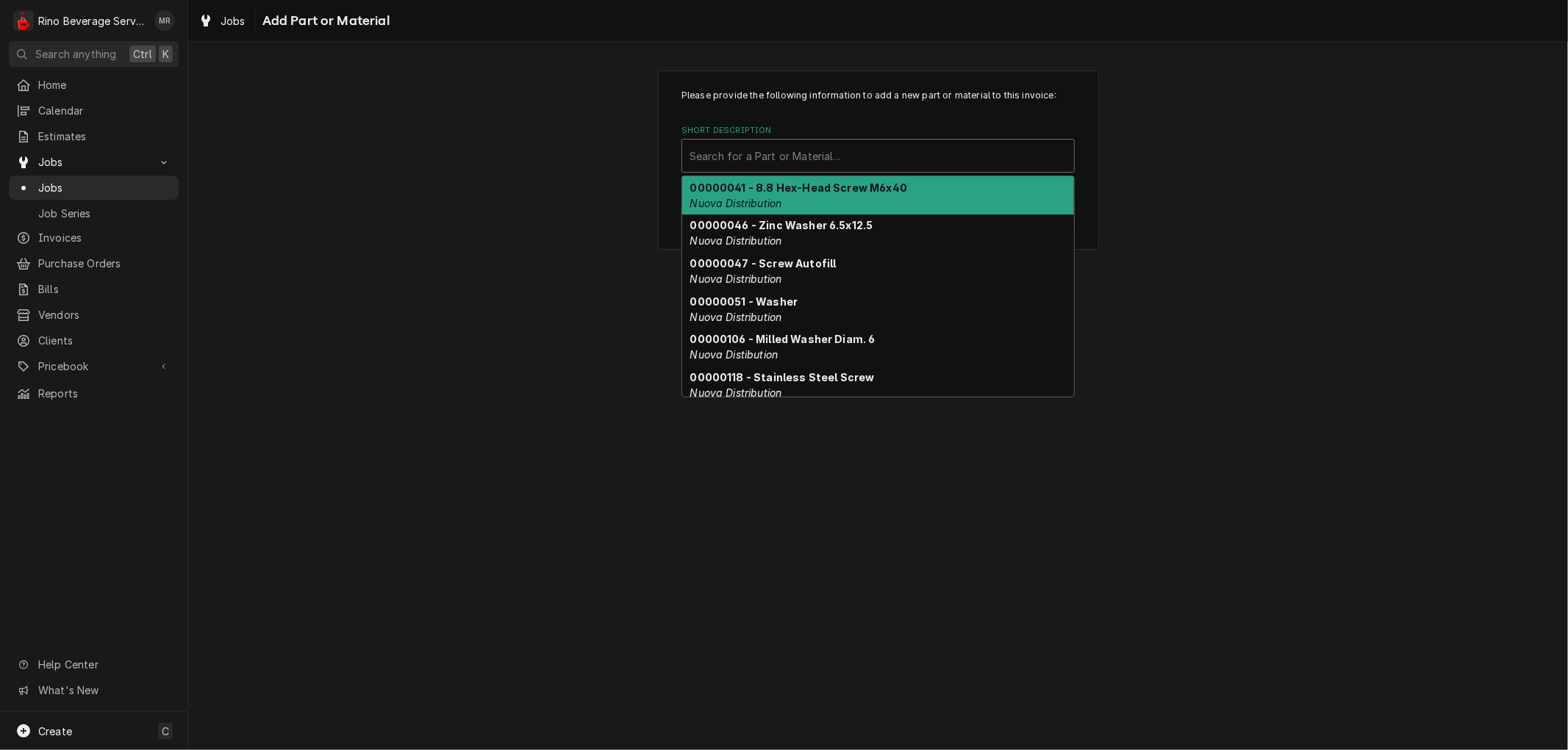
click at [740, 158] on div "Short Description" at bounding box center [878, 156] width 377 height 27
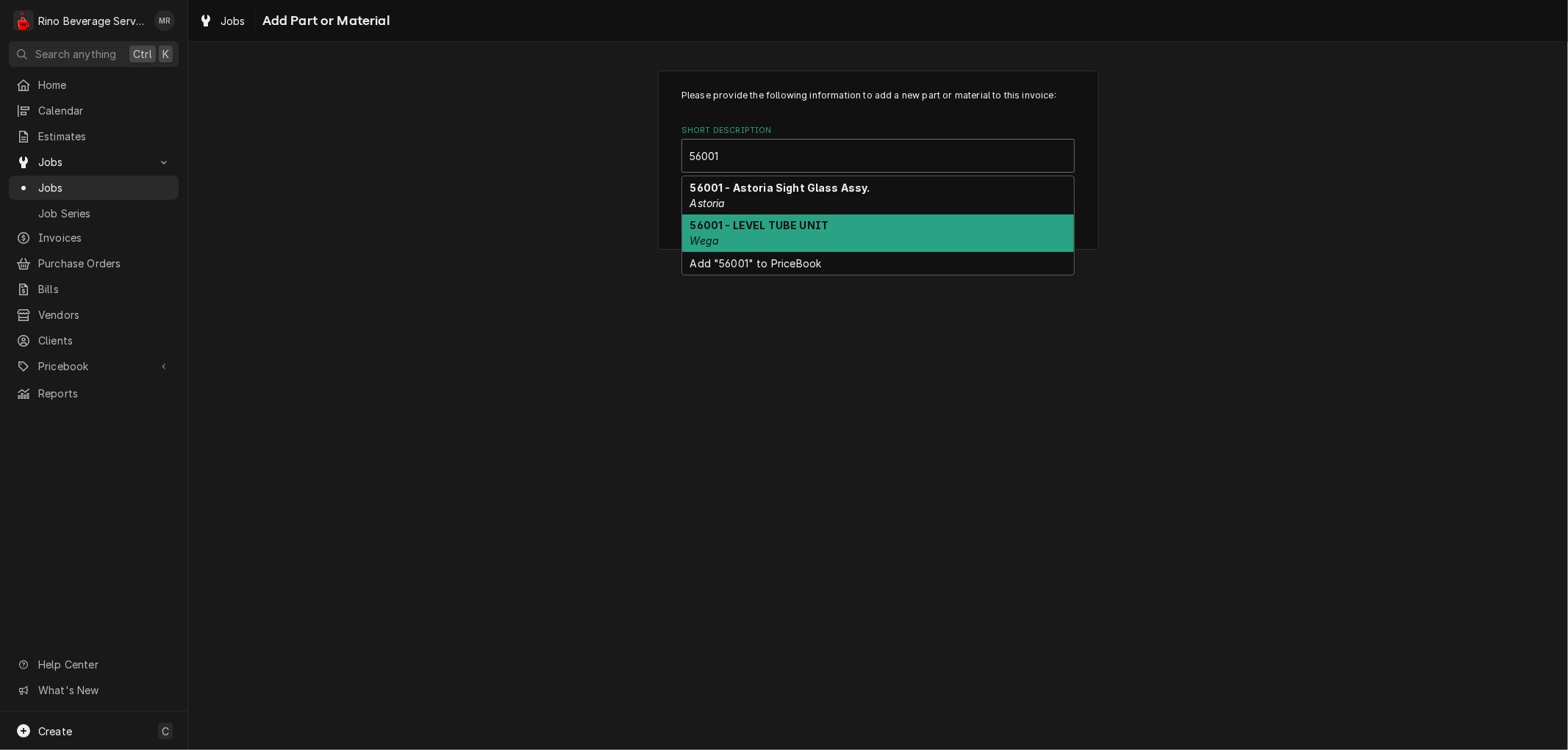
click at [736, 233] on div "56001 - LEVEL TUBE UNIT Wega" at bounding box center [878, 234] width 392 height 38
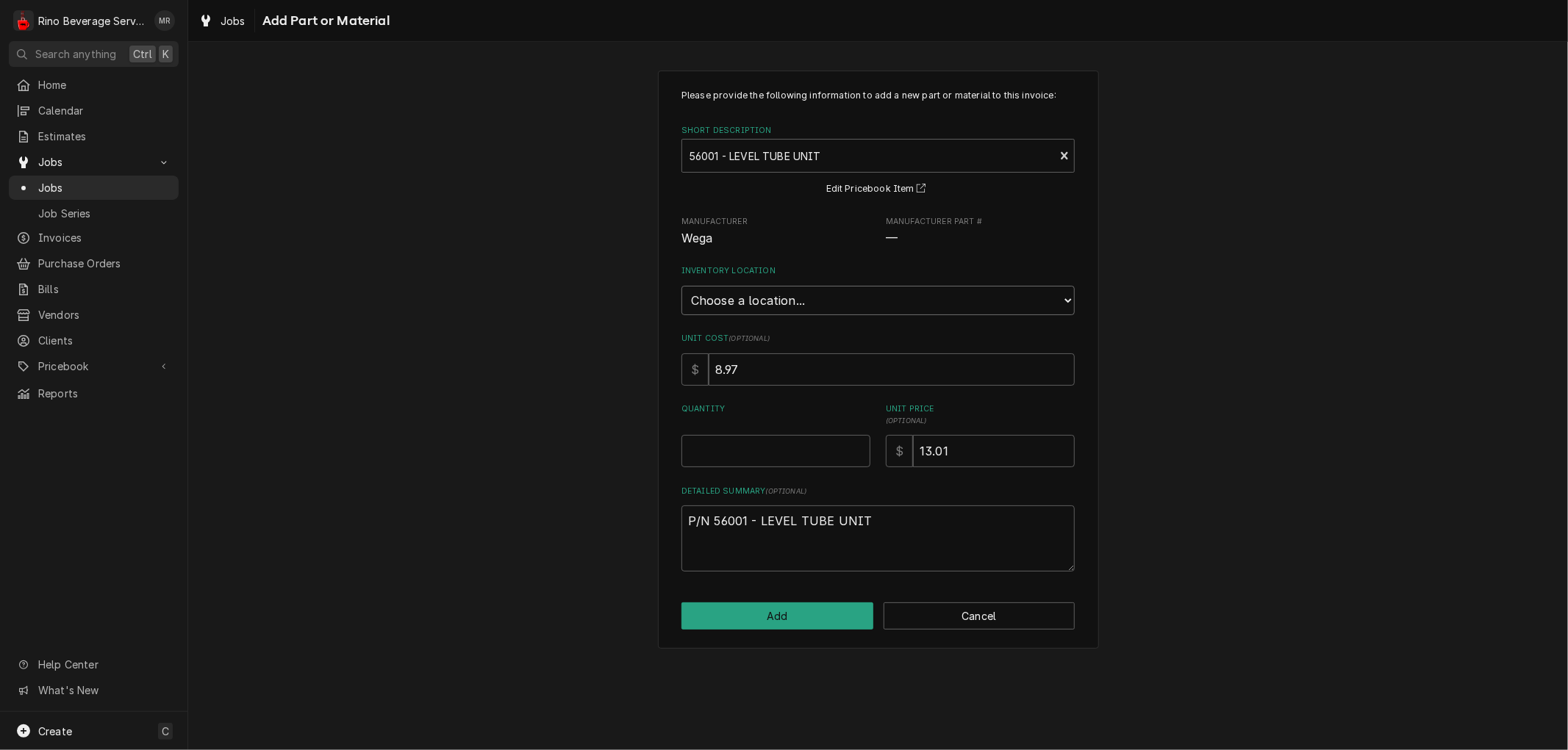
click at [732, 292] on select "Choose a location... Damon's Truck Dane's Truck Graham's Truck Main Warehouse" at bounding box center [878, 300] width 393 height 29
click at [681, 286] on select "Choose a location... Damon's Truck Dane's Truck Graham's Truck Main Warehouse" at bounding box center [878, 300] width 393 height 29
click at [857, 446] on input "0.5" at bounding box center [776, 450] width 189 height 32
click at [857, 446] on input "1" at bounding box center [776, 450] width 189 height 32
click at [819, 611] on button "Add" at bounding box center [777, 616] width 192 height 27
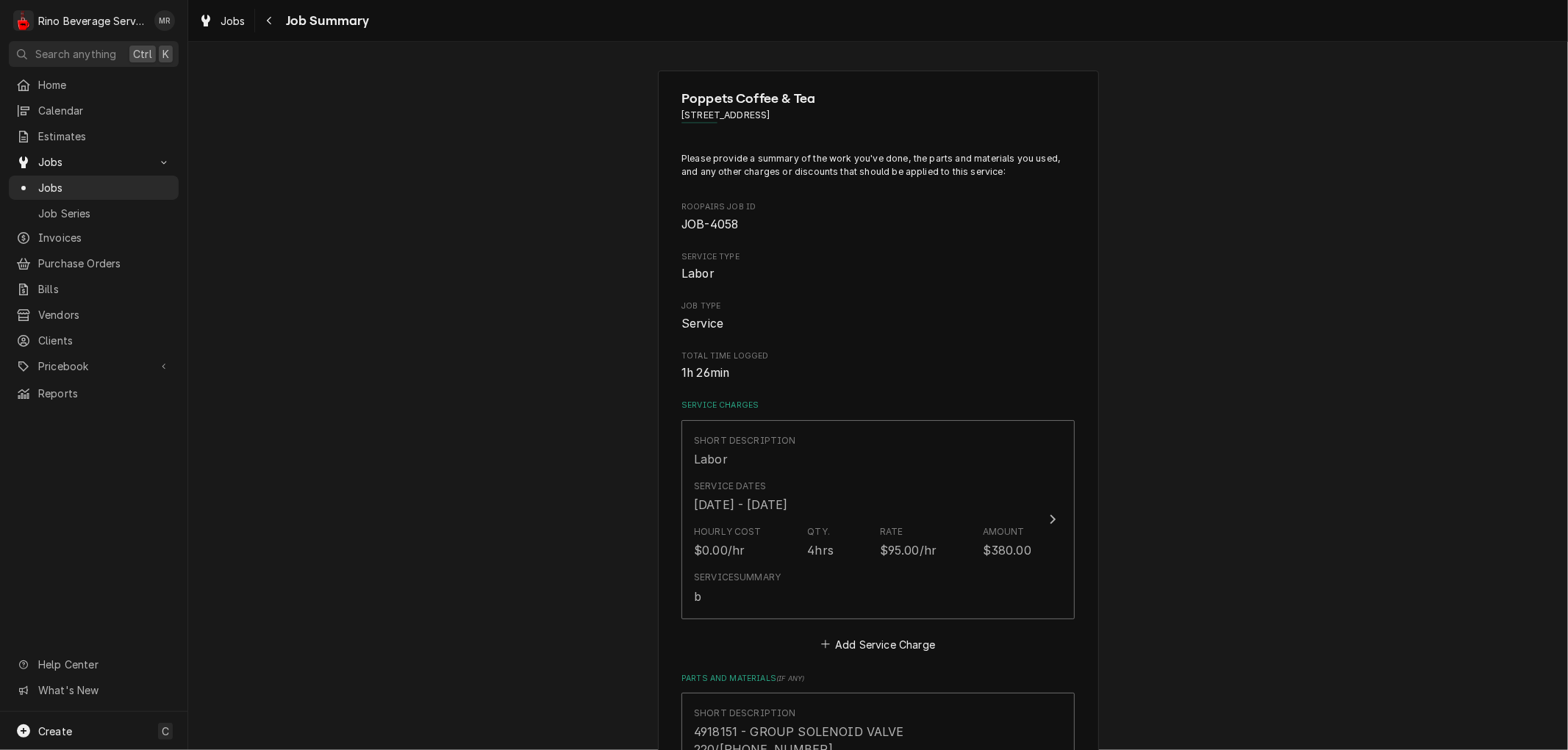
scroll to position [5725, 0]
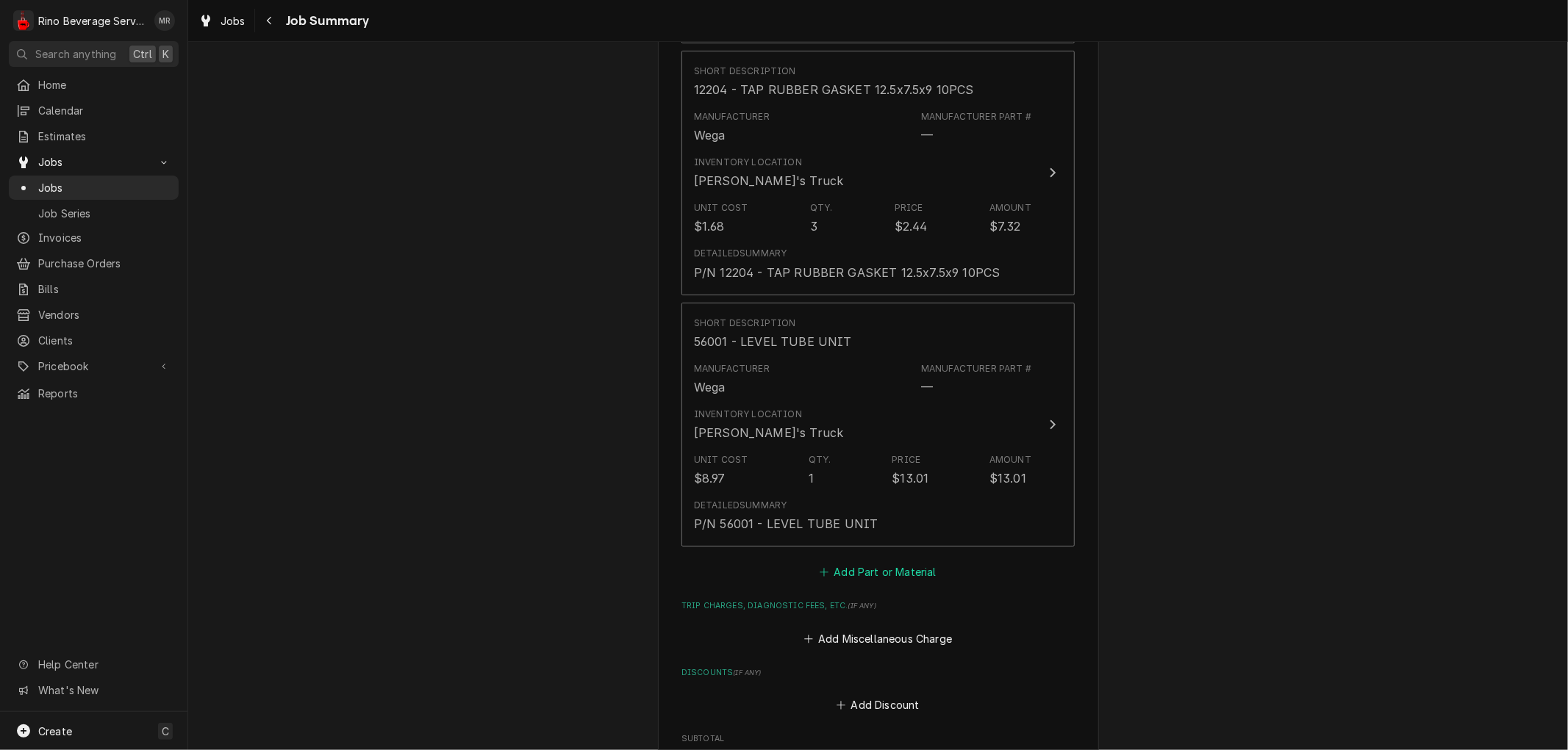
click at [846, 562] on button "Add Part or Material" at bounding box center [878, 572] width 121 height 21
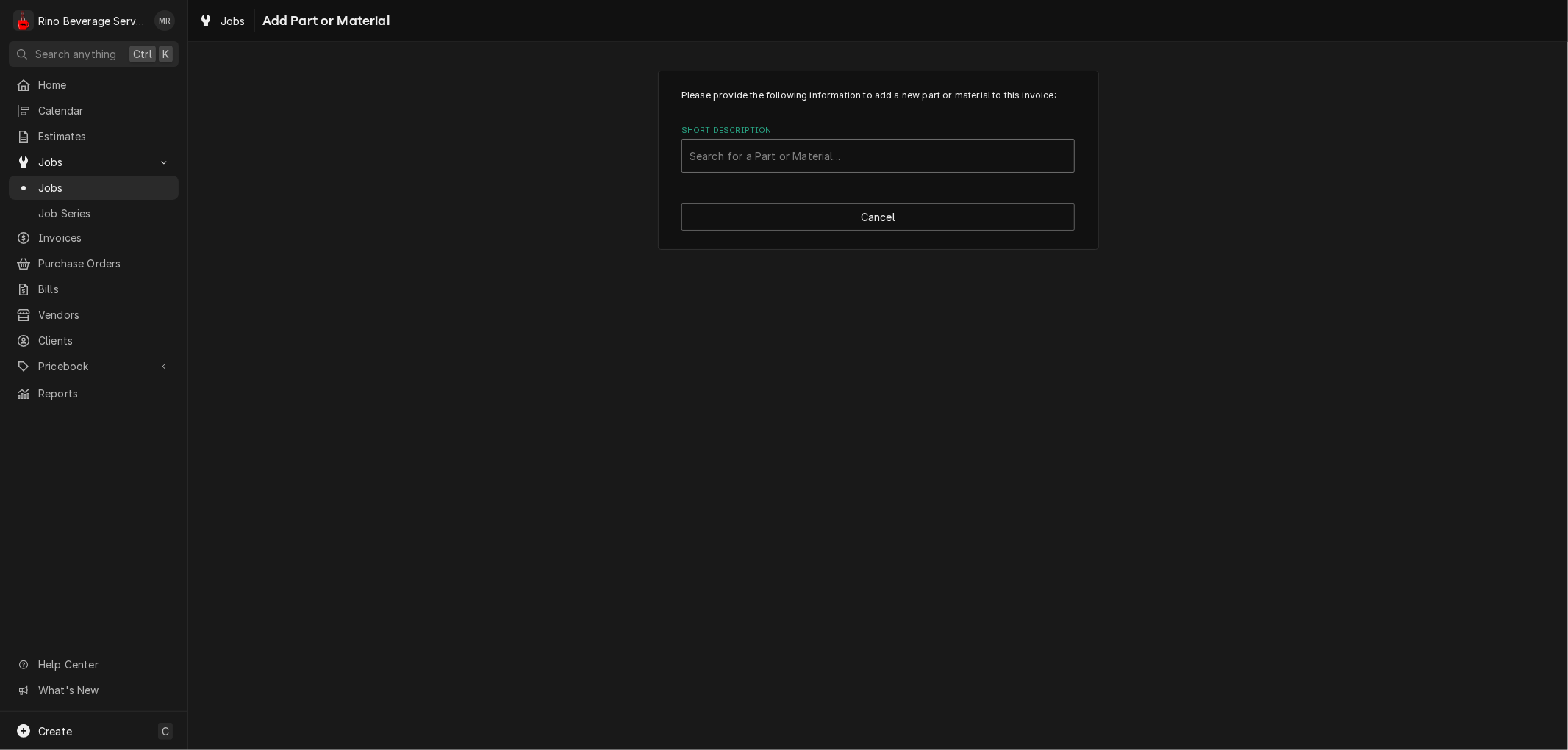
click at [736, 156] on div "Short Description" at bounding box center [878, 156] width 377 height 27
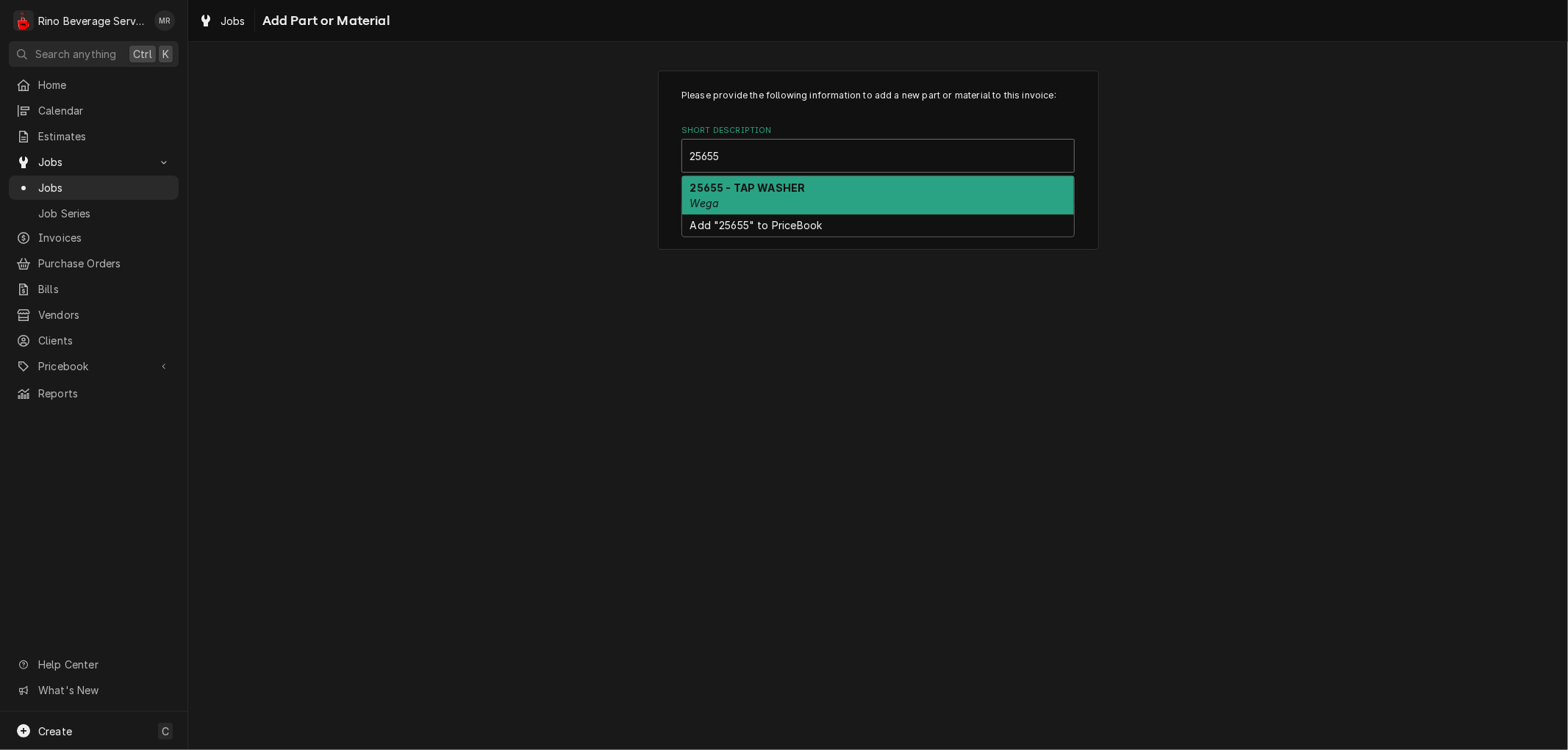
click at [744, 183] on strong "25655 - TAP WASHER" at bounding box center [748, 188] width 115 height 12
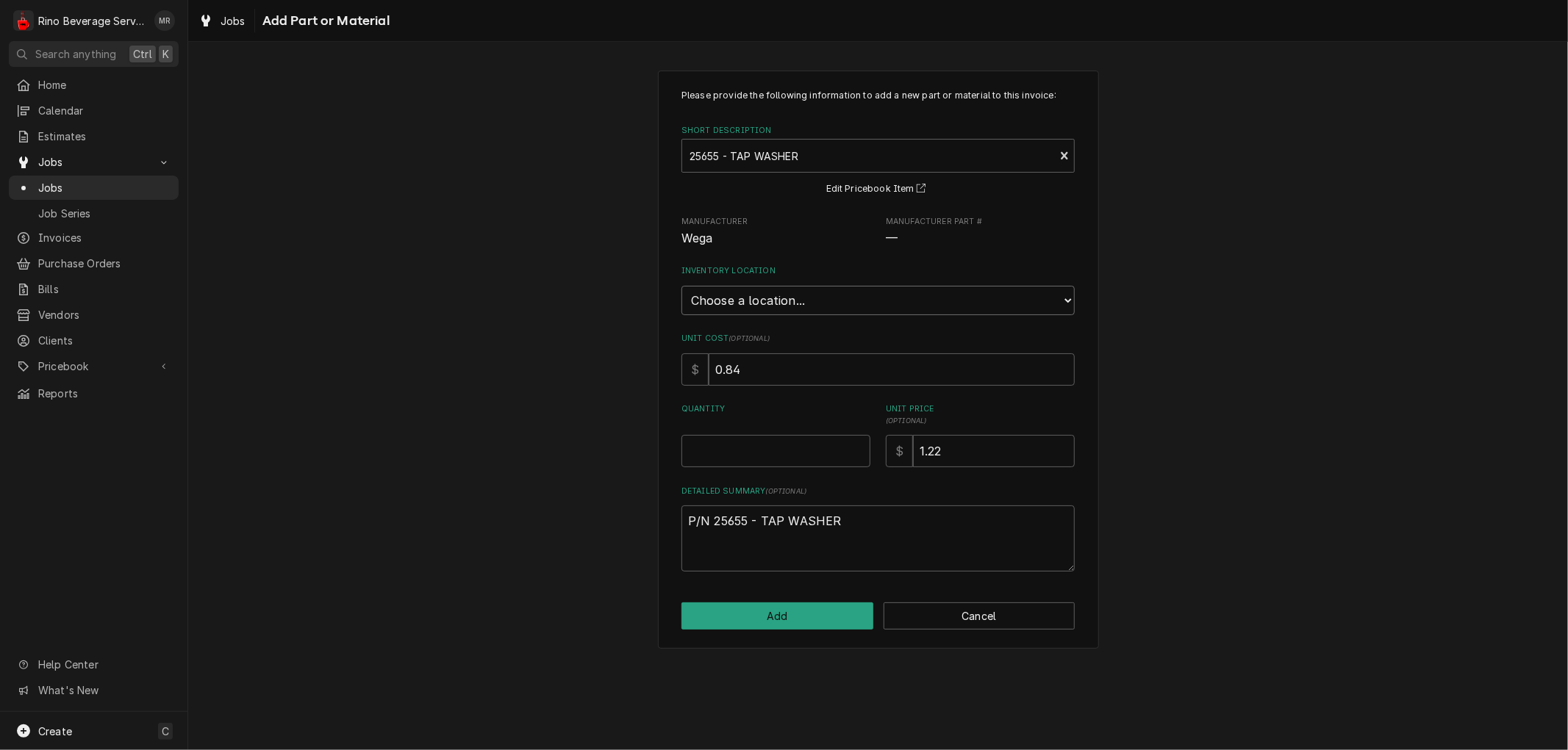
click at [797, 296] on select "Choose a location... Damon's Truck Dane's Truck Graham's Truck Main Warehouse" at bounding box center [878, 300] width 393 height 29
click at [681, 286] on select "Choose a location... Damon's Truck Dane's Truck Graham's Truck Main Warehouse" at bounding box center [878, 300] width 393 height 29
click at [858, 445] on input "0.5" at bounding box center [776, 450] width 189 height 32
click at [858, 445] on input "1" at bounding box center [776, 450] width 189 height 32
click at [858, 445] on input "2.5" at bounding box center [776, 450] width 189 height 32
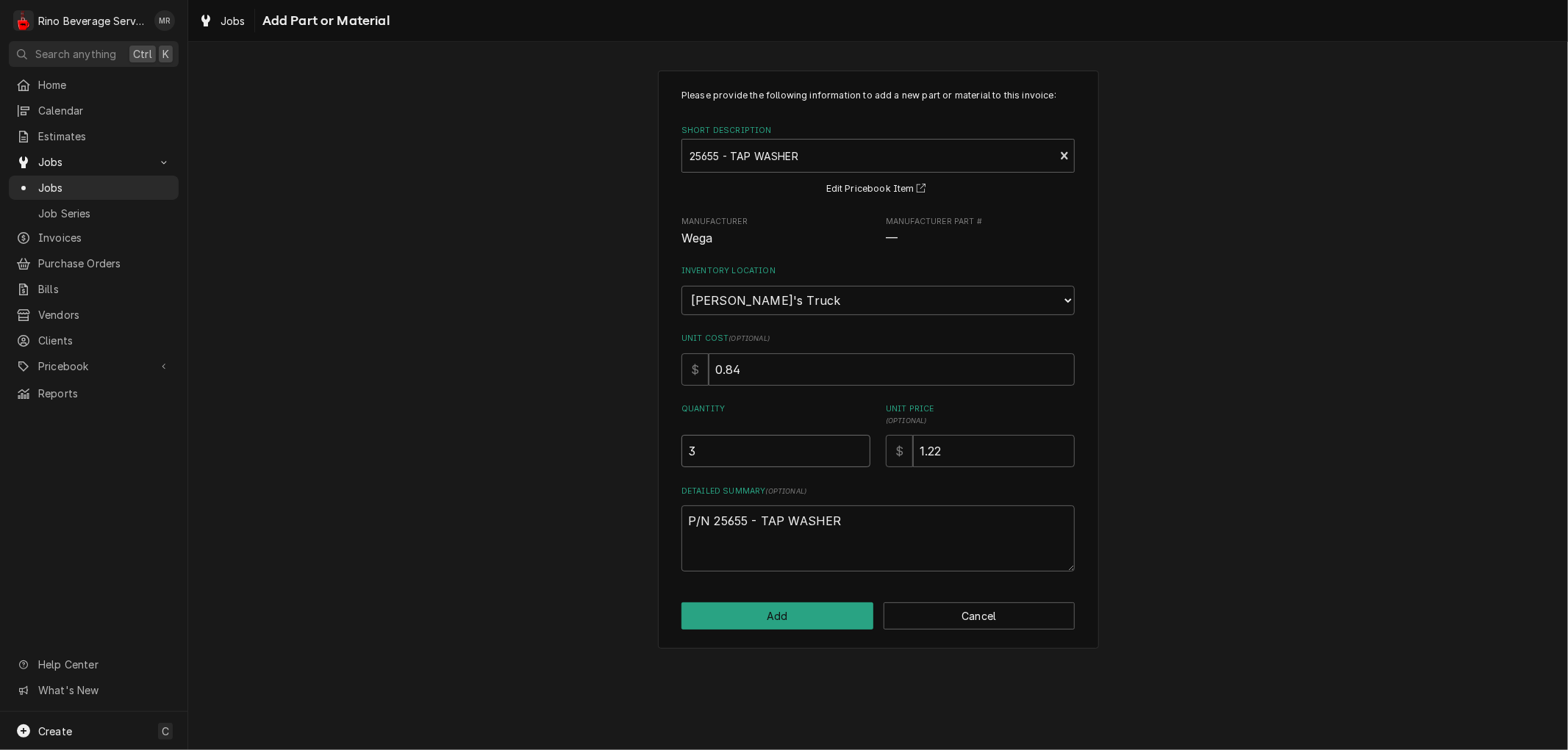
click at [858, 445] on input "3" at bounding box center [776, 450] width 189 height 32
click at [811, 611] on button "Add" at bounding box center [777, 616] width 192 height 27
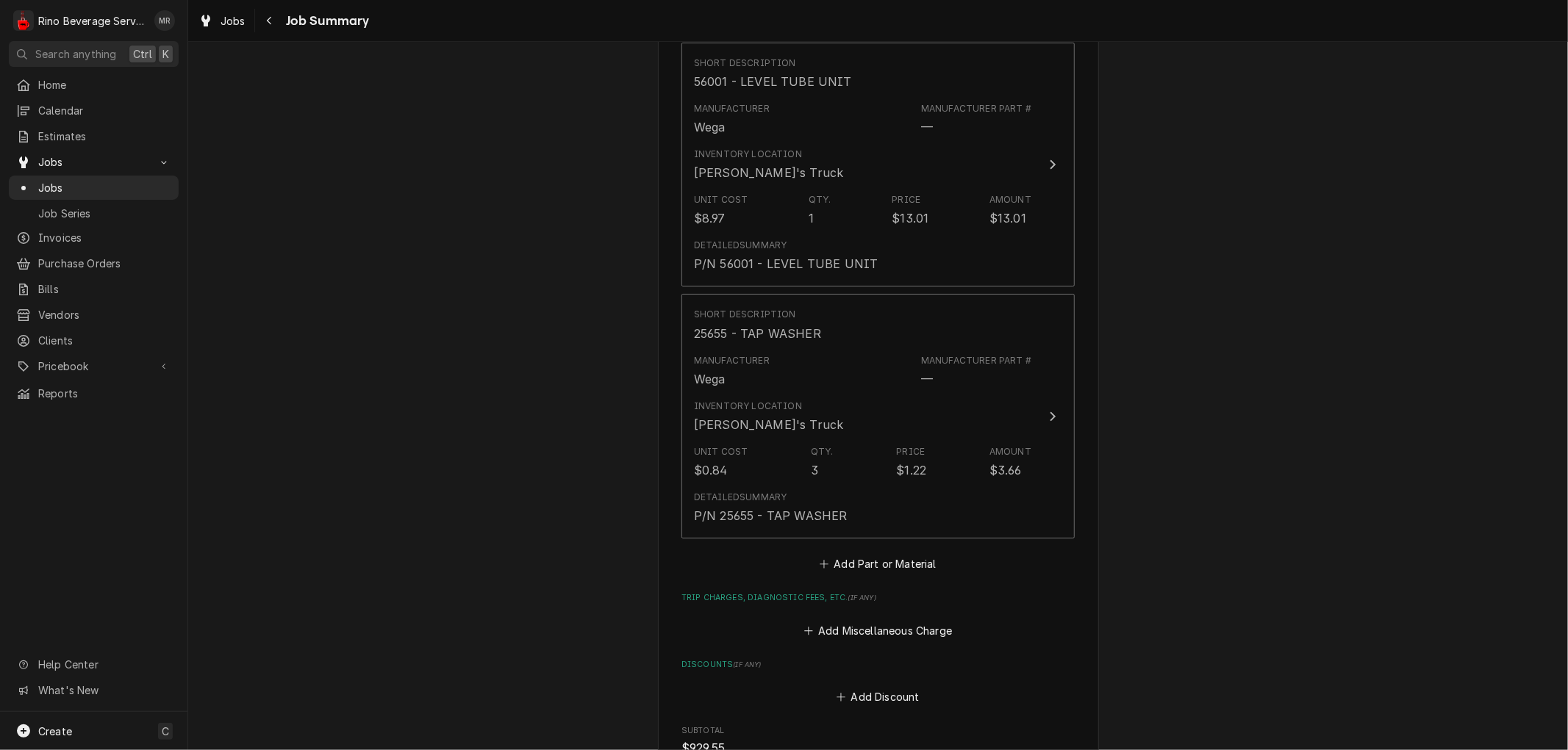
scroll to position [6151, 0]
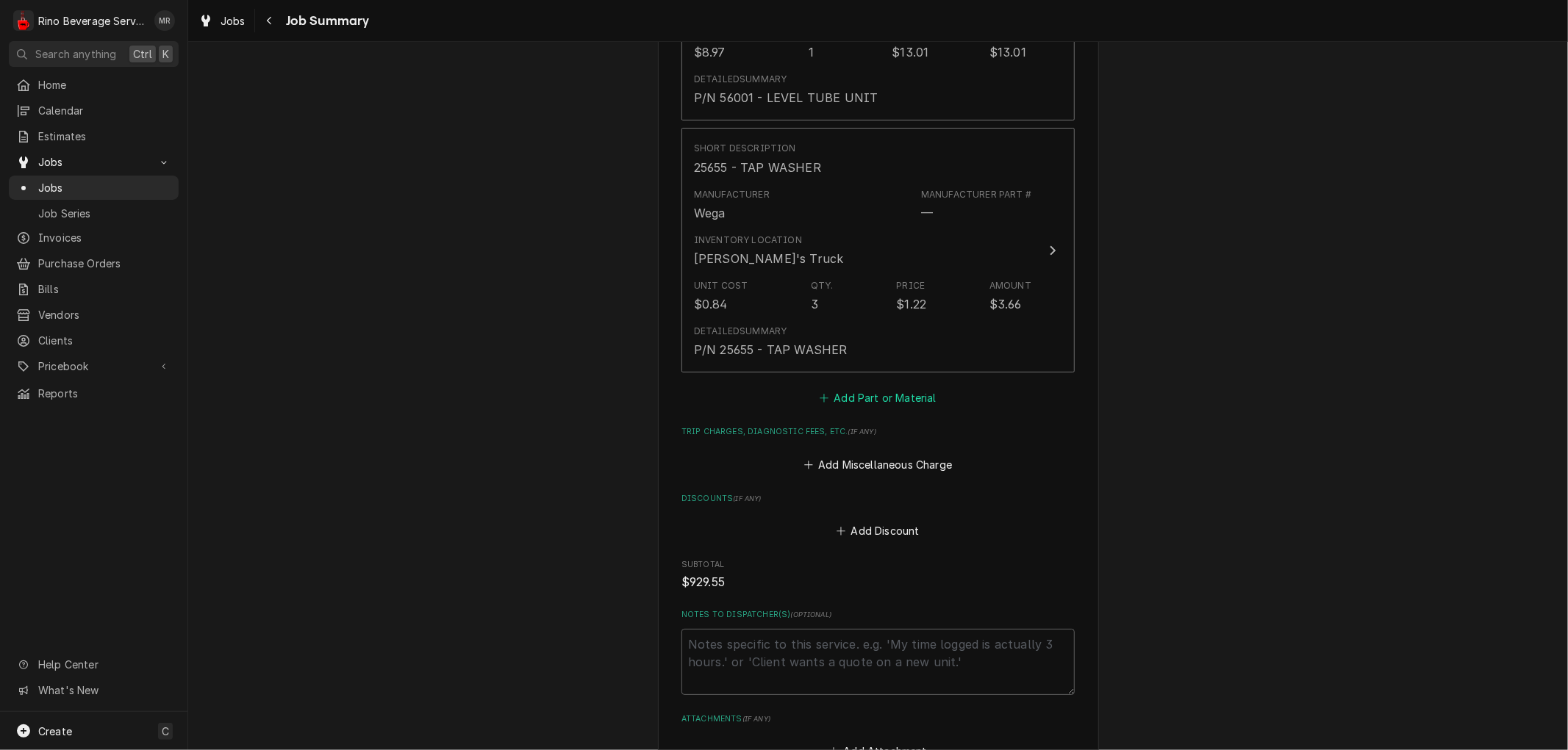
click at [894, 388] on button "Add Part or Material" at bounding box center [878, 398] width 121 height 21
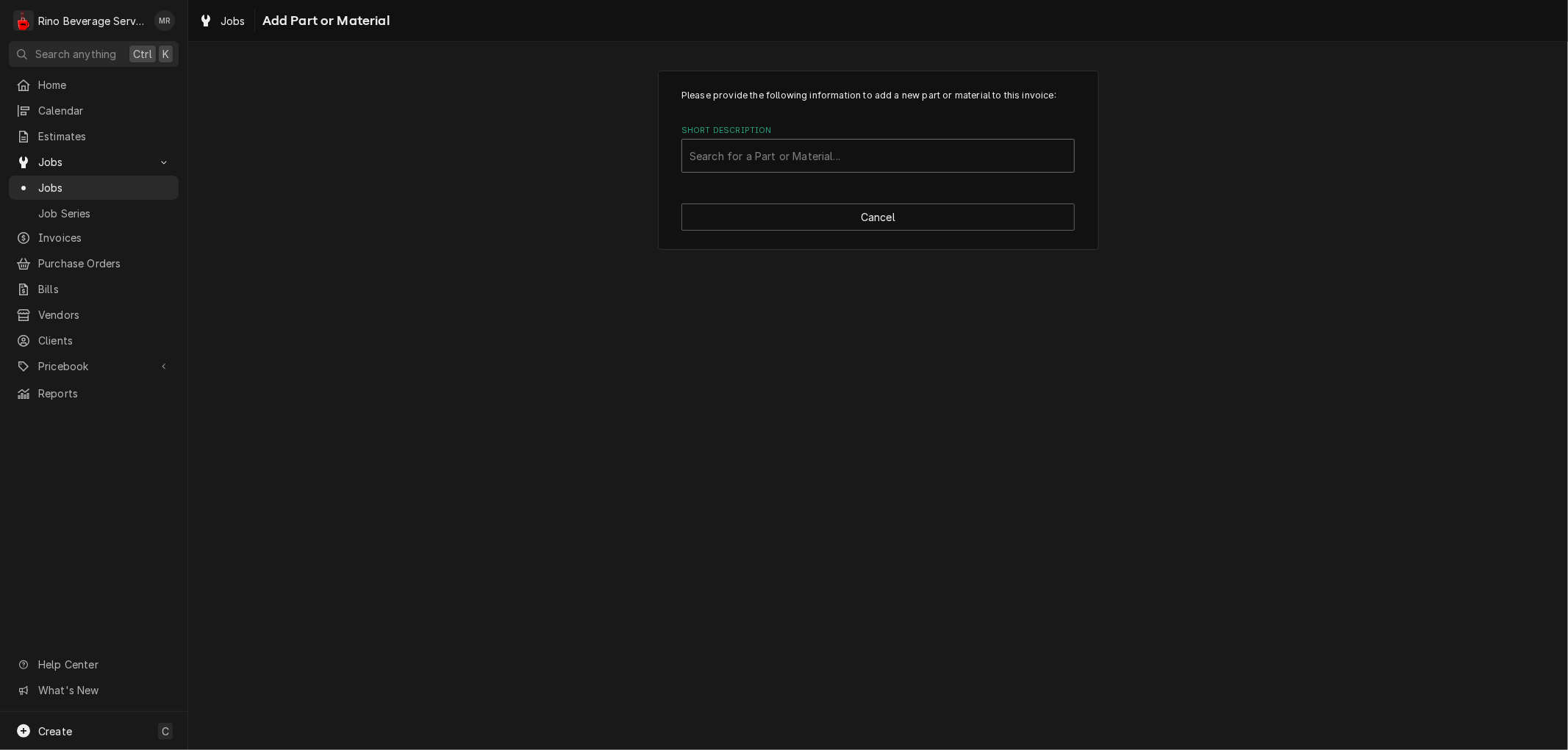
click at [817, 160] on div "Short Description" at bounding box center [878, 156] width 377 height 27
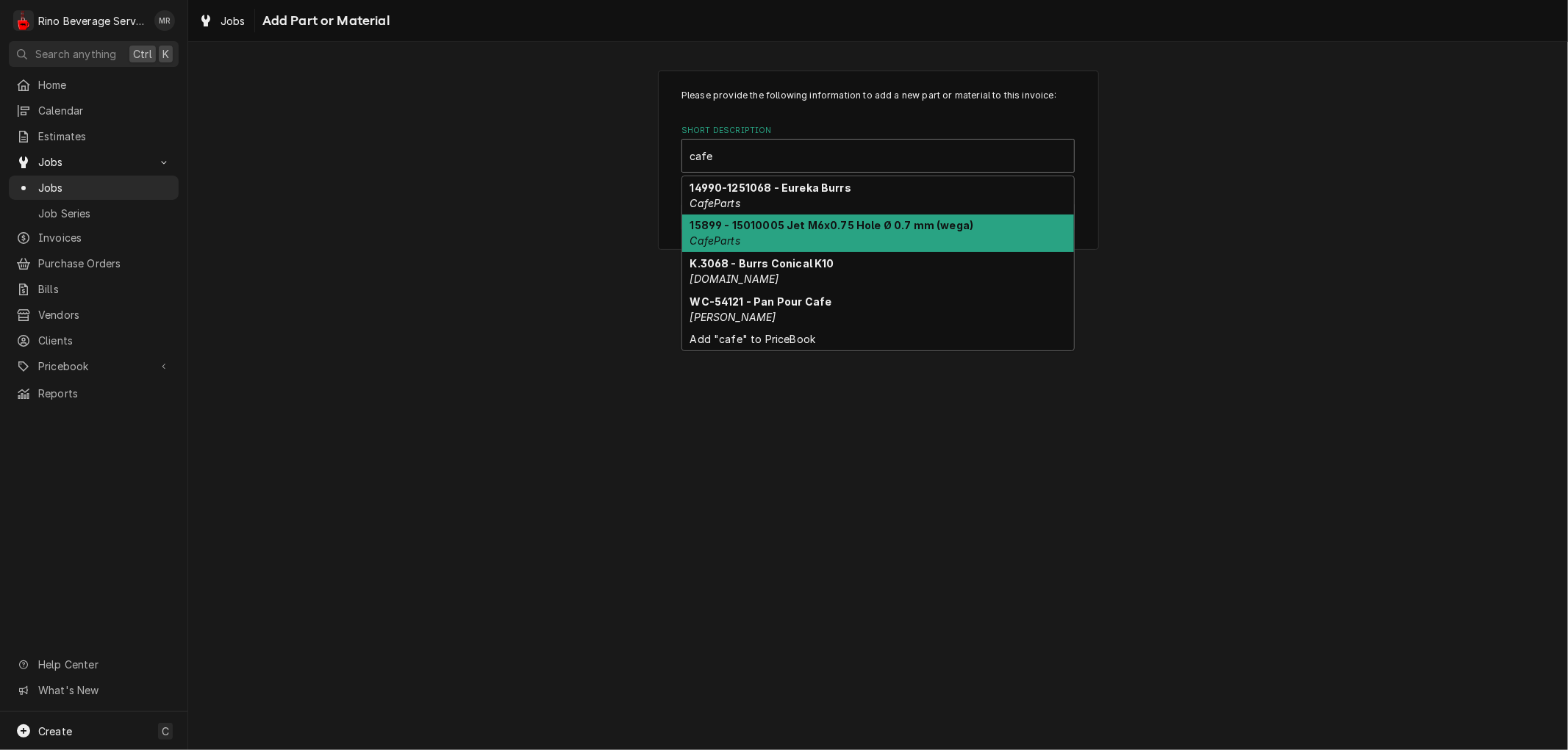
click at [825, 223] on strong "15899 - 15010005 Jet M6x0.75 Hole Ø 0.7 mm (wega)" at bounding box center [833, 225] width 284 height 12
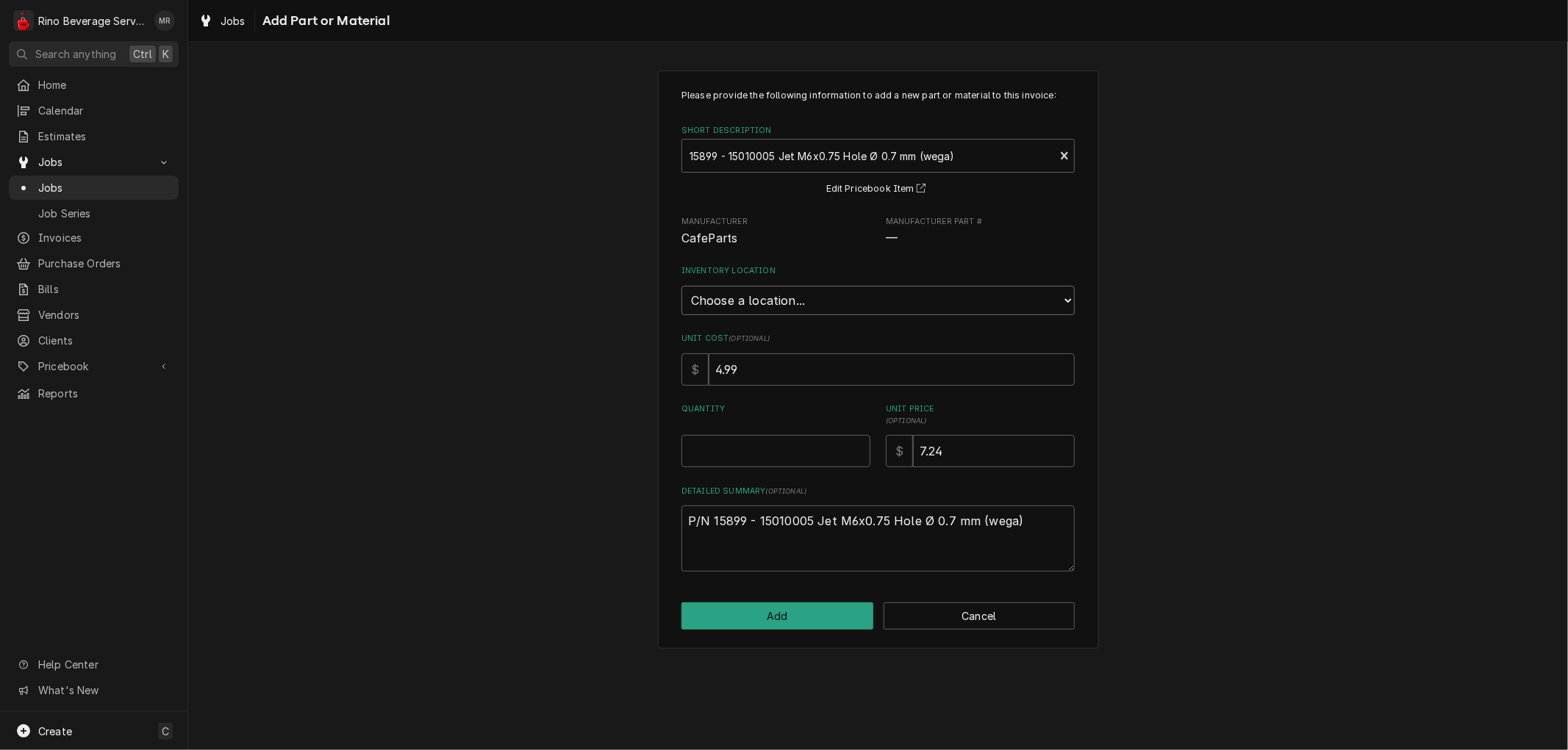
click at [837, 295] on select "Choose a location... Damon's Truck Dane's Truck Graham's Truck Main Warehouse" at bounding box center [878, 300] width 393 height 29
click at [681, 286] on select "Choose a location... Damon's Truck Dane's Truck Graham's Truck Main Warehouse" at bounding box center [878, 300] width 393 height 29
click at [857, 445] on input "0.5" at bounding box center [776, 450] width 189 height 32
click at [857, 445] on input "1" at bounding box center [776, 450] width 189 height 32
click at [857, 445] on input "1.5" at bounding box center [776, 450] width 189 height 32
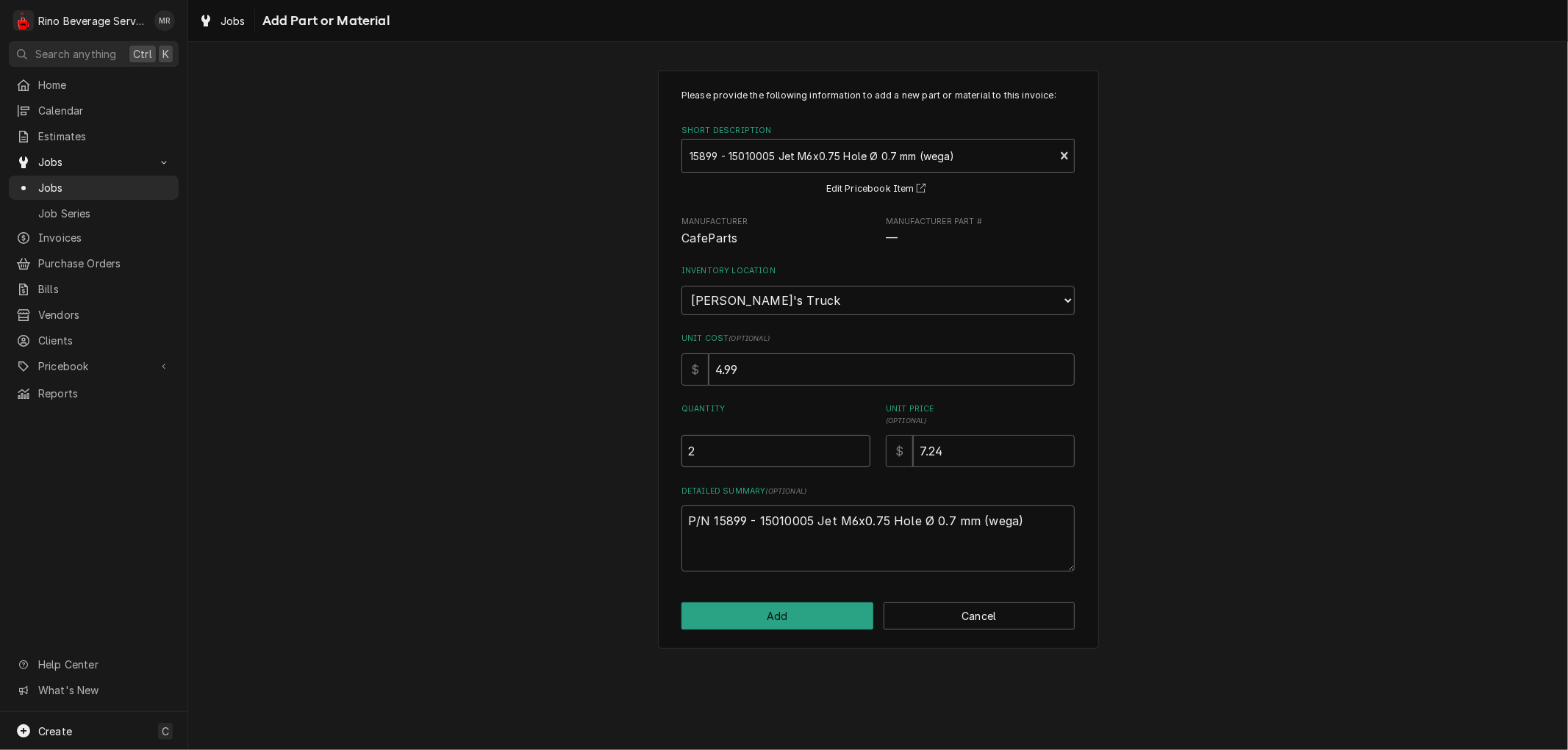
click at [857, 445] on input "2" at bounding box center [776, 450] width 189 height 32
click at [857, 445] on input "2.5" at bounding box center [776, 450] width 189 height 32
click at [857, 445] on input "3" at bounding box center [776, 450] width 189 height 32
click at [785, 617] on button "Add" at bounding box center [777, 616] width 192 height 27
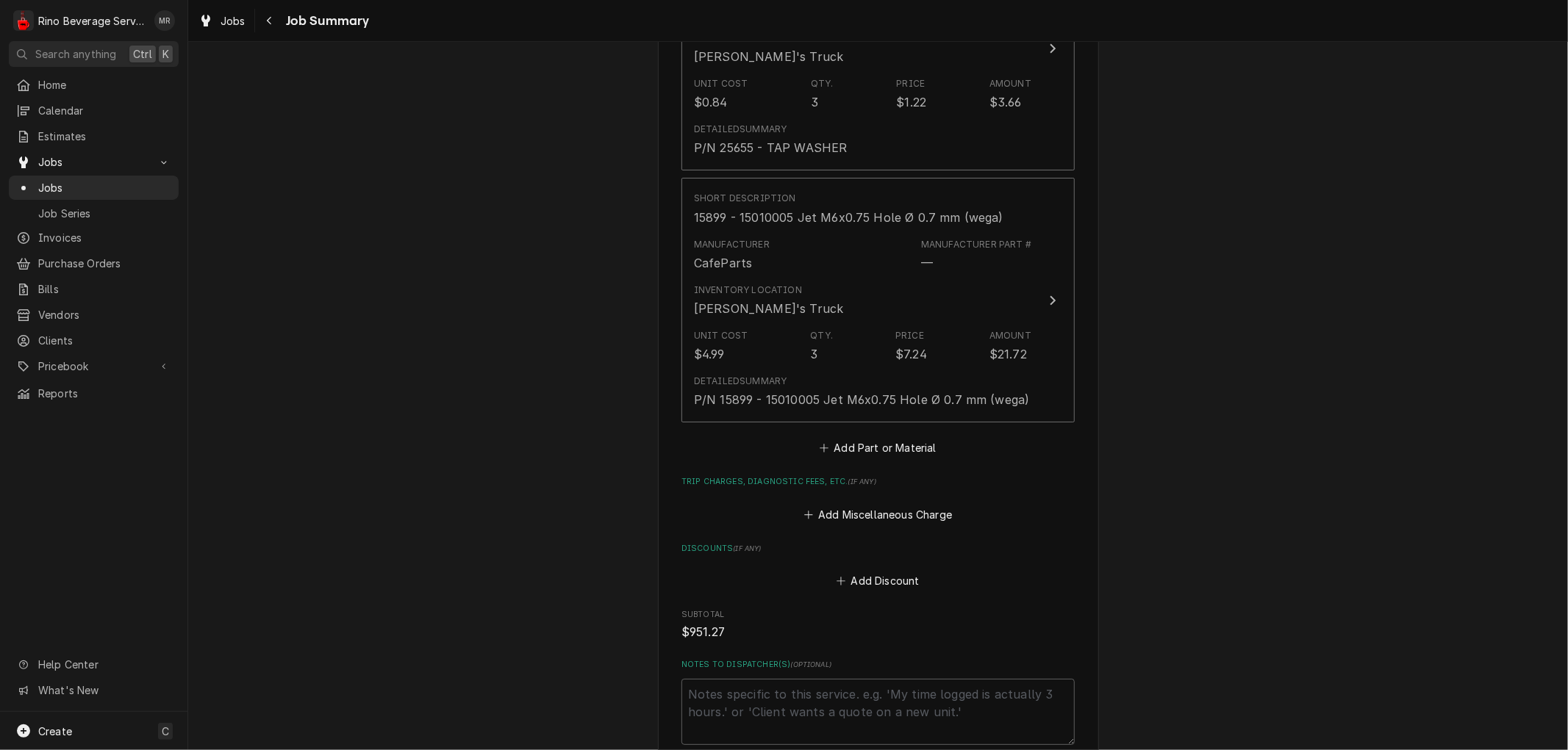
scroll to position [6450, 0]
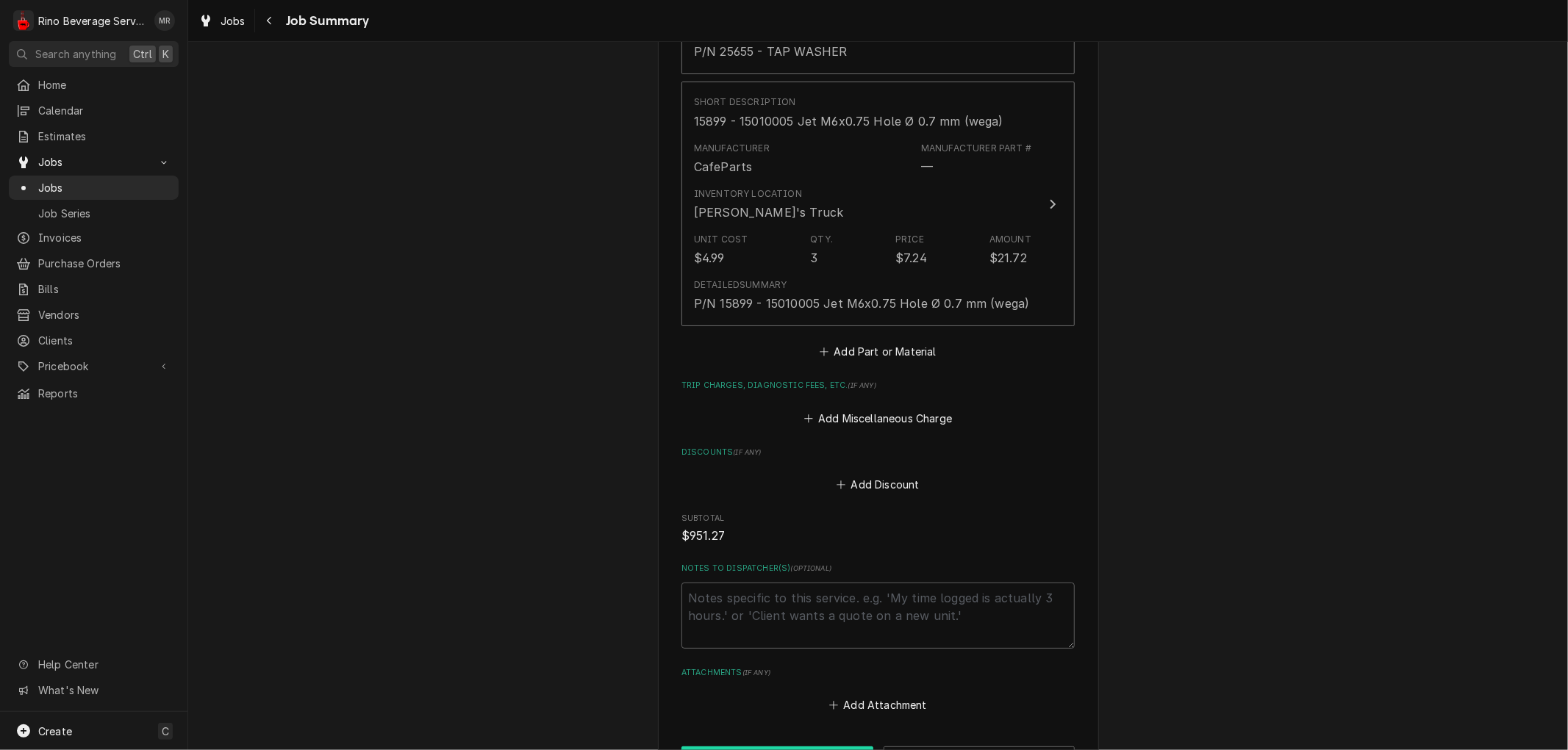
click at [759, 747] on button "Save" at bounding box center [777, 760] width 192 height 27
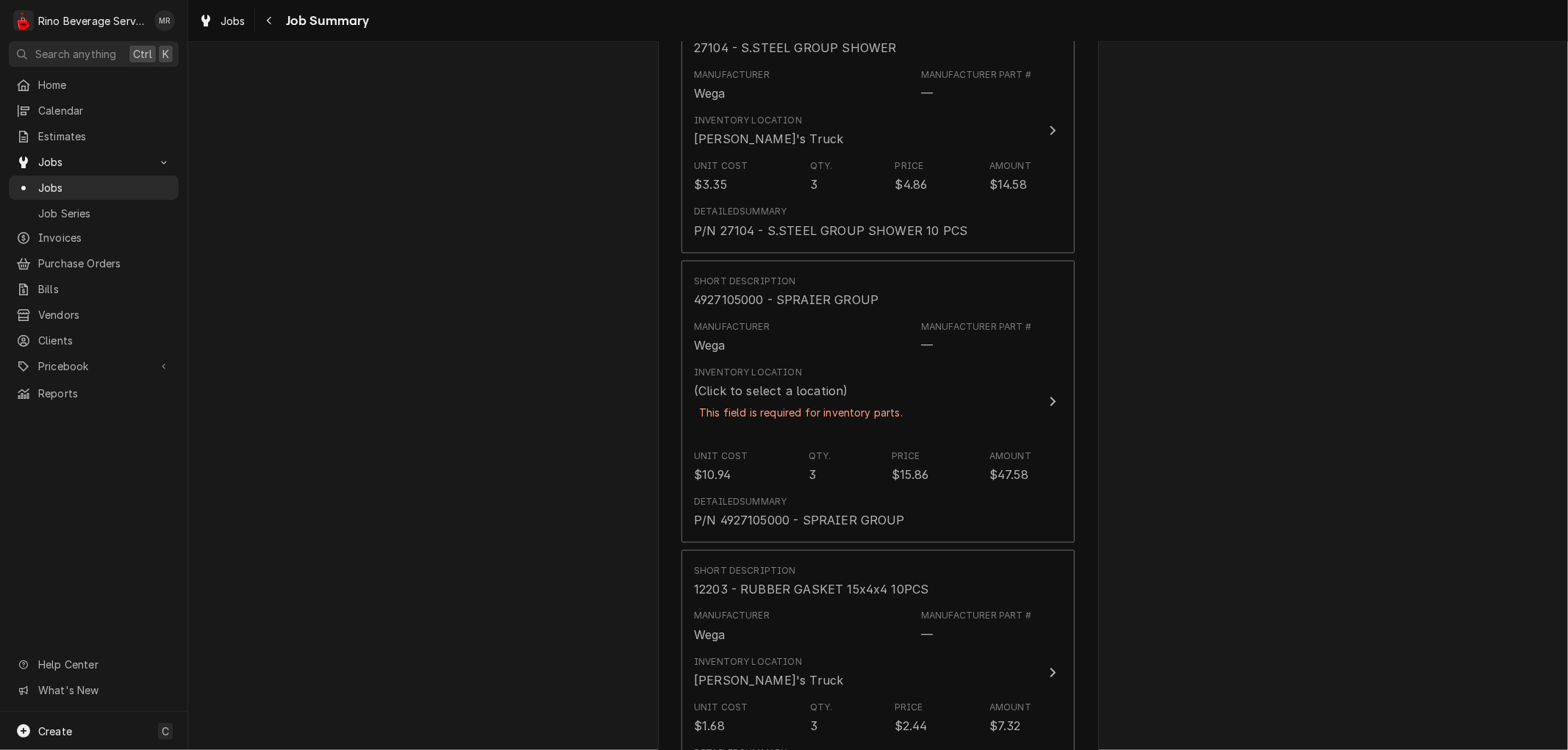
scroll to position [1796, 0]
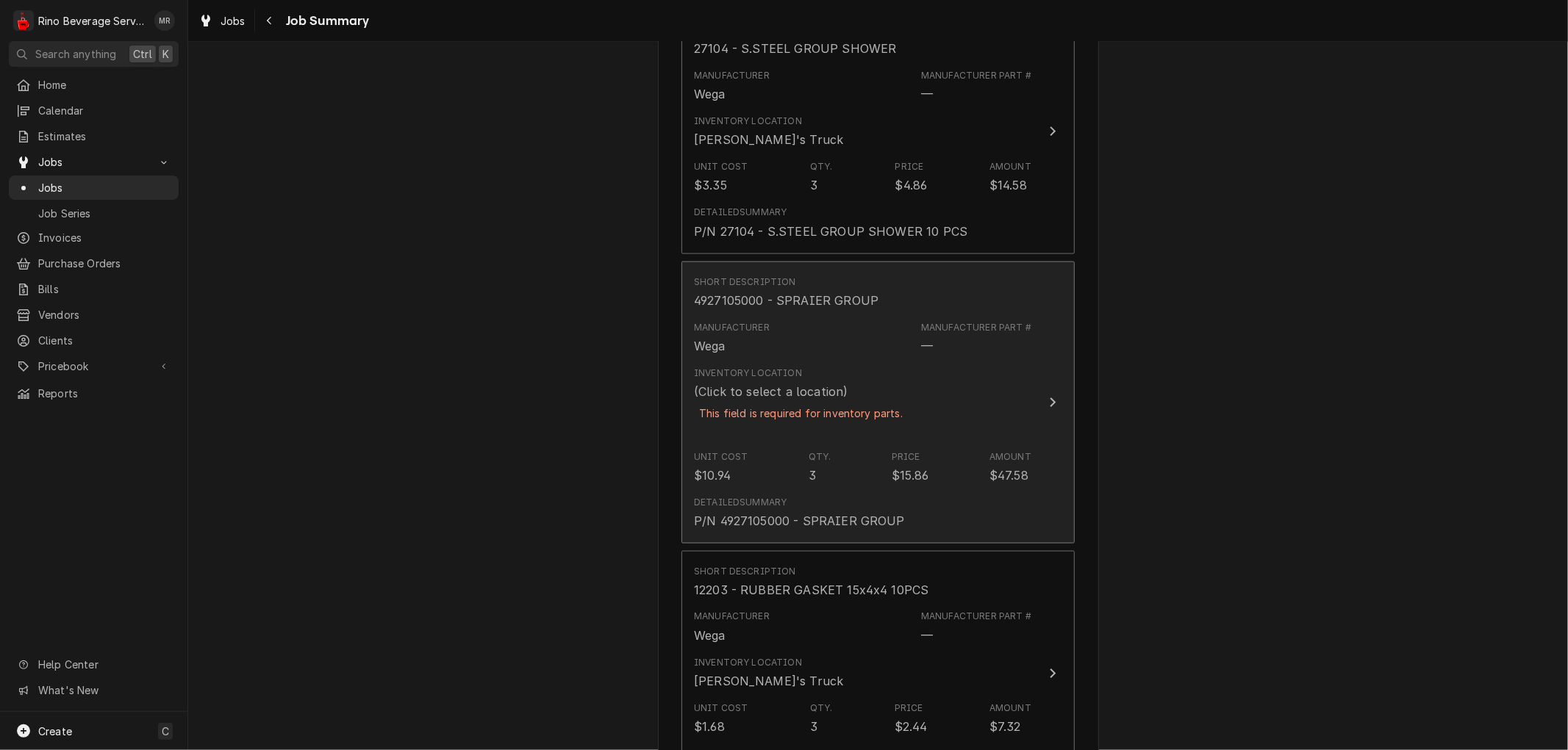
click at [816, 378] on div "Inventory Location (Click to select a location) This field is required for inve…" at bounding box center [801, 402] width 214 height 72
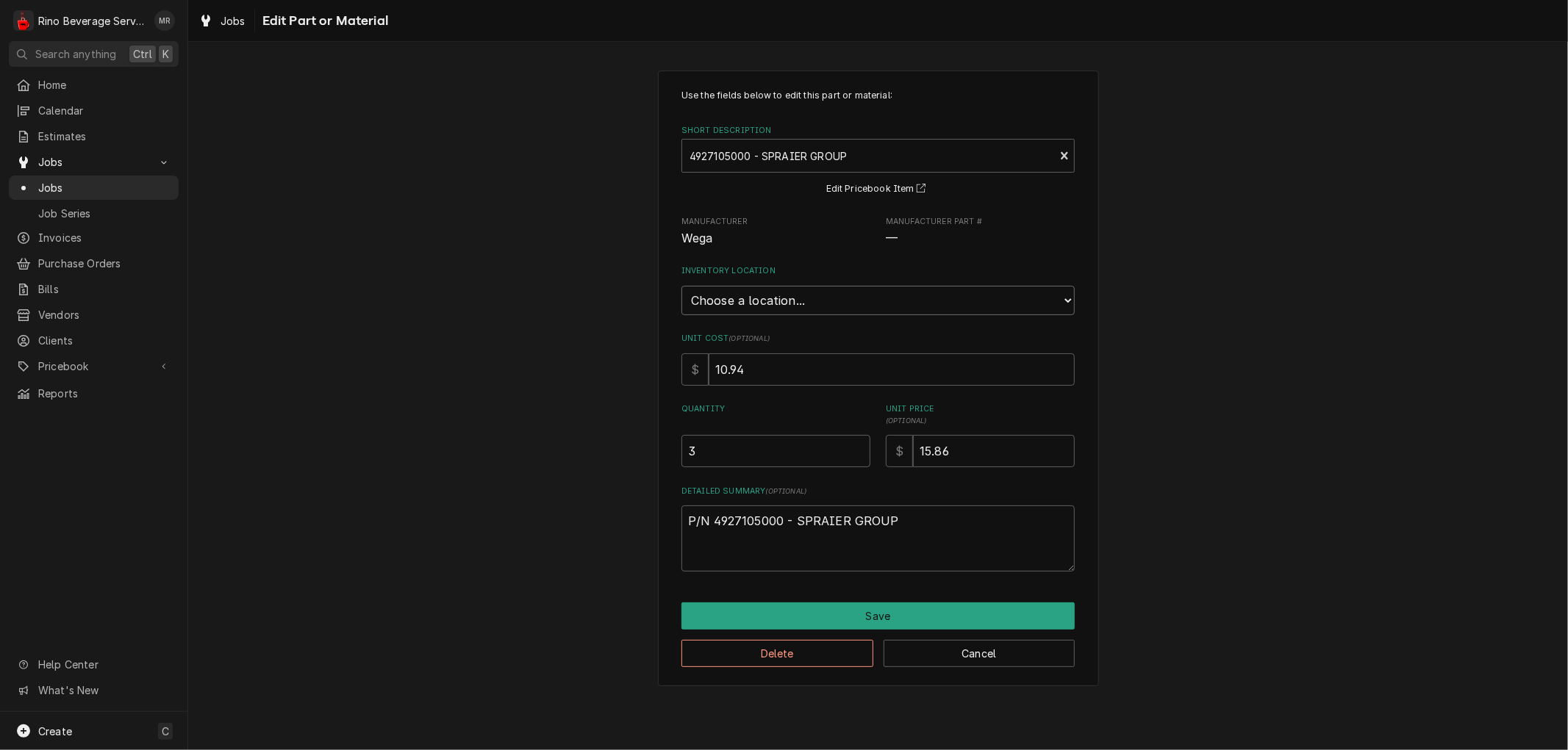
click at [818, 297] on select "Choose a location... Damon's Truck Dane's Truck Graham's Truck Main Warehouse" at bounding box center [878, 300] width 393 height 29
click at [681, 286] on select "Choose a location... Damon's Truck Dane's Truck Graham's Truck Main Warehouse" at bounding box center [878, 300] width 393 height 29
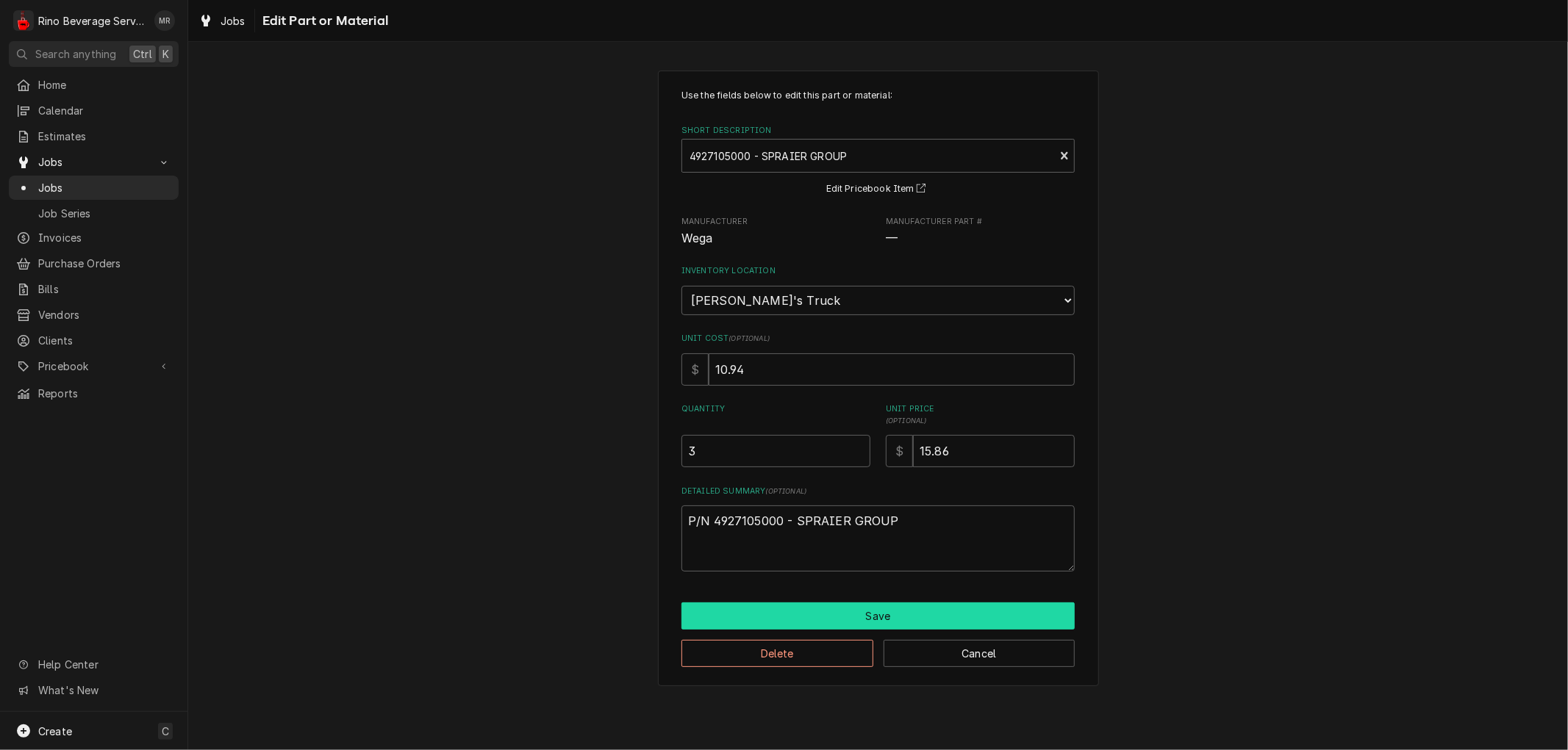
click at [799, 614] on button "Save" at bounding box center [878, 616] width 393 height 27
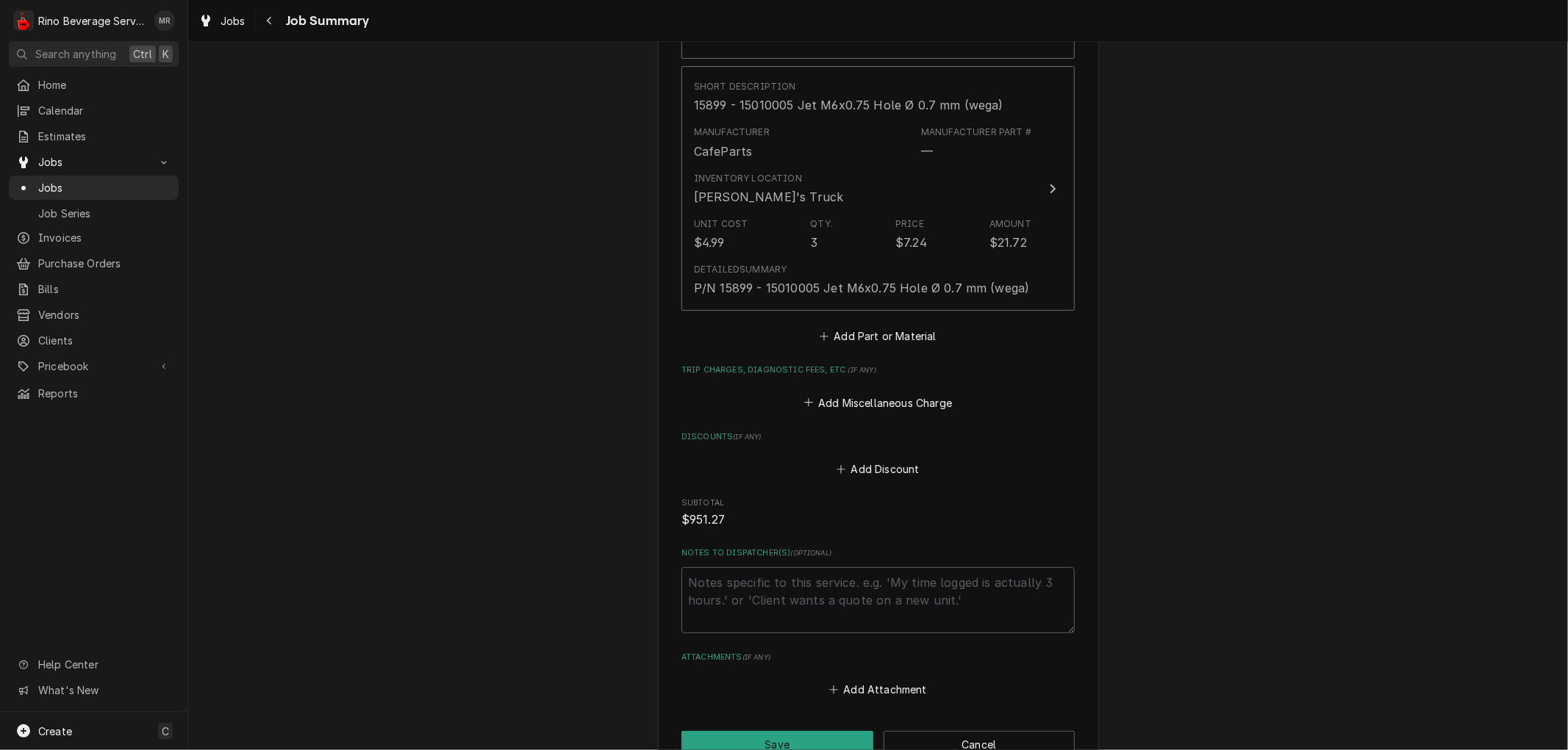
scroll to position [6694, 0]
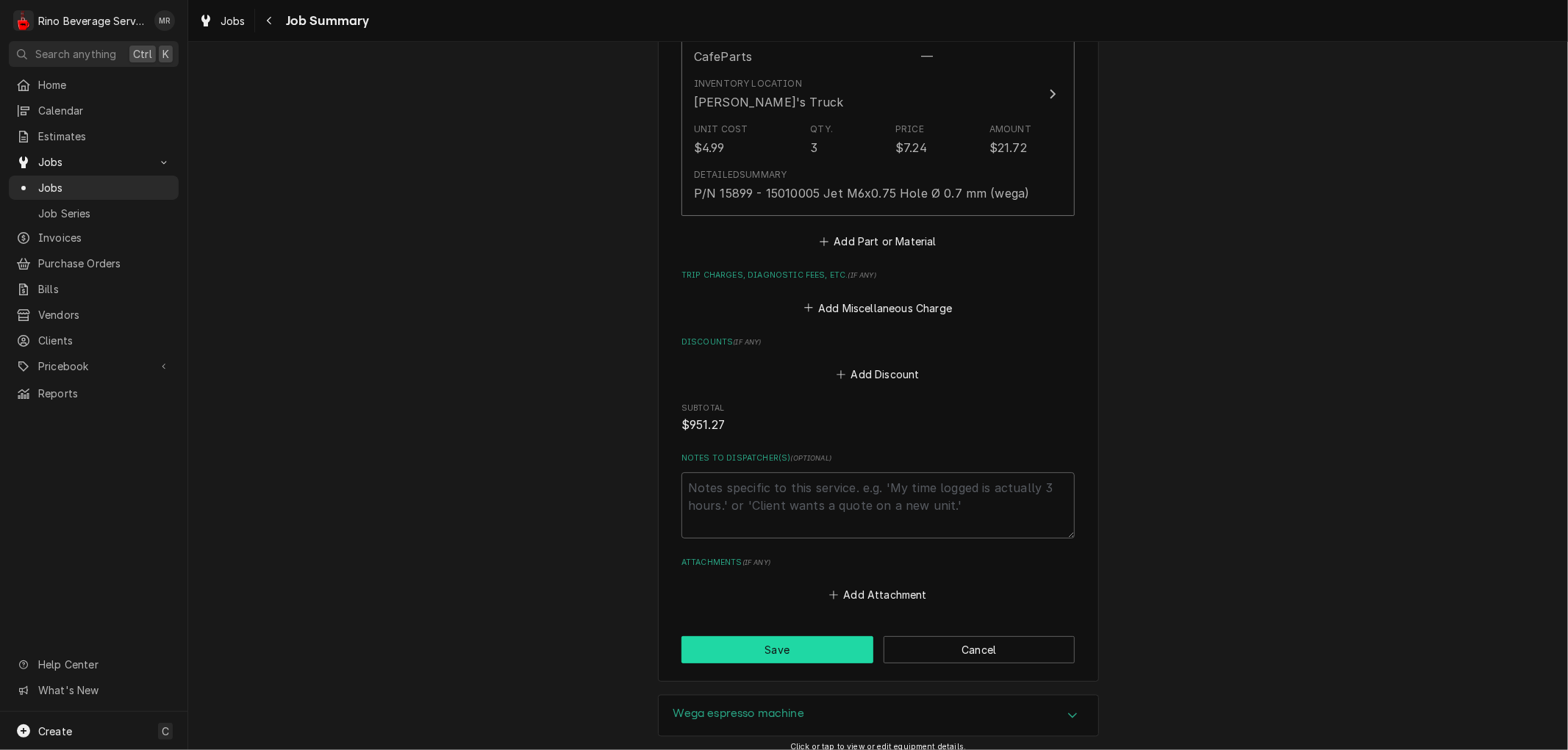
click at [736, 636] on button "Save" at bounding box center [777, 650] width 192 height 27
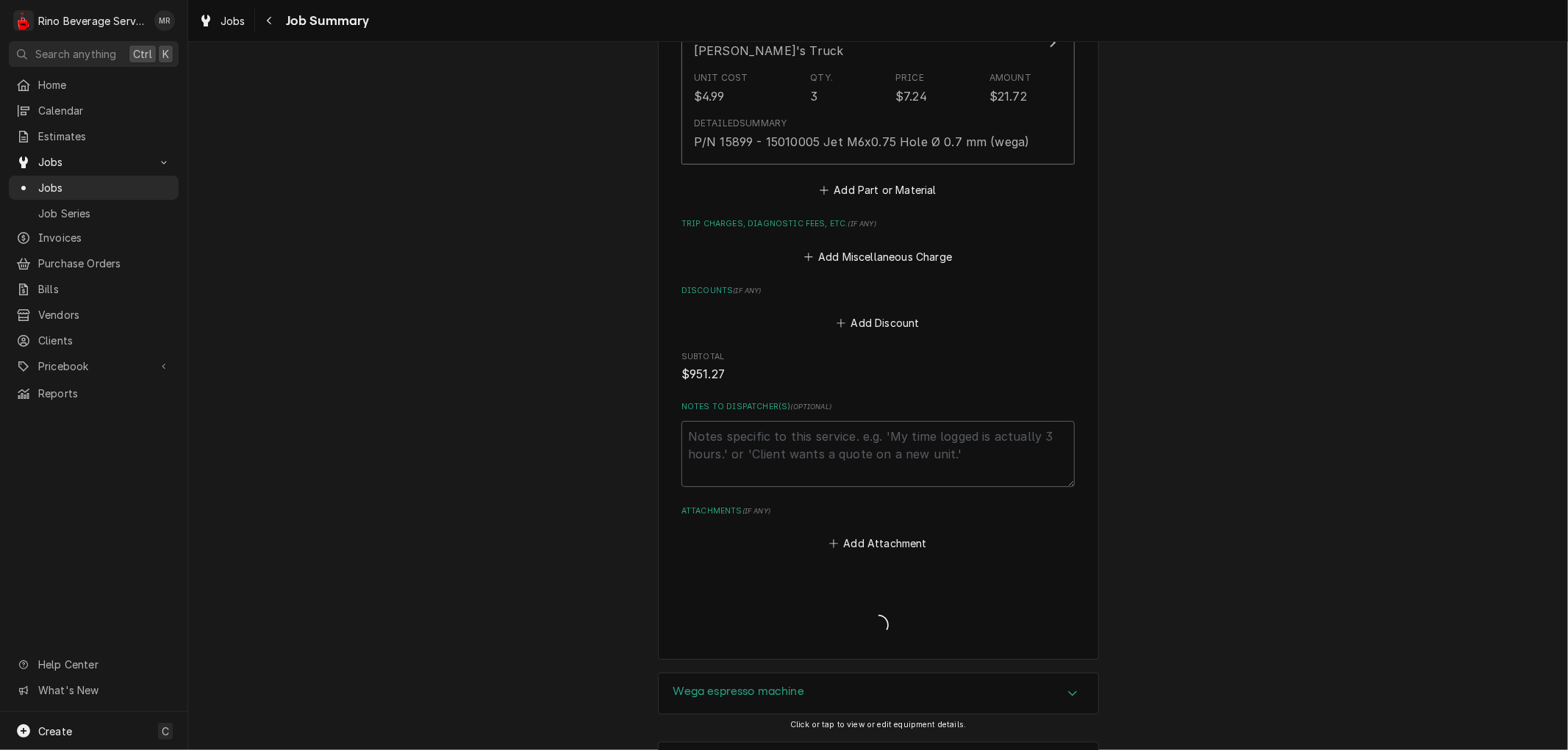
scroll to position [6643, 0]
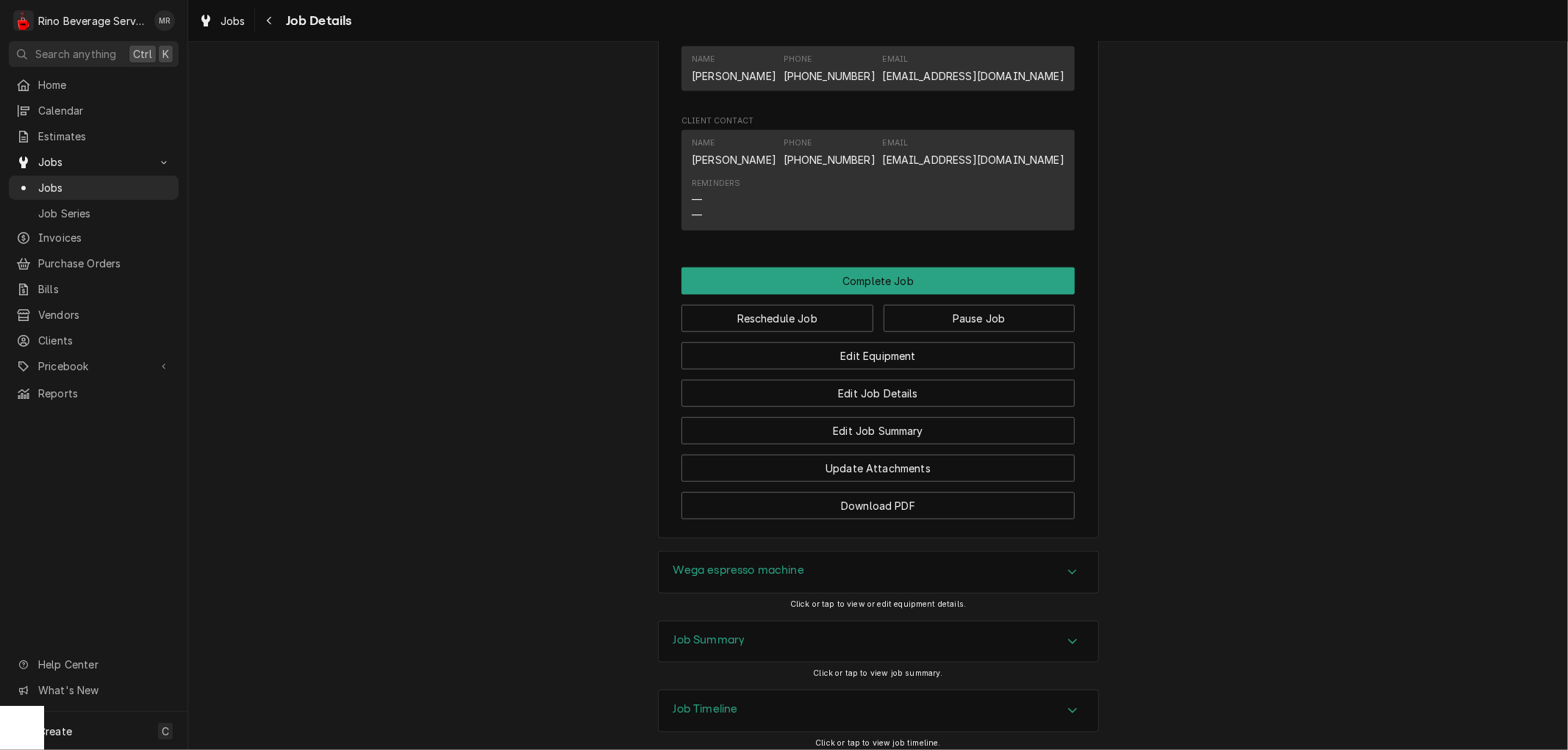
scroll to position [958, 0]
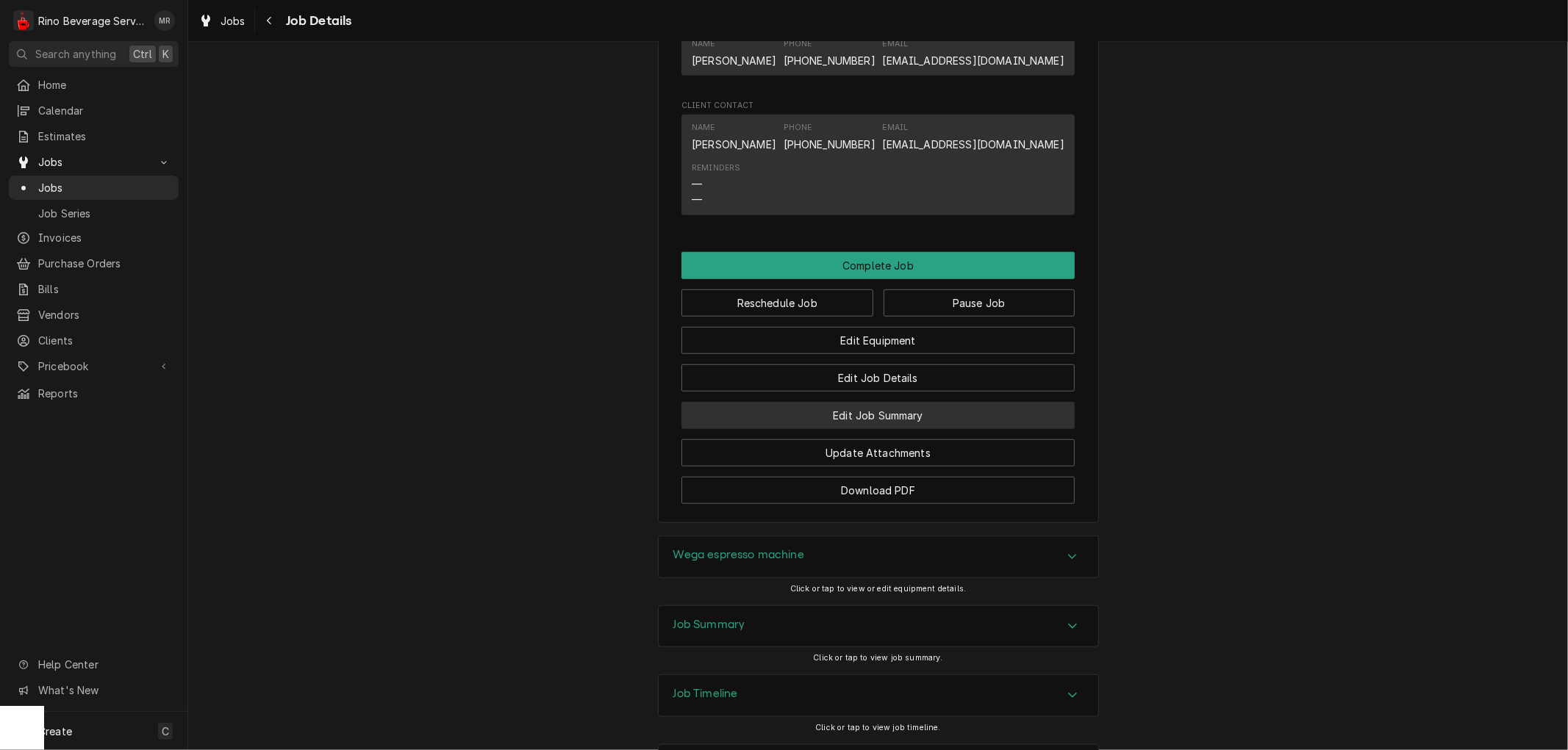
click at [776, 429] on button "Edit Job Summary" at bounding box center [878, 415] width 393 height 27
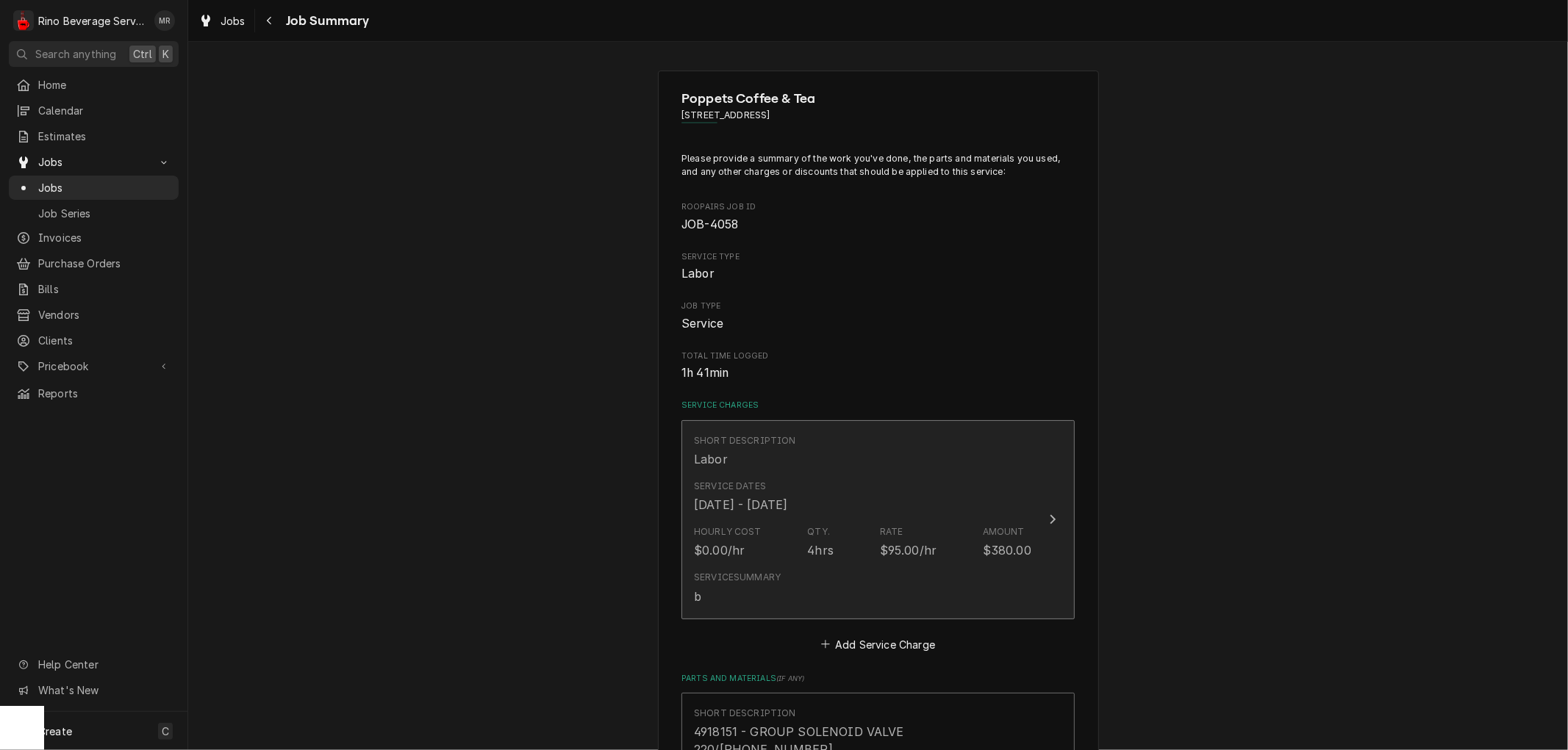
click at [774, 480] on div "Service Dates Jul 30, 2025 - Sep 20, 2025" at bounding box center [740, 496] width 93 height 34
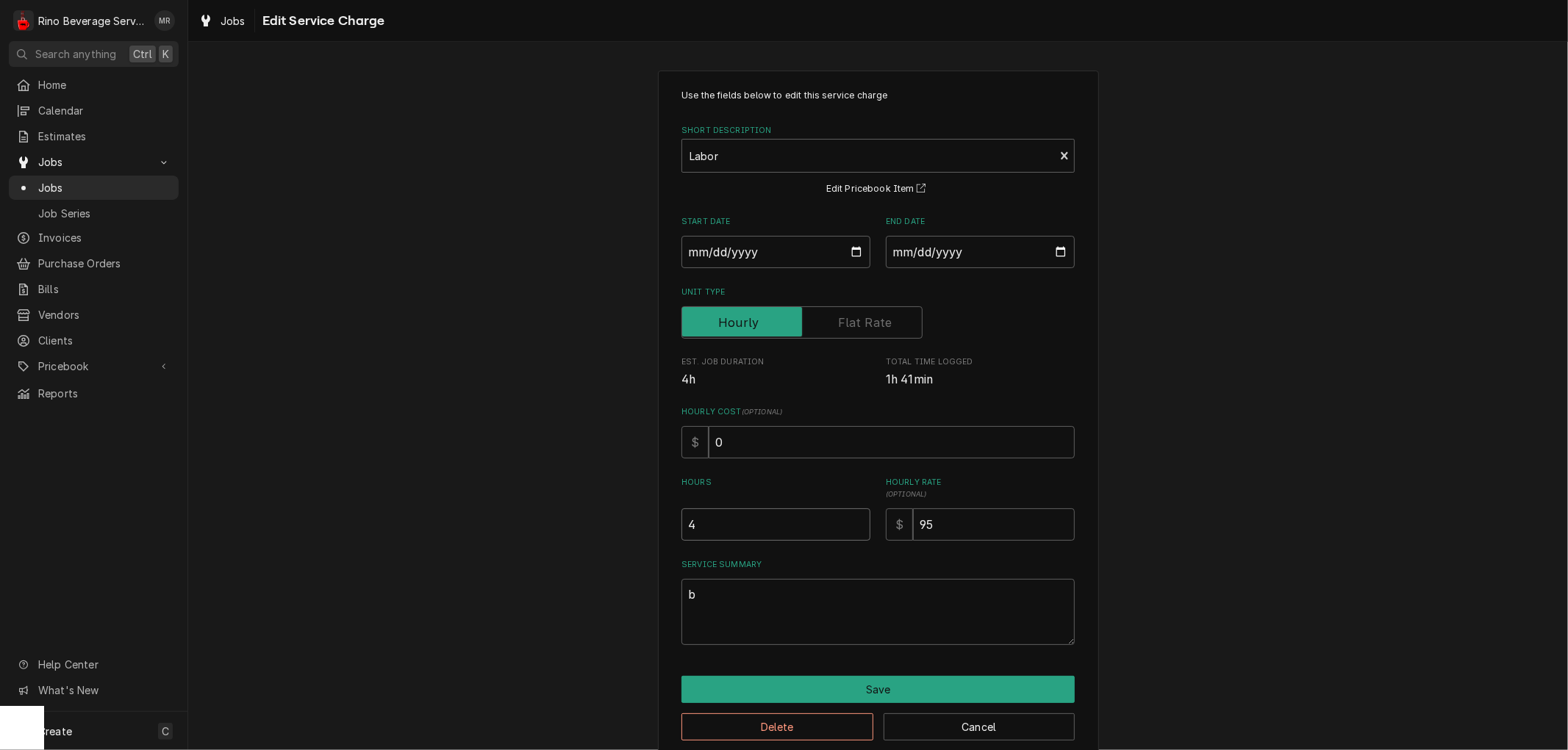
click at [732, 524] on input "4" at bounding box center [776, 524] width 189 height 32
type textarea "x"
type input "4.2"
type textarea "x"
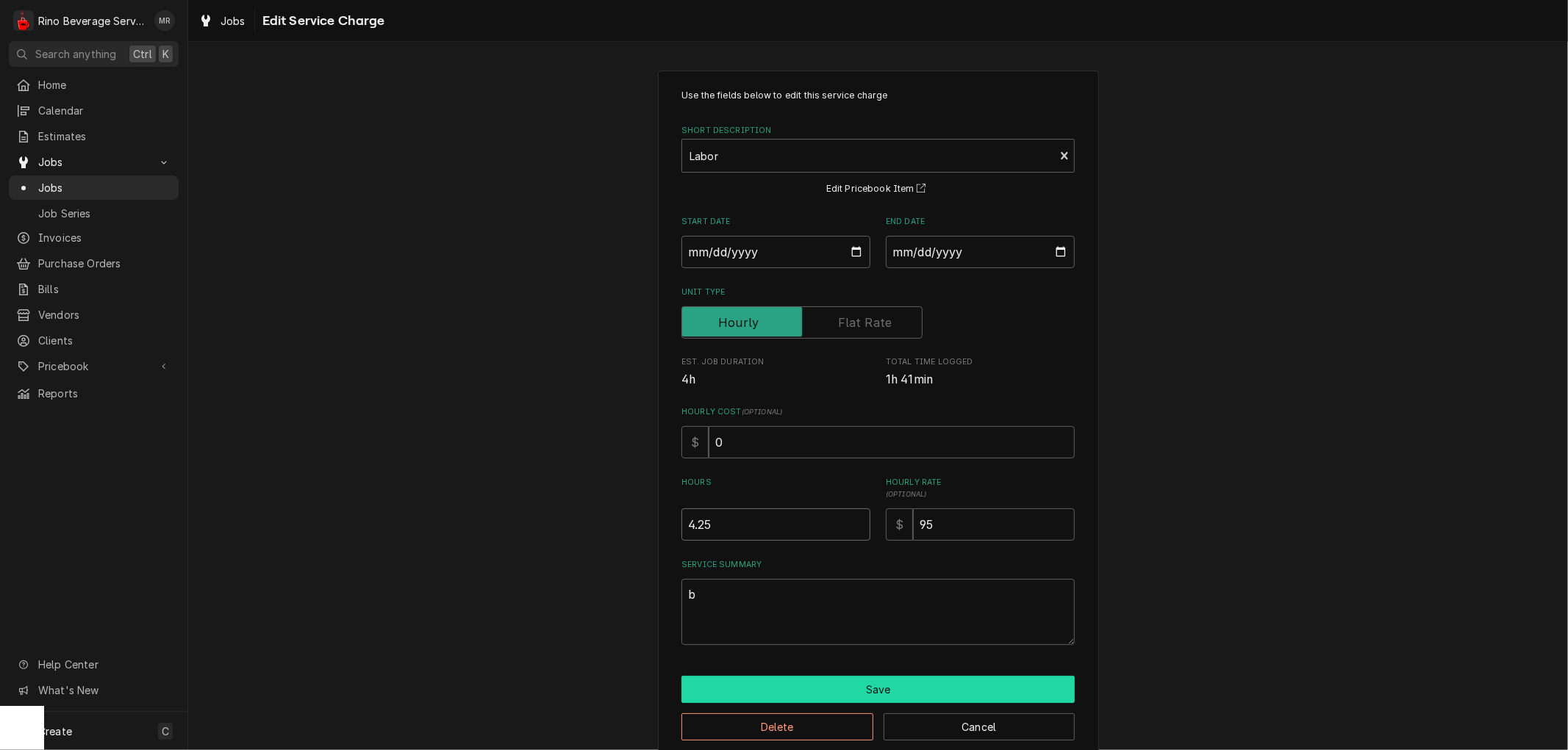
type input "4.25"
click at [753, 691] on button "Save" at bounding box center [878, 689] width 393 height 27
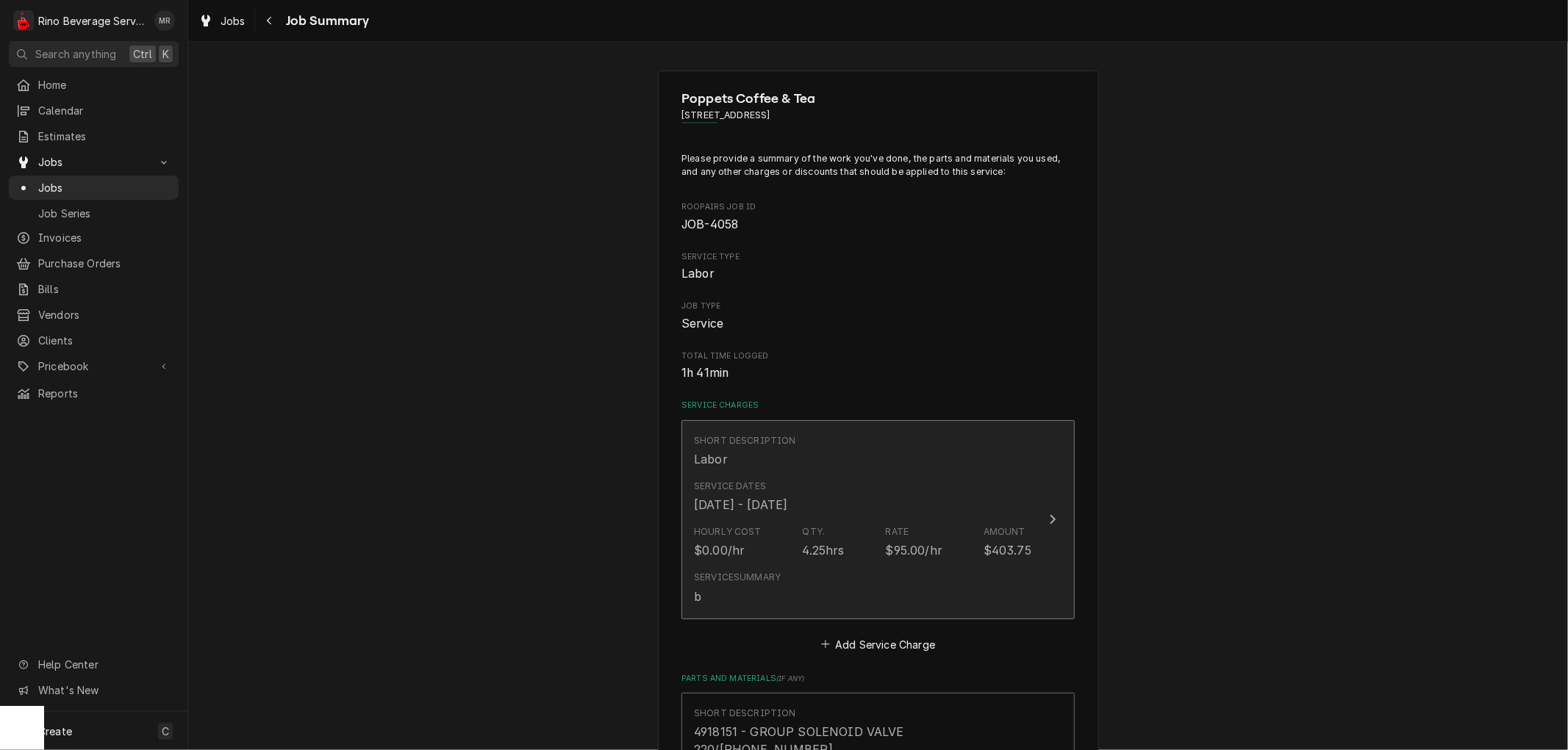
click at [760, 557] on div "Hourly Cost $0.00/hr Qty. 4.25hrs Rate $95.00/hr Amount $403.75" at bounding box center [862, 542] width 338 height 46
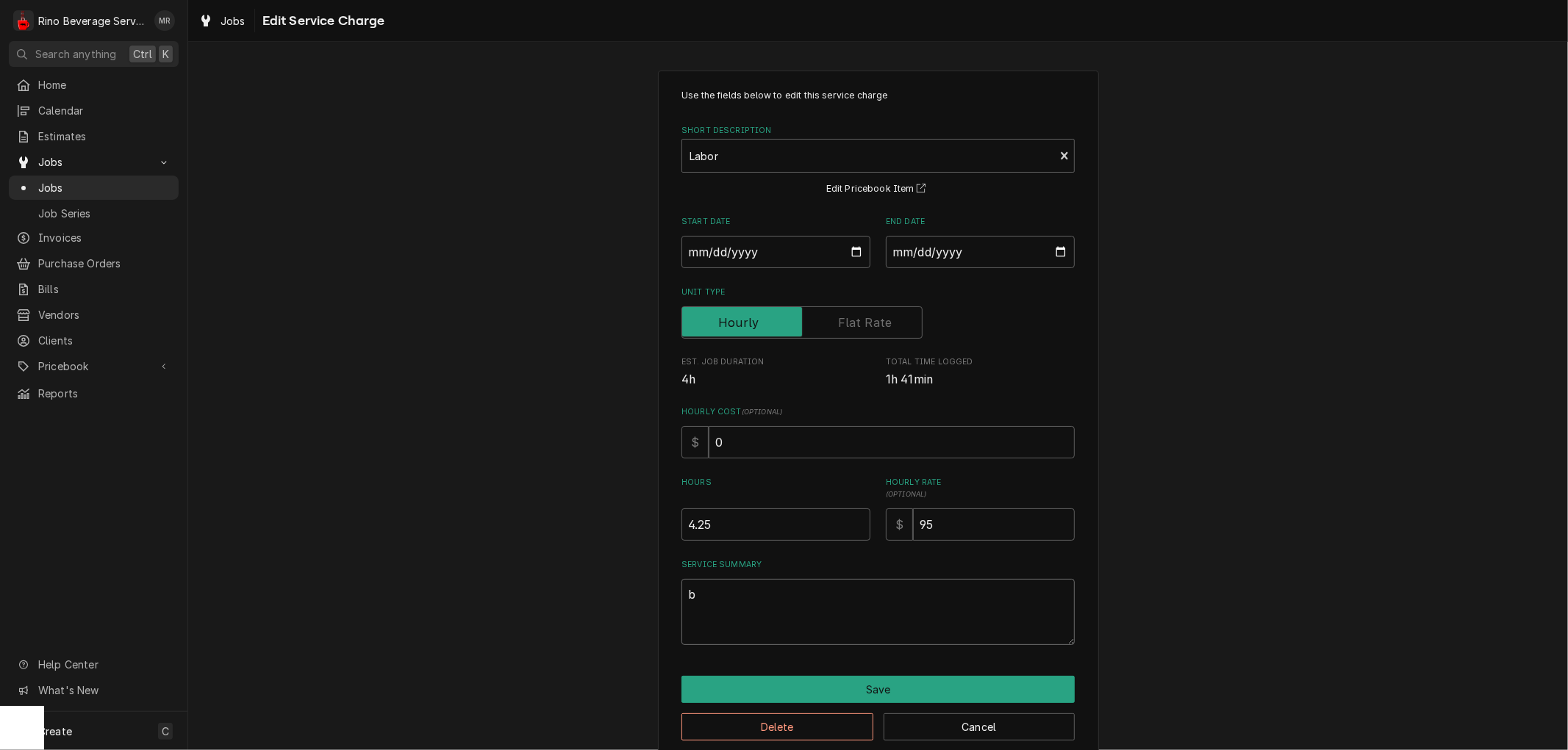
click at [693, 598] on textarea "b" at bounding box center [878, 612] width 393 height 66
type textarea "x"
type textarea "7"
type textarea "x"
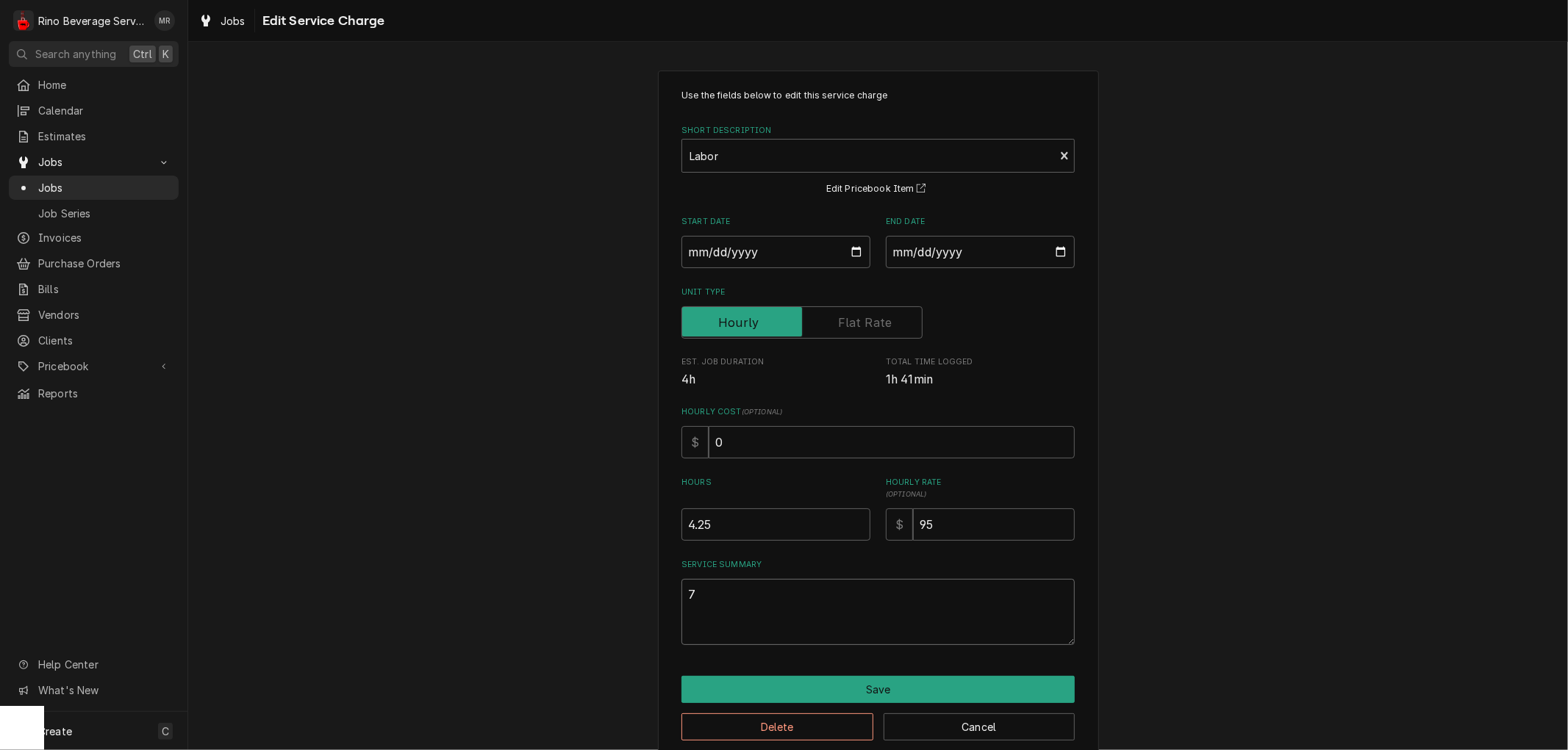
type textarea "7/"
type textarea "x"
type textarea "7/3"
type textarea "x"
type textarea "7/30"
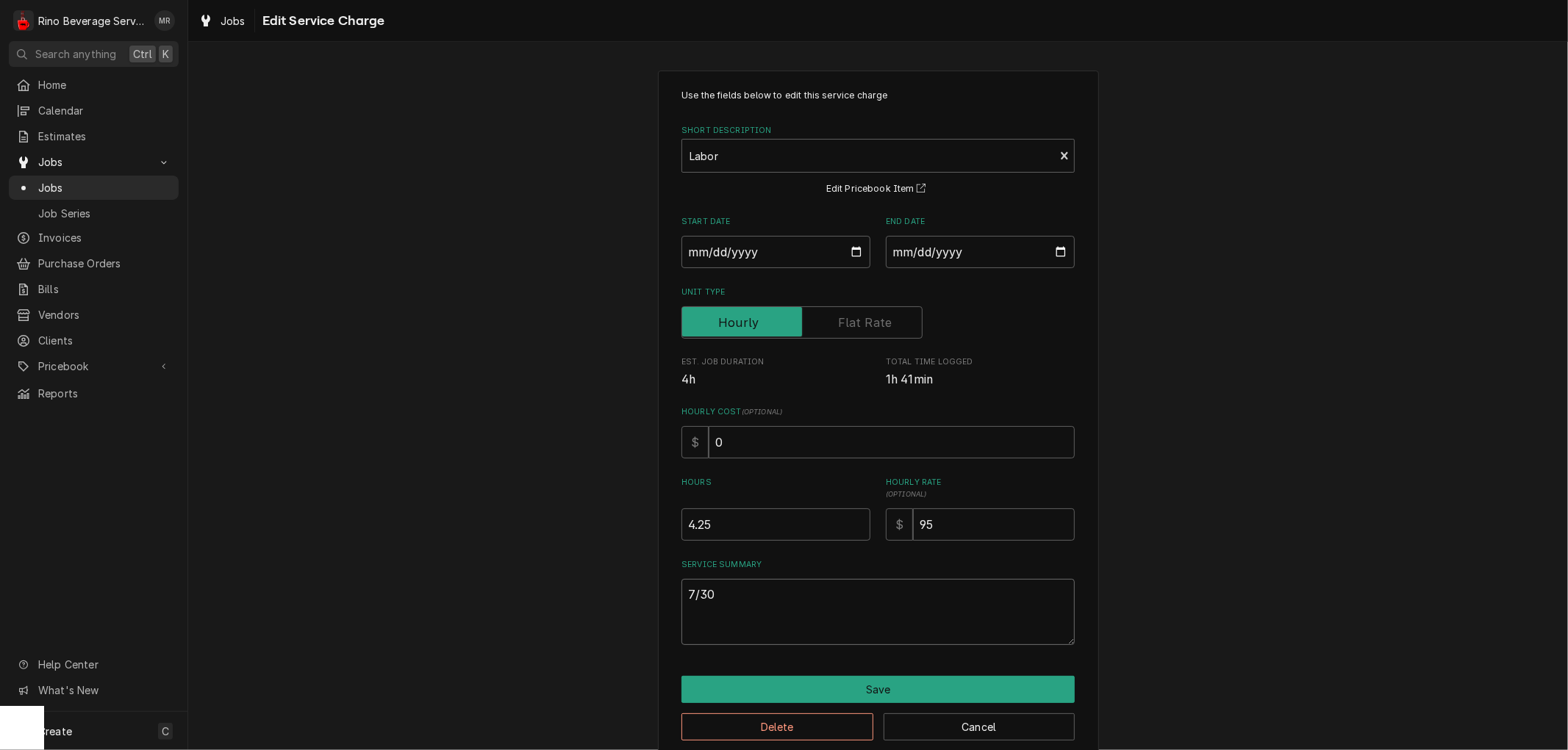
type textarea "x"
type textarea "7/30"
type textarea "x"
type textarea "7/30 P"
type textarea "x"
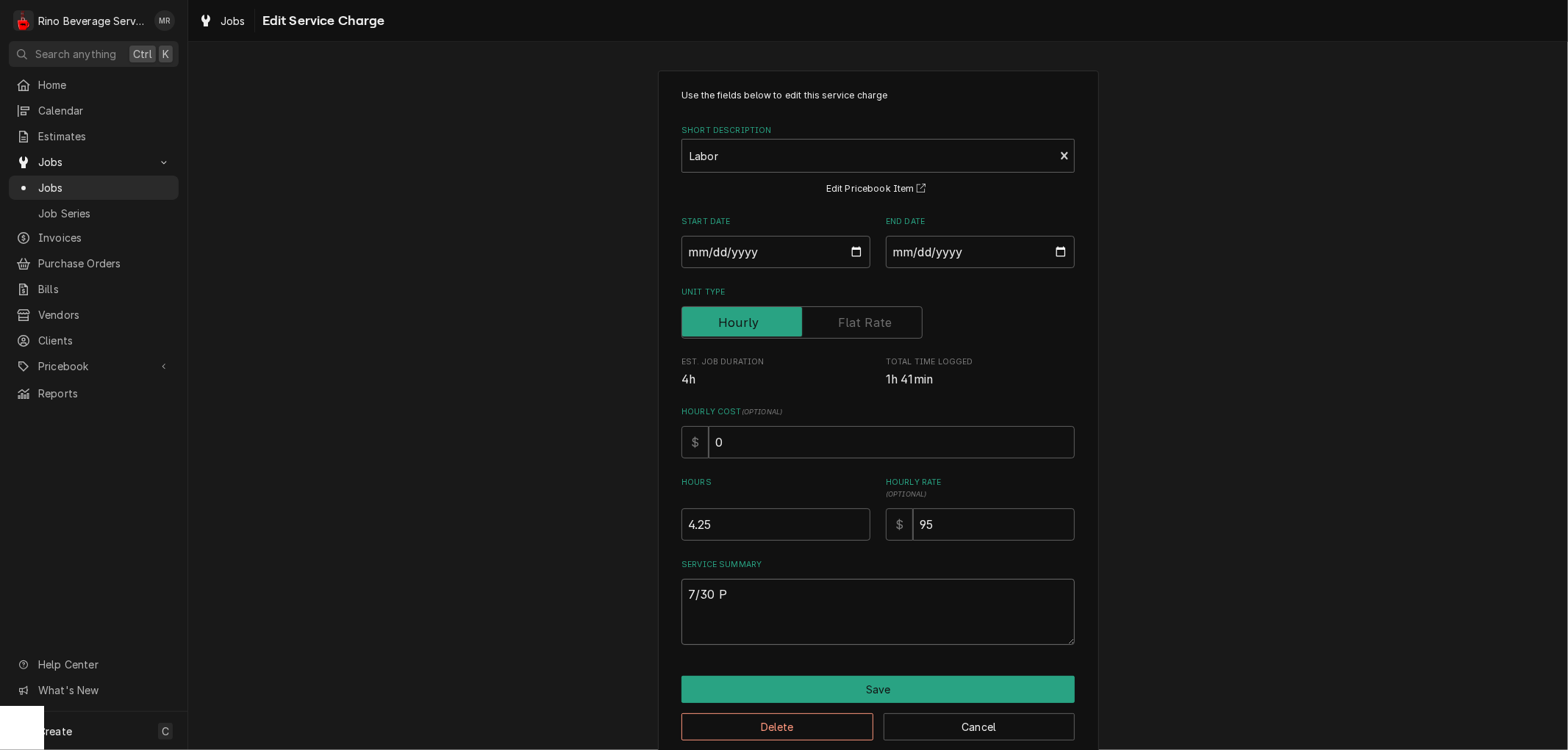
type textarea "7/30 Pi"
type textarea "x"
type textarea "7/30 Pic"
type textarea "x"
type textarea "7/30 Pick"
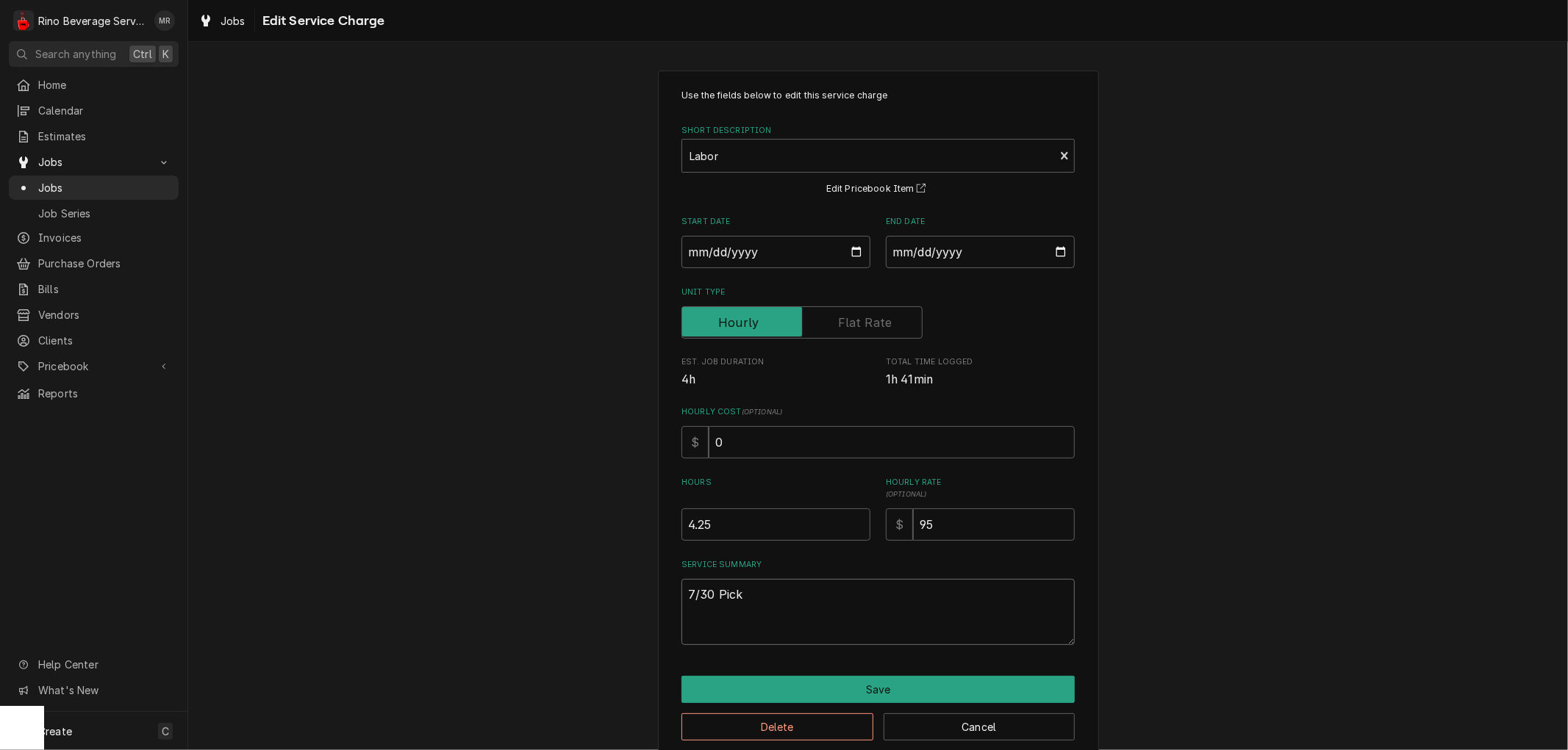
type textarea "x"
type textarea "7/30 Picke"
type textarea "x"
type textarea "7/30 Picked"
type textarea "x"
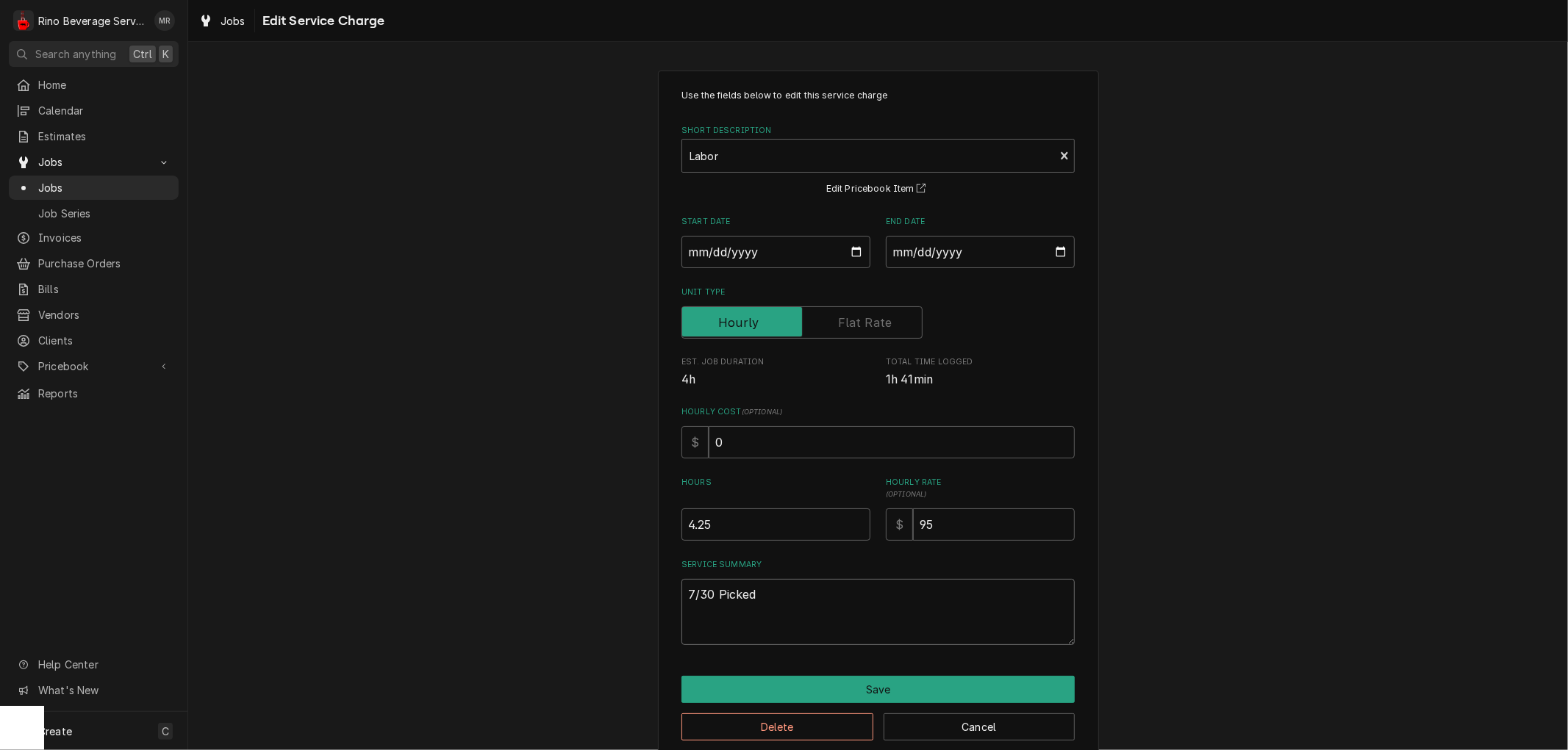
type textarea "7/30 Picked"
type textarea "x"
type textarea "7/30 Picked u"
type textarea "x"
type textarea "7/30 Picked up"
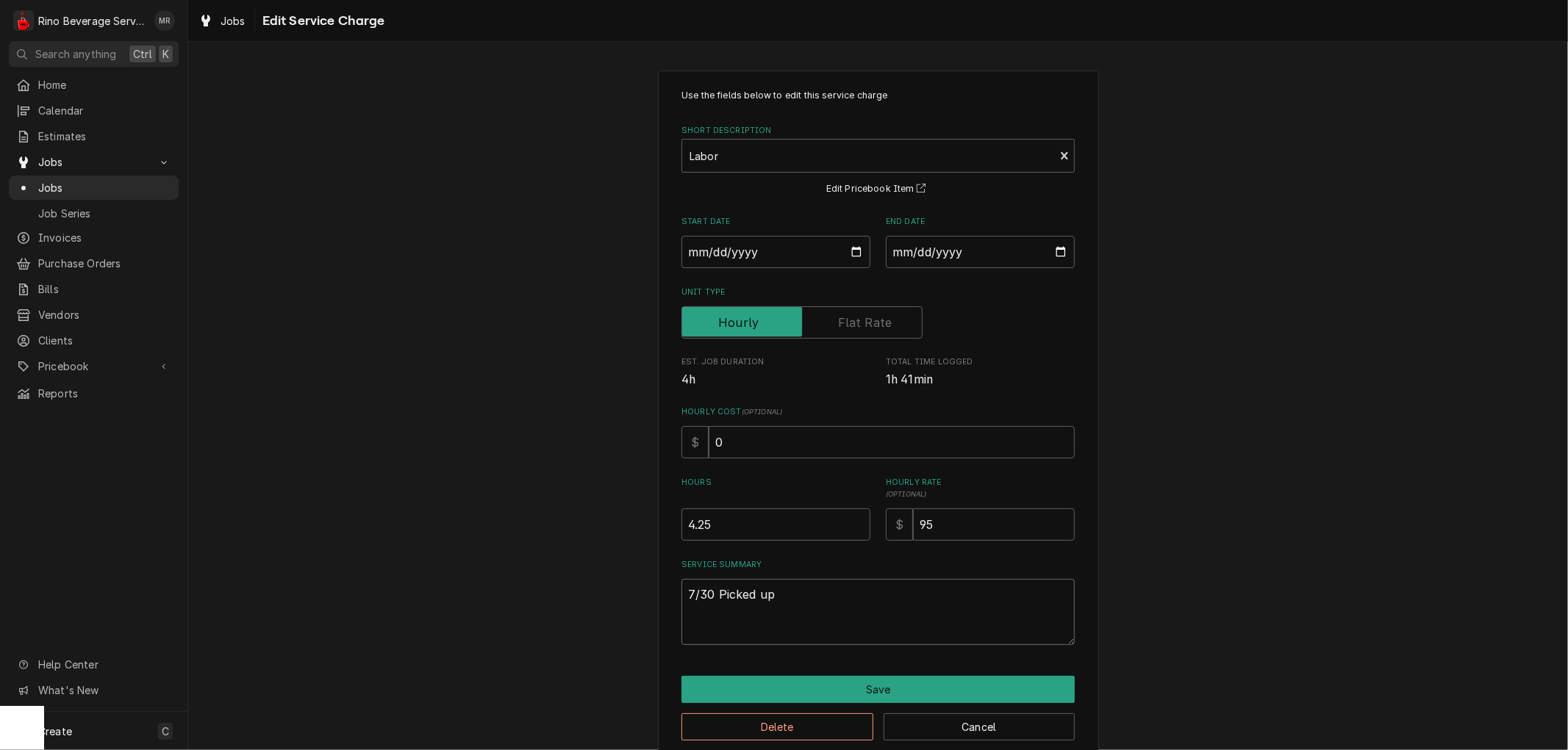
type textarea "x"
type textarea "7/30 Picked up"
type textarea "x"
type textarea "7/30 Picked up m"
type textarea "x"
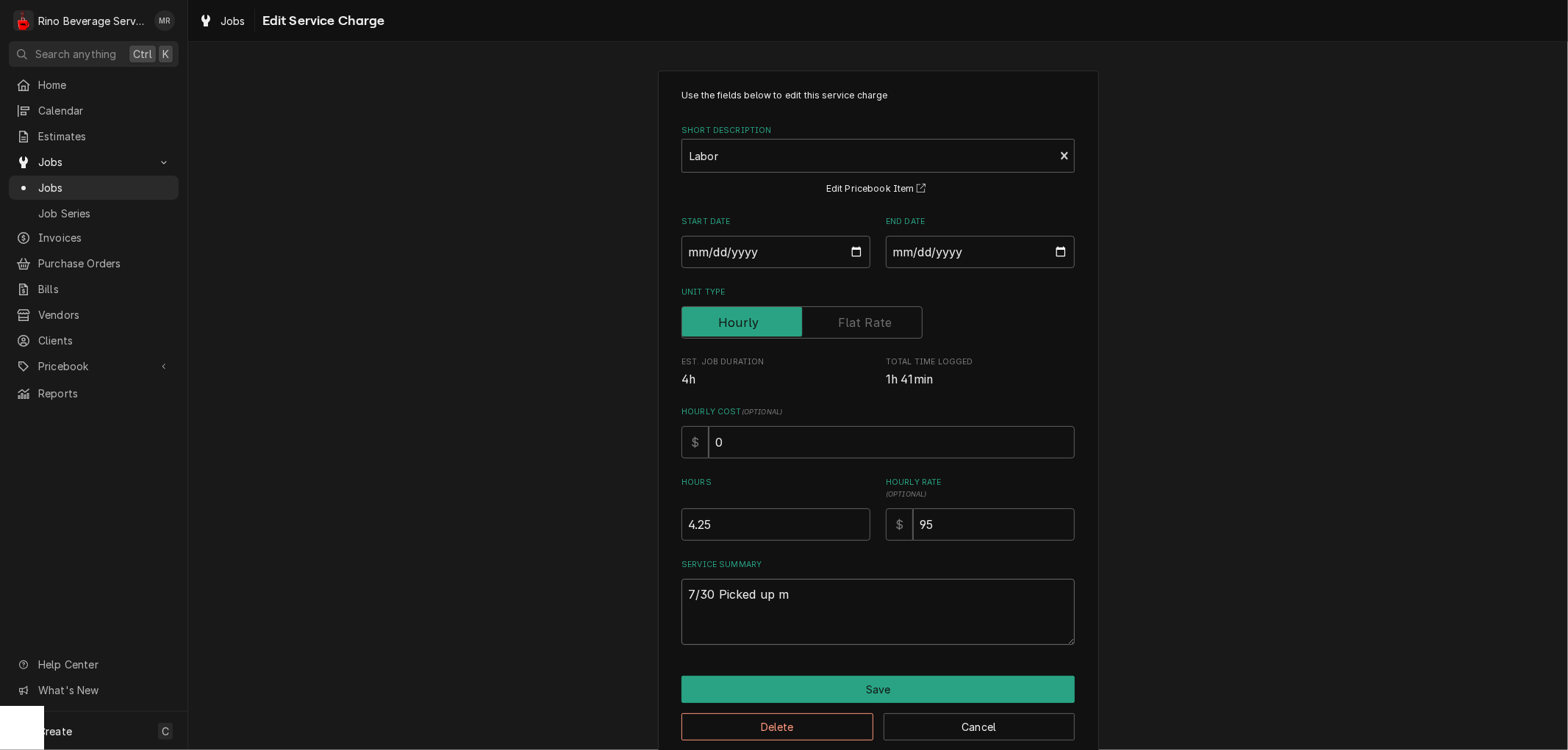
type textarea "7/30 Picked up ma"
type textarea "x"
type textarea "7/30 Picked up mac"
type textarea "x"
type textarea "7/30 Picked up mach"
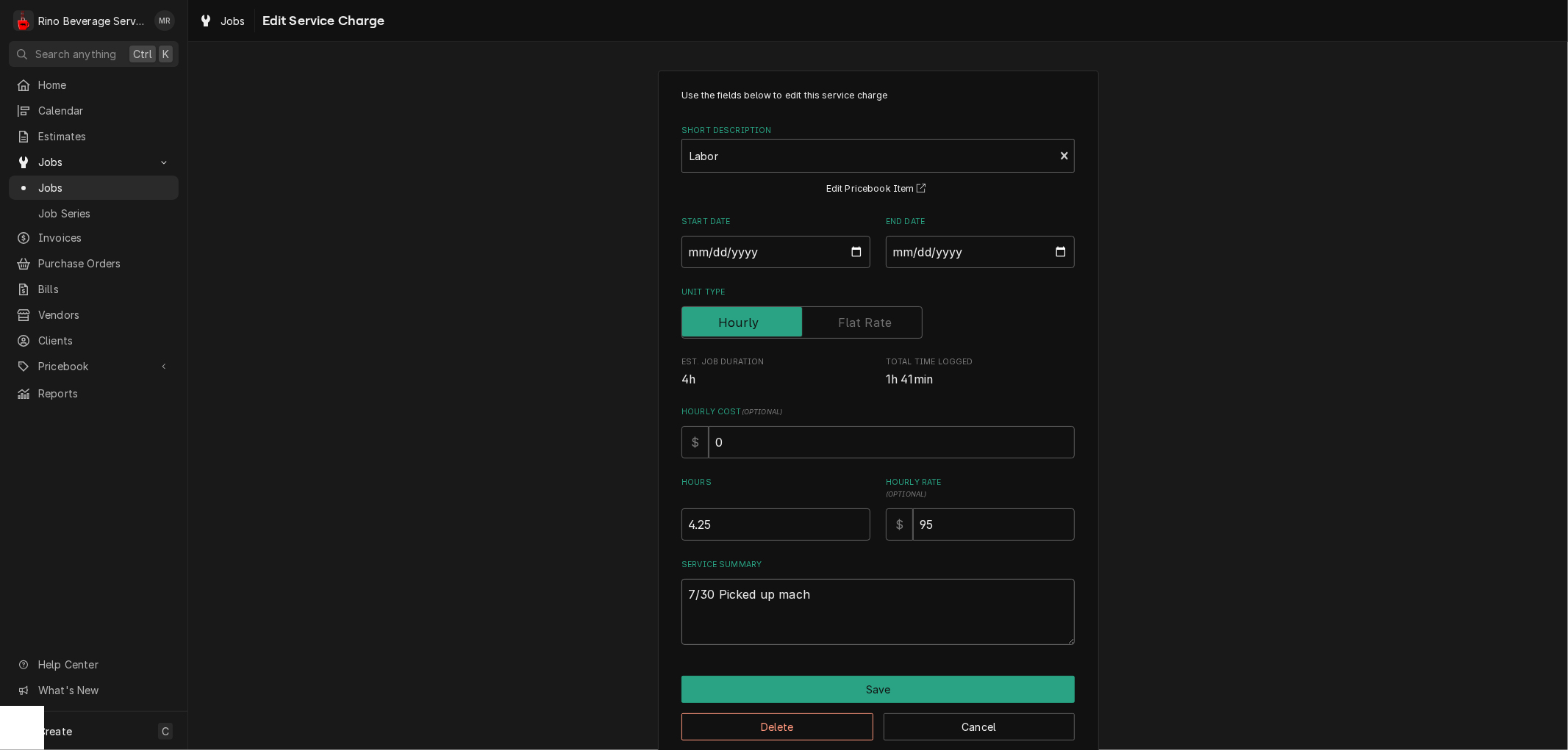
type textarea "x"
type textarea "7/30 Picked up machi"
type textarea "x"
type textarea "7/30 Picked up machin"
type textarea "x"
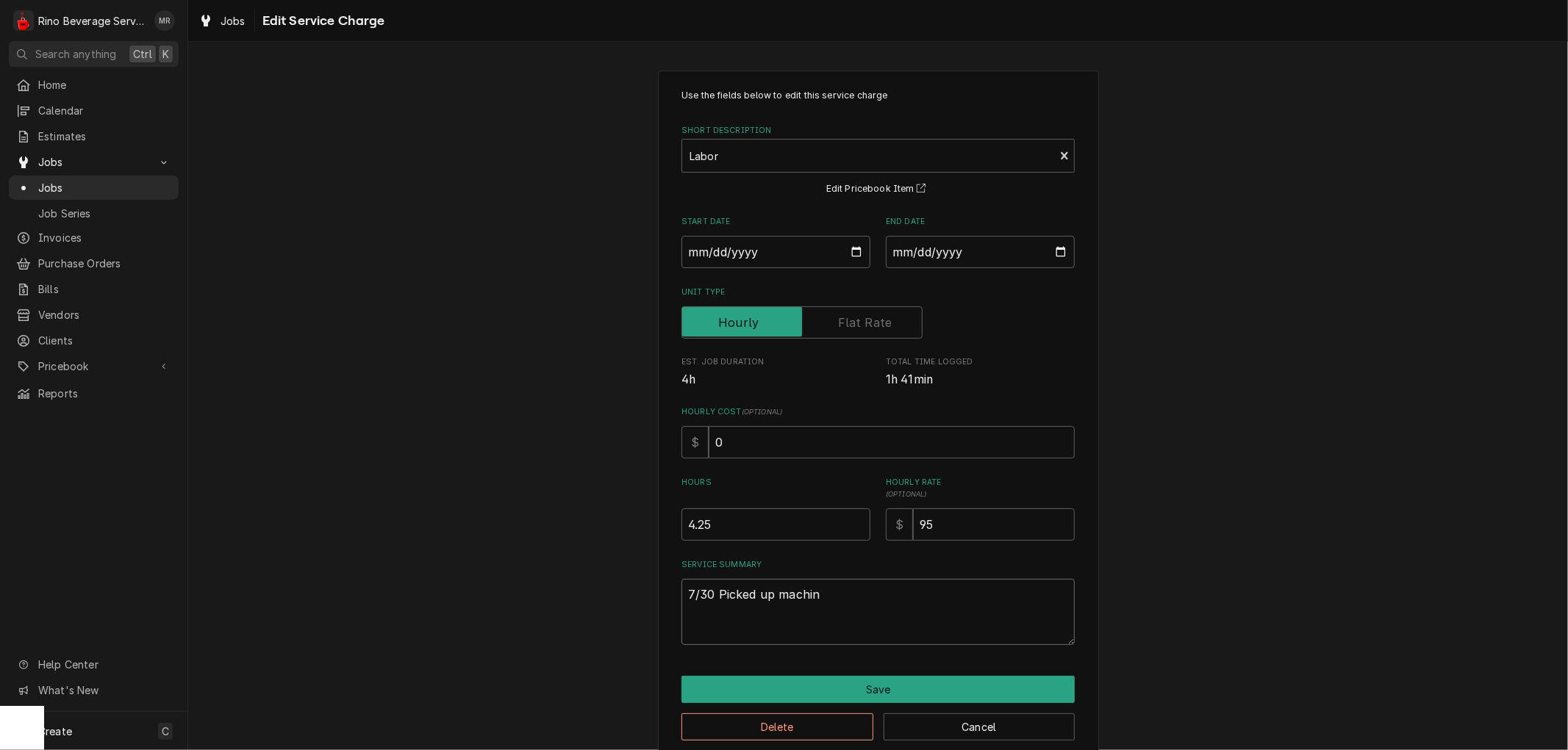
type textarea "7/30 Picked up machine"
type textarea "x"
type textarea "7/30 Picked up machine"
type textarea "x"
type textarea "7/30 Picked up machine f"
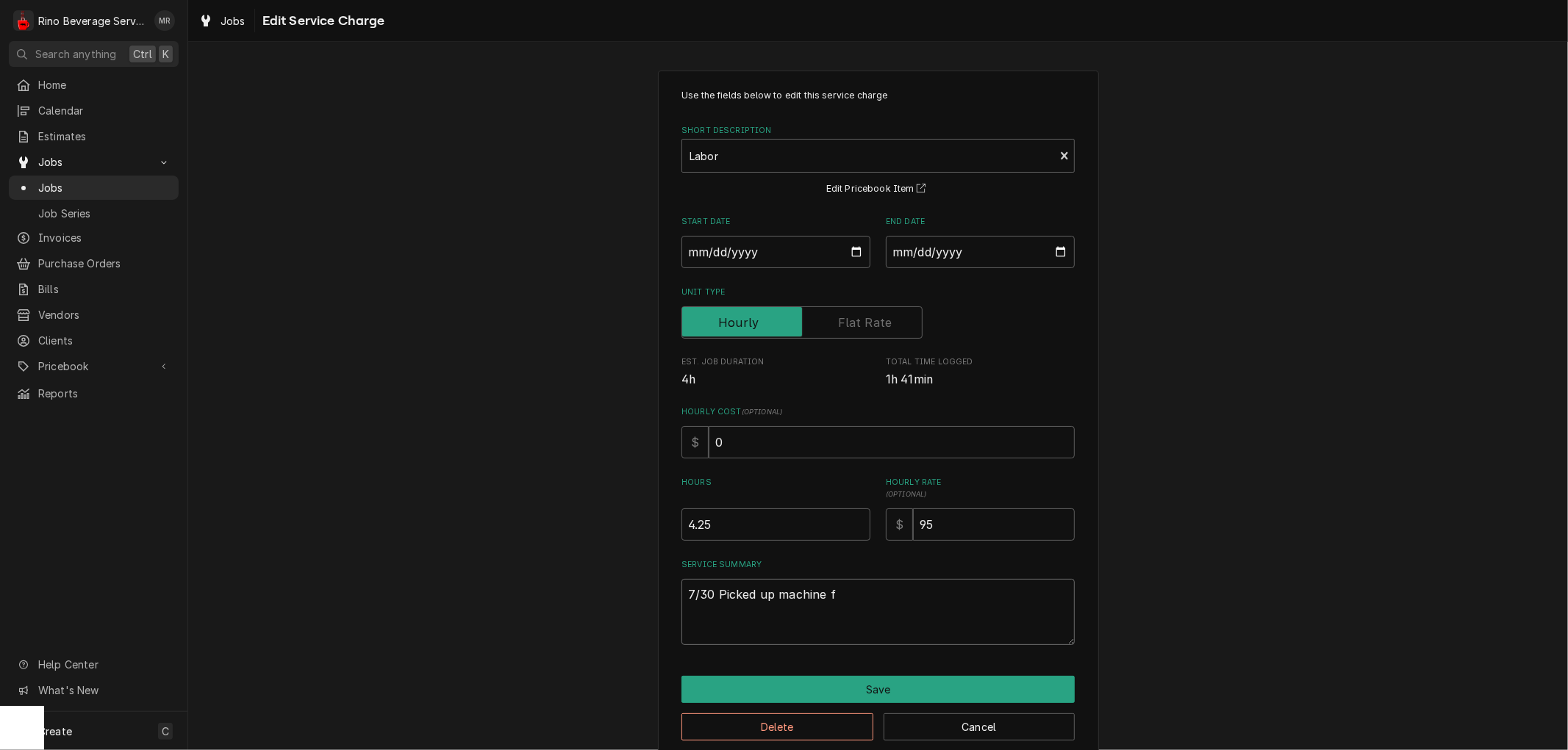
type textarea "x"
type textarea "7/30 Picked up machine fr"
type textarea "x"
type textarea "7/30 Picked up machine fro"
type textarea "x"
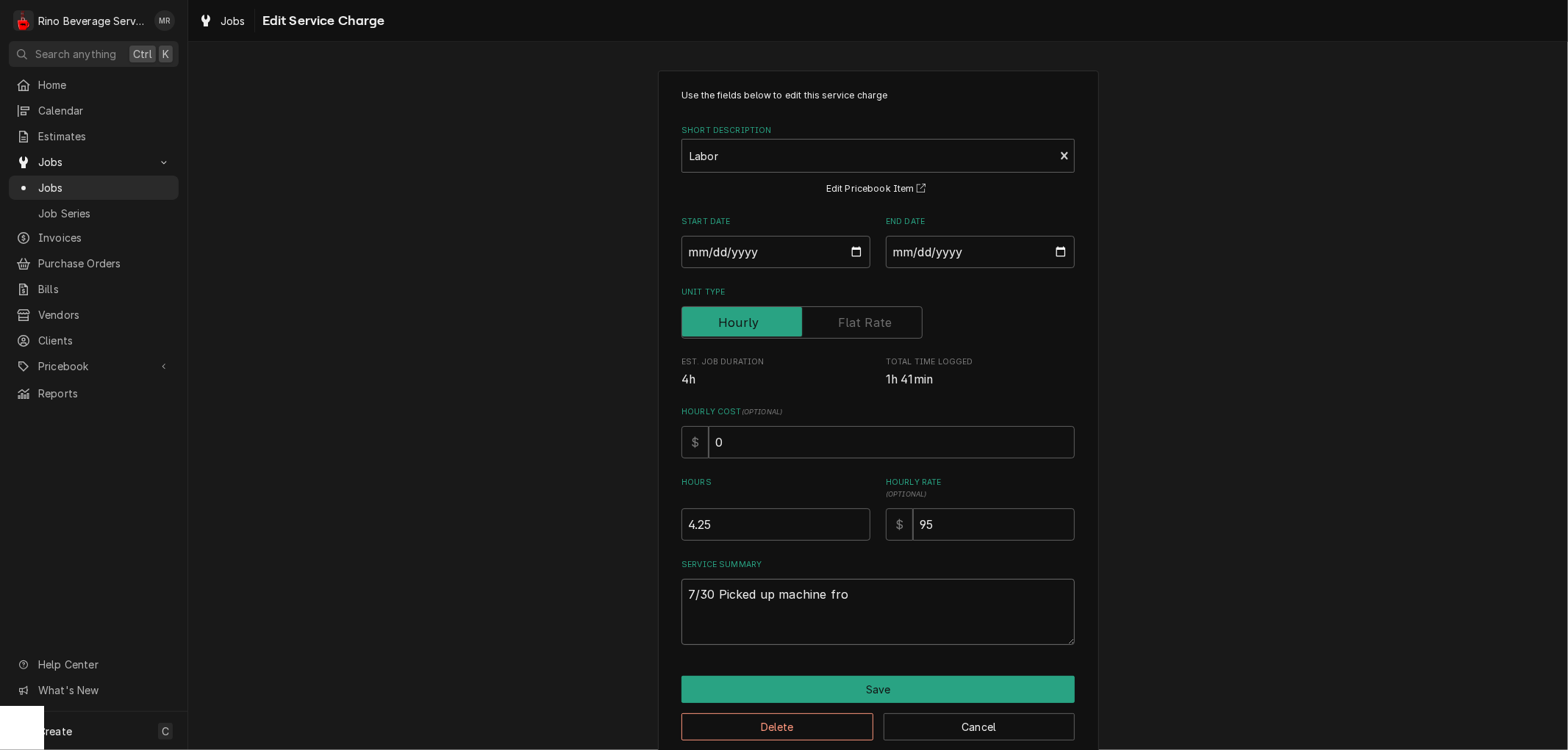
type textarea "7/30 Picked up machine from"
type textarea "x"
type textarea "7/30 Picked up machine from"
type textarea "x"
type textarea "7/30 Picked up machine from M"
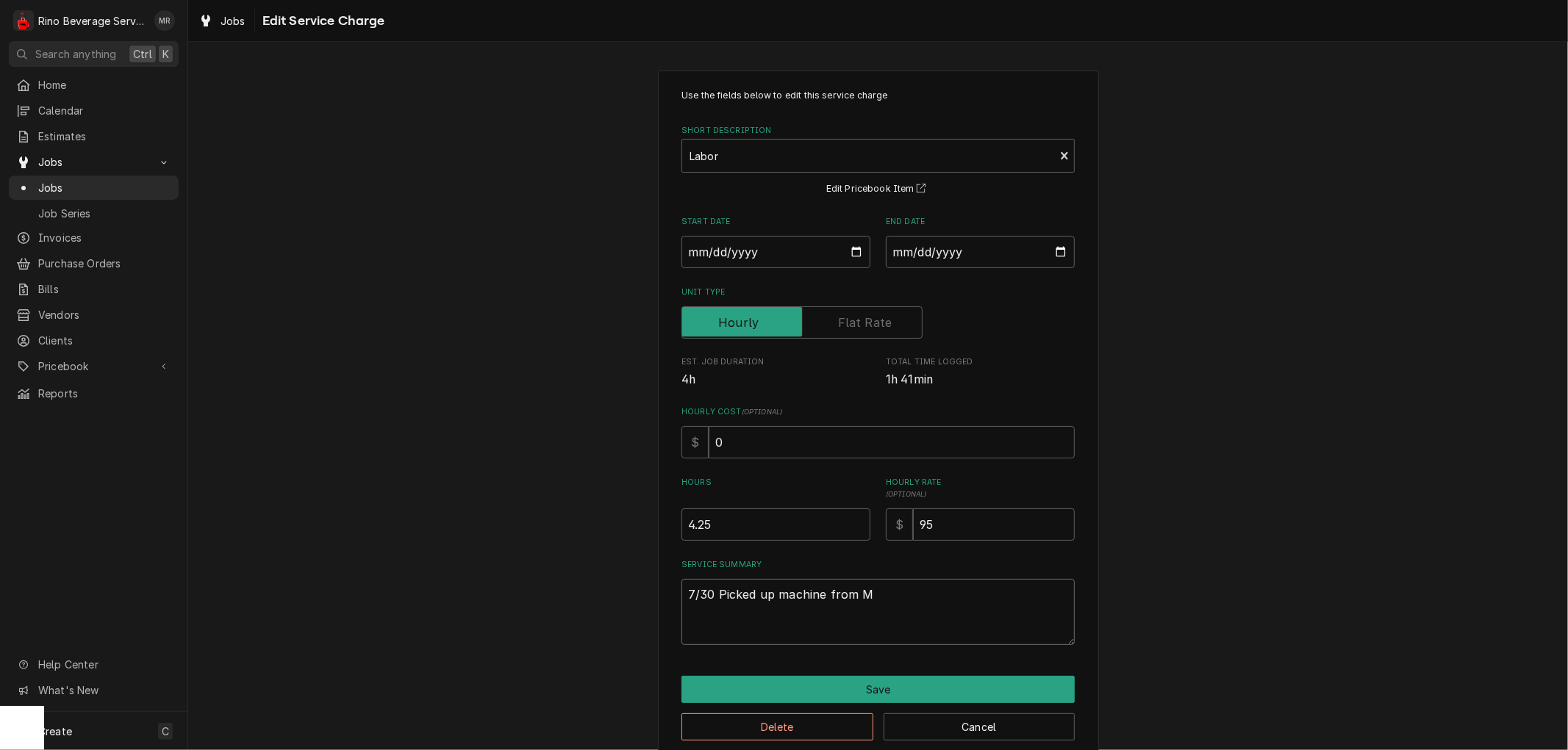
type textarea "x"
type textarea "7/30 Picked up machine from Mi"
type textarea "x"
type textarea "7/30 Picked up machine from Mic"
type textarea "x"
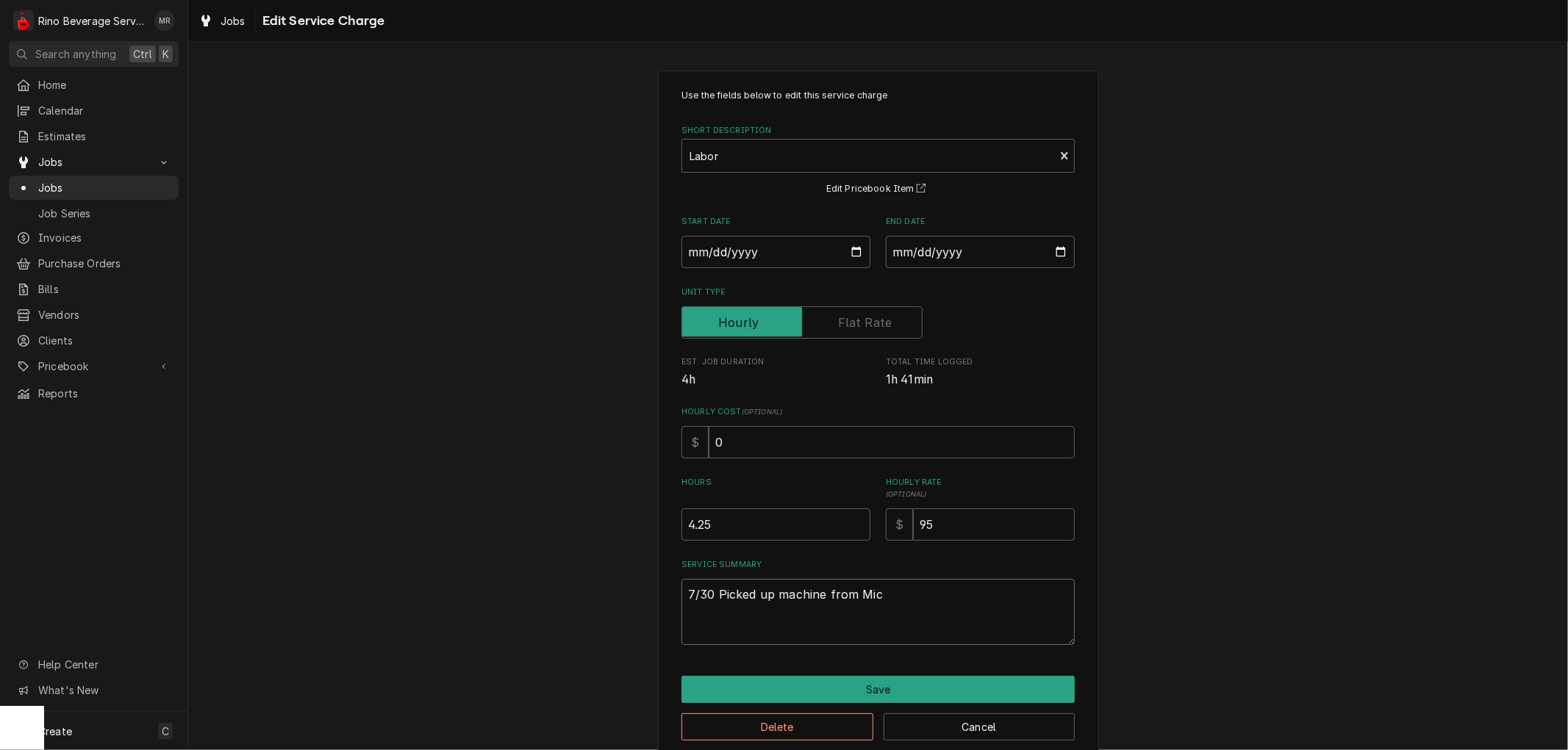
type textarea "7/30 Picked up machine from Mich"
type textarea "x"
type textarea "7/30 Picked up machine from Micha"
type textarea "x"
type textarea "7/30 Picked up machine from Michae"
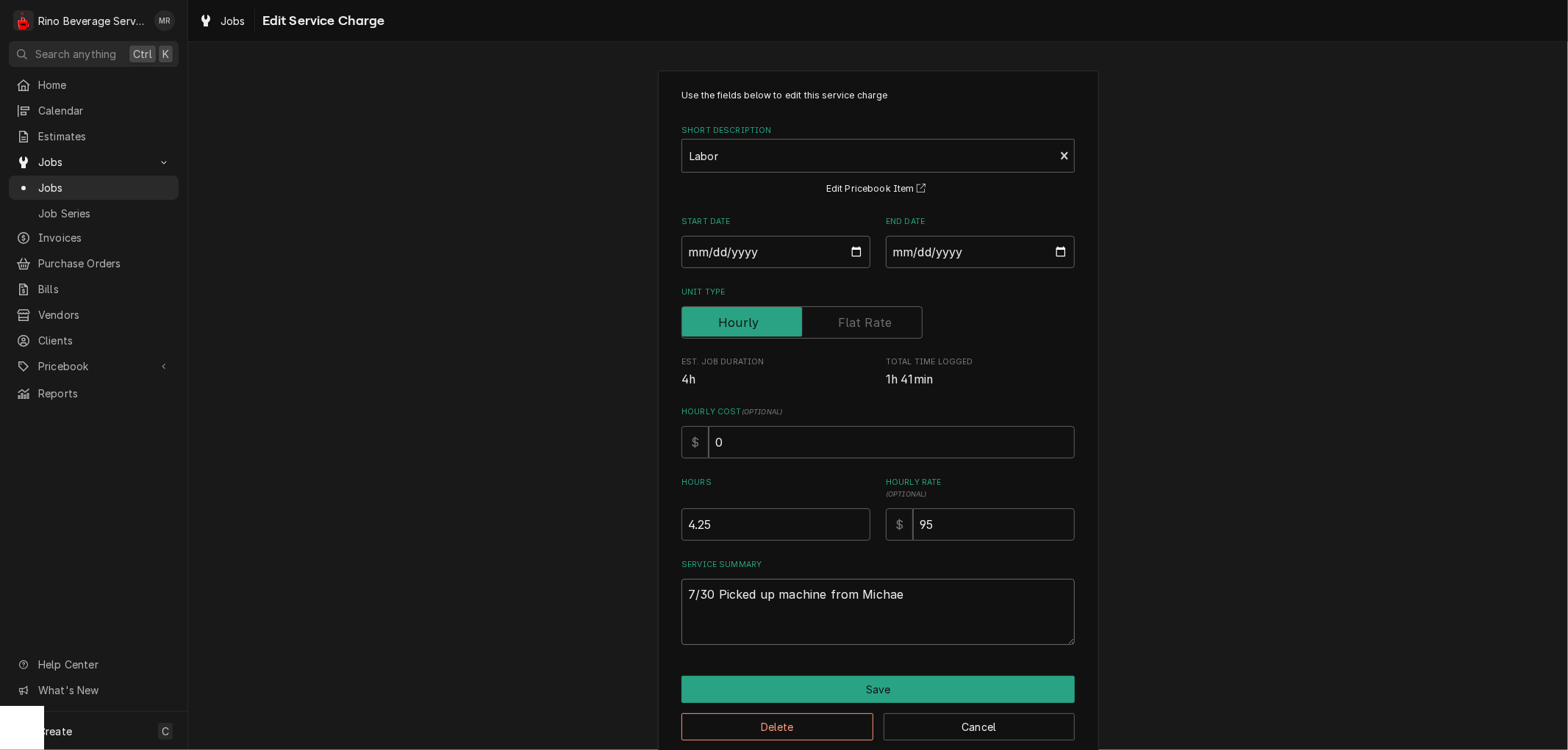
type textarea "x"
type textarea "7/30 Picked up machine from Michae;"
type textarea "x"
type textarea "7/30 Picked up machine from Michae;'"
type textarea "x"
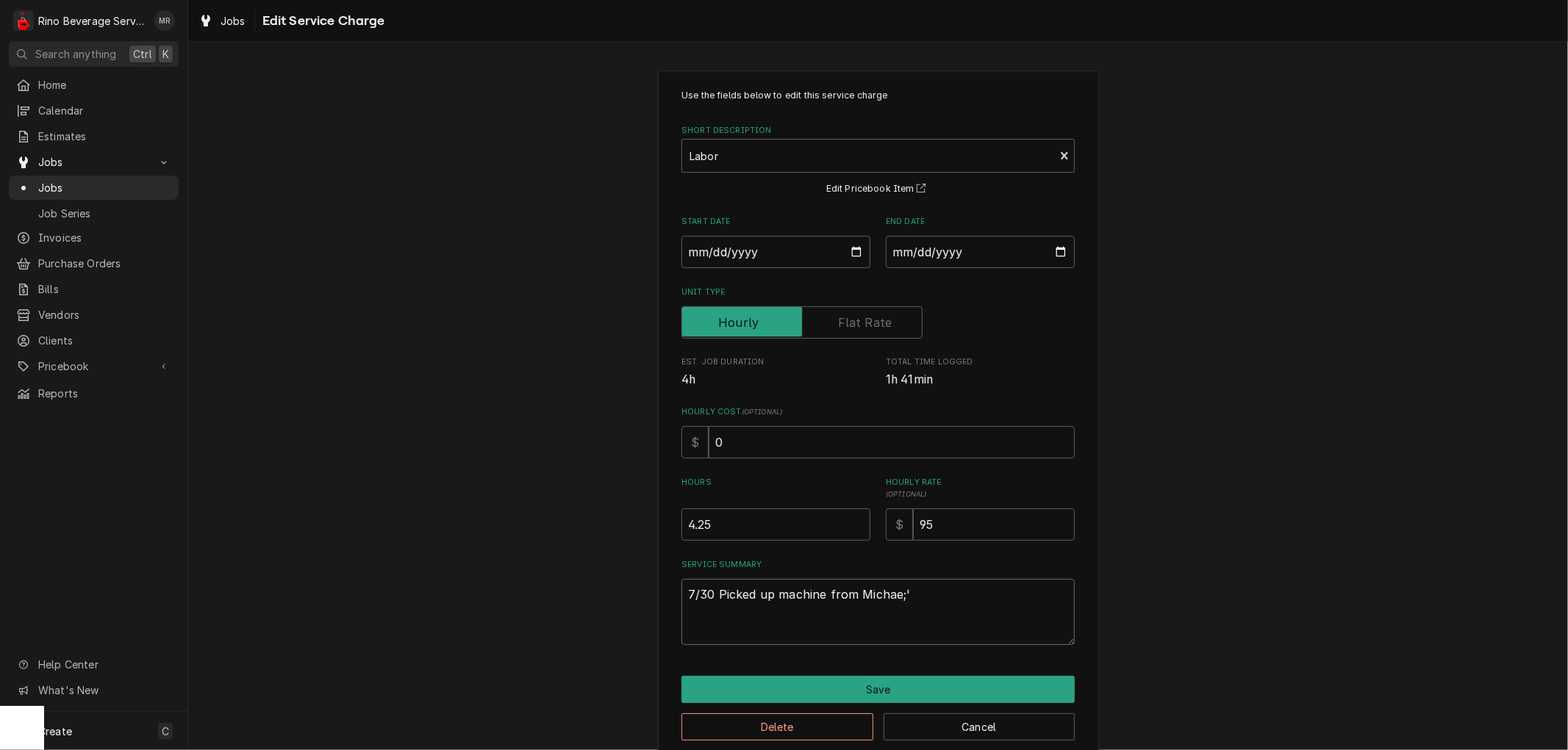
type textarea "7/30 Picked up machine from Michae;'s"
type textarea "x"
type textarea "7/30 Picked up machine from Michae;'"
type textarea "x"
type textarea "7/30 Picked up machine from Michae;"
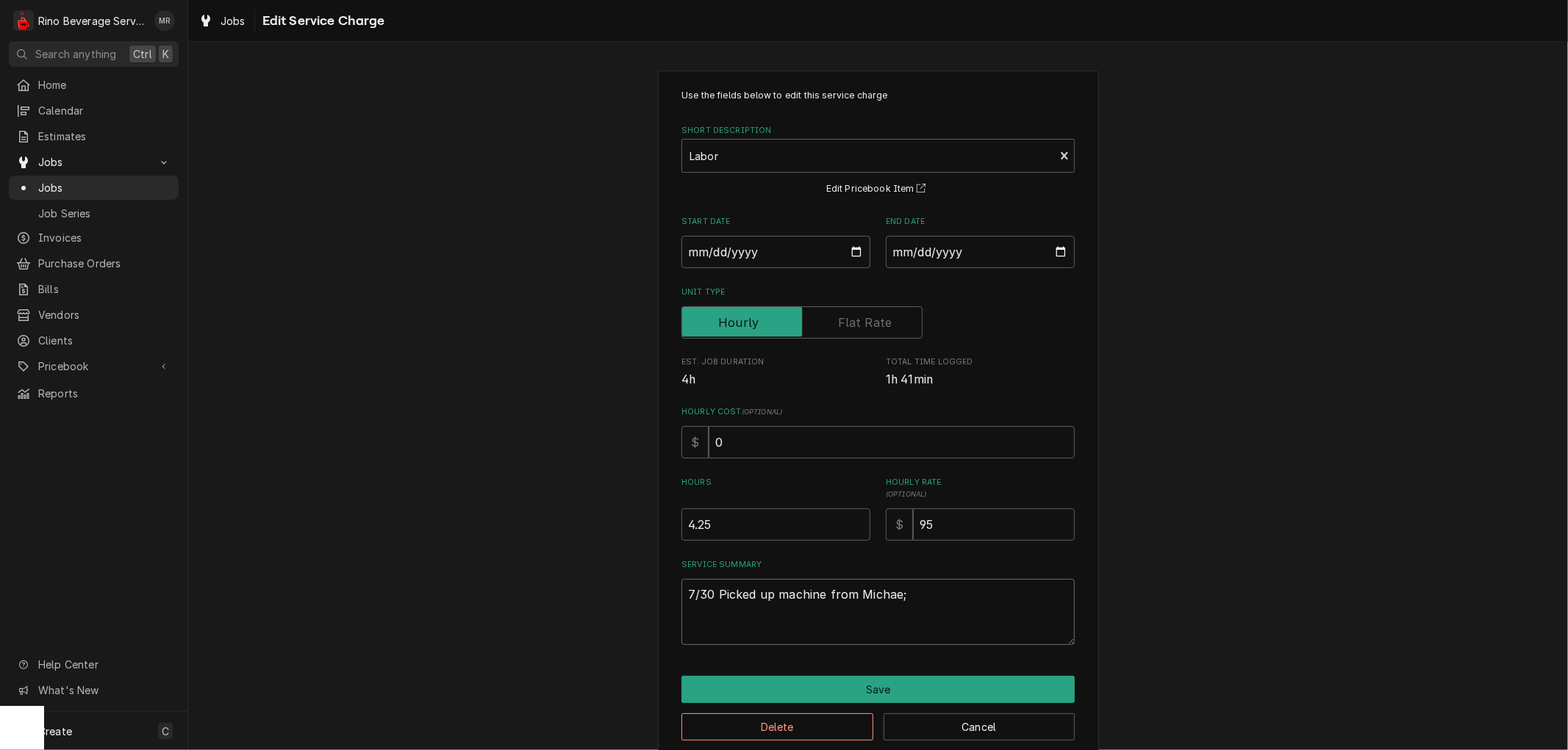
type textarea "x"
type textarea "7/30 Picked up machine from Michae"
type textarea "x"
type textarea "7/30 Picked up machine from Michael"
type textarea "x"
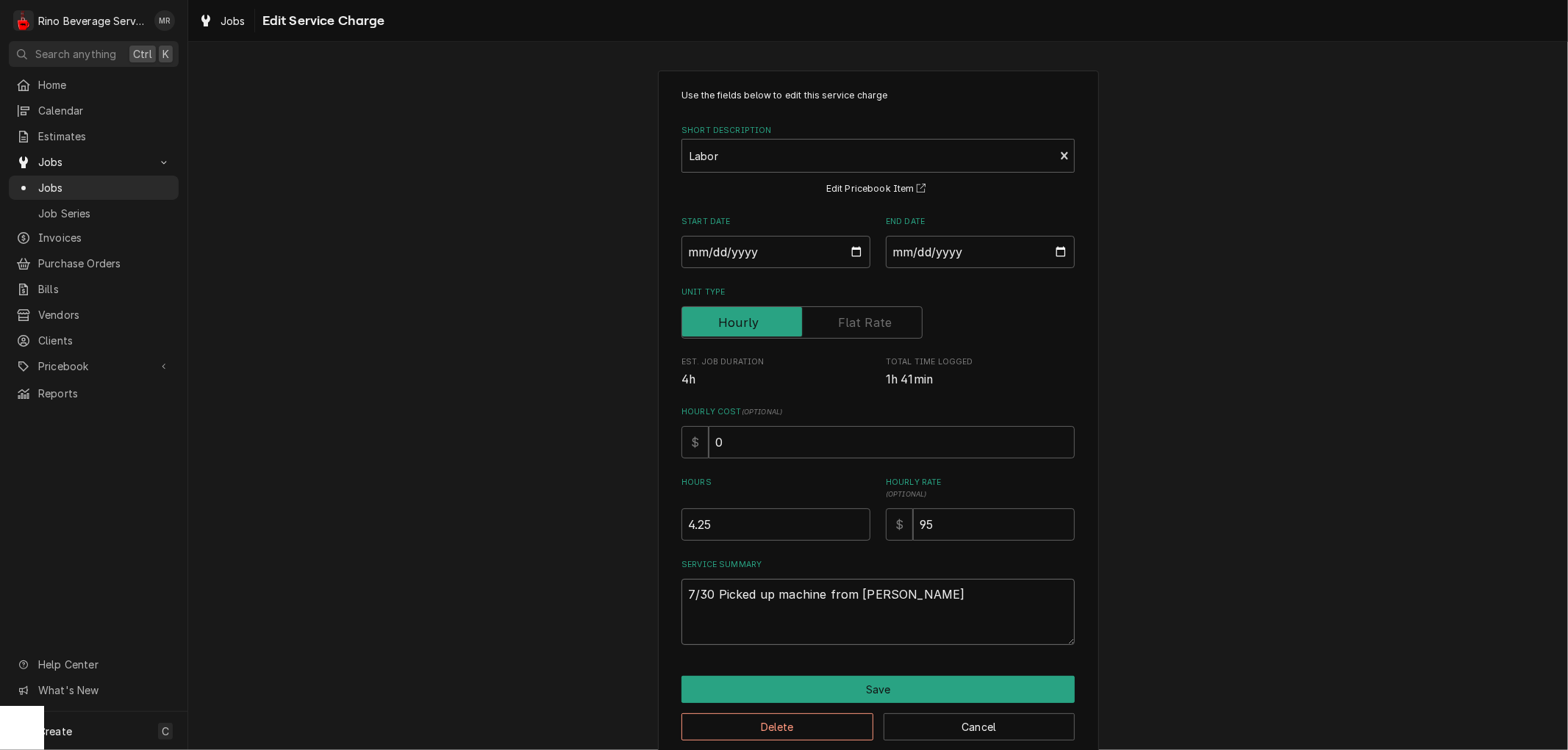
type textarea "7/30 Picked up machine from Michael'"
type textarea "x"
type textarea "7/30 Picked up machine from Michael's"
type textarea "x"
type textarea "7/30 Picked up machine from Michael's"
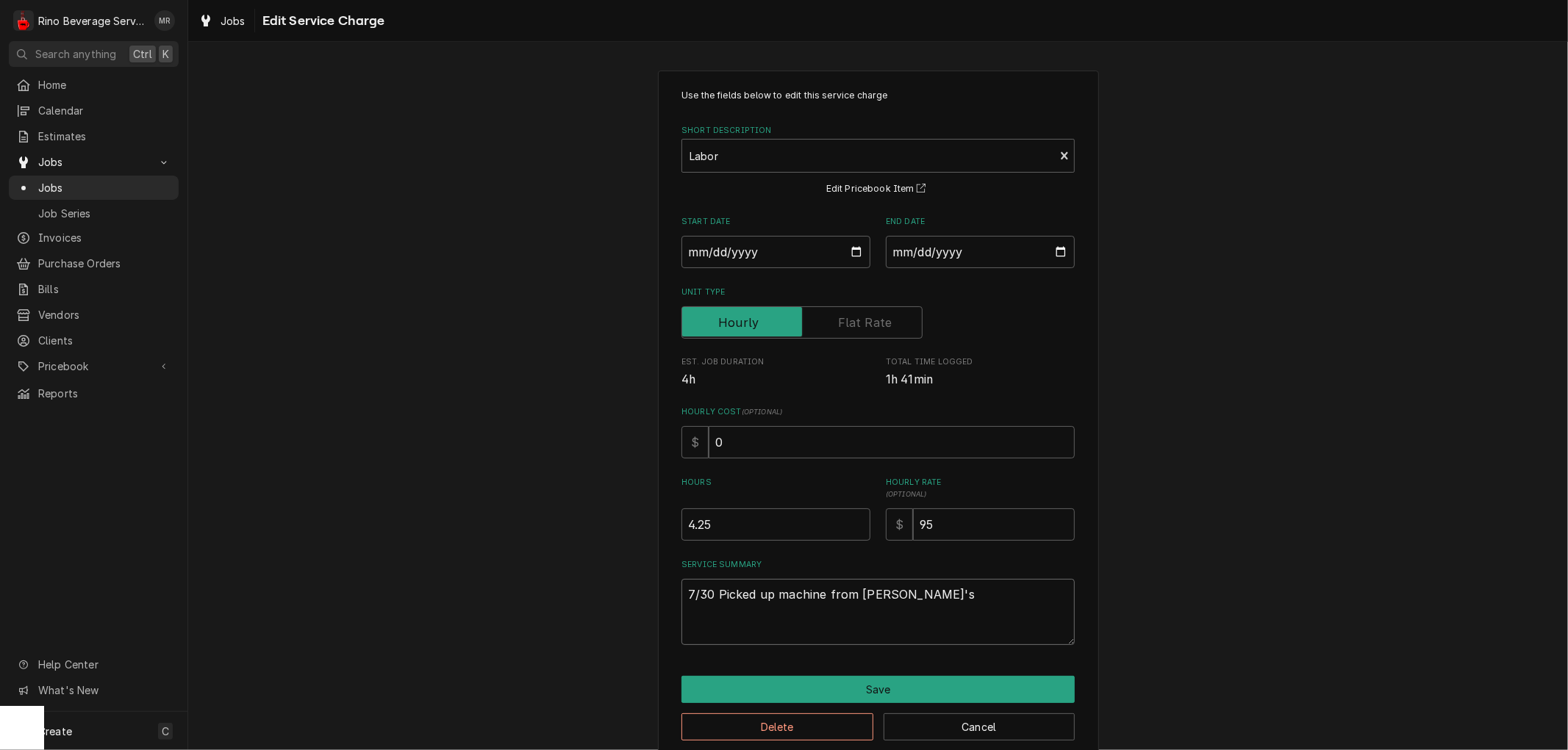
type textarea "x"
type textarea "7/30 Picked up machine from Michael's h"
type textarea "x"
type textarea "7/30 Picked up machine from Michael's ho"
type textarea "x"
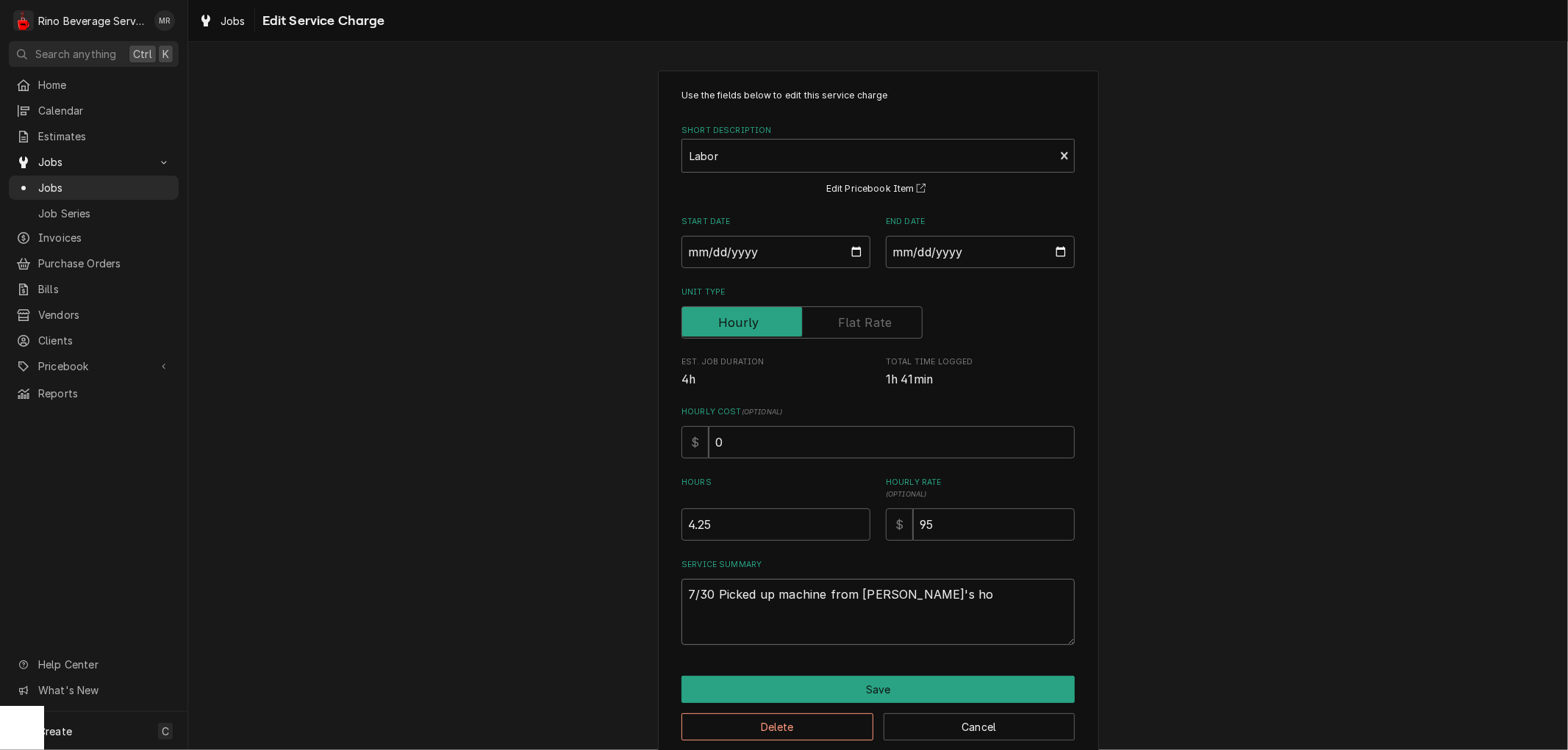
type textarea "7/30 Picked up machine from Michael's hou"
type textarea "x"
type textarea "7/30 Picked up machine from Michael's hous"
type textarea "x"
type textarea "7/30 Picked up machine from Michael's house"
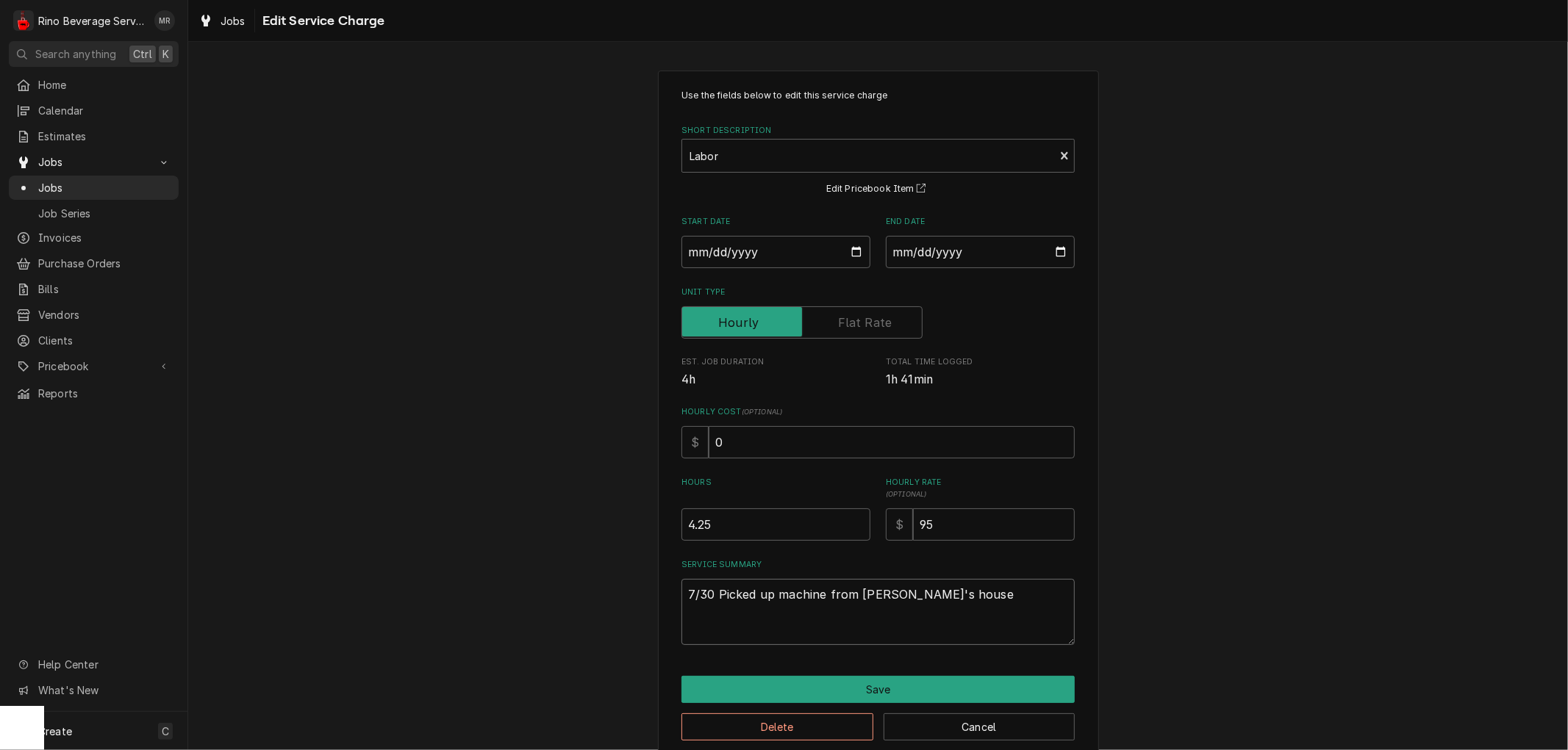
type textarea "x"
type textarea "7/30 Picked up machine from Michael's house"
type textarea "x"
type textarea "7/30 Picked up machine from Michael's house t"
type textarea "x"
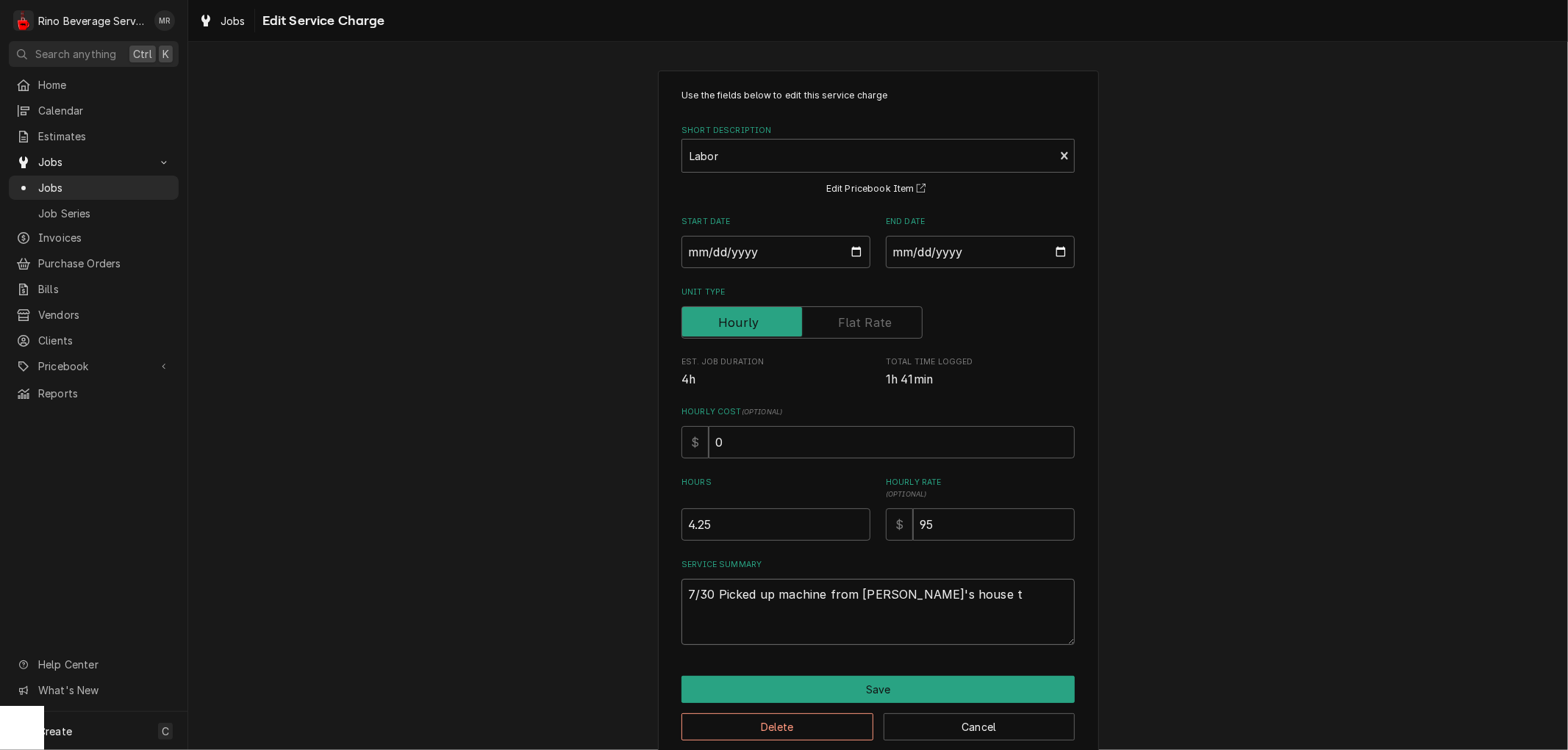
type textarea "7/30 Picked up machine from Michael's house to"
type textarea "x"
type textarea "7/30 Picked up machine from Michael's house to"
type textarea "x"
type textarea "7/30 Picked up machine from Michael's house to t"
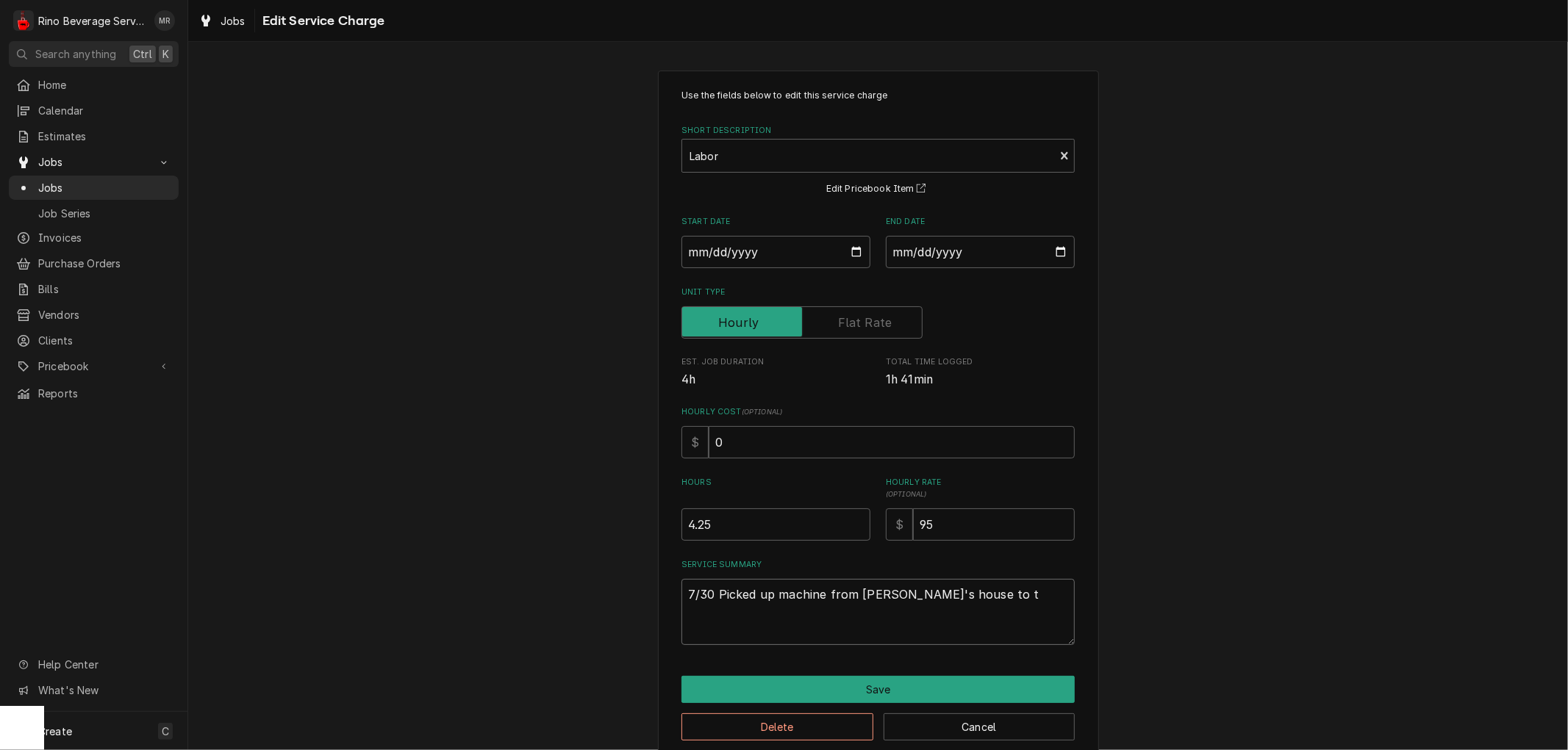
type textarea "x"
type textarea "7/30 Picked up machine from Michael's house to ta"
type textarea "x"
type textarea "7/30 Picked up machine from Michael's house to tak"
type textarea "x"
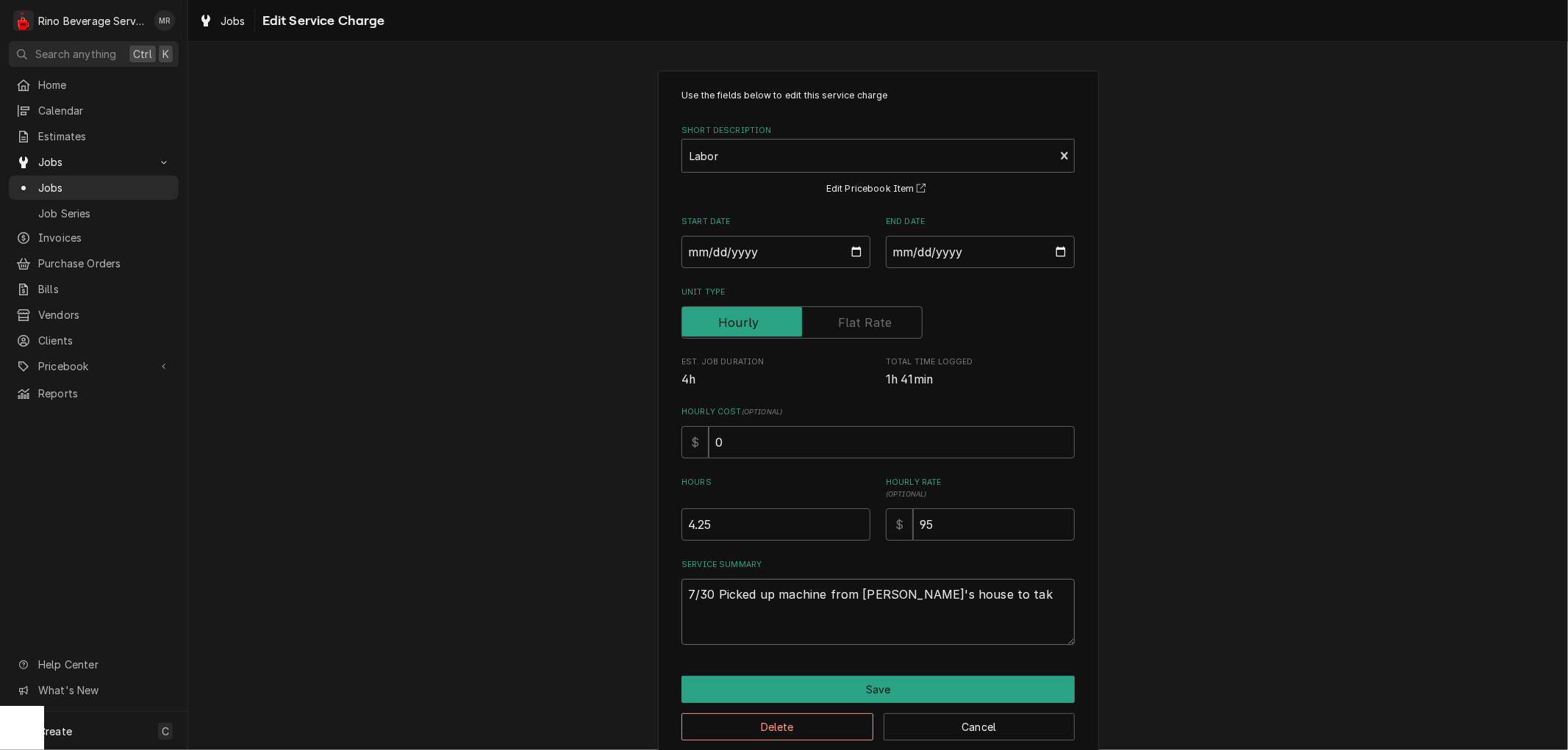
type textarea "7/30 Picked up machine from Michael's house to take"
type textarea "x"
type textarea "7/30 Picked up machine from Michael's house to take"
type textarea "x"
type textarea "7/30 Picked up machine from Michael's house to take t"
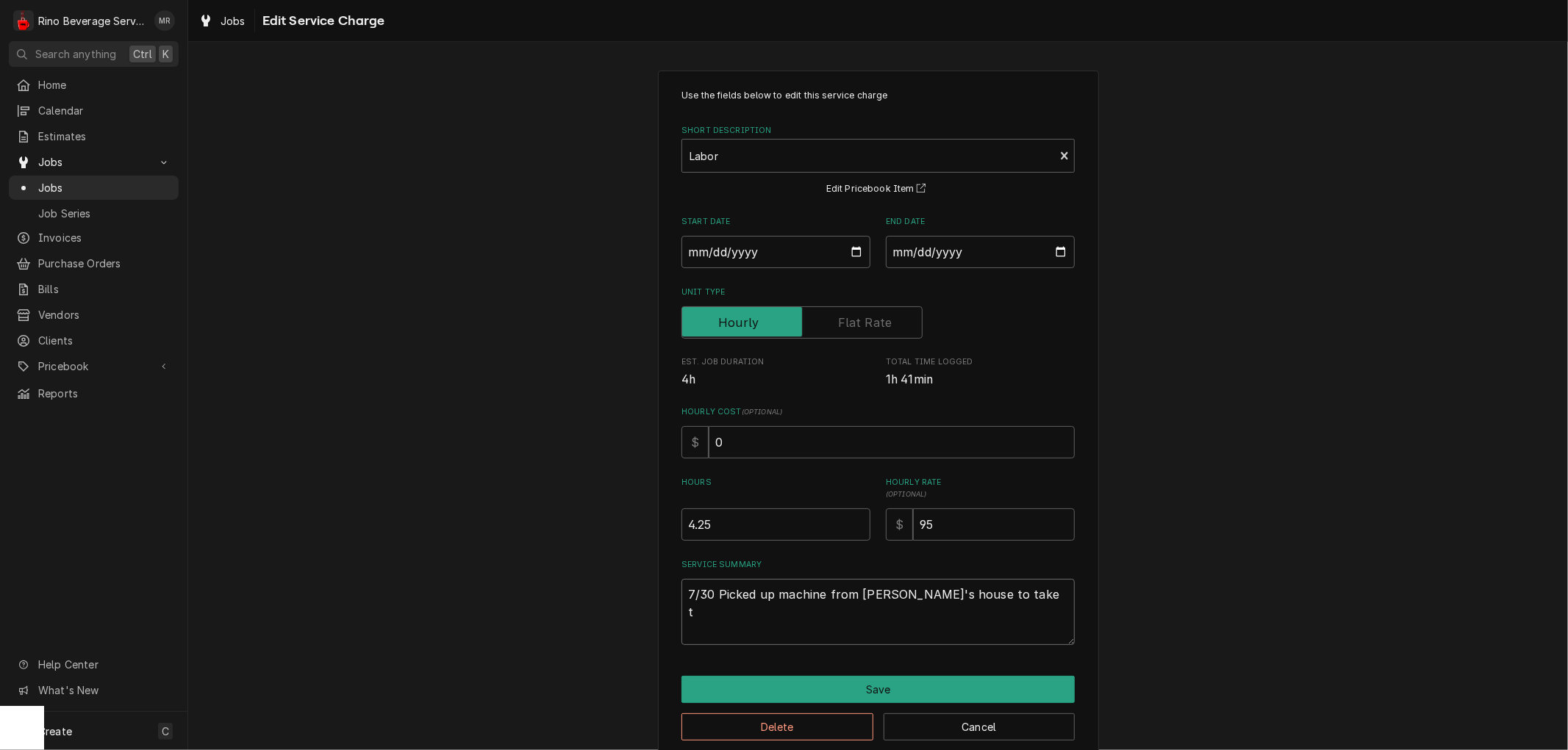
type textarea "x"
type textarea "7/30 Picked up machine from Michael's house to take to"
type textarea "x"
type textarea "7/30 Picked up machine from Michael's house to take to"
type textarea "x"
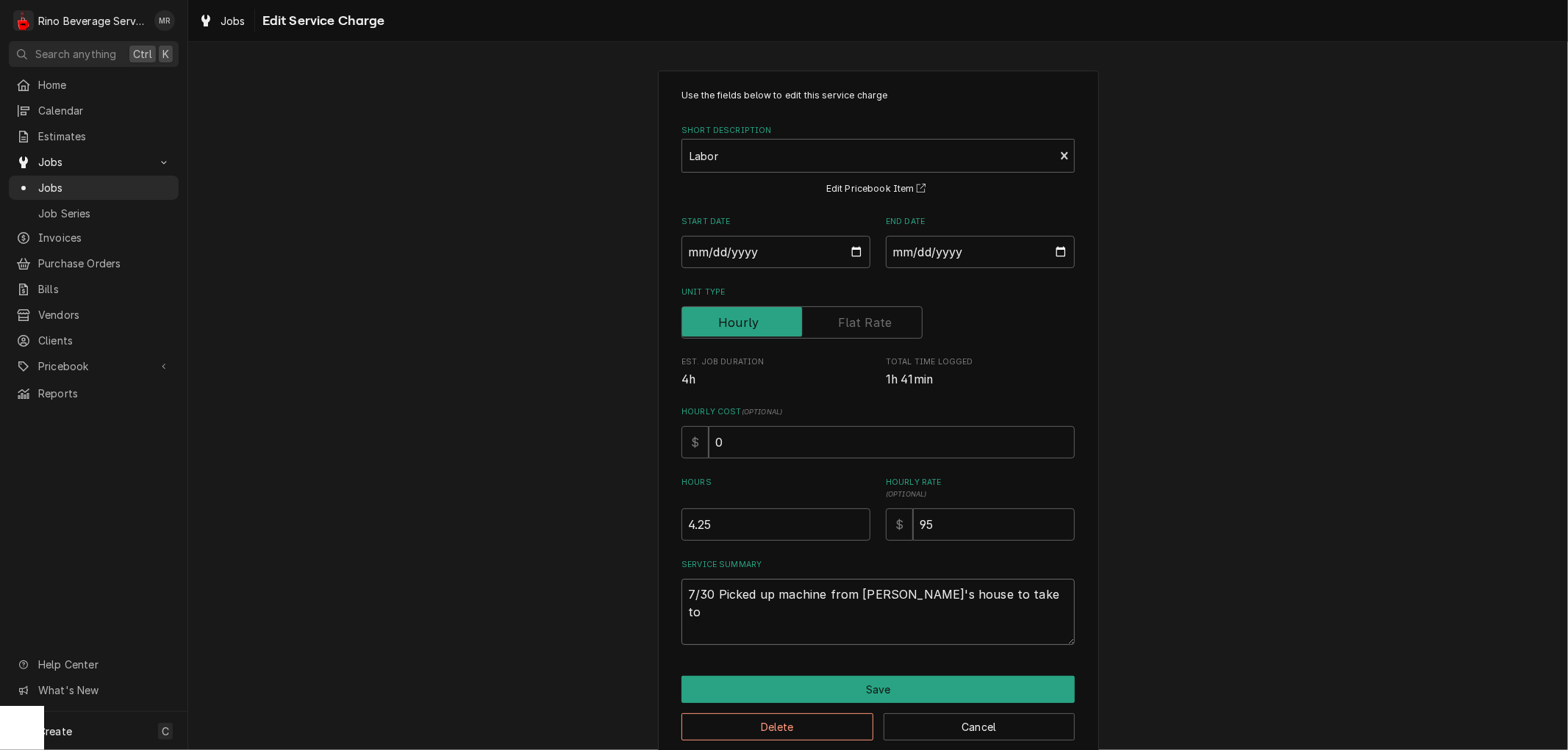
type textarea "7/30 Picked up machine from Michael's house to take to s"
type textarea "x"
type textarea "7/30 Picked up machine from Michael's house to take to sh"
type textarea "x"
type textarea "7/30 Picked up machine from Michael's house to take to sho"
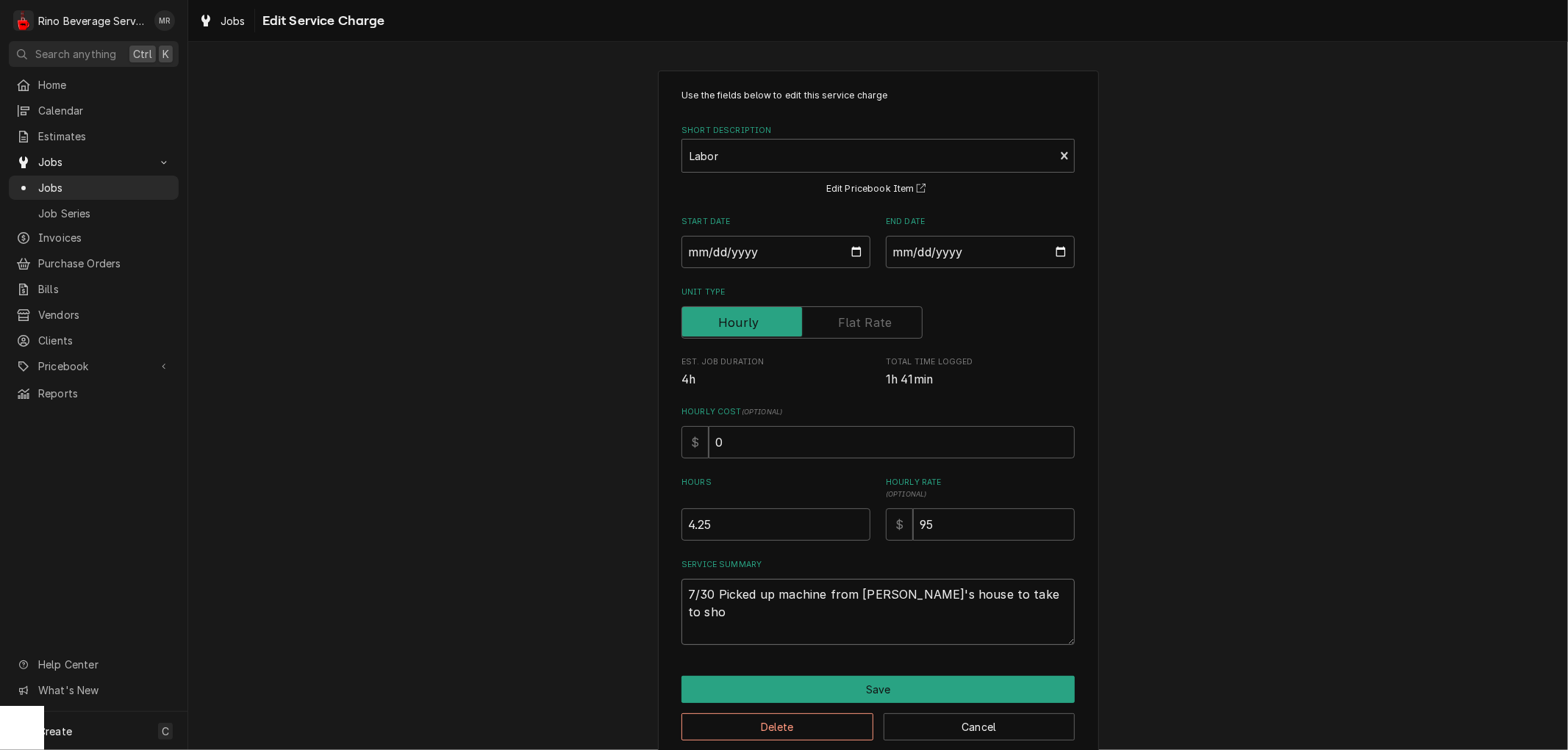
type textarea "x"
type textarea "7/30 Picked up machine from Michael's house to take to shop"
type textarea "x"
type textarea "7/30 Picked up machine from Michael's house to take to shop"
type textarea "x"
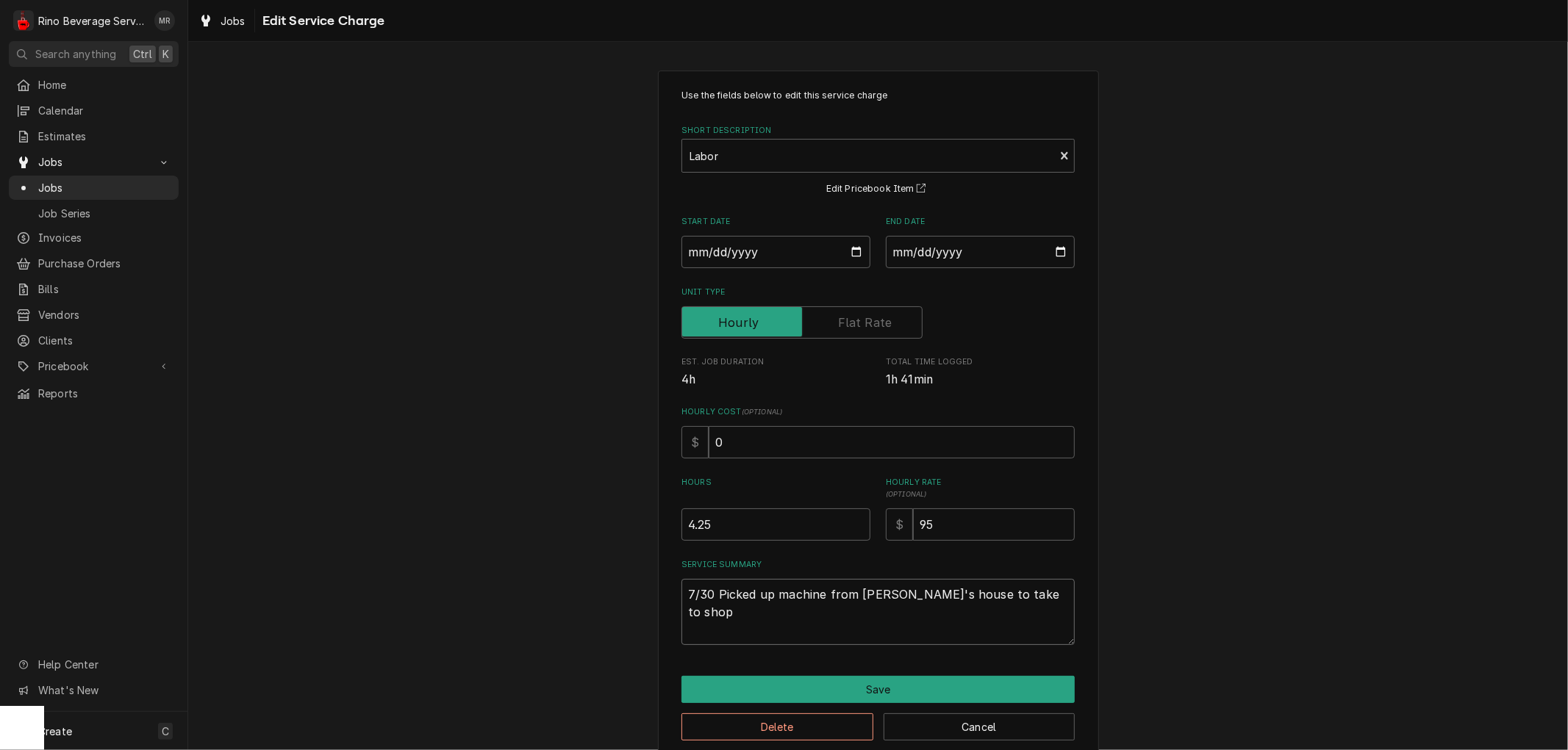
type textarea "7/30 Picked up machine from Michael's house to take to shop f"
type textarea "x"
type textarea "7/30 Picked up machine from Michael's house to take to shop fo"
type textarea "x"
type textarea "7/30 Picked up machine from Michael's house to take to shop for"
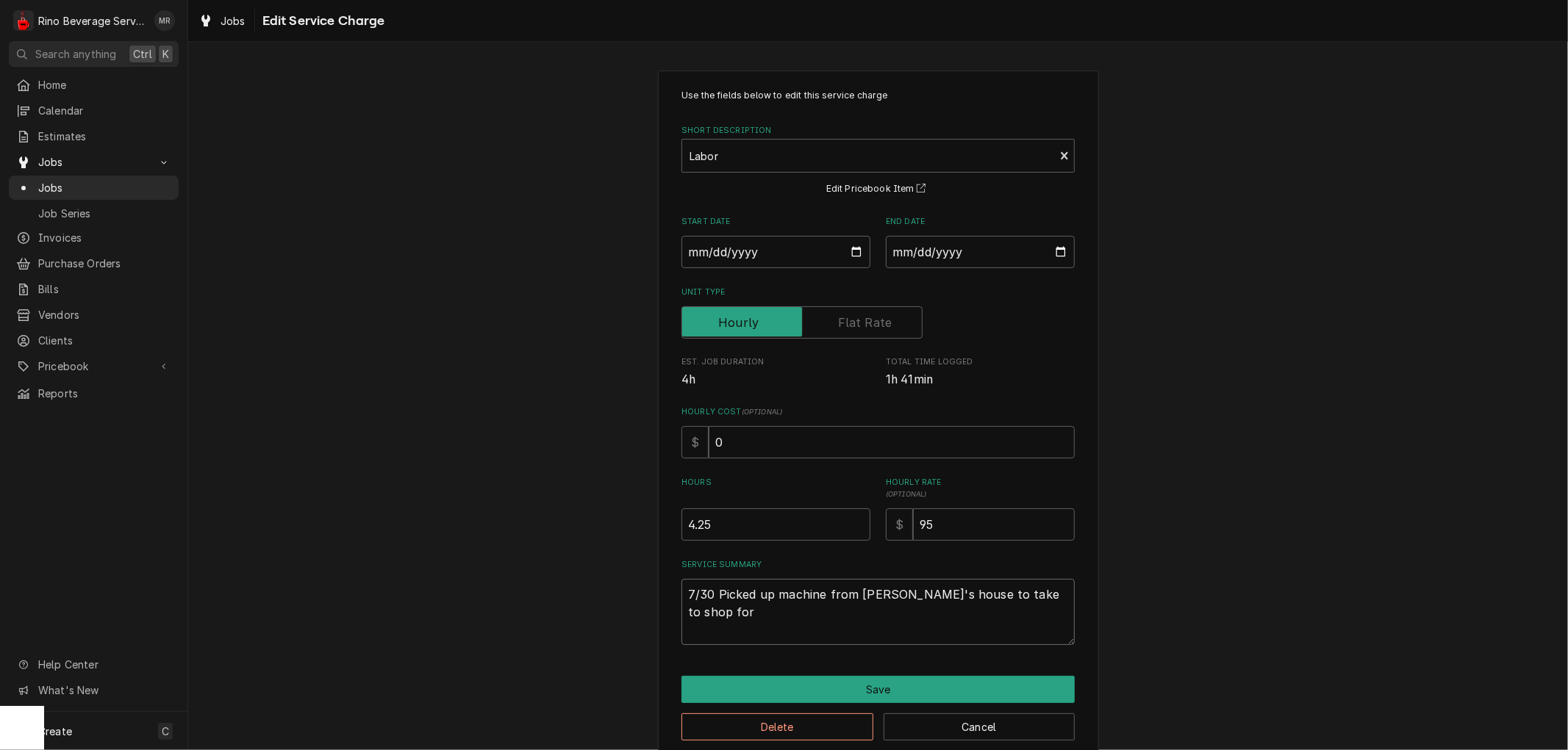
type textarea "x"
type textarea "7/30 Picked up machine from Michael's house to take to shop for"
type textarea "x"
type textarea "7/30 Picked up machine from Michael's house to take to shop for e"
type textarea "x"
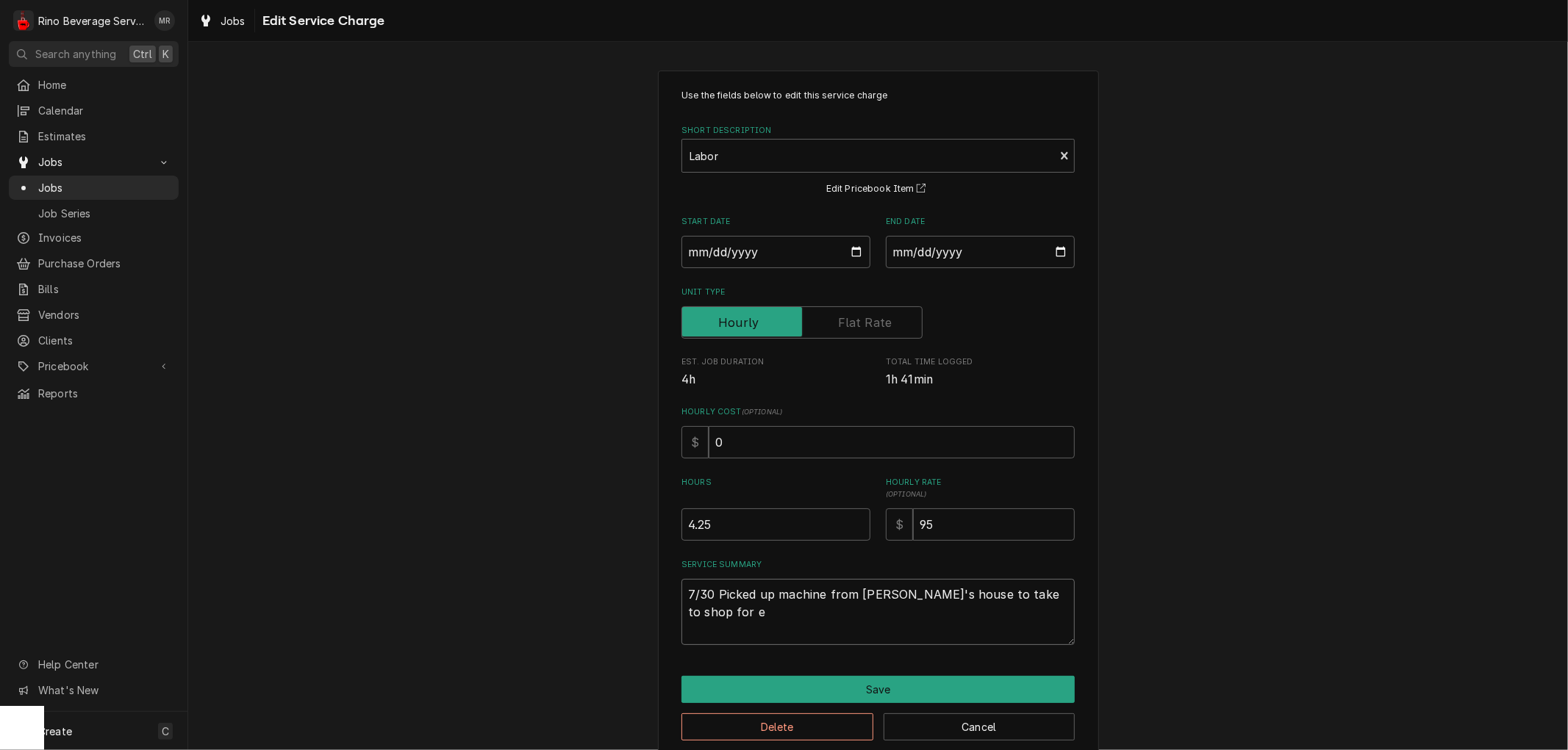
type textarea "7/30 Picked up machine from Michael's house to take to shop for es"
type textarea "x"
type textarea "7/30 Picked up machine from Michael's house to take to shop for est"
type textarea "x"
type textarea "7/30 Picked up machine from Michael's house to take to shop for esti"
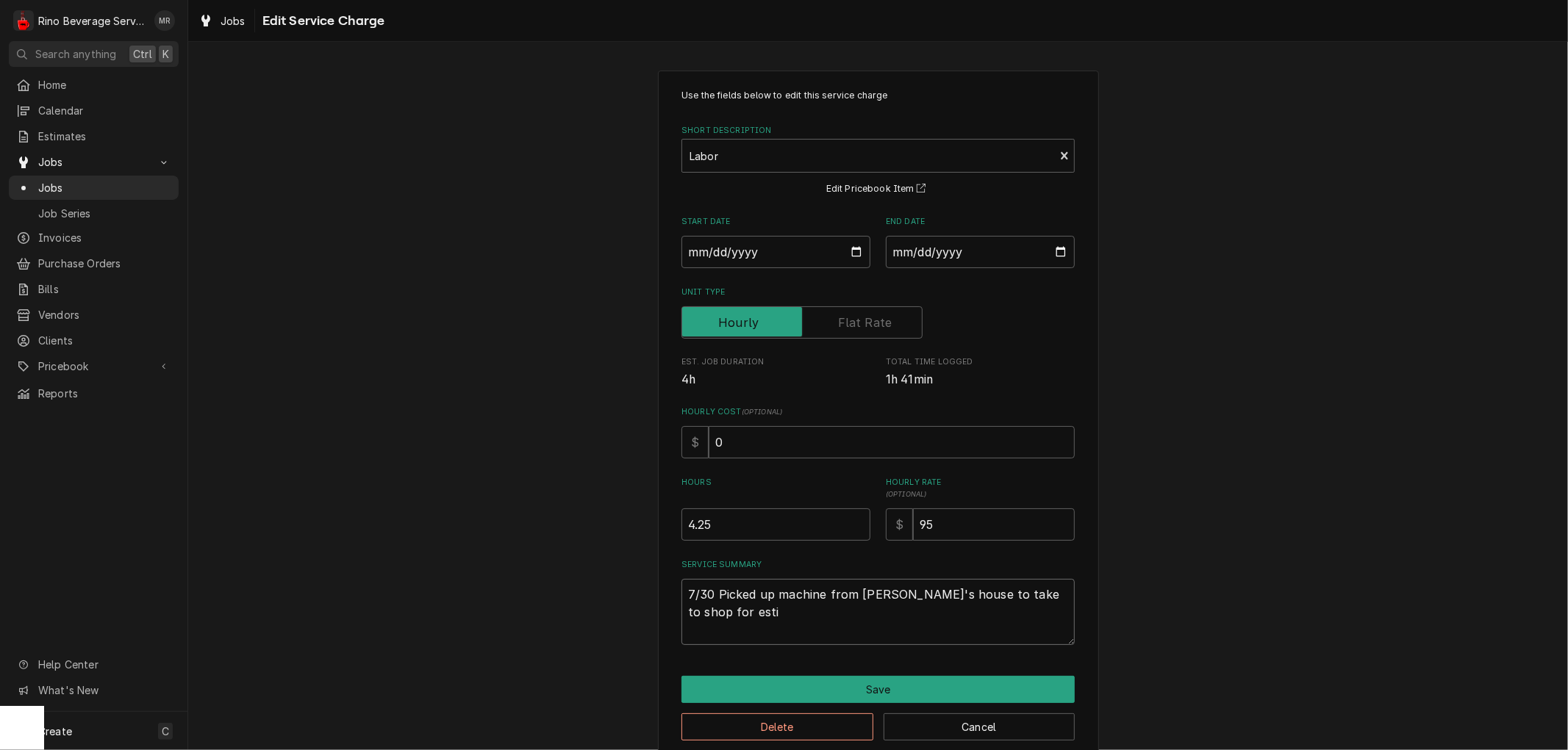
type textarea "x"
type textarea "7/30 Picked up machine from Michael's house to take to shop for estim"
type textarea "x"
type textarea "7/30 Picked up machine from Michael's house to take to shop for estima"
type textarea "x"
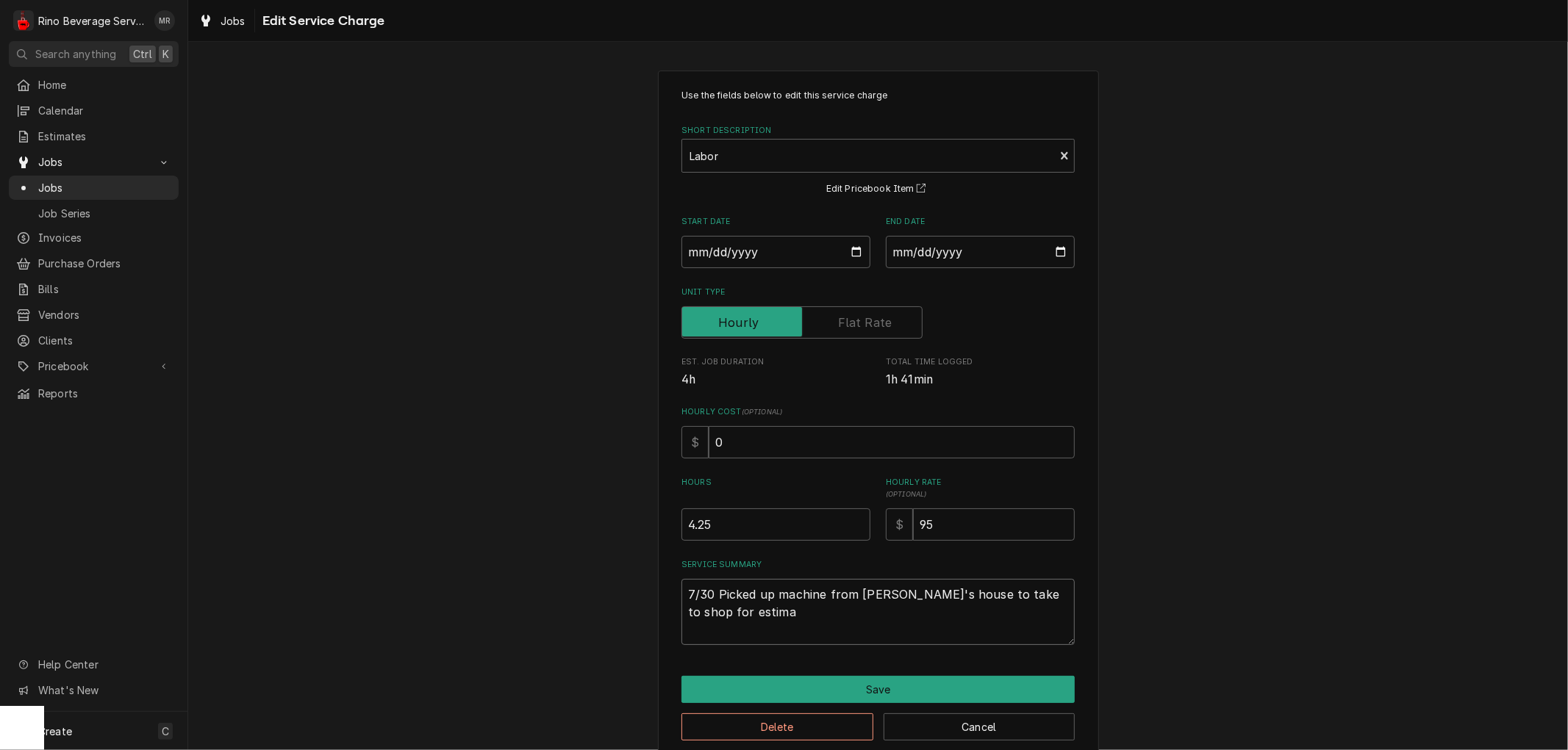
type textarea "7/30 Picked up machine from Michael's house to take to shop for estimat"
type textarea "x"
type textarea "7/30 Picked up machine from Michael's house to take to shop for estimate"
type textarea "x"
type textarea "7/30 Picked up machine from Michael's house to take to shop for estimate"
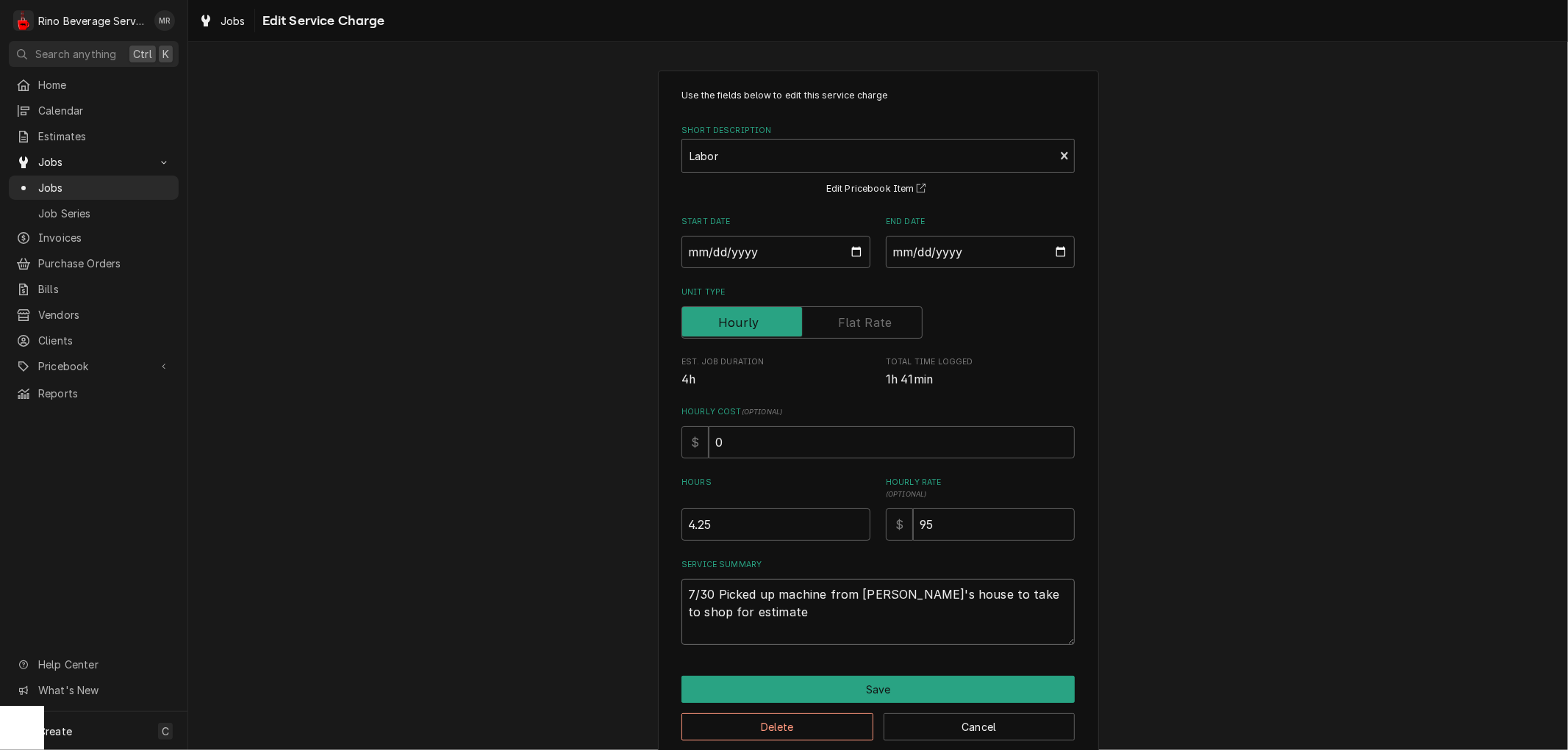
type textarea "x"
type textarea "7/30 Picked up machine from Michael's house to take to shop for estimate o"
type textarea "x"
type textarea "7/30 Picked up machine from Michael's house to take to shop for estimate of"
type textarea "x"
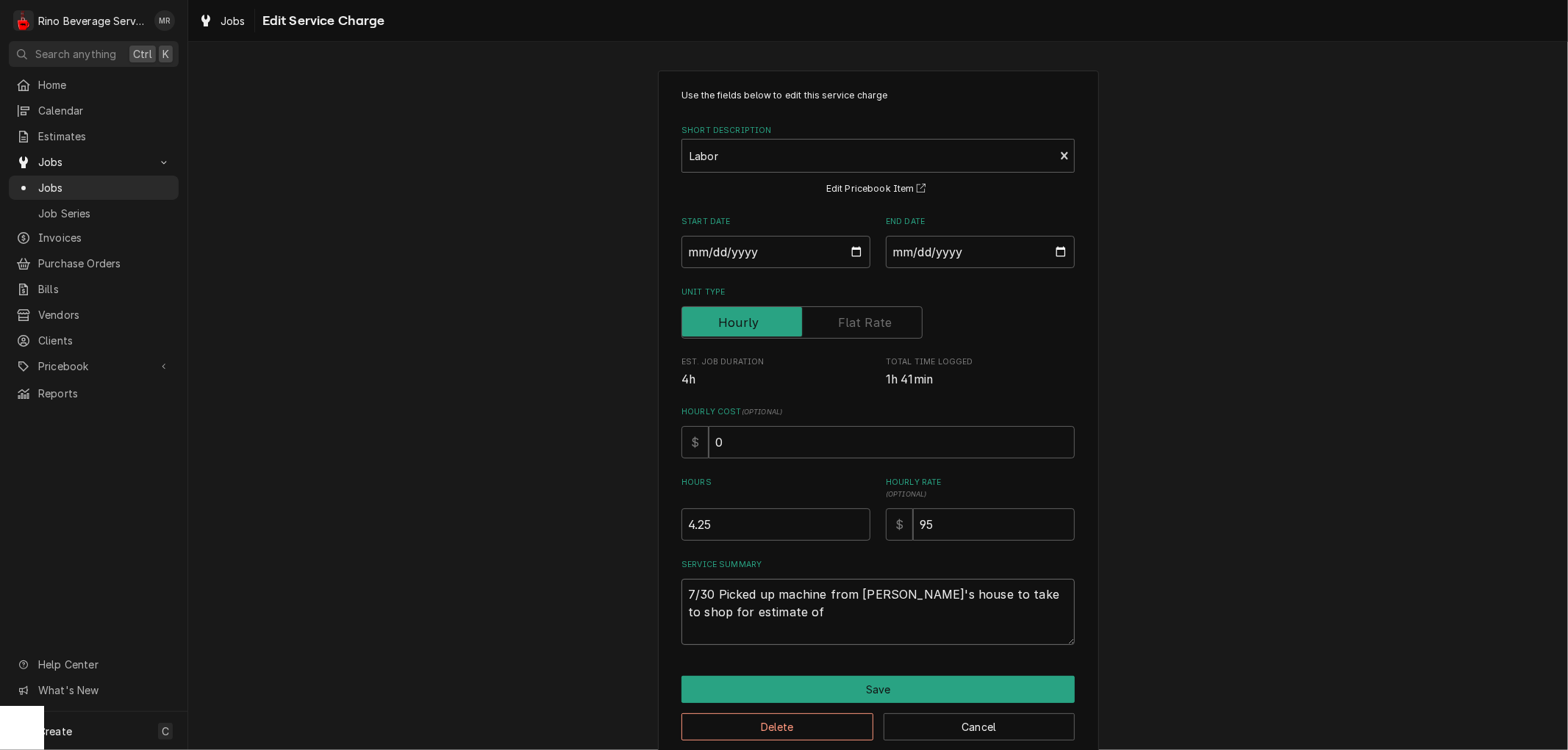
type textarea "7/30 Picked up machine from Michael's house to take to shop for estimate of"
type textarea "x"
type textarea "7/30 Picked up machine from Michael's house to take to shop for estimate of r"
type textarea "x"
type textarea "7/30 Picked up machine from Michael's house to take to shop for estimate of re"
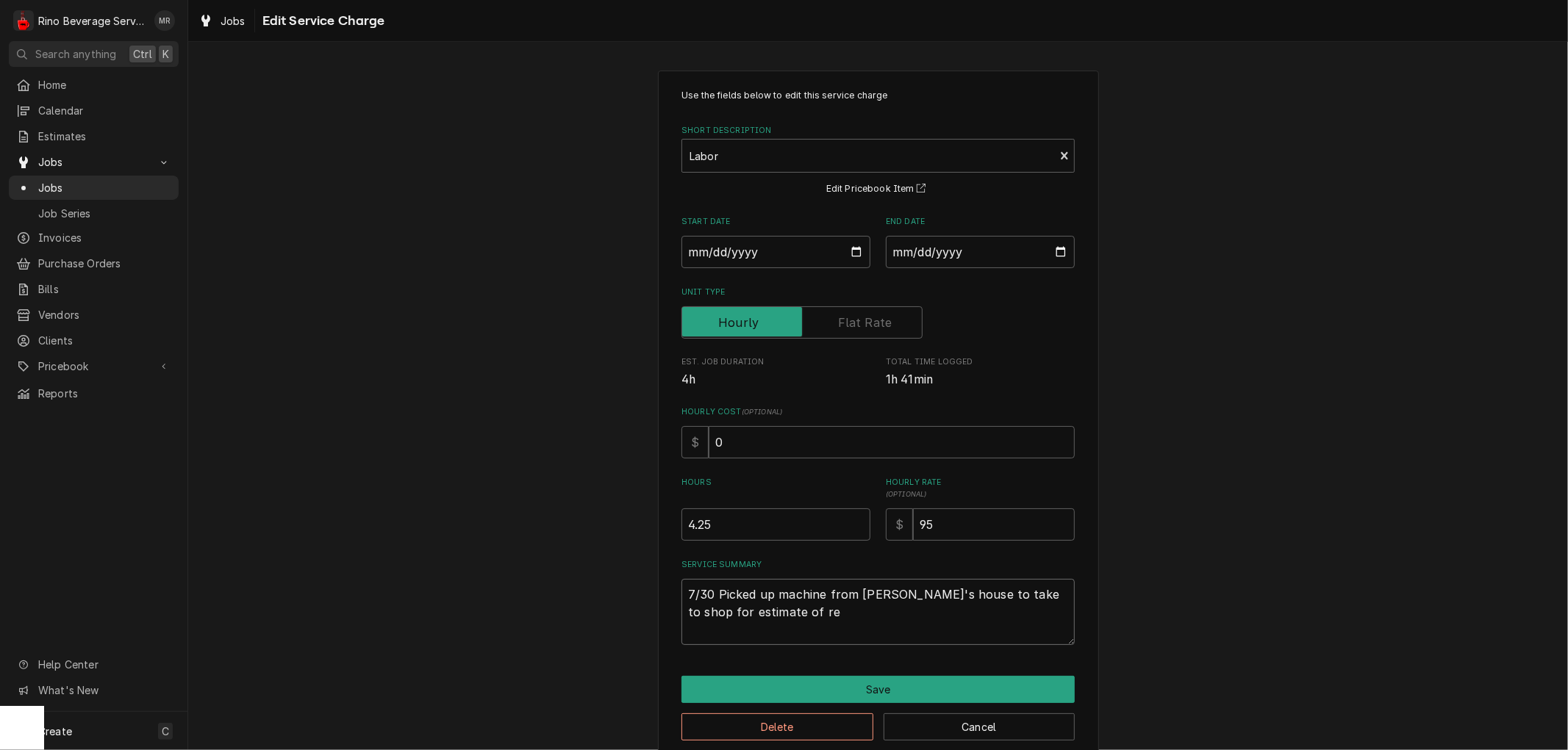
type textarea "x"
type textarea "7/30 Picked up machine from Michael's house to take to shop for estimate of rep"
type textarea "x"
type textarea "7/30 Picked up machine from Michael's house to take to shop for estimate of repa"
type textarea "x"
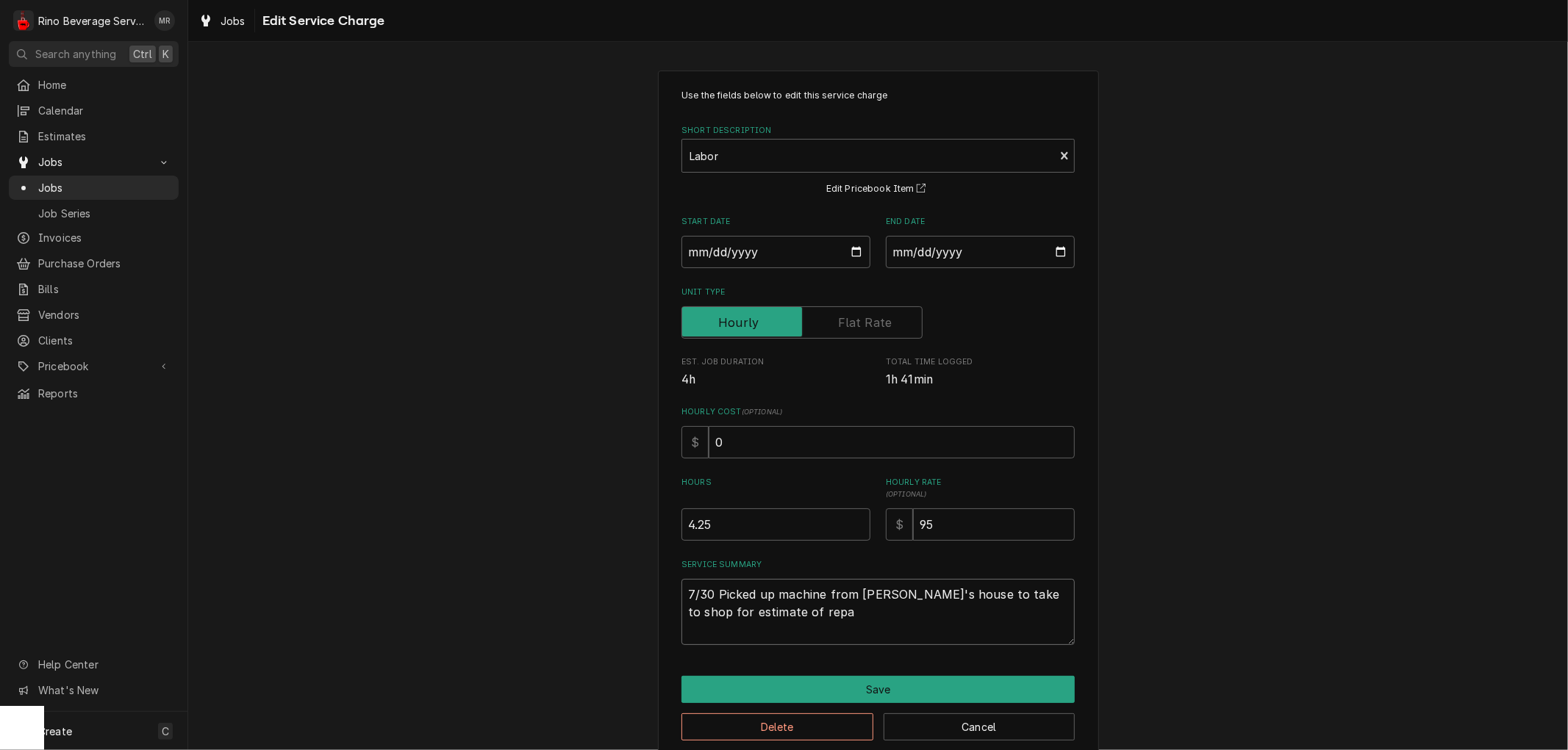
type textarea "7/30 Picked up machine from Michael's house to take to shop for estimate of rep…"
type textarea "x"
type textarea "7/30 Picked up machine from Michael's house to take to shop for estimate of rep…"
type textarea "x"
type textarea "7/30 Picked up machine from Michael's house to take to shop for estimate of rep…"
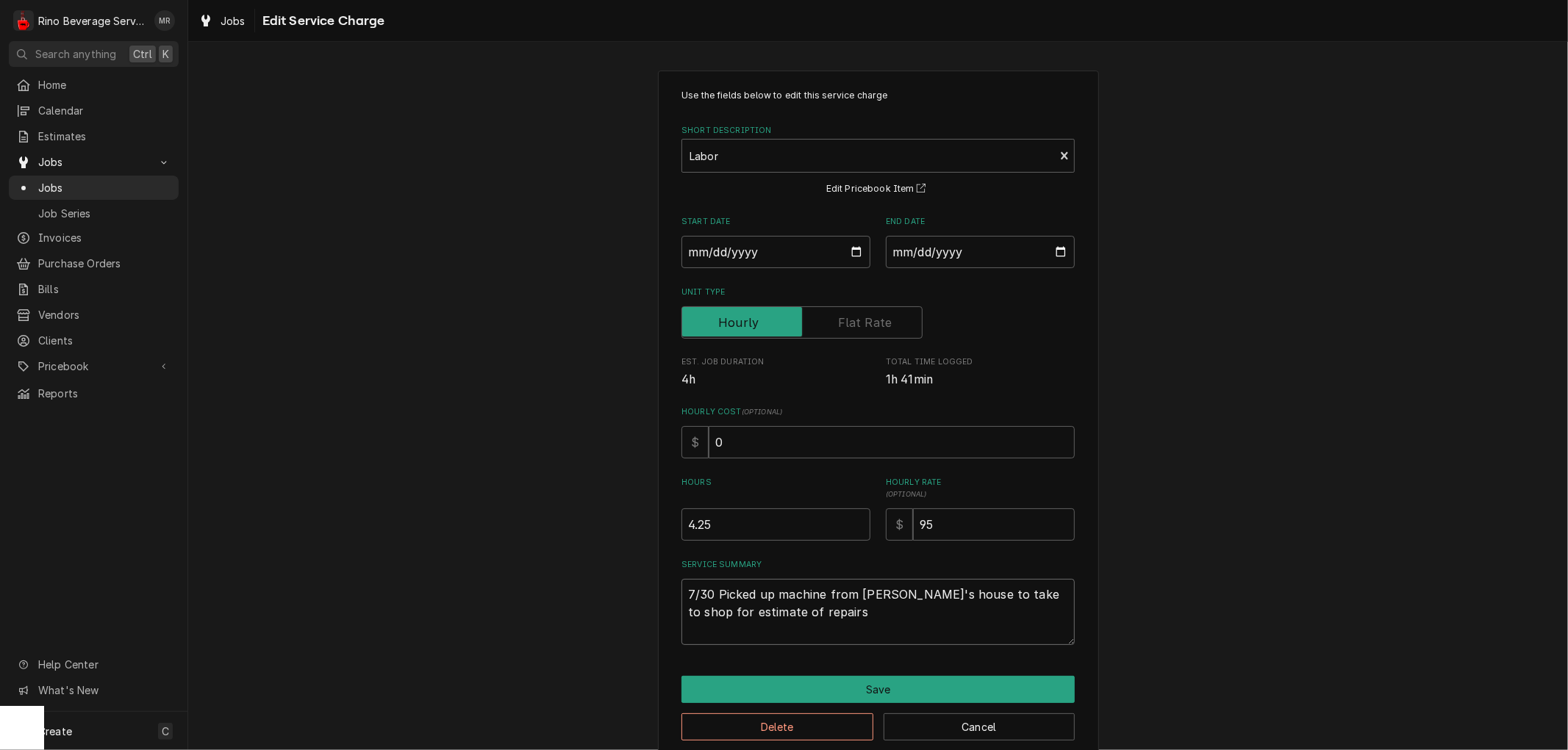
type textarea "x"
type textarea "7/30 Picked up machine from Michael's house to take to shop for estimate of rep…"
type textarea "x"
type textarea "7/30 Picked up machine from Michael's house to take to shop for estimate of rep…"
type textarea "x"
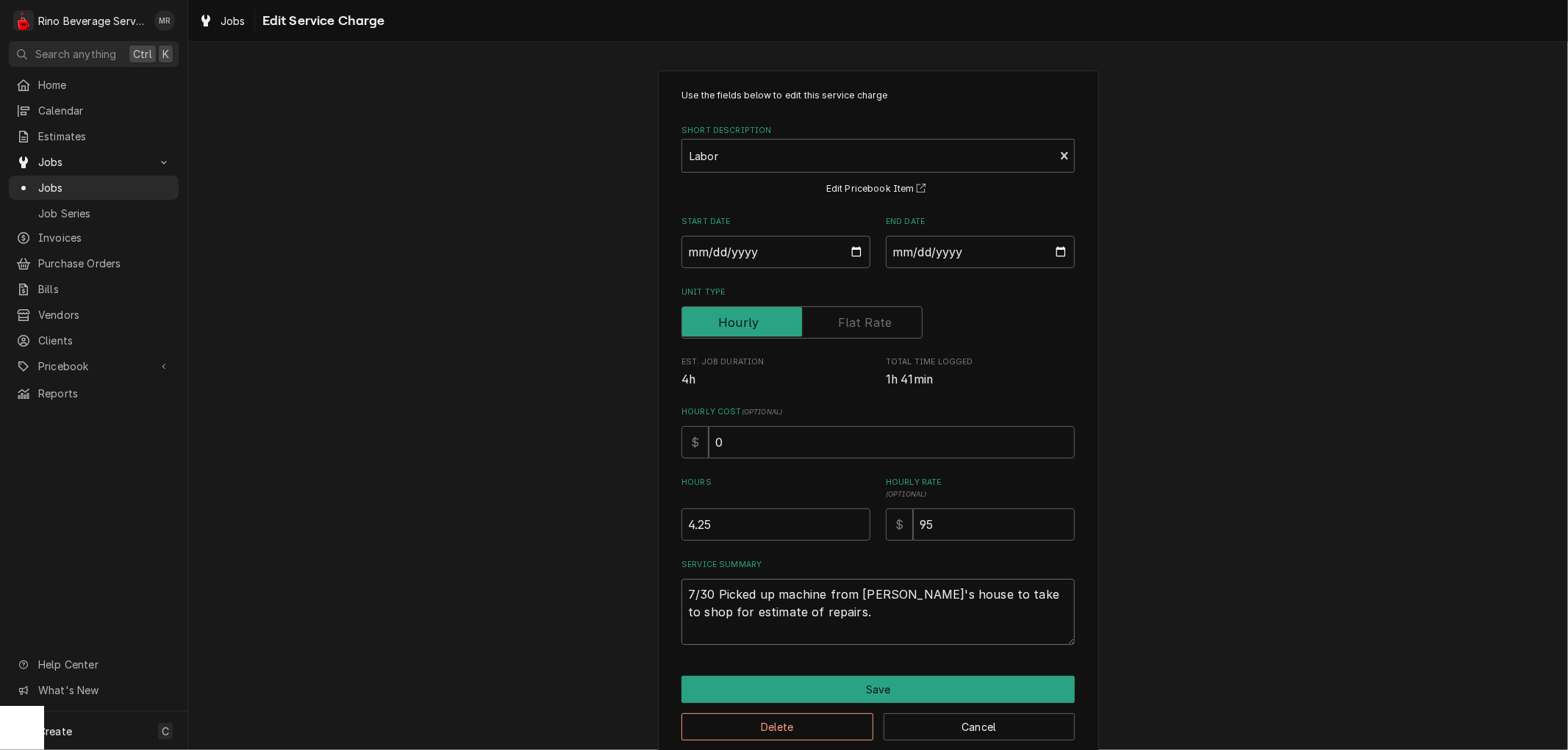
type textarea "7/30 Picked up machine from Michael's house to take to shop for estimate of rep…"
type textarea "x"
type textarea "7/30 Picked up machine from Michael's house to take to shop for estimate of rep…"
type textarea "x"
type textarea "7/30 Picked up machine from Michael's house to take to shop for estimate of rep…"
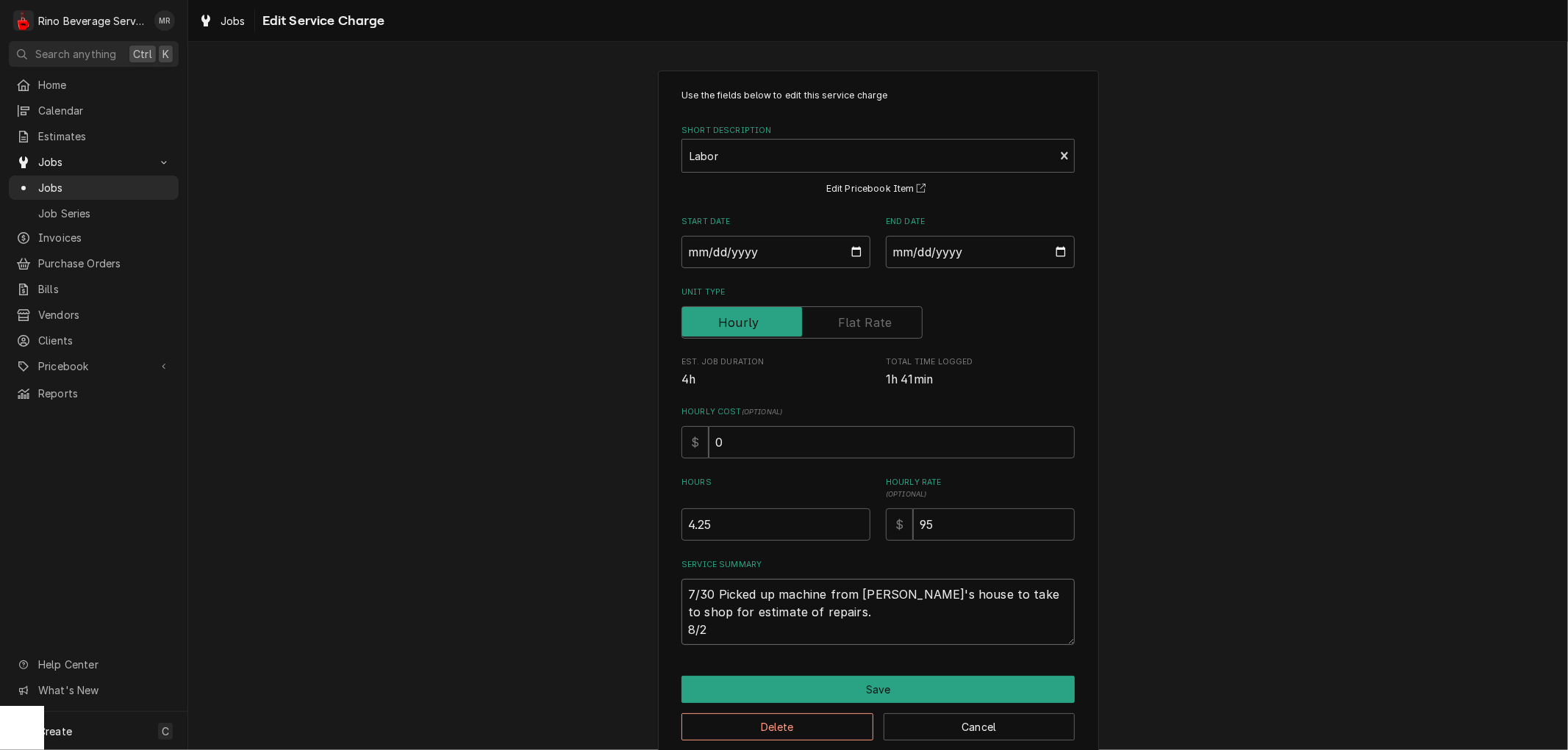
type textarea "x"
type textarea "7/30 Picked up machine from Michael's house to take to shop for estimate of rep…"
type textarea "x"
type textarea "7/30 Picked up machine from Michael's house to take to shop for estimate of rep…"
type textarea "x"
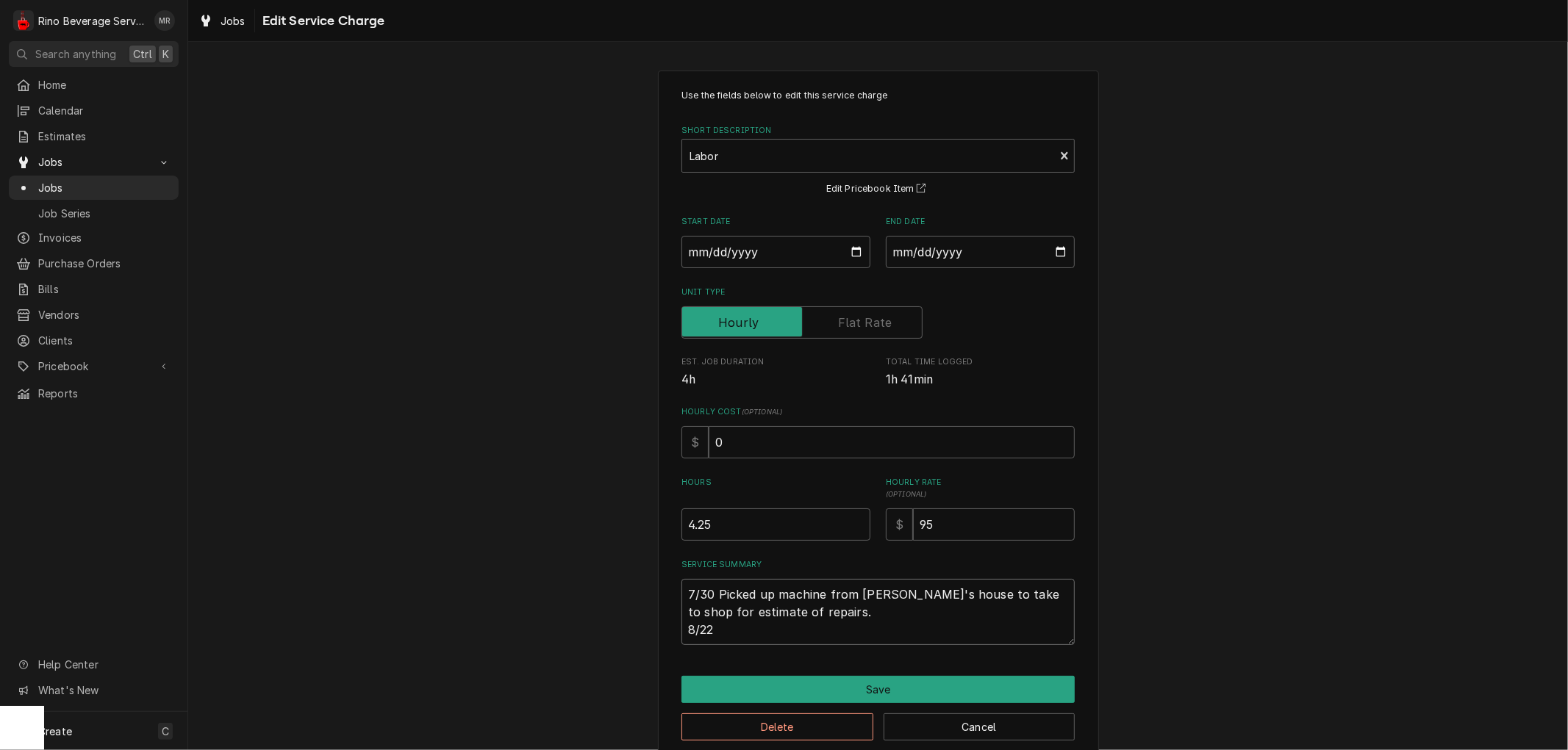
type textarea "7/30 Picked up machine from Michael's house to take to shop for estimate of rep…"
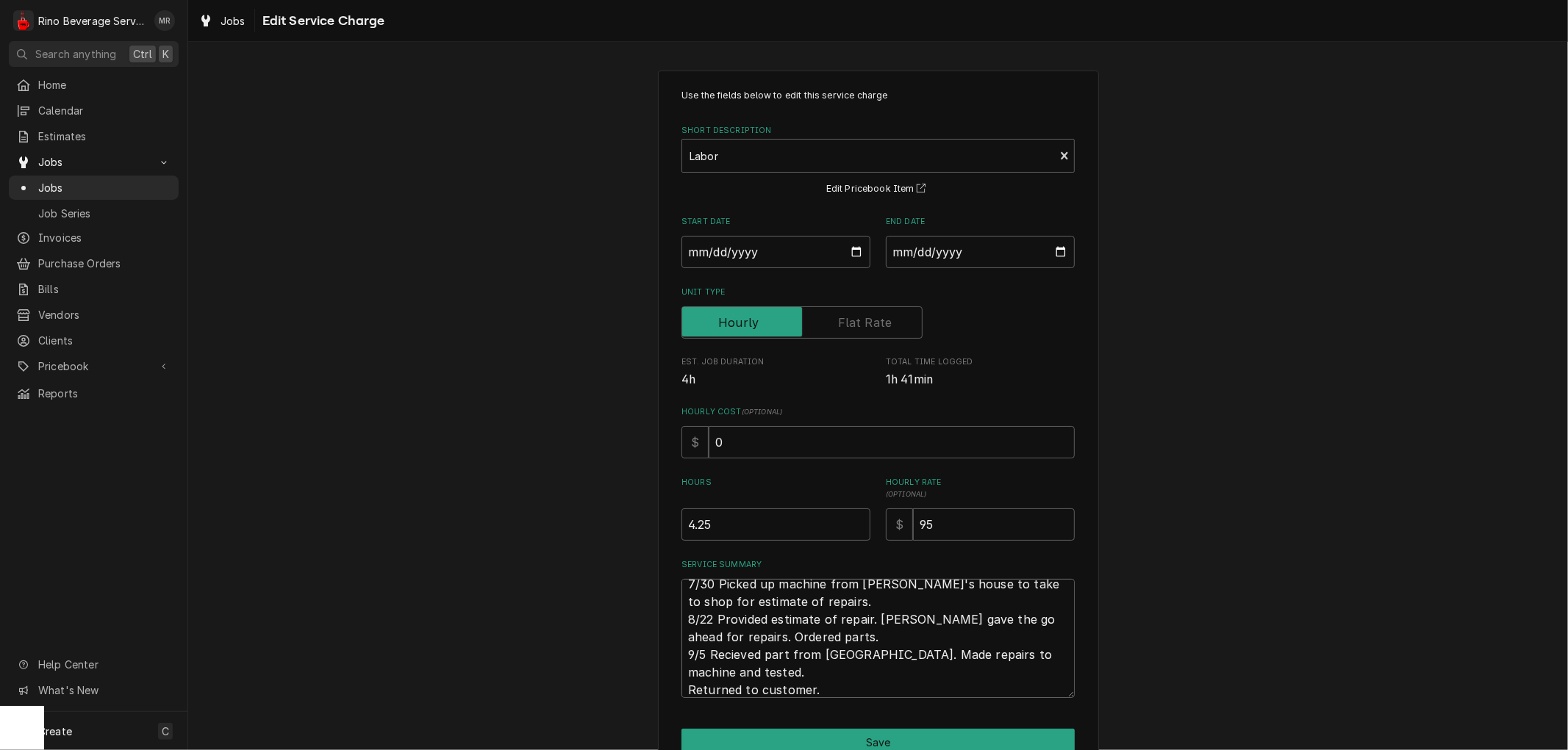
scroll to position [75, 0]
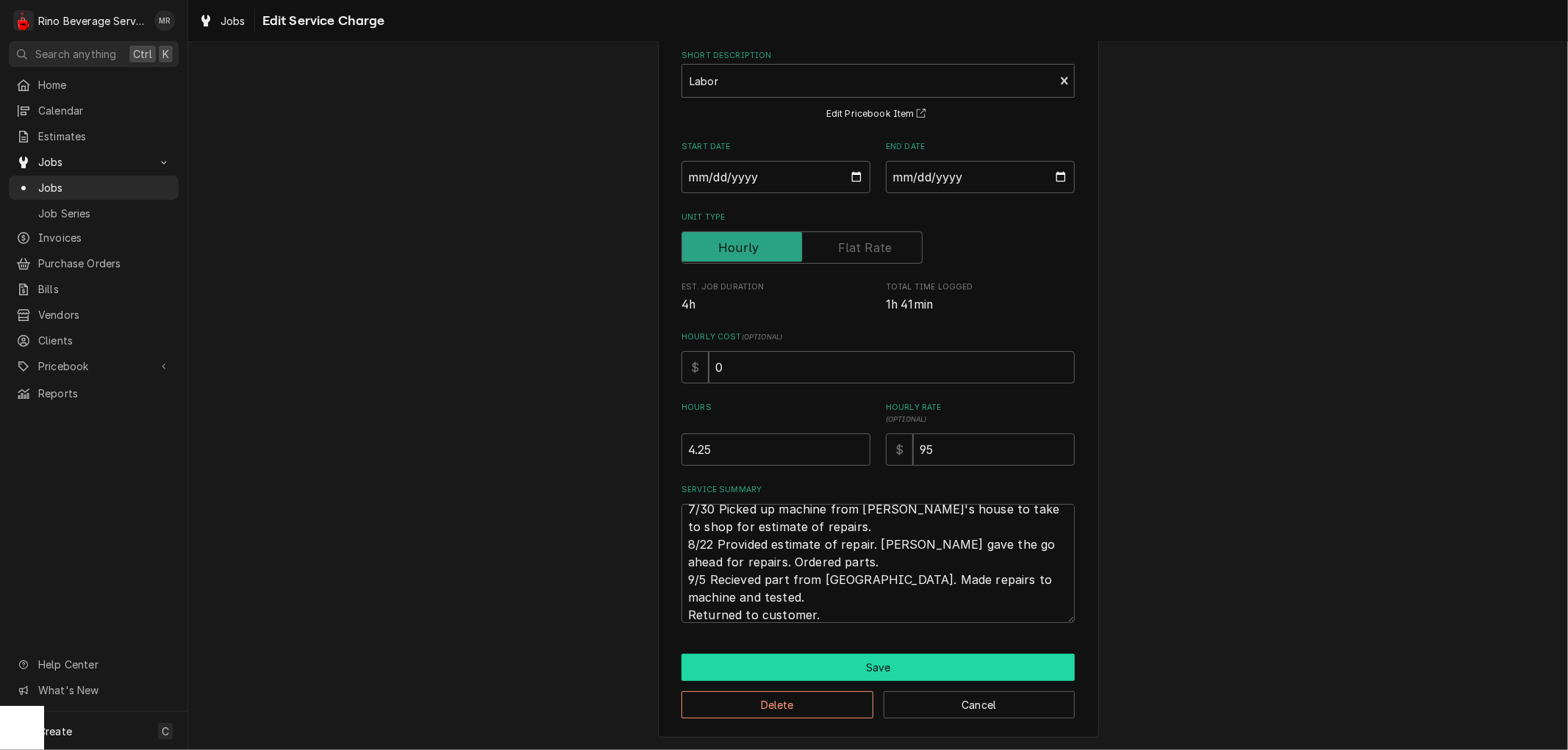
click at [892, 659] on button "Save" at bounding box center [878, 667] width 393 height 27
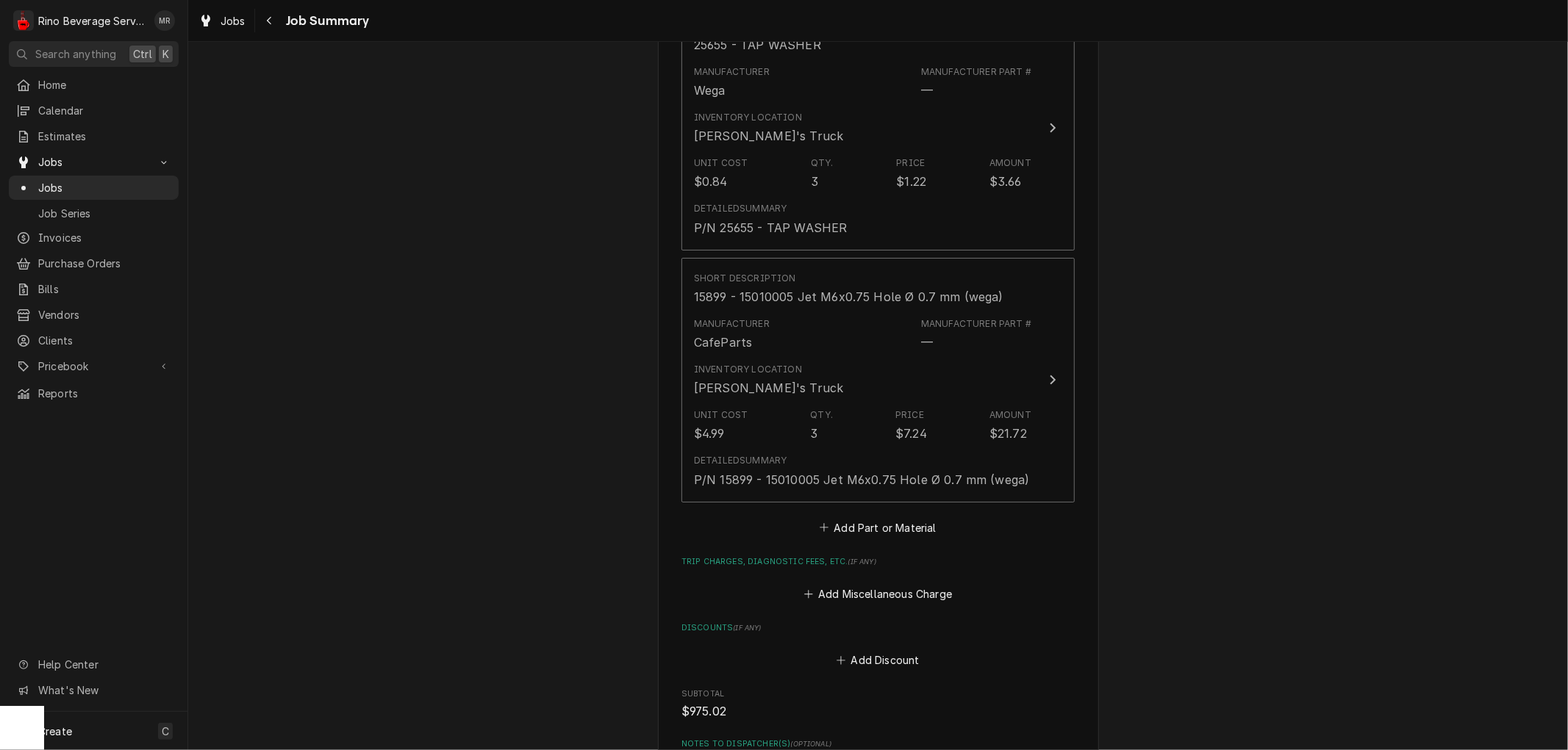
scroll to position [6742, 0]
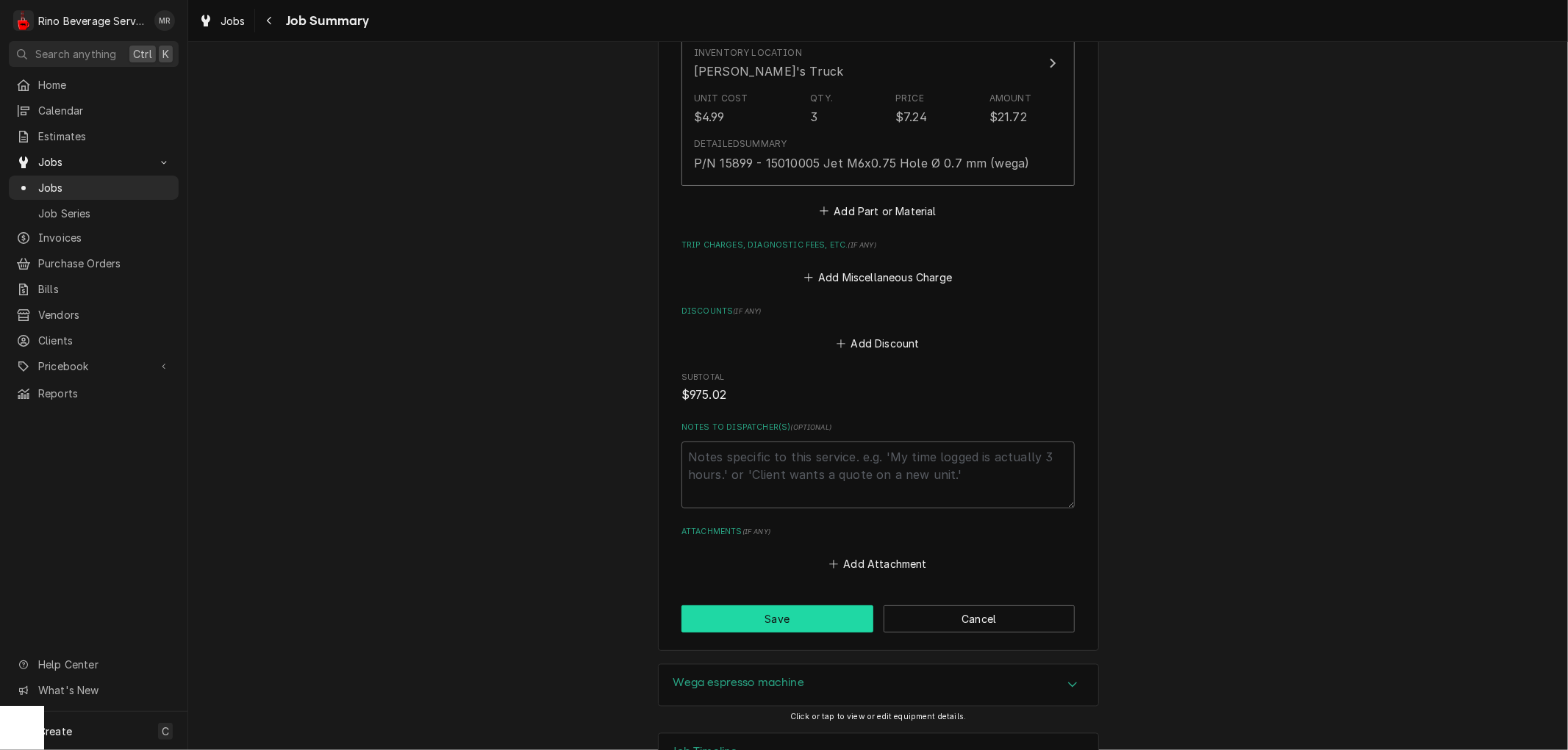
click at [766, 606] on button "Save" at bounding box center [777, 619] width 192 height 27
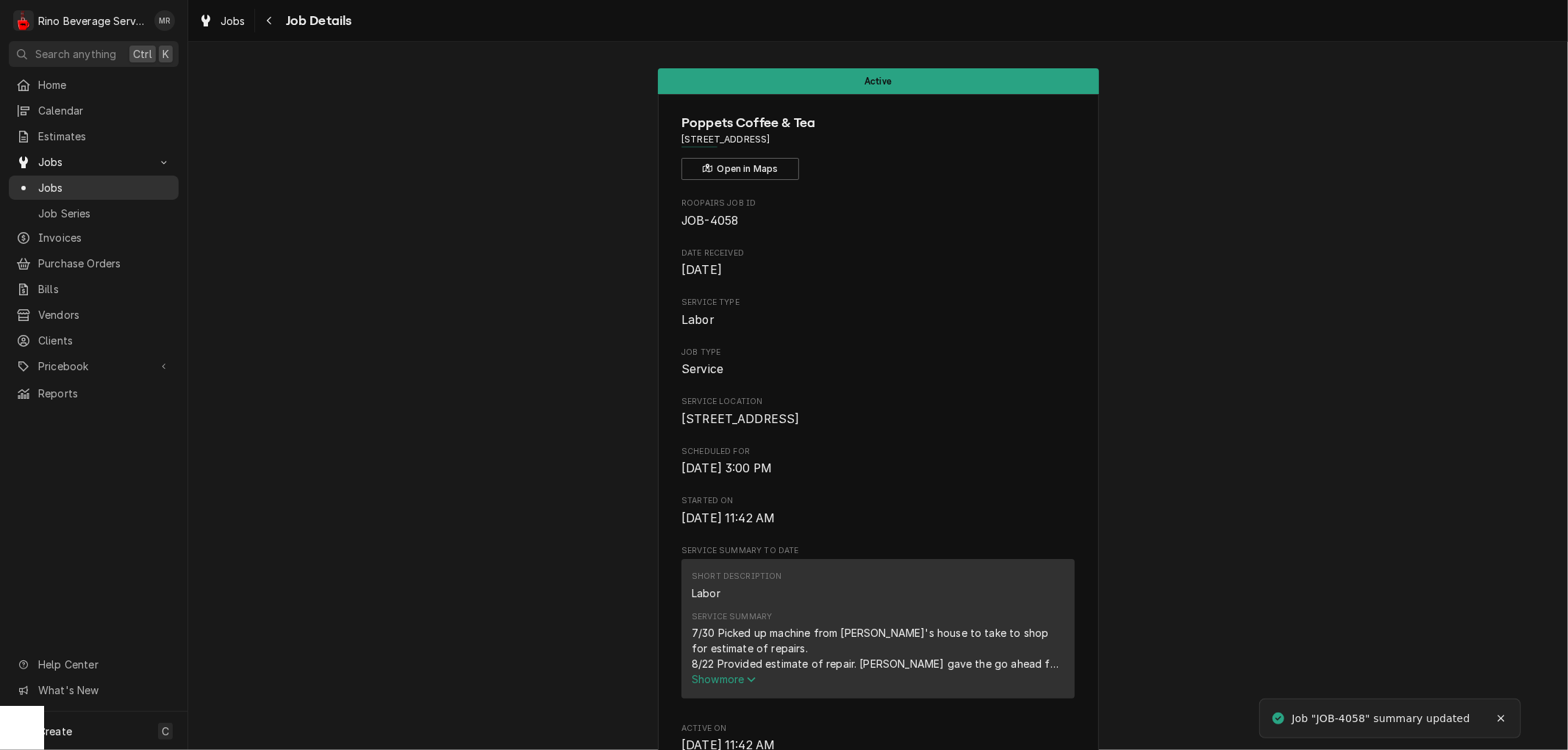
click at [78, 183] on span "Jobs" at bounding box center [105, 188] width 133 height 16
